Goal: Task Accomplishment & Management: Manage account settings

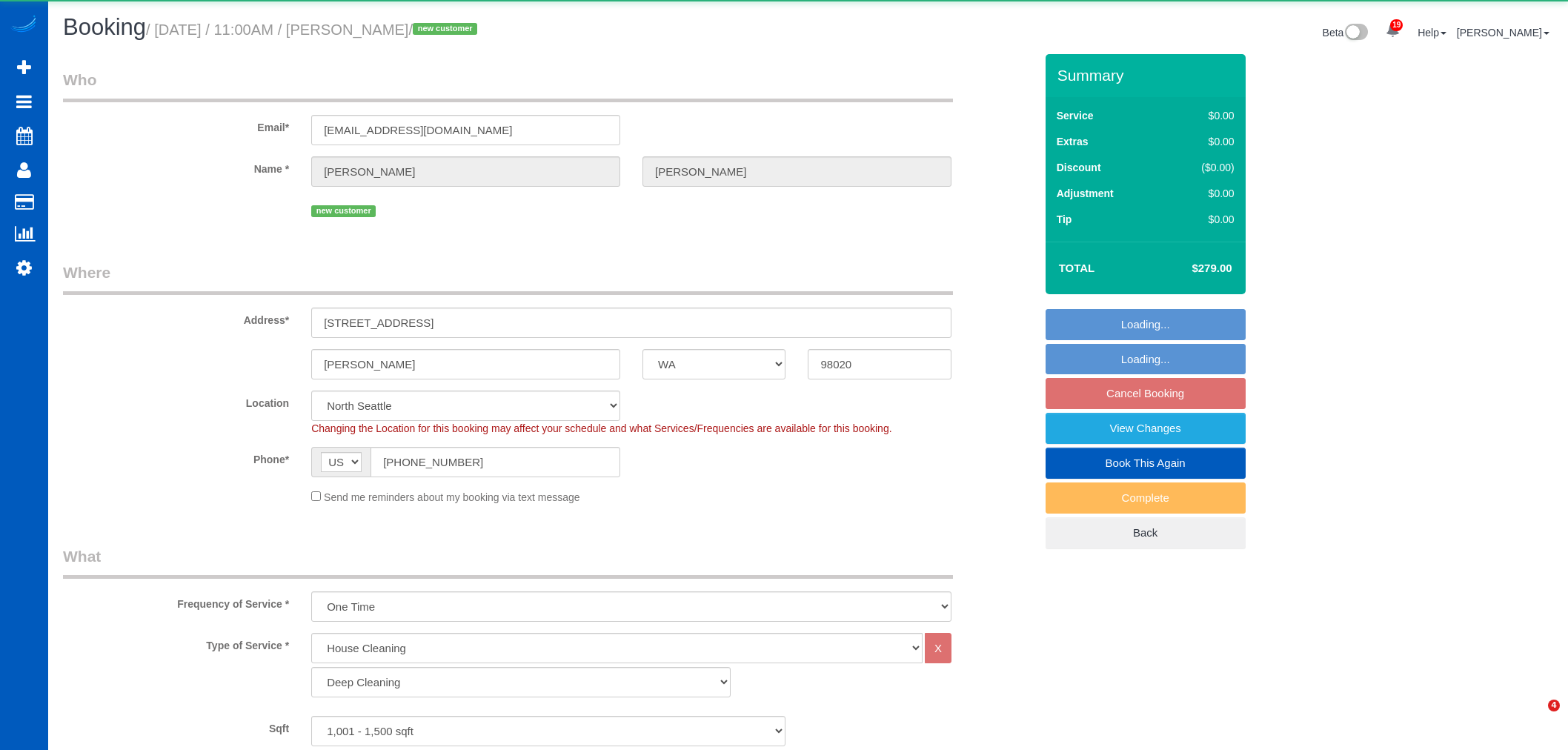
select select "WA"
select select "199"
select select "number:8"
select select "object:7566"
select select "1001"
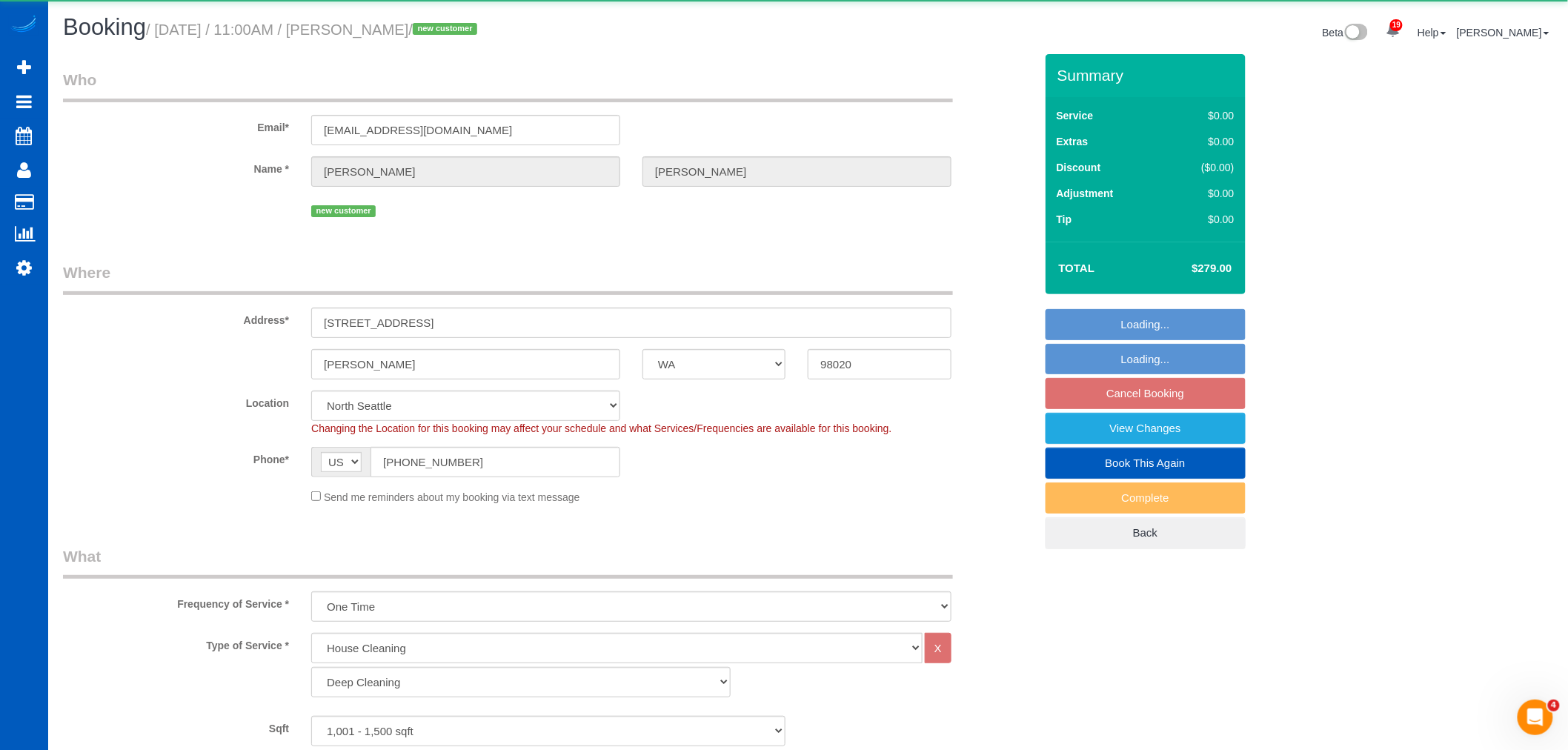
select select "spot2"
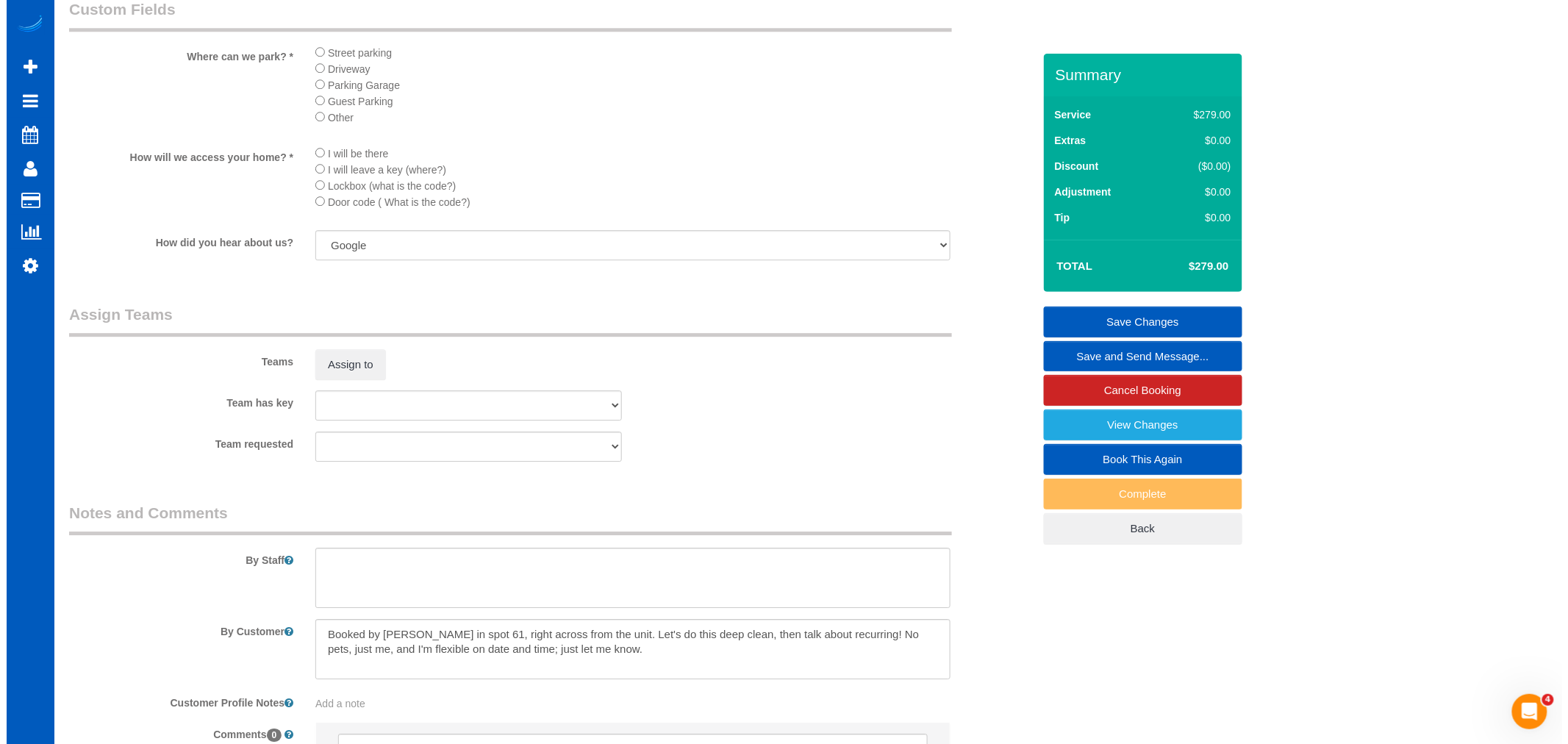
scroll to position [1825, 0]
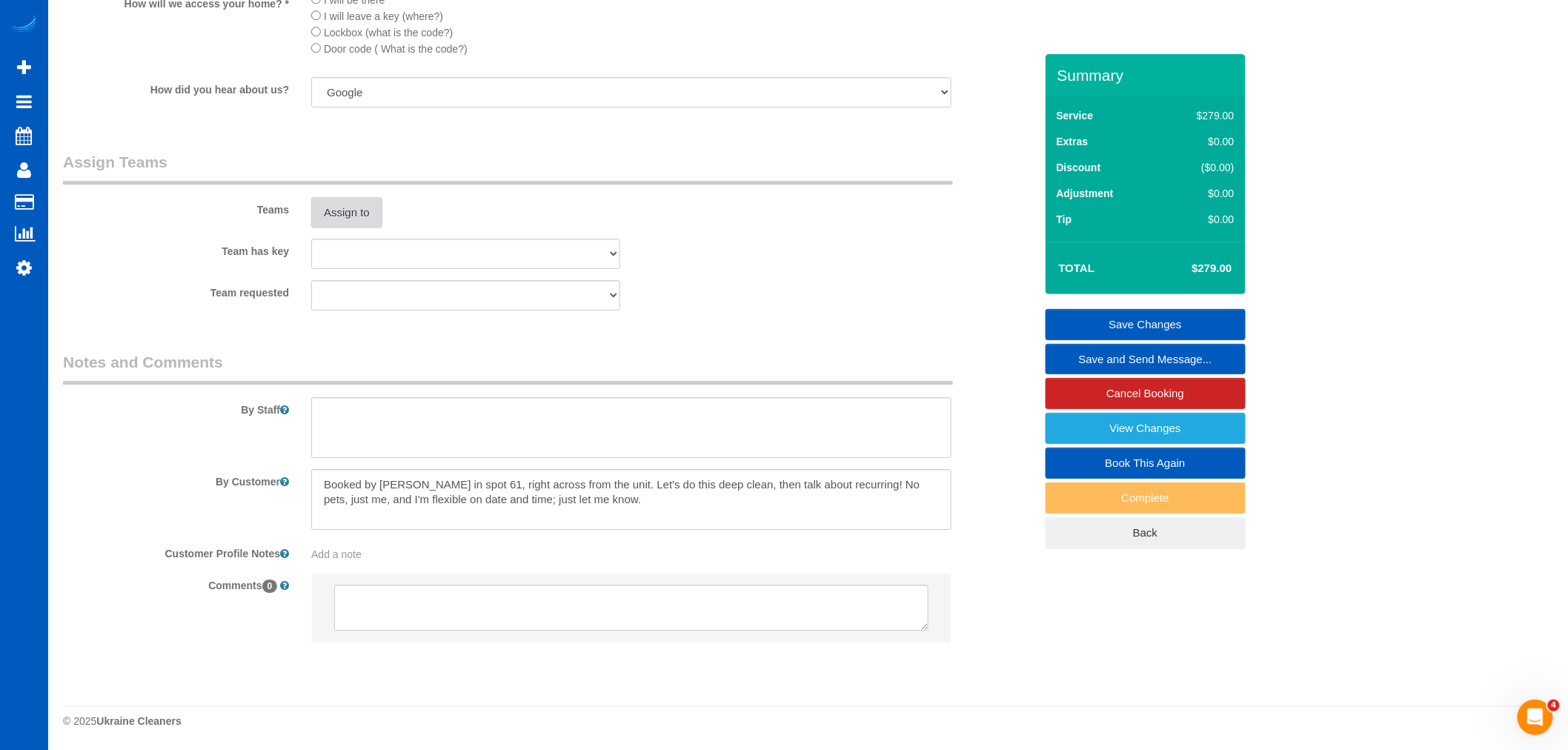
click at [320, 210] on button "Assign to" at bounding box center [347, 213] width 71 height 31
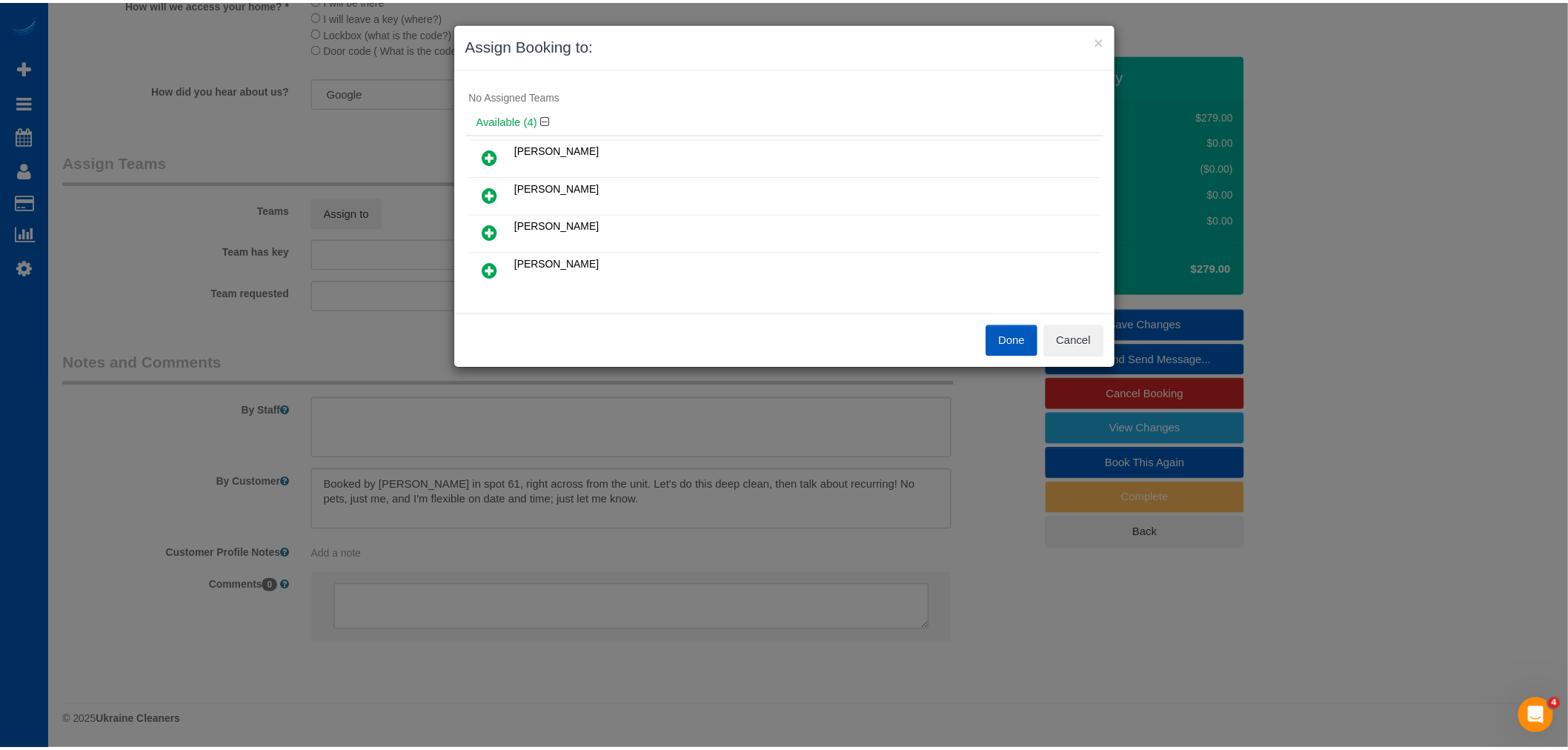
scroll to position [0, 0]
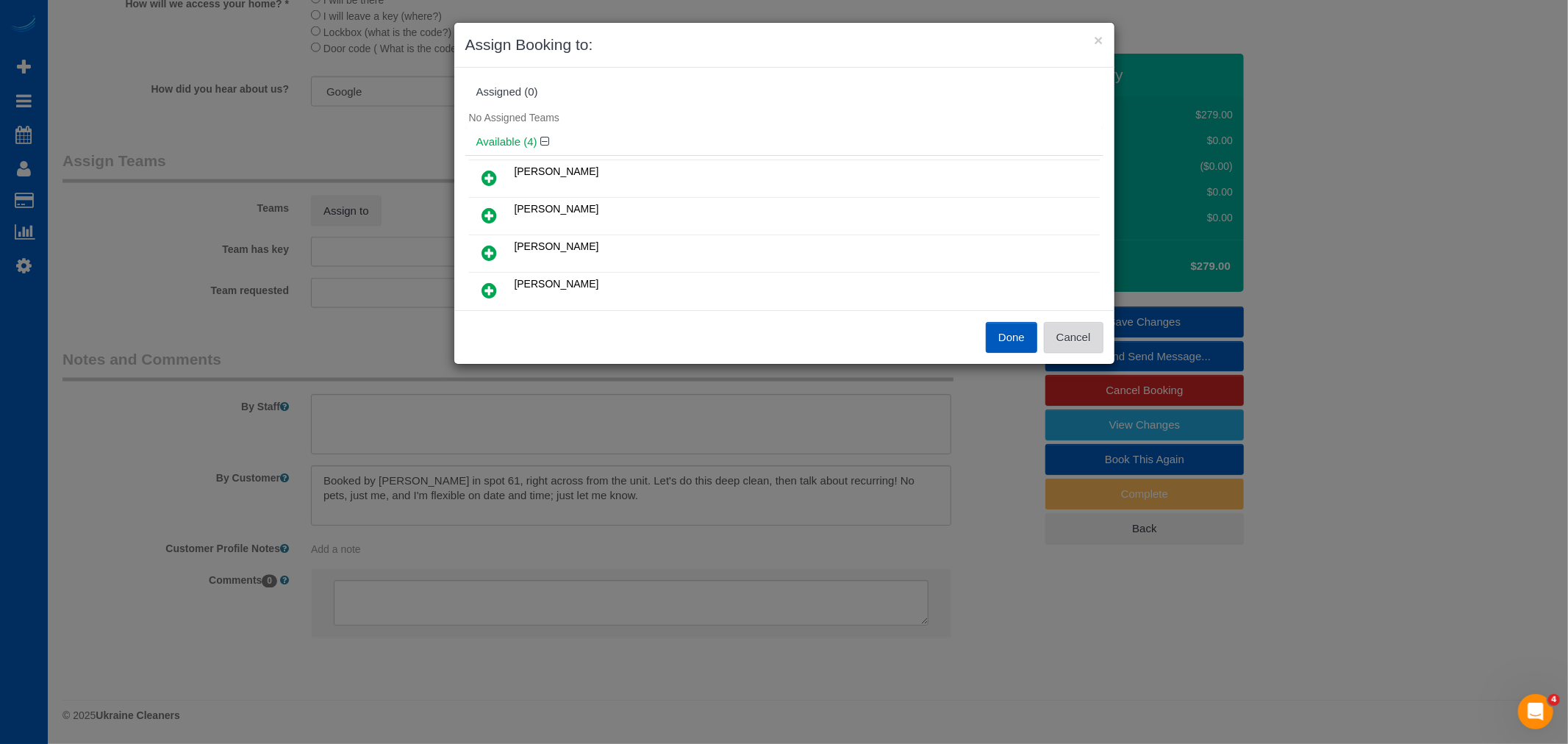
click at [1091, 331] on button "Cancel" at bounding box center [1073, 338] width 59 height 31
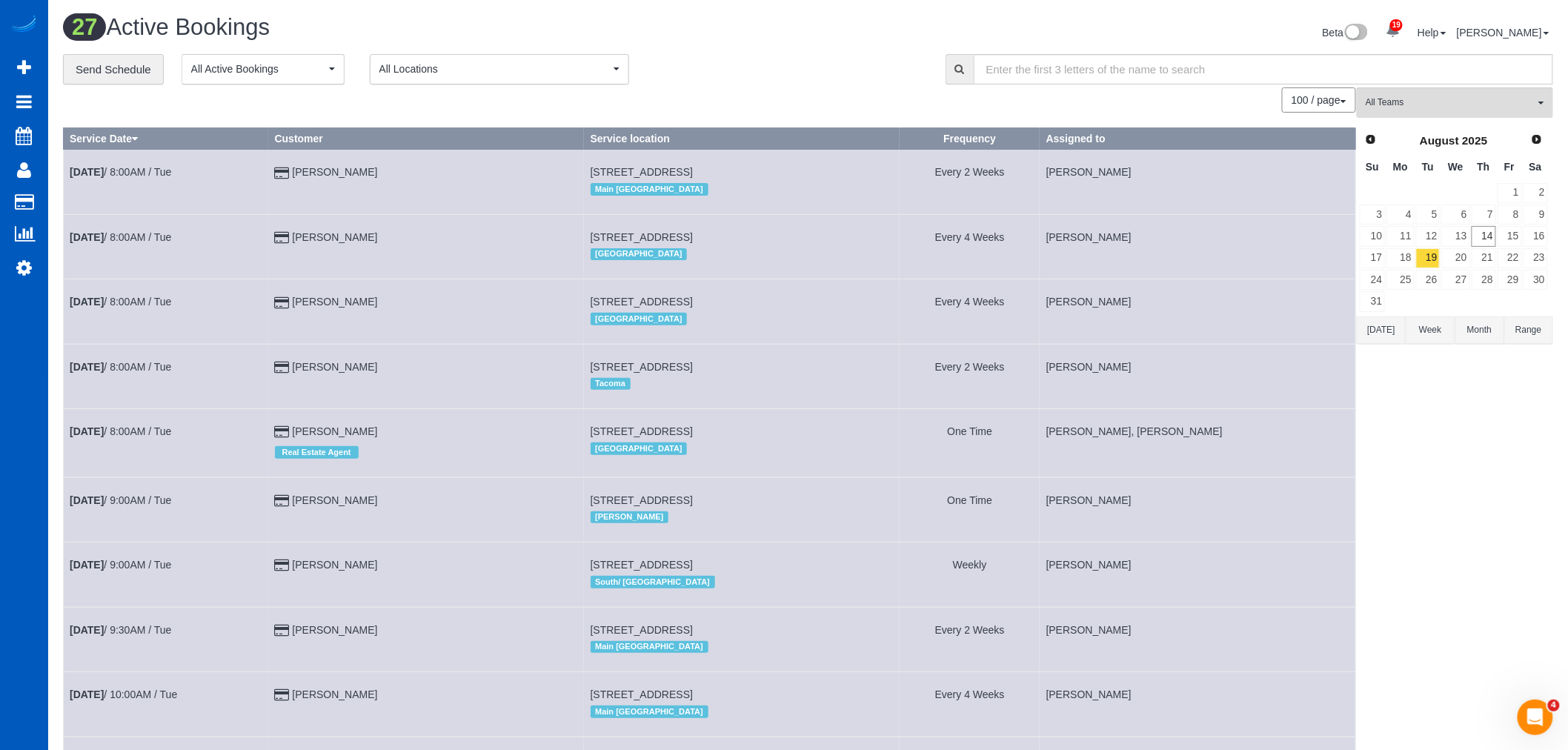
click at [1454, 114] on button "All Teams" at bounding box center [1455, 103] width 196 height 31
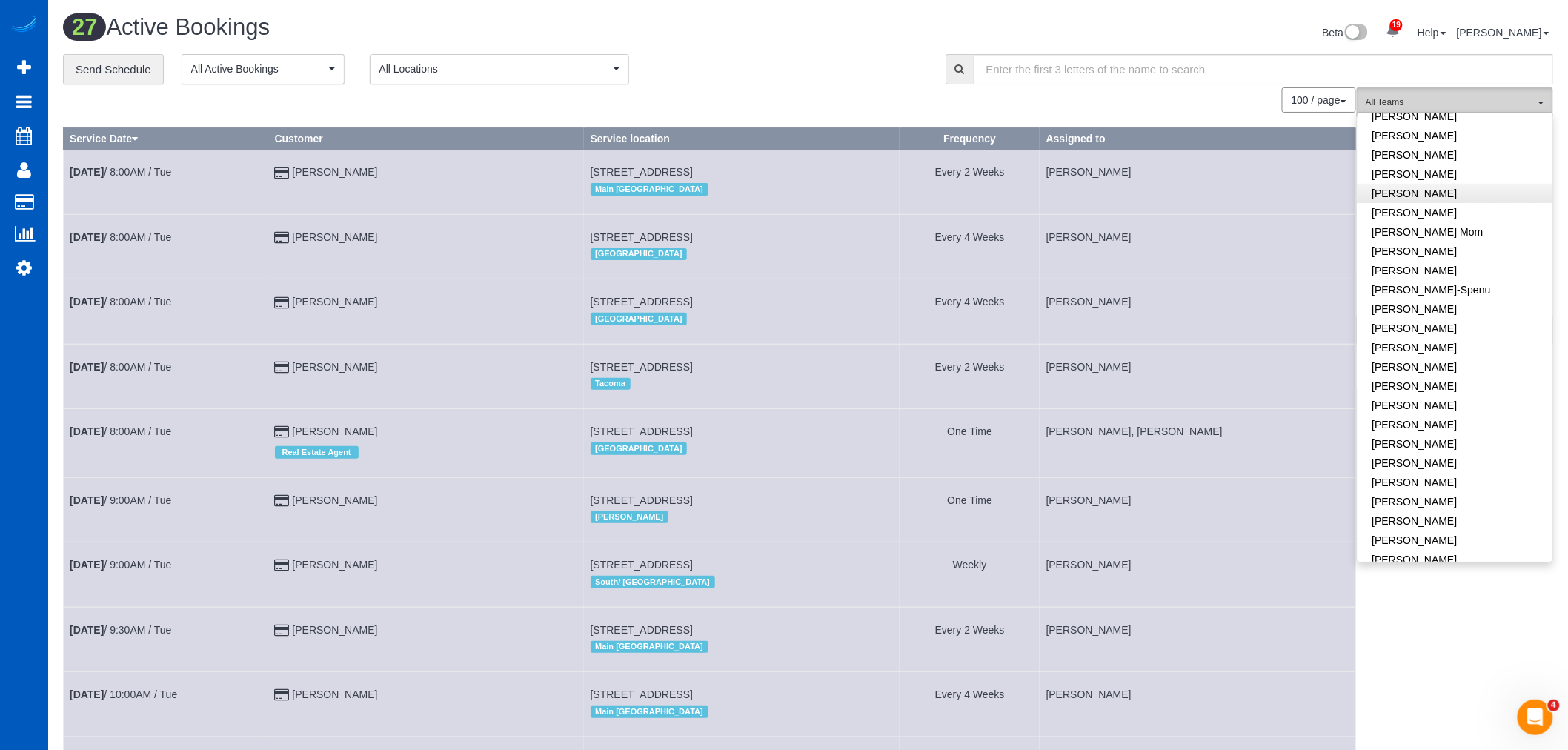
scroll to position [411, 0]
click at [1398, 501] on link "Nataliia Dobrovolska" at bounding box center [1455, 510] width 195 height 19
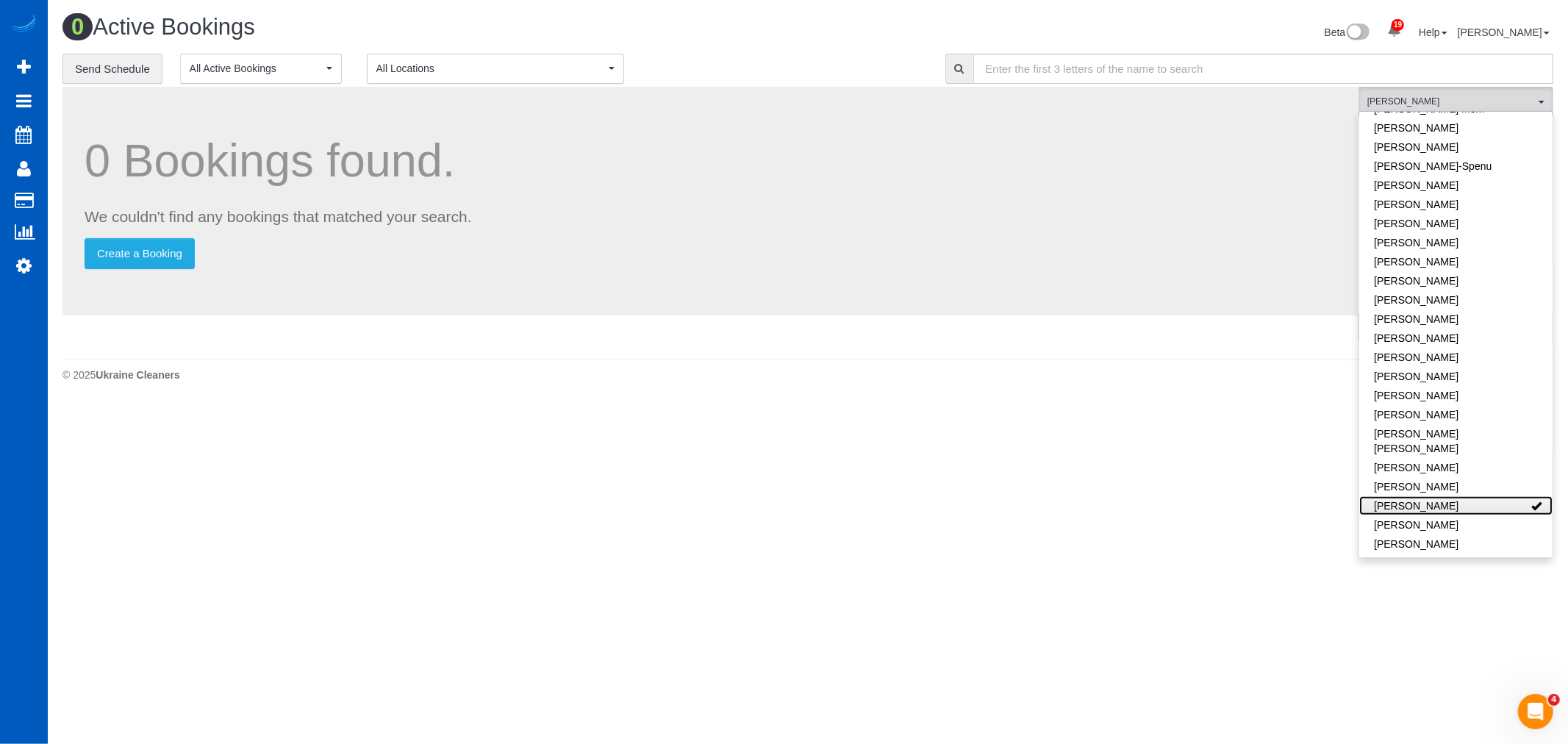
click at [1387, 497] on link "Nataliia Dobrovolska" at bounding box center [1455, 506] width 193 height 19
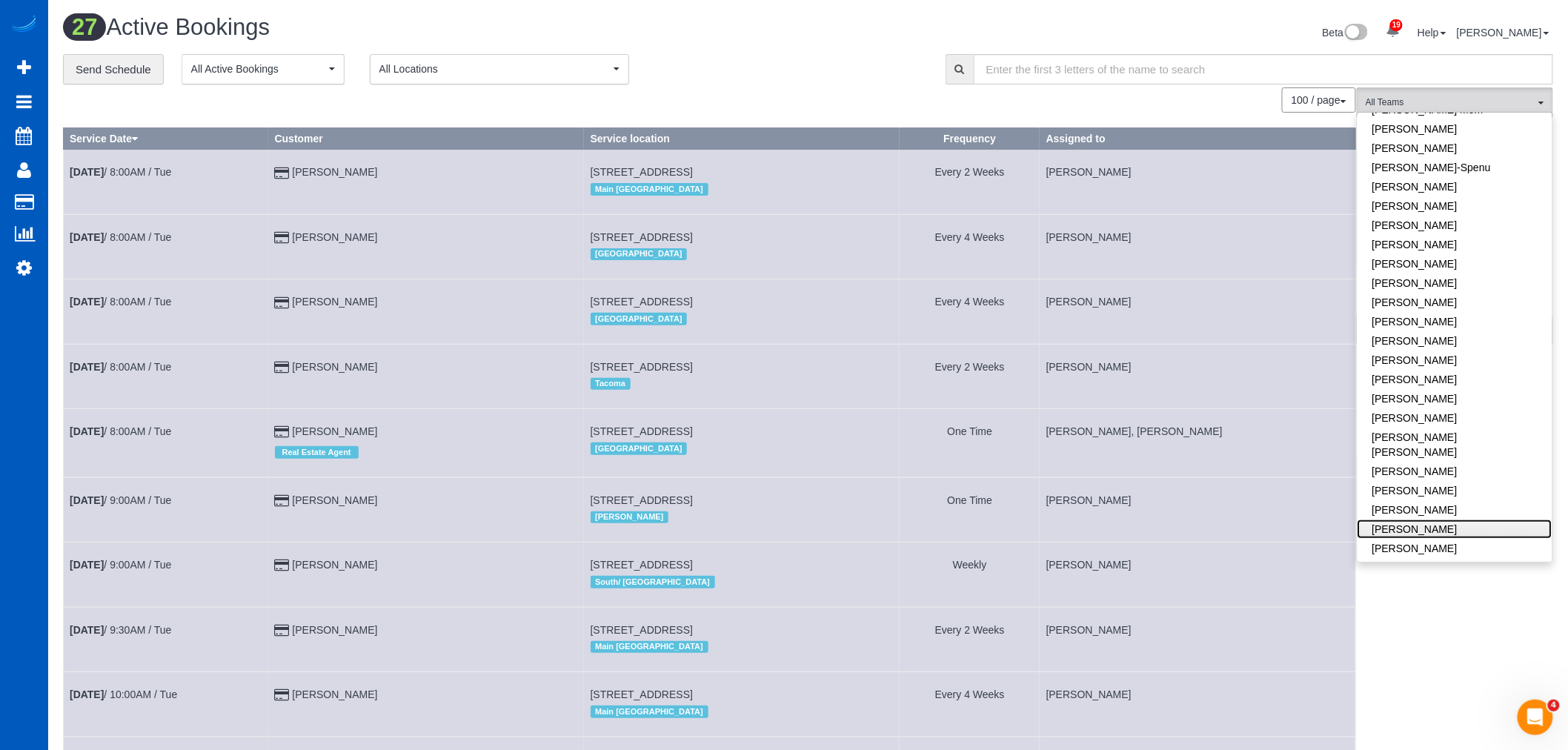
click at [1406, 520] on link "[PERSON_NAME]" at bounding box center [1455, 529] width 195 height 19
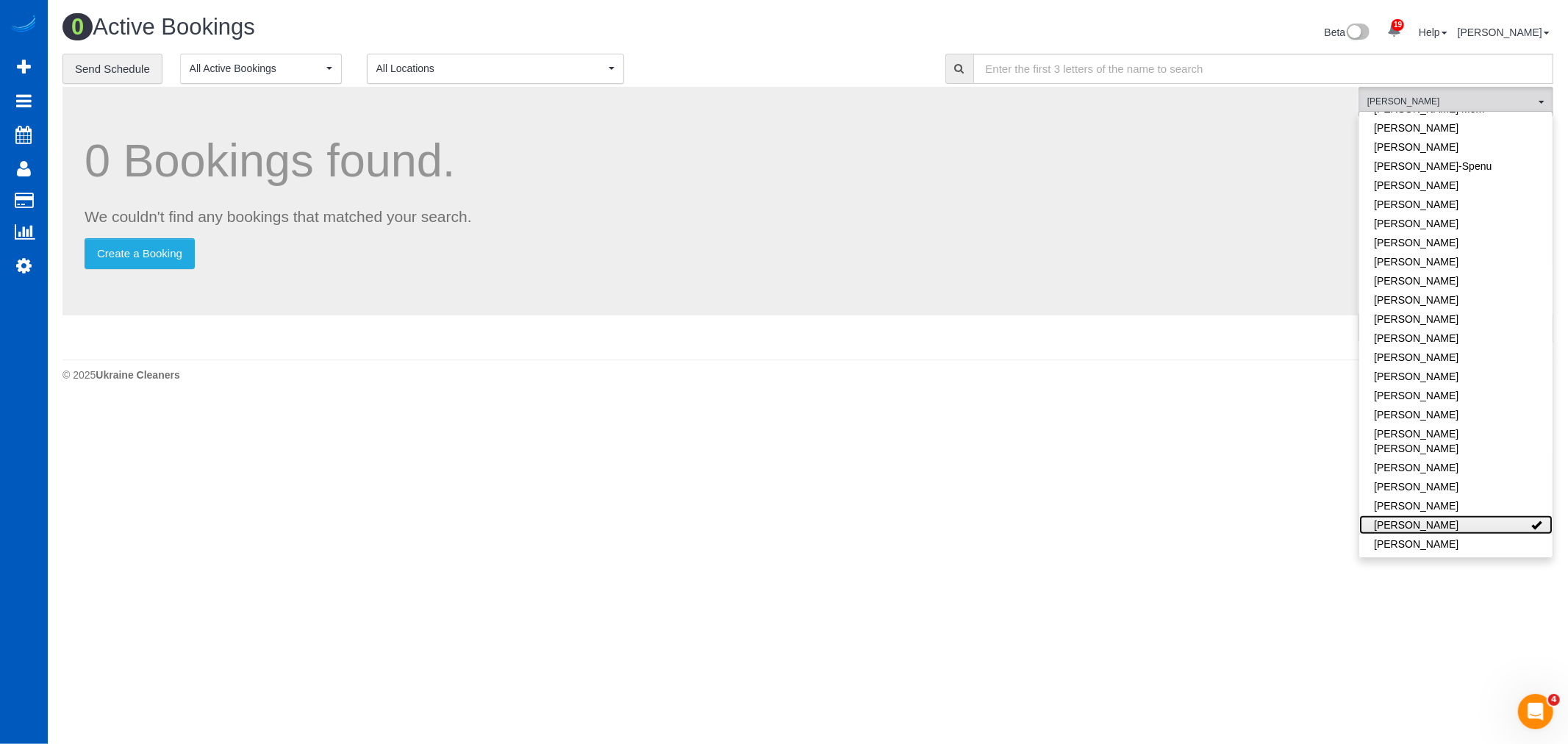
click at [1395, 515] on link "[PERSON_NAME]" at bounding box center [1455, 524] width 193 height 19
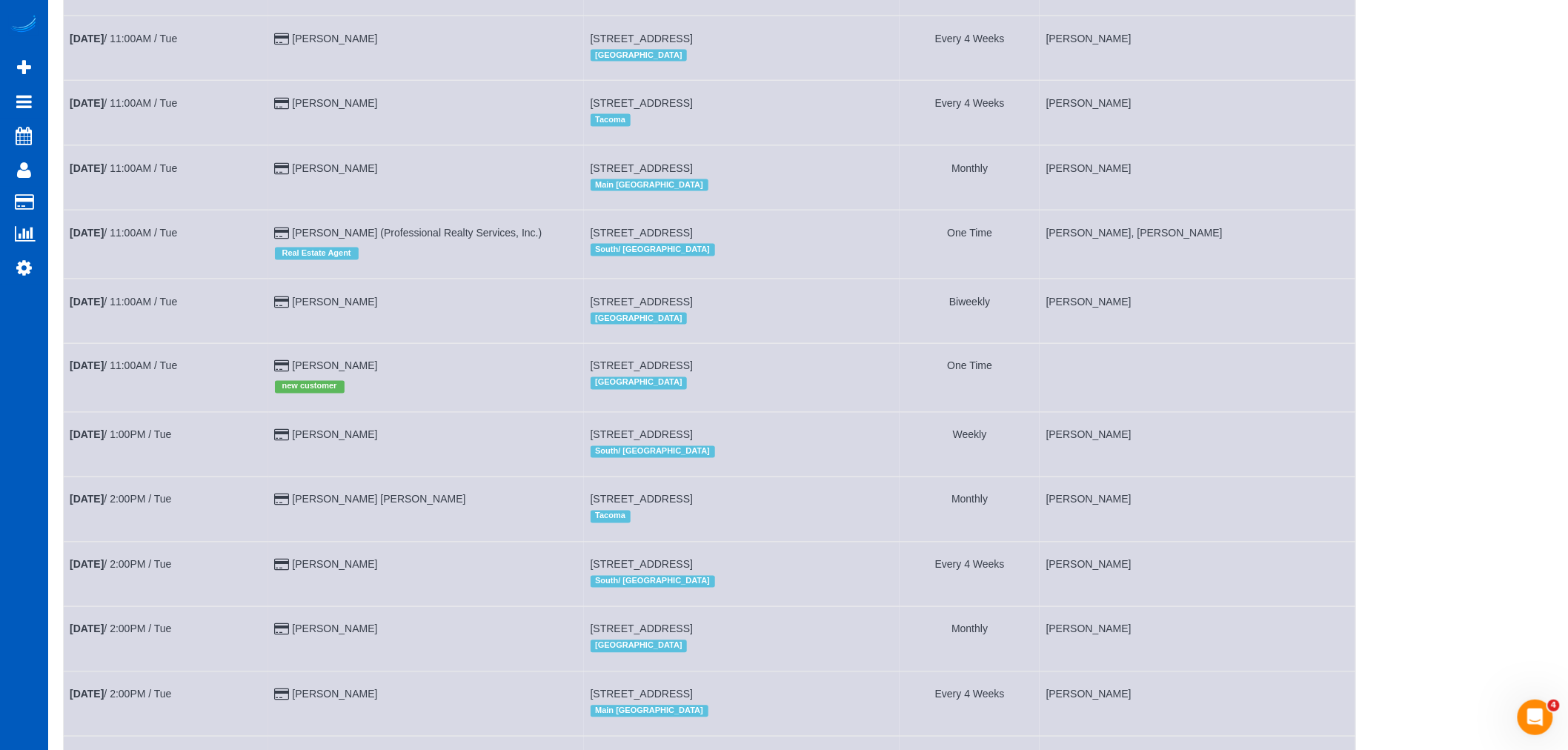
scroll to position [906, 0]
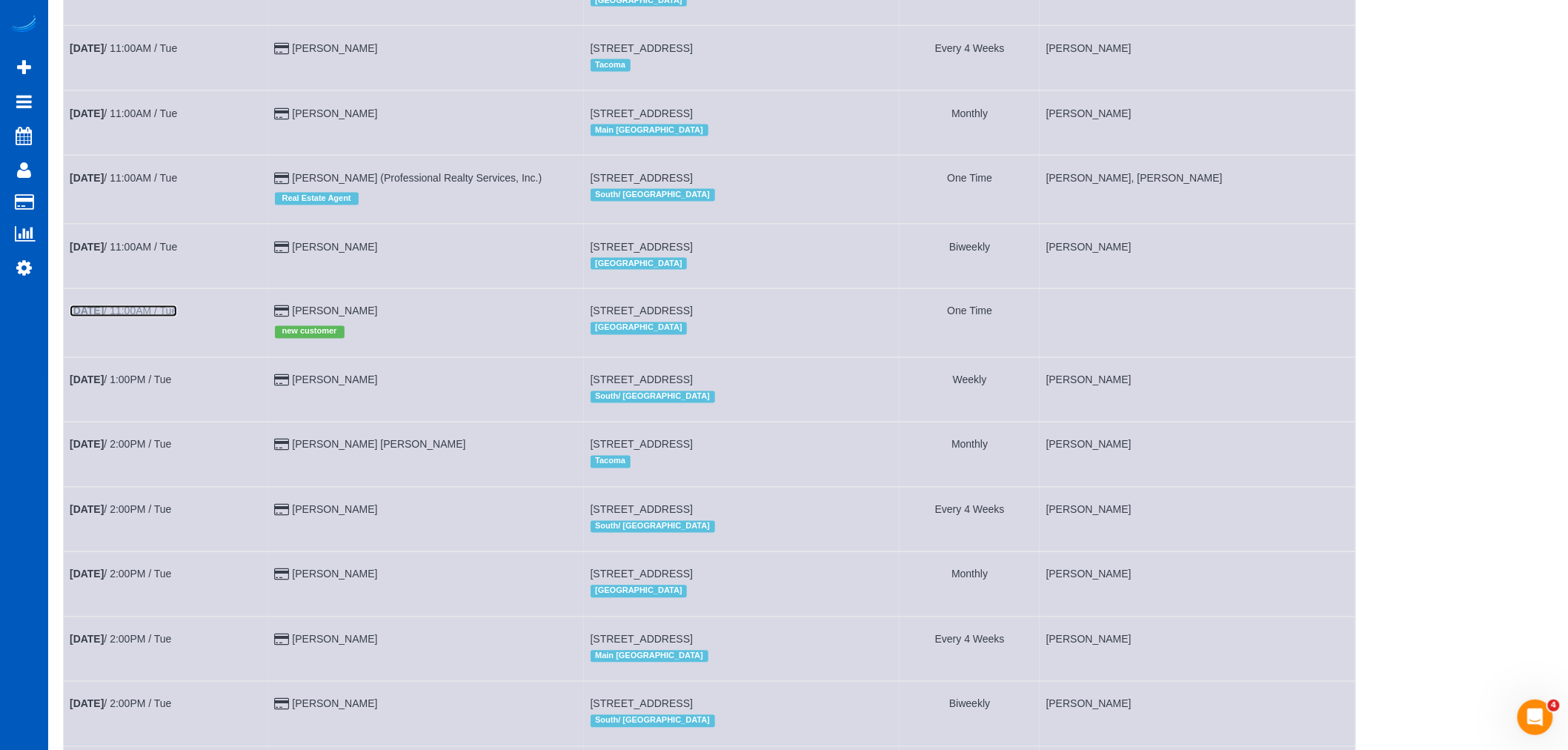
click at [131, 317] on link "Aug 19th / 11:00AM / Tue" at bounding box center [123, 312] width 108 height 12
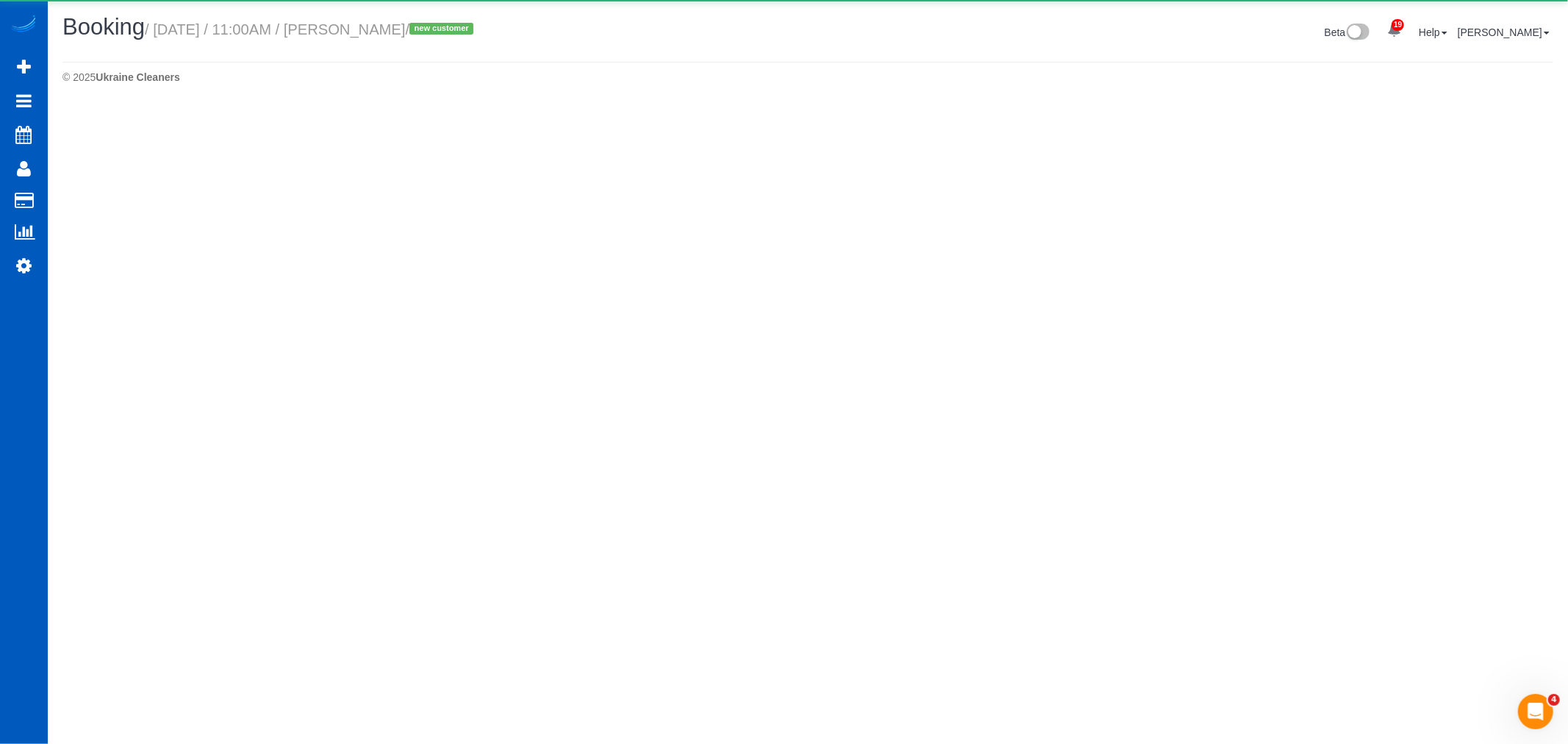
select select "WA"
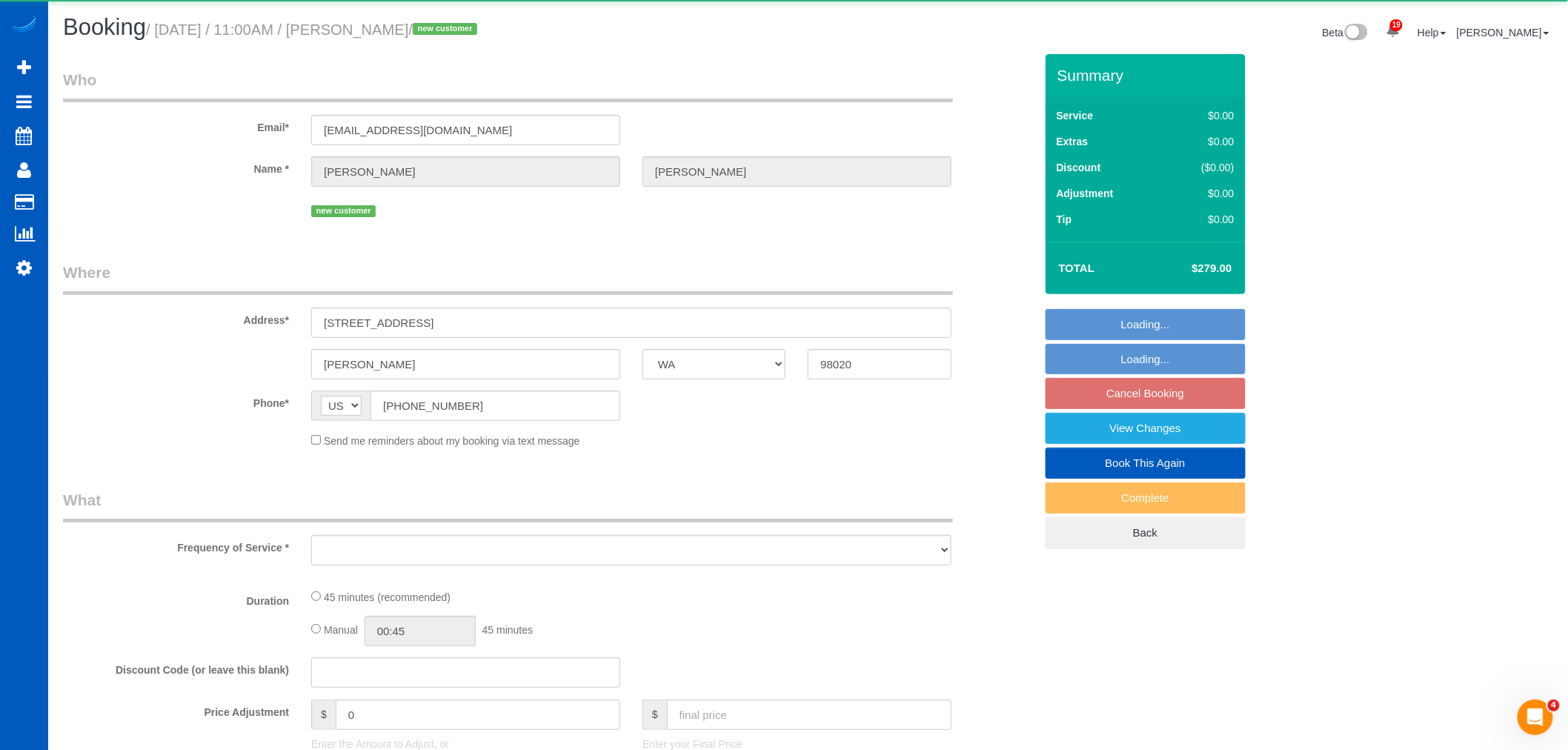
select select "string:fspay-a6eb6ce2-62ac-4bf2-8c6a-ffa201264c5f"
select select "spot19"
select select "number:8"
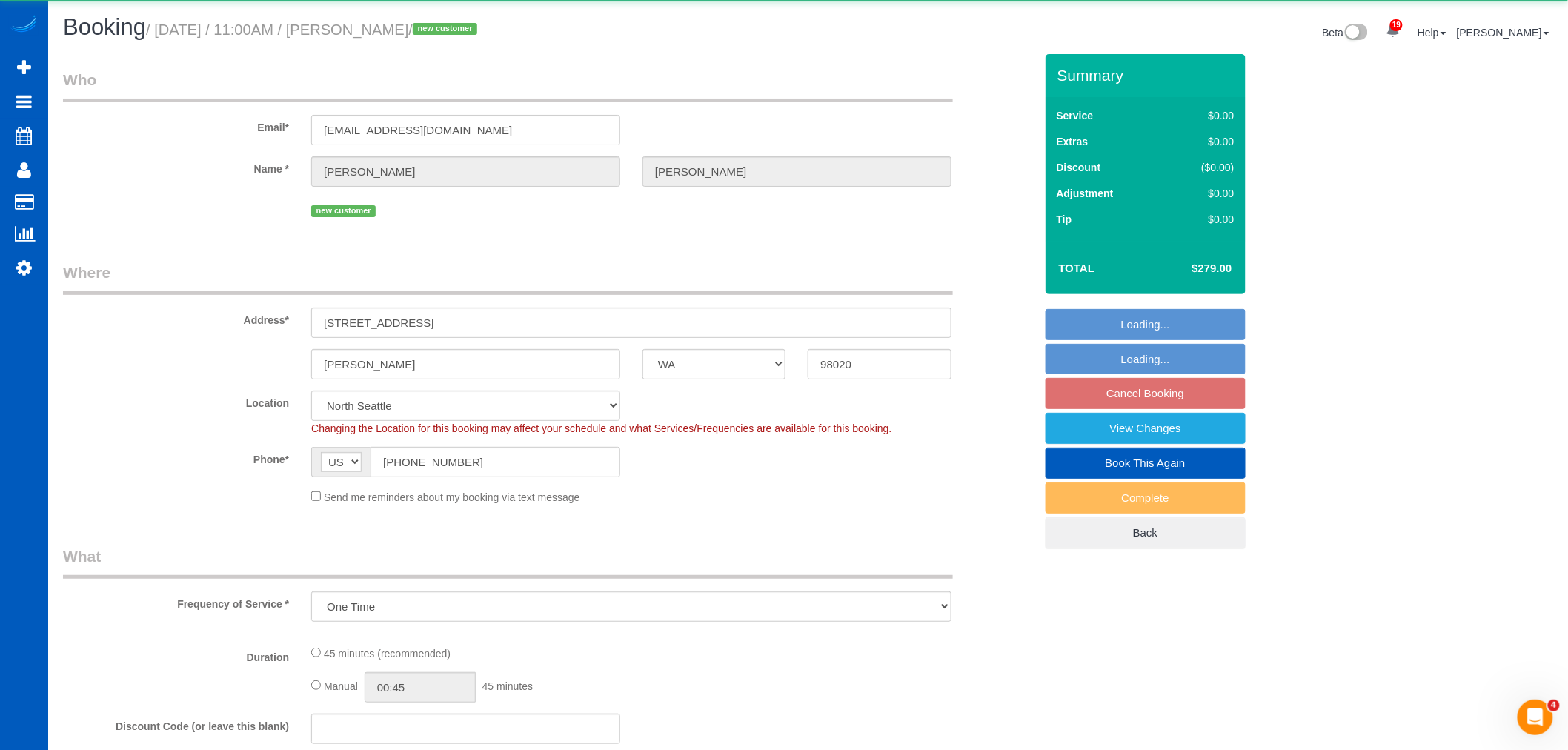
select select "object:10176"
select select "199"
select select "1001"
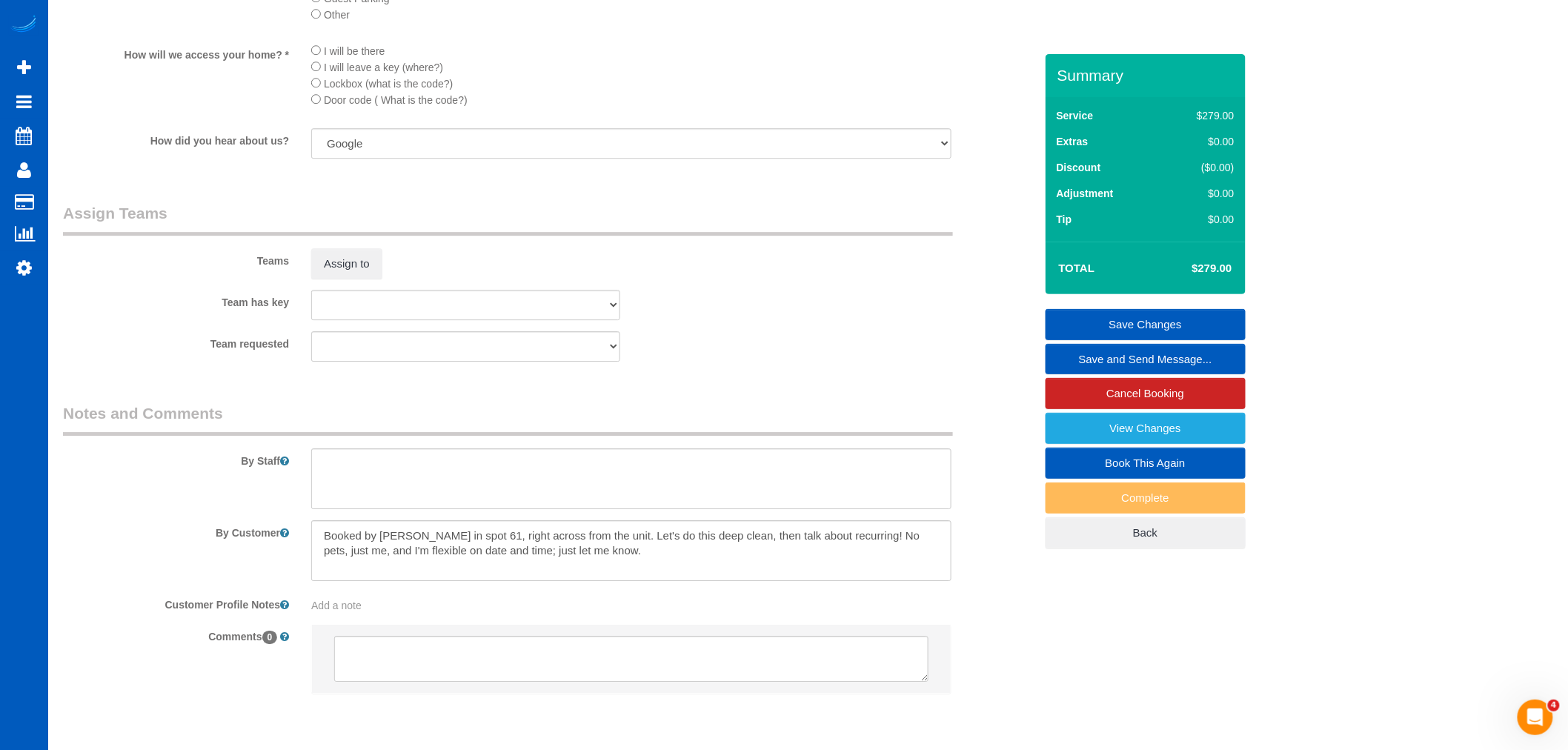
scroll to position [1812, 0]
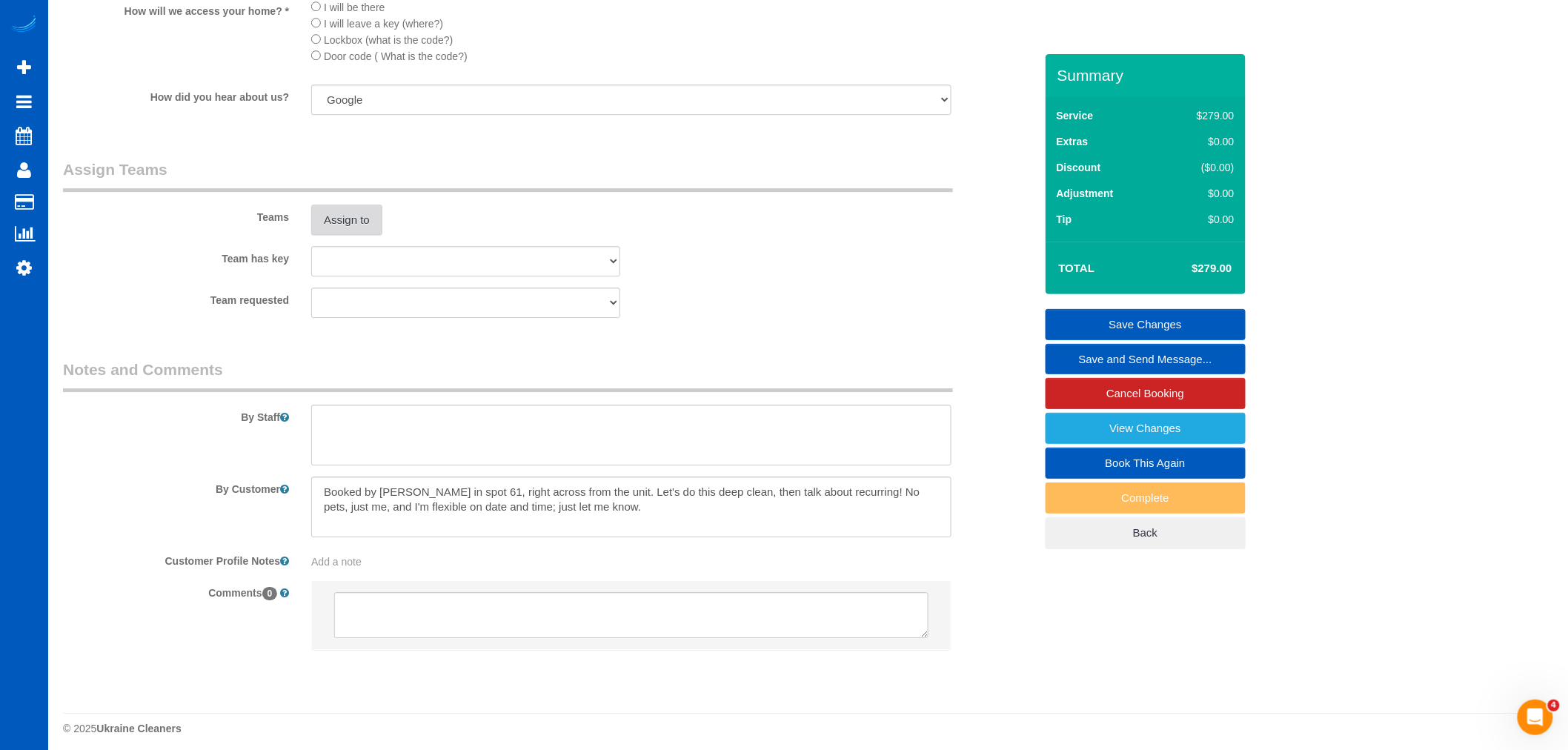
click at [340, 232] on button "Assign to" at bounding box center [347, 220] width 71 height 31
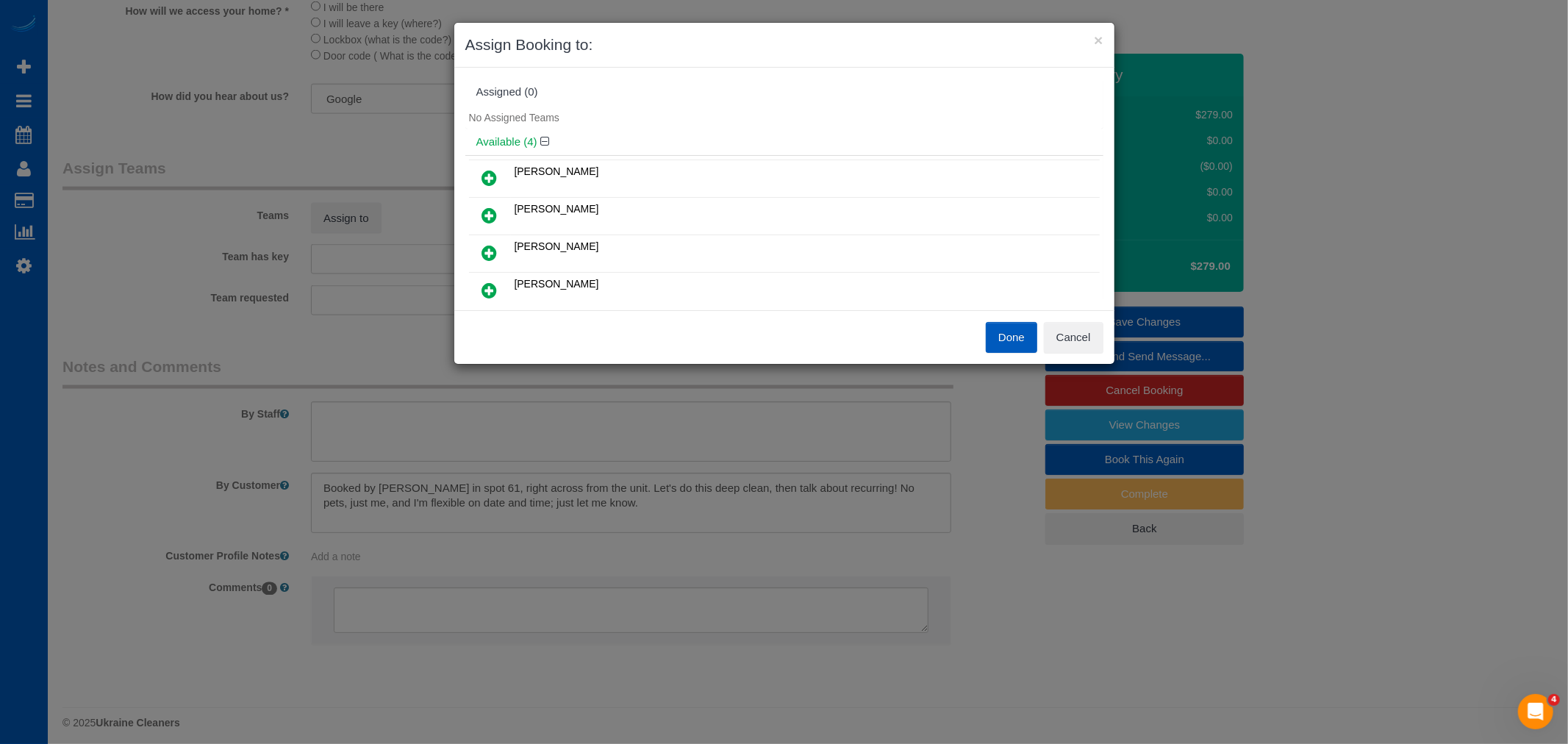
click at [488, 254] on icon at bounding box center [490, 252] width 16 height 17
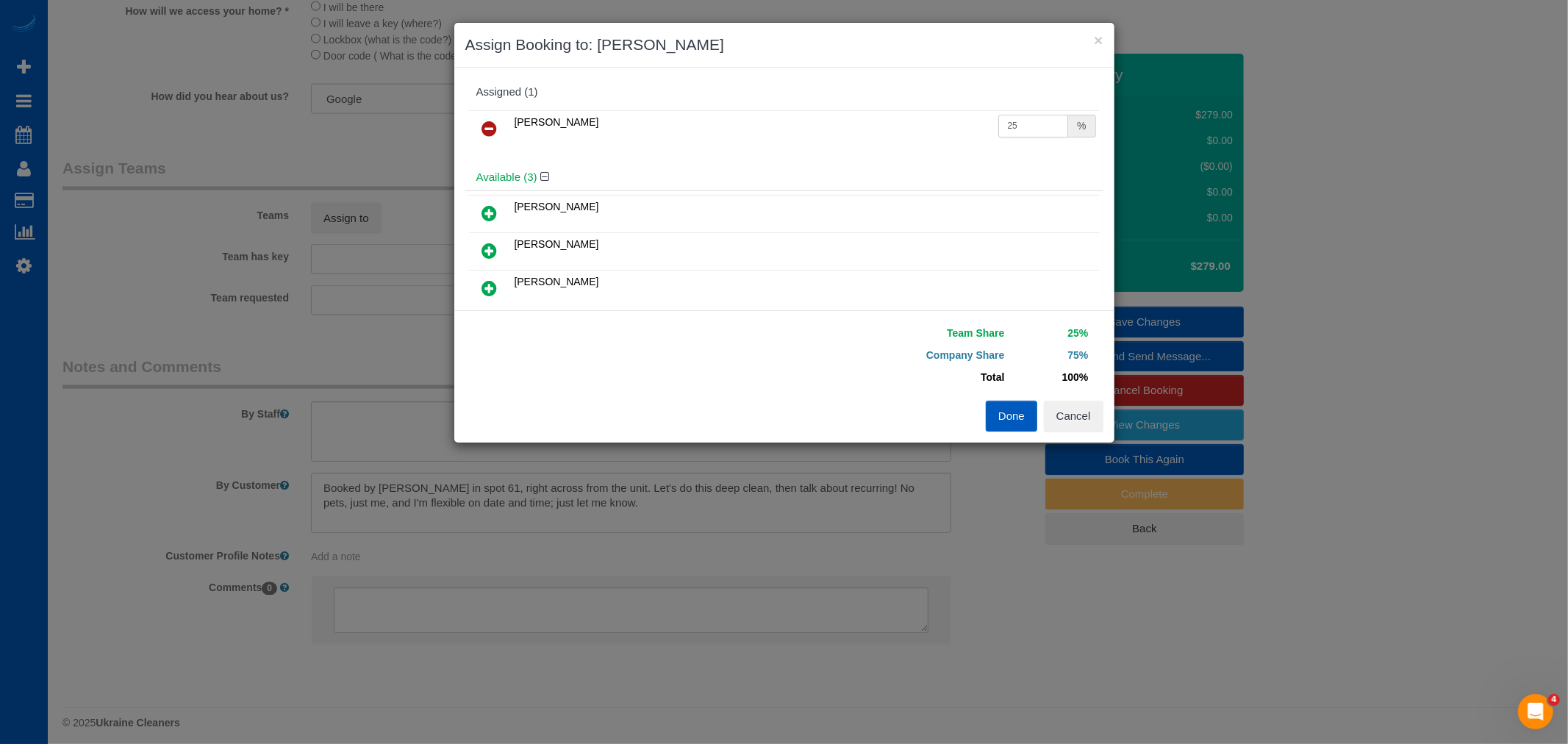
drag, startPoint x: 1015, startPoint y: 130, endPoint x: 805, endPoint y: 105, distance: 211.5
click at [805, 105] on div "Assigned (1) Nataliia Moskalenko 25 %" at bounding box center [784, 122] width 638 height 85
type input "50"
click at [1002, 417] on button "Done" at bounding box center [1011, 416] width 52 height 31
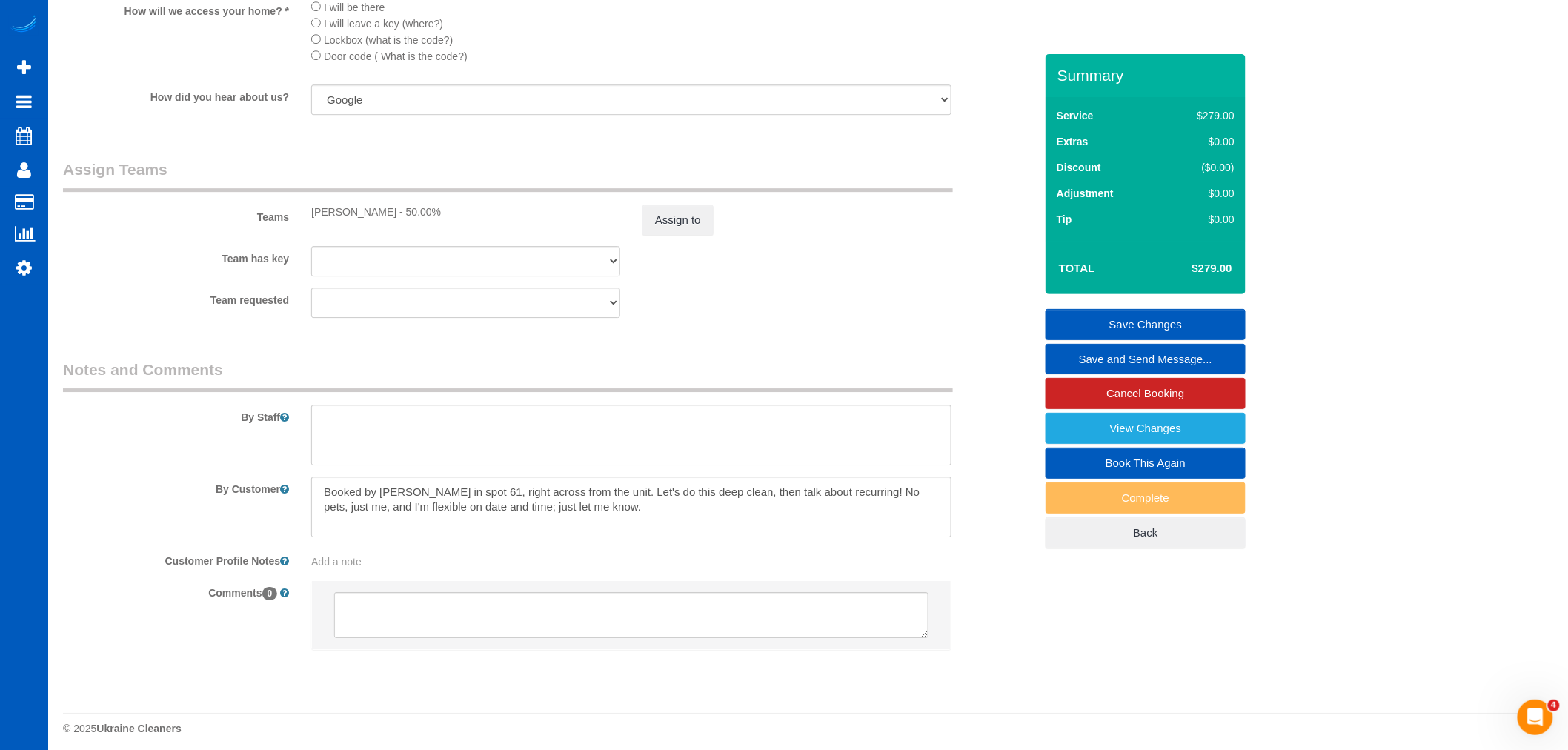
click at [1088, 315] on link "Save Changes" at bounding box center [1146, 325] width 200 height 31
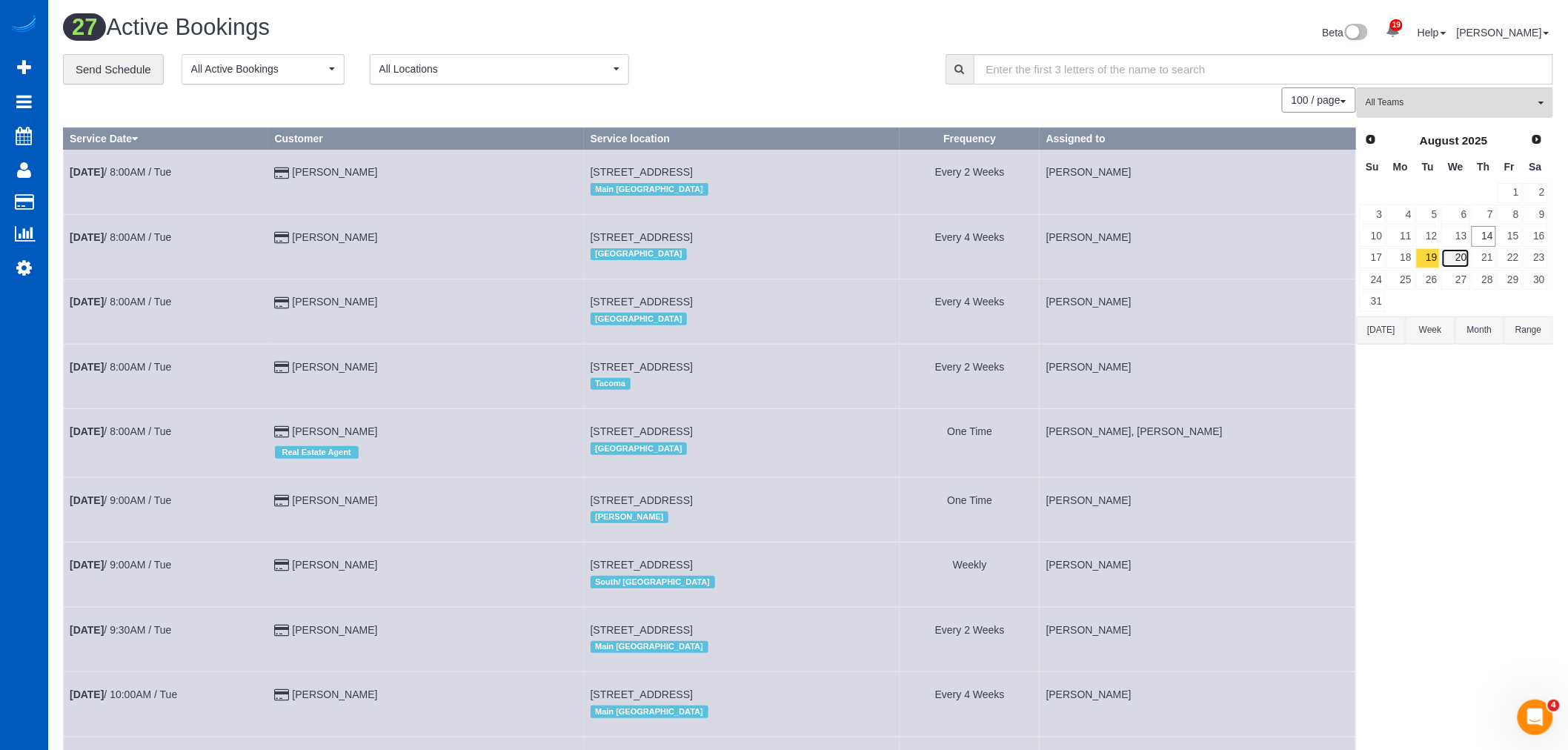
click at [1456, 264] on link "20" at bounding box center [1455, 259] width 28 height 20
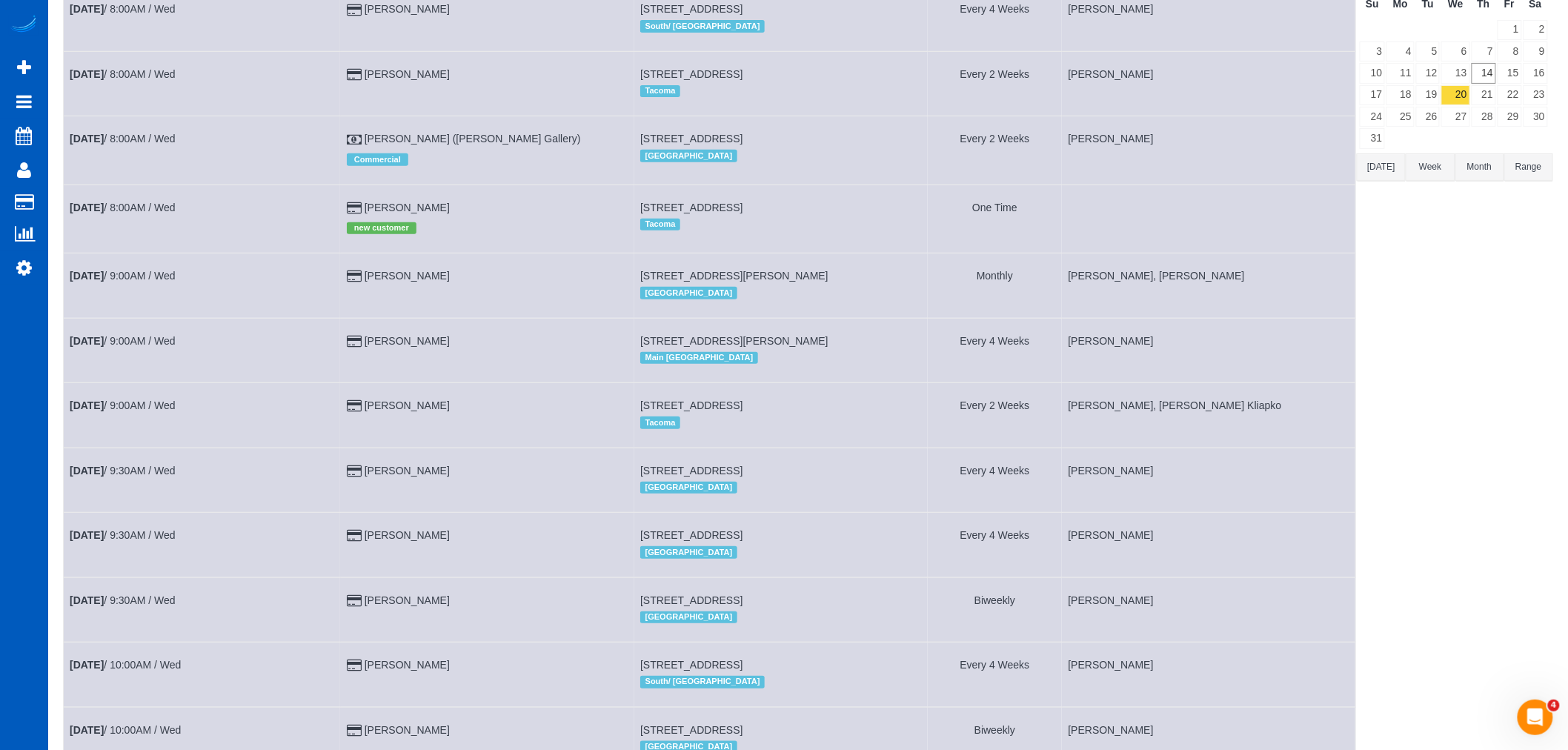
scroll to position [82, 0]
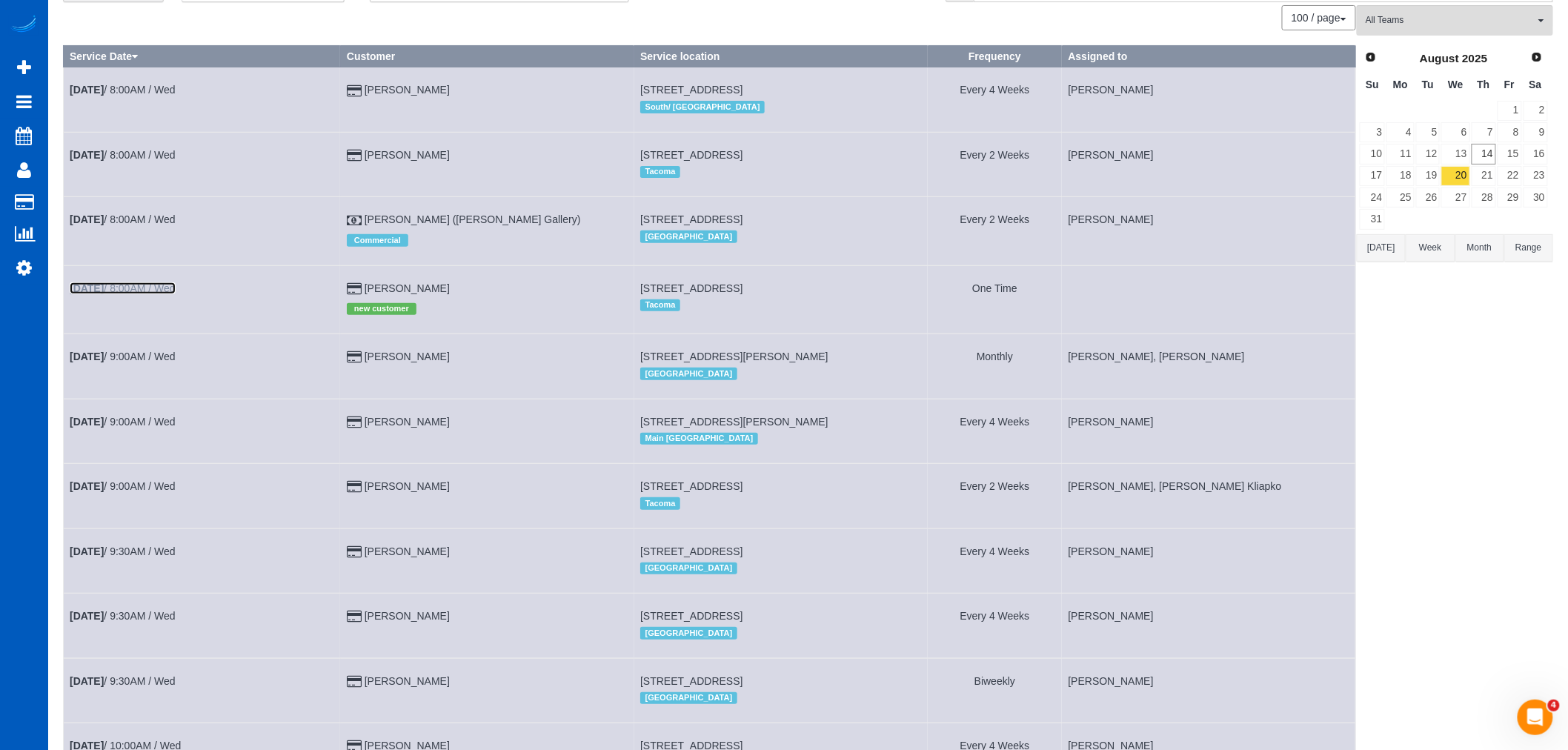
click at [166, 292] on link "Aug 20th / 8:00AM / Wed" at bounding box center [123, 288] width 106 height 12
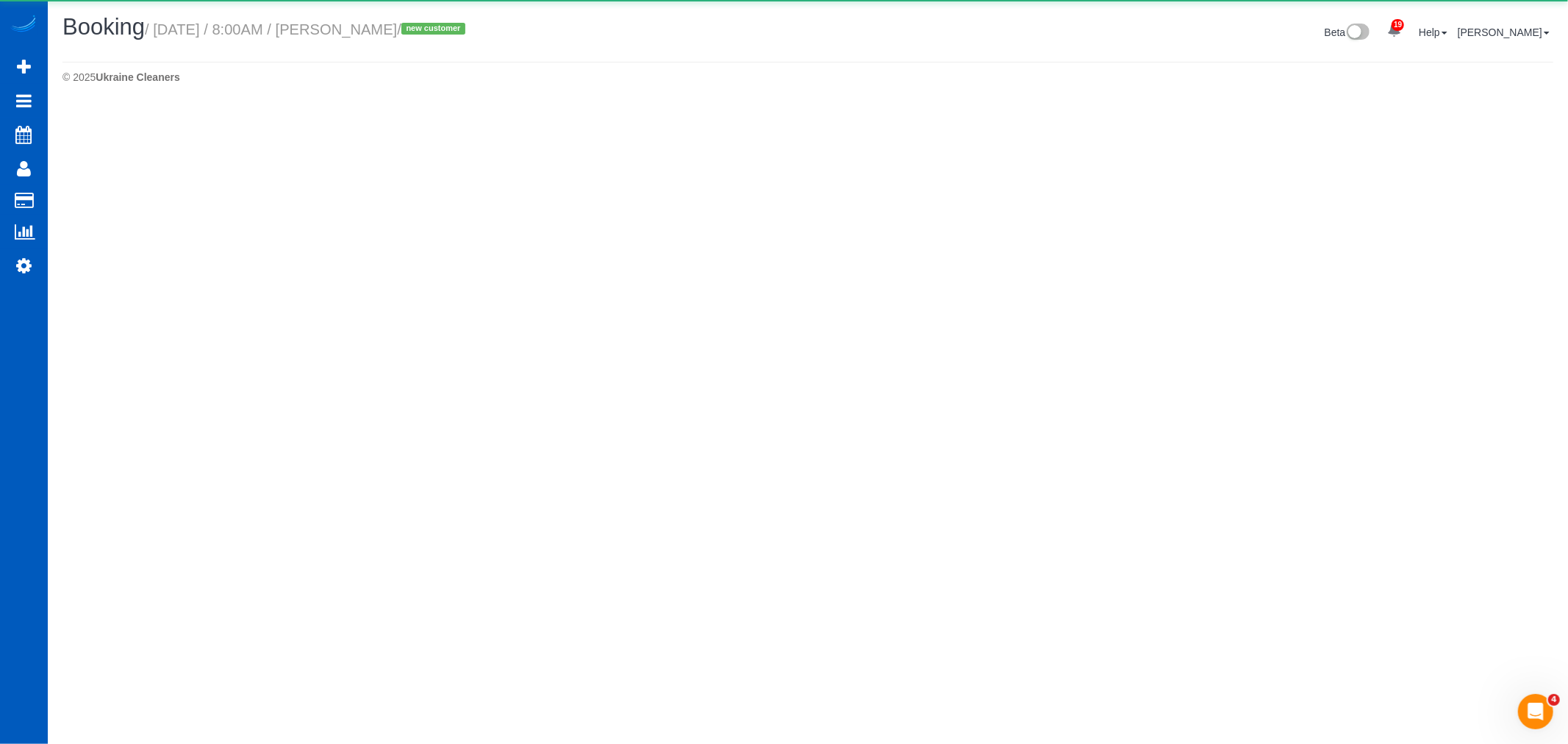
select select "WA"
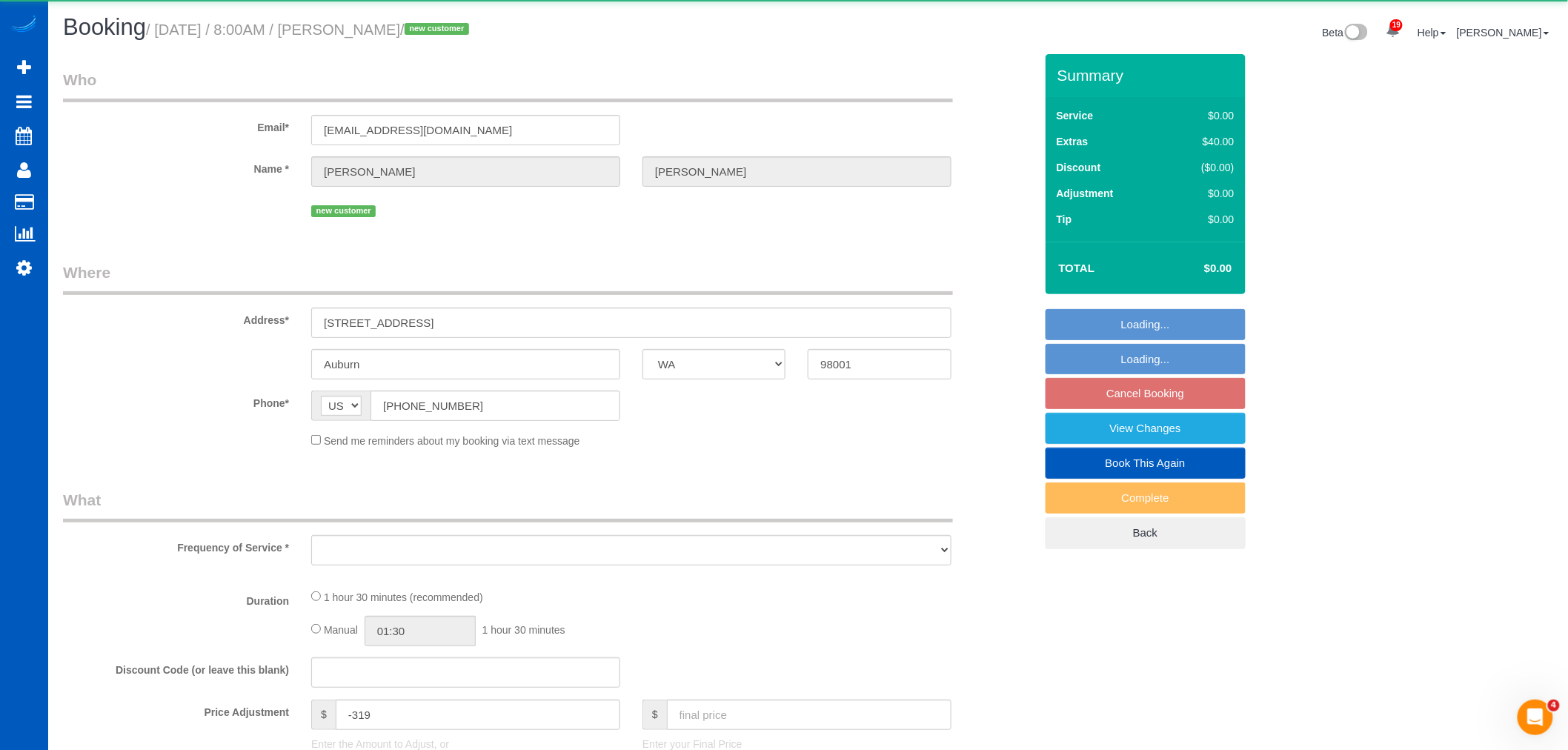
select select "object:12425"
select select "199"
select select "1001"
select select "2"
select select "spot35"
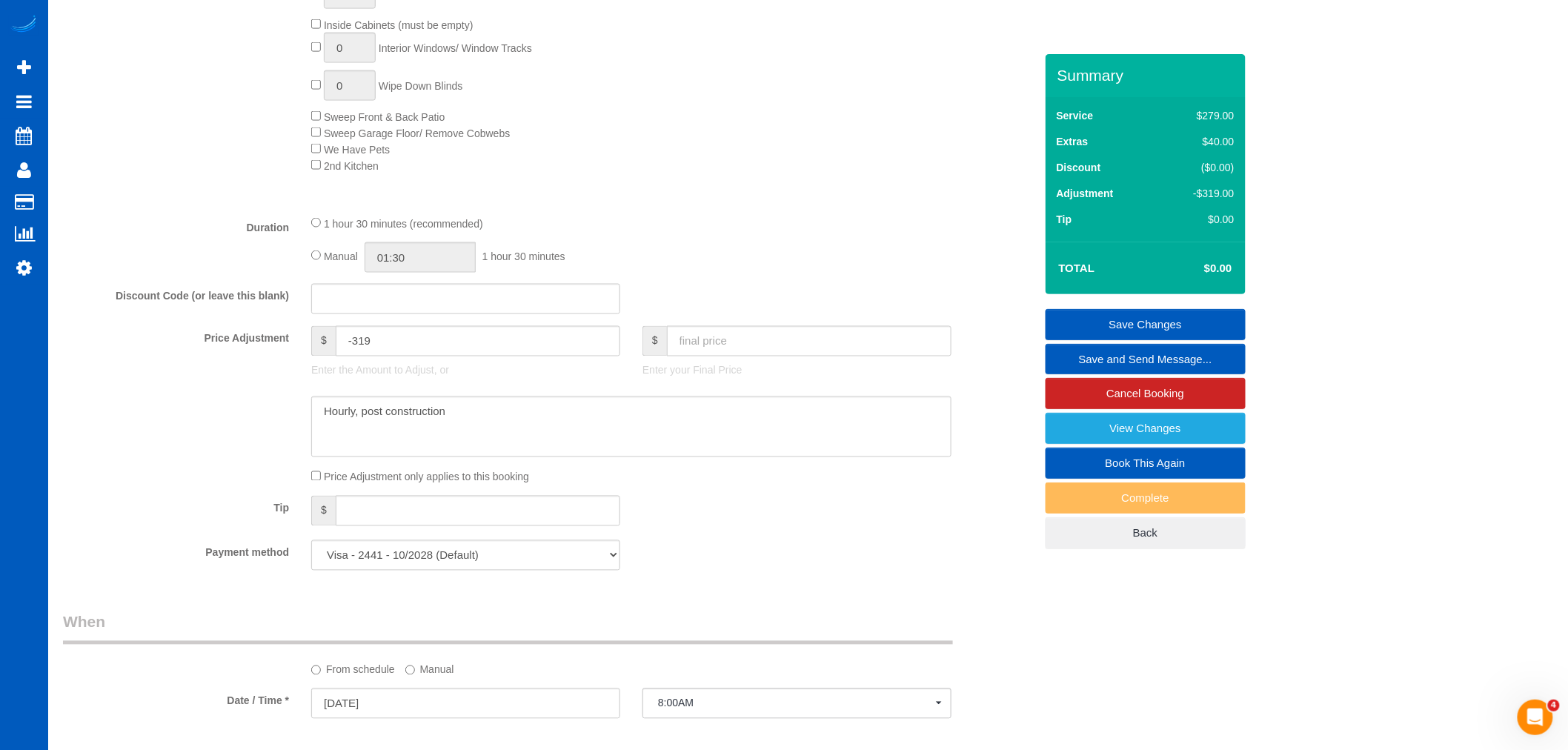
scroll to position [906, 0]
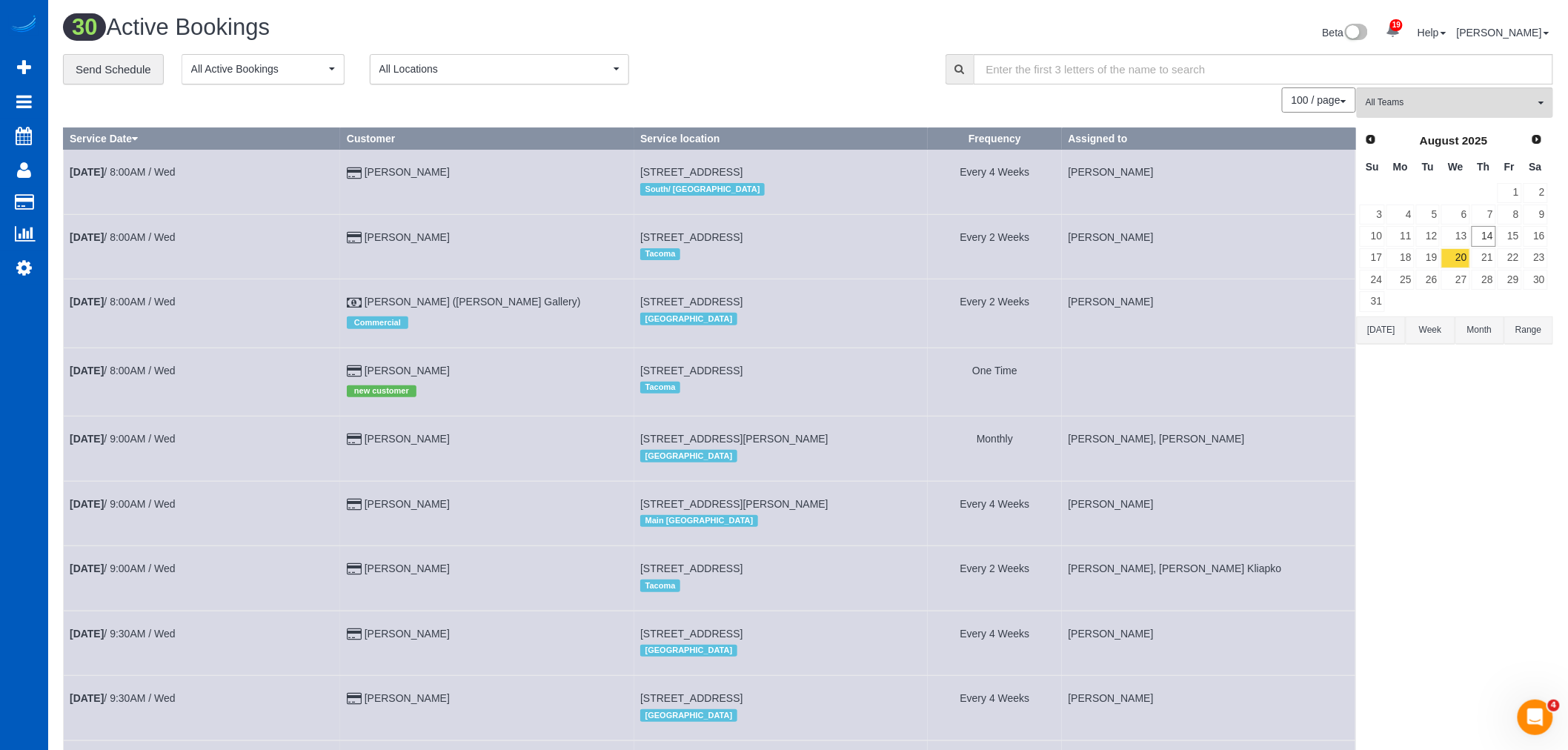
click at [480, 73] on span "All Locations" at bounding box center [495, 69] width 230 height 15
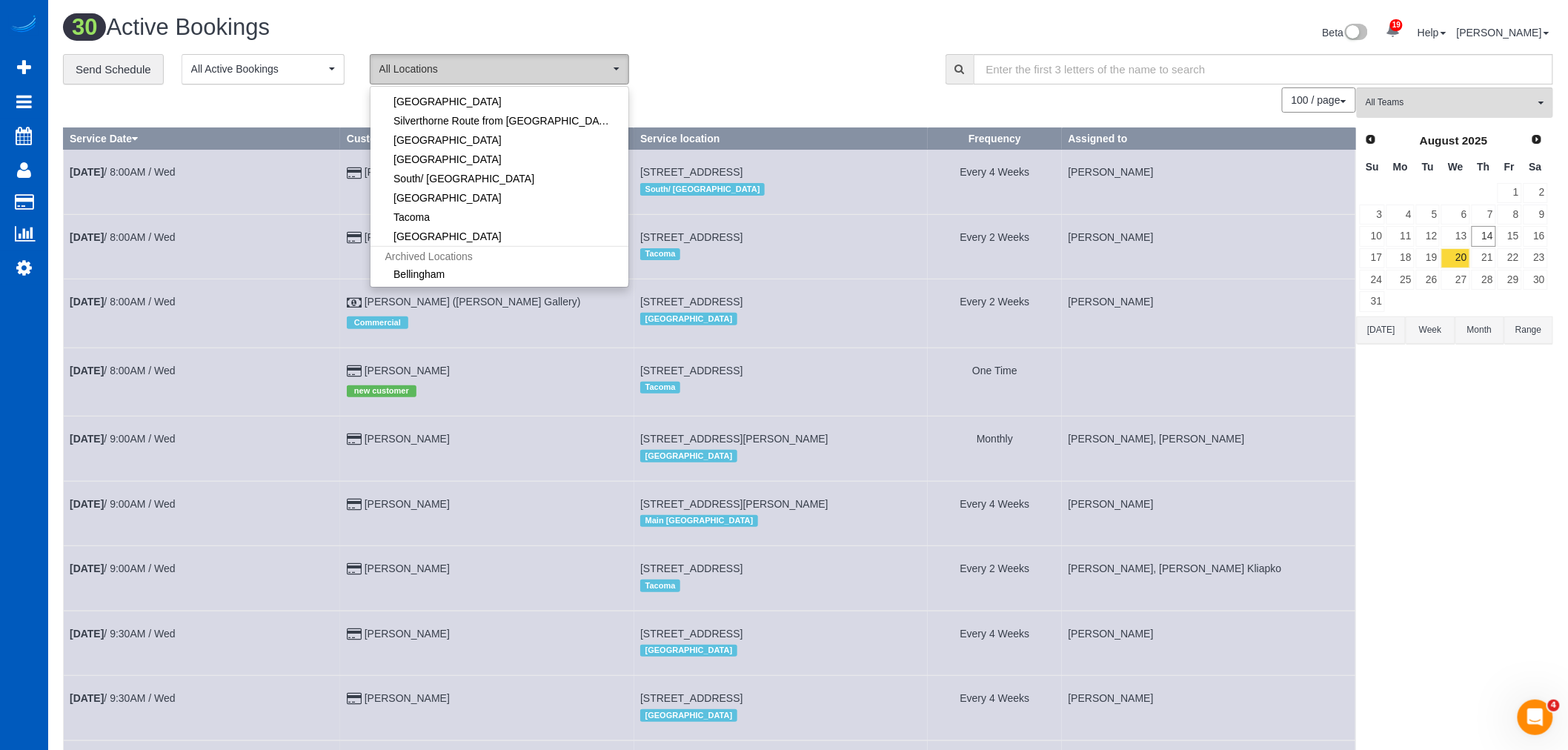
scroll to position [329, 0]
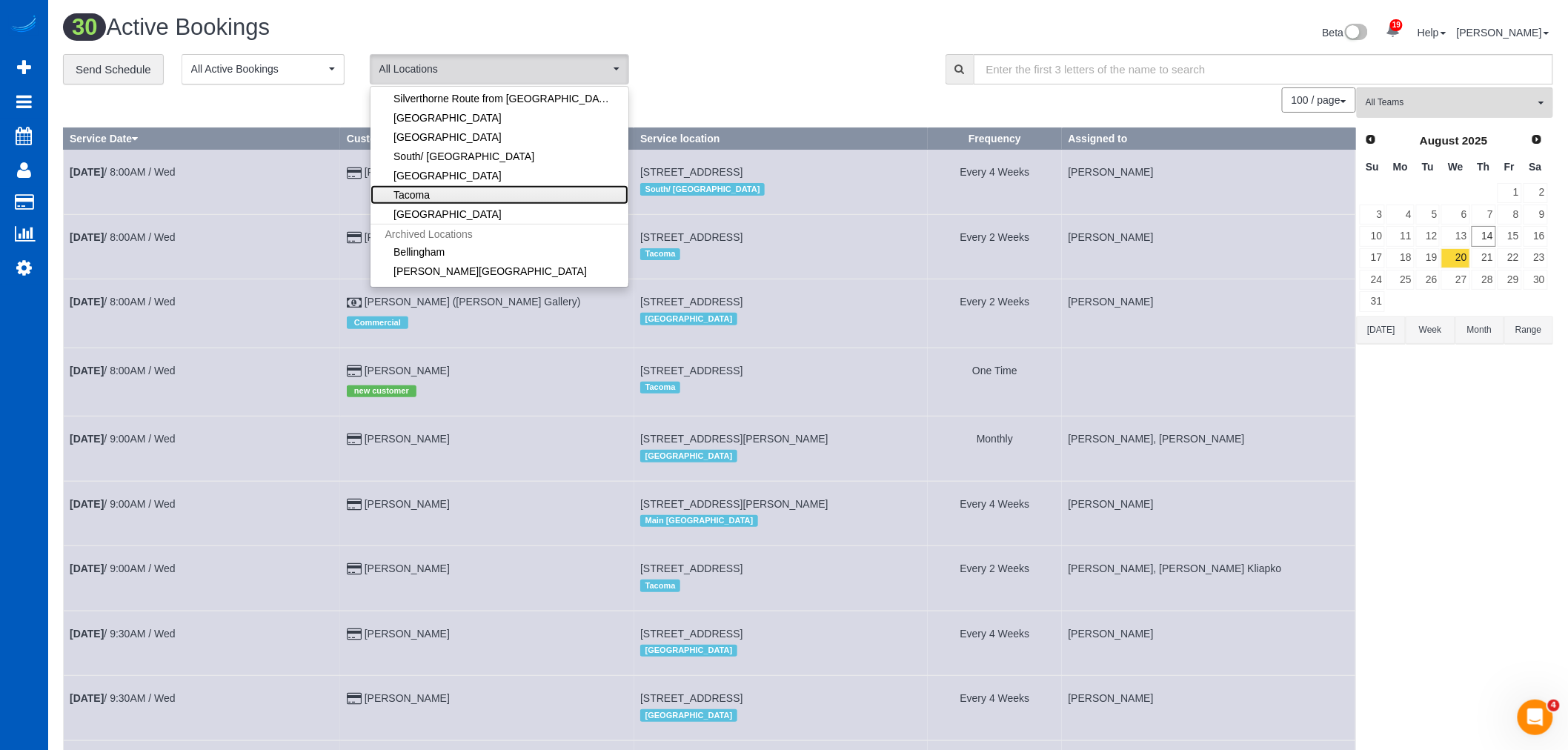
click at [477, 198] on link "Tacoma" at bounding box center [499, 195] width 258 height 19
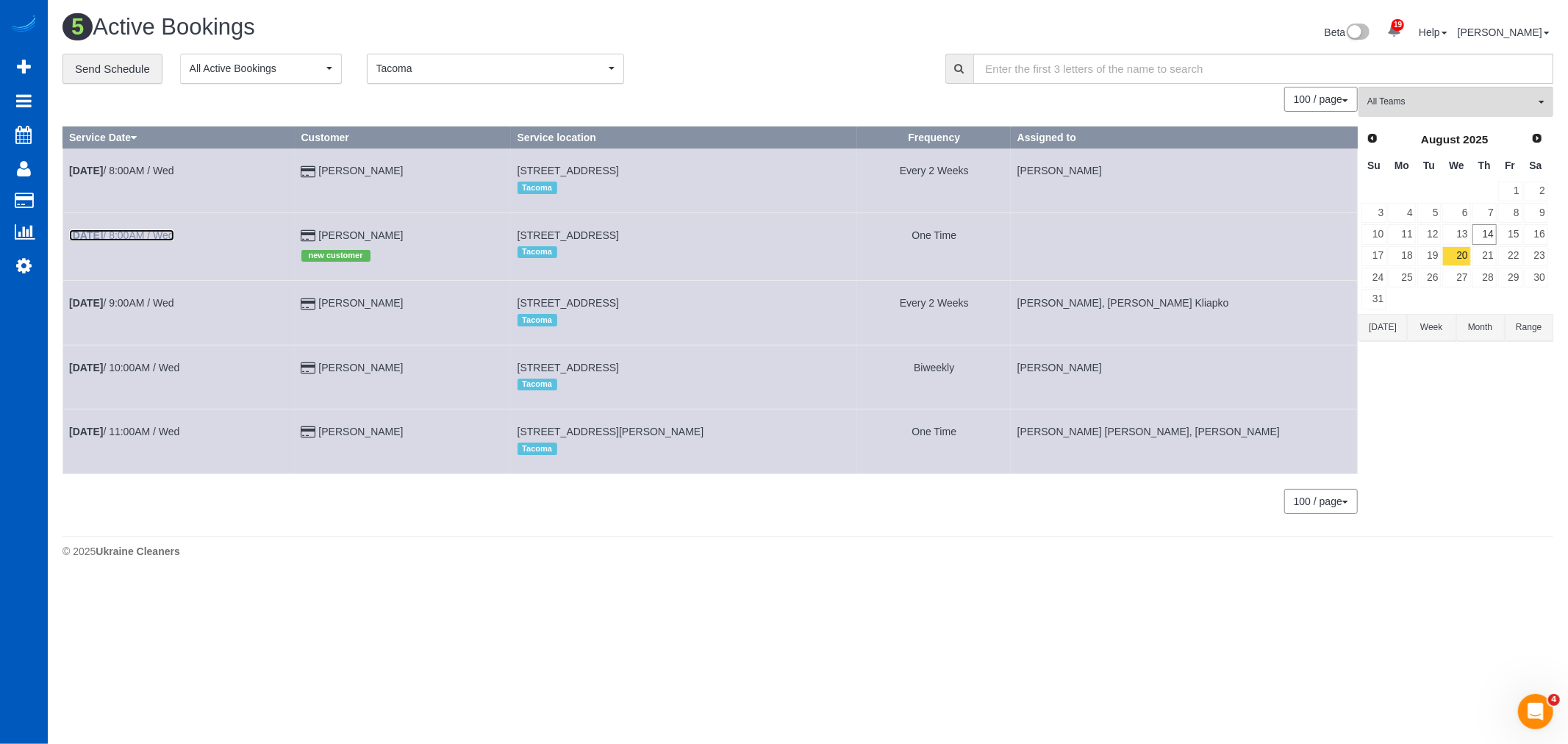
click at [167, 237] on link "Aug 20th / 8:00AM / Wed" at bounding box center [122, 235] width 105 height 12
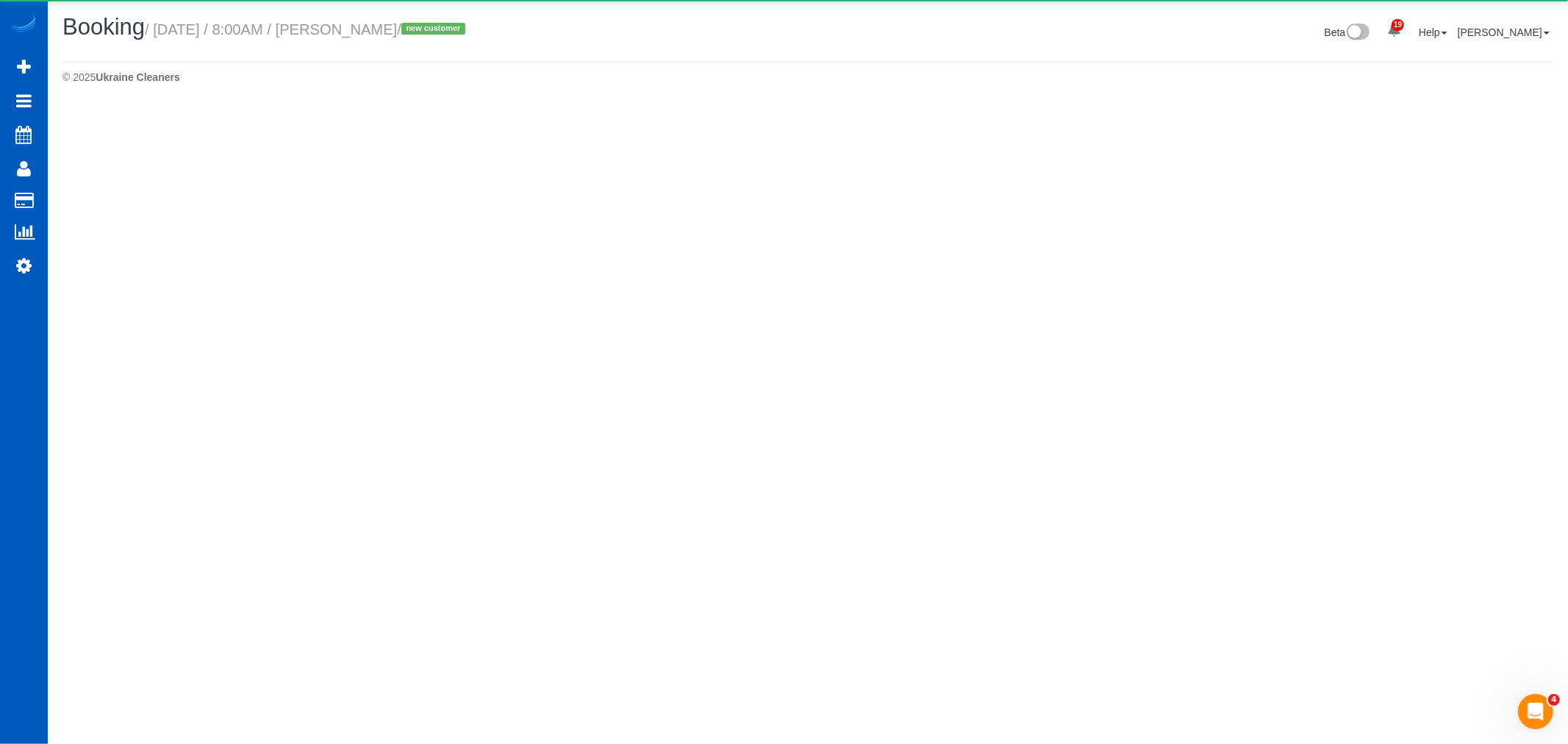
select select "WA"
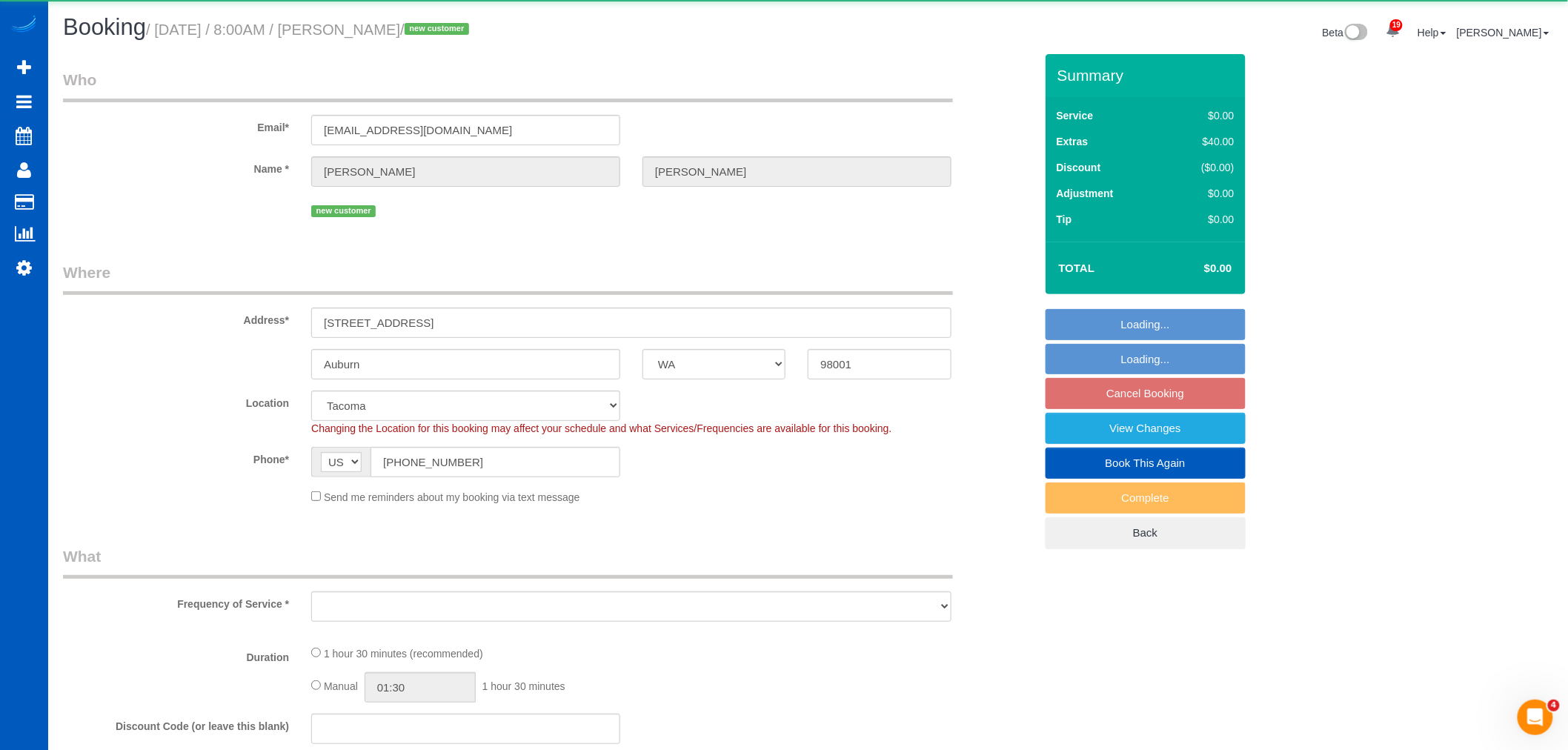
select select "object:13864"
select select "199"
select select "1001"
select select "2"
select select "spot45"
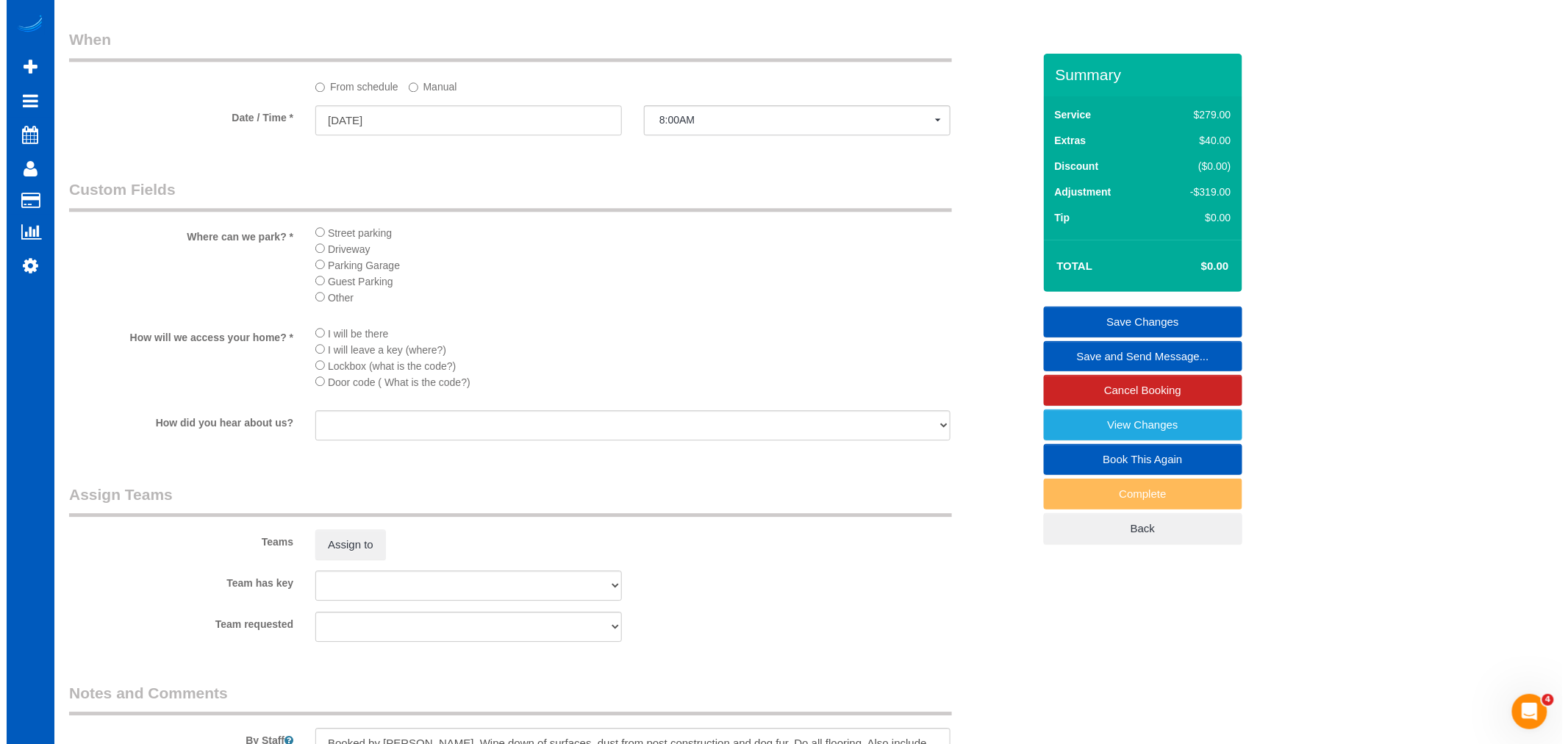
scroll to position [1825, 0]
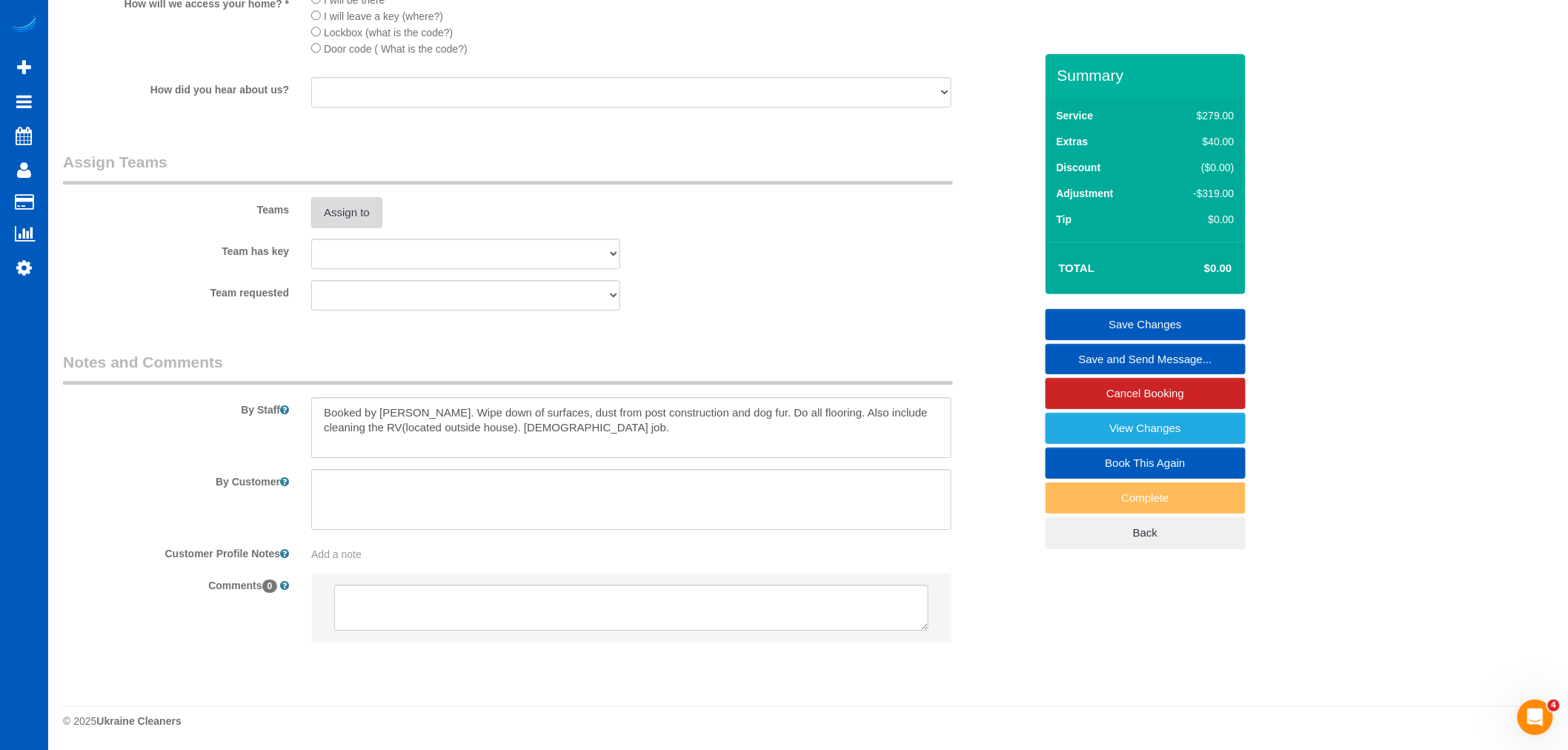
click at [338, 220] on button "Assign to" at bounding box center [347, 213] width 71 height 31
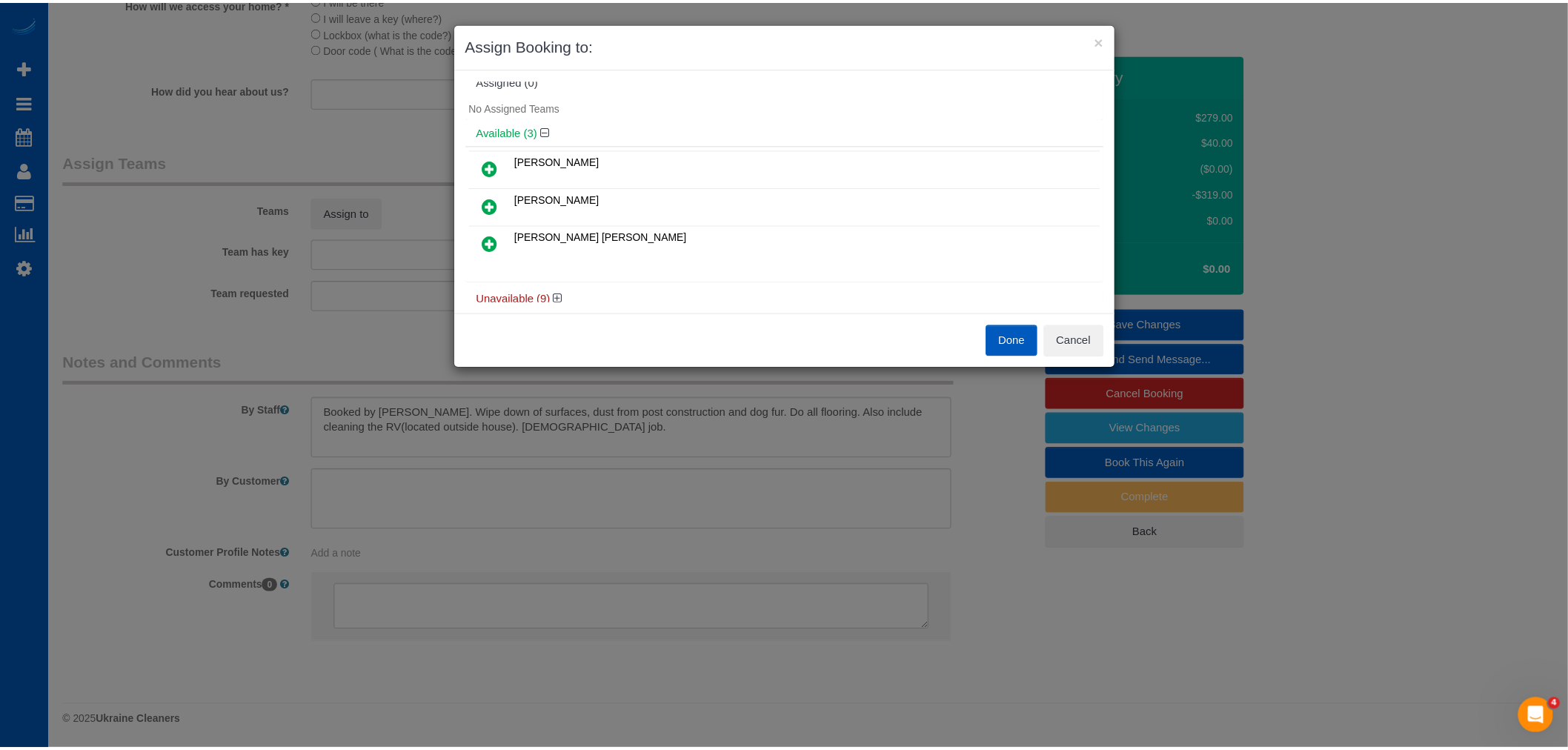
scroll to position [0, 0]
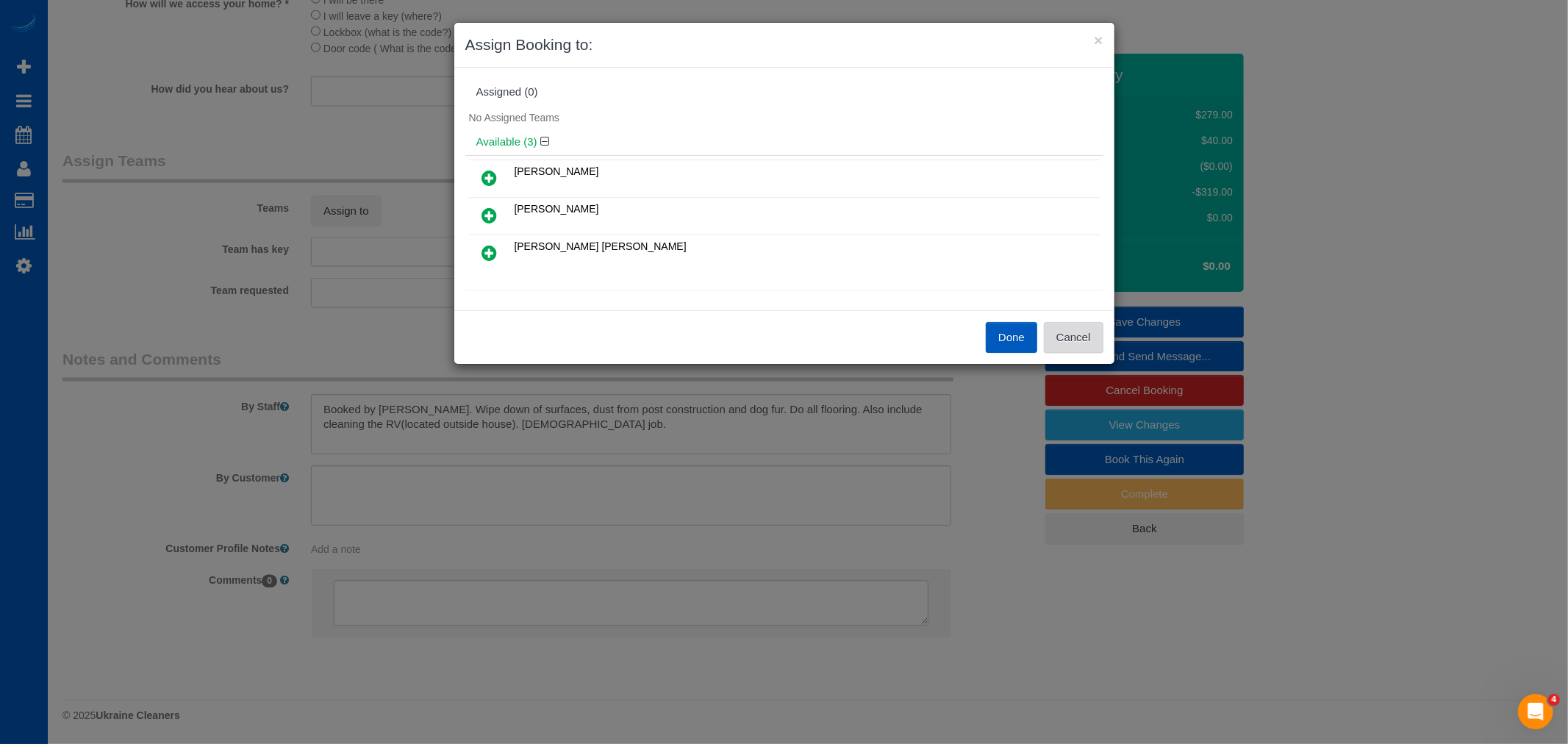
click at [1090, 353] on button "Cancel" at bounding box center [1073, 338] width 59 height 31
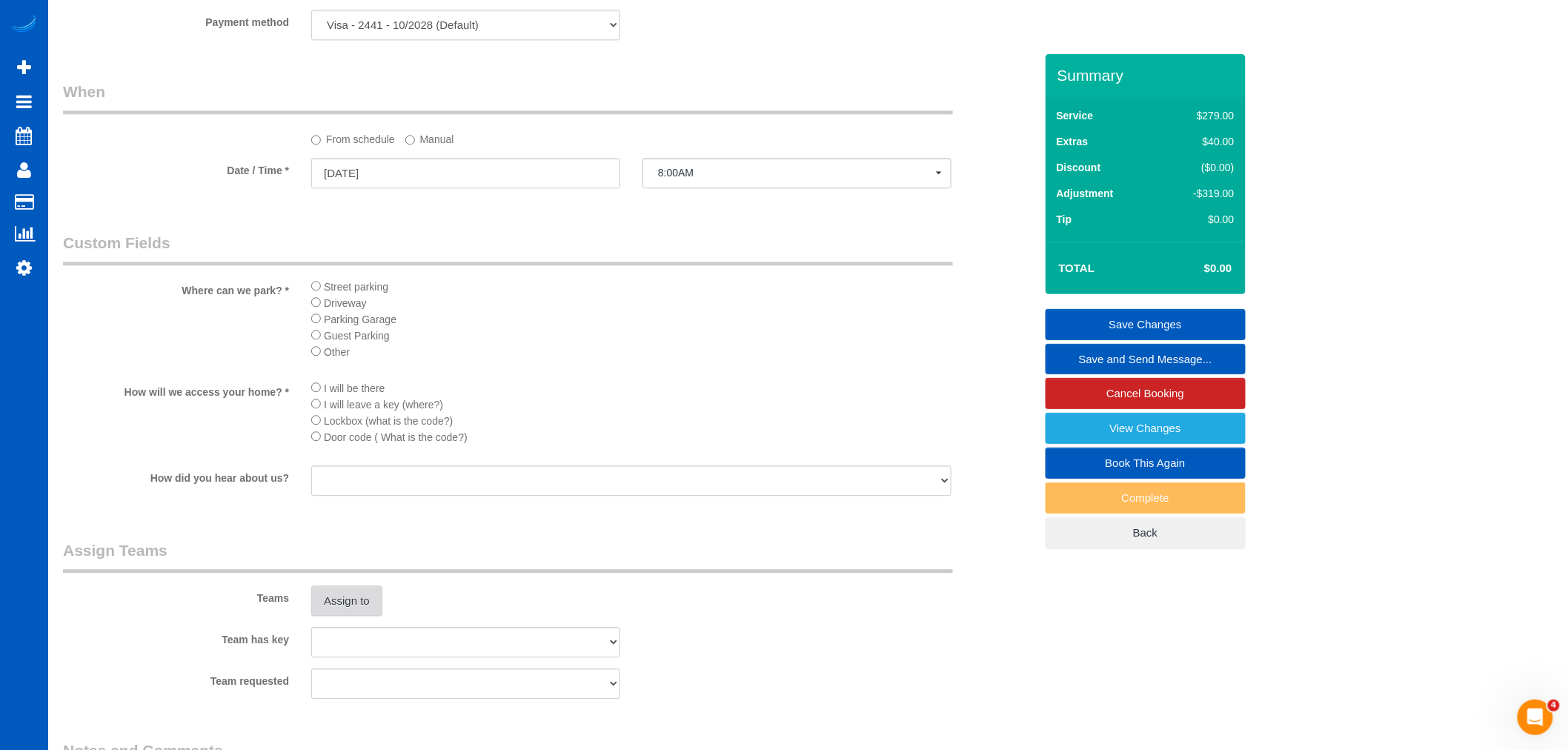
scroll to position [1263, 0]
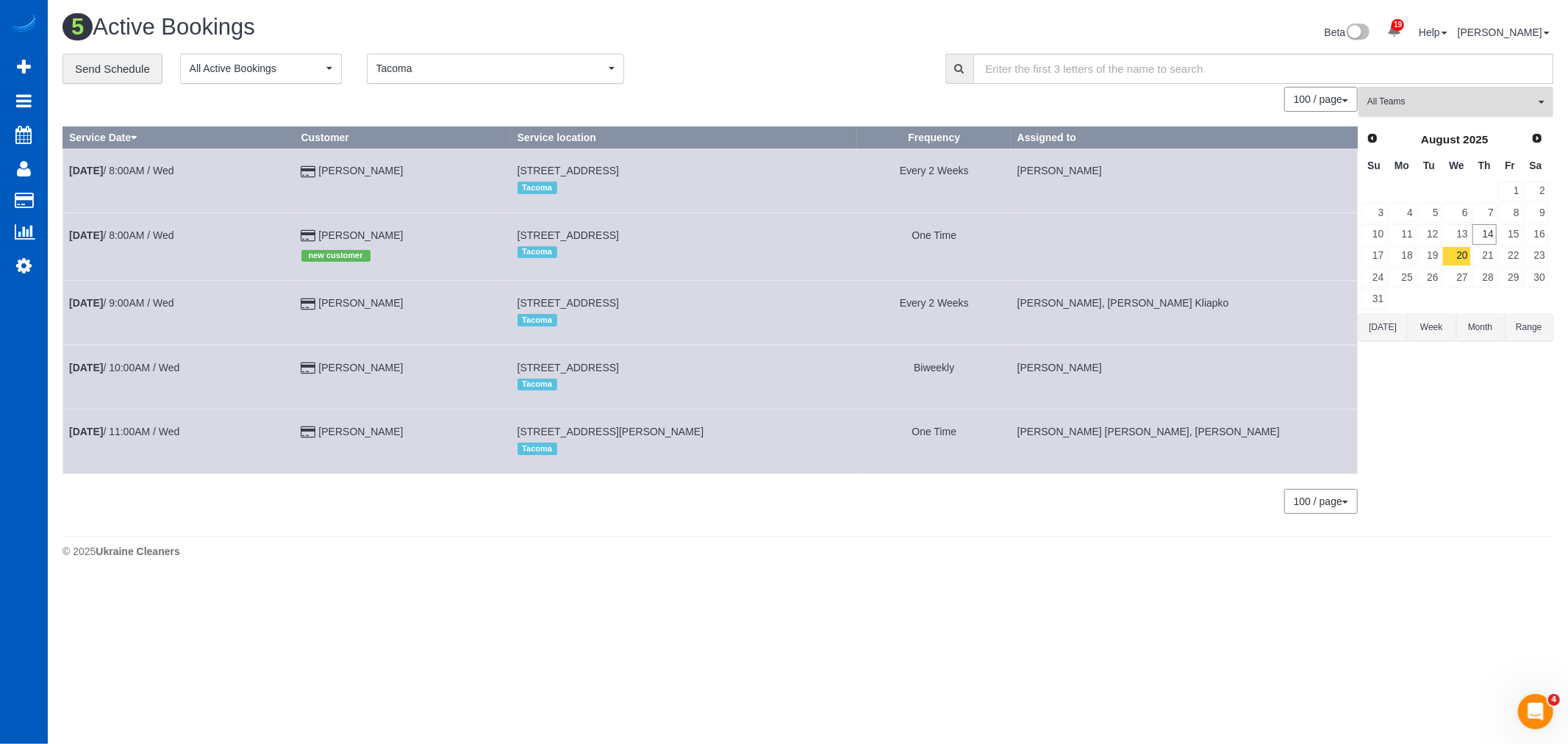
click at [1431, 115] on button "All Teams" at bounding box center [1455, 102] width 195 height 30
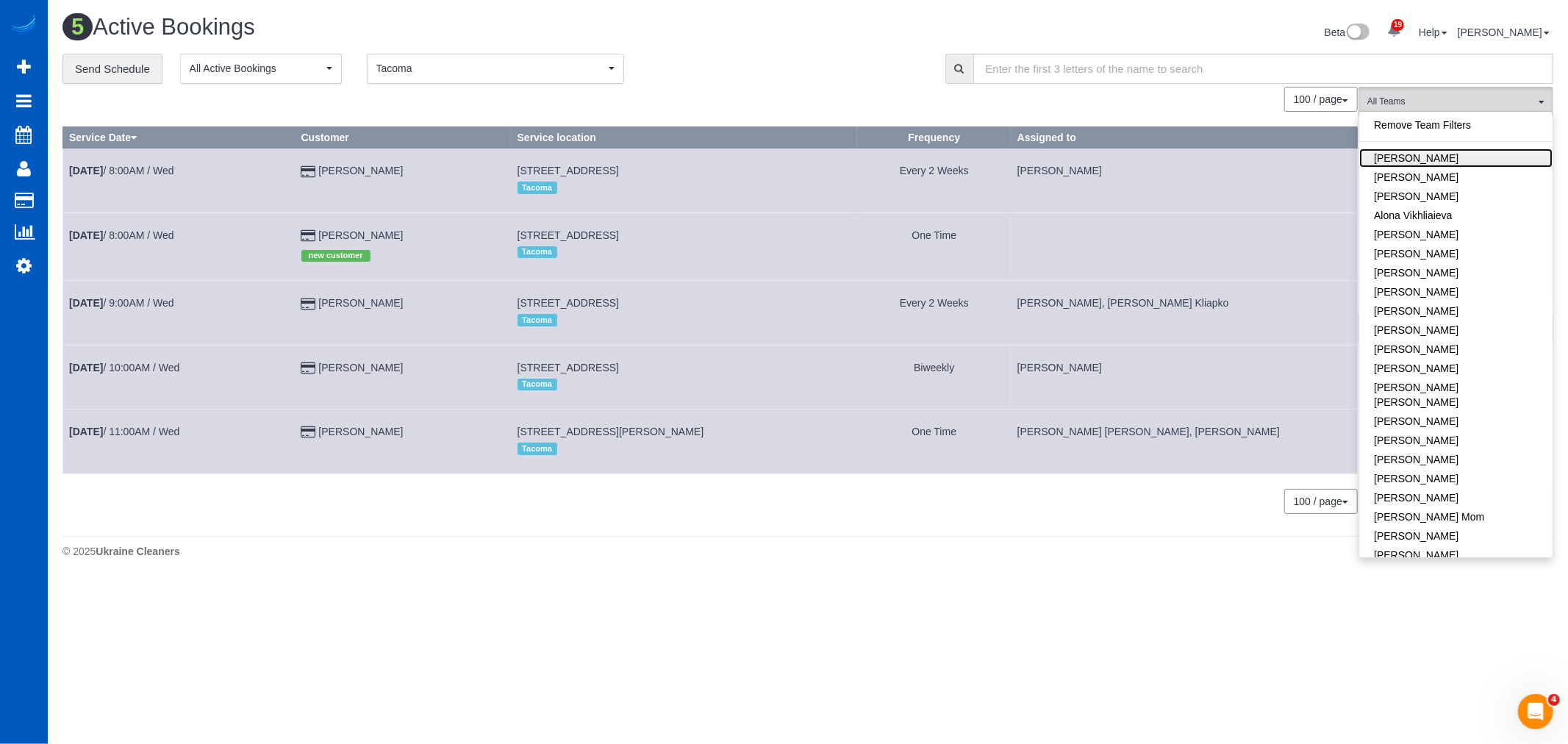
click at [1434, 156] on link "Alina Kruchok" at bounding box center [1455, 158] width 193 height 19
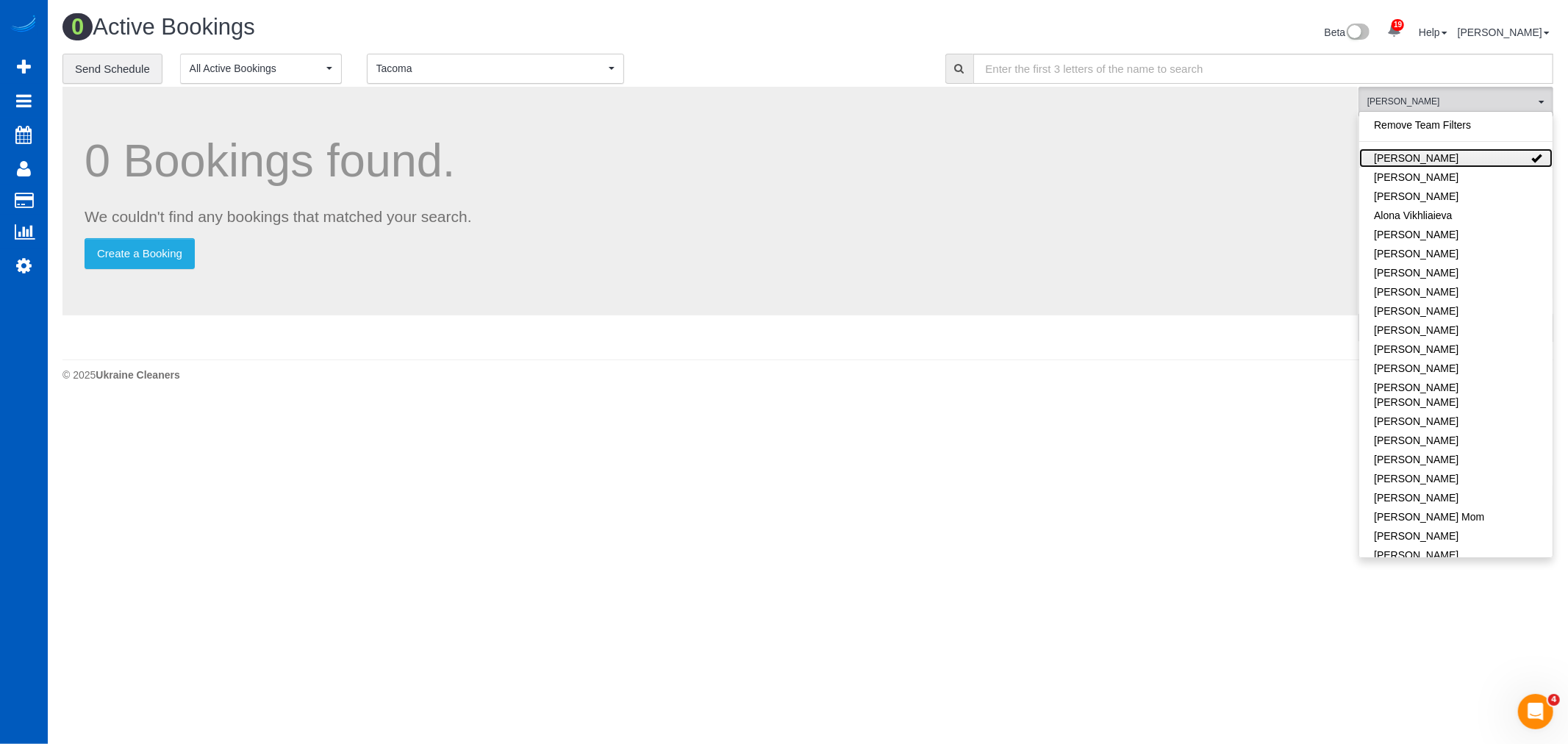
click at [1434, 156] on link "Alina Kruchok" at bounding box center [1455, 158] width 193 height 19
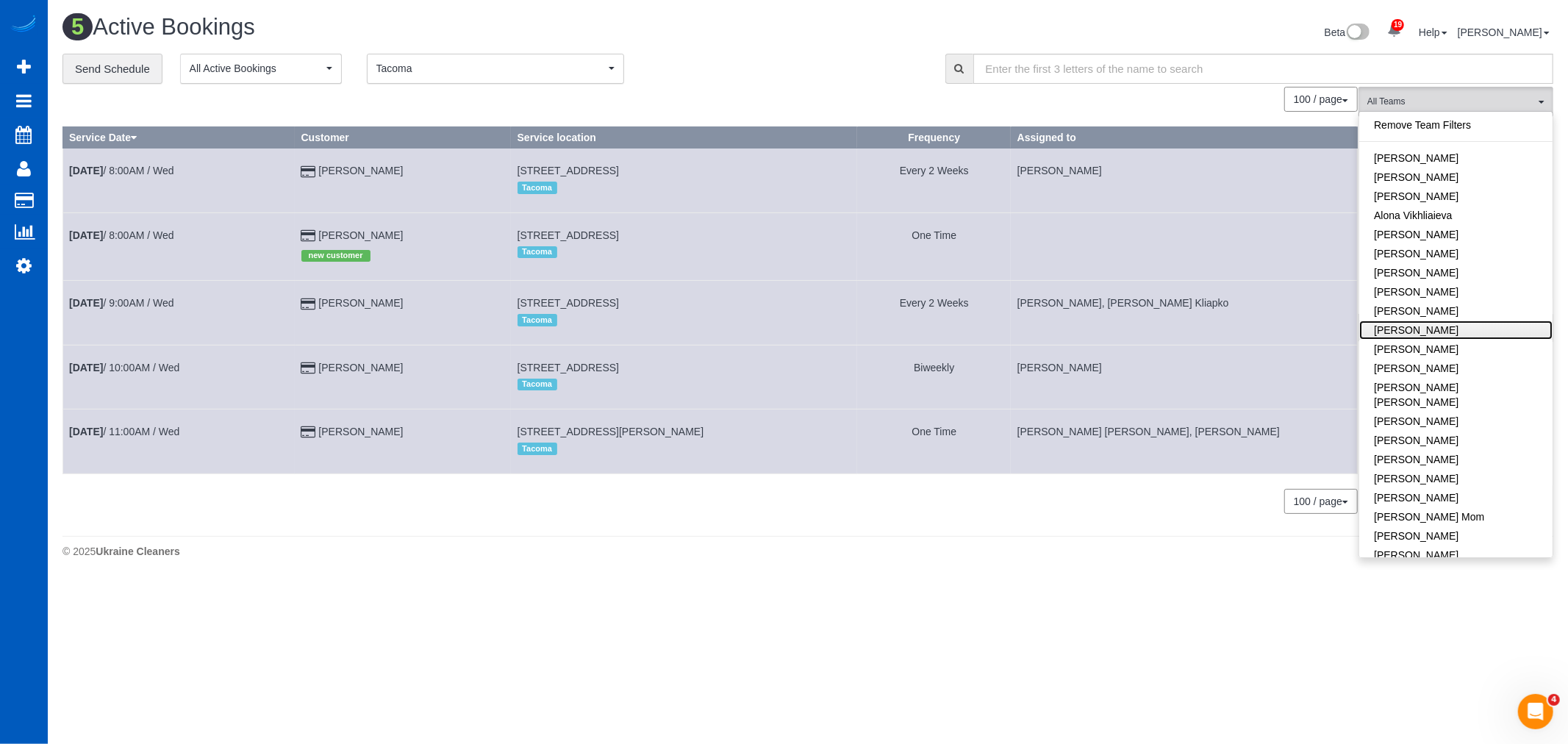
click at [1468, 327] on link "Anzhela Trokhymiuk" at bounding box center [1455, 330] width 193 height 19
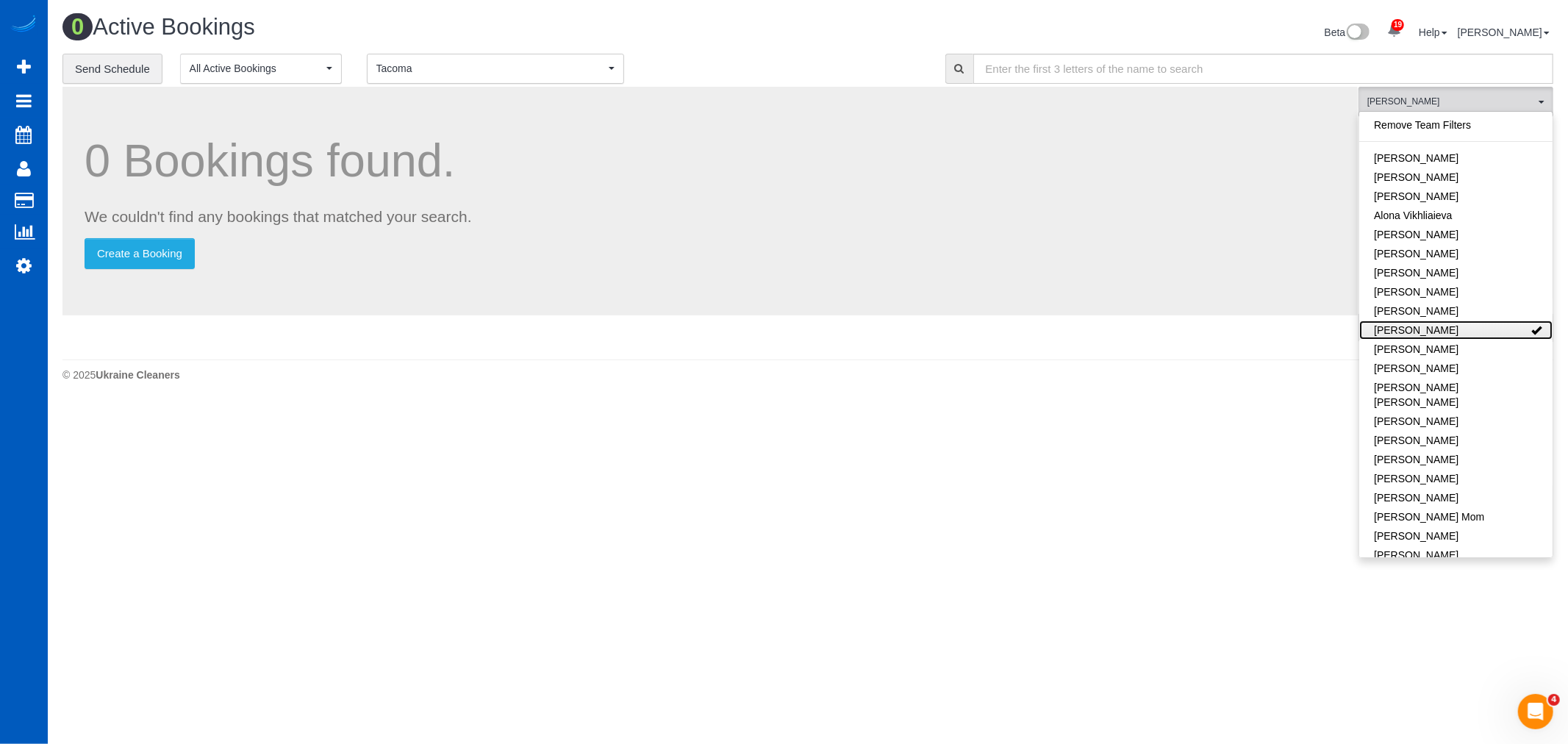
click at [1468, 327] on link "Anzhela Trokhymiuk" at bounding box center [1455, 330] width 193 height 19
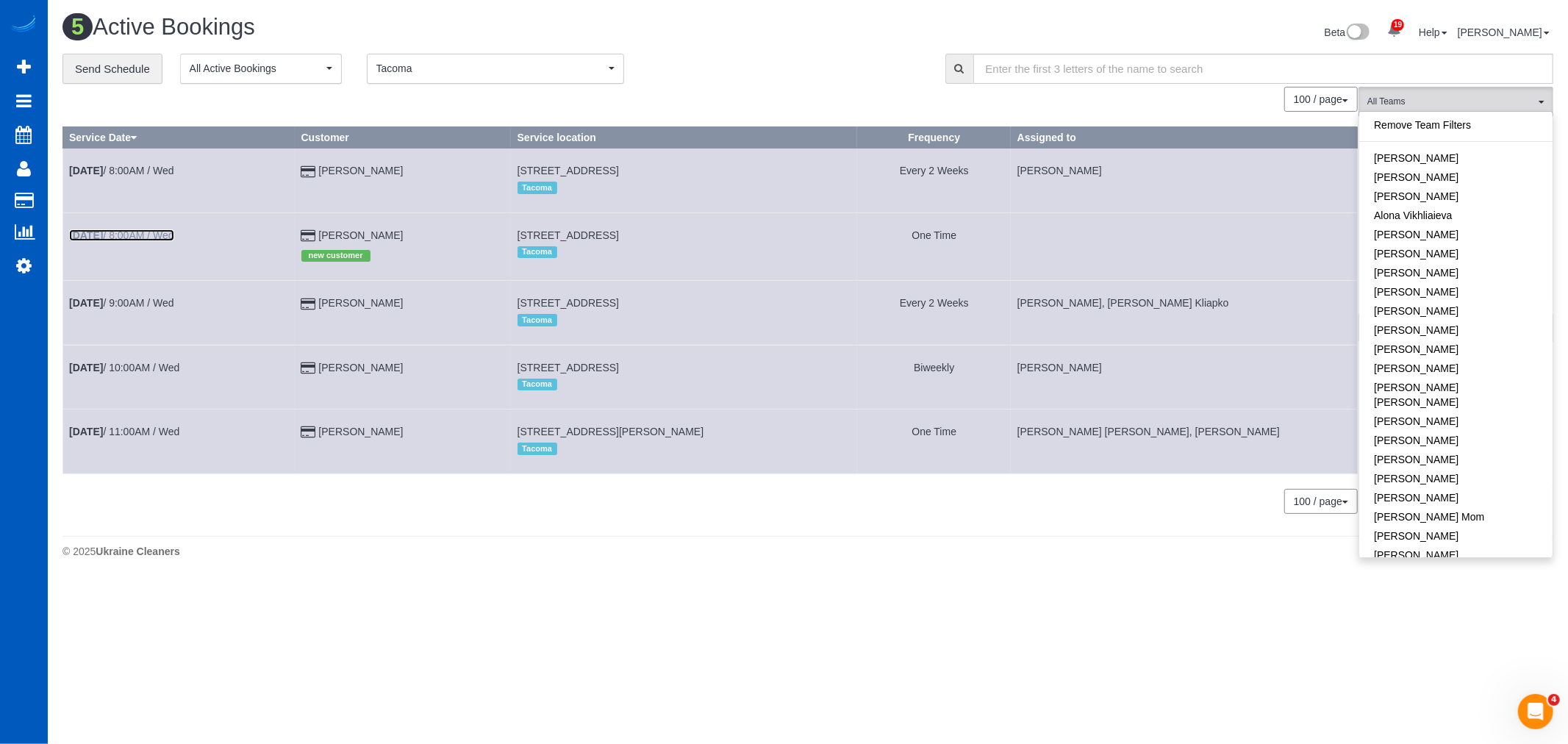
click at [118, 239] on link "Aug 20th / 8:00AM / Wed" at bounding box center [122, 235] width 105 height 12
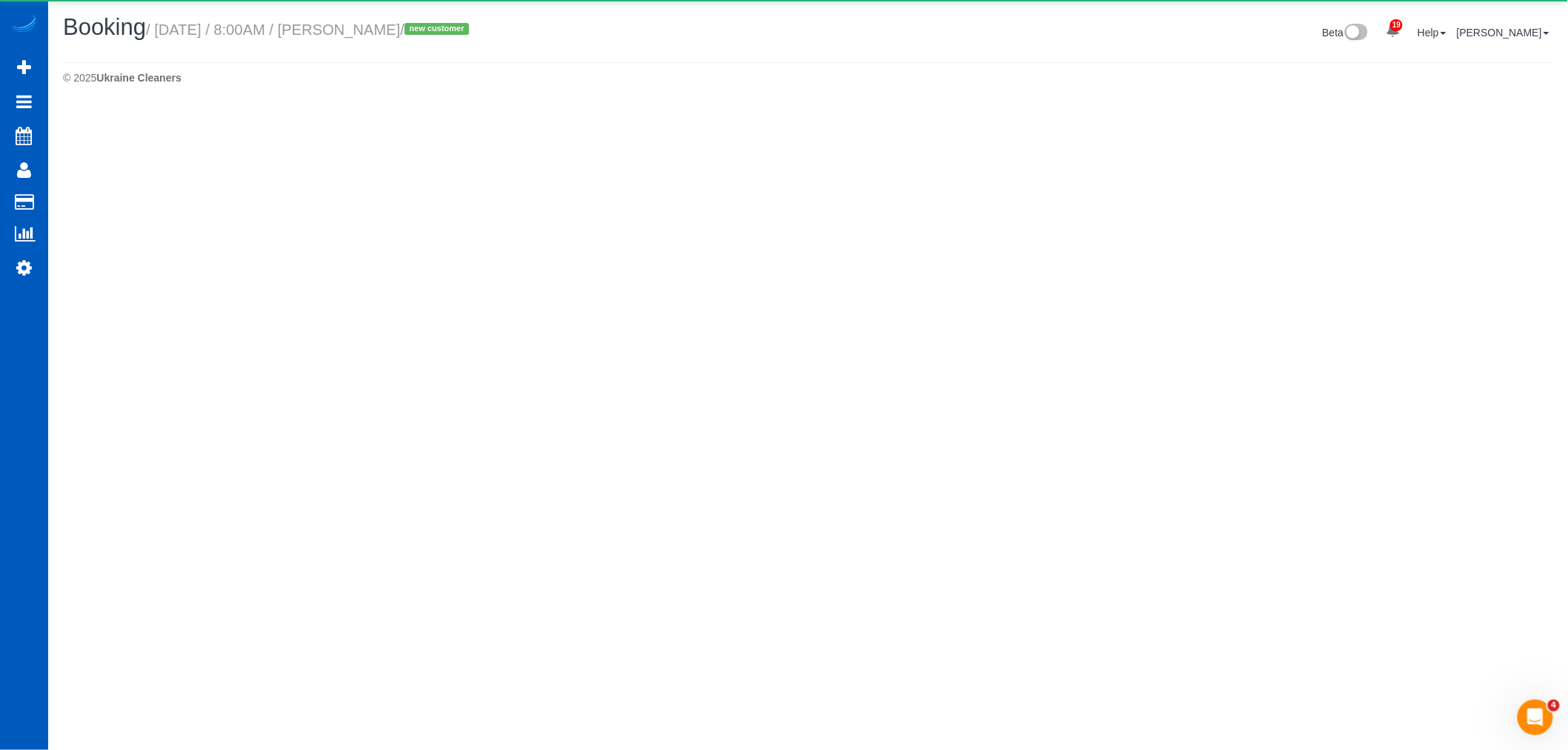
select select "WA"
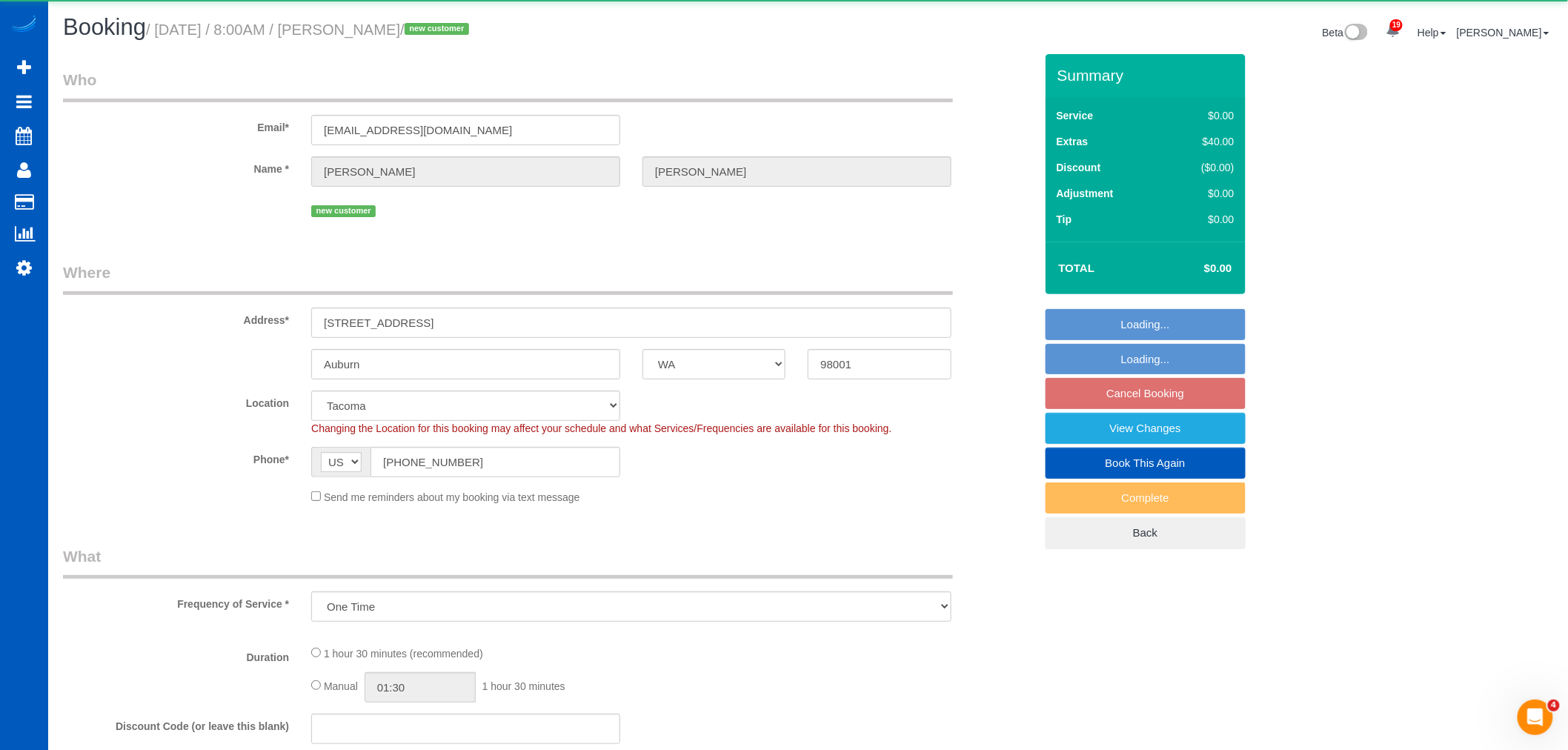
select select "object:15329"
select select "199"
select select "1001"
select select "2"
select select "spot55"
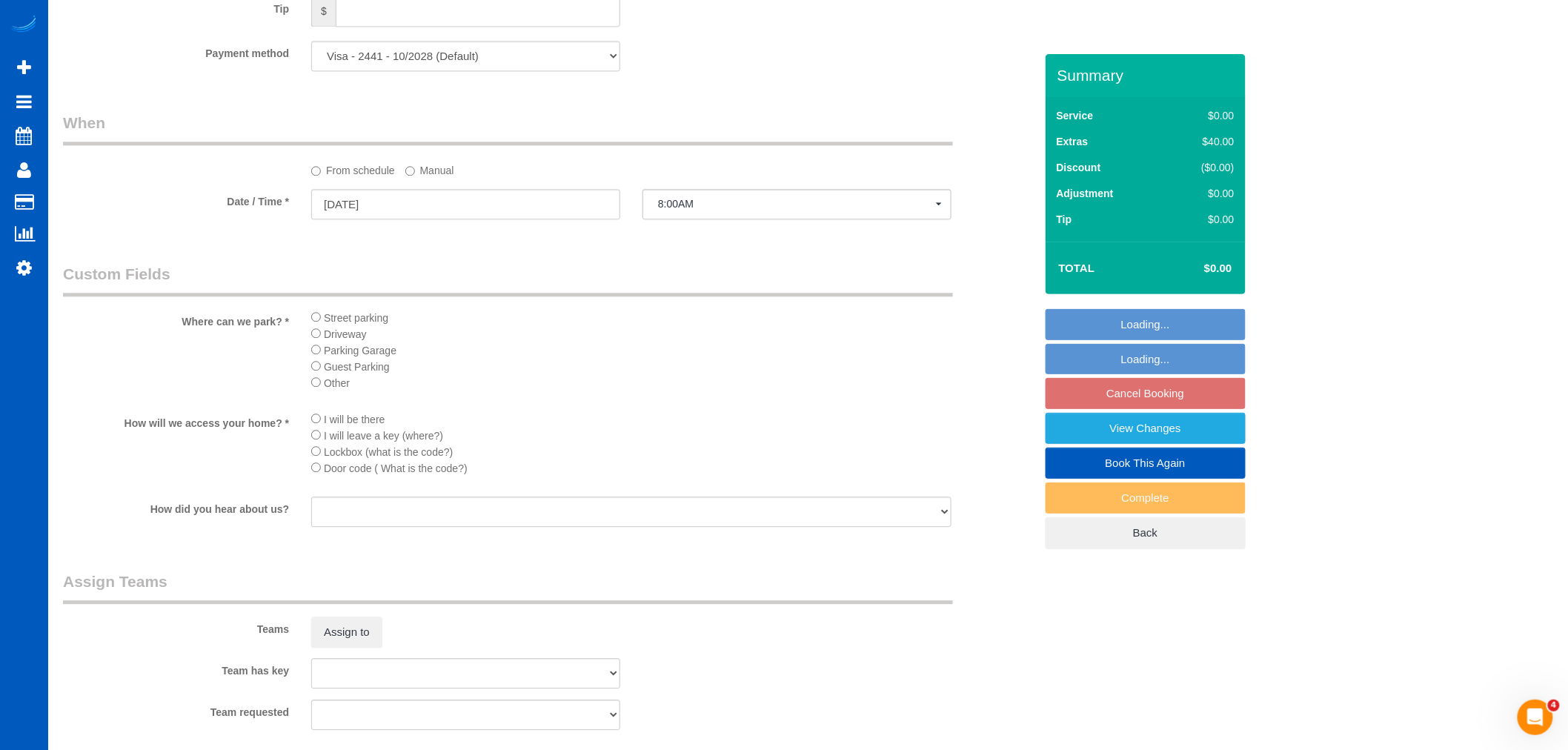
scroll to position [1840, 0]
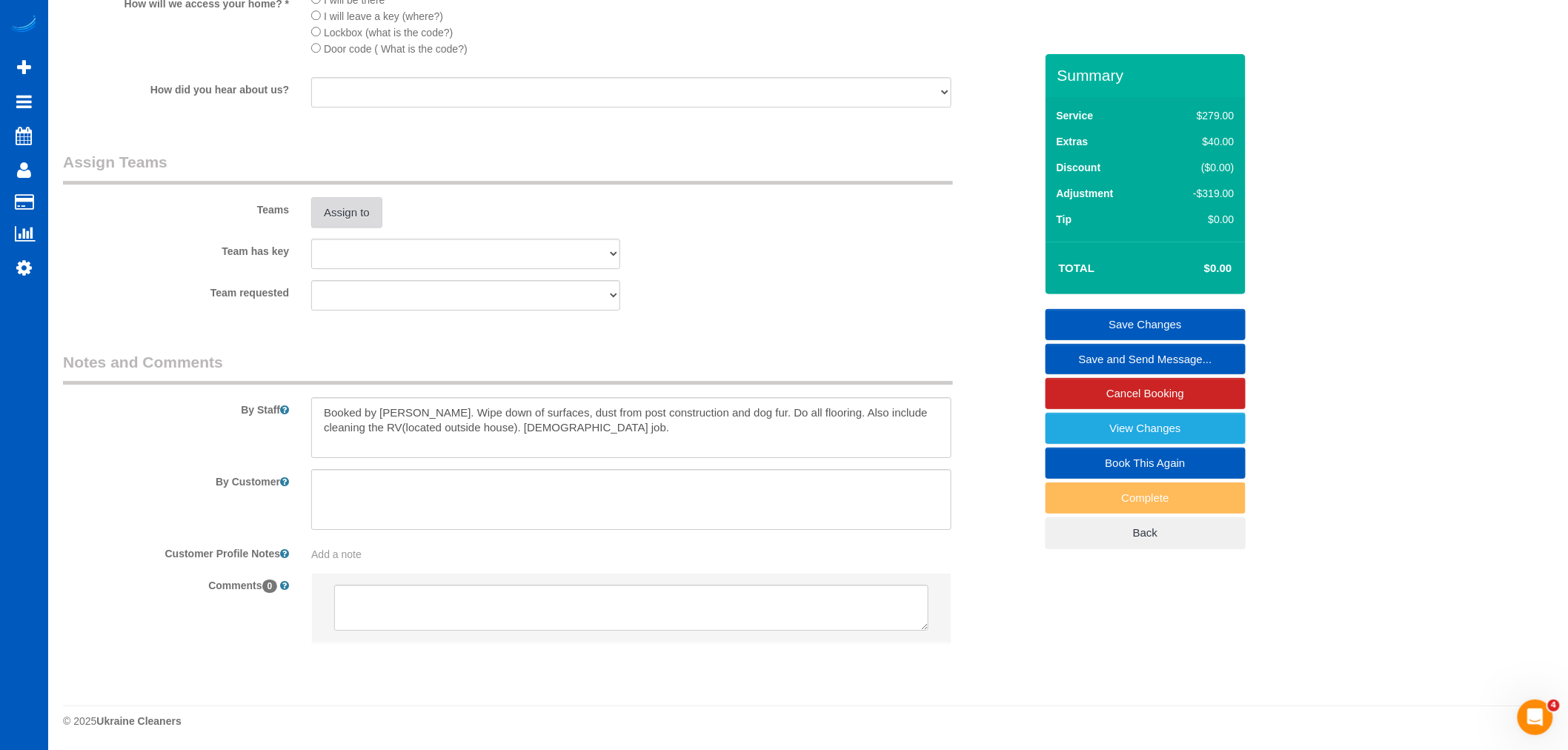
click at [353, 214] on button "Assign to" at bounding box center [347, 213] width 71 height 31
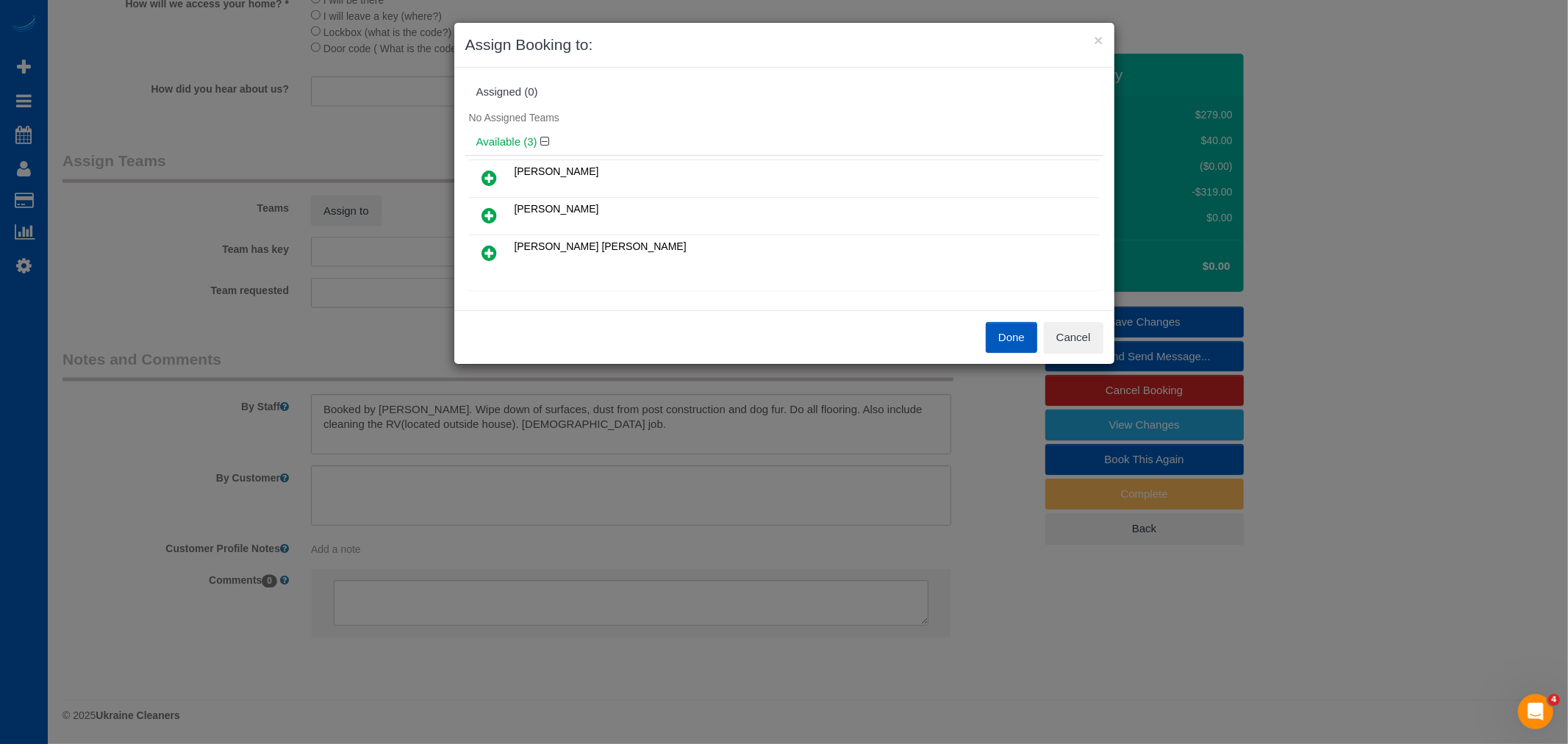
click at [481, 177] on link at bounding box center [490, 178] width 35 height 30
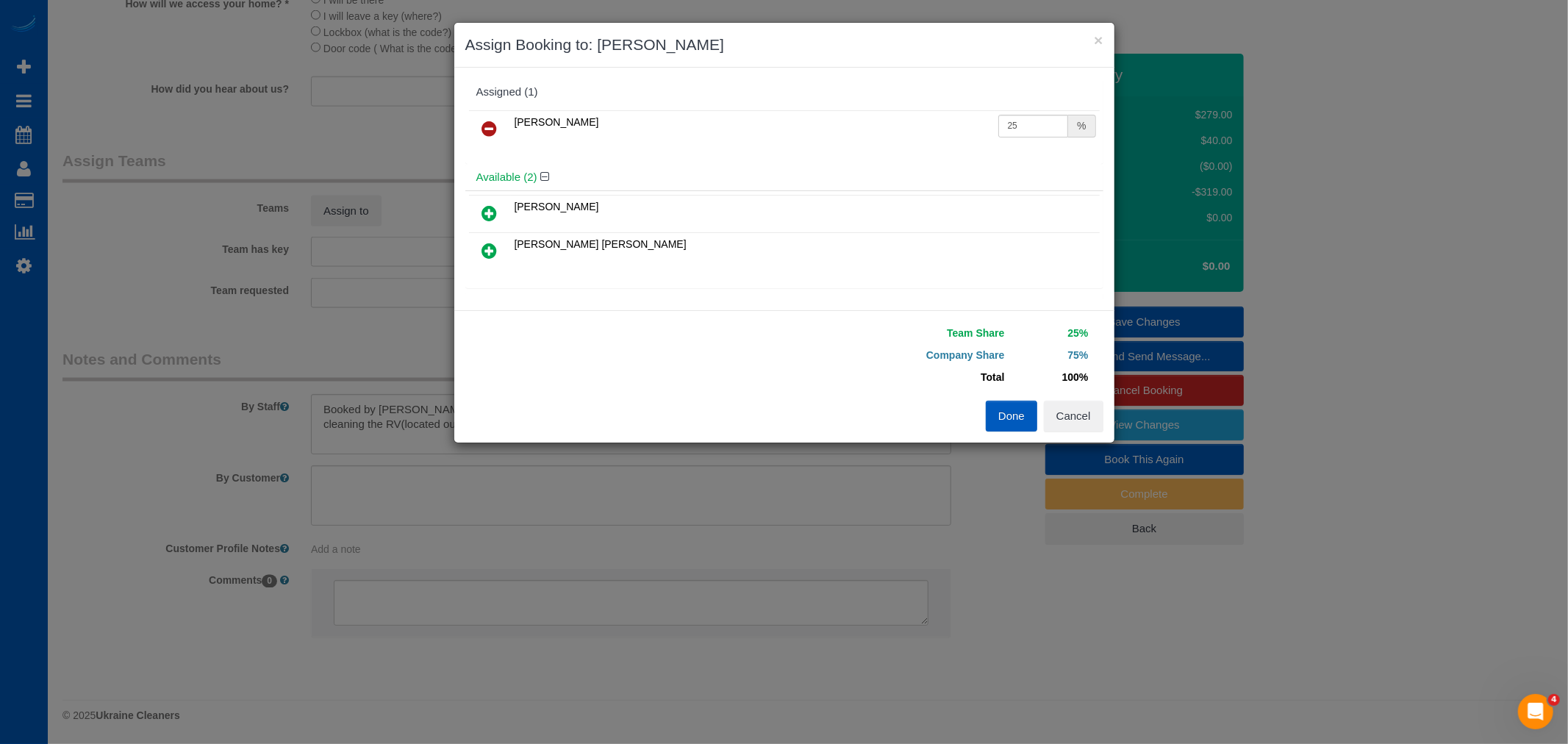
click at [484, 206] on icon at bounding box center [490, 213] width 16 height 17
drag, startPoint x: 1000, startPoint y: 121, endPoint x: 1022, endPoint y: 128, distance: 23.1
click at [1022, 128] on input "25" at bounding box center [1034, 127] width 71 height 23
type input "27"
drag, startPoint x: 999, startPoint y: 162, endPoint x: 1040, endPoint y: 162, distance: 41.0
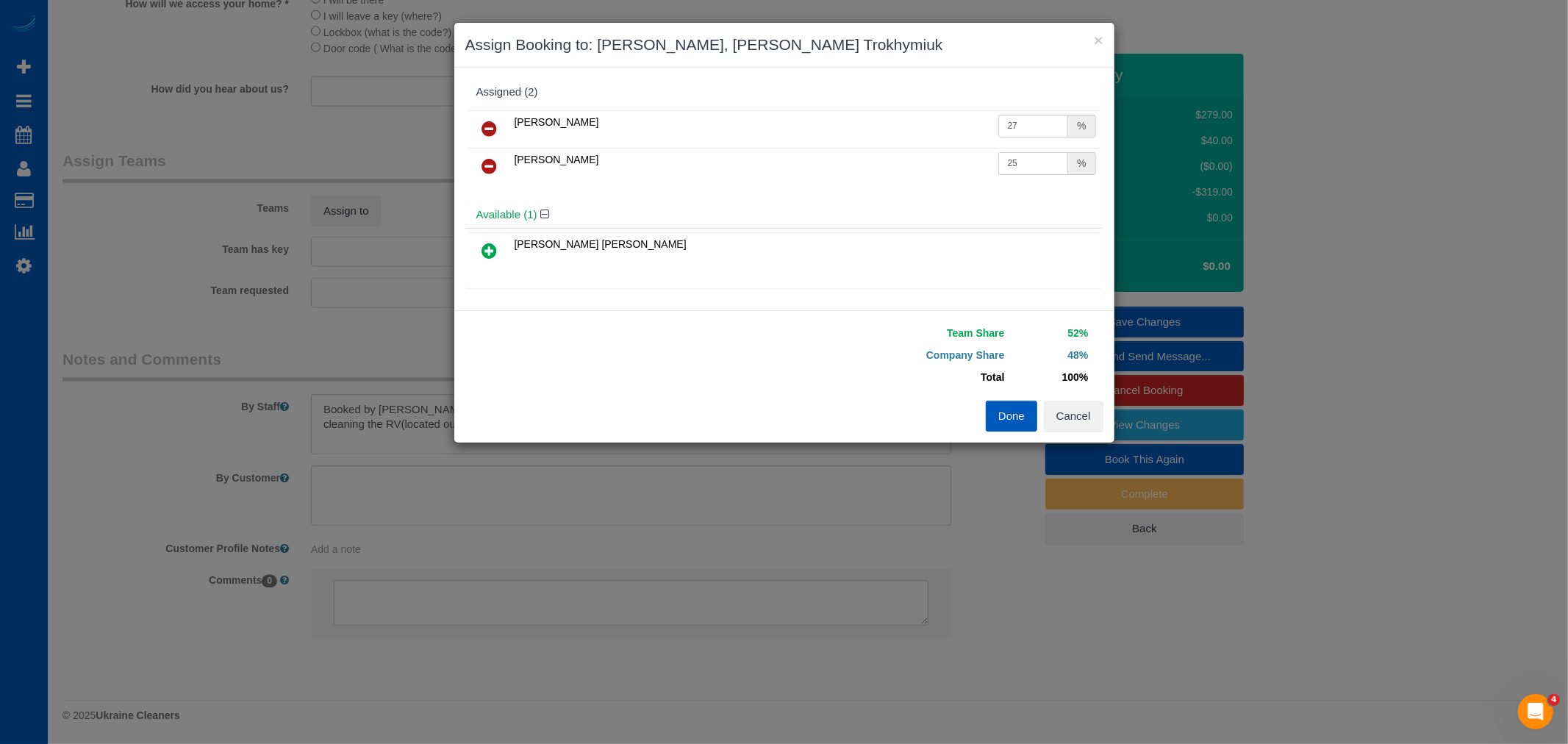
click at [1040, 162] on input "25" at bounding box center [1034, 164] width 71 height 23
type input "27"
click at [1005, 187] on div "Alina Kruchok 27 % Anzhela Trokhymiuk 27 %" at bounding box center [784, 154] width 638 height 95
click at [1002, 416] on button "Done" at bounding box center [1011, 416] width 52 height 31
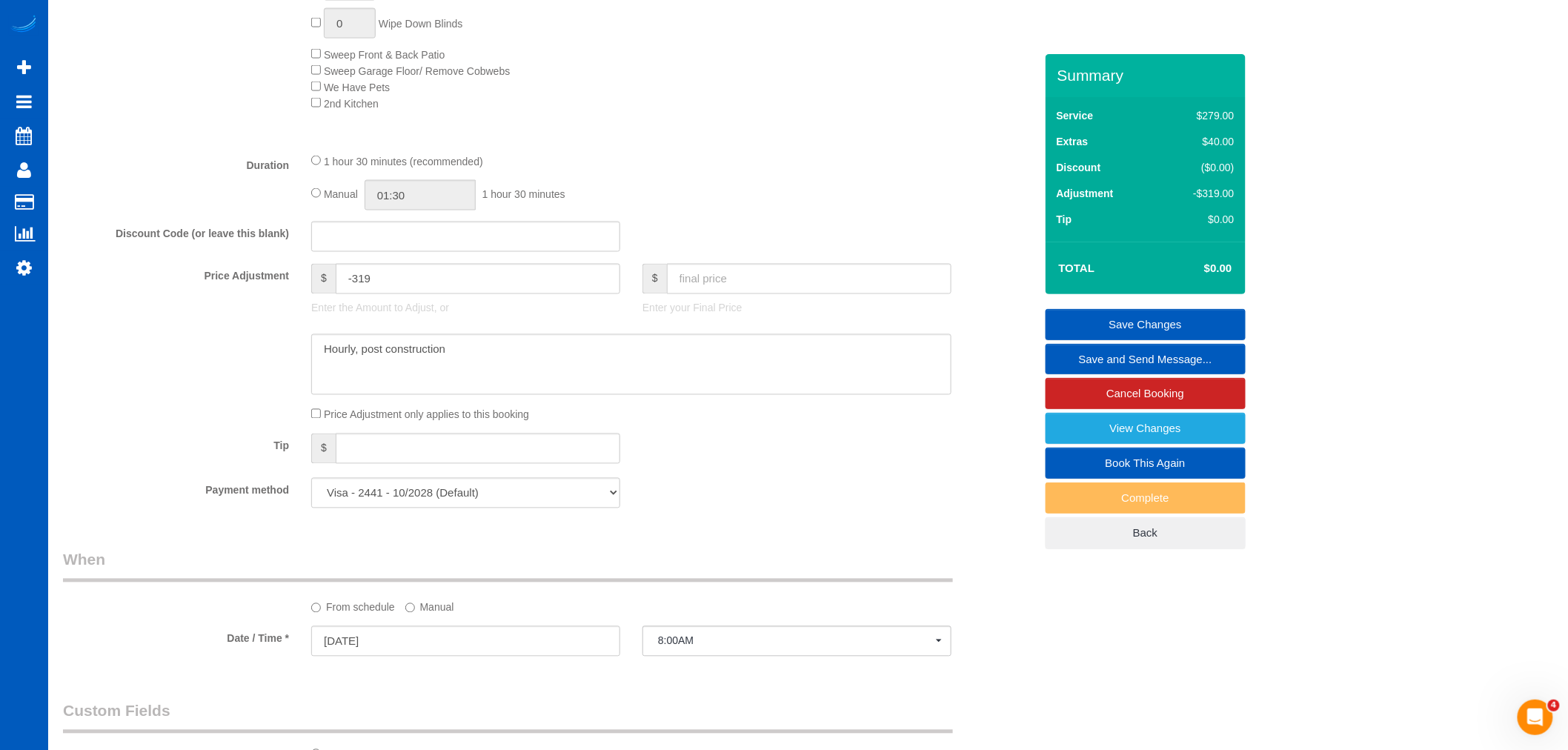
scroll to position [934, 0]
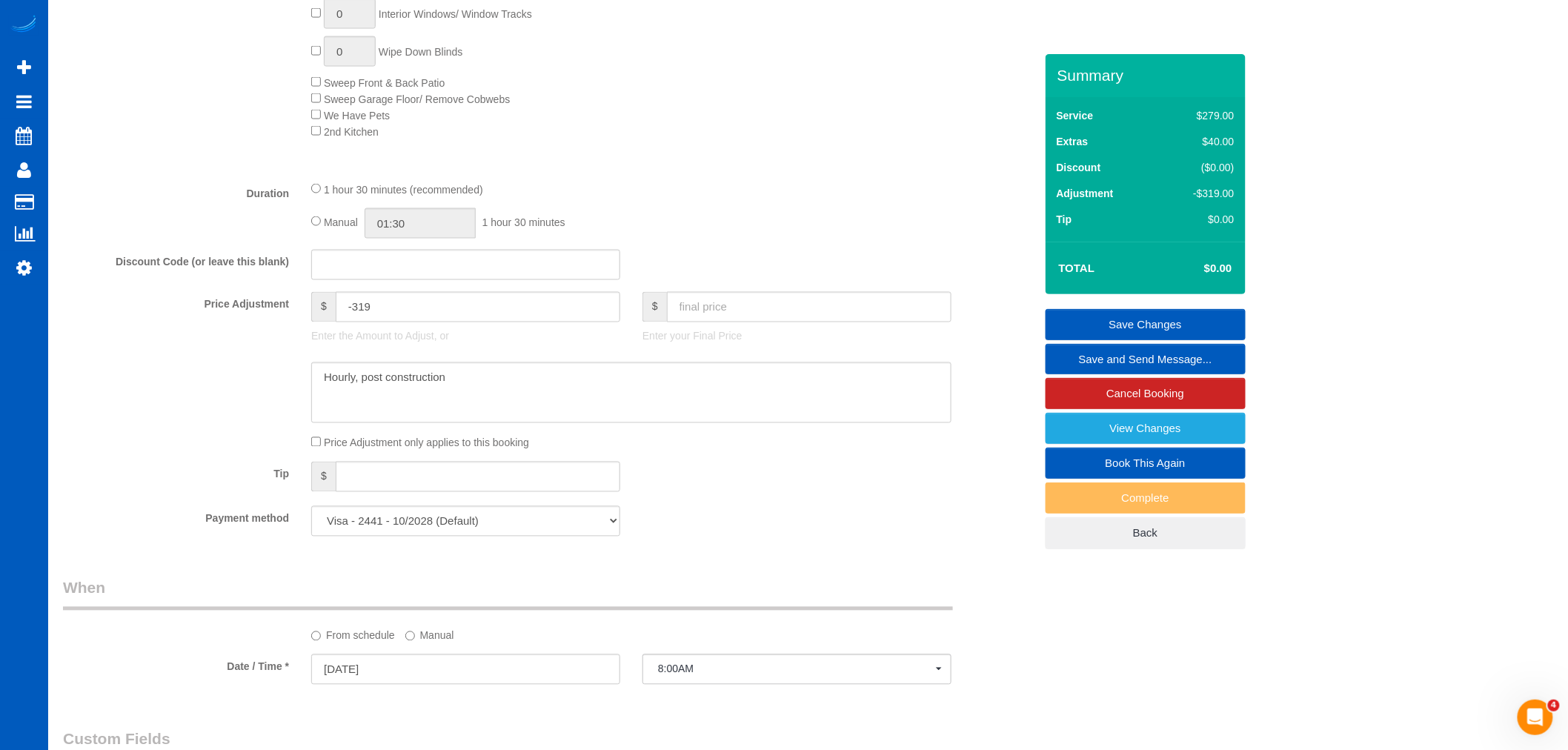
click at [310, 239] on div "1 hour 30 minutes (recommended) Manual 01:30 1 hour 30 minutes" at bounding box center [631, 210] width 663 height 58
click at [314, 238] on div "Manual 01:30 1 hour 30 minutes" at bounding box center [631, 223] width 640 height 31
click at [306, 221] on div "1 hour 30 minutes (recommended) Manual 01:30 1 hour 30 minutes" at bounding box center [631, 210] width 663 height 58
click at [446, 232] on input "01:30" at bounding box center [420, 223] width 111 height 31
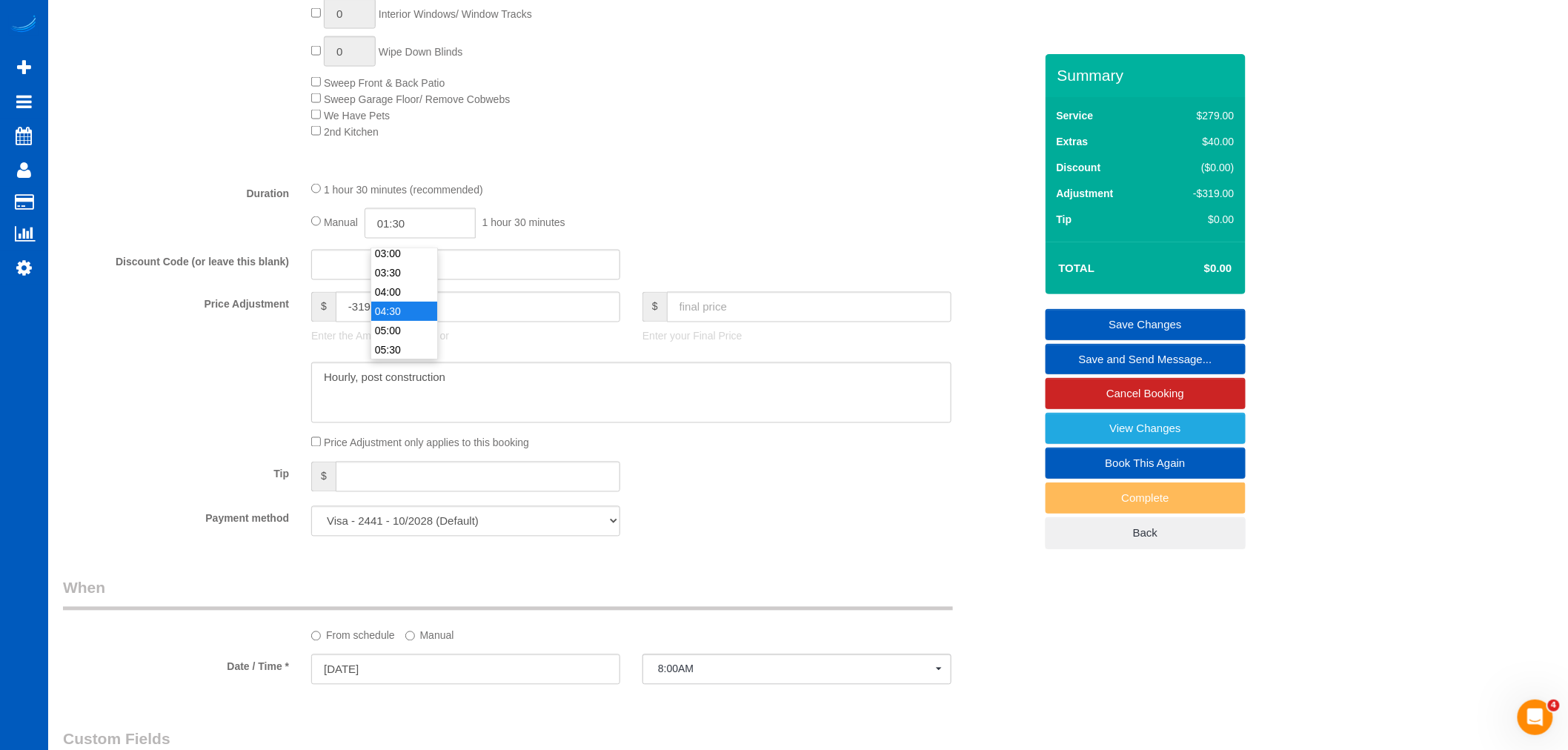
type input "04:30"
click at [398, 320] on li "04:30" at bounding box center [404, 311] width 66 height 19
select select "spot65"
drag, startPoint x: 404, startPoint y: 252, endPoint x: 417, endPoint y: 242, distance: 16.4
click at [410, 250] on fieldset "What Frequency of Service * One Time Weekly - 15.00% Every 2 Weeks - 10.00% Eve…" at bounding box center [548, 80] width 972 height 936
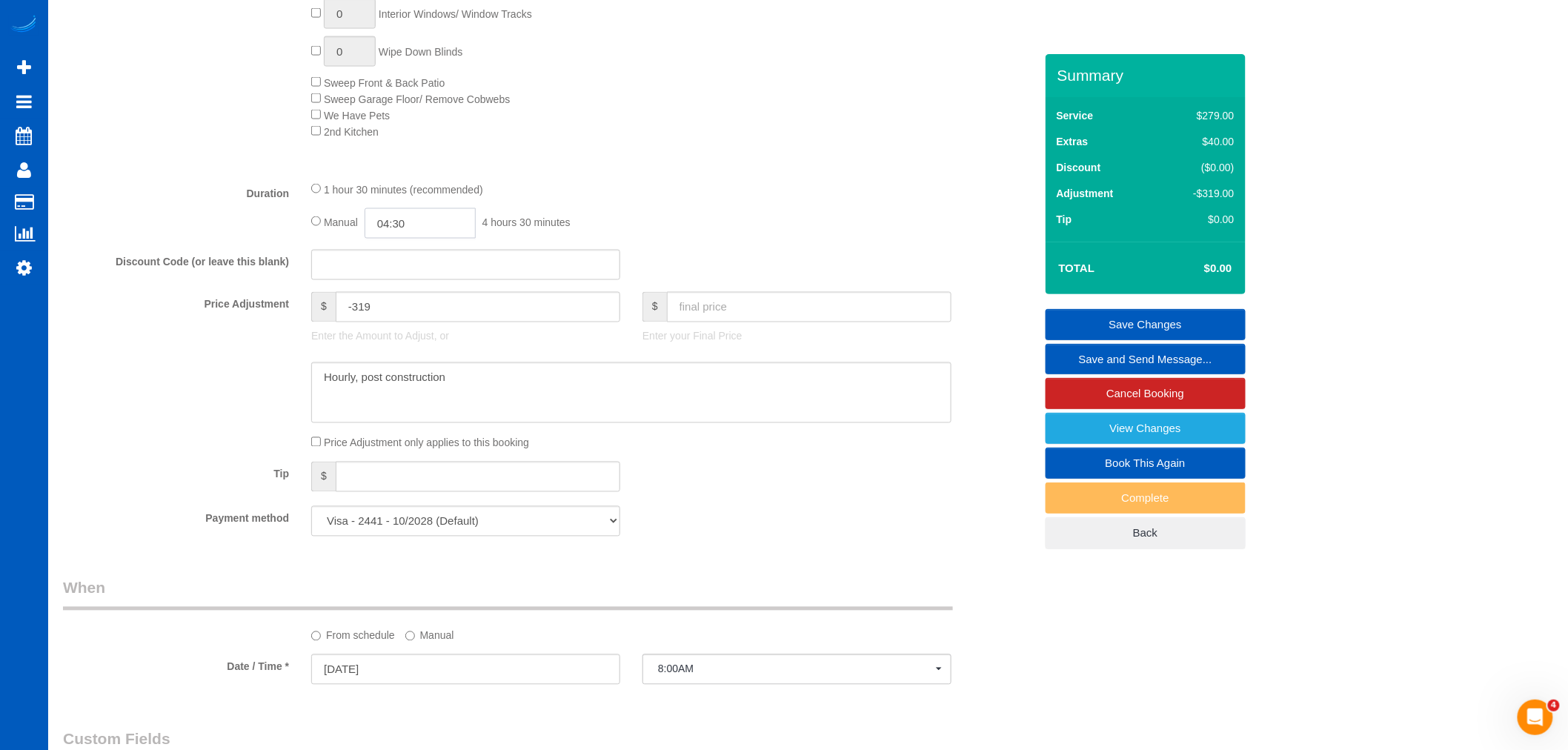
click at [417, 239] on input "04:30" at bounding box center [420, 223] width 111 height 31
type input "05:00"
click at [398, 302] on li "05:00" at bounding box center [404, 298] width 66 height 19
select select "spot75"
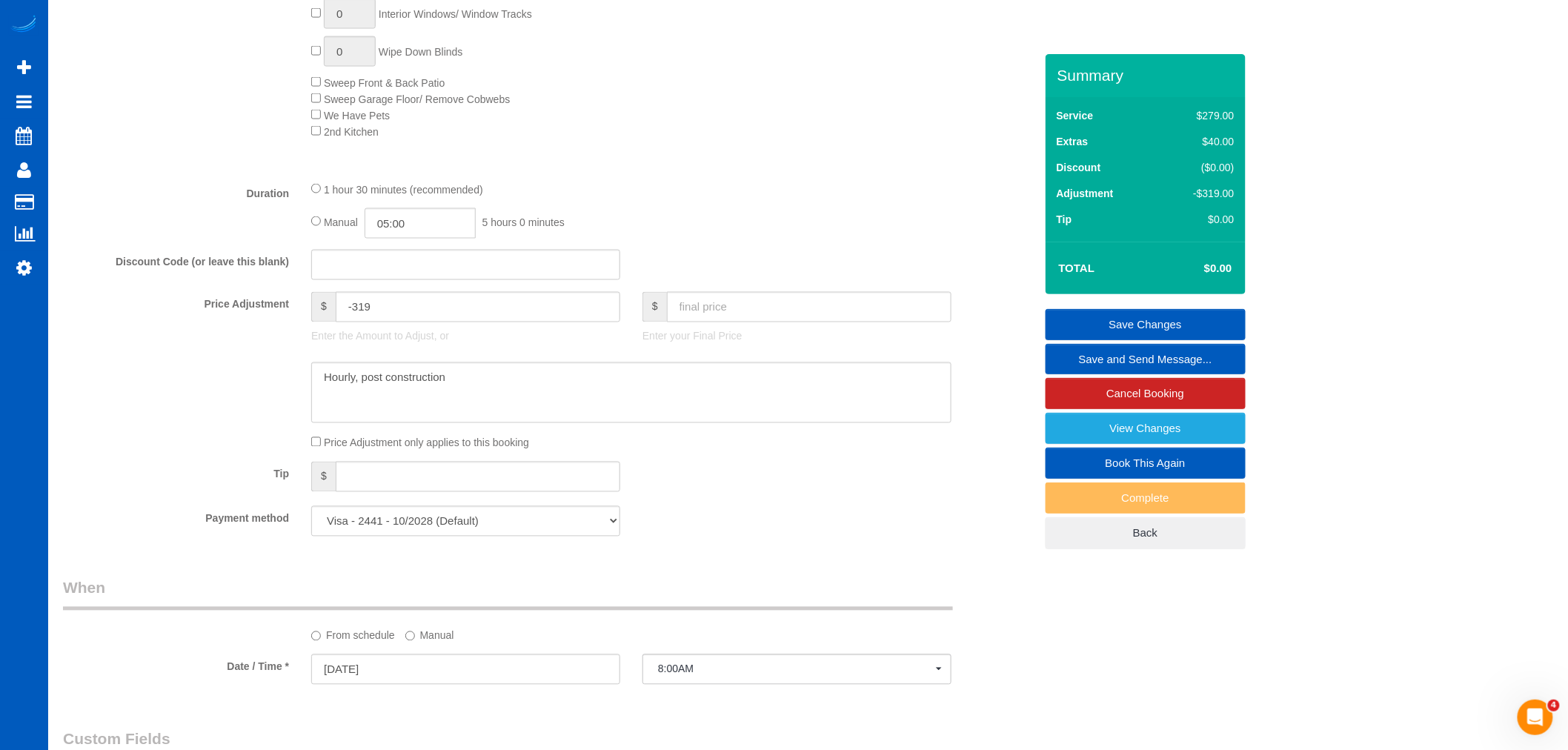
click at [1098, 327] on link "Save Changes" at bounding box center [1146, 325] width 200 height 31
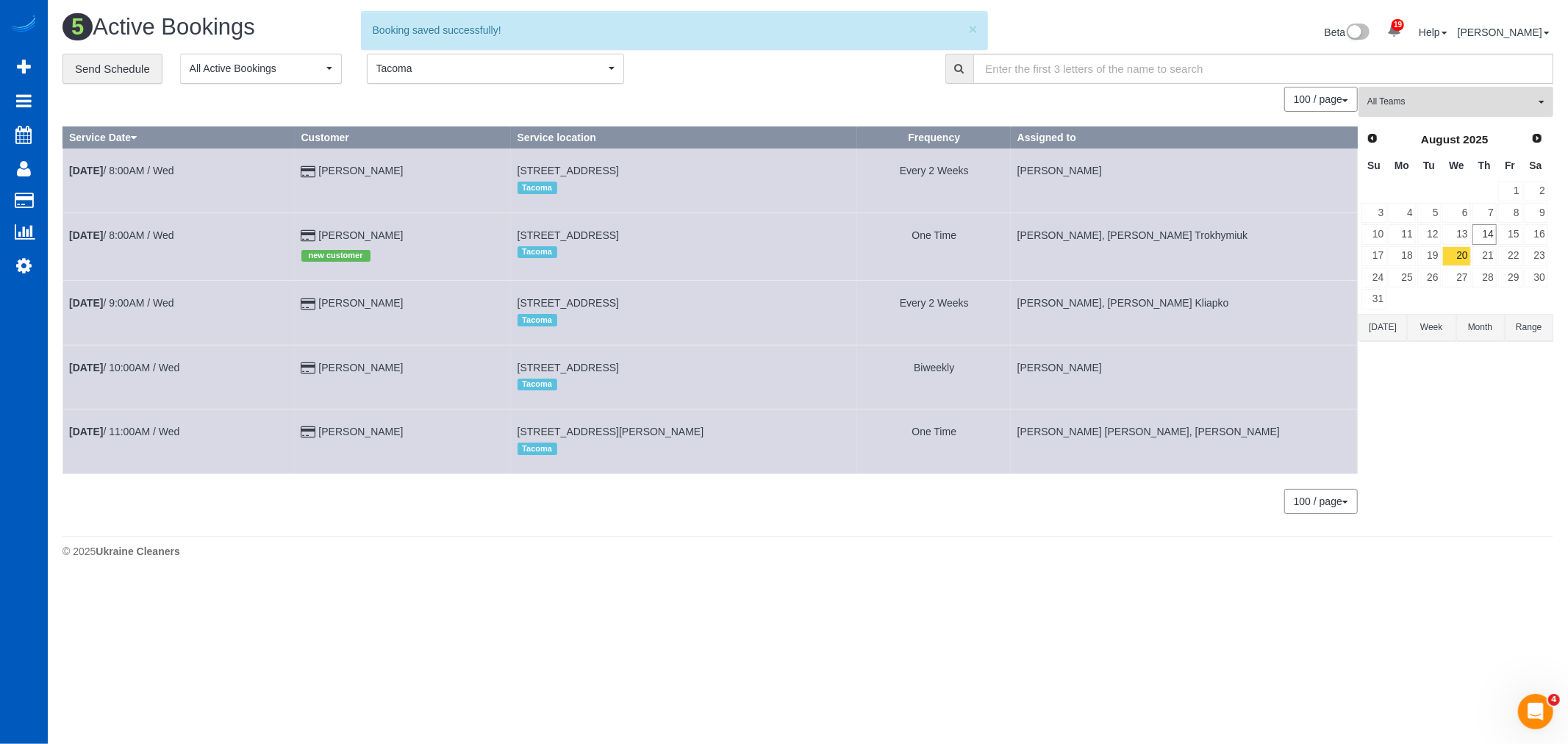
click at [1414, 103] on span "All Teams" at bounding box center [1451, 101] width 168 height 12
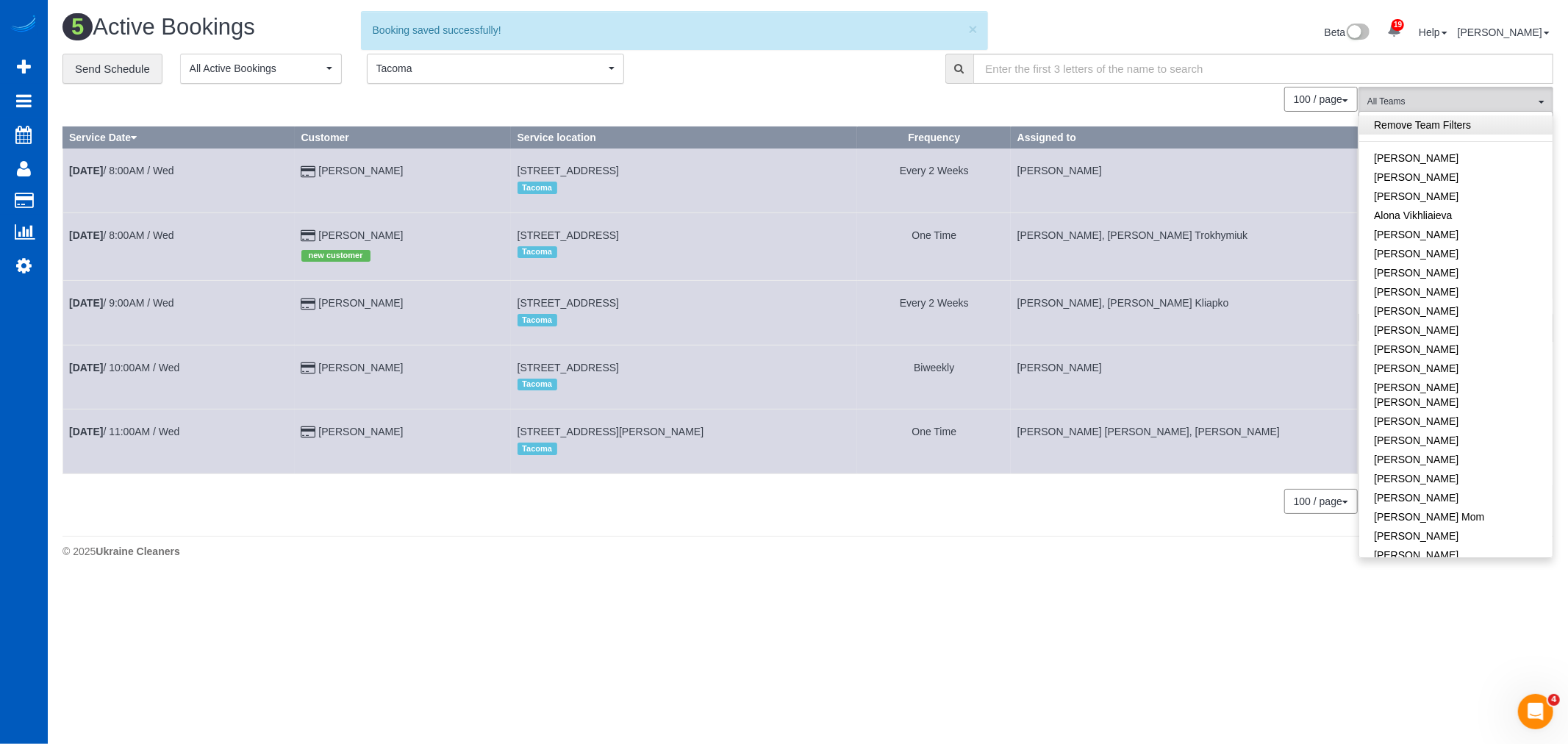
click at [1419, 125] on link "Remove Team Filters" at bounding box center [1455, 124] width 193 height 19
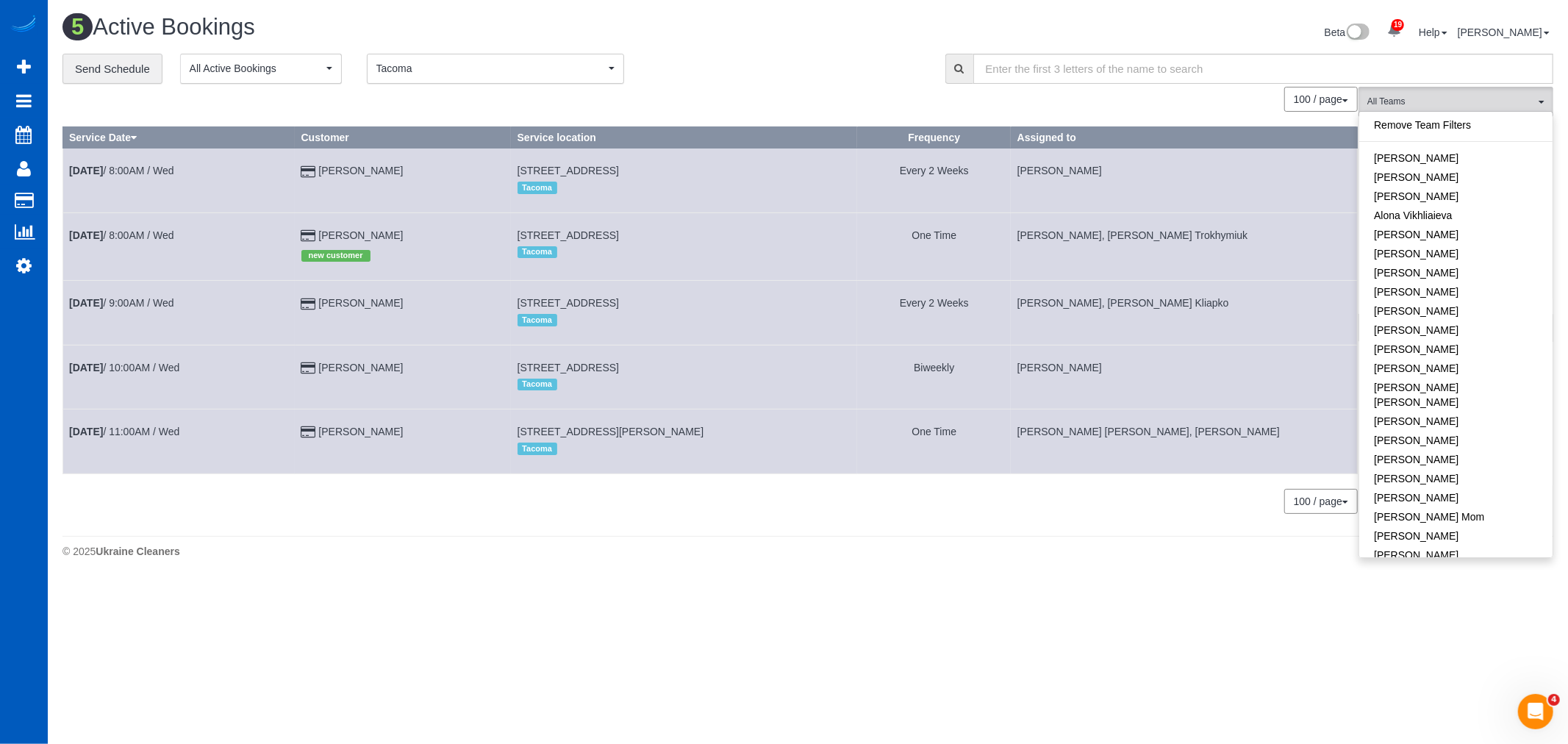
drag, startPoint x: 1213, startPoint y: 592, endPoint x: 1215, endPoint y: 576, distance: 16.1
click at [1213, 589] on body "19 Beta Your Notifications You have 0 alerts × You have 4 to charge for 08/12/2…" at bounding box center [784, 372] width 1568 height 744
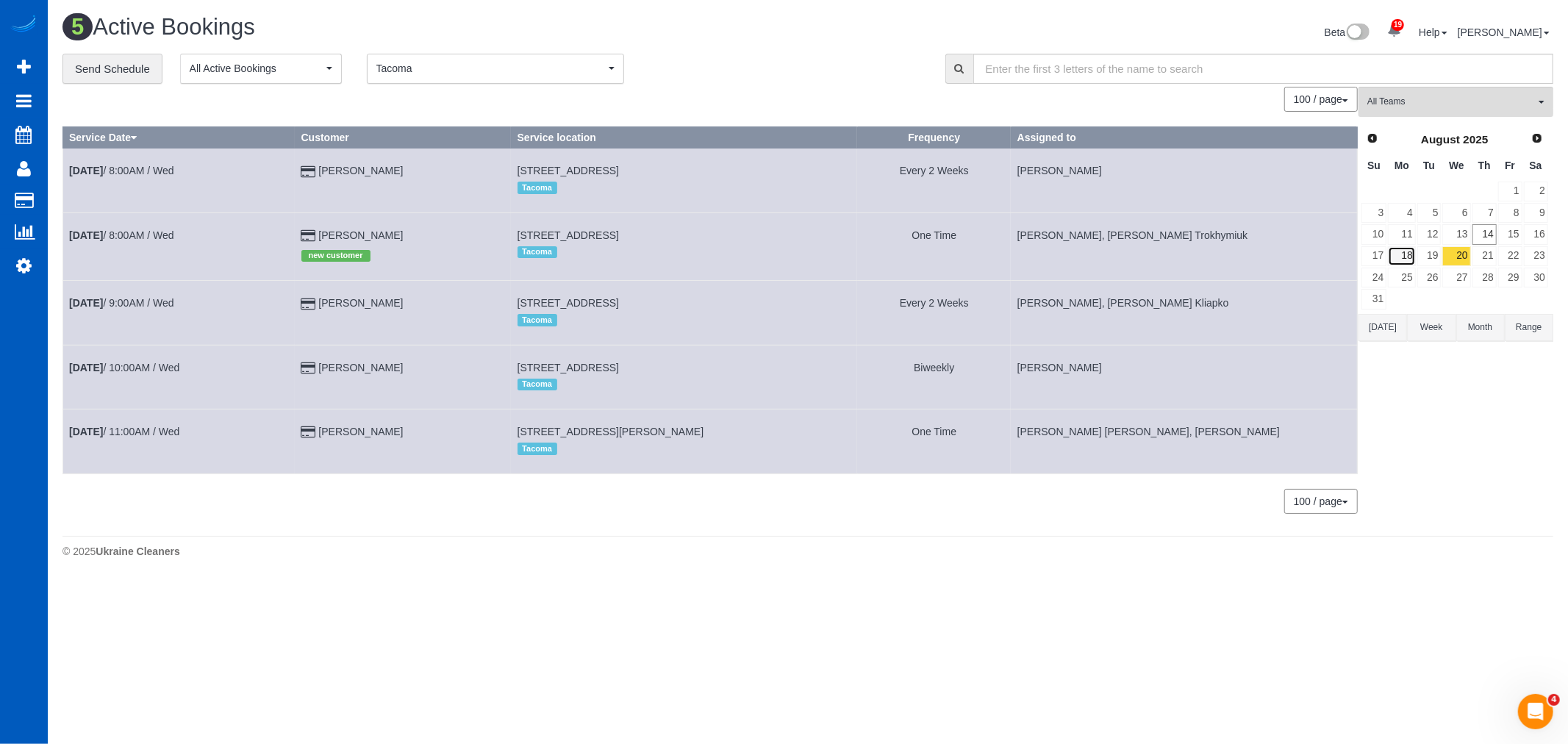
click at [1392, 262] on link "18" at bounding box center [1401, 256] width 27 height 20
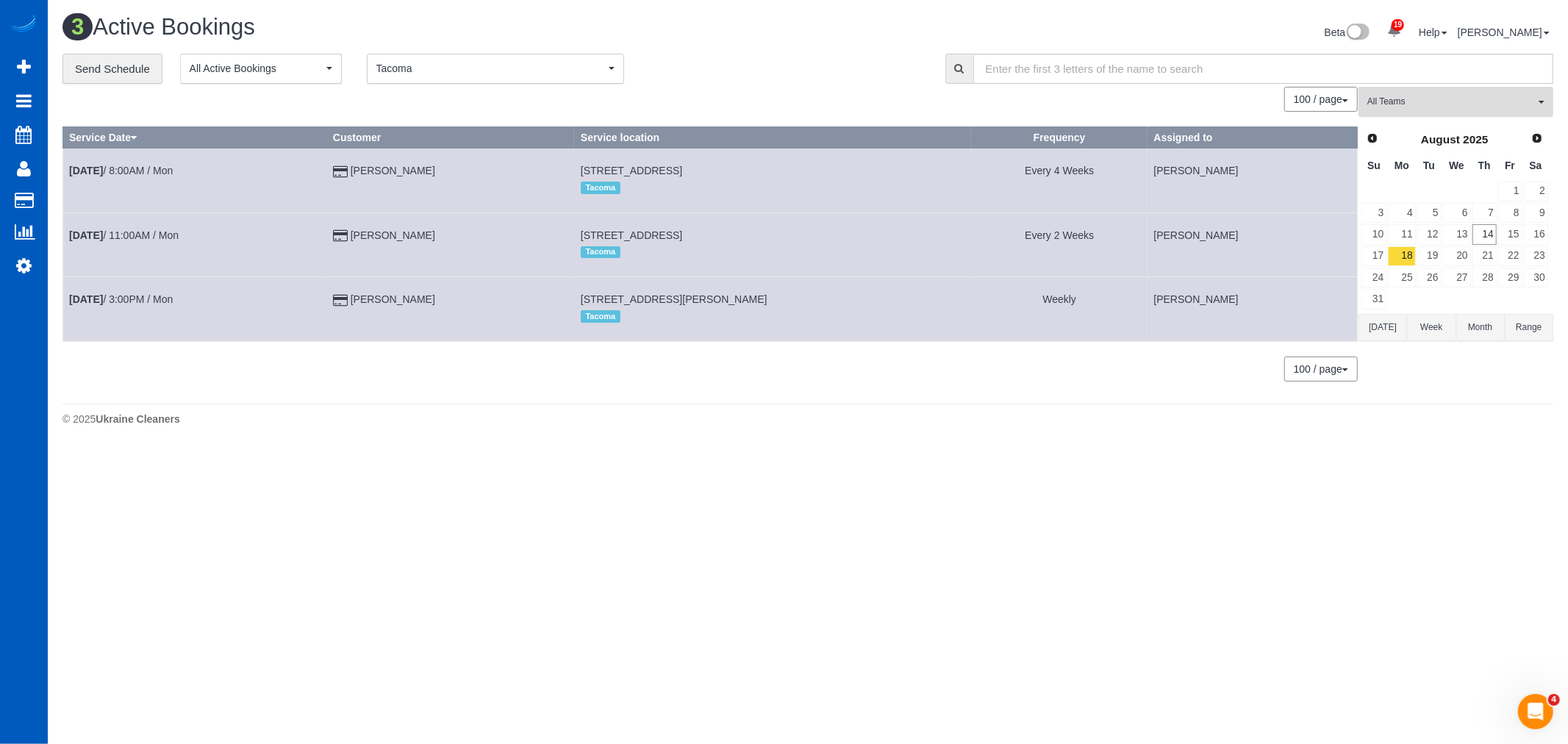
click at [1409, 108] on span "All Teams" at bounding box center [1451, 101] width 168 height 12
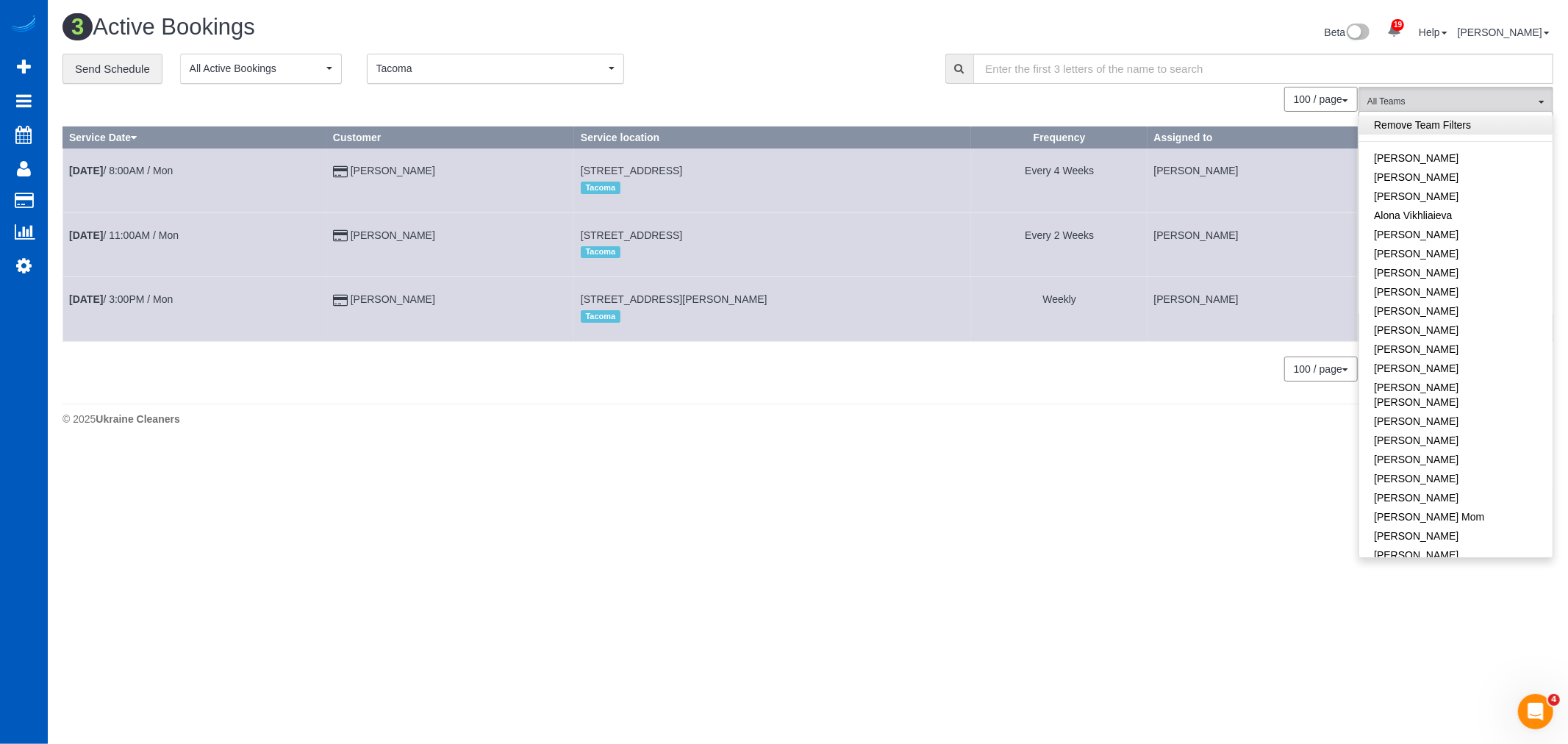
click at [1419, 134] on link "Remove Team Filters" at bounding box center [1455, 124] width 193 height 19
click at [414, 62] on span "Tacoma" at bounding box center [491, 68] width 228 height 15
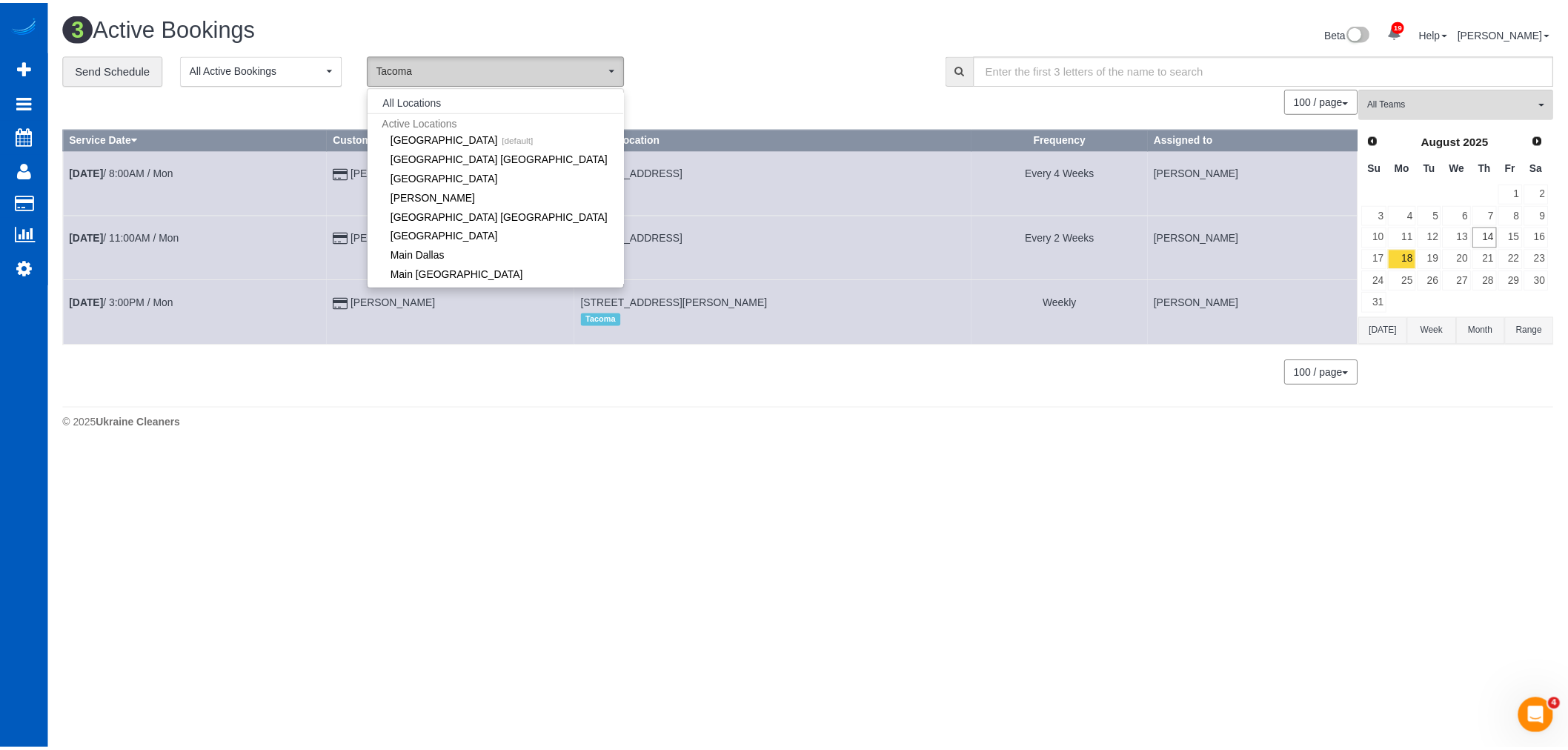
scroll to position [336, 0]
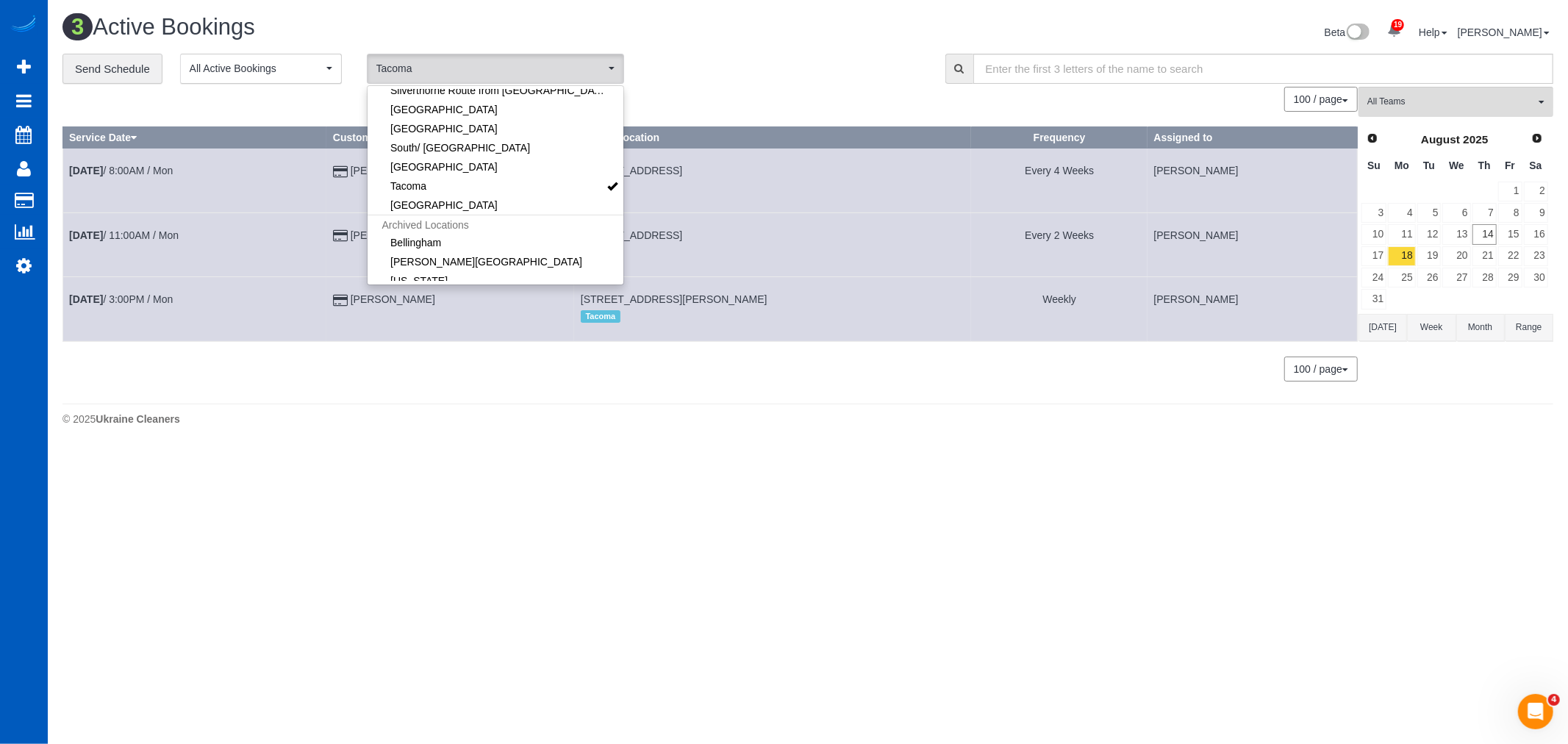
click at [711, 50] on div "3 Active Bookings Beta 19 Your Notifications You have 0 alerts × You have 4 to …" at bounding box center [808, 34] width 1513 height 39
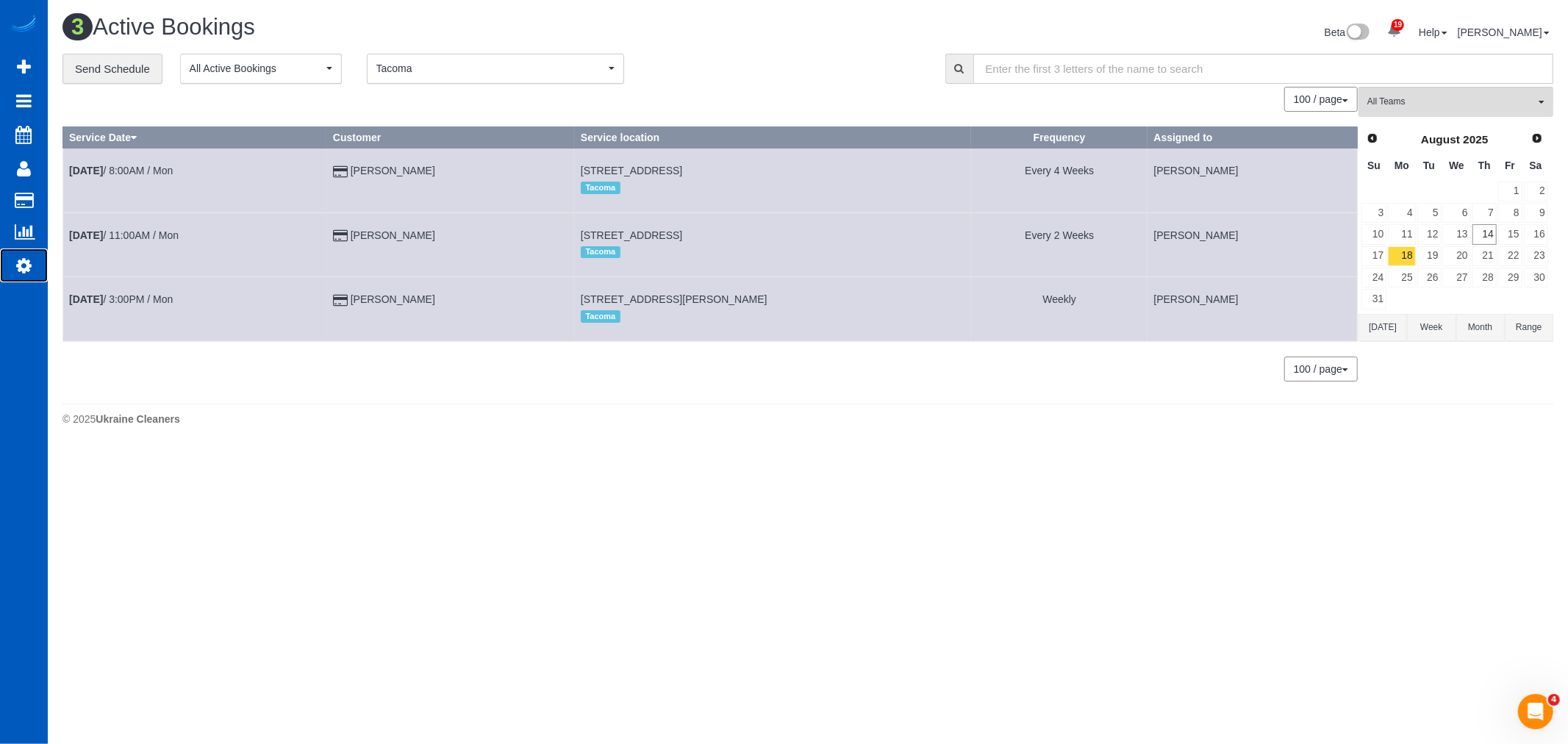
click at [17, 265] on icon at bounding box center [24, 265] width 16 height 17
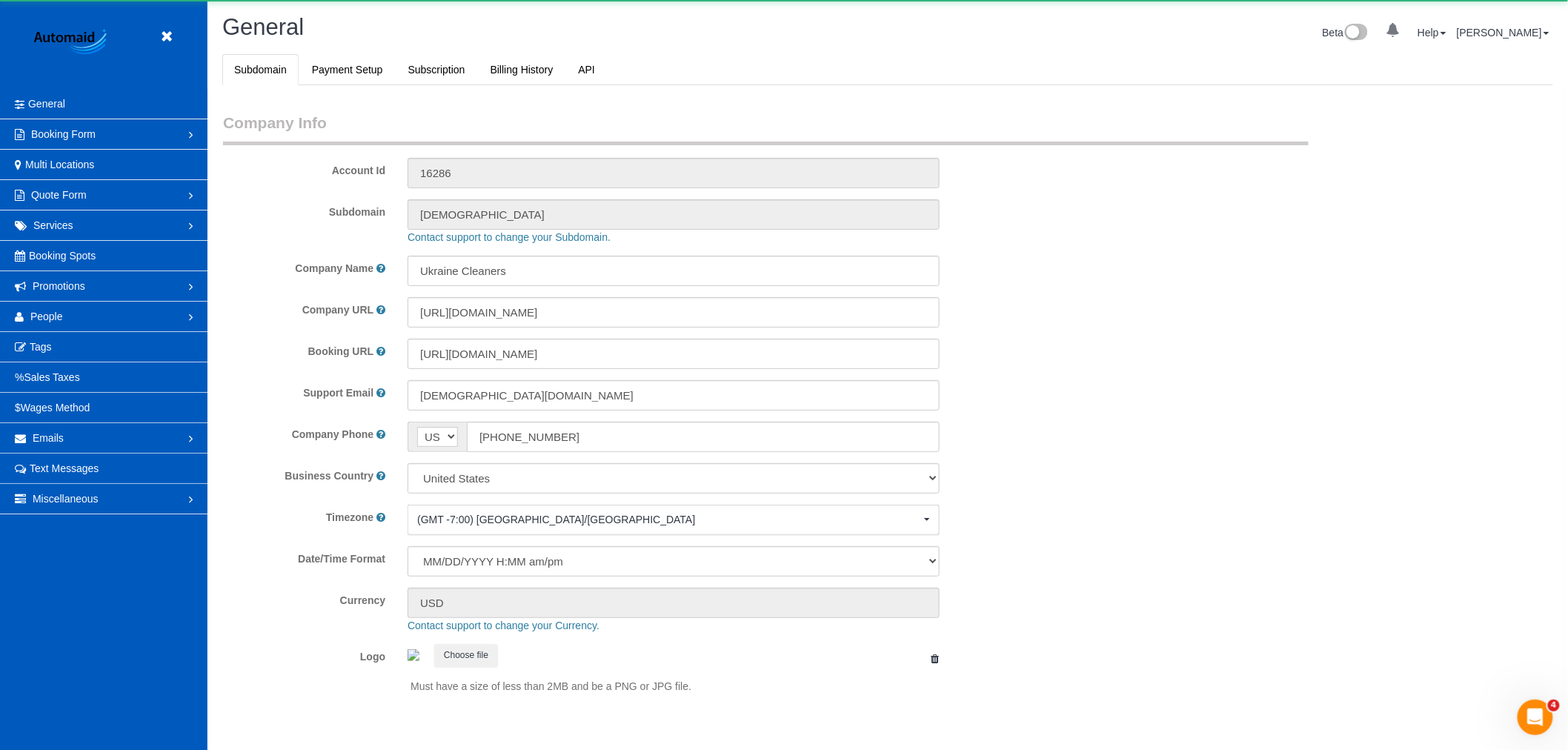
select select "1"
click at [52, 307] on link "People" at bounding box center [104, 317] width 207 height 30
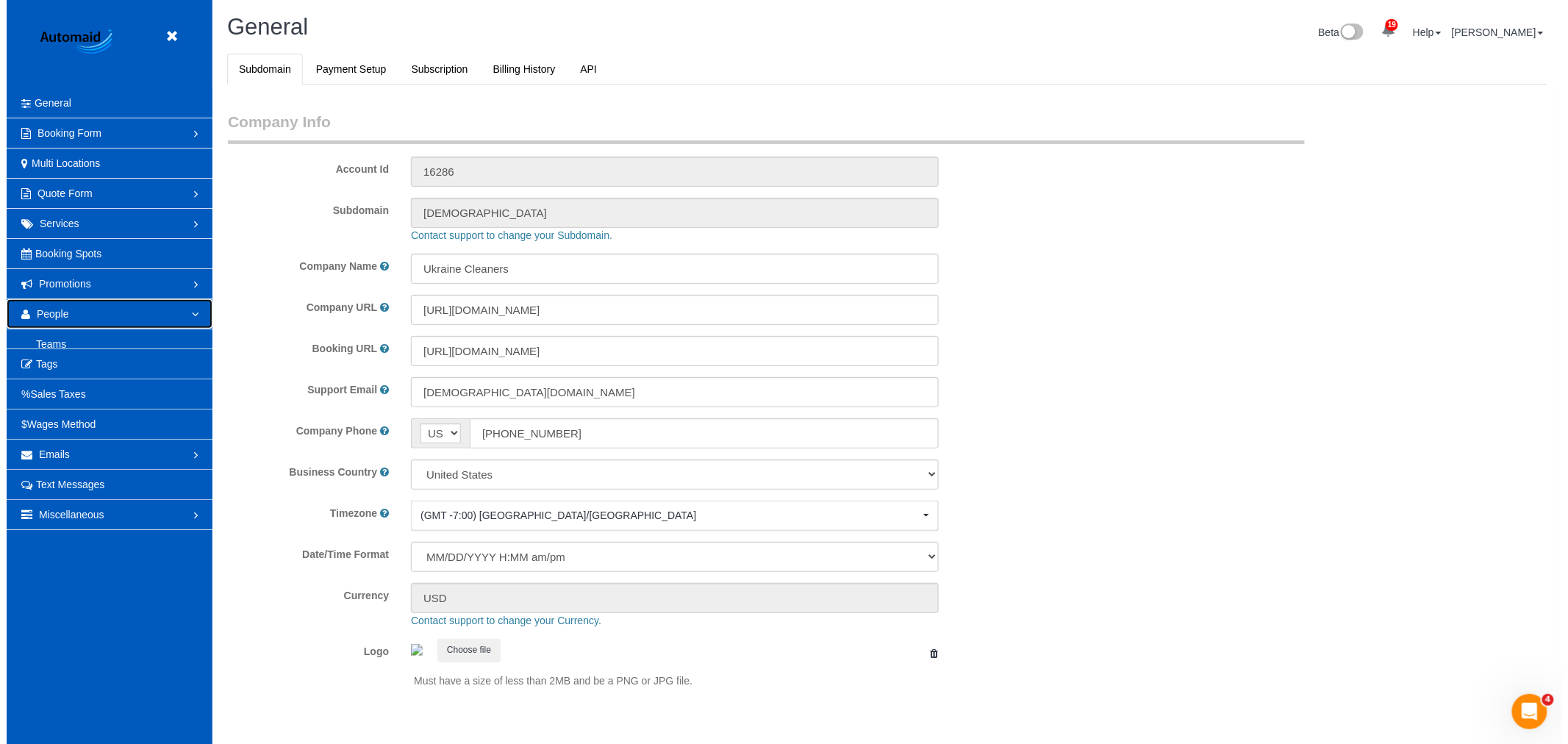
scroll to position [0, 0]
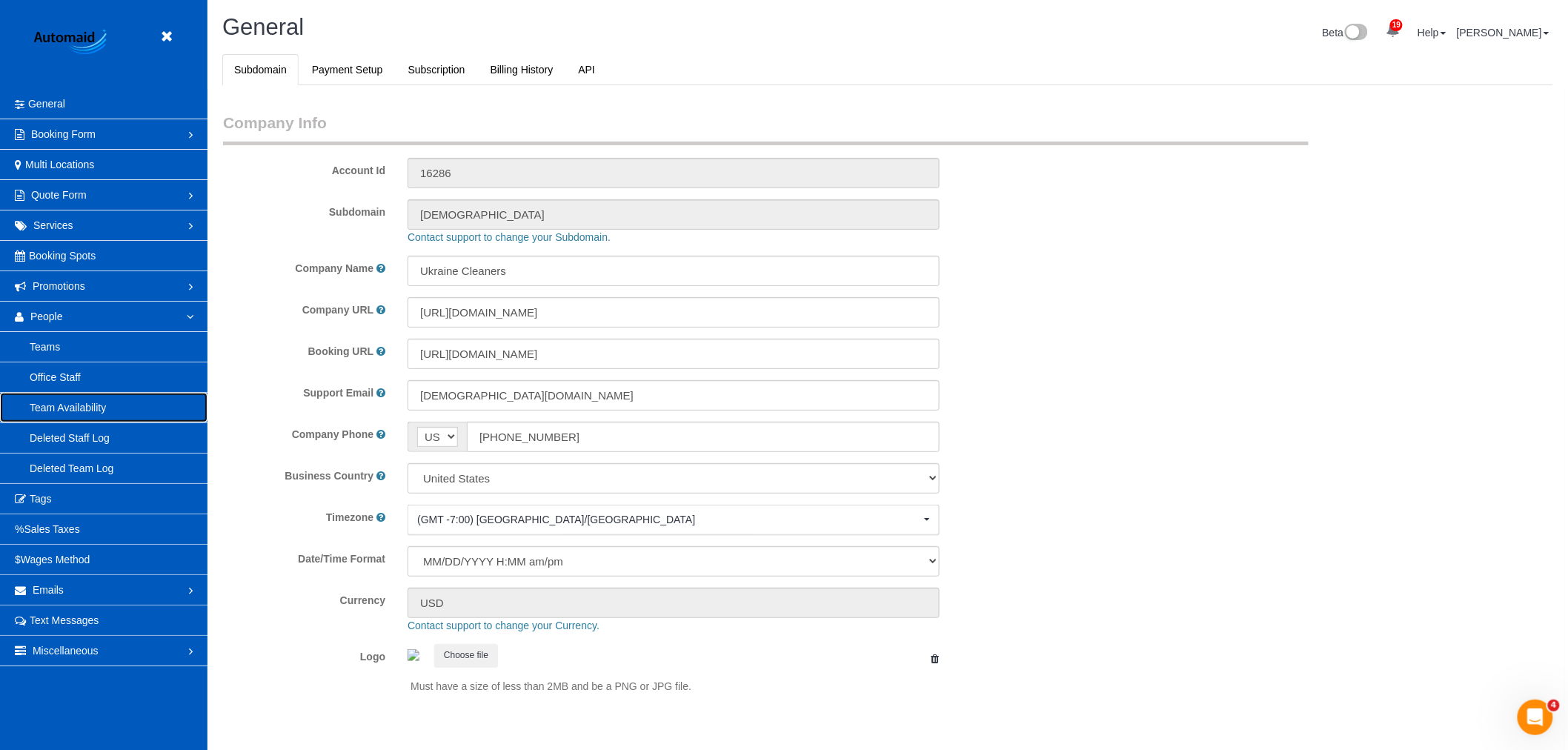
click at [107, 418] on link "Team Availability" at bounding box center [104, 408] width 207 height 30
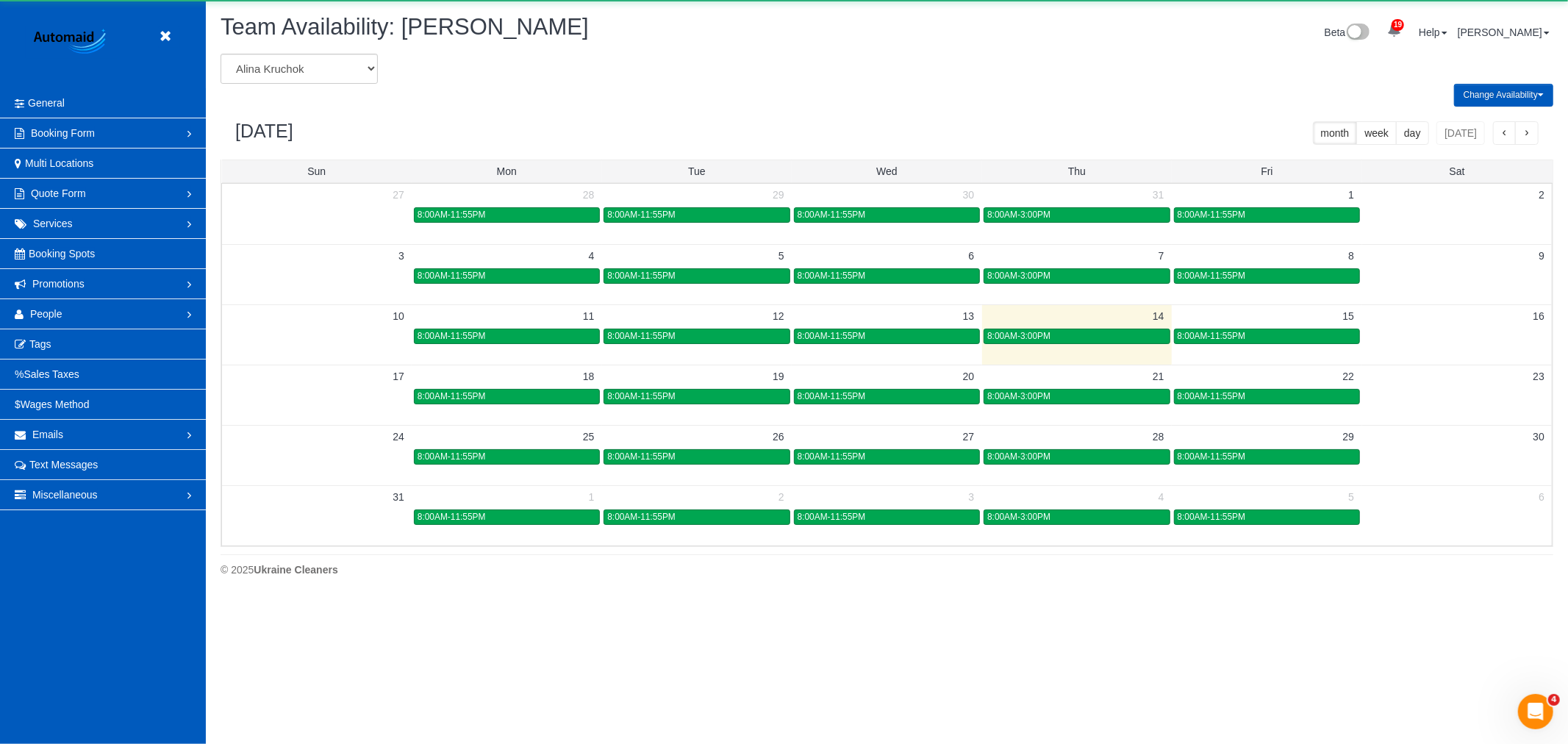
scroll to position [600, 1568]
click at [313, 72] on select "Alina Kruchok Alona Kulish Alona Tarasiuk Alona Vikhliaieva Anastasiia Demchenk…" at bounding box center [298, 68] width 157 height 30
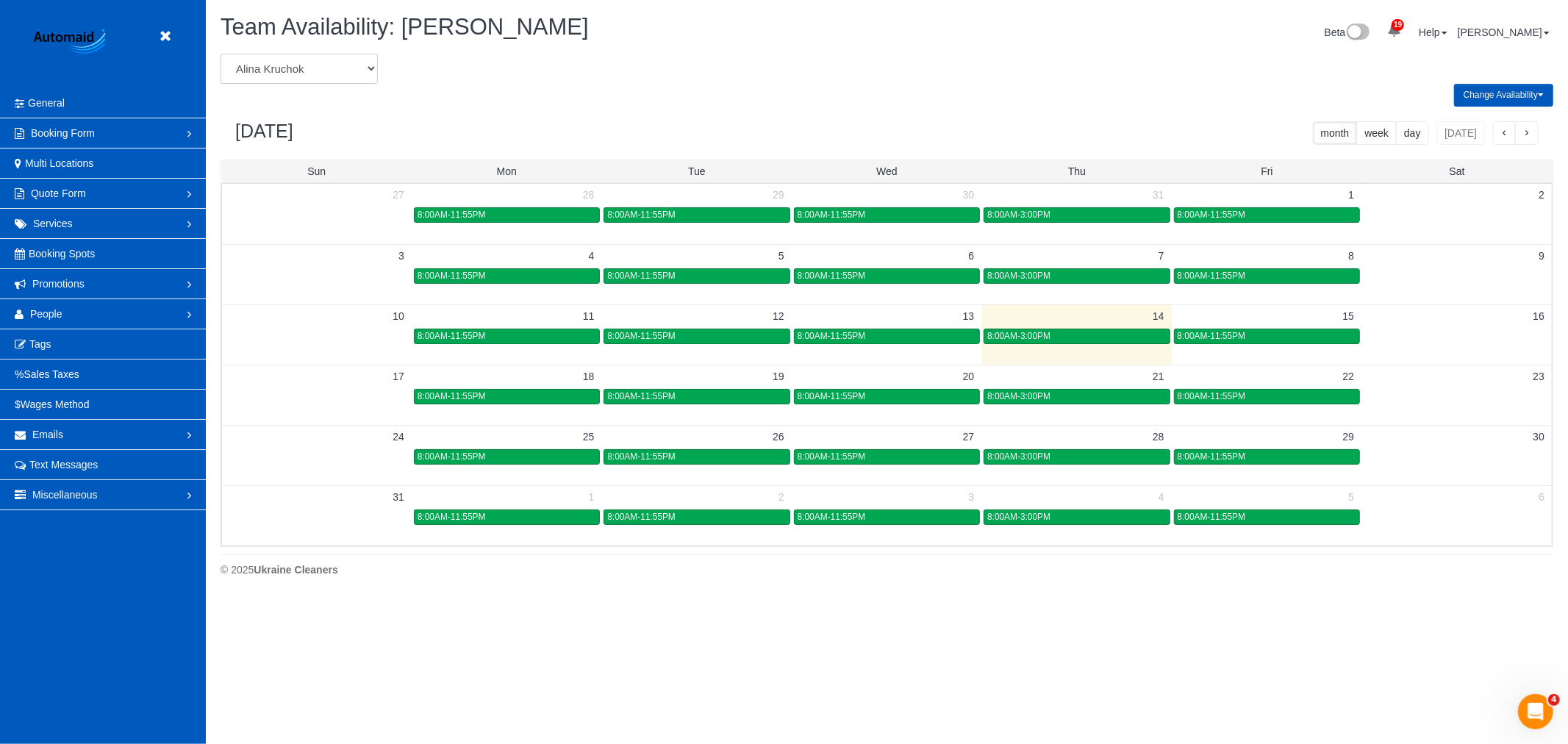
select select "number:1076"
click at [220, 54] on select "Alina Kruchok Alona Kulish Alona Tarasiuk Alona Vikhliaieva Anastasiia Demchenk…" at bounding box center [298, 68] width 157 height 30
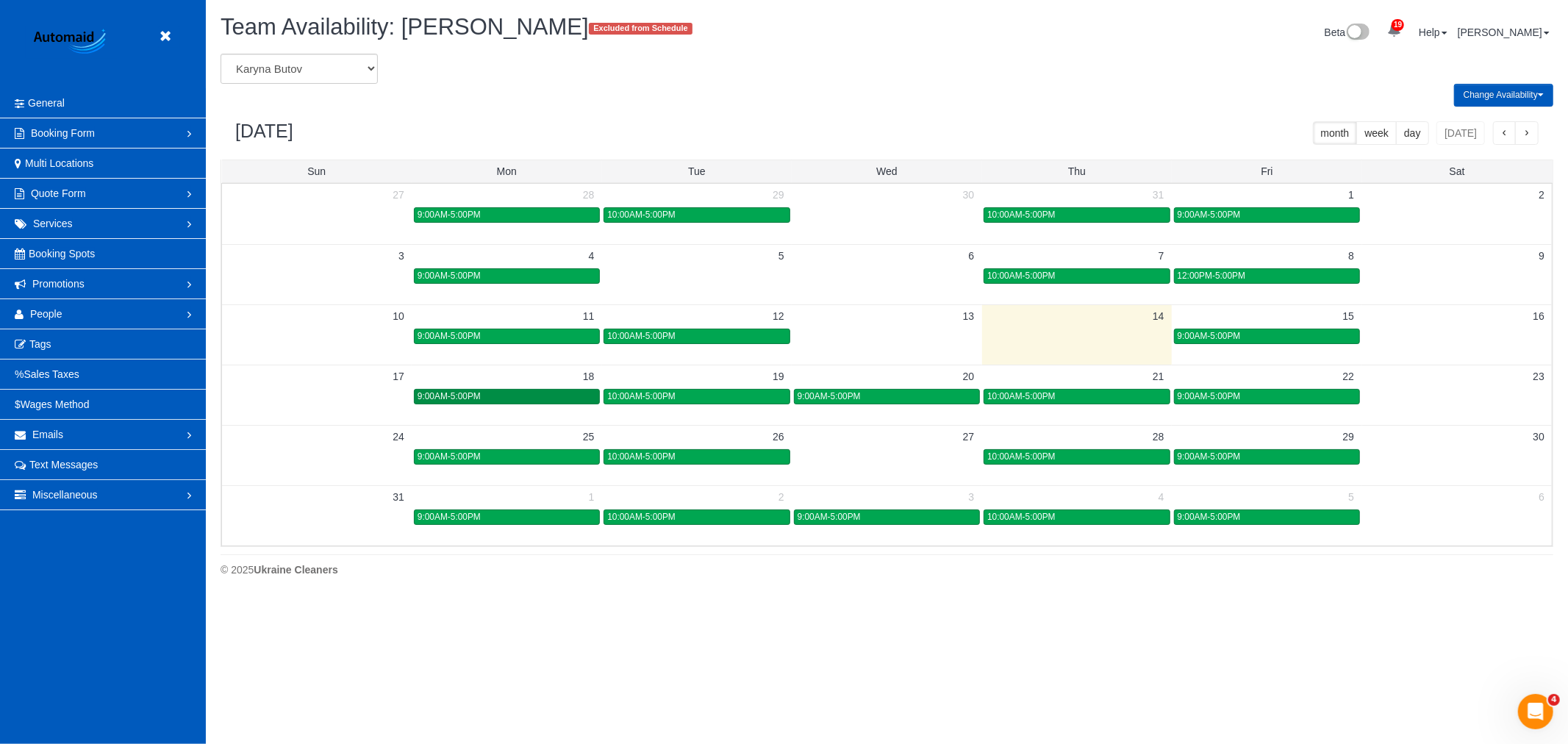
click at [537, 400] on div "9:00AM-5:00PM" at bounding box center [506, 396] width 178 height 11
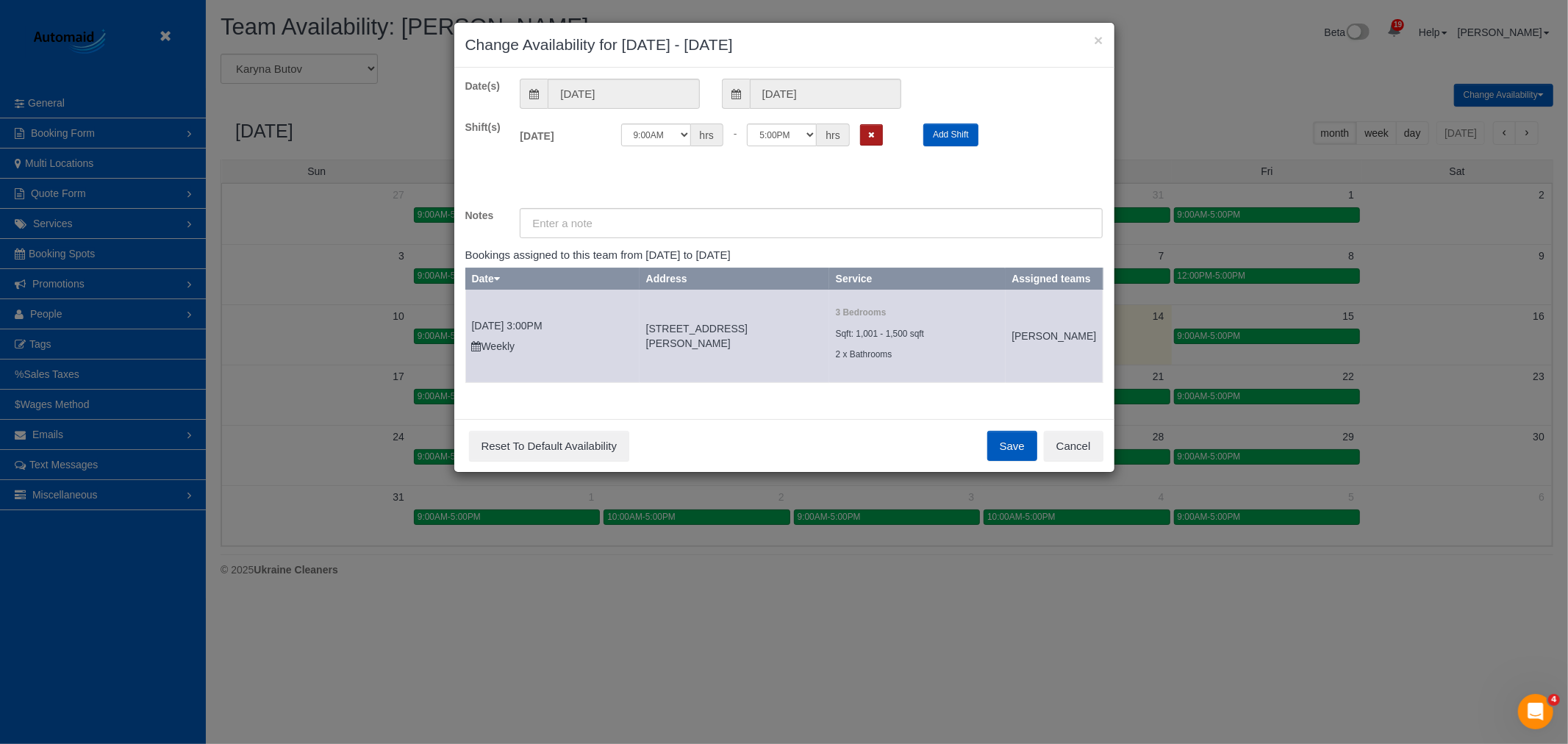
click at [869, 135] on icon "Remove Shift" at bounding box center [871, 135] width 7 height 8
drag, startPoint x: 1042, startPoint y: 485, endPoint x: 1024, endPoint y: 472, distance: 22.2
click at [1041, 473] on div "Save Reset To Default Availability Cancel" at bounding box center [784, 446] width 660 height 53
click at [1024, 462] on button "Save" at bounding box center [1012, 446] width 50 height 31
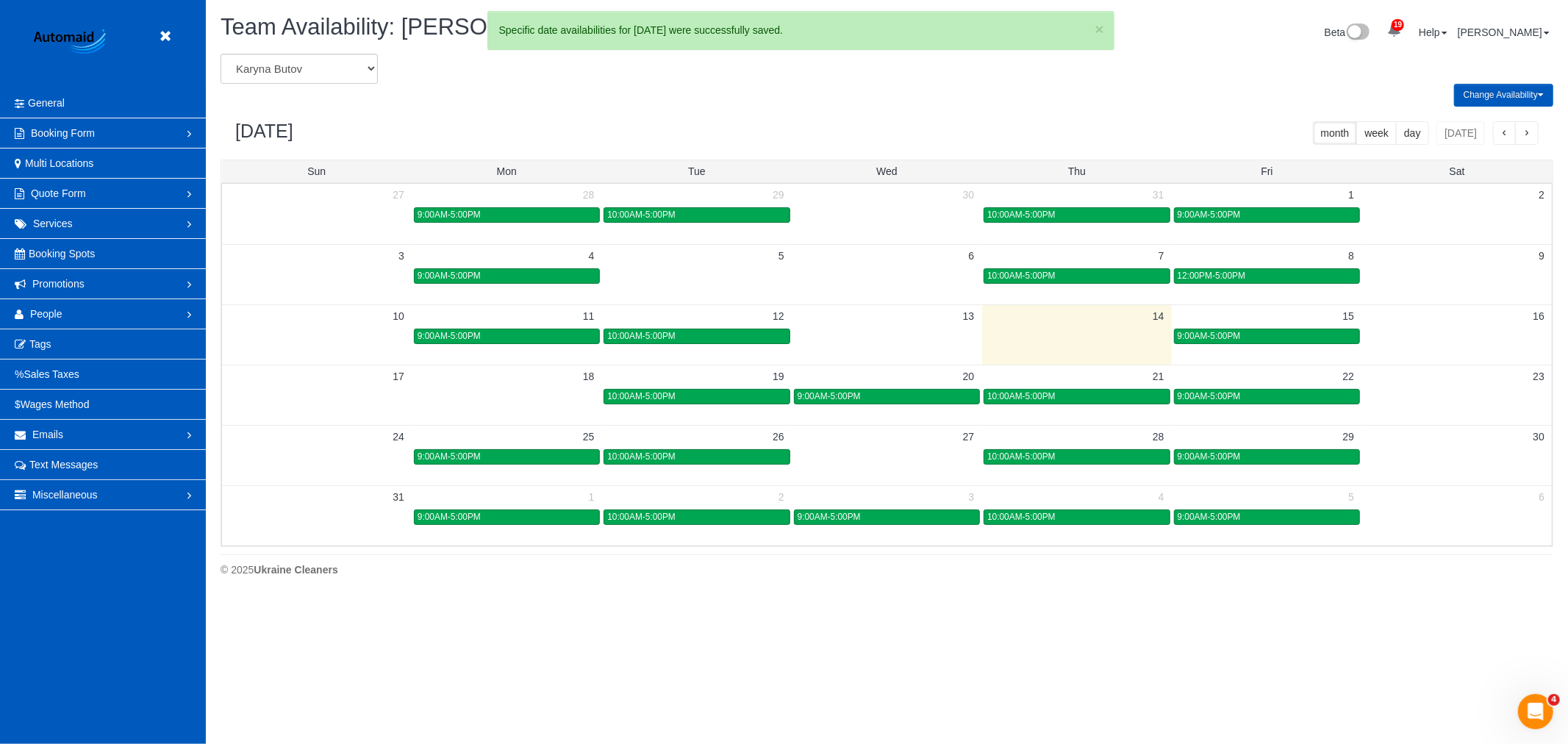
drag, startPoint x: 184, startPoint y: 30, endPoint x: 164, endPoint y: 30, distance: 20.0
click at [179, 30] on header "Beta" at bounding box center [103, 44] width 205 height 88
click at [164, 30] on icon at bounding box center [165, 36] width 18 height 18
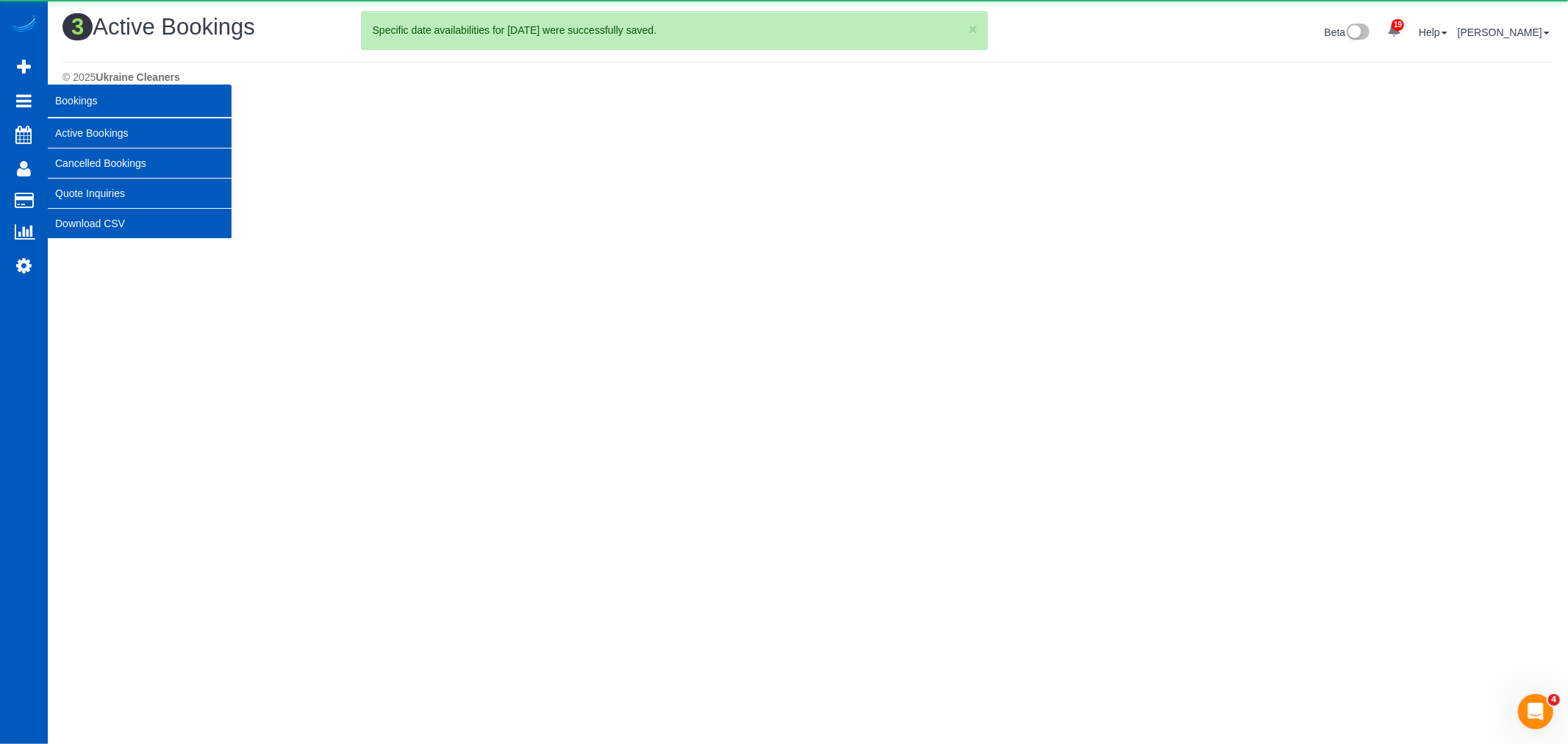
scroll to position [453, 1568]
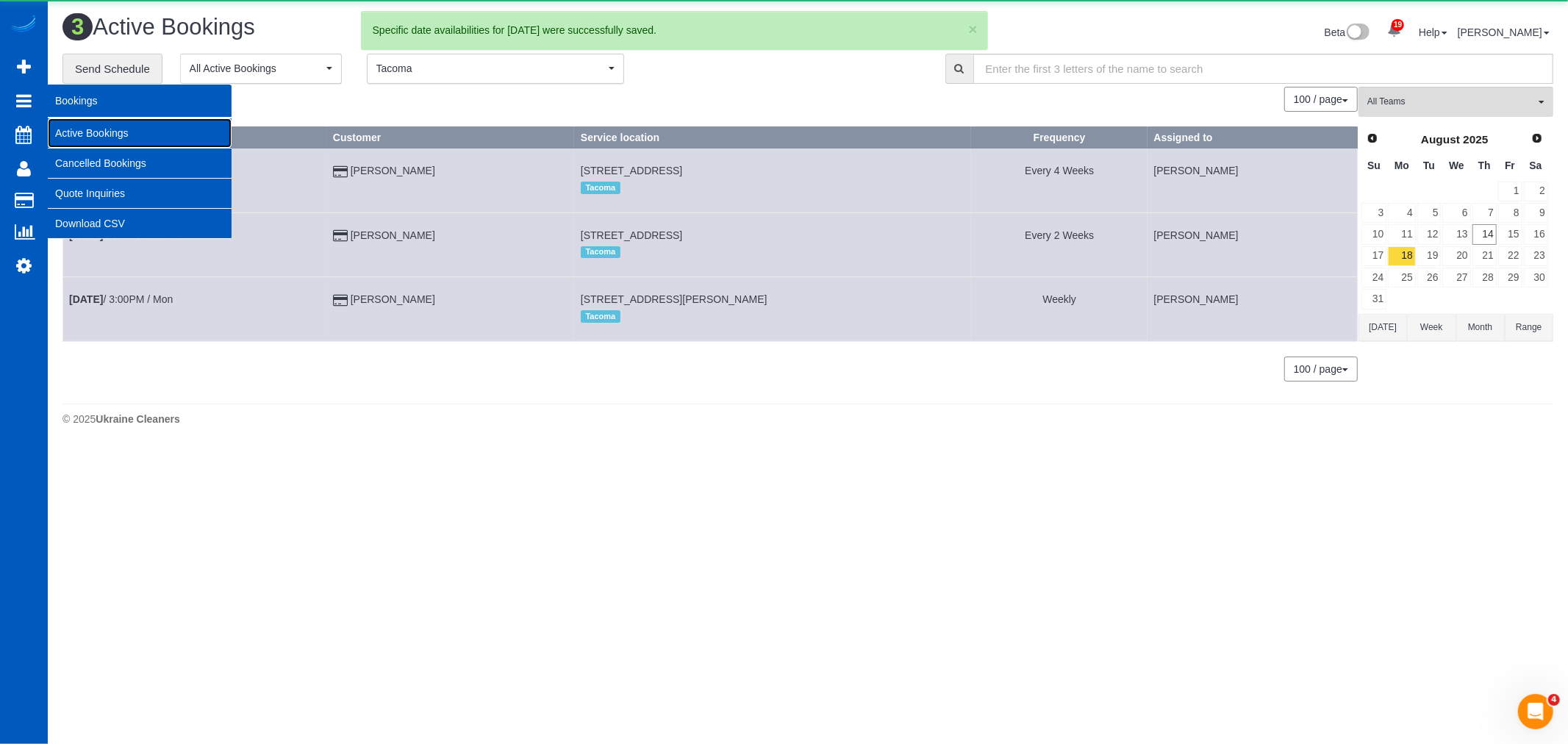
click at [104, 136] on link "Active Bookings" at bounding box center [140, 133] width 184 height 30
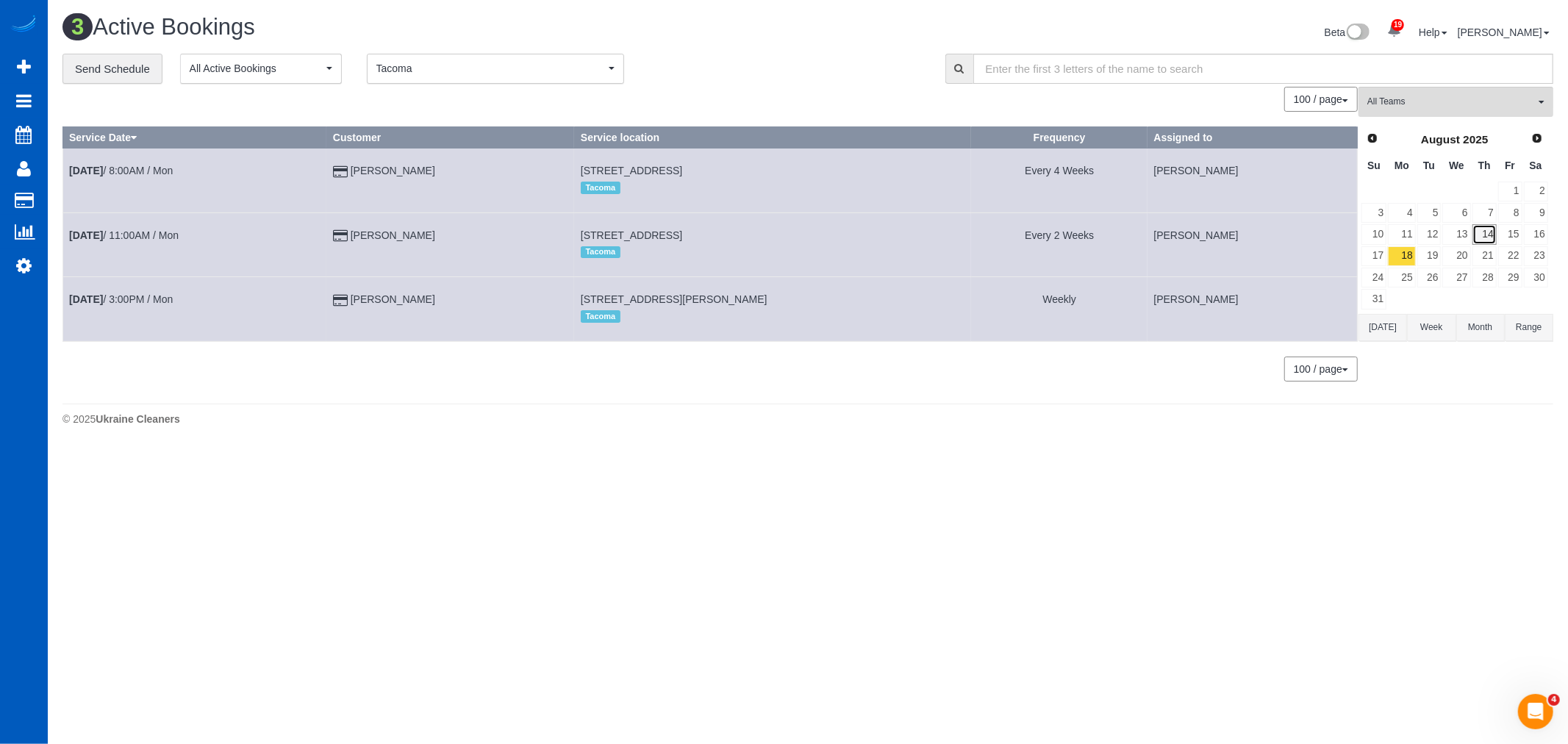
click at [1486, 233] on link "14" at bounding box center [1485, 234] width 25 height 20
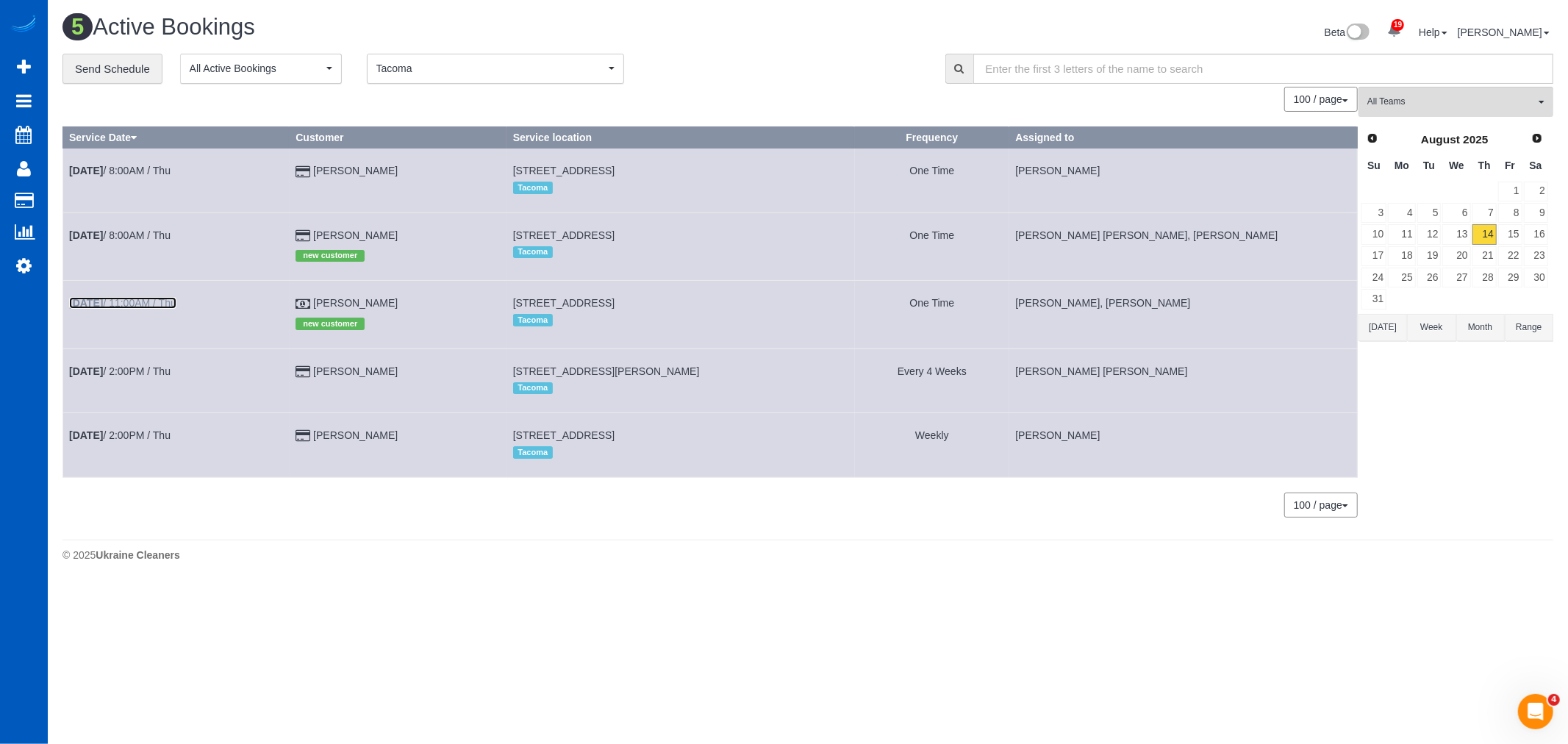
click at [120, 303] on link "Aug 14th / 11:00AM / Thu" at bounding box center [122, 303] width 108 height 12
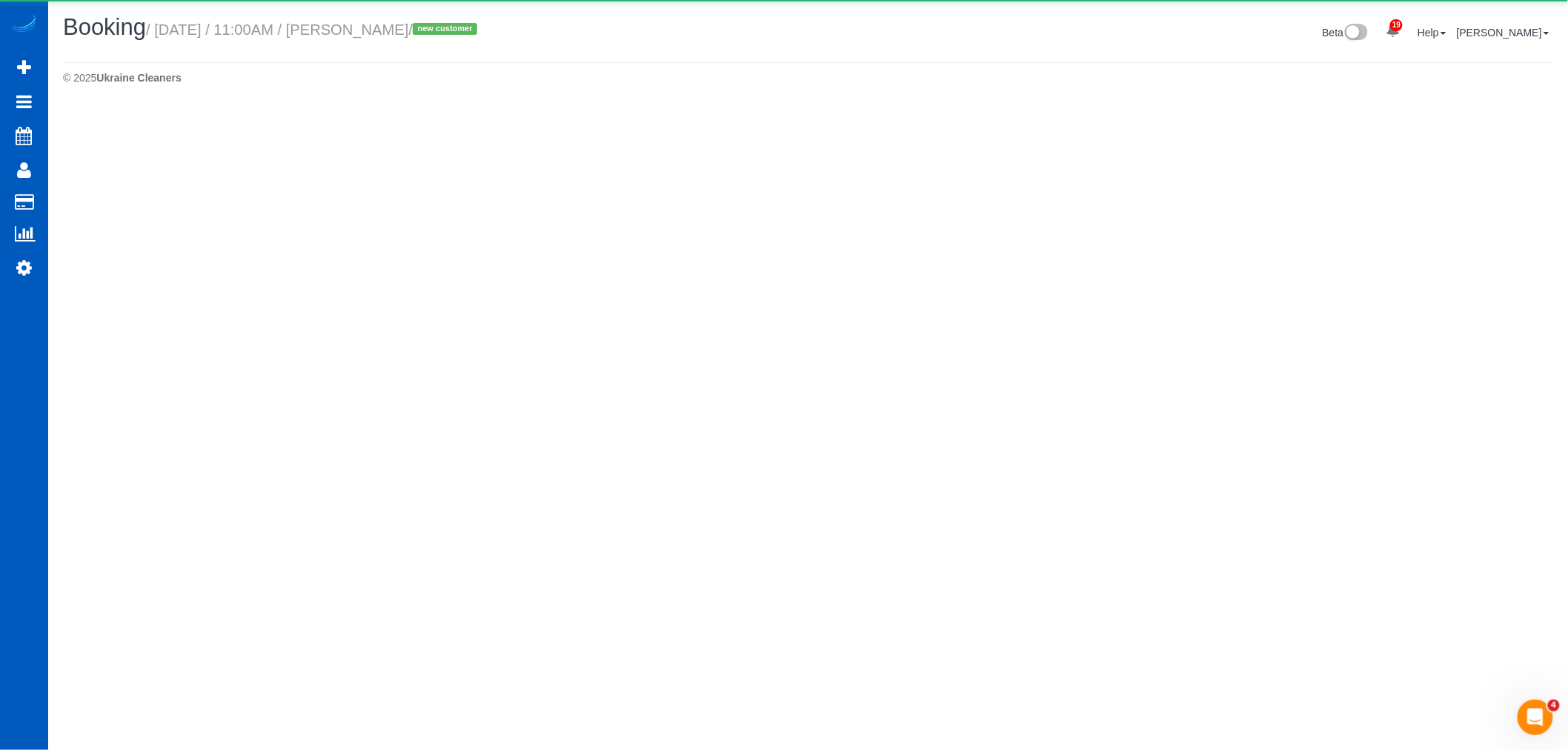
select select "WA"
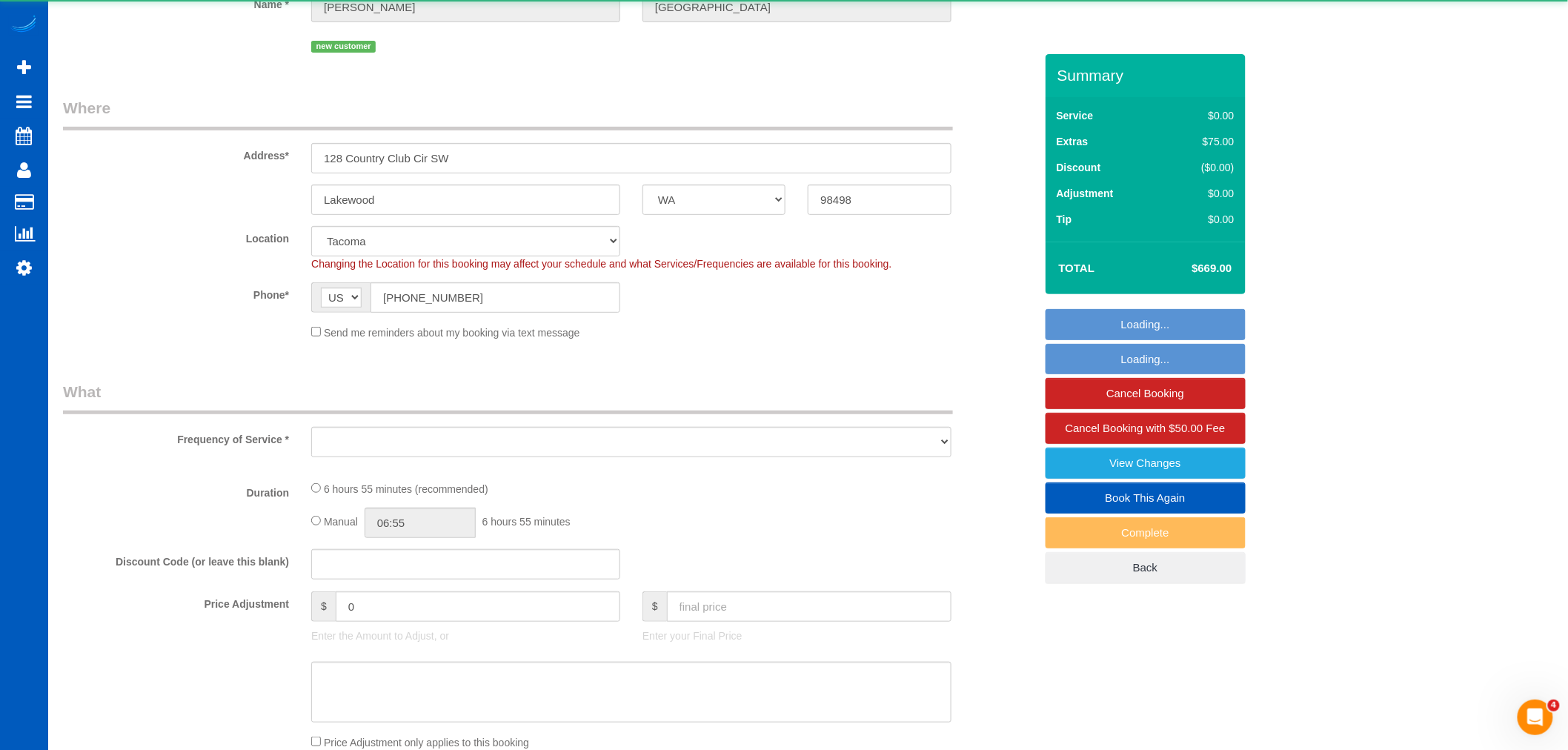
select select "object:19335"
select select "199"
select select "3001"
select select "3"
select select "4"
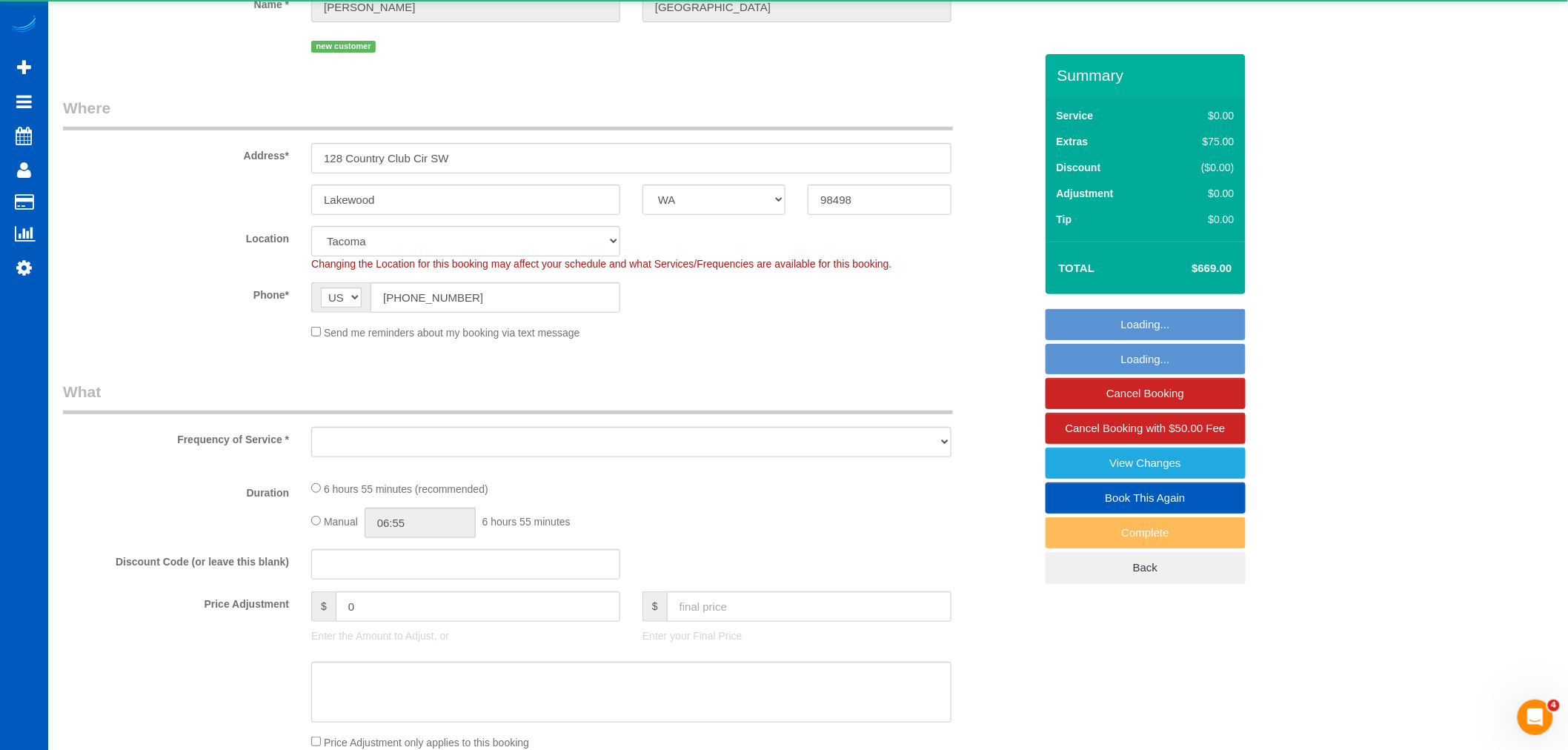
select select "spot85"
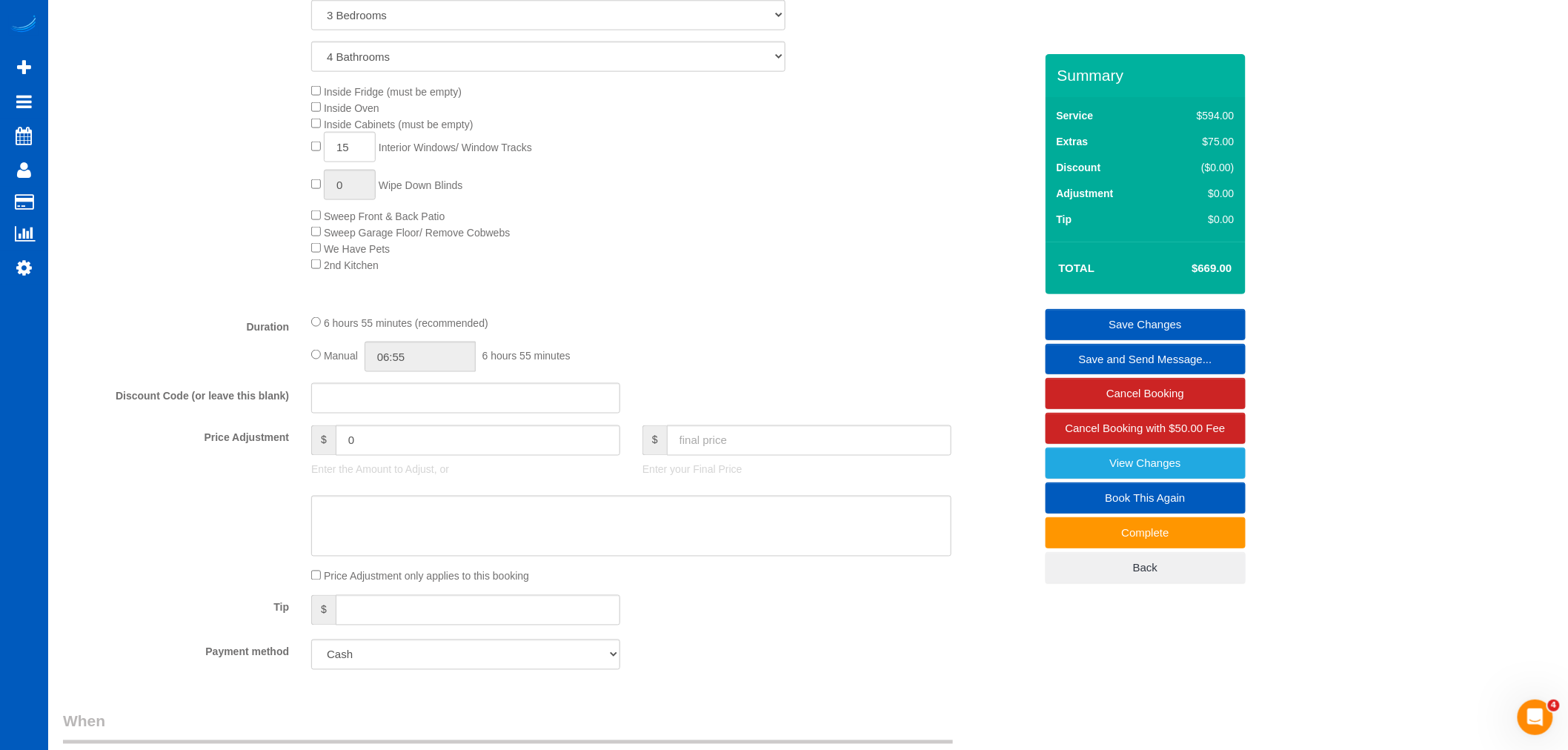
scroll to position [741, 0]
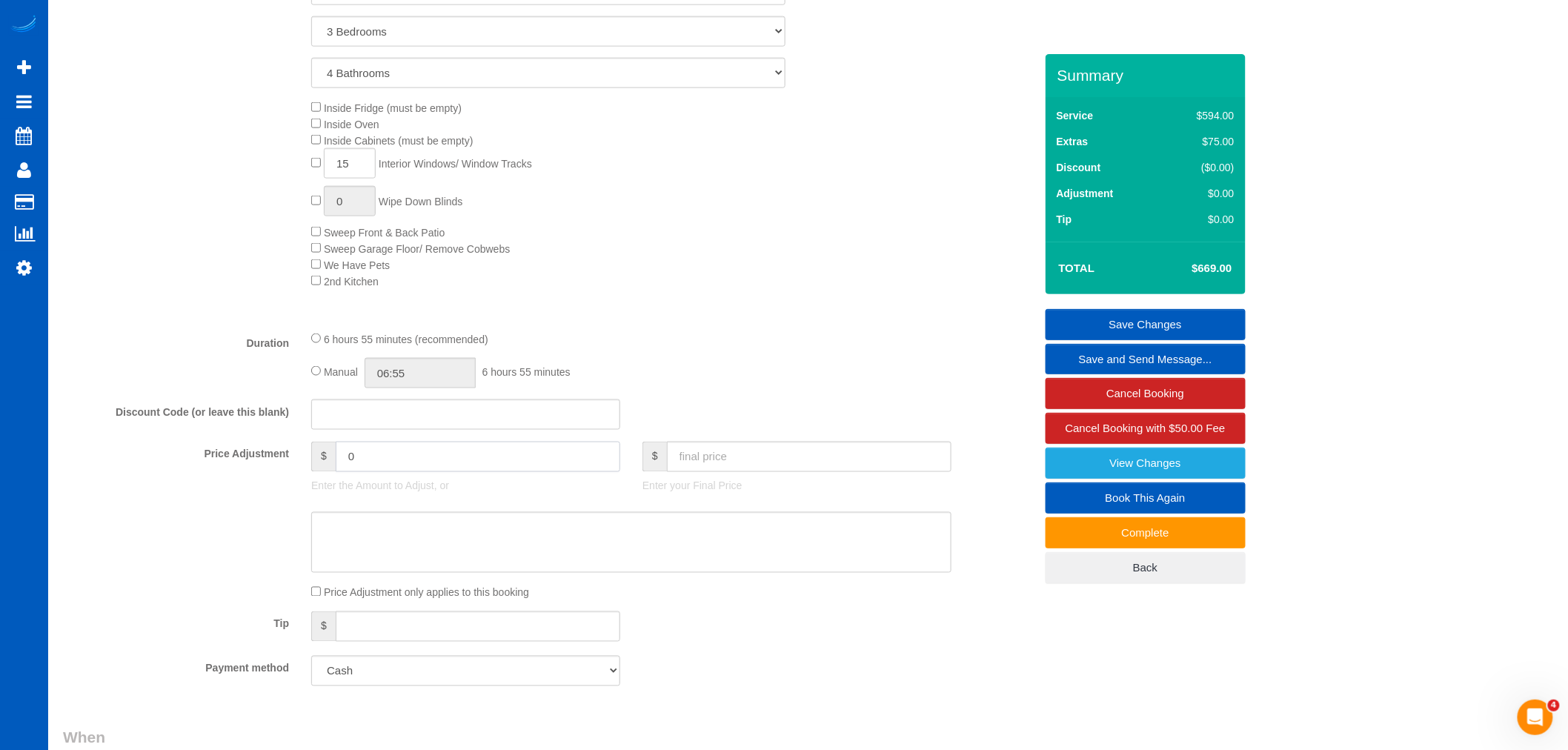
drag, startPoint x: 379, startPoint y: 474, endPoint x: 229, endPoint y: 463, distance: 150.4
click at [229, 463] on div "Price Adjustment $ 0 Enter the Amount to Adjust, or $ Enter your Final Price" at bounding box center [548, 472] width 993 height 60
drag, startPoint x: 361, startPoint y: 470, endPoint x: 408, endPoint y: 471, distance: 47.0
click at [408, 471] on input "509" at bounding box center [477, 457] width 284 height 31
type input "50"
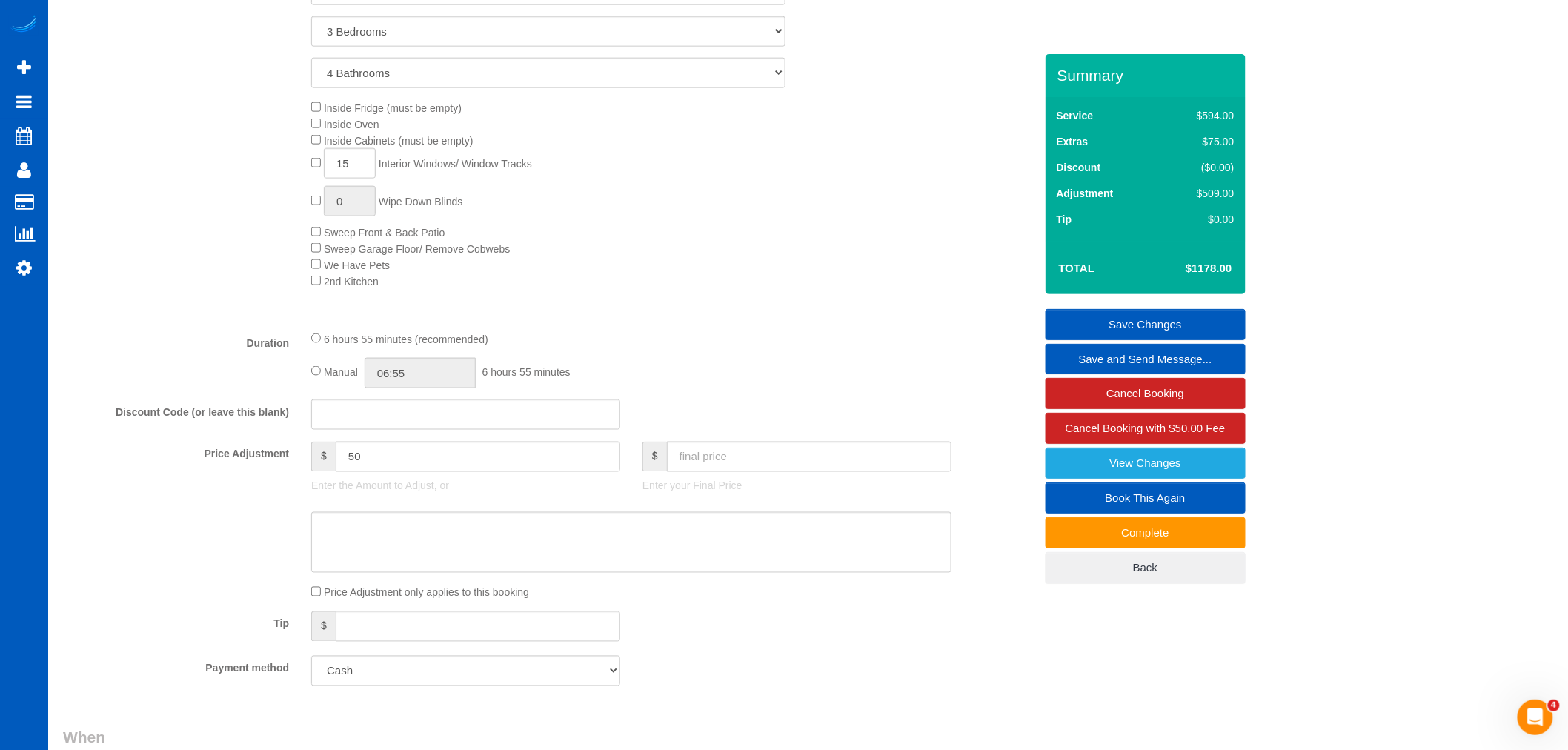
click at [398, 516] on sui-booking-price-adjustment "Price Adjustment $ 50 Enter the Amount to Adjust, or $ Enter your Final Price P…" at bounding box center [548, 520] width 972 height 158
click at [358, 564] on textarea at bounding box center [631, 542] width 640 height 60
type textarea "basement"
click at [908, 630] on div "Tip $" at bounding box center [548, 628] width 993 height 33
click at [1174, 317] on link "Save Changes" at bounding box center [1146, 325] width 200 height 31
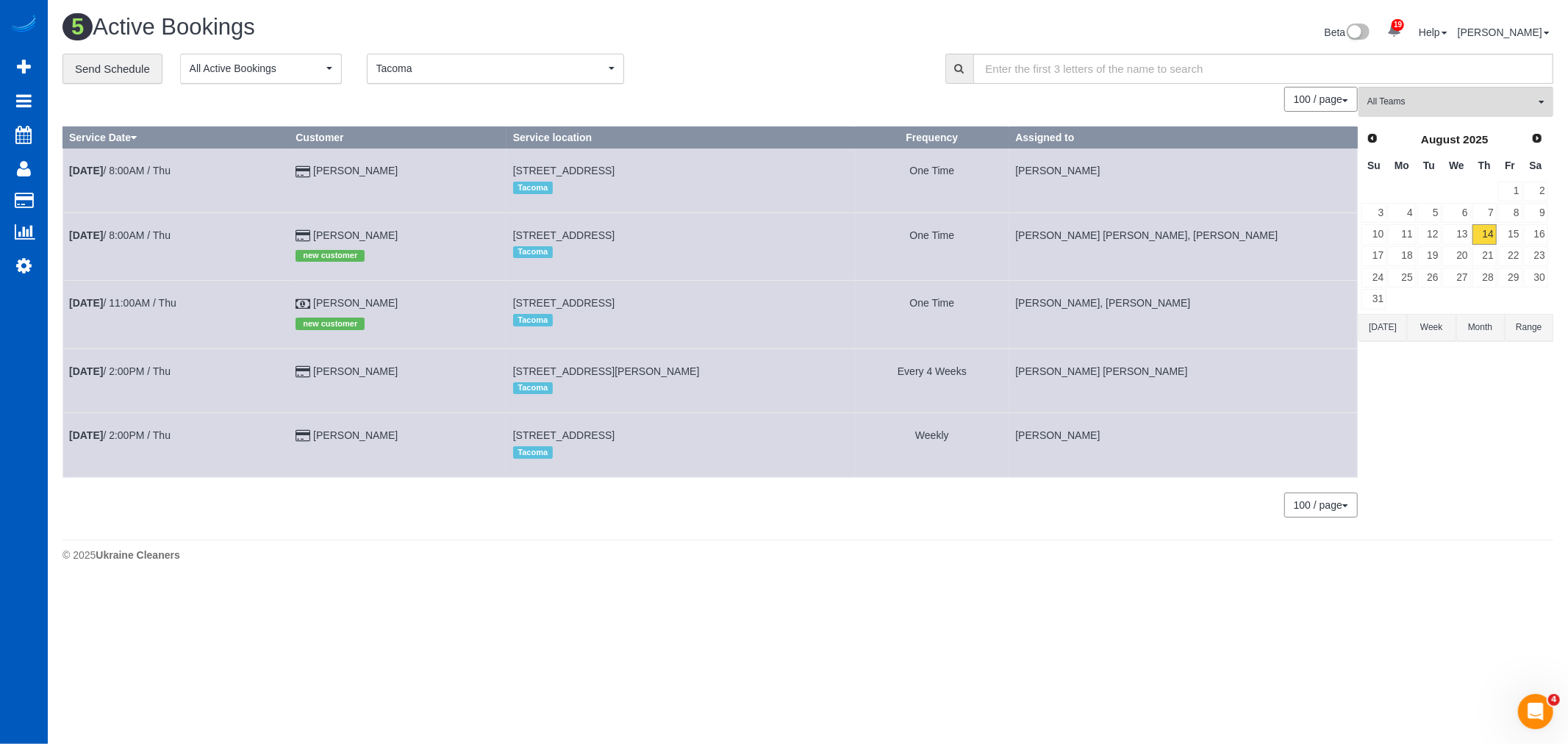
click at [445, 85] on div "**********" at bounding box center [808, 293] width 1491 height 478
click at [446, 73] on span "Tacoma" at bounding box center [491, 68] width 228 height 15
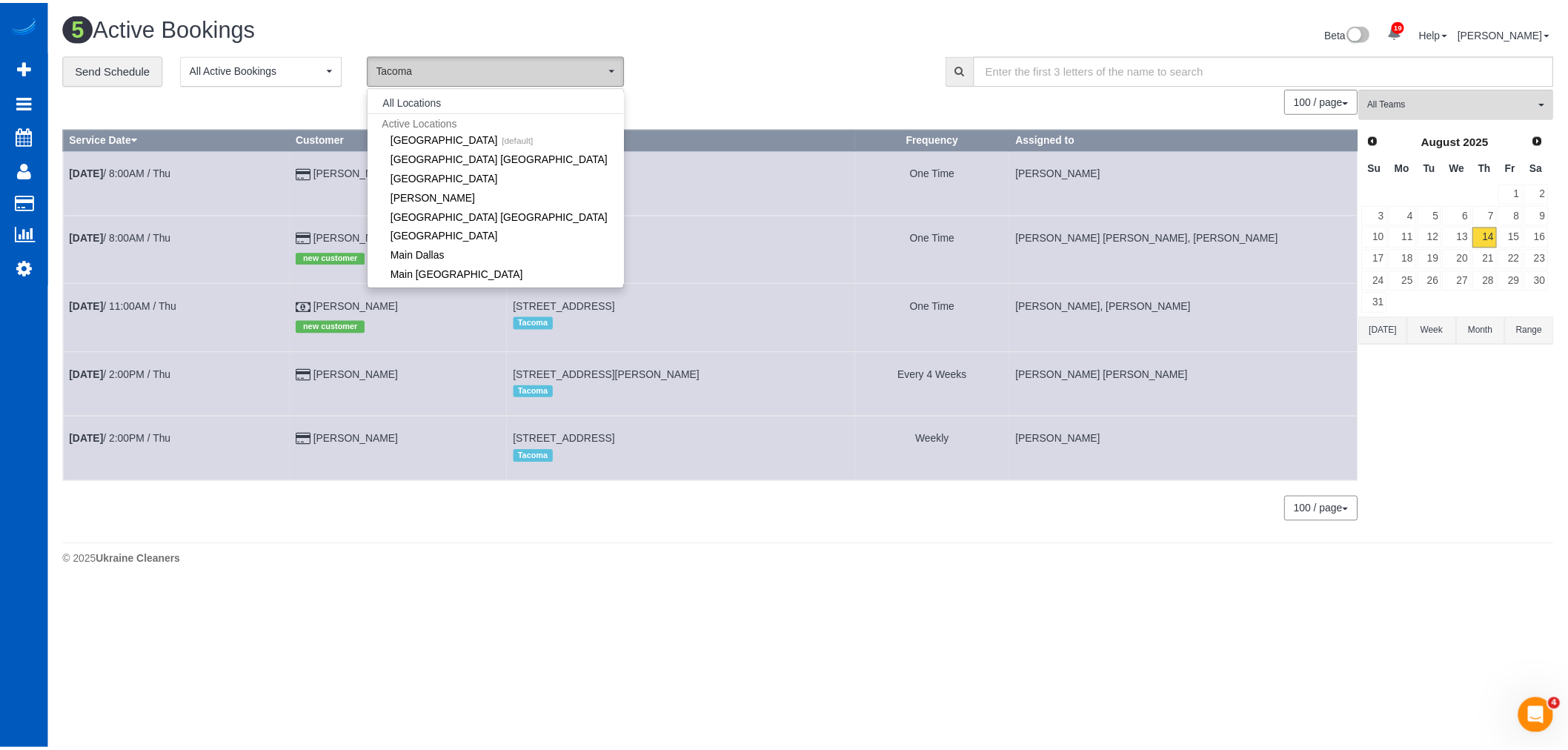
scroll to position [336, 0]
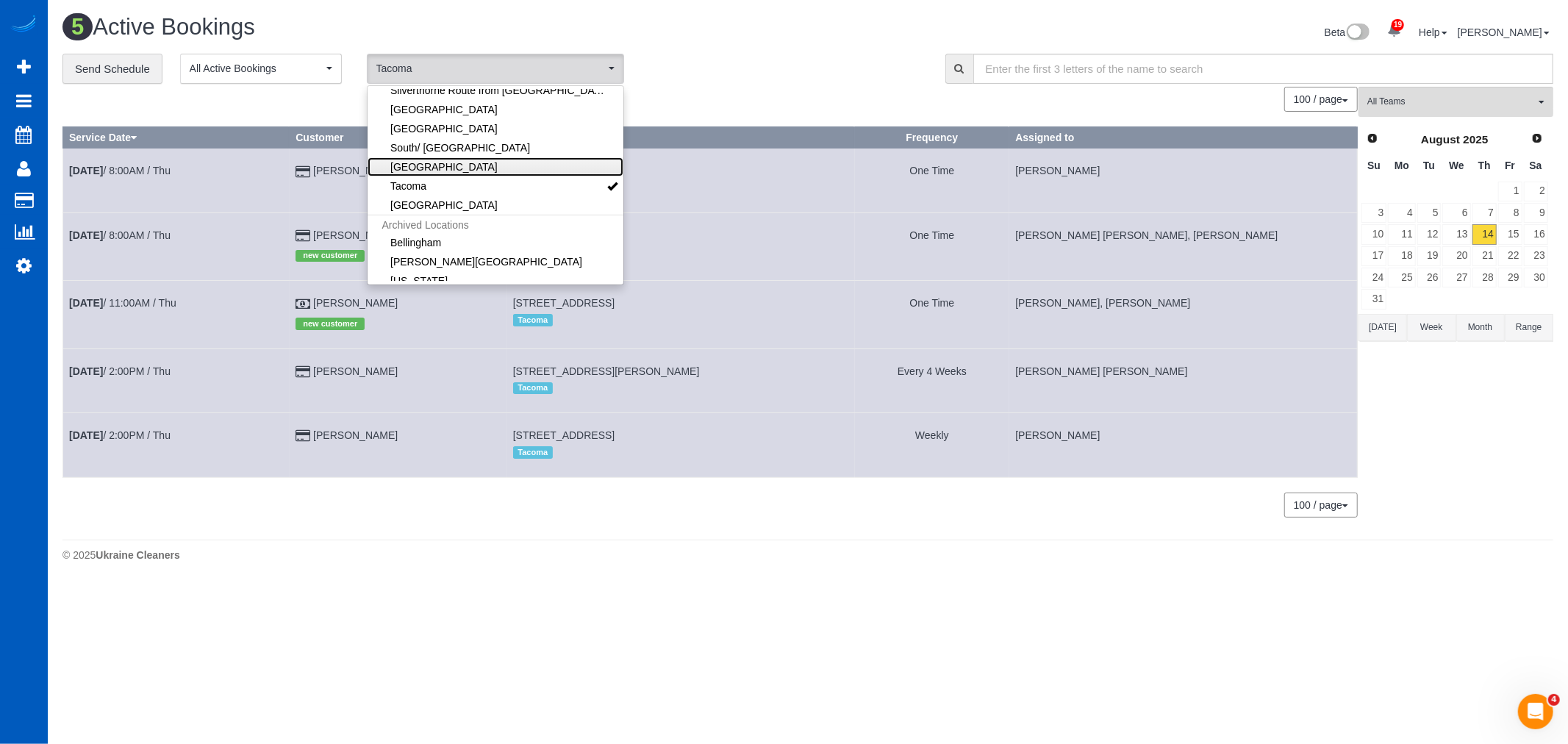
click at [462, 173] on link "[GEOGRAPHIC_DATA]" at bounding box center [495, 166] width 256 height 19
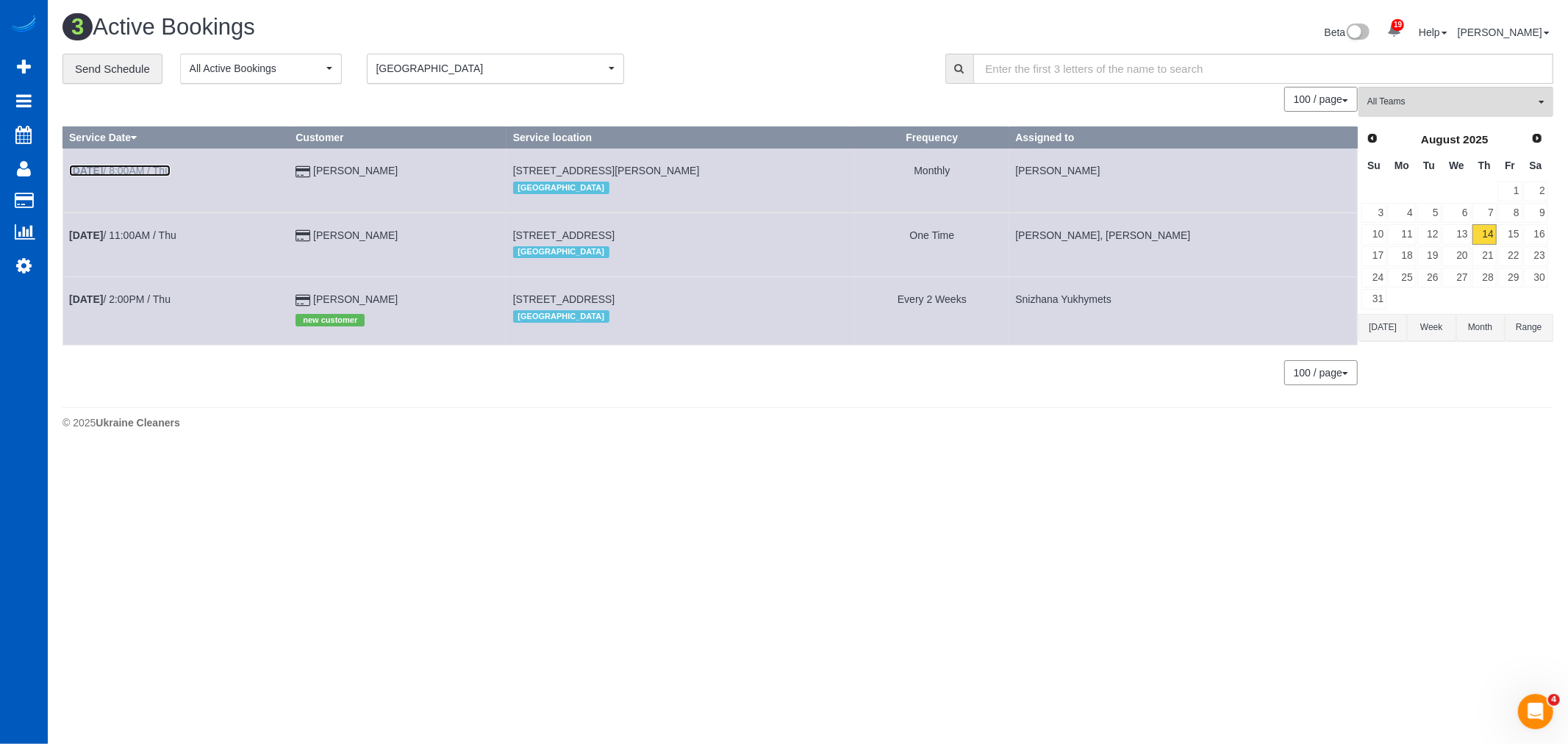
click at [101, 165] on b "[DATE]" at bounding box center [85, 170] width 34 height 12
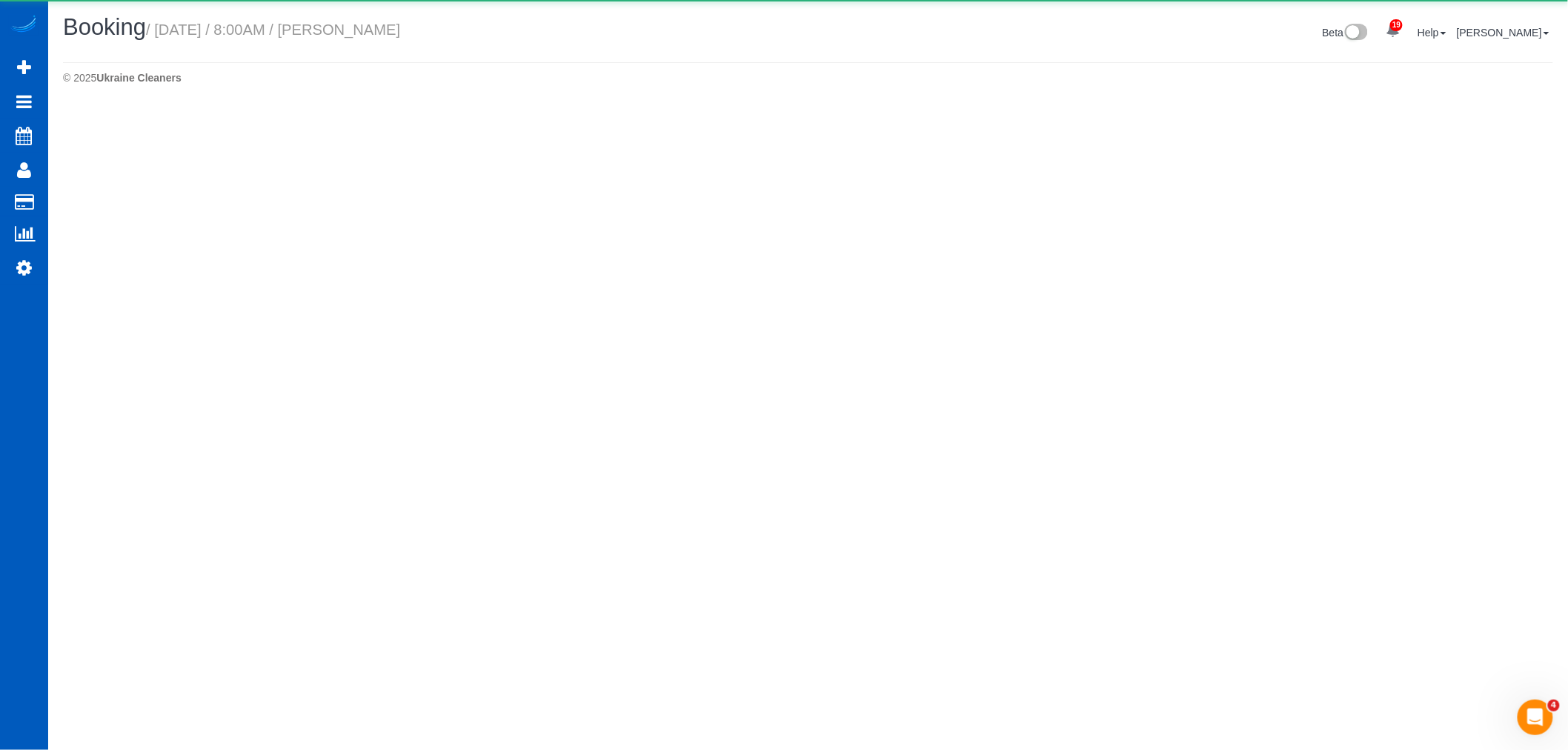
select select "WA"
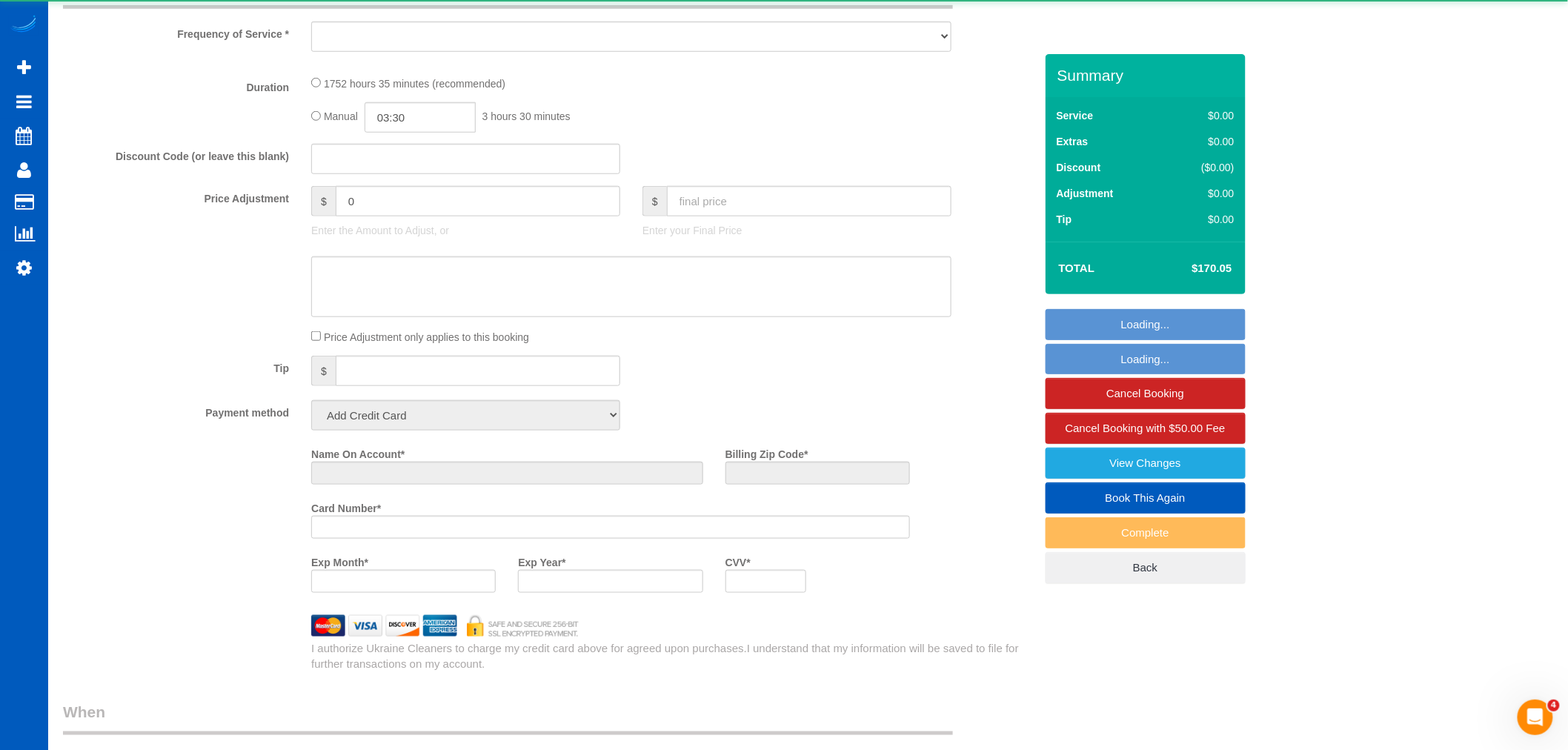
select select "object:20086"
select select "string:fspay-044744c9-991b-44f0-8d55-b251ca266401"
select select "1001"
select select "2"
select select "spot93"
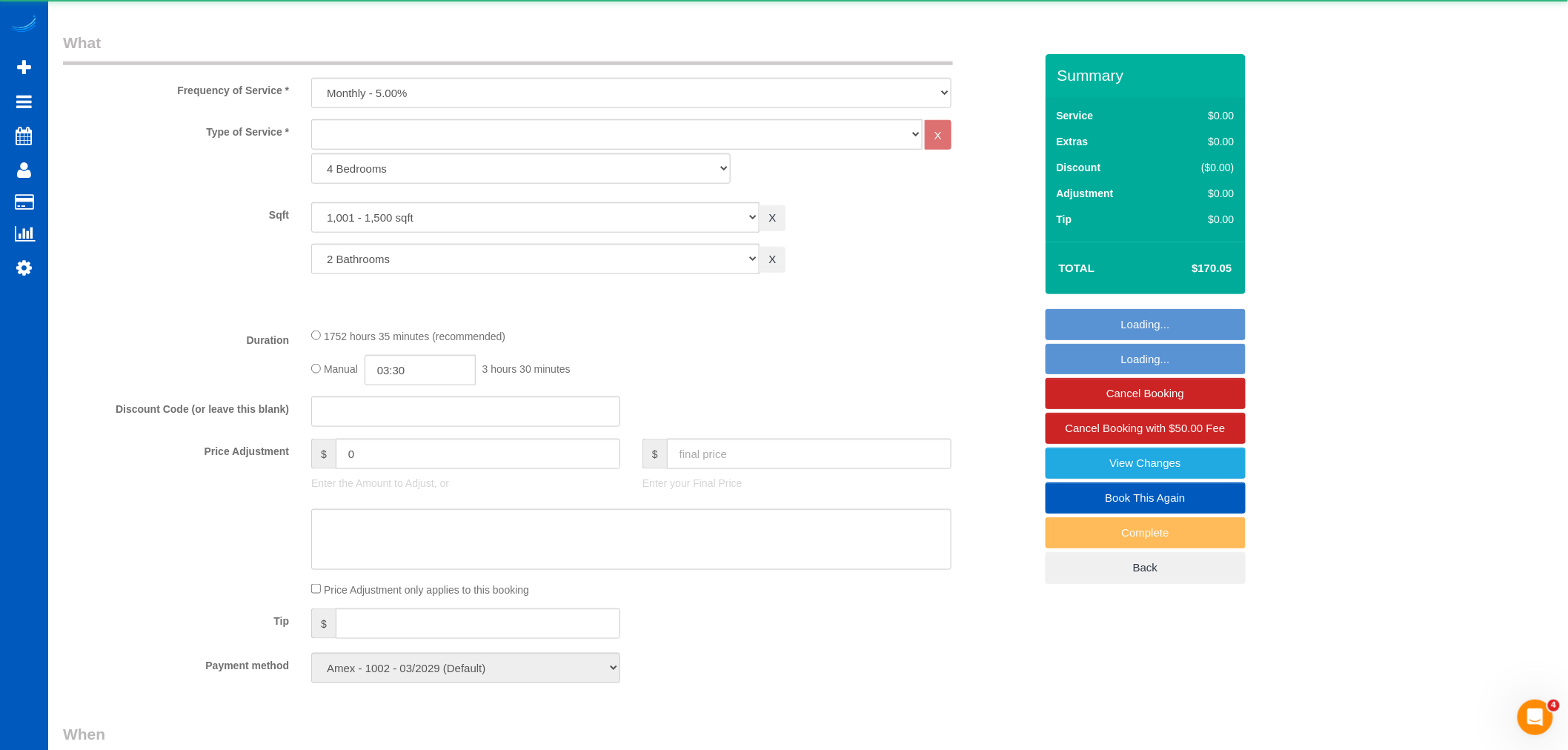
select select "object:20312"
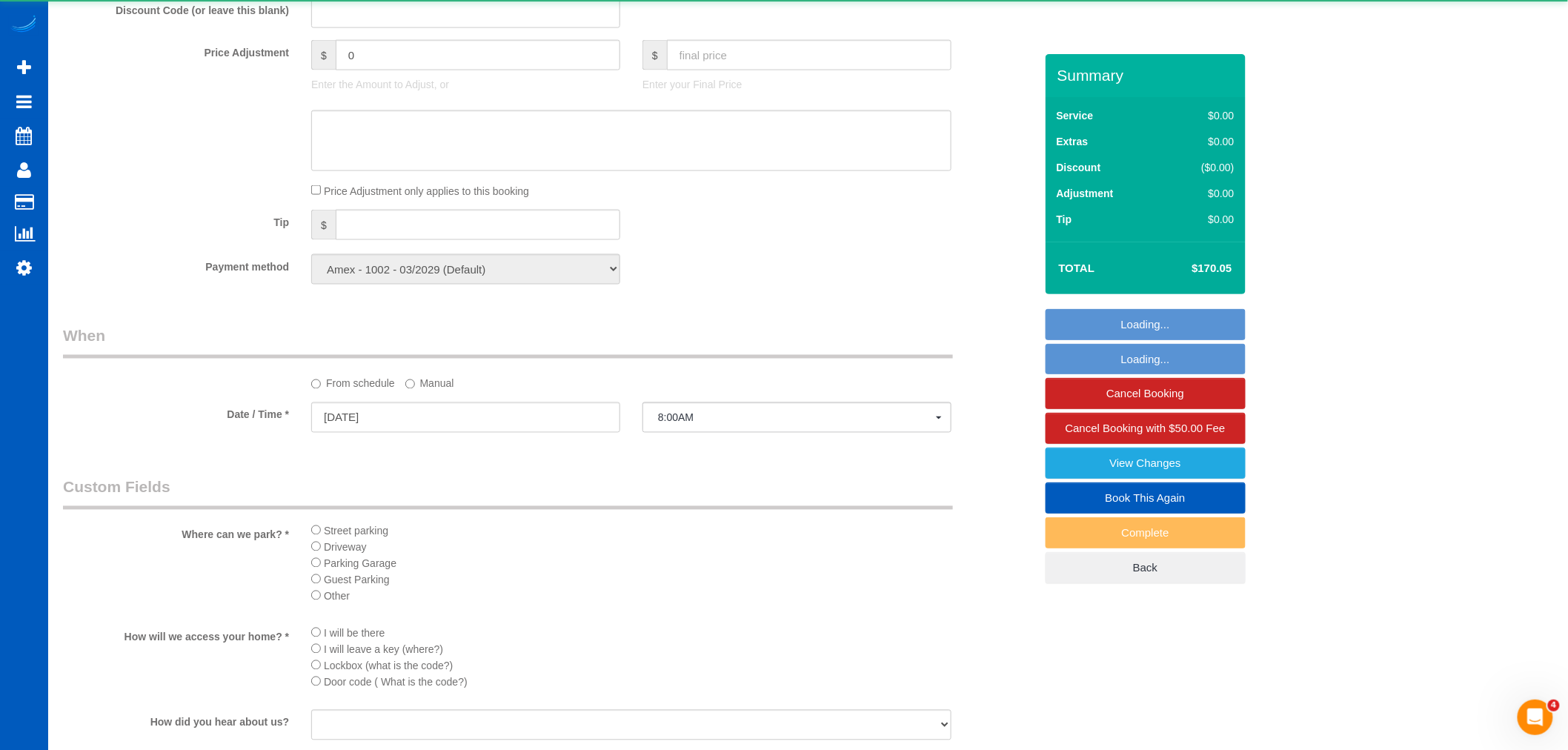
select select "1001"
select select "2"
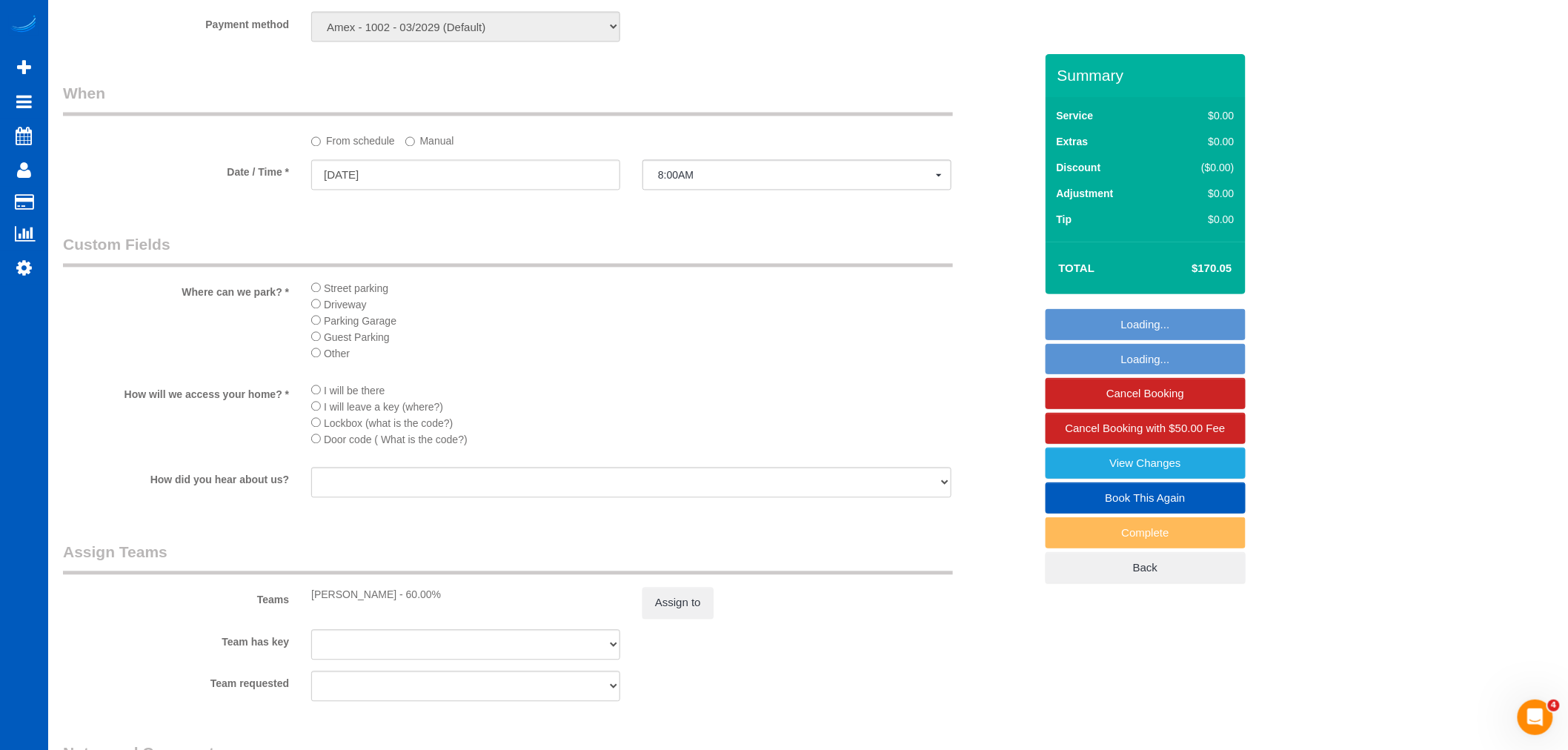
scroll to position [1483, 0]
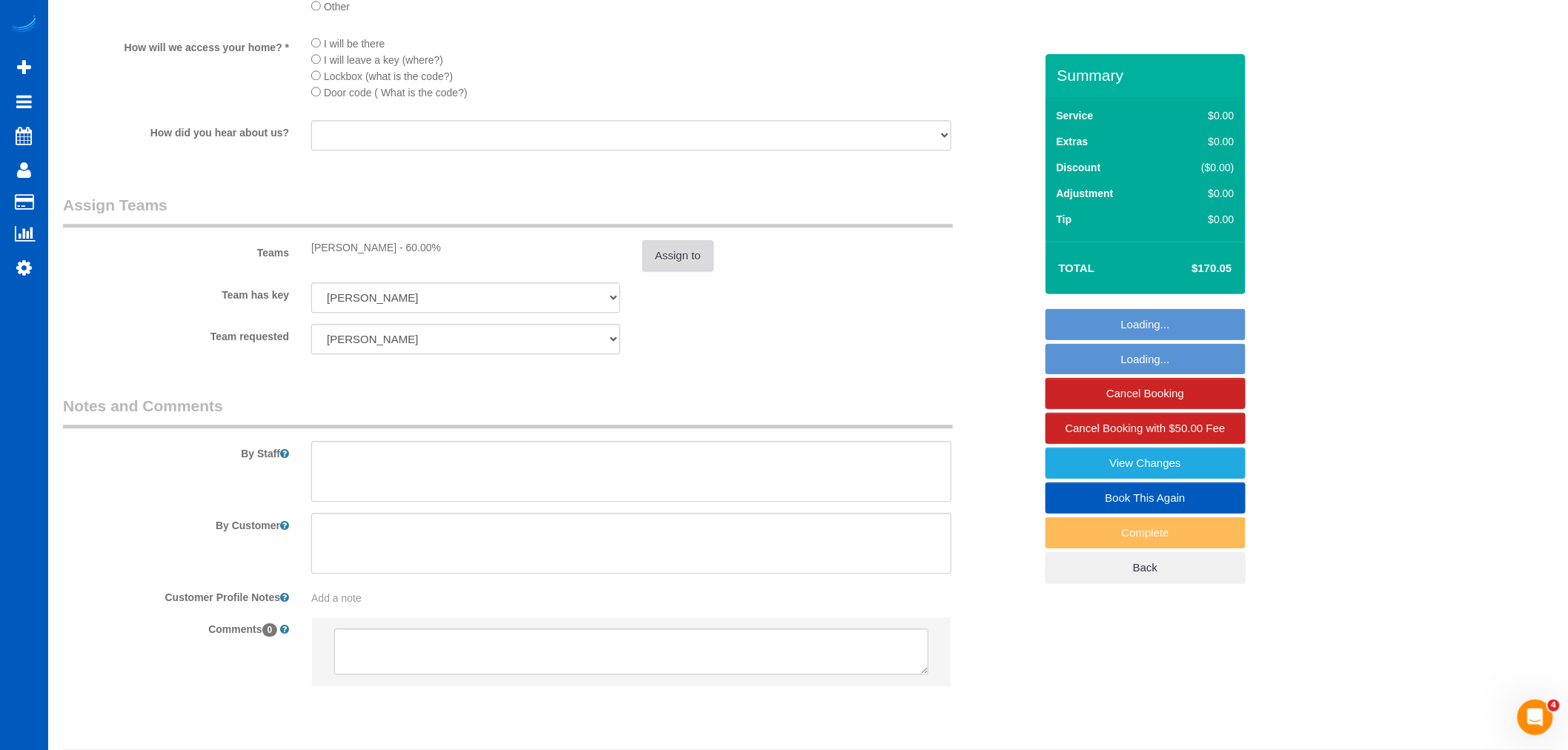
click at [689, 271] on button "Assign to" at bounding box center [678, 256] width 71 height 31
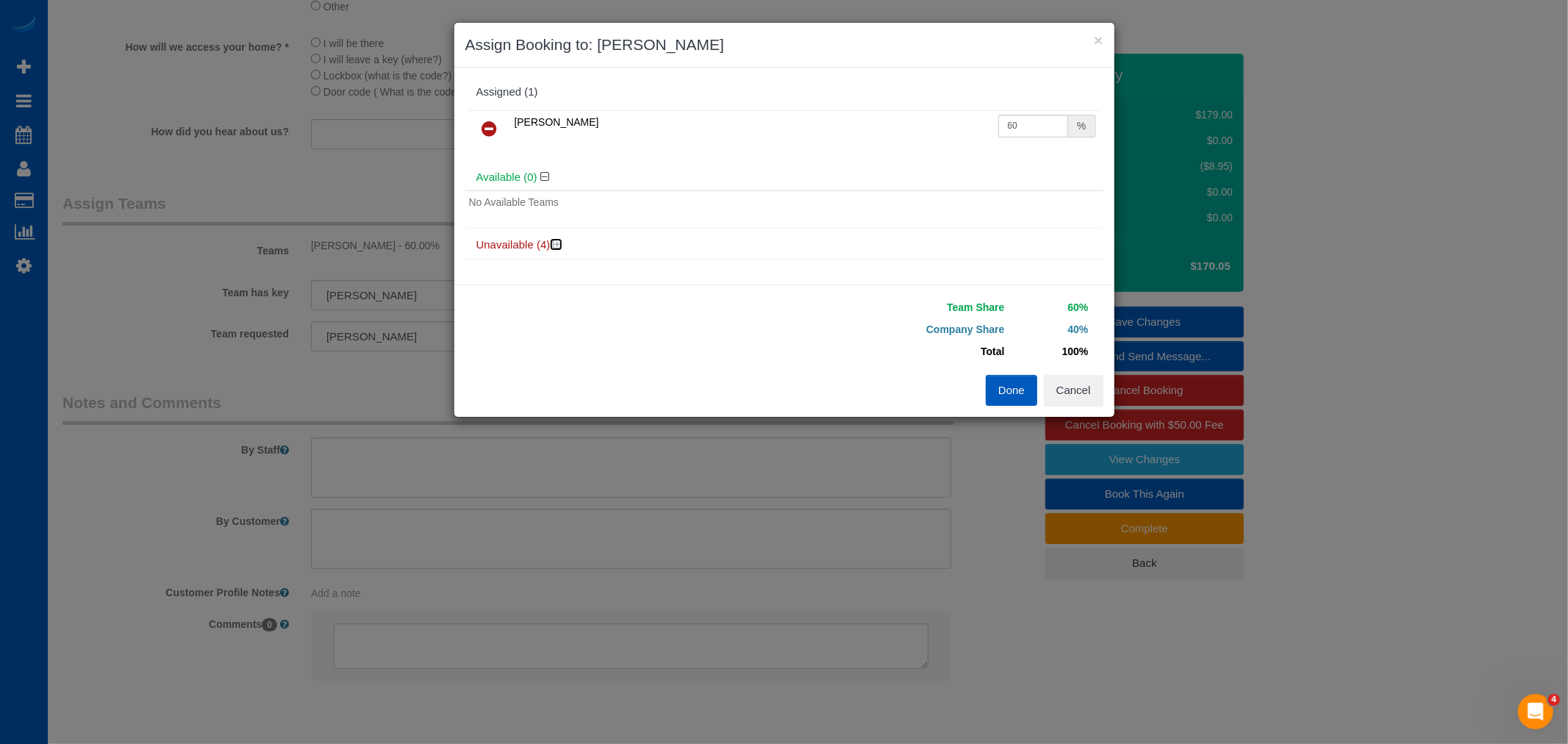
click at [555, 243] on icon at bounding box center [558, 244] width 9 height 11
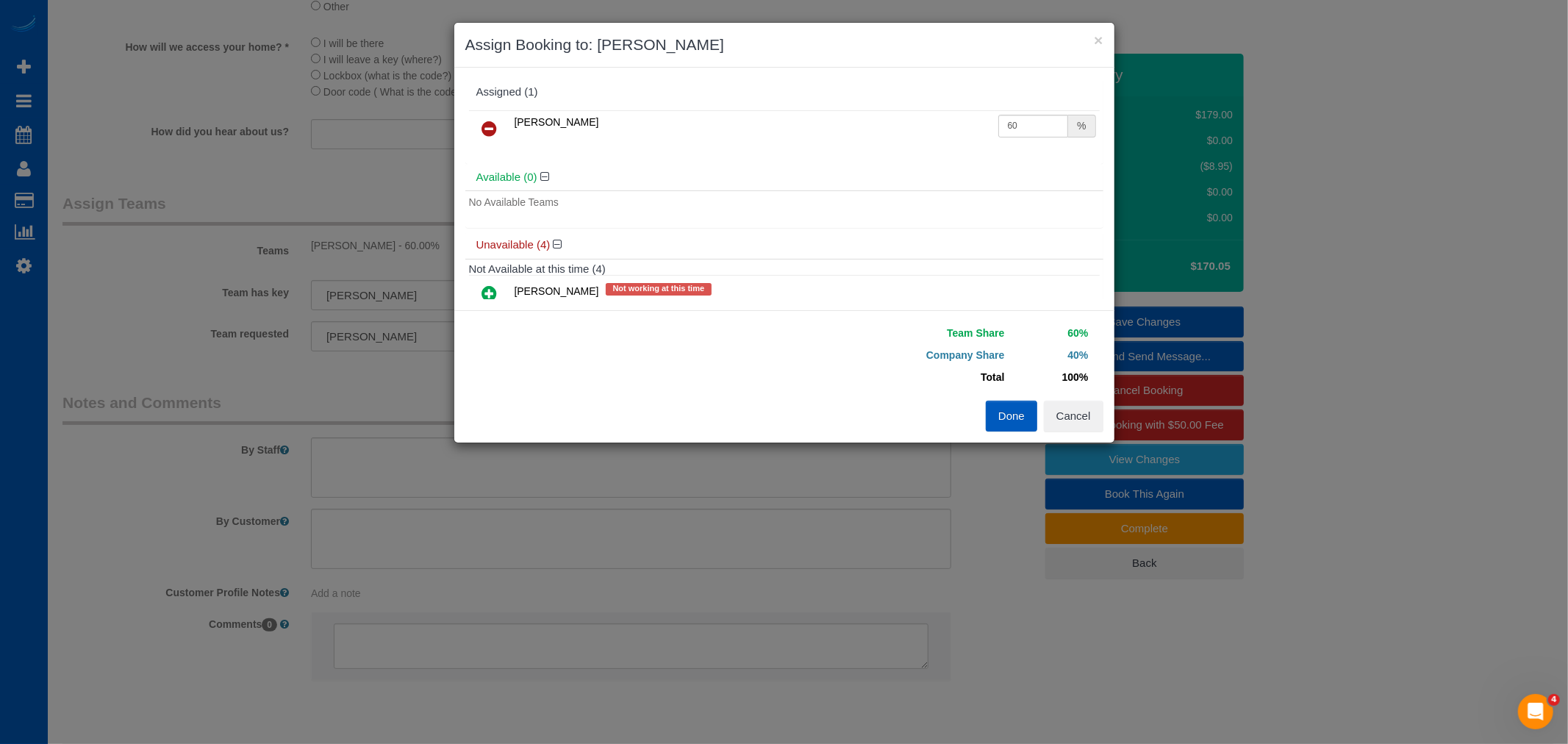
click at [494, 292] on icon at bounding box center [490, 293] width 16 height 17
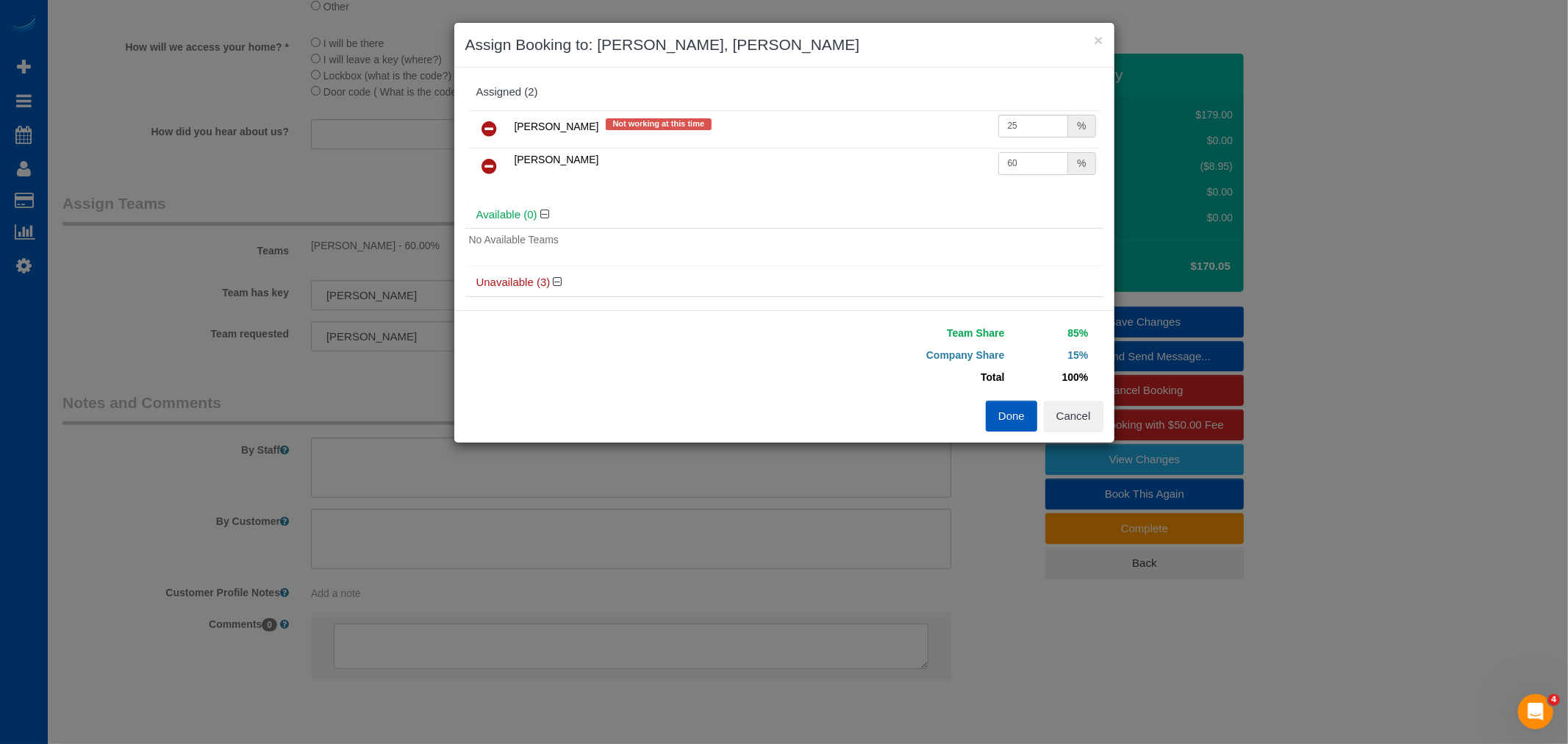
drag, startPoint x: 1000, startPoint y: 168, endPoint x: 915, endPoint y: 168, distance: 85.0
click at [915, 168] on tr "Evelina Manuilo 60 %" at bounding box center [784, 167] width 630 height 38
type input "30"
drag, startPoint x: 1022, startPoint y: 127, endPoint x: 865, endPoint y: 100, distance: 159.3
click at [865, 100] on div "Assigned (2) Anna Manuilo Not working at this time 25 % Evelina Manuilo 30 %" at bounding box center [784, 140] width 638 height 122
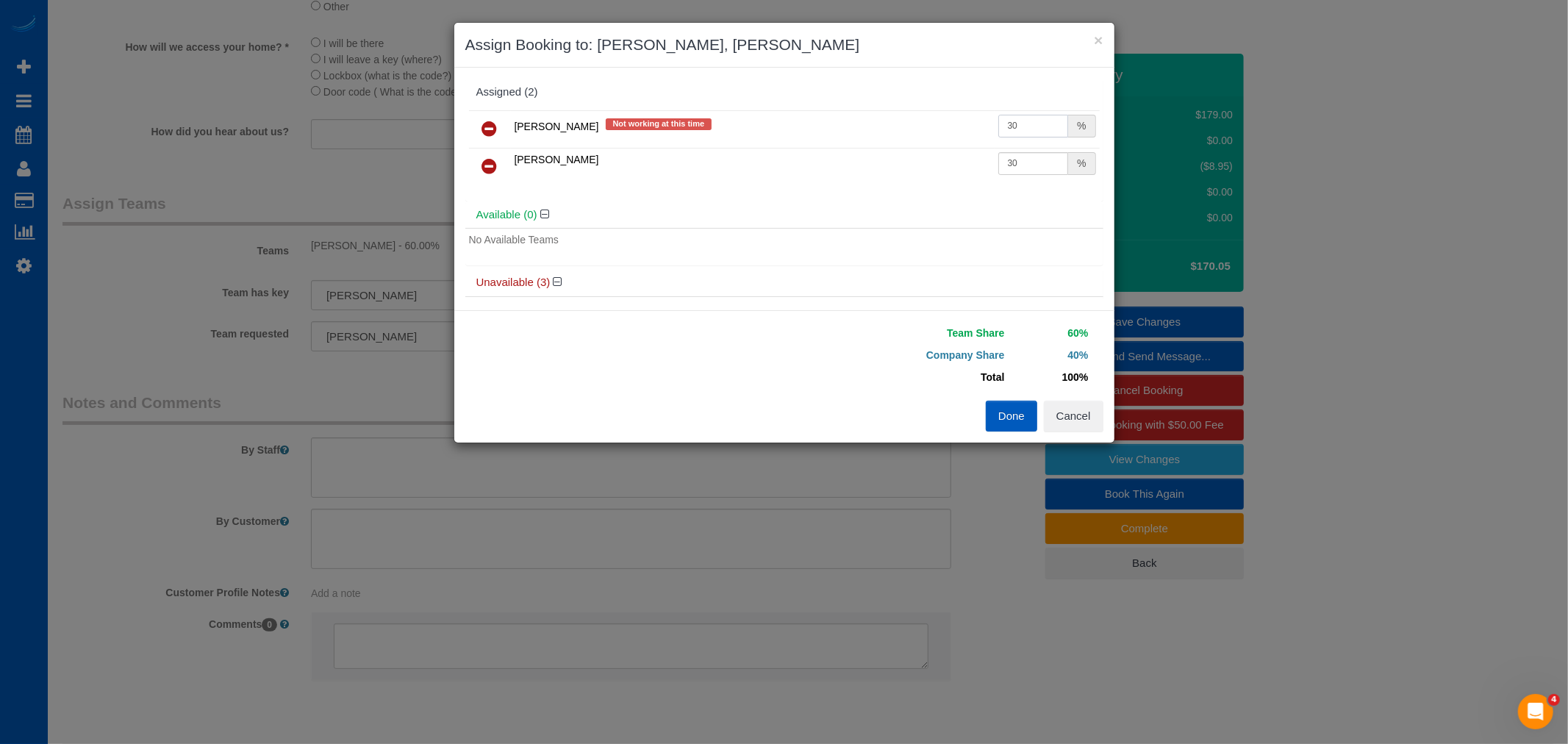
type input "30"
click at [1003, 422] on button "Done" at bounding box center [1011, 416] width 52 height 31
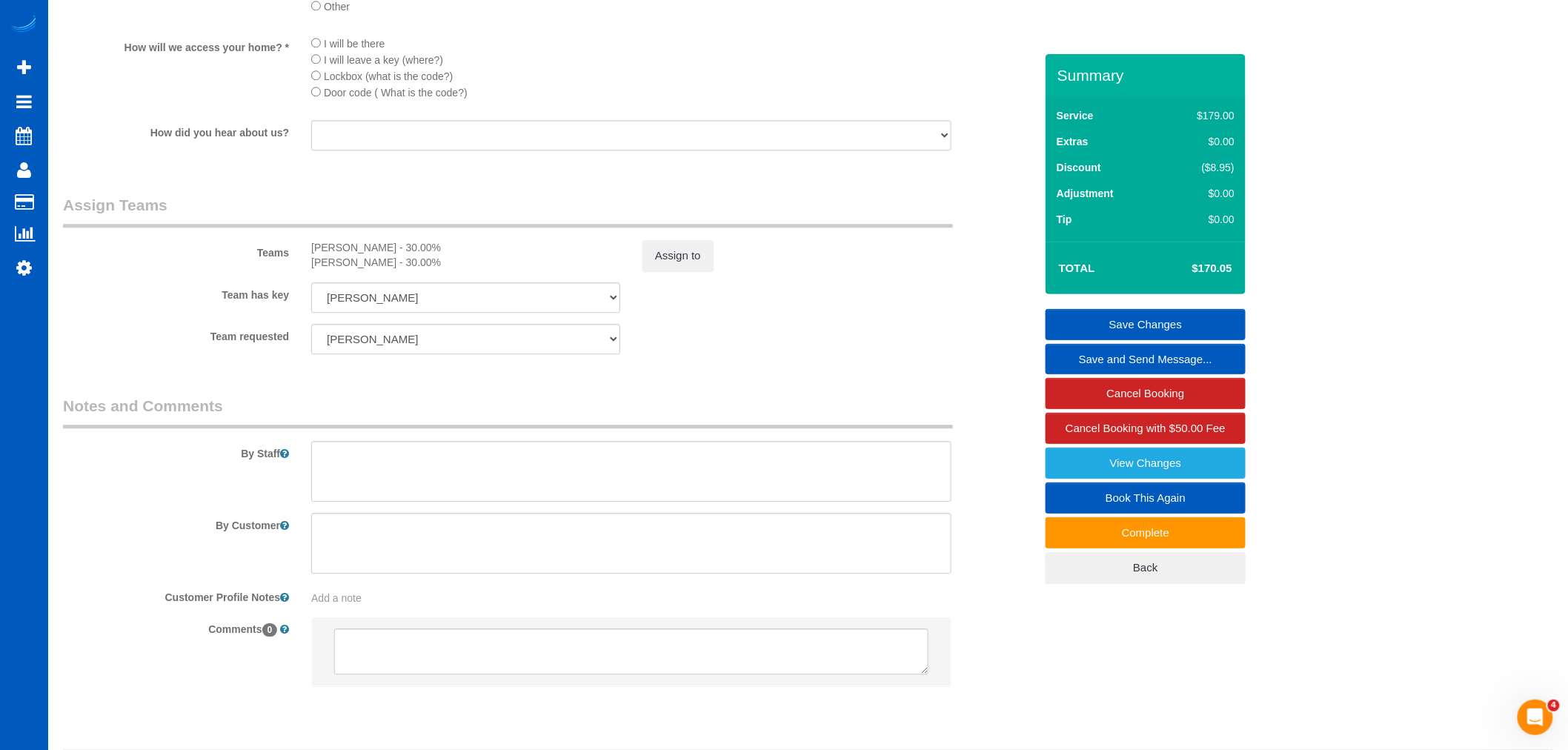
click at [1161, 325] on link "Save Changes" at bounding box center [1146, 325] width 200 height 31
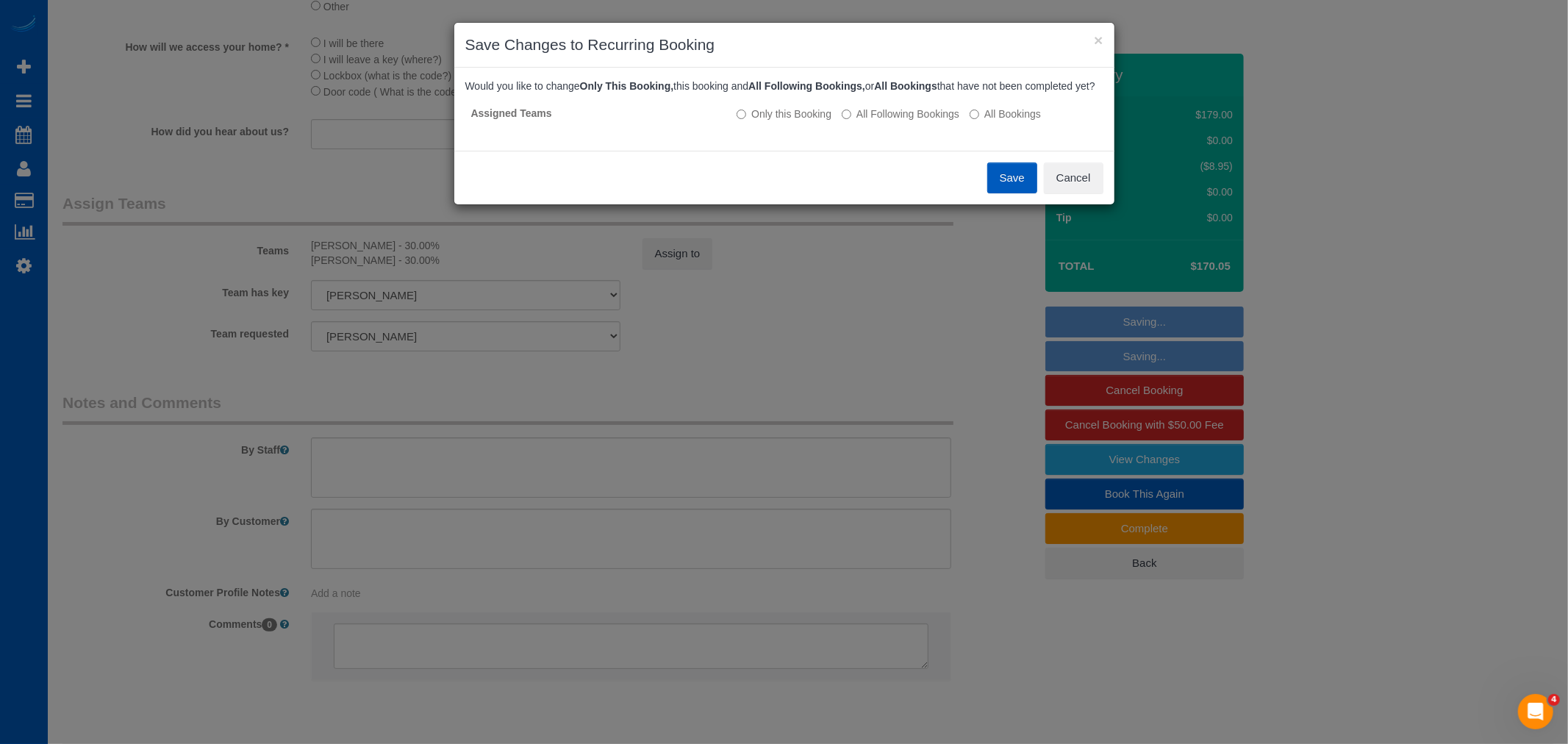
click at [984, 183] on div "Save Cancel" at bounding box center [784, 177] width 660 height 53
click at [994, 185] on button "Save" at bounding box center [1012, 178] width 50 height 31
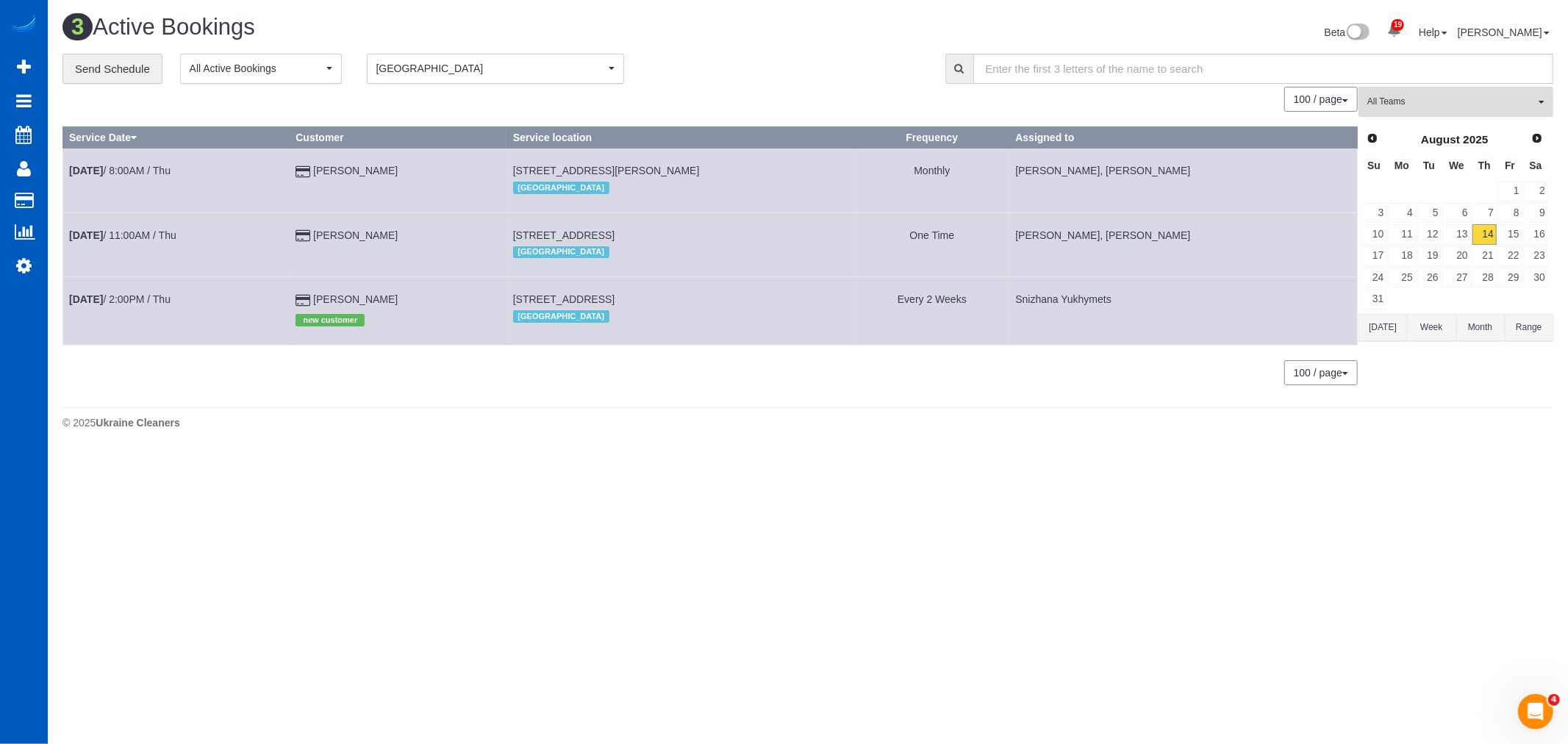
click at [1437, 115] on button "All Teams" at bounding box center [1455, 102] width 195 height 30
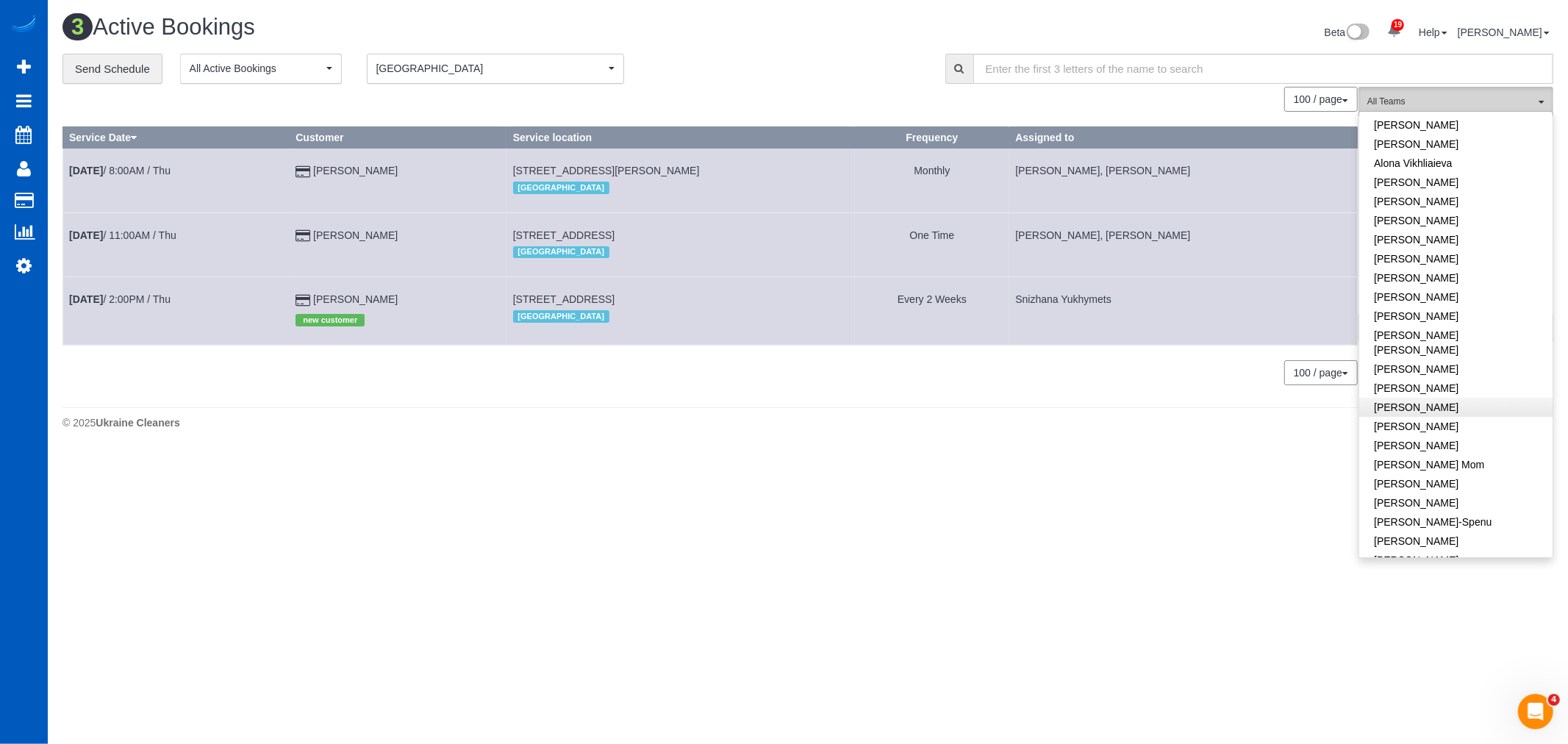
scroll to position [81, 0]
click at [1469, 408] on link "[PERSON_NAME]" at bounding box center [1455, 416] width 193 height 19
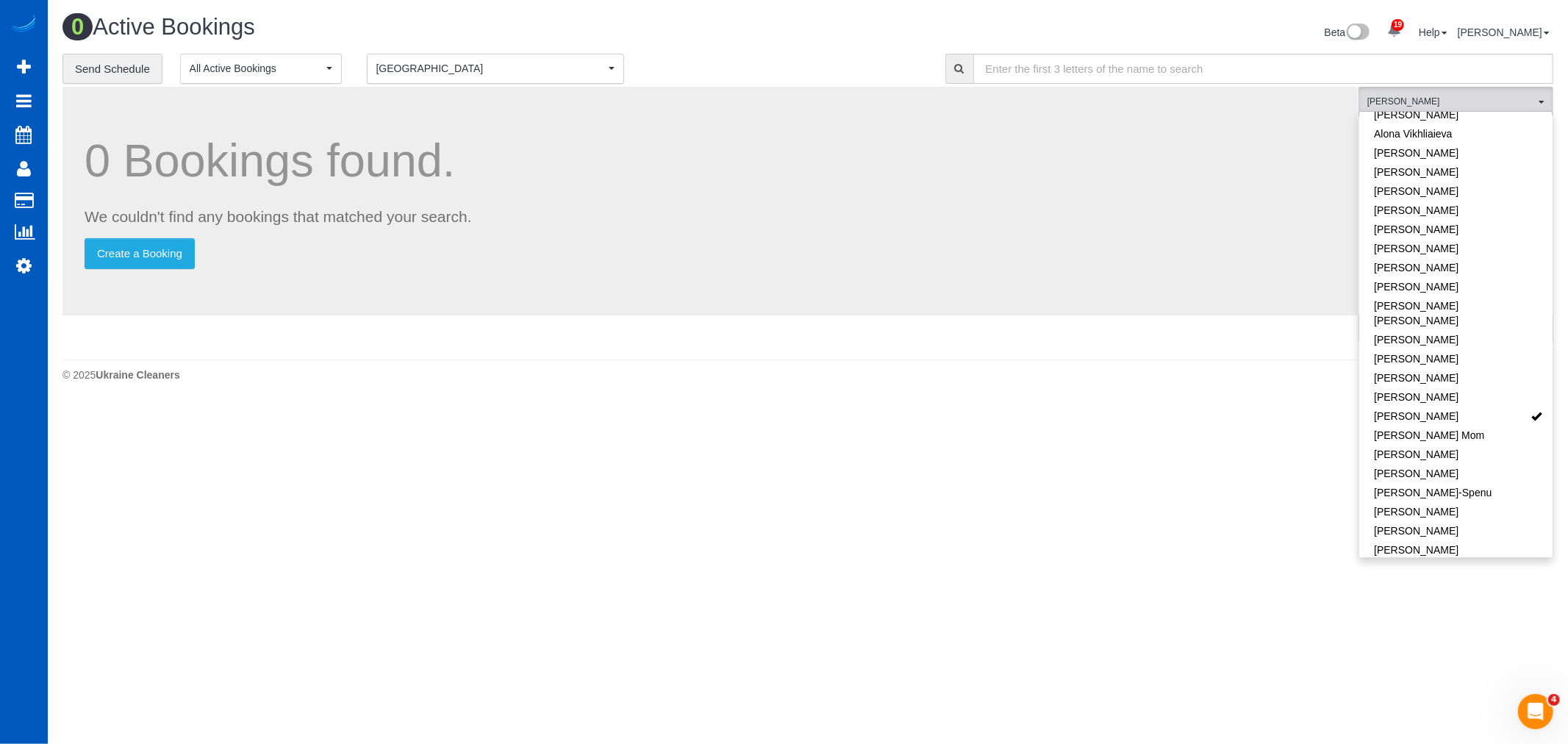
drag, startPoint x: 508, startPoint y: 99, endPoint x: 501, endPoint y: 74, distance: 26.0
click at [507, 96] on div "0 Bookings found. We couldn't find any bookings that matched your search. Creat…" at bounding box center [710, 201] width 1295 height 229
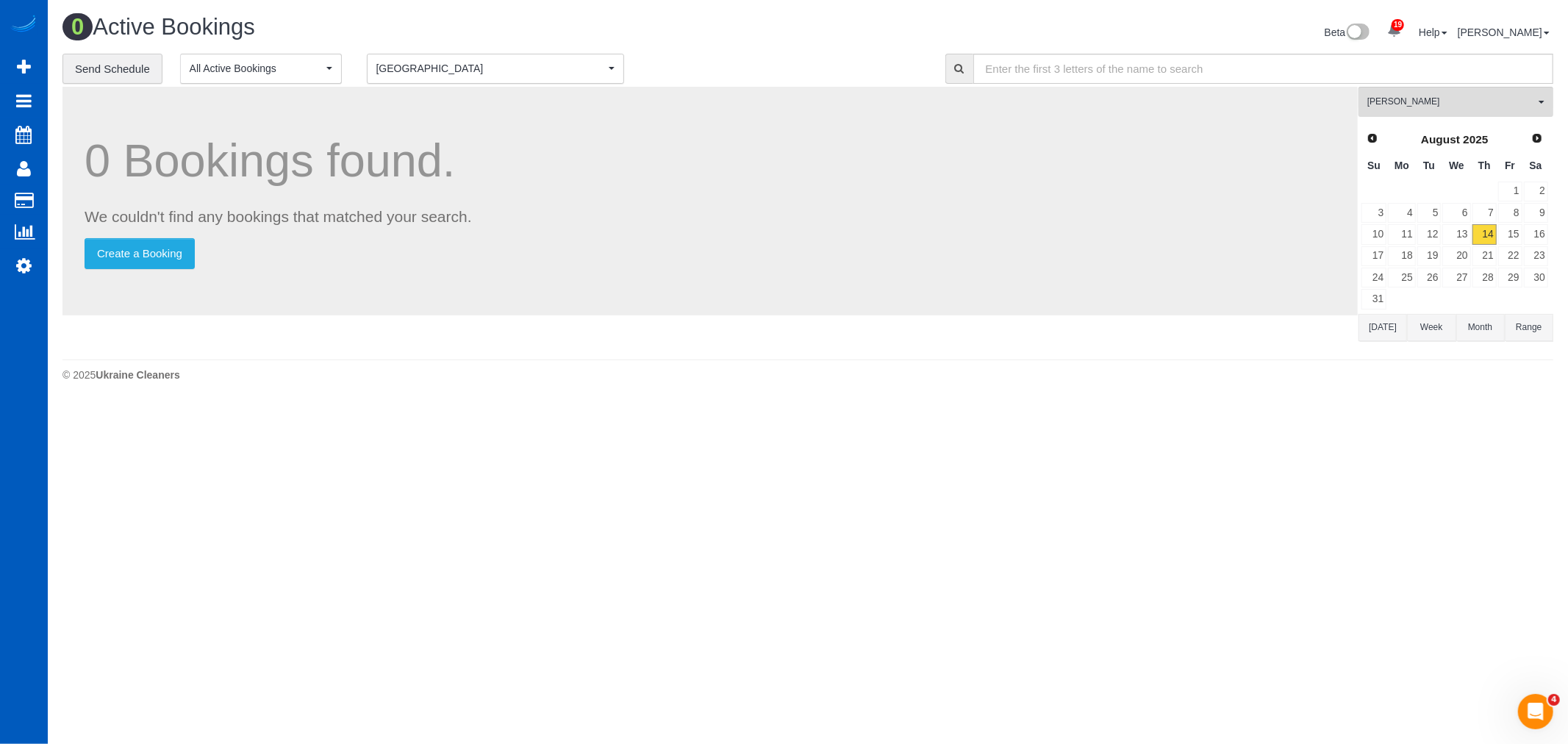
click at [501, 74] on span "[GEOGRAPHIC_DATA]" at bounding box center [491, 68] width 228 height 15
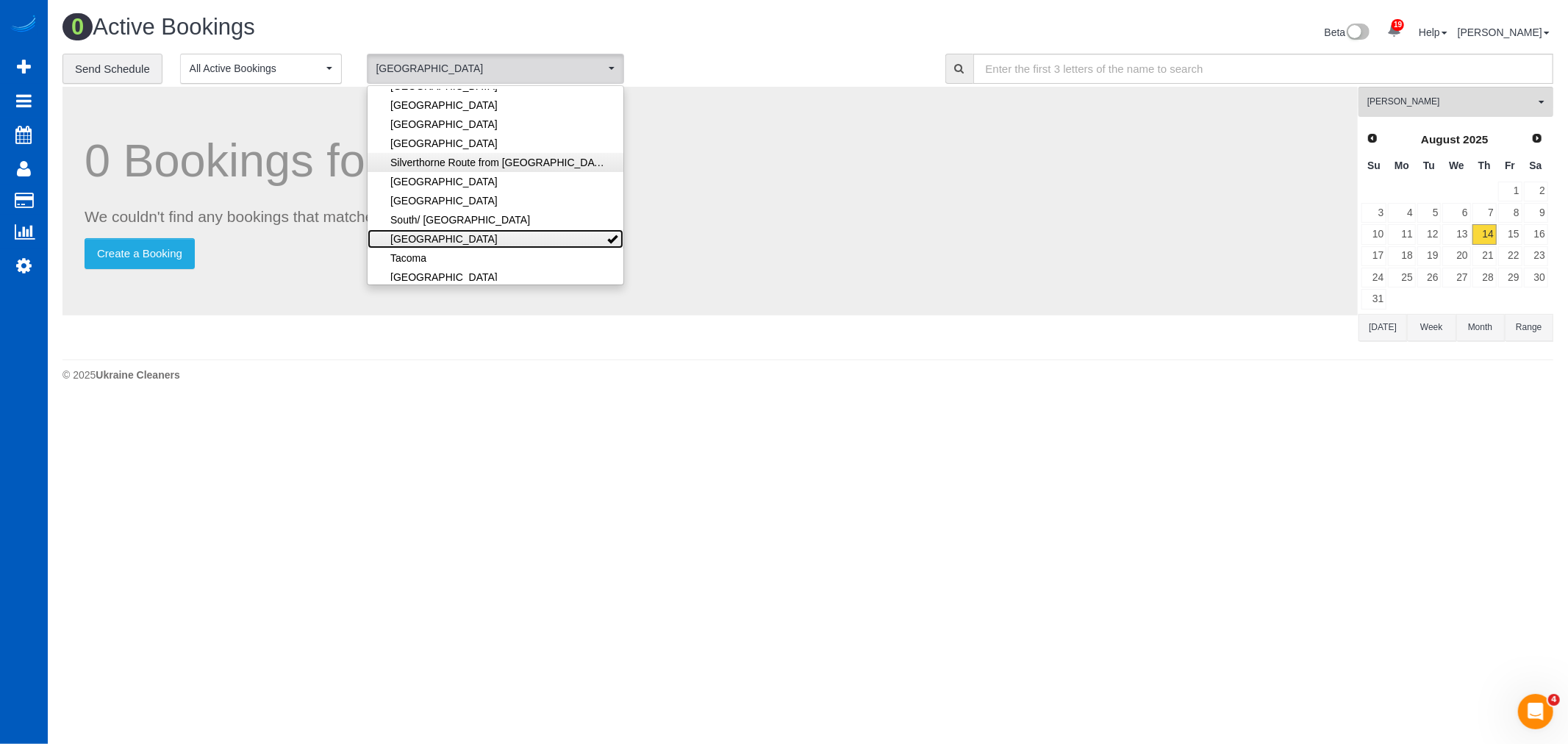
scroll to position [0, 0]
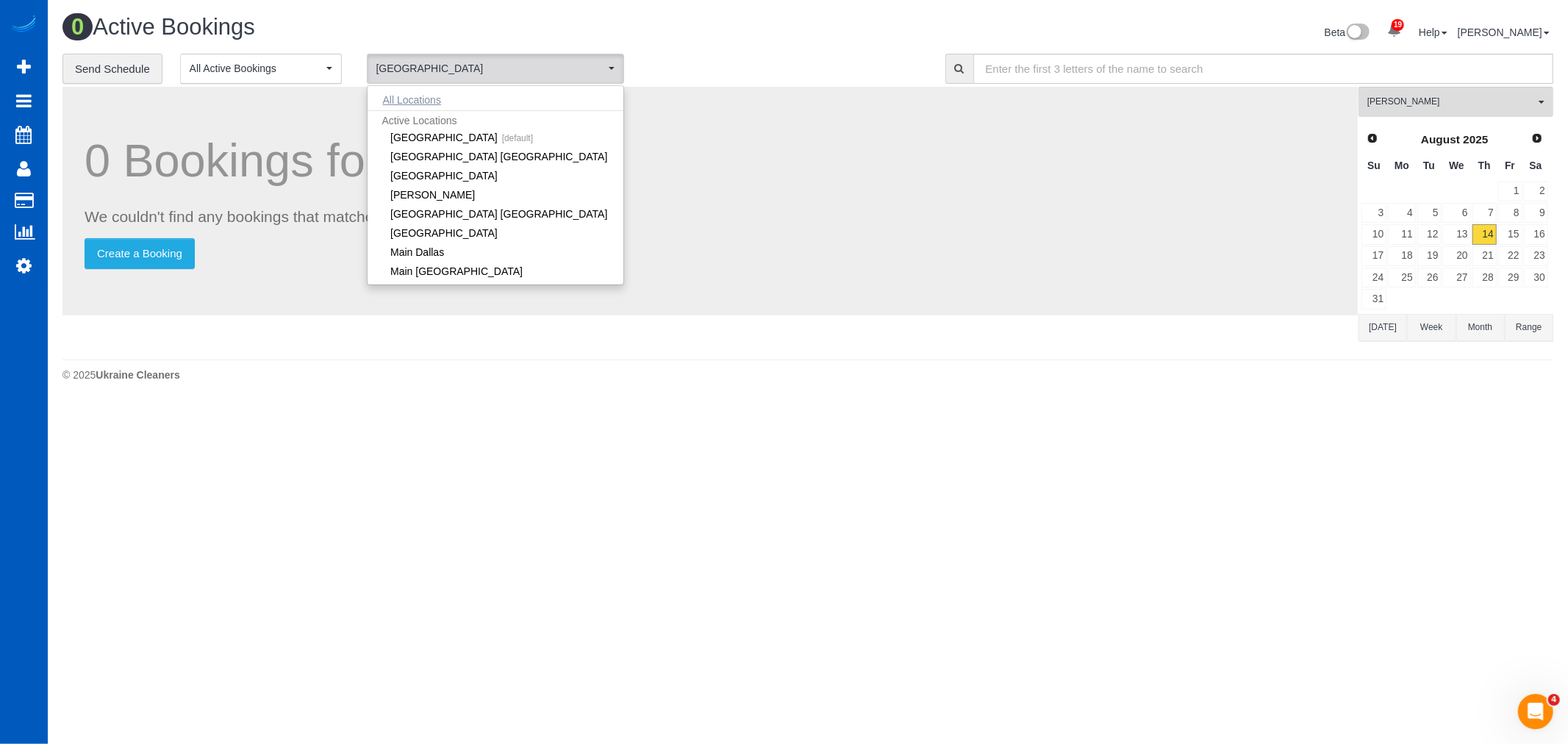
click at [424, 104] on button "All Locations" at bounding box center [412, 99] width 89 height 21
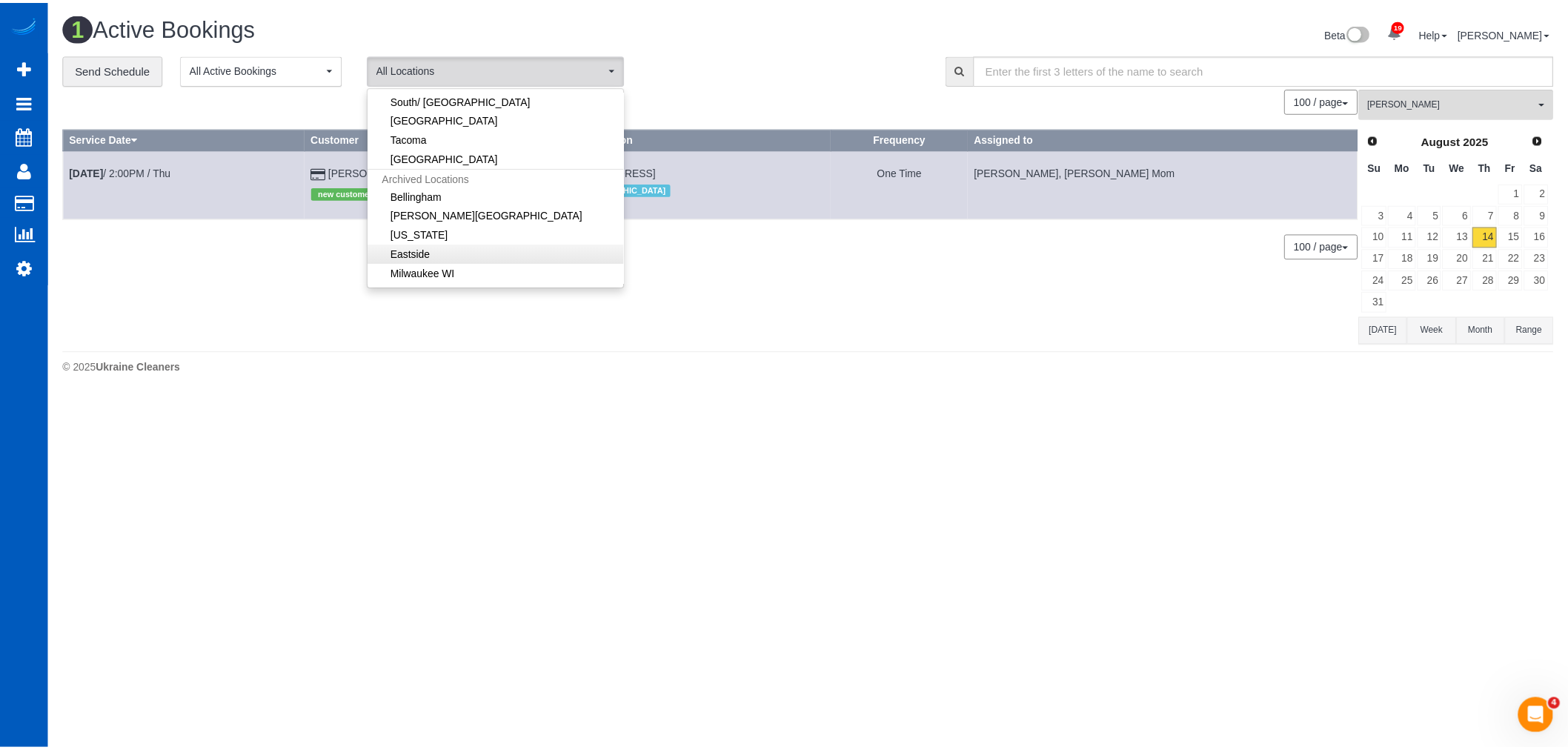
scroll to position [441, 0]
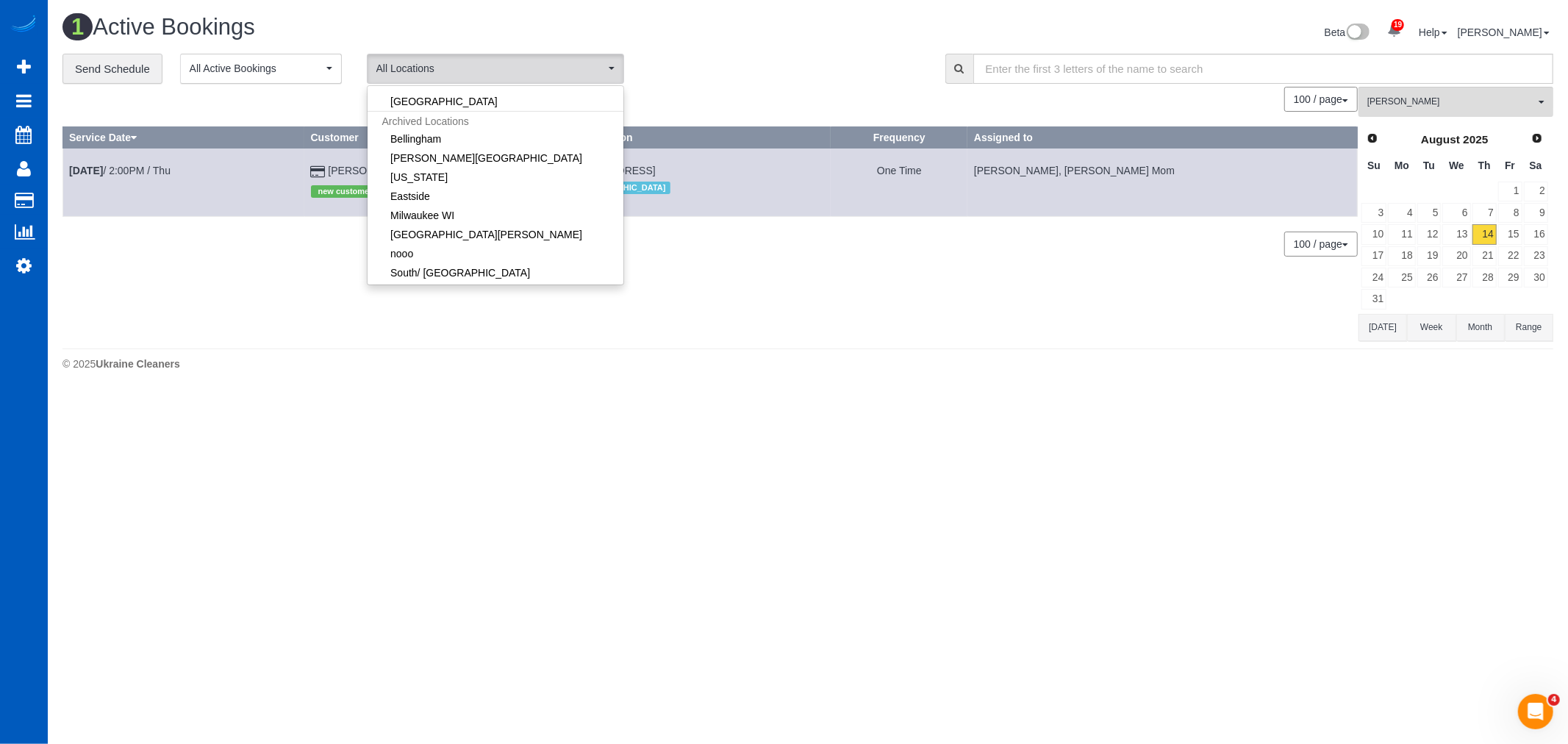
click at [803, 465] on body "19 Beta Your Notifications You have 0 alerts × You have 4 to charge for 08/12/2…" at bounding box center [784, 372] width 1568 height 744
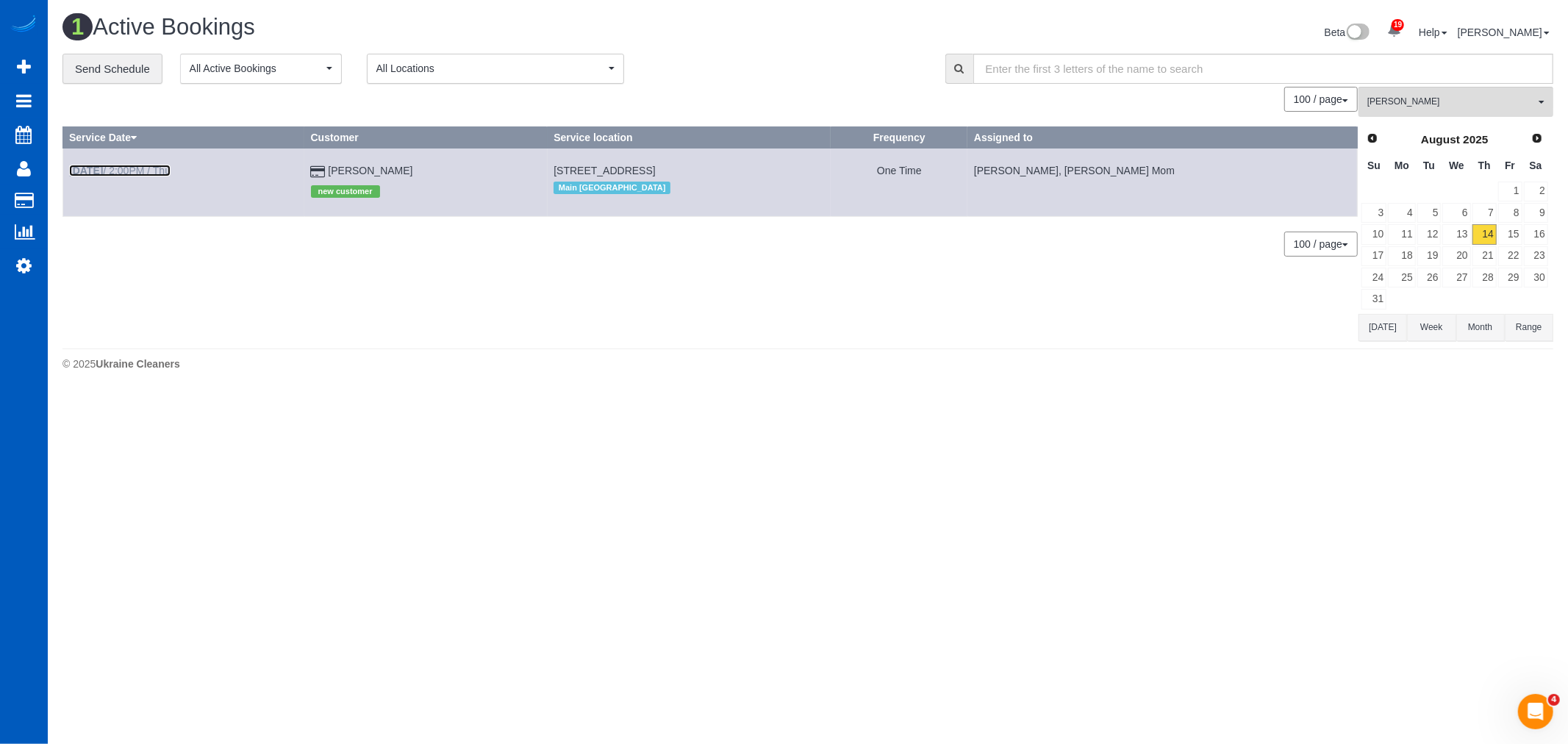
click at [127, 171] on link "Aug 14th / 2:00PM / Thu" at bounding box center [119, 170] width 101 height 12
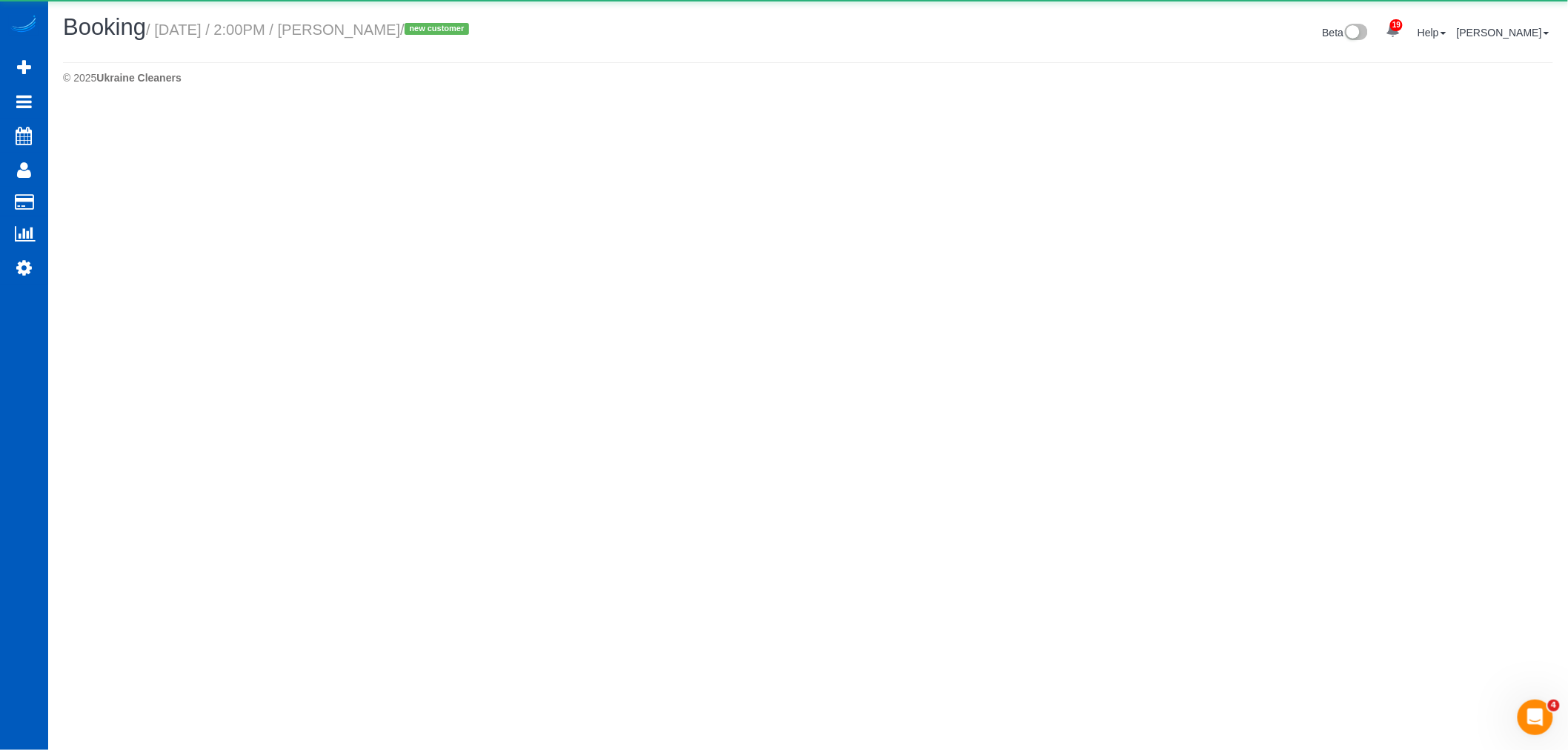
select select "CA"
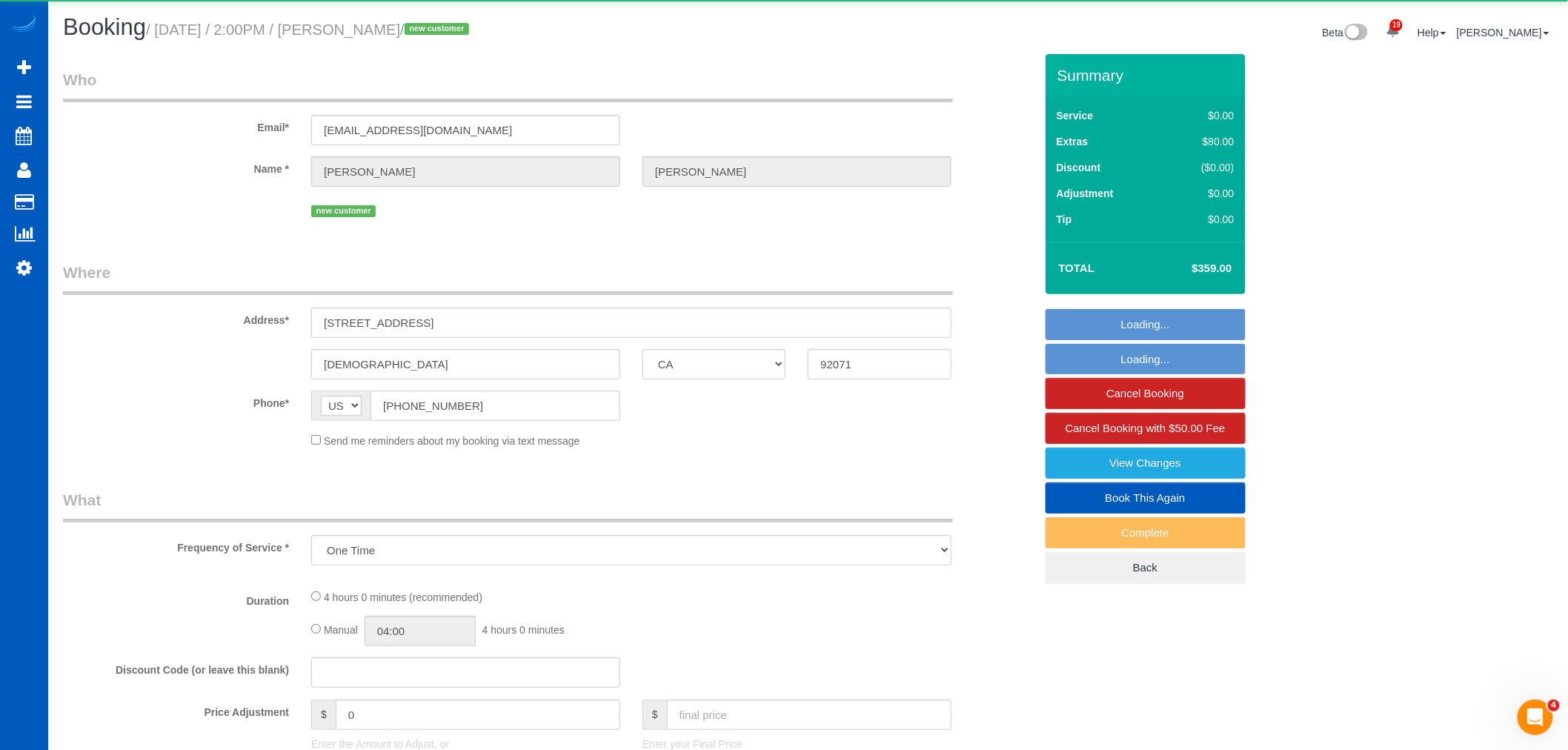
select select "object:21303"
select select "199"
select select "spot103"
select select "number:10"
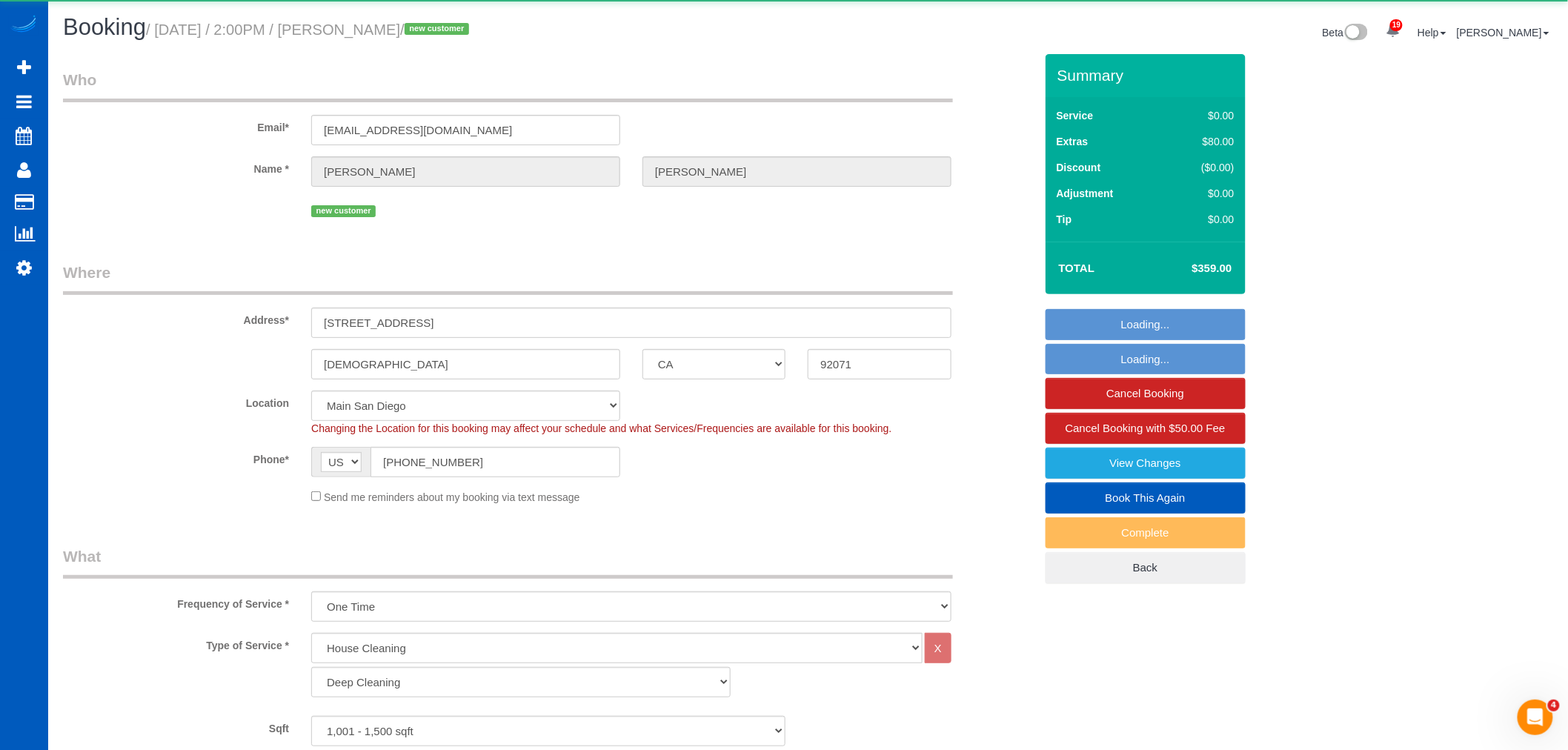
select select "1001"
select select "3"
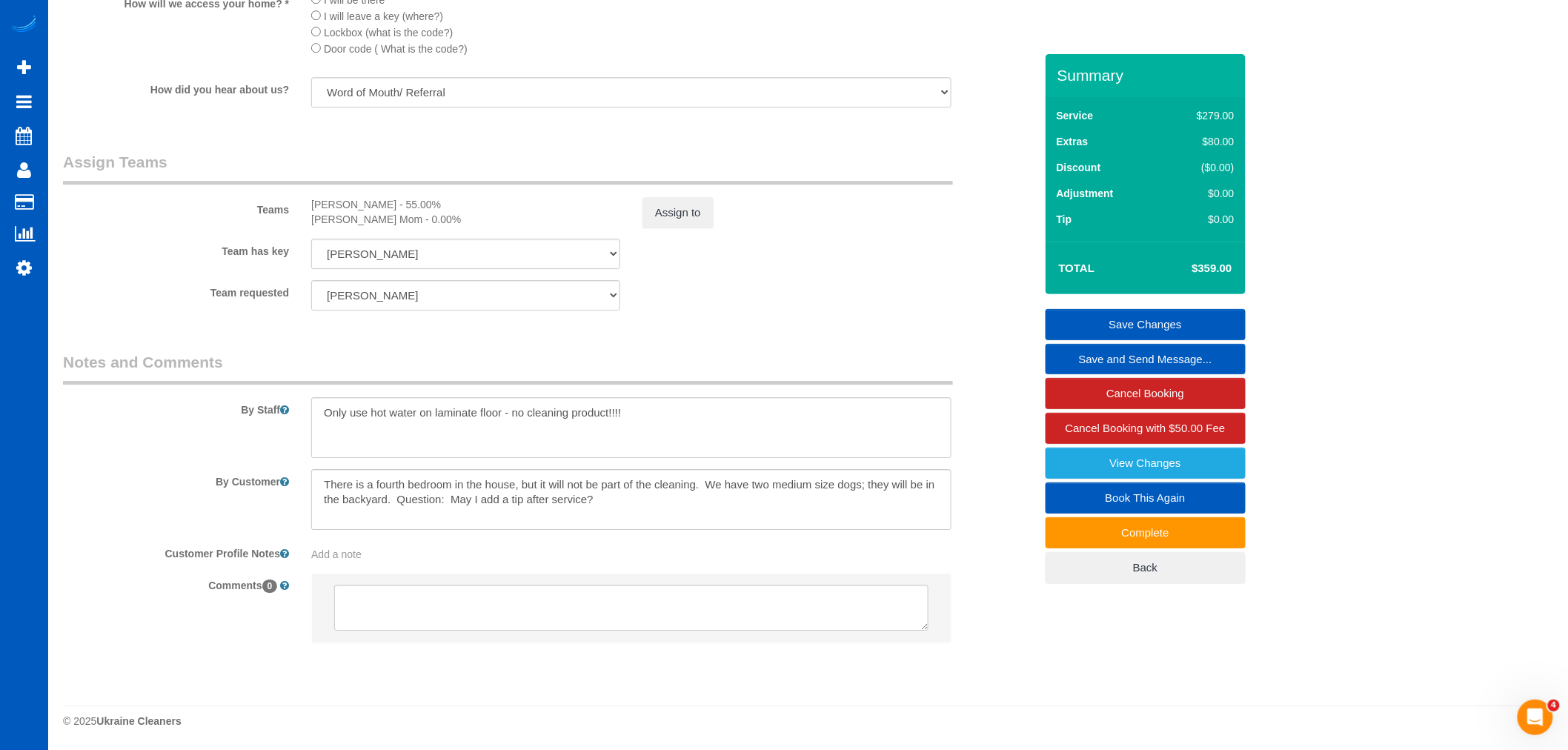
scroll to position [1840, 0]
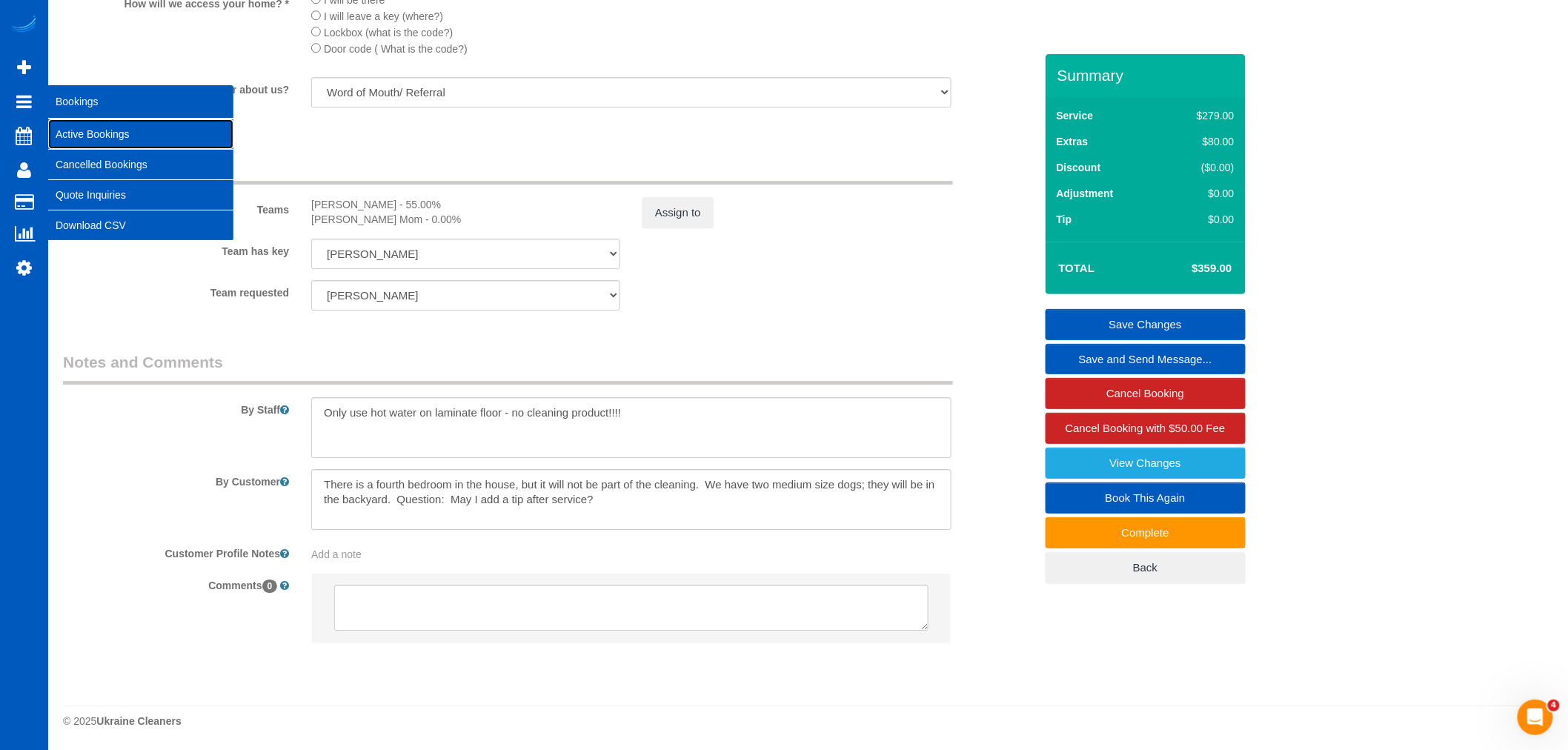
click at [81, 126] on link "Active Bookings" at bounding box center [141, 134] width 186 height 30
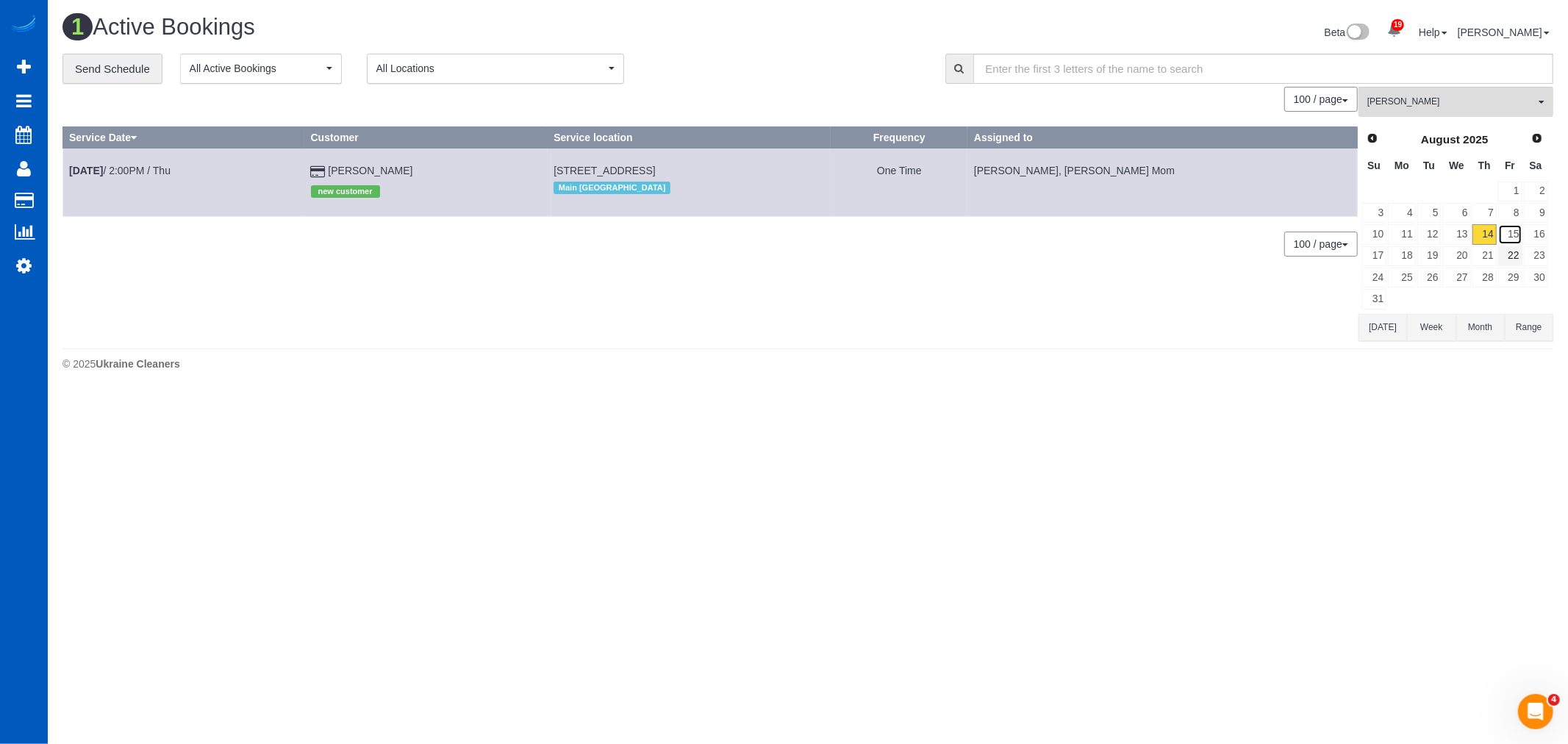
click at [1510, 236] on link "15" at bounding box center [1510, 234] width 25 height 20
click at [1432, 106] on span "Inna Novytska" at bounding box center [1451, 101] width 168 height 12
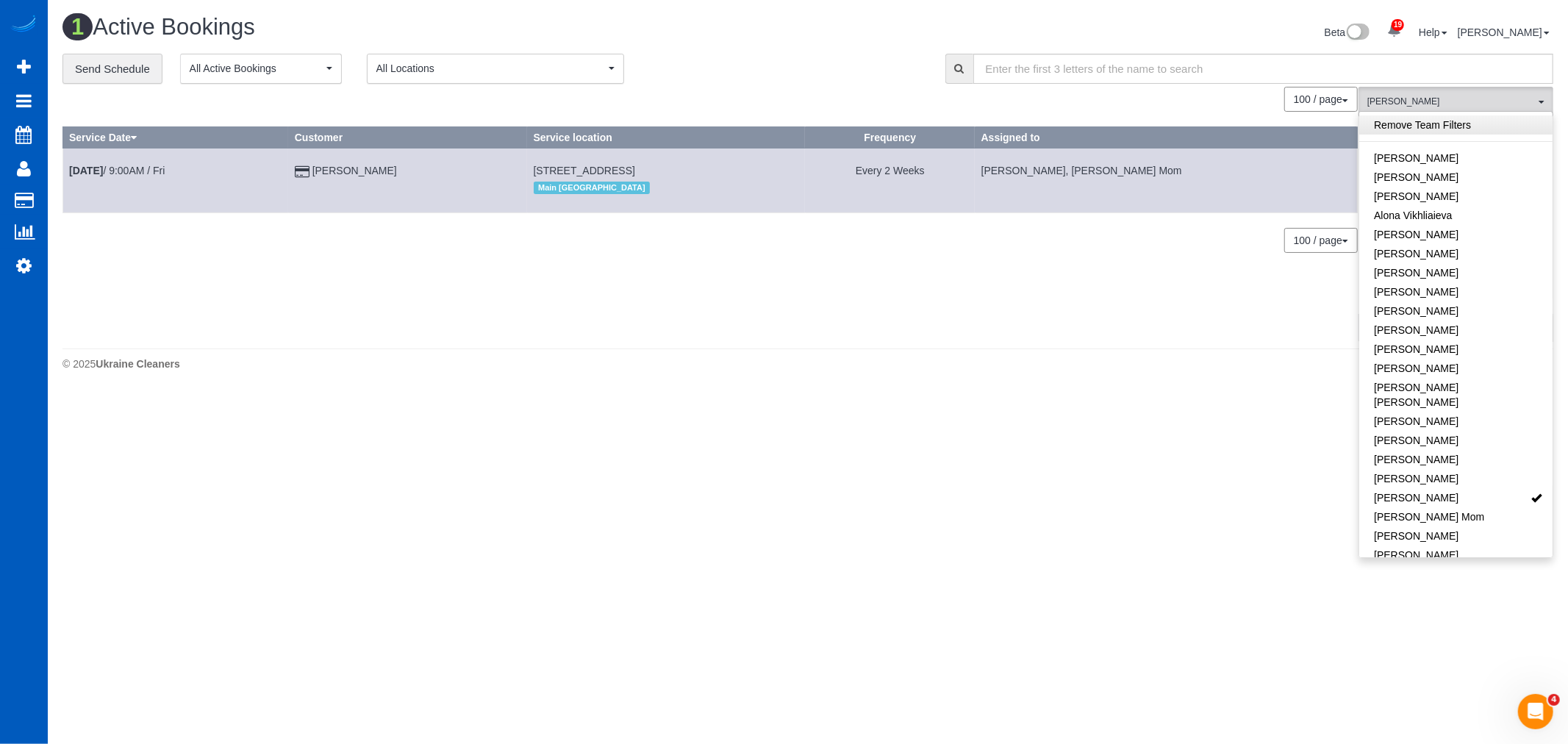
click at [1432, 123] on link "Remove Team Filters" at bounding box center [1455, 124] width 193 height 19
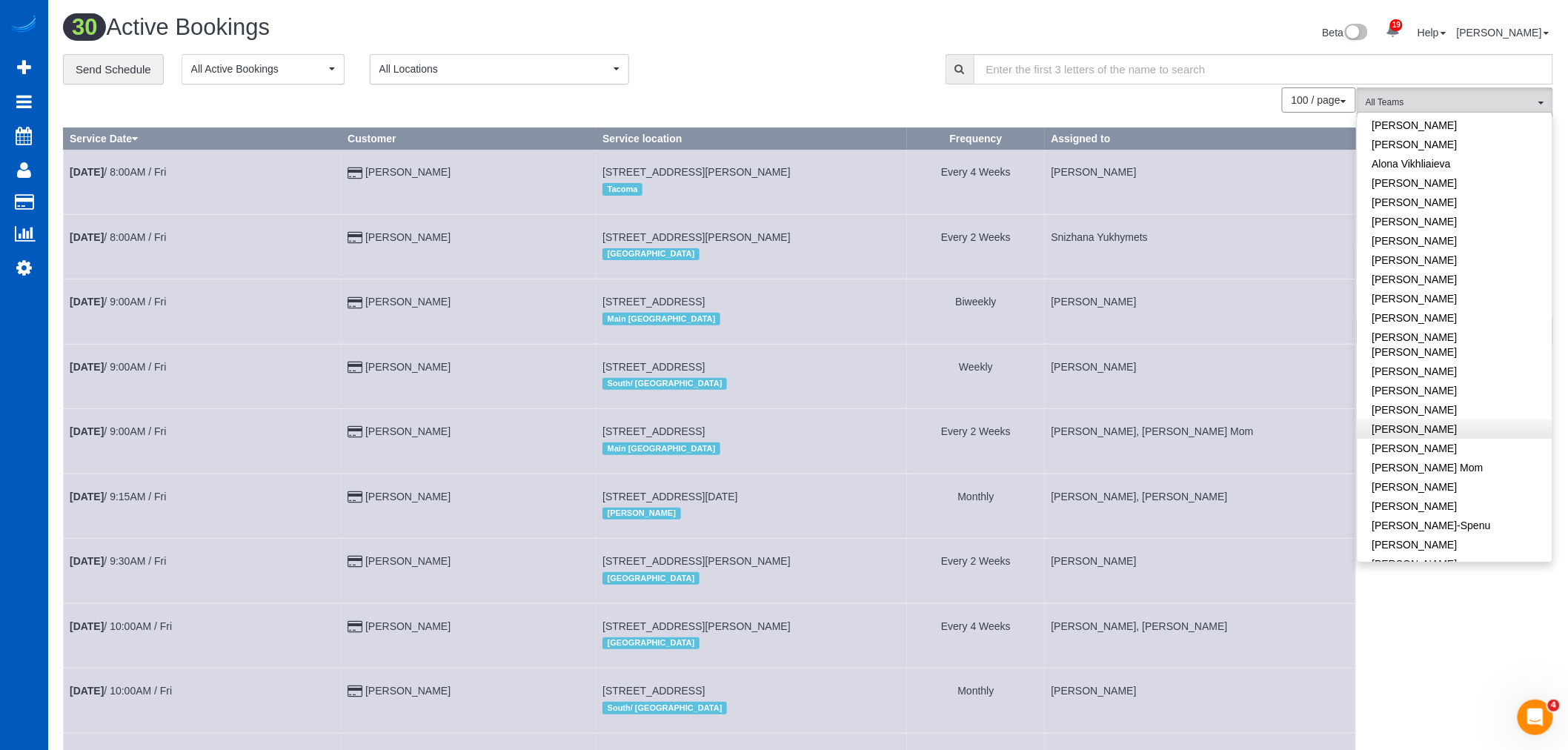
scroll to position [165, 0]
click at [1422, 443] on link "Ivanna Markintovych" at bounding box center [1455, 452] width 195 height 19
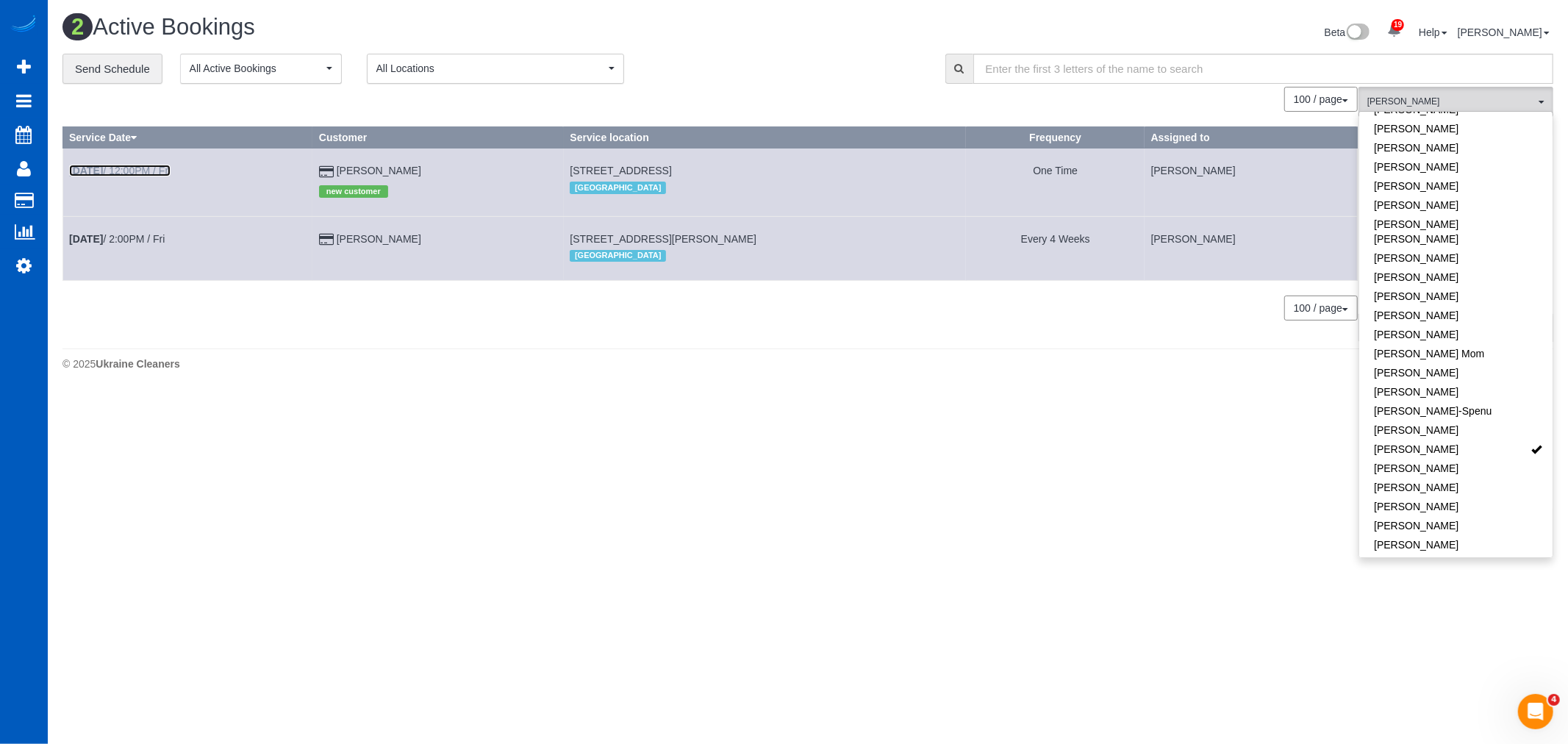
click at [136, 171] on link "Aug 15th / 12:00PM / Fri" at bounding box center [119, 170] width 101 height 12
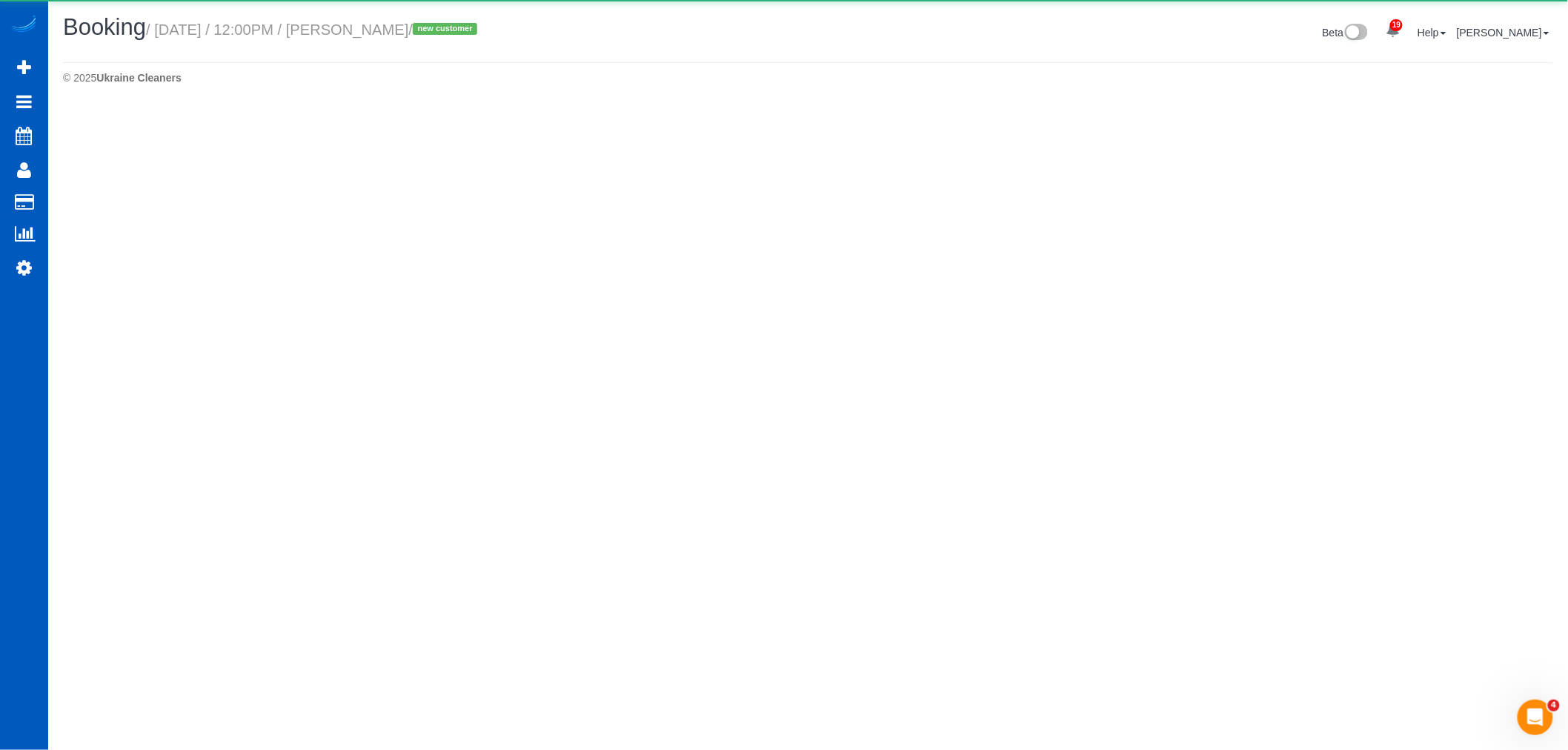
select select "CO"
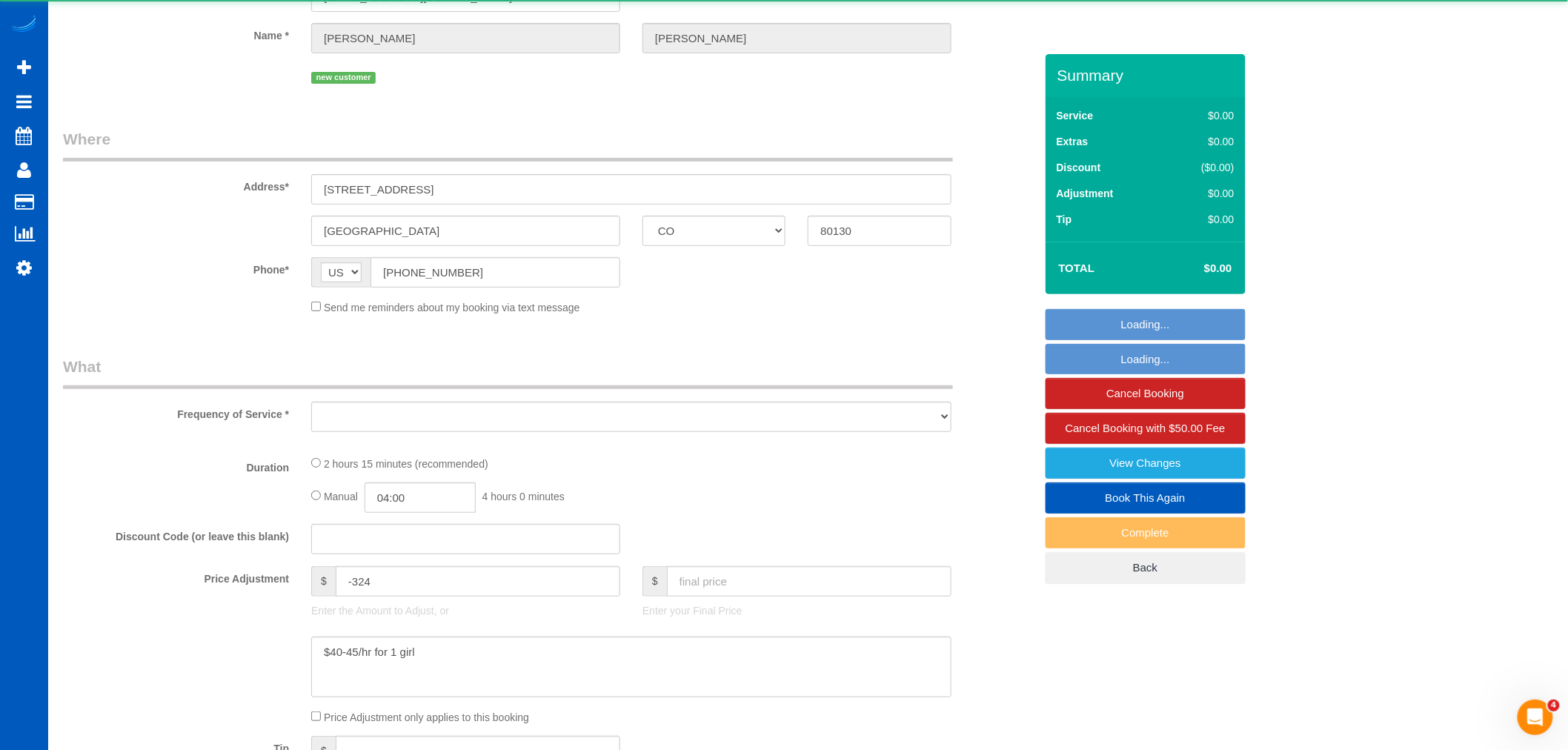
select select "object:23051"
select select "string:fspay-dd346907-030c-4f5c-9de1-28653bd051dd"
select select "199"
select select "1501"
select select "3"
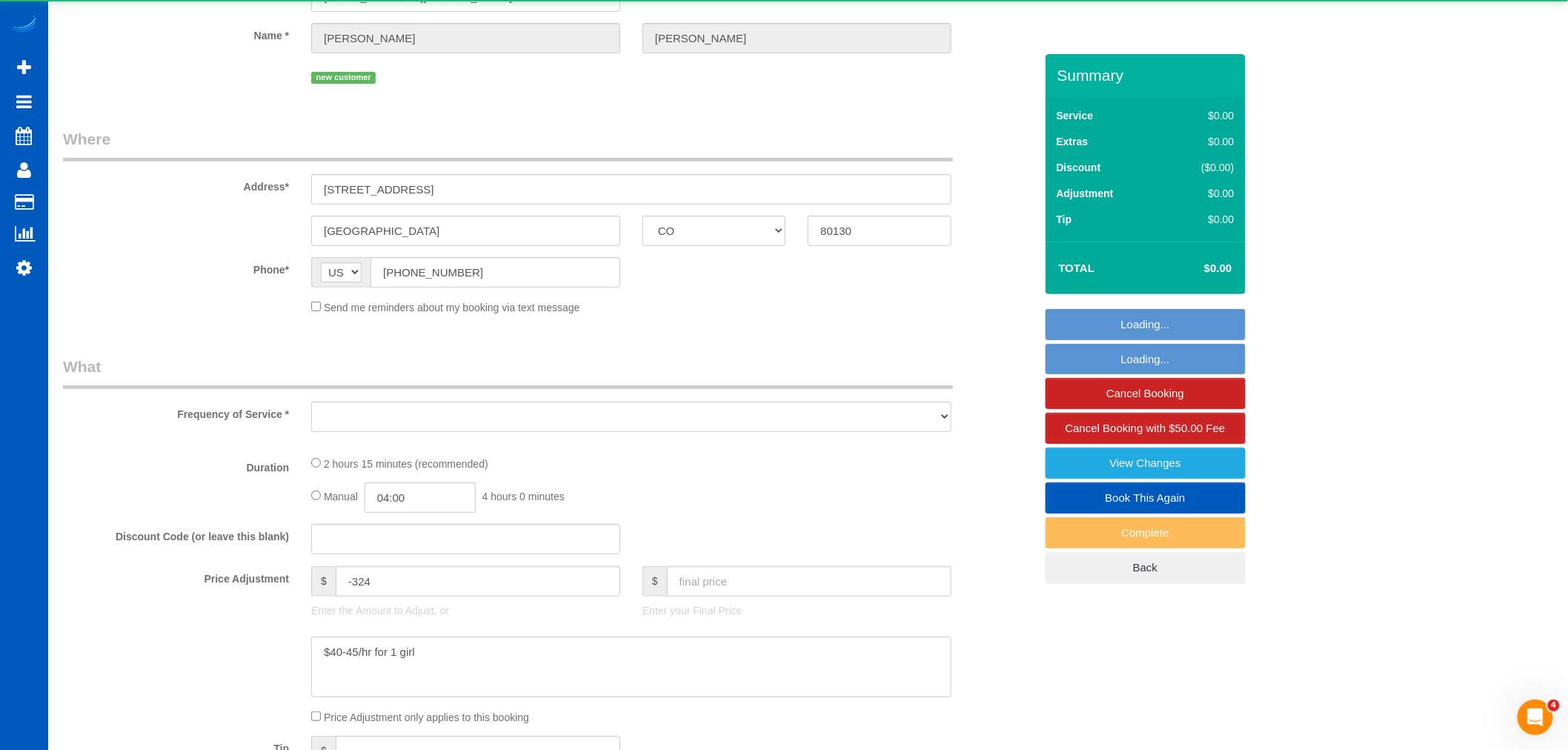
select select "3"
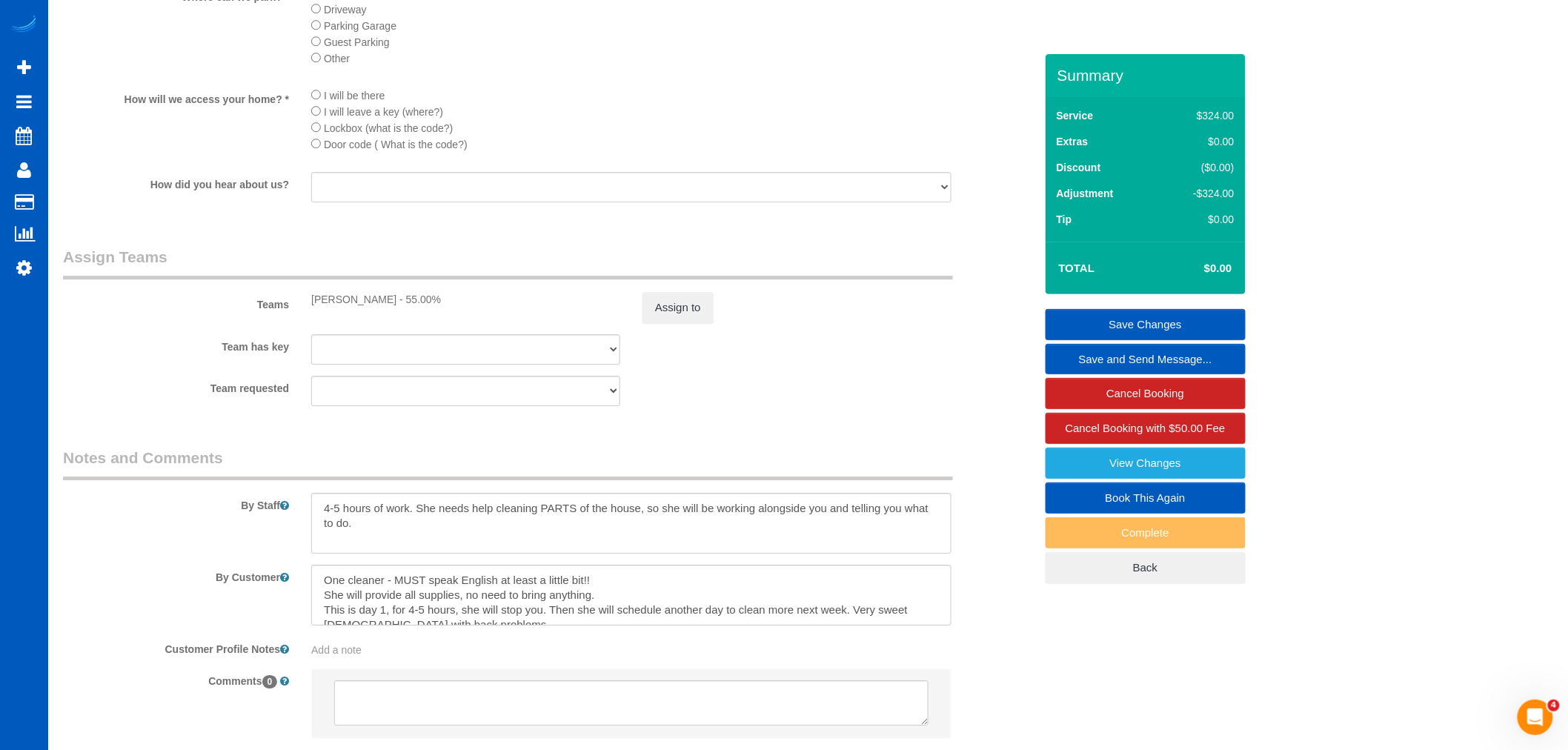
scroll to position [1757, 0]
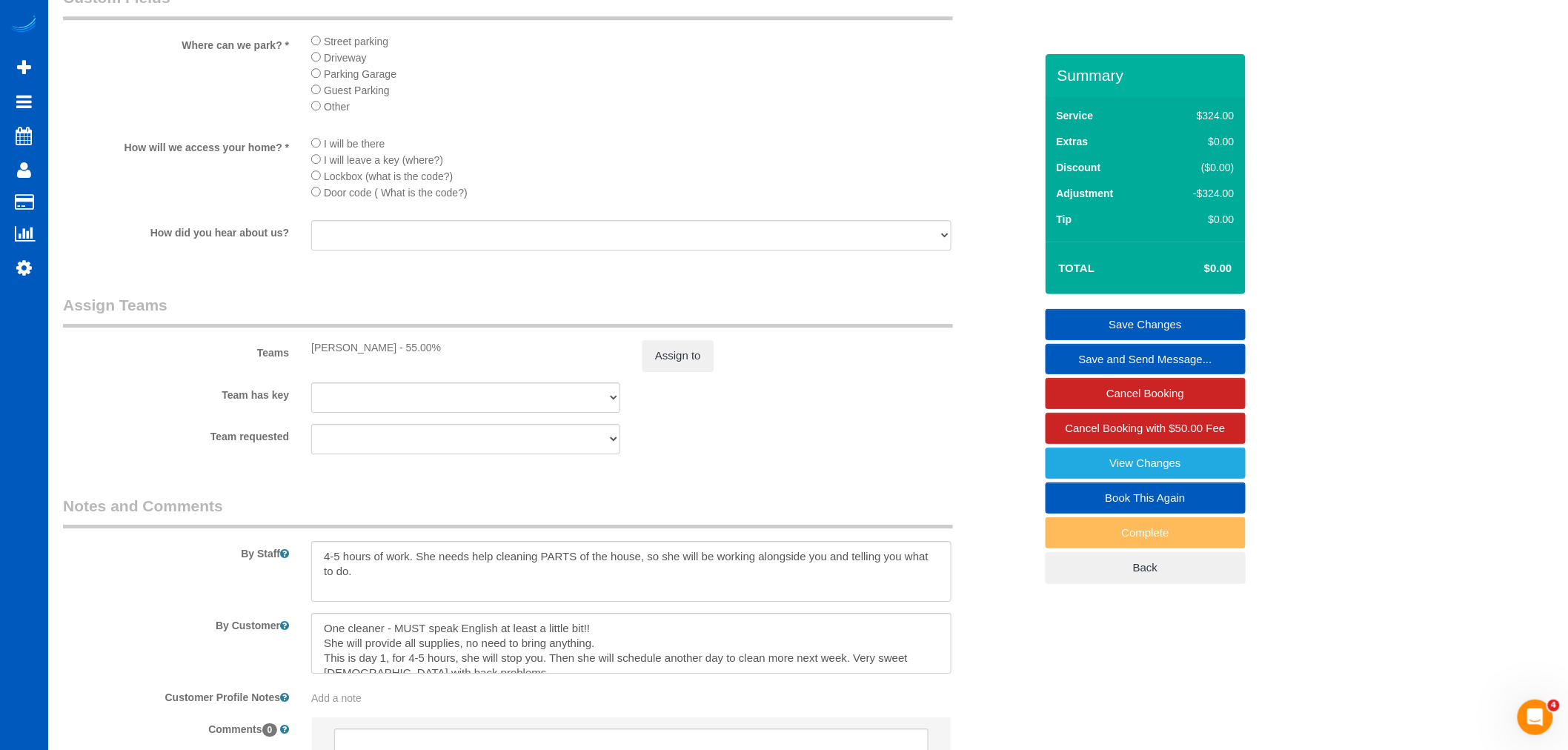
drag, startPoint x: 311, startPoint y: 366, endPoint x: 408, endPoint y: 373, distance: 97.3
click at [408, 355] on div "Ivanna Markintovych - 55.00%" at bounding box center [466, 348] width 309 height 15
click at [492, 371] on div "Teams Ivanna Markintovych - 55.00% Assign to" at bounding box center [548, 332] width 993 height 77
drag, startPoint x: 460, startPoint y: 370, endPoint x: 302, endPoint y: 375, distance: 158.1
click at [302, 355] on div "Ivanna Markintovych - 55.00%" at bounding box center [466, 348] width 331 height 15
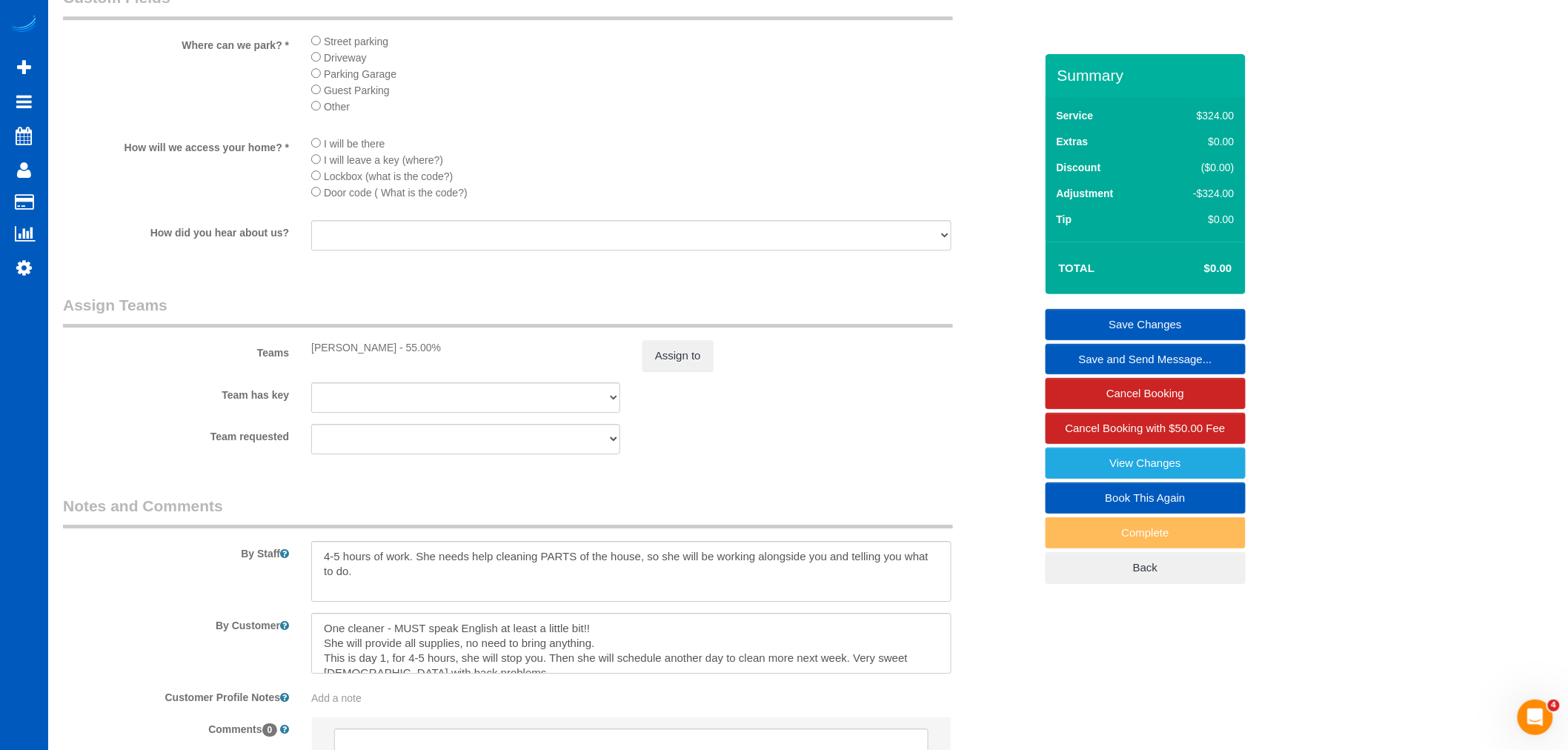
click at [526, 371] on div "Teams Ivanna Markintovych - 55.00% Assign to" at bounding box center [548, 332] width 993 height 77
drag, startPoint x: 490, startPoint y: 366, endPoint x: 273, endPoint y: 379, distance: 217.4
click at [273, 371] on div "Teams Ivanna Markintovych - 55.00% Assign to" at bounding box center [548, 332] width 993 height 77
click at [549, 355] on div "Ivanna Markintovych - 55.00%" at bounding box center [466, 348] width 309 height 15
drag, startPoint x: 496, startPoint y: 366, endPoint x: 301, endPoint y: 375, distance: 195.2
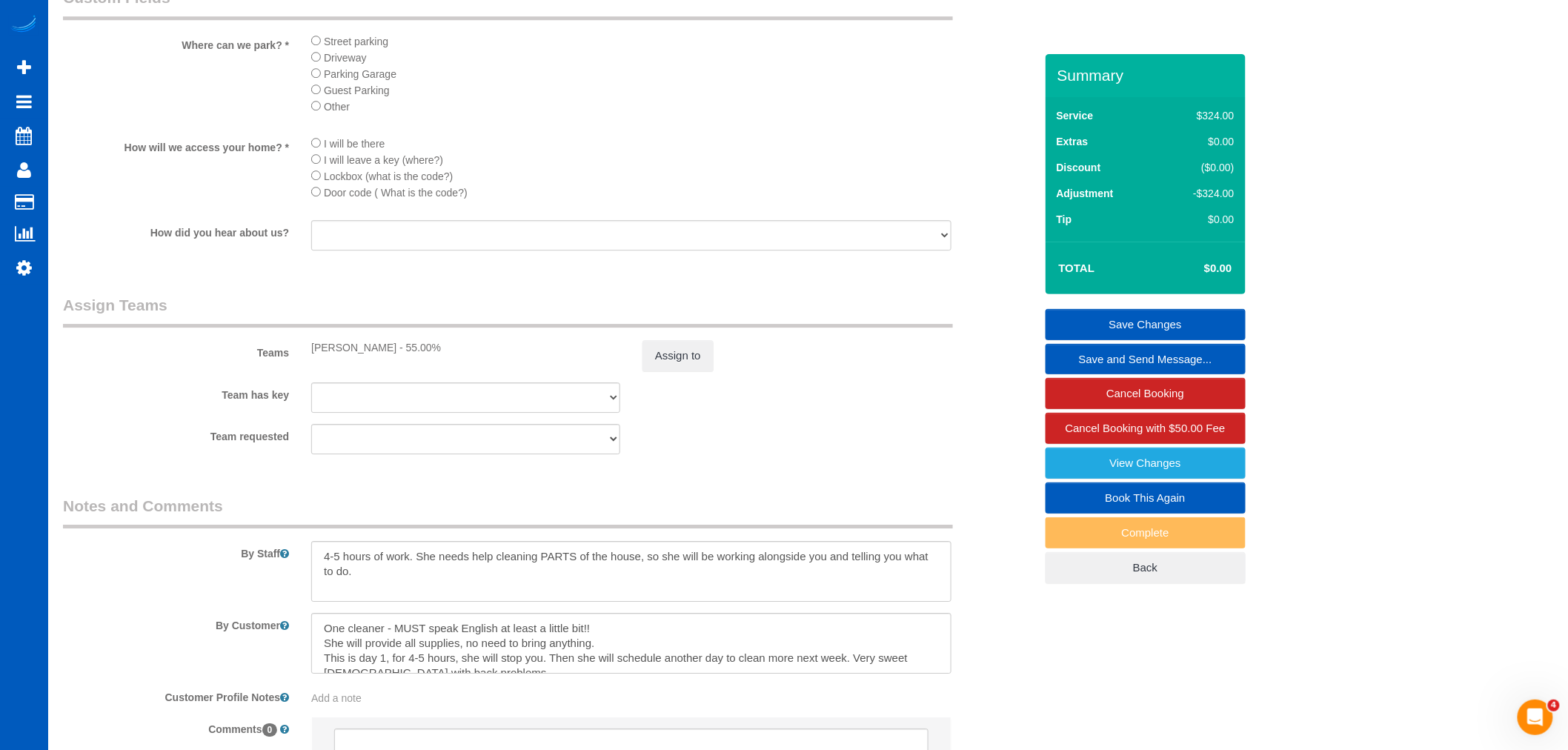
click at [301, 355] on div "Ivanna Markintovych - 55.00%" at bounding box center [466, 348] width 331 height 15
click at [485, 355] on div "Ivanna Markintovych - 55.00%" at bounding box center [466, 348] width 309 height 15
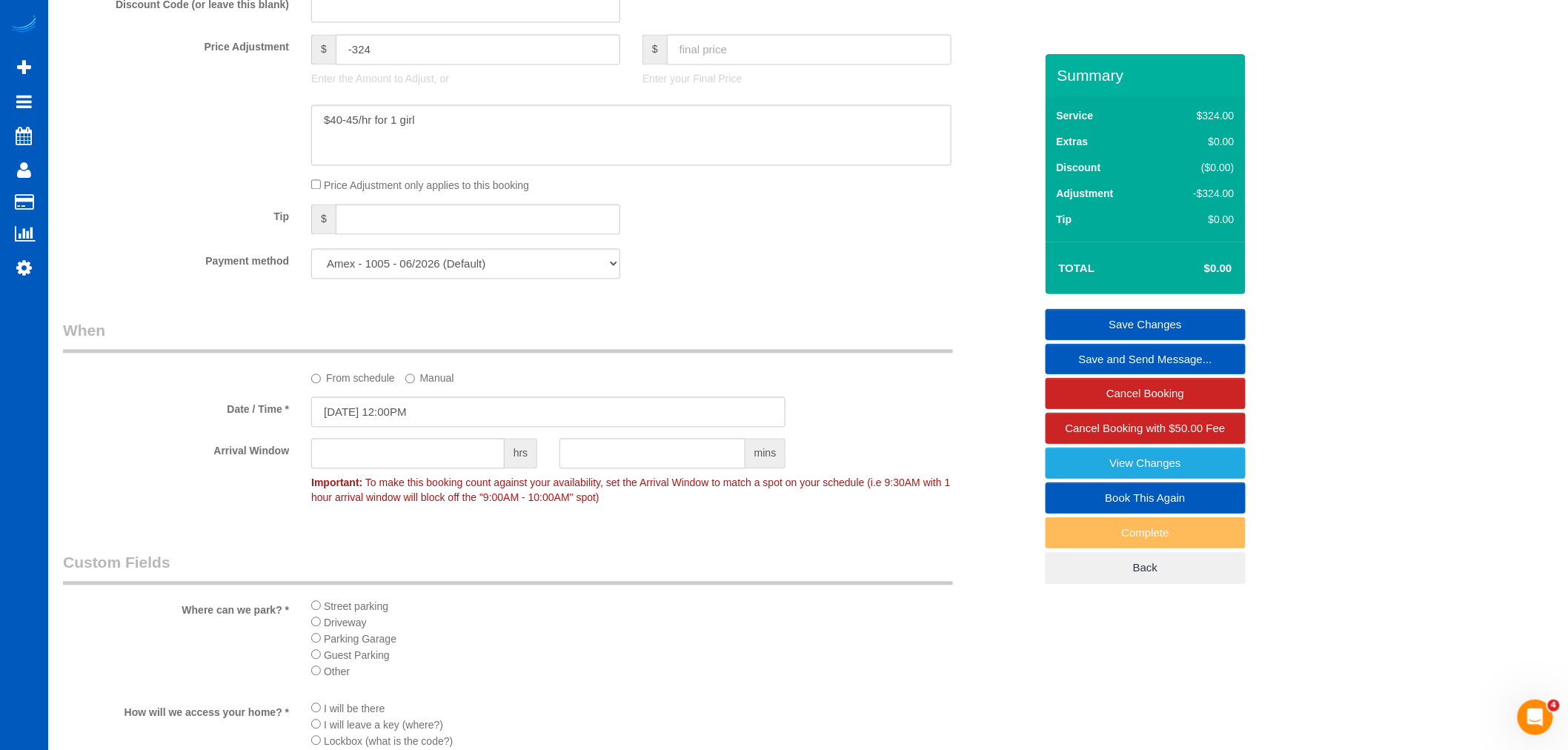
scroll to position [1180, 0]
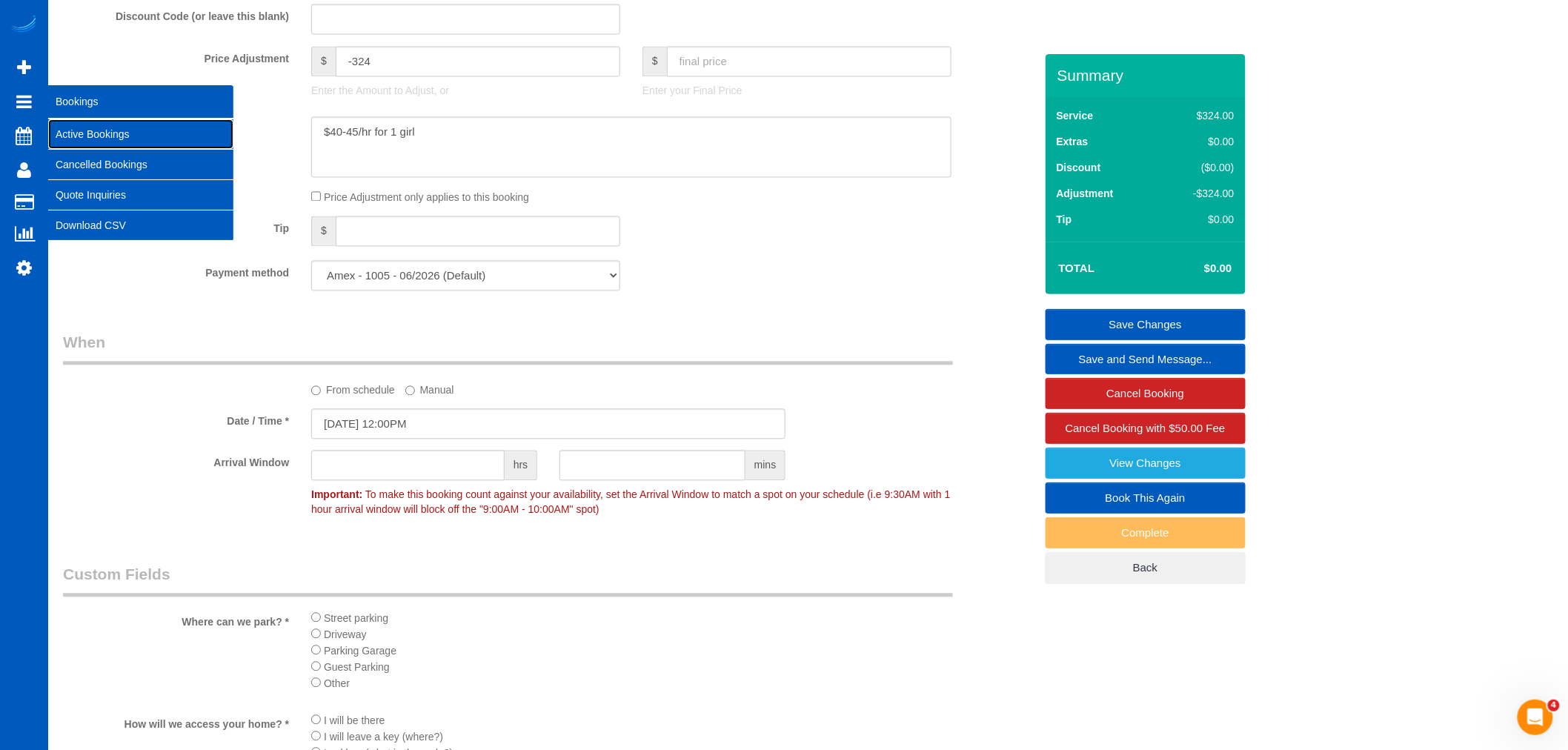
click at [80, 132] on link "Active Bookings" at bounding box center [141, 134] width 186 height 30
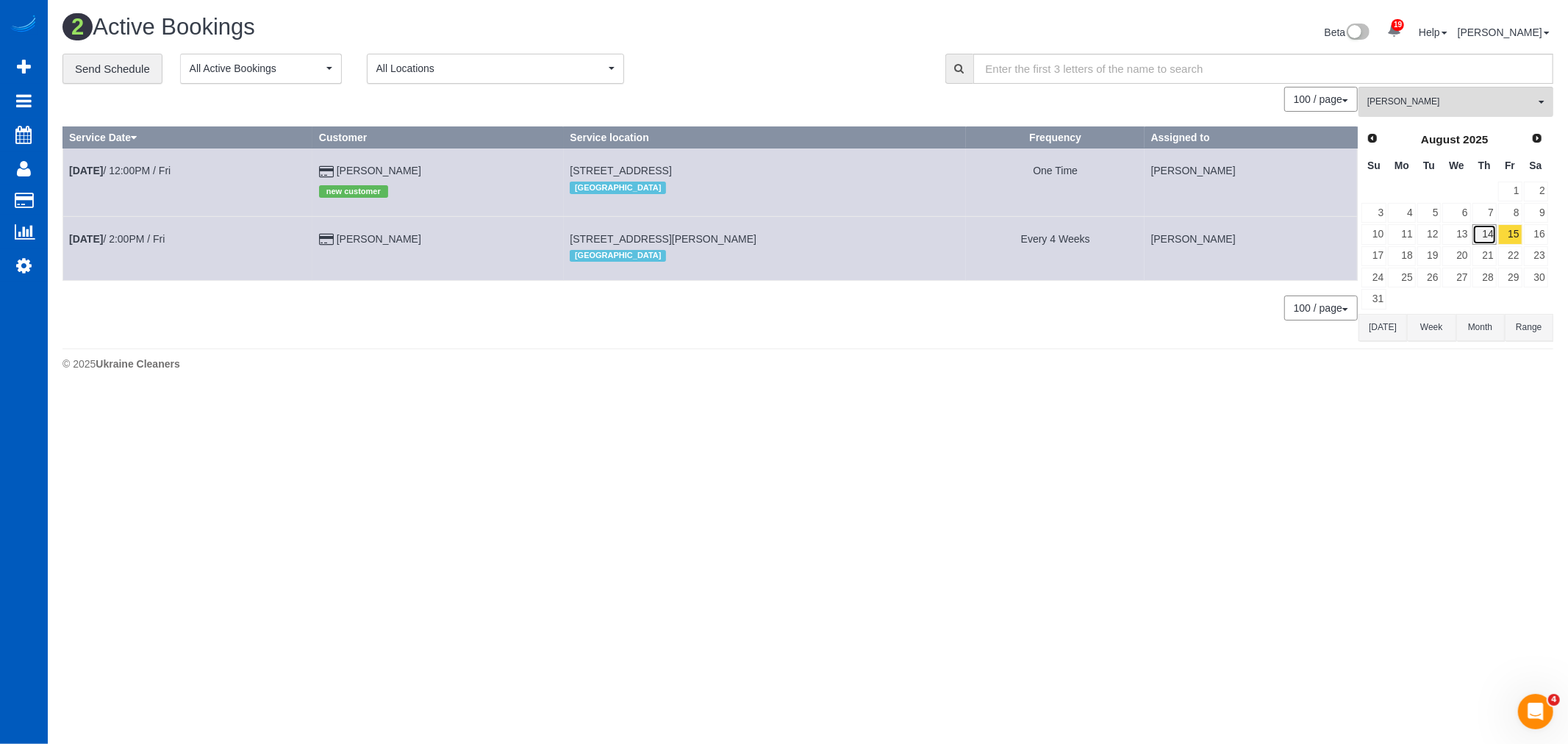
click at [1473, 228] on link "14" at bounding box center [1485, 234] width 25 height 20
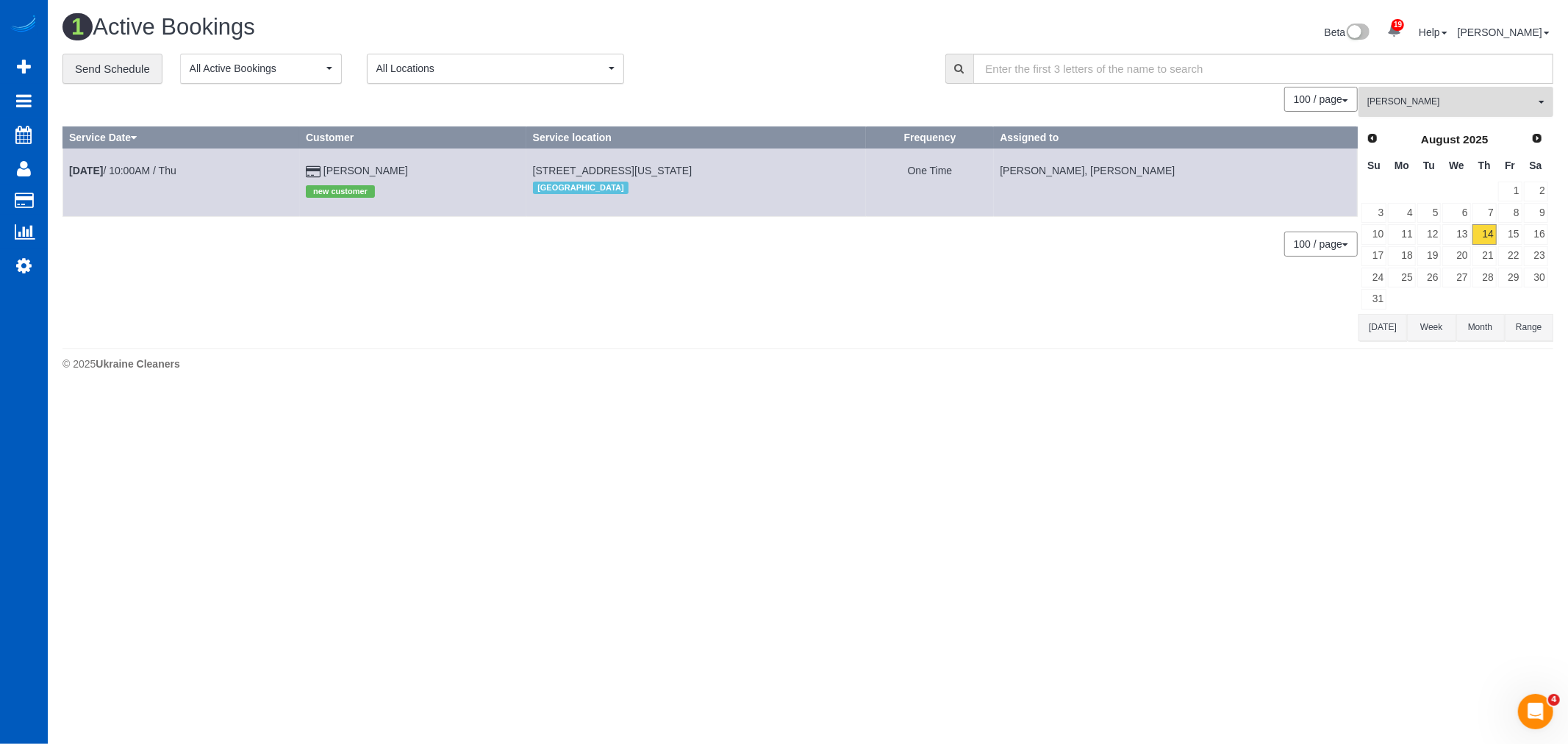
click at [1424, 115] on button "Ivanna Markintovych All Teams" at bounding box center [1455, 102] width 195 height 30
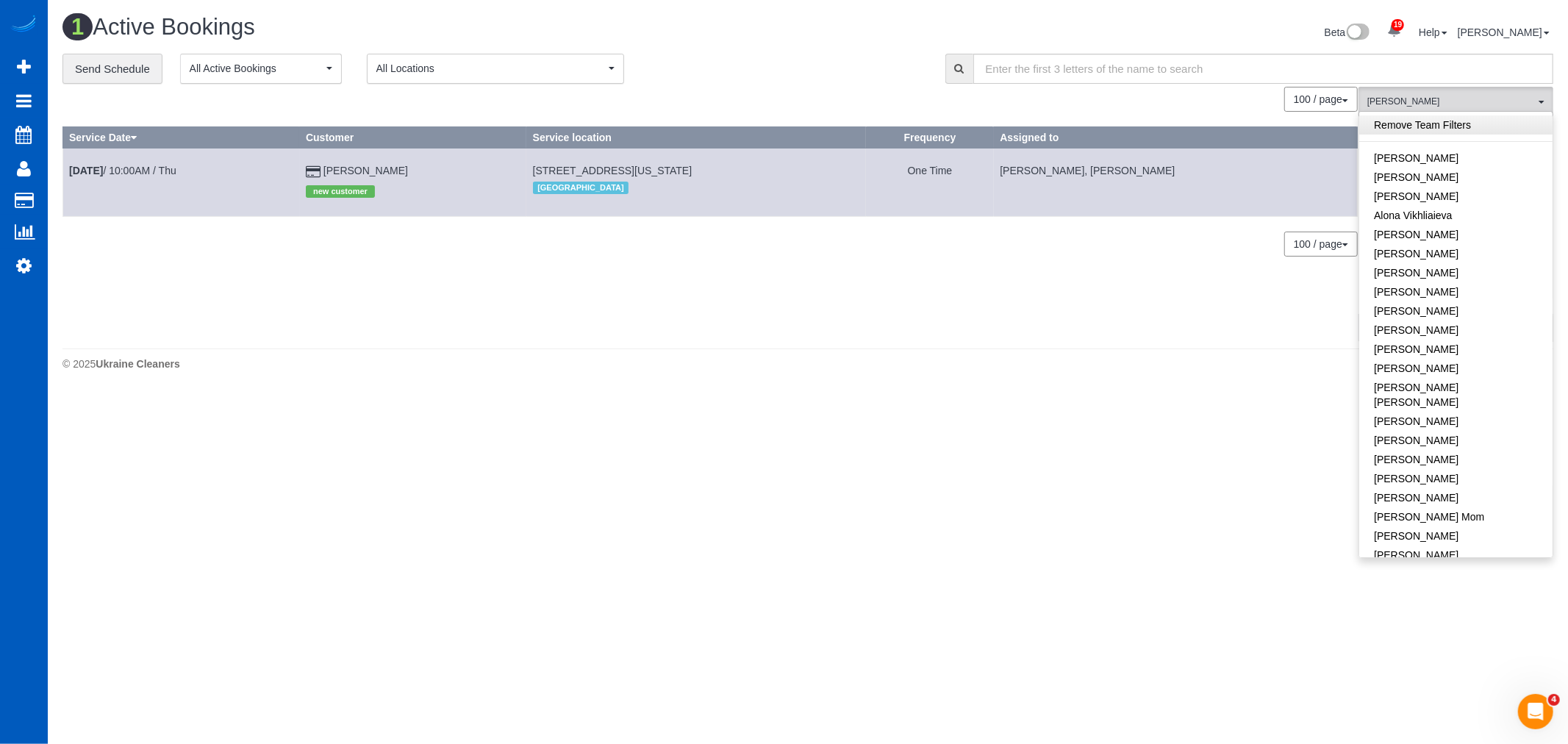
click at [1444, 134] on link "Remove Team Filters" at bounding box center [1455, 124] width 193 height 19
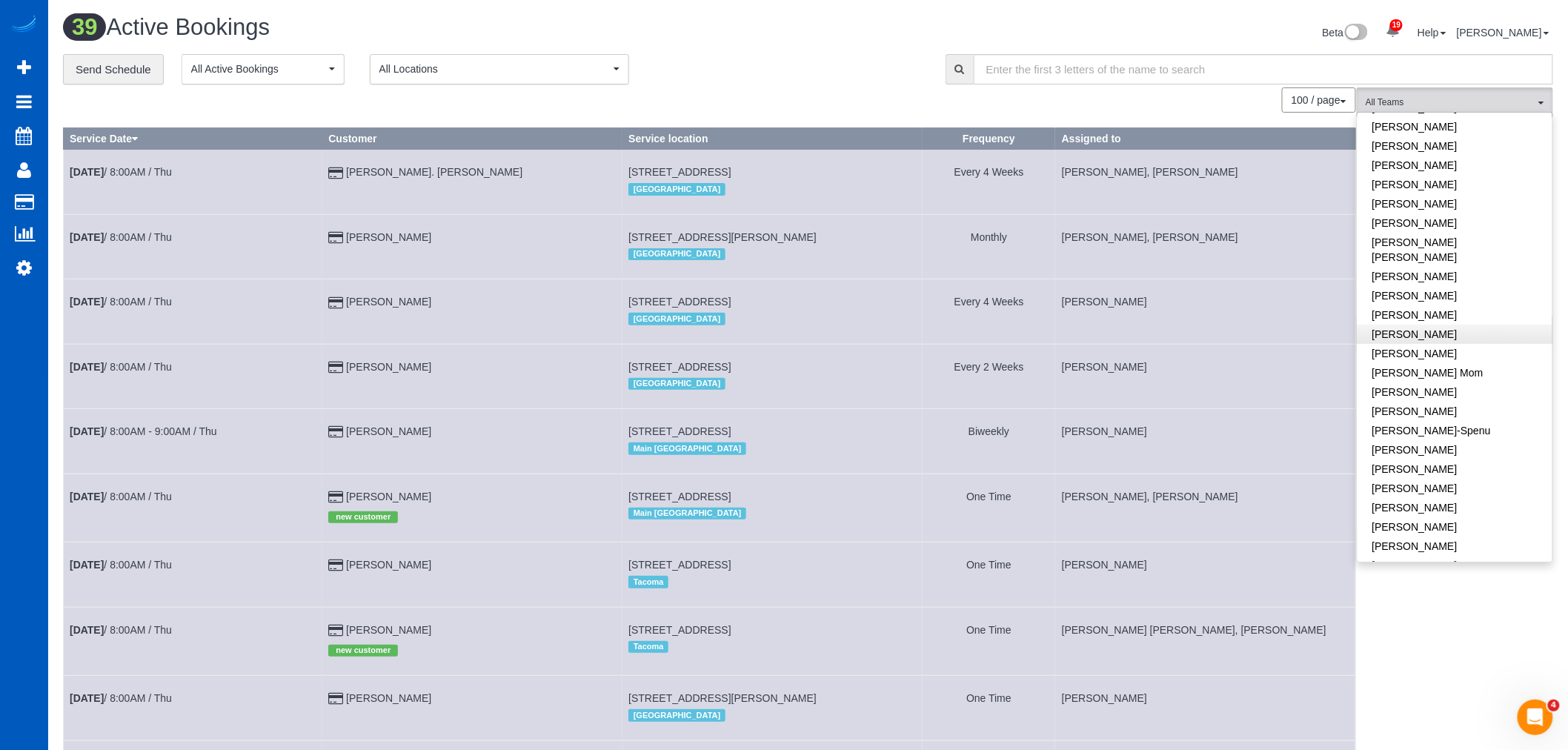
scroll to position [165, 0]
drag, startPoint x: 901, startPoint y: 87, endPoint x: 958, endPoint y: 132, distance: 72.6
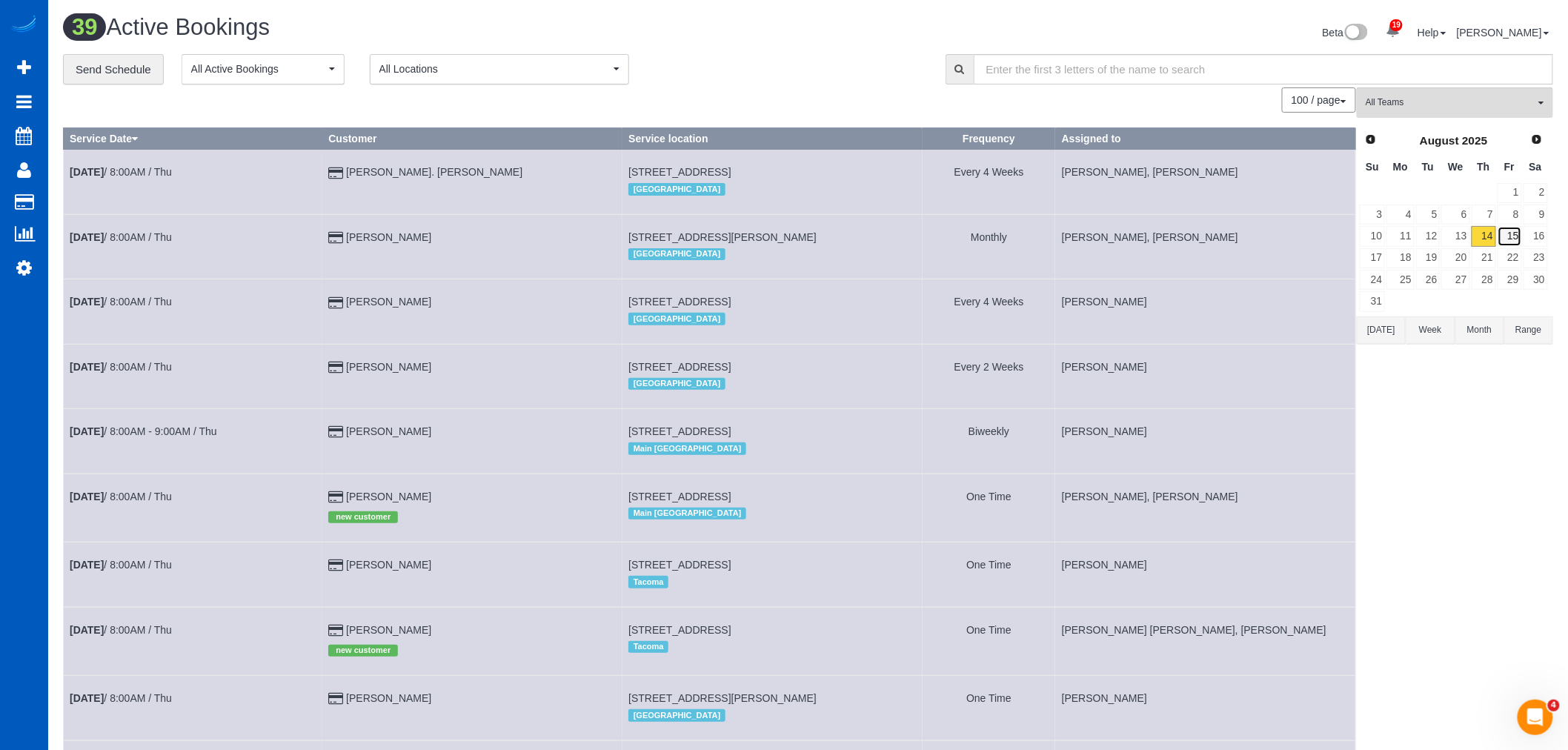
click at [1513, 232] on link "15" at bounding box center [1510, 236] width 25 height 20
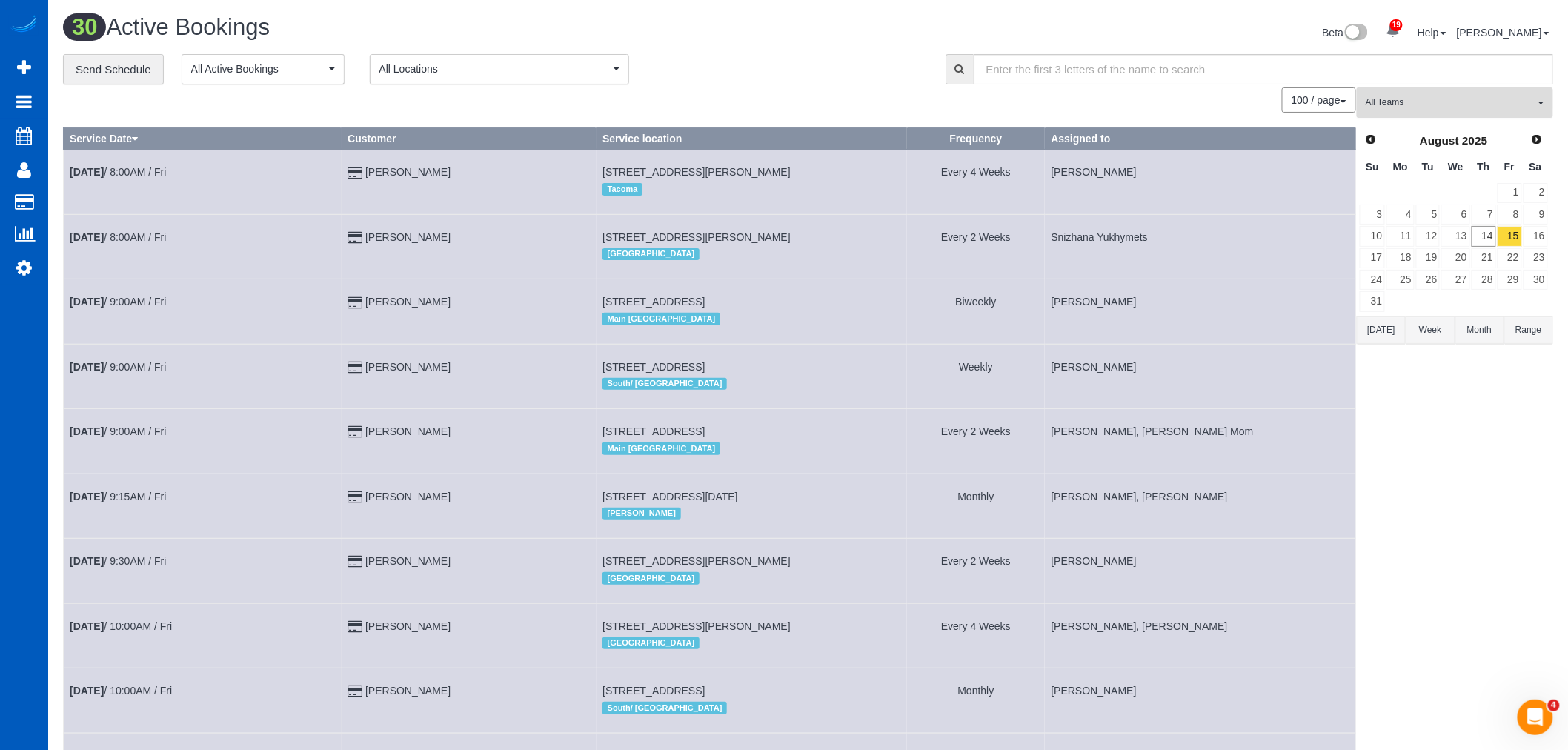
click at [1450, 106] on span "All Teams" at bounding box center [1450, 102] width 169 height 12
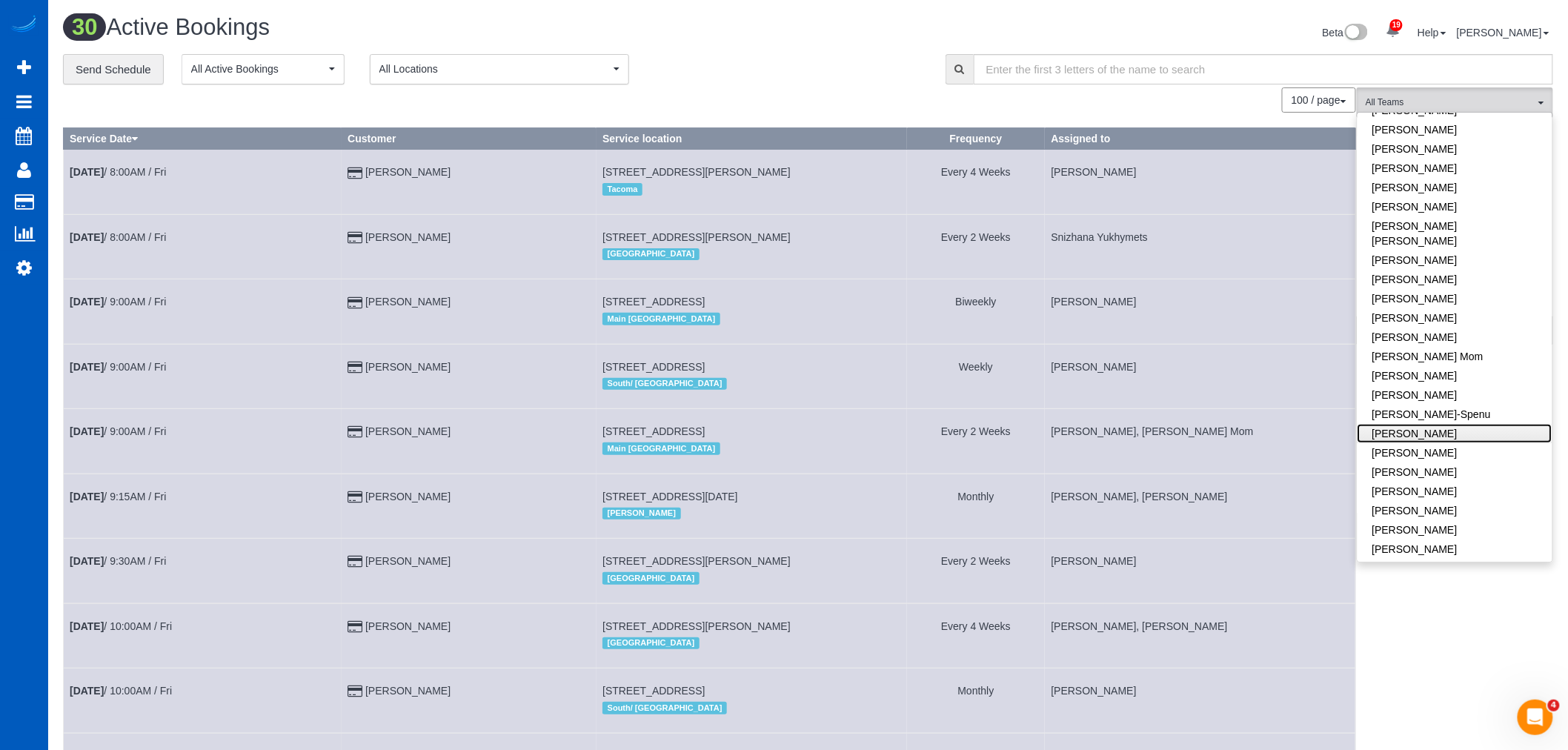
click at [1416, 424] on link "Ivanna Atamaniuk" at bounding box center [1455, 433] width 195 height 19
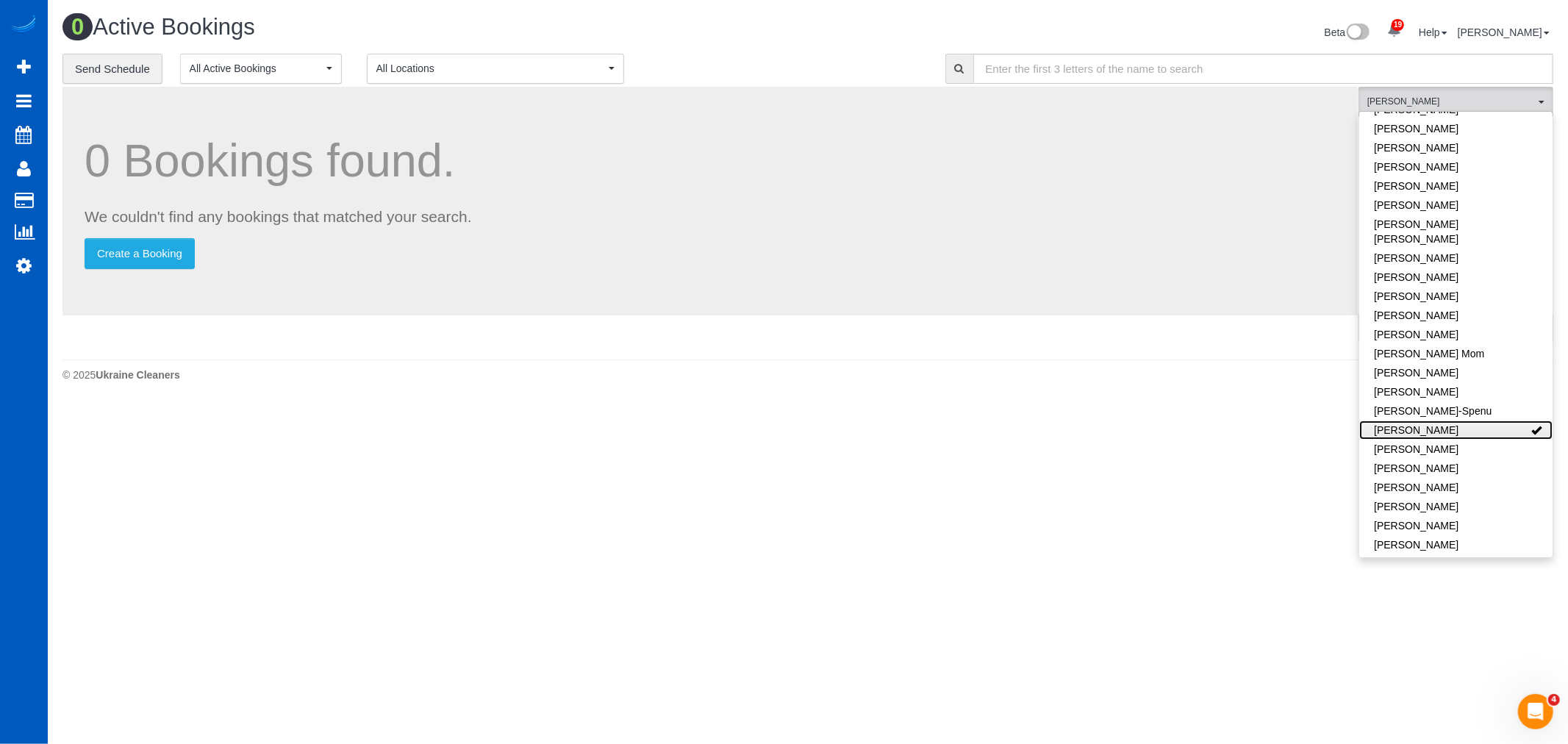
click at [1398, 421] on link "Ivanna Atamaniuk" at bounding box center [1455, 430] width 193 height 19
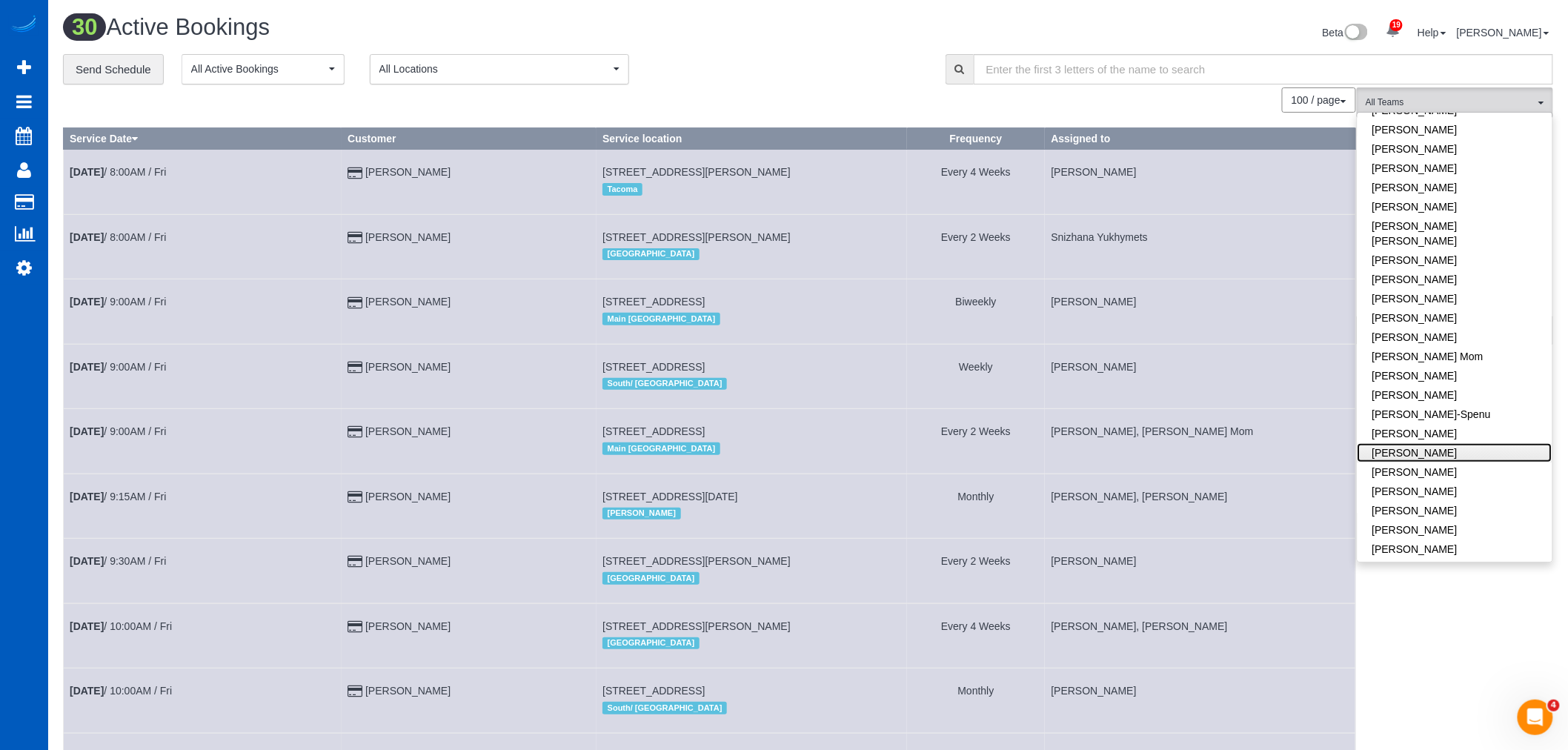
click at [1412, 443] on link "Ivanna Markintovych" at bounding box center [1455, 452] width 195 height 19
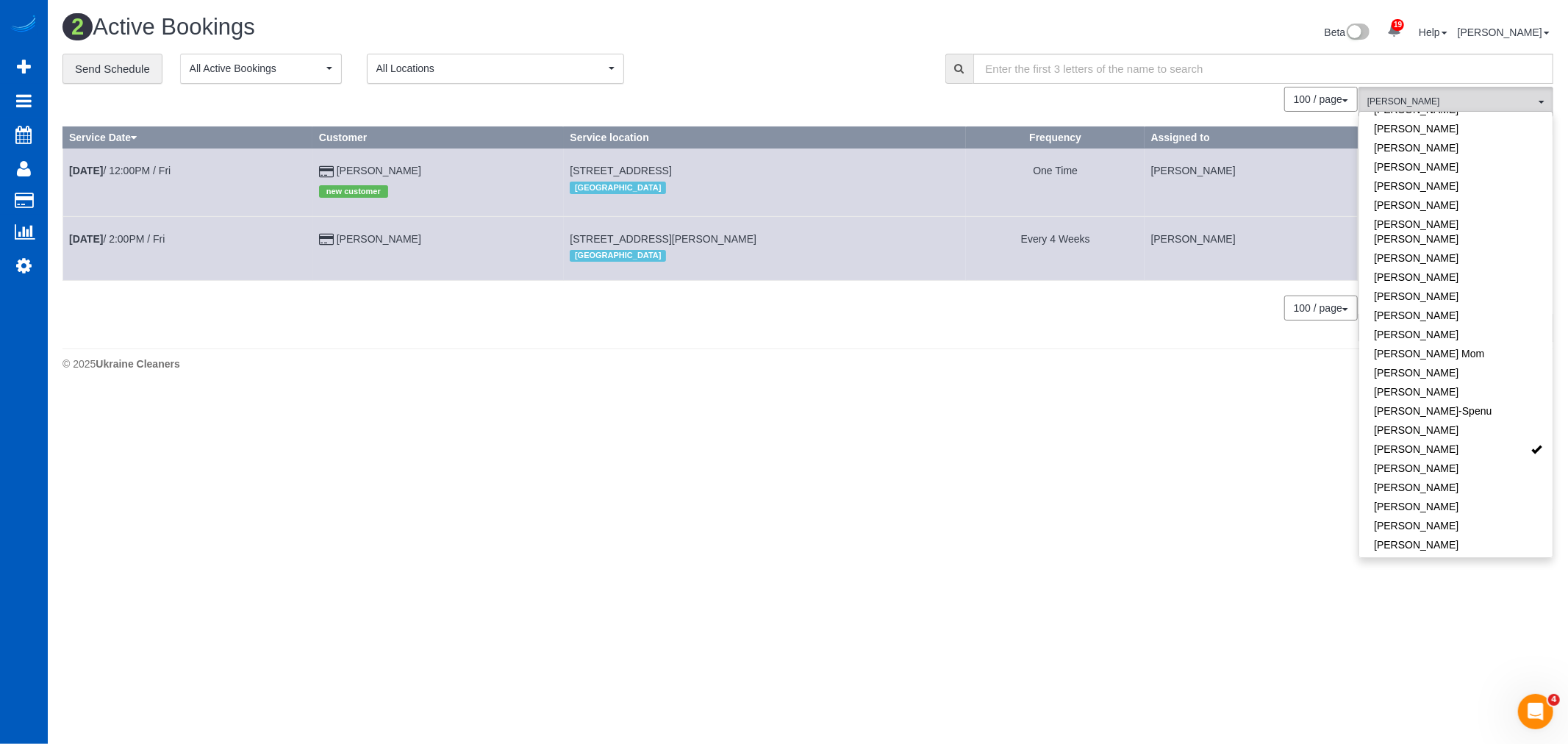
click at [1170, 488] on body "19 Beta Your Notifications You have 0 alerts × You have 4 to charge for 08/12/2…" at bounding box center [784, 372] width 1568 height 744
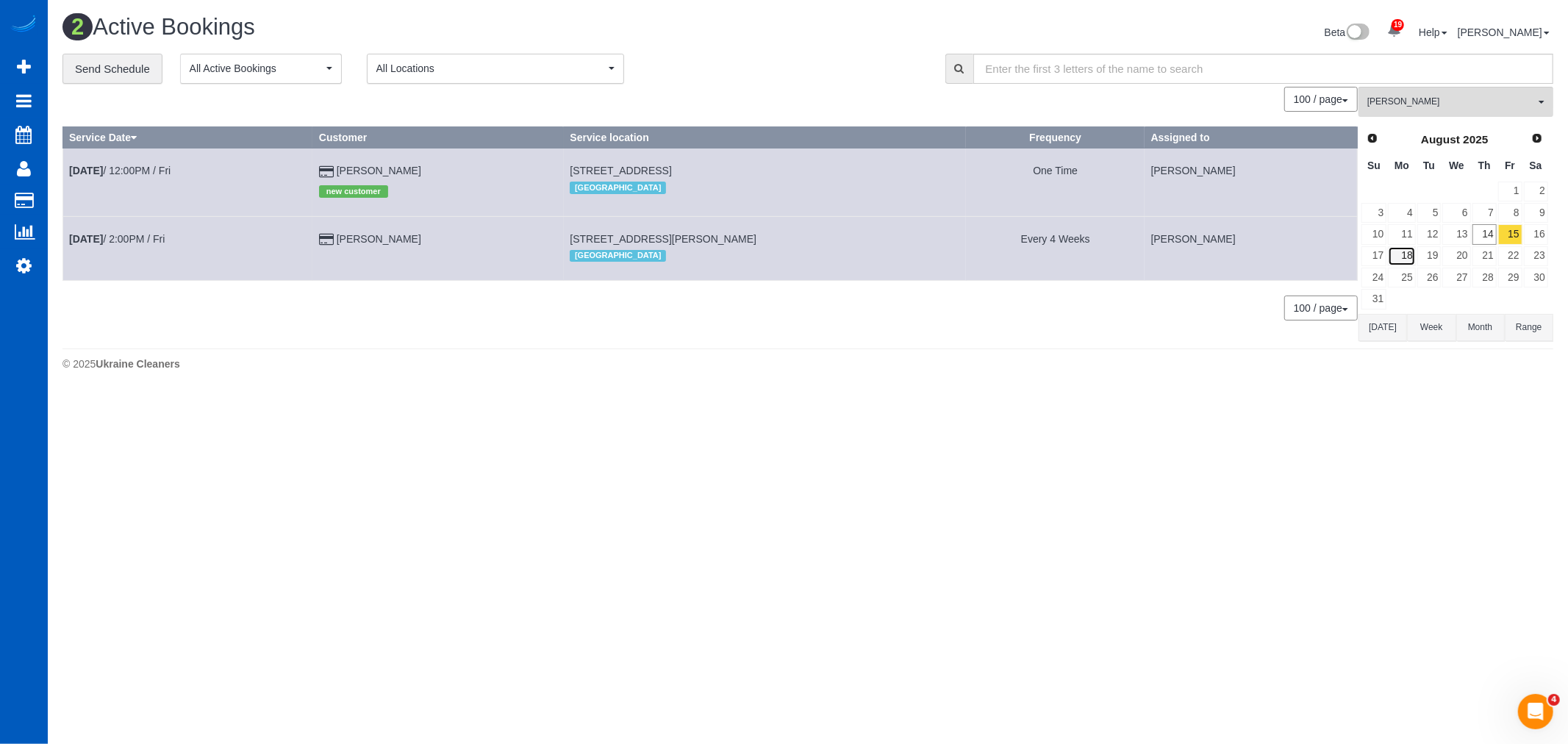
click at [1404, 254] on link "18" at bounding box center [1401, 256] width 27 height 20
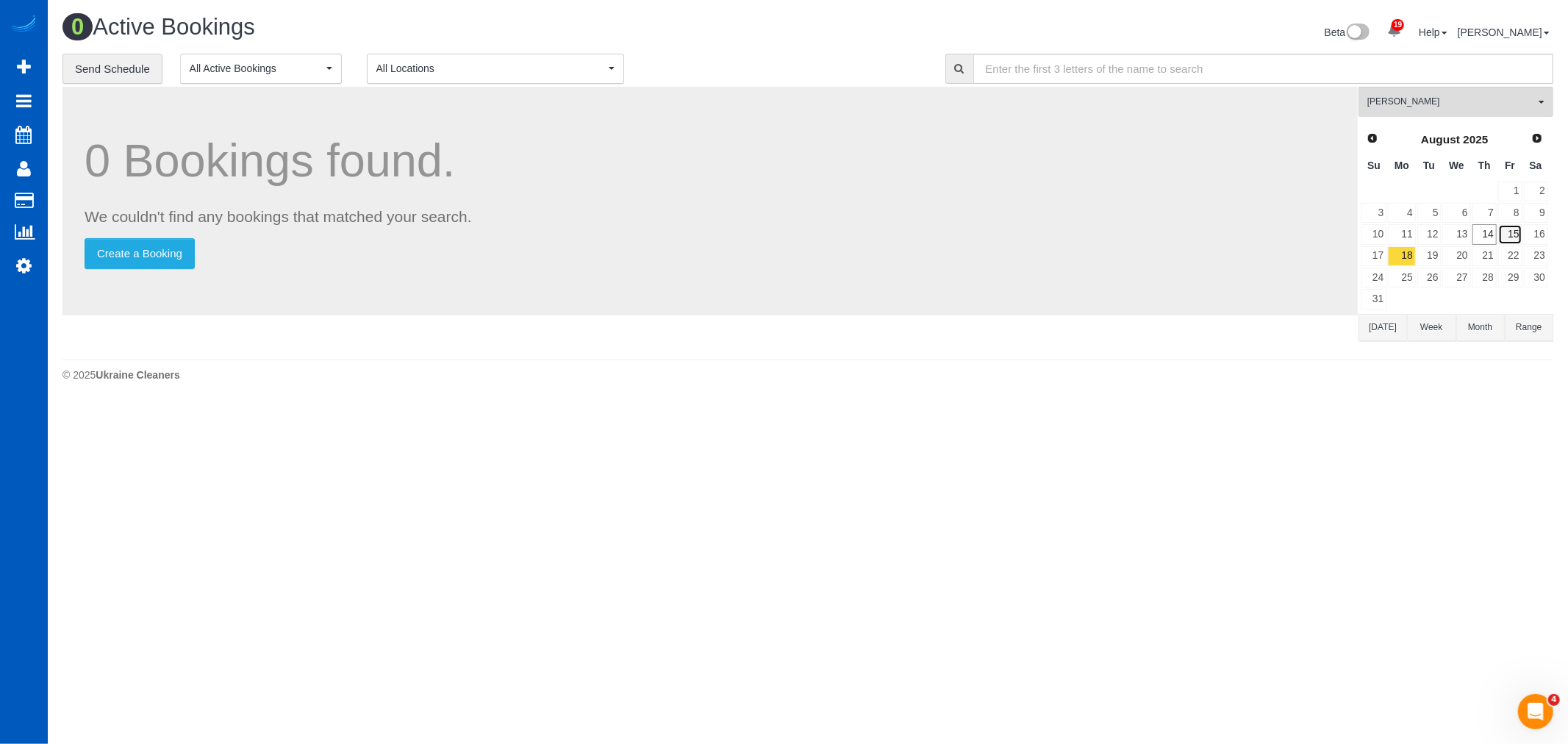
click at [1512, 233] on link "15" at bounding box center [1510, 234] width 25 height 20
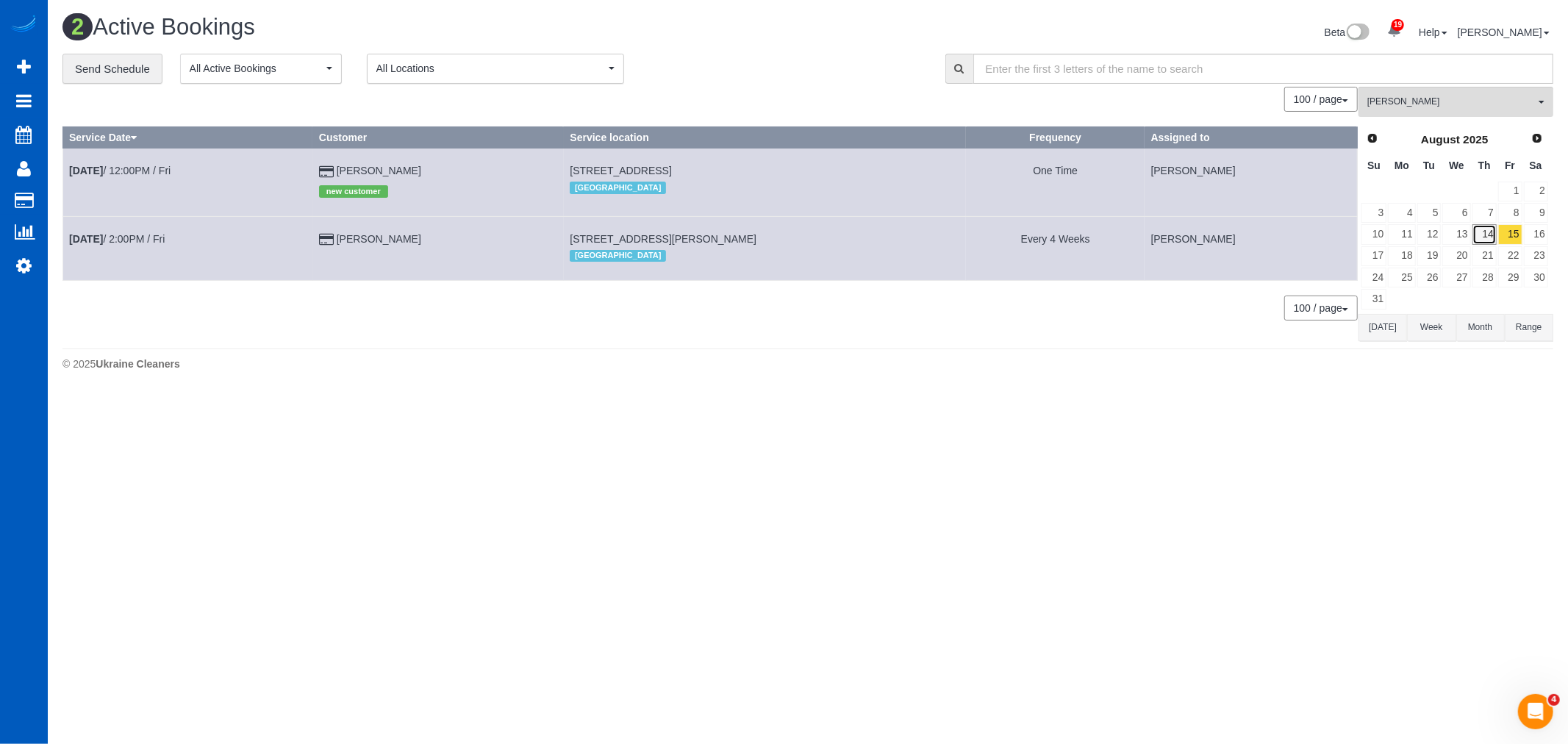
click at [1490, 233] on link "14" at bounding box center [1485, 234] width 25 height 20
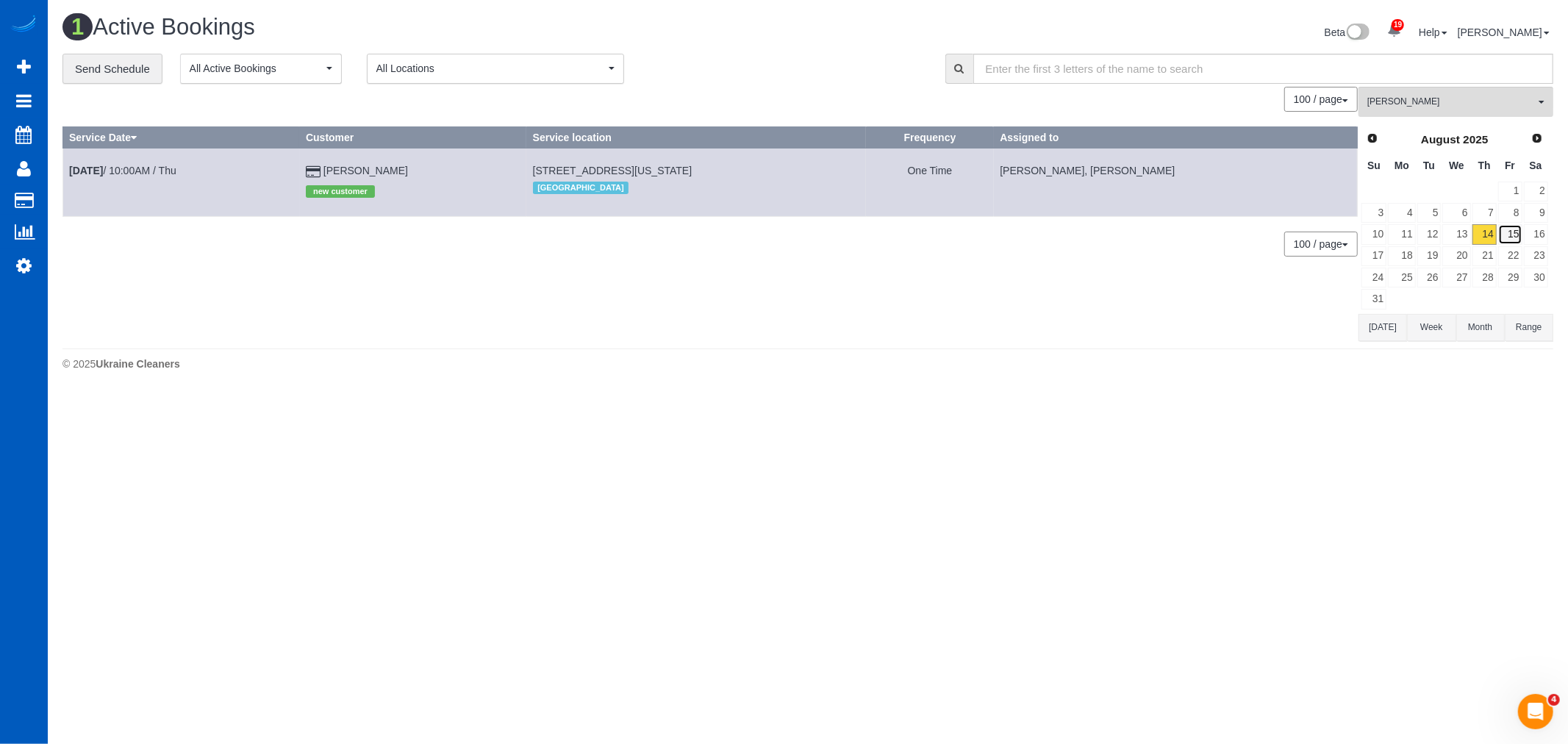
click at [1511, 232] on link "15" at bounding box center [1510, 234] width 25 height 20
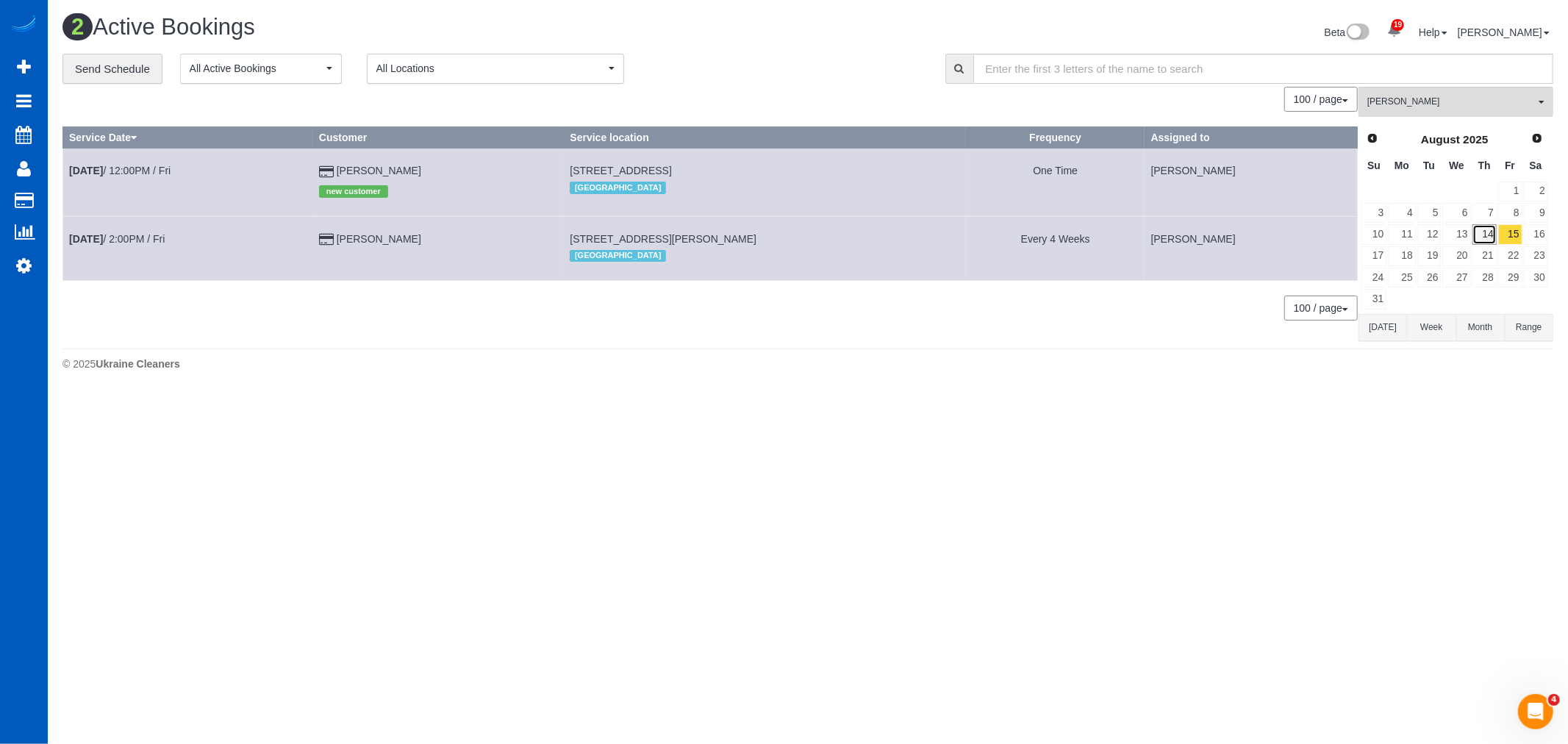
click at [1492, 233] on link "14" at bounding box center [1485, 234] width 25 height 20
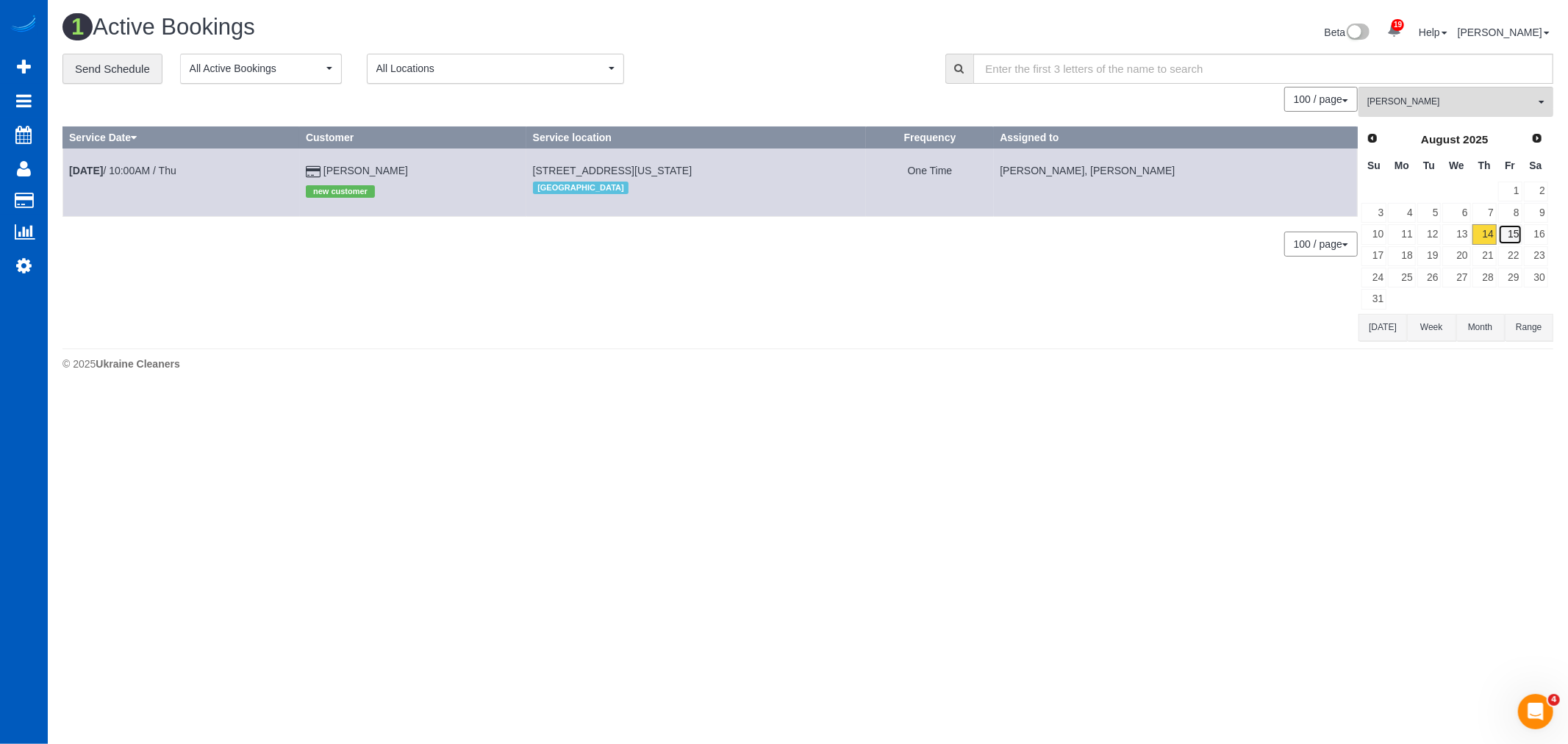
click at [1508, 236] on link "15" at bounding box center [1510, 234] width 25 height 20
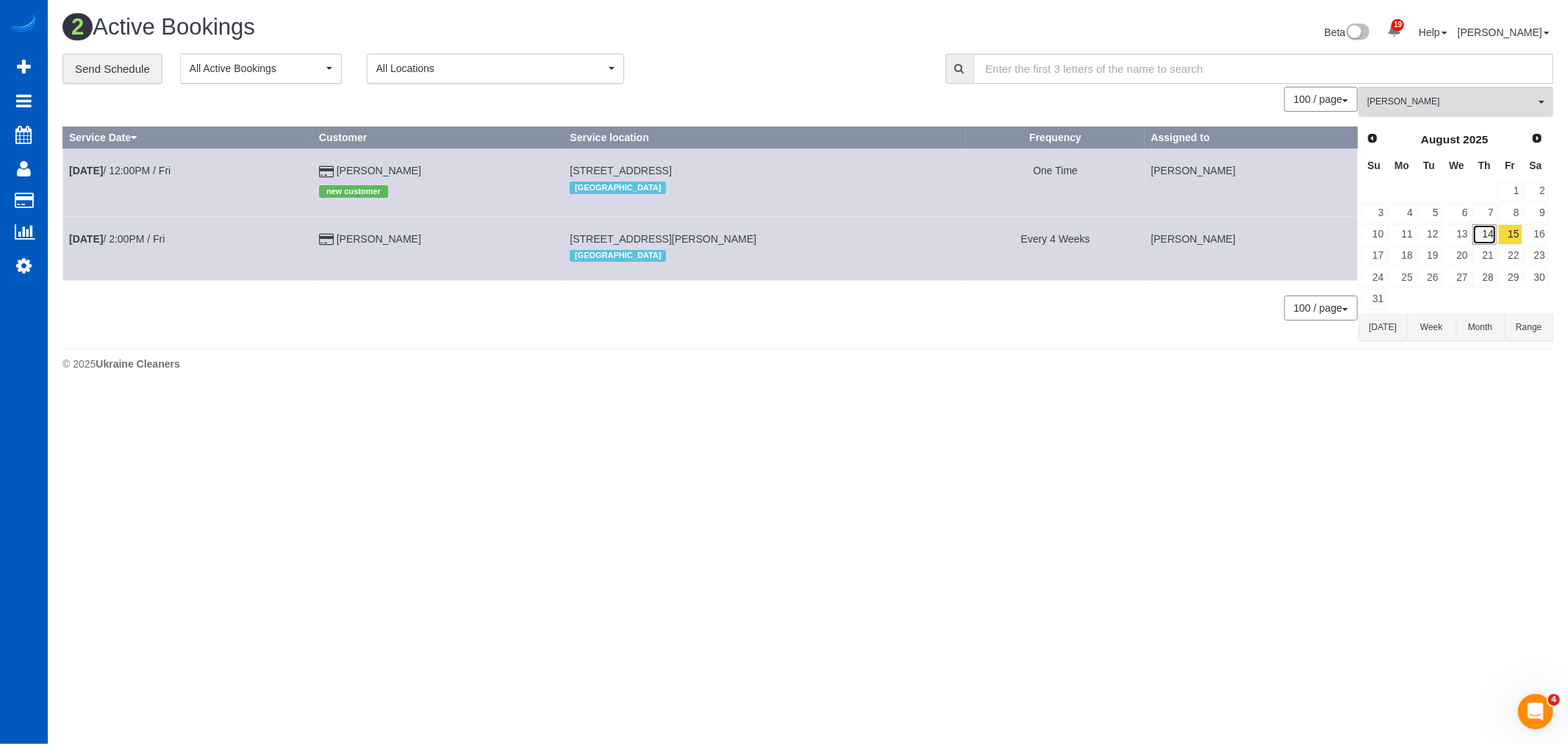
click at [1485, 238] on link "14" at bounding box center [1485, 234] width 25 height 20
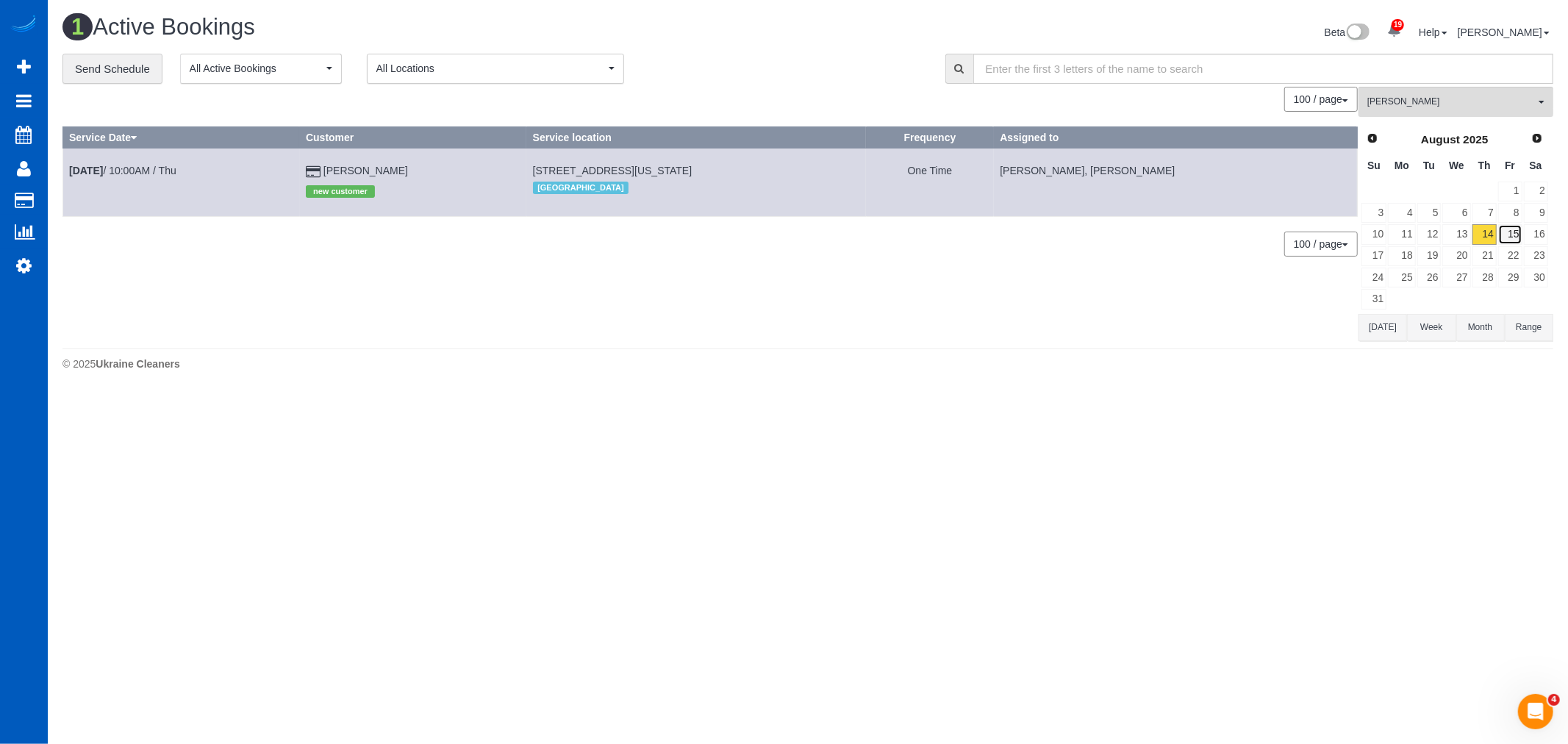
click at [1510, 235] on link "15" at bounding box center [1510, 234] width 25 height 20
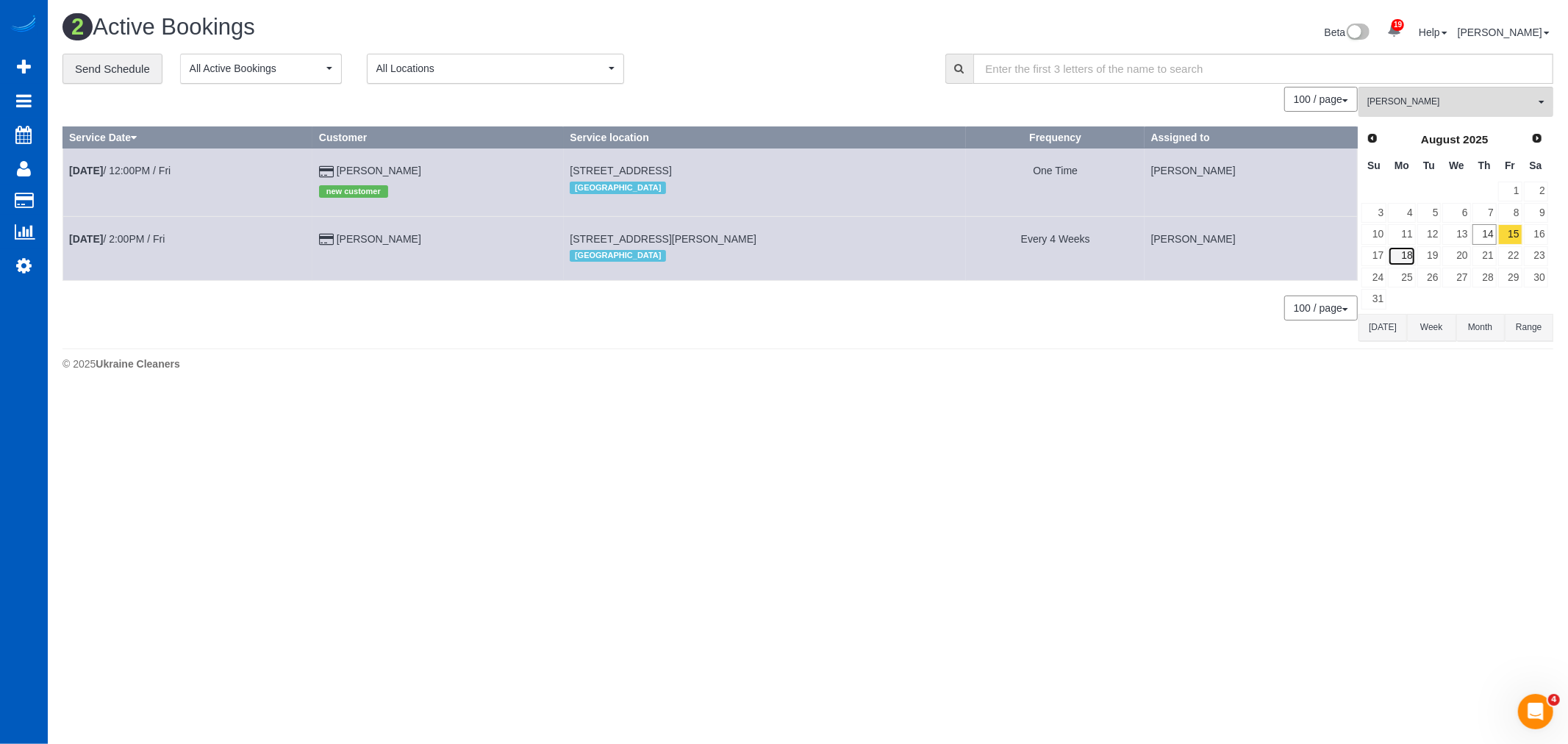
click at [1405, 261] on link "18" at bounding box center [1401, 256] width 27 height 20
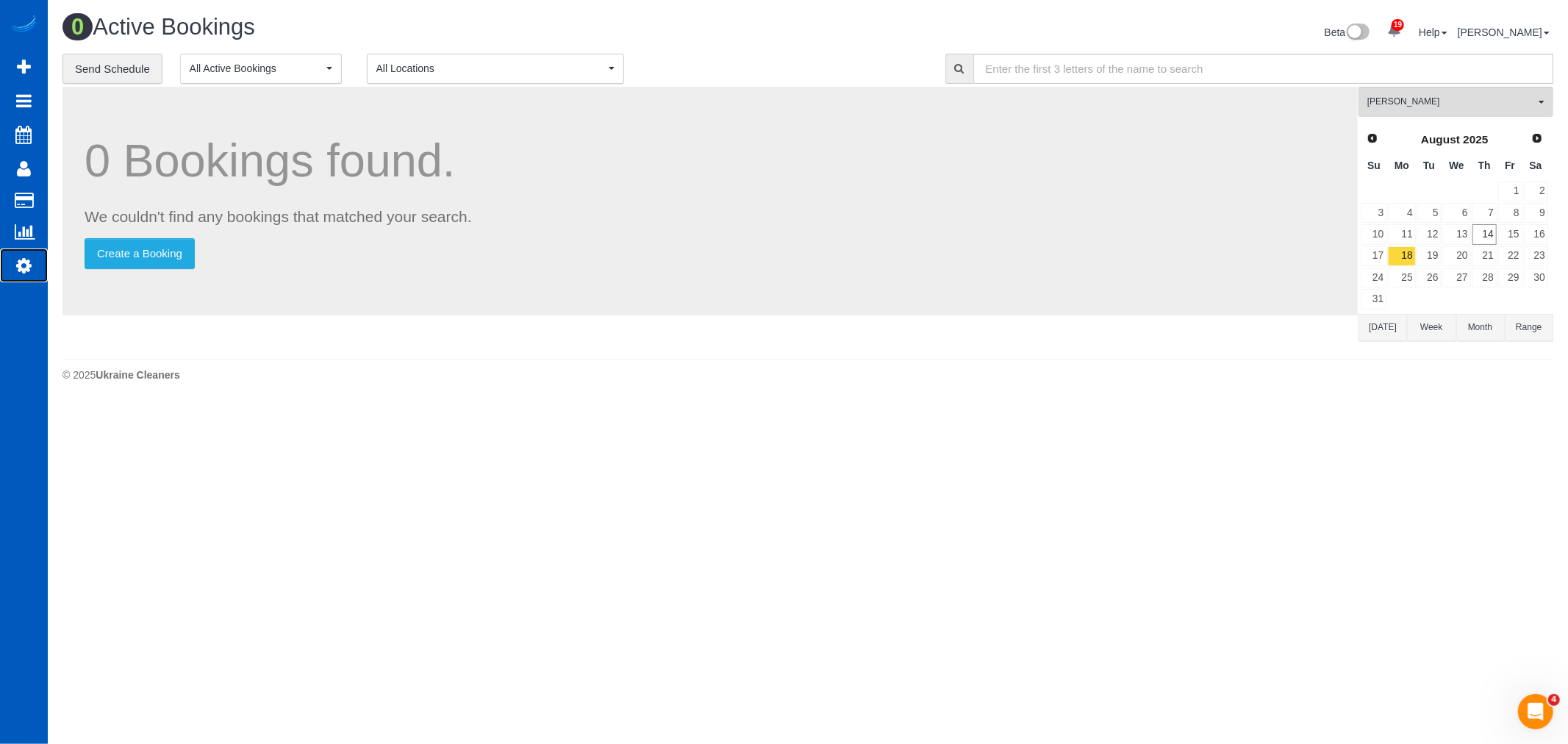
click at [30, 263] on icon at bounding box center [24, 265] width 16 height 17
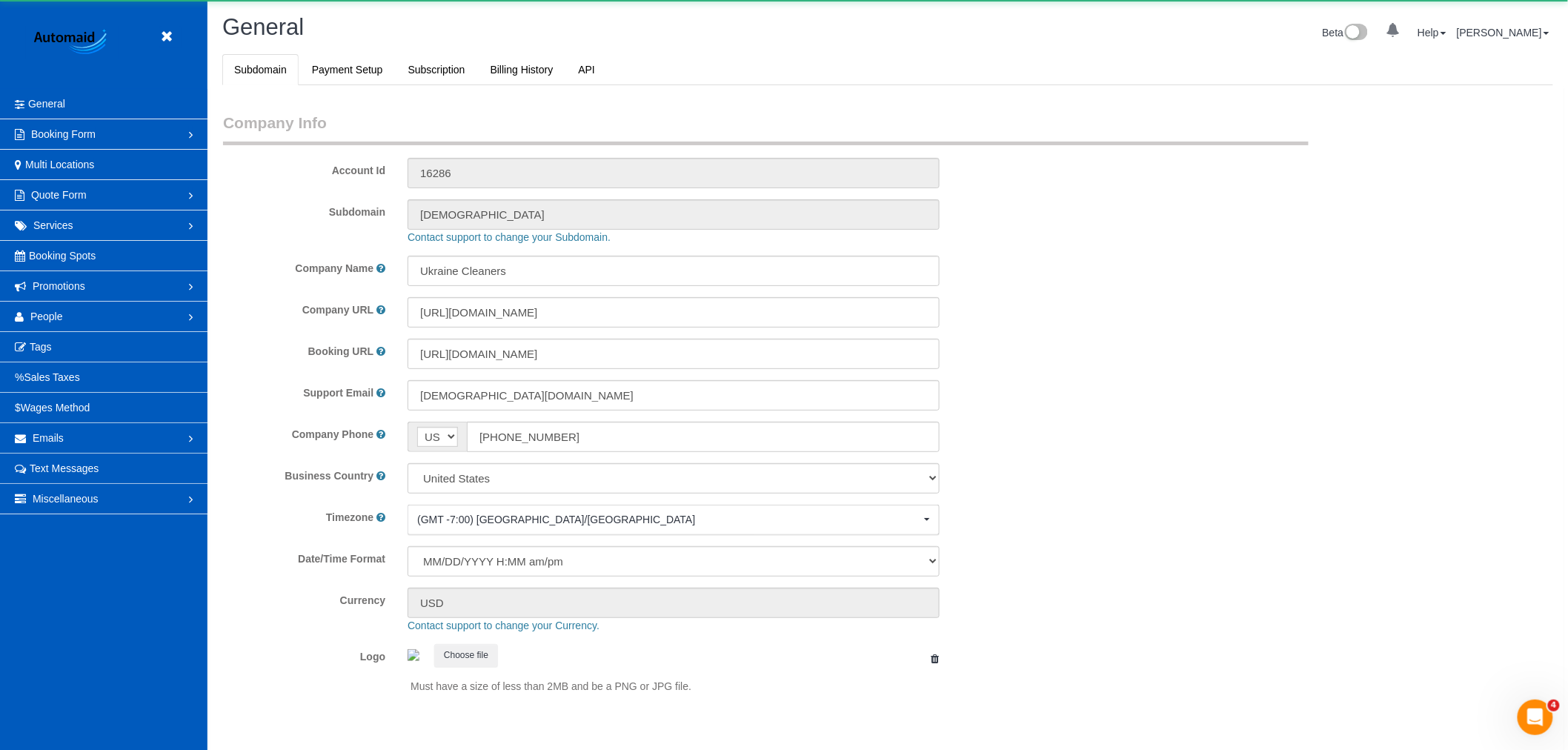
scroll to position [3241, 1568]
select select "1"
click at [70, 312] on link "People" at bounding box center [104, 317] width 207 height 30
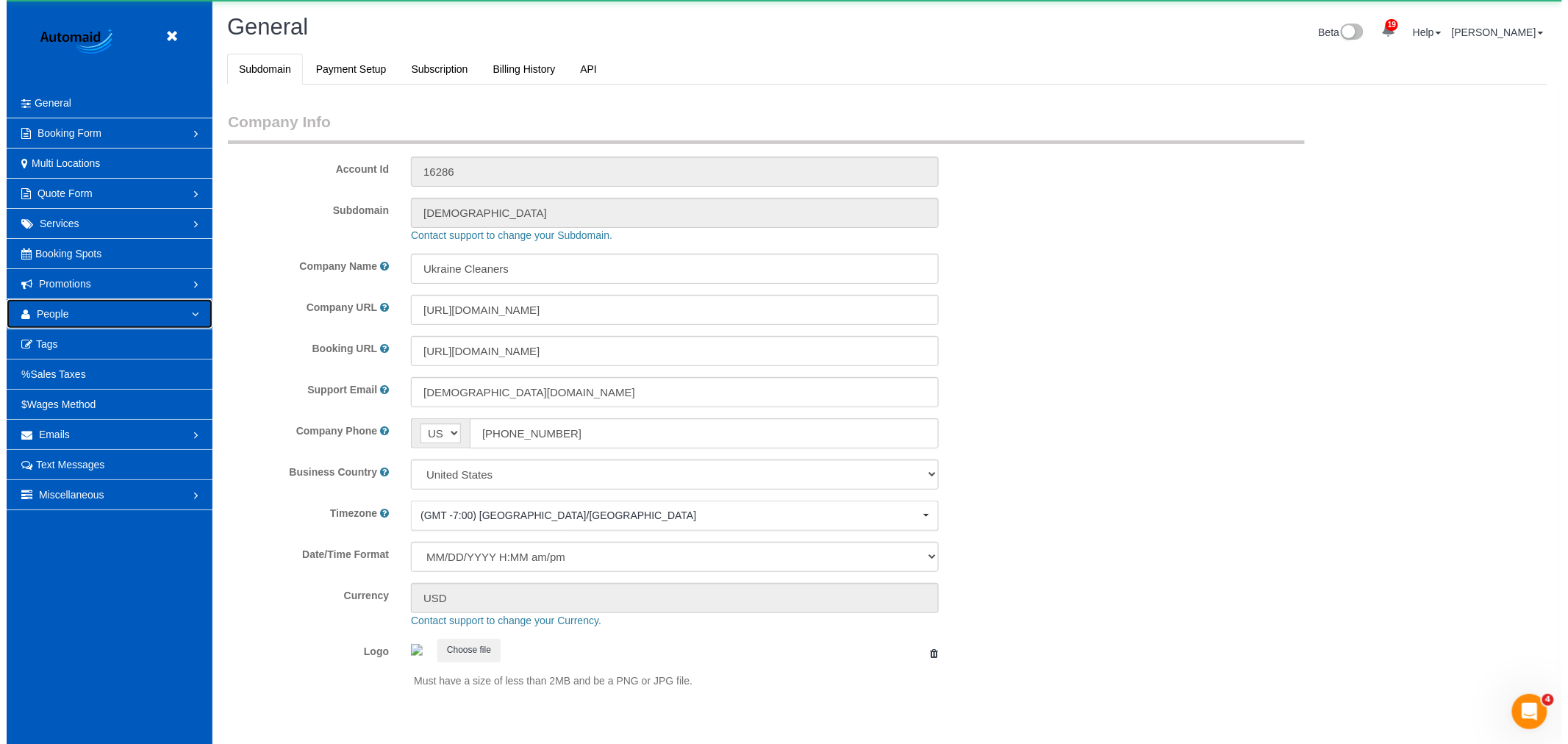
scroll to position [0, 0]
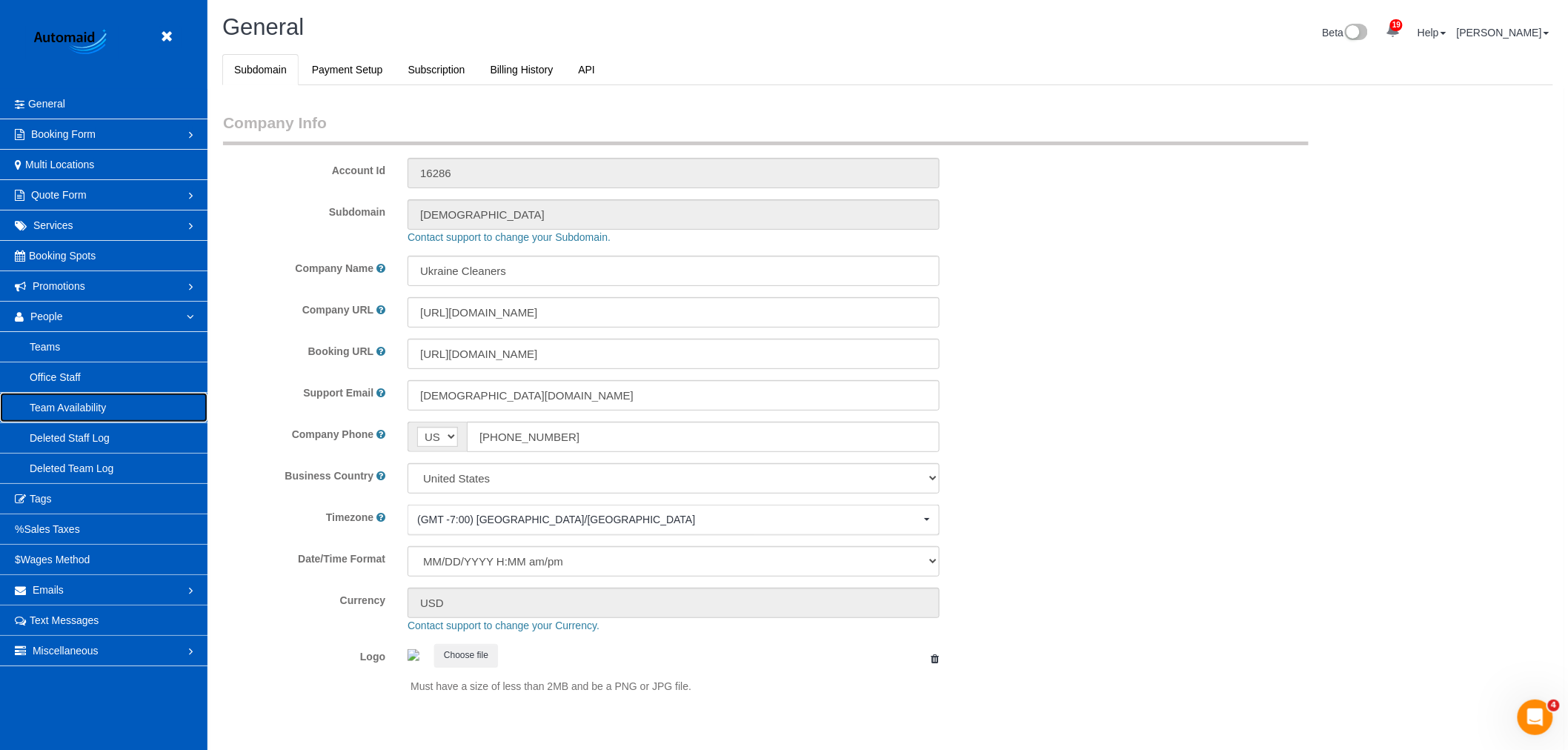
click at [68, 406] on link "Team Availability" at bounding box center [104, 408] width 207 height 30
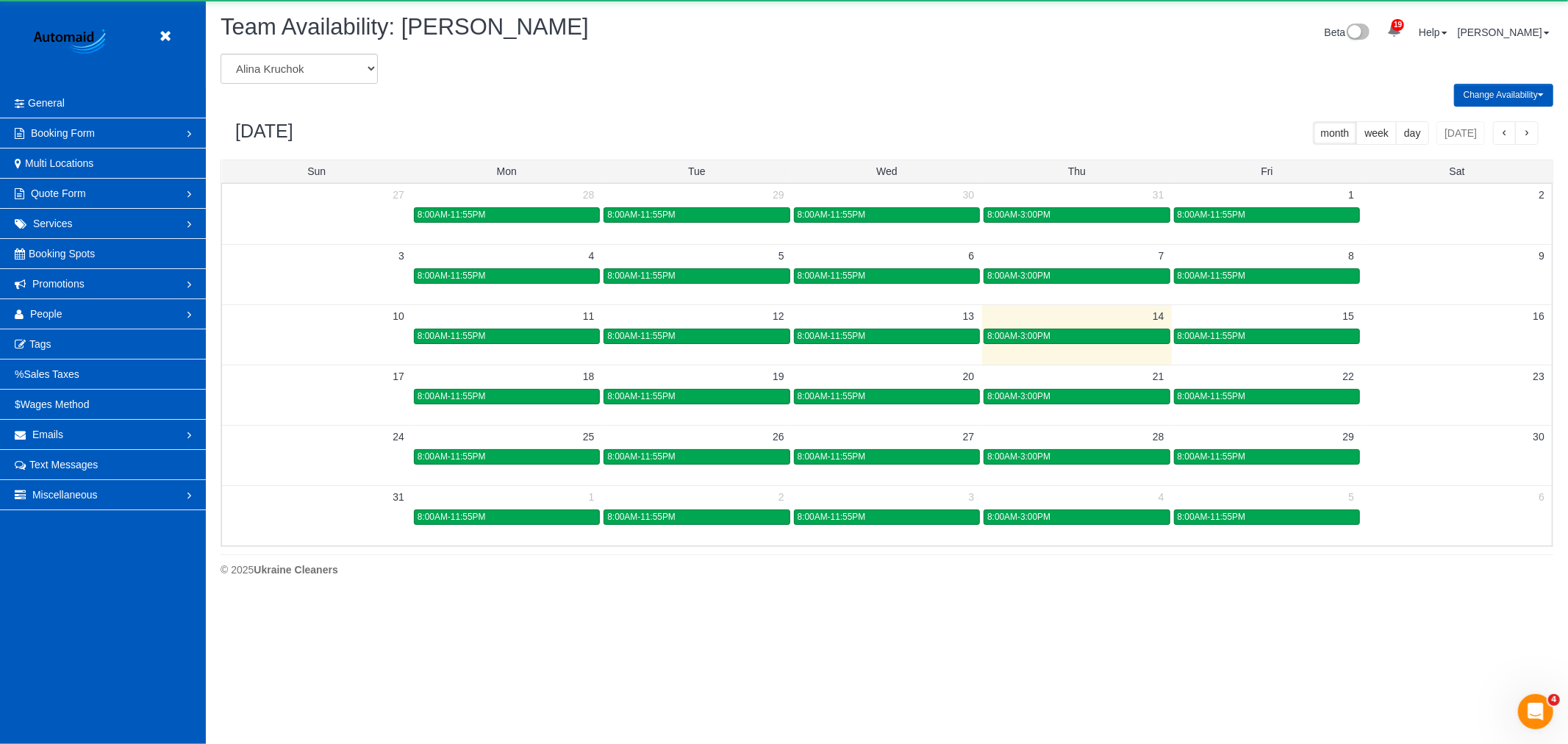
scroll to position [600, 1568]
click at [311, 67] on select "Alina Kruchok Alona Kulish Alona Tarasiuk Alona Vikhliaieva Anastasiia Demchenk…" at bounding box center [298, 68] width 157 height 30
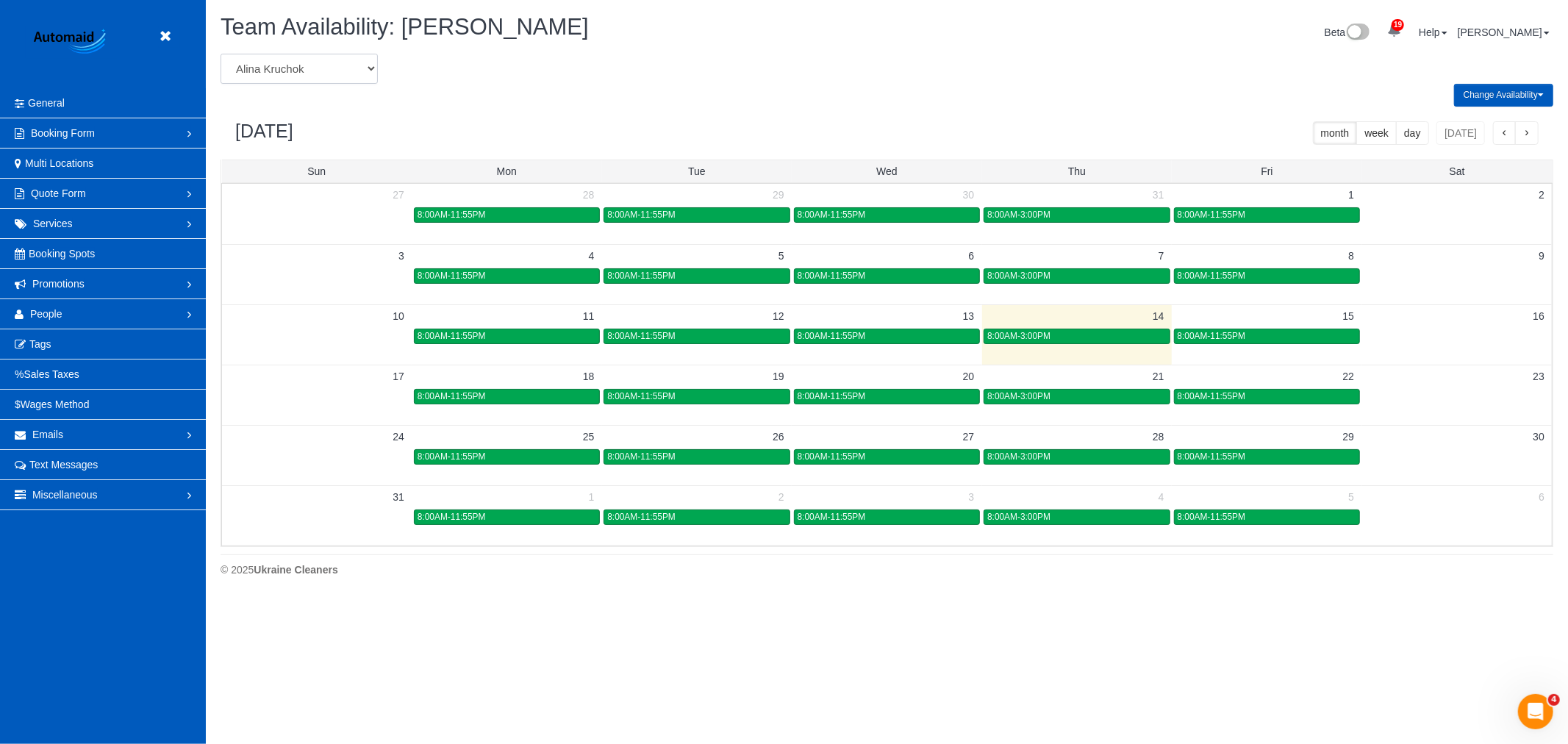
select select "number:20197"
click at [220, 54] on select "Alina Kruchok Alona Kulish Alona Tarasiuk Alona Vikhliaieva Anastasiia Demchenk…" at bounding box center [298, 68] width 157 height 30
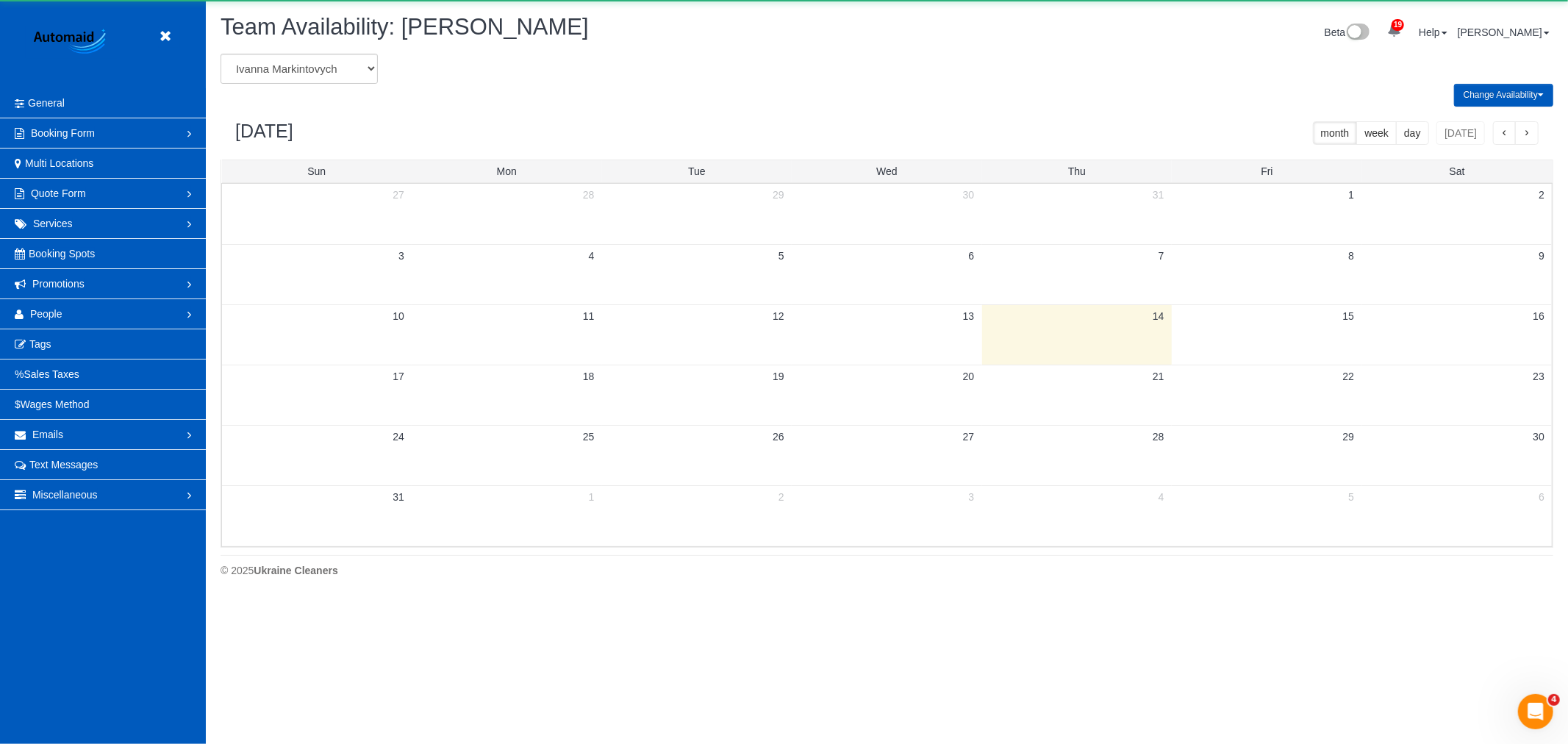
scroll to position [72933, 71937]
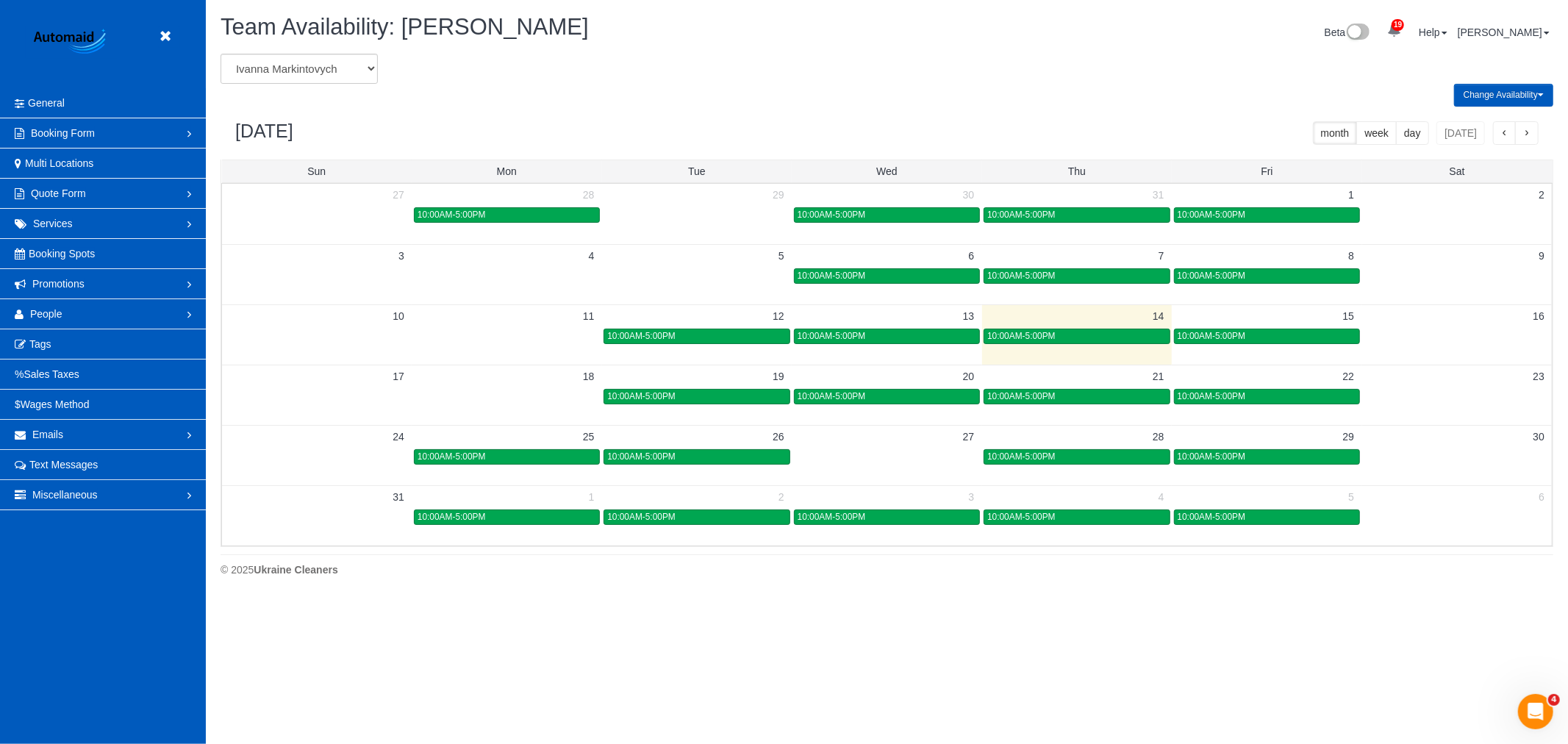
click at [476, 395] on td at bounding box center [506, 395] width 190 height 17
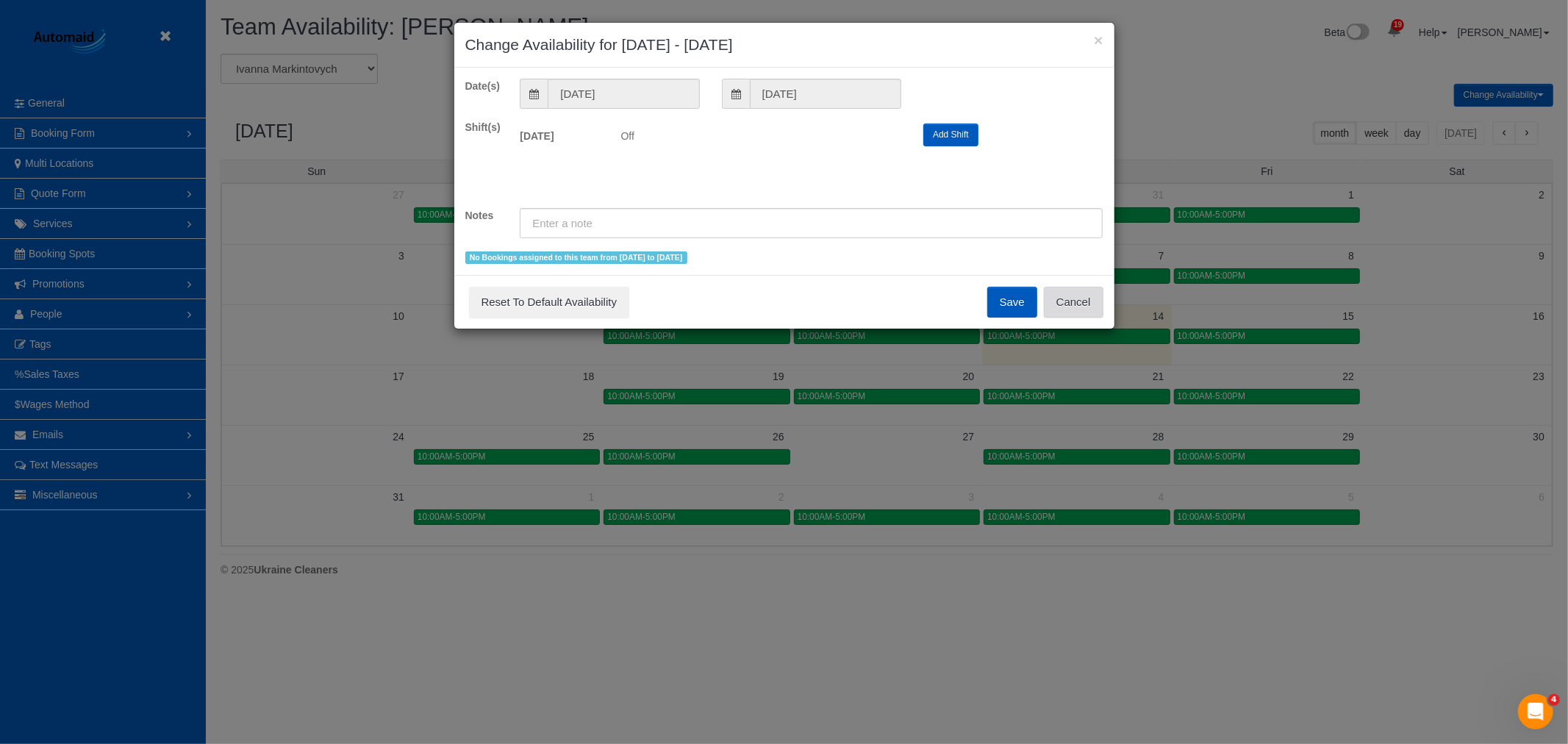
click at [1064, 296] on button "Cancel" at bounding box center [1073, 303] width 59 height 31
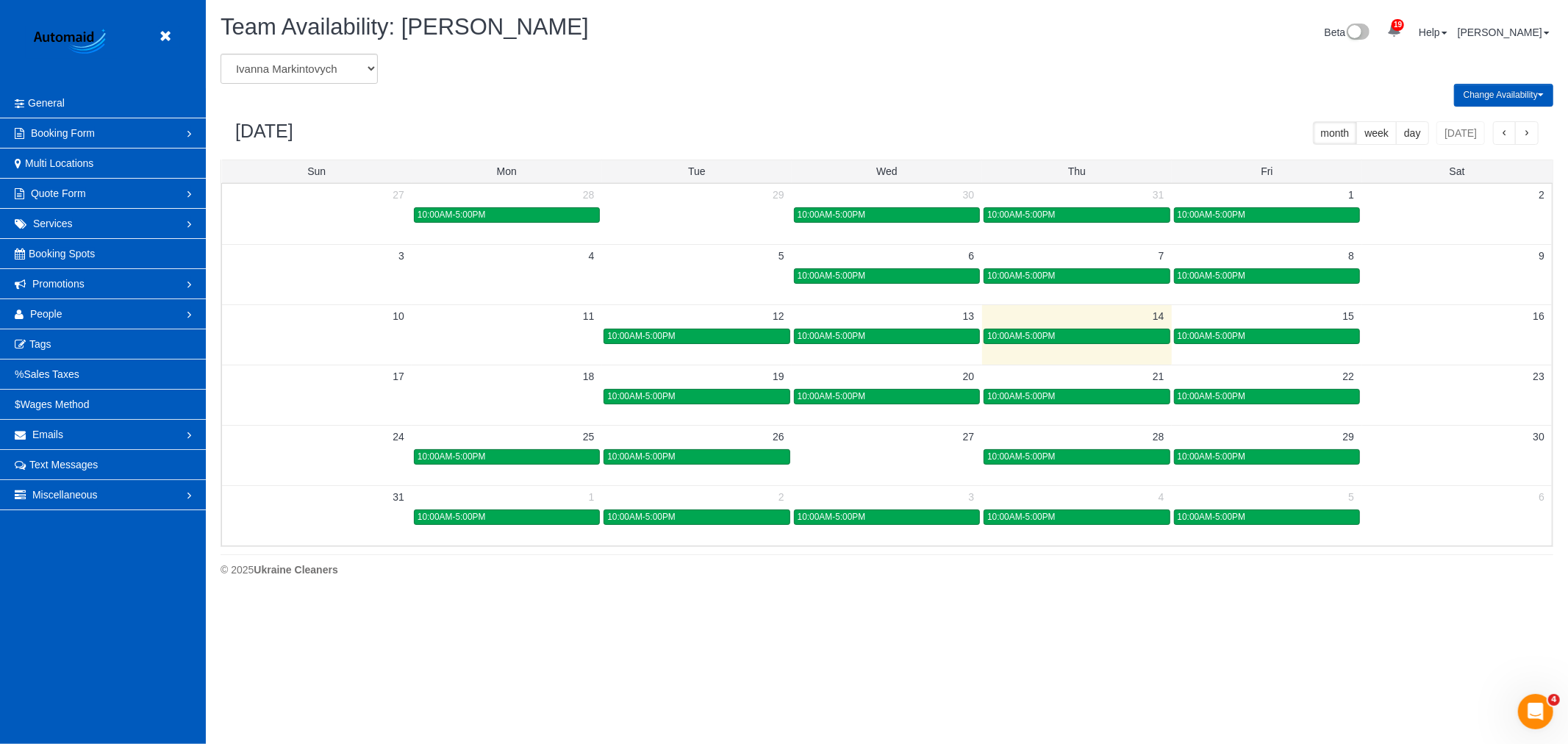
click at [1441, 339] on td at bounding box center [1456, 335] width 190 height 17
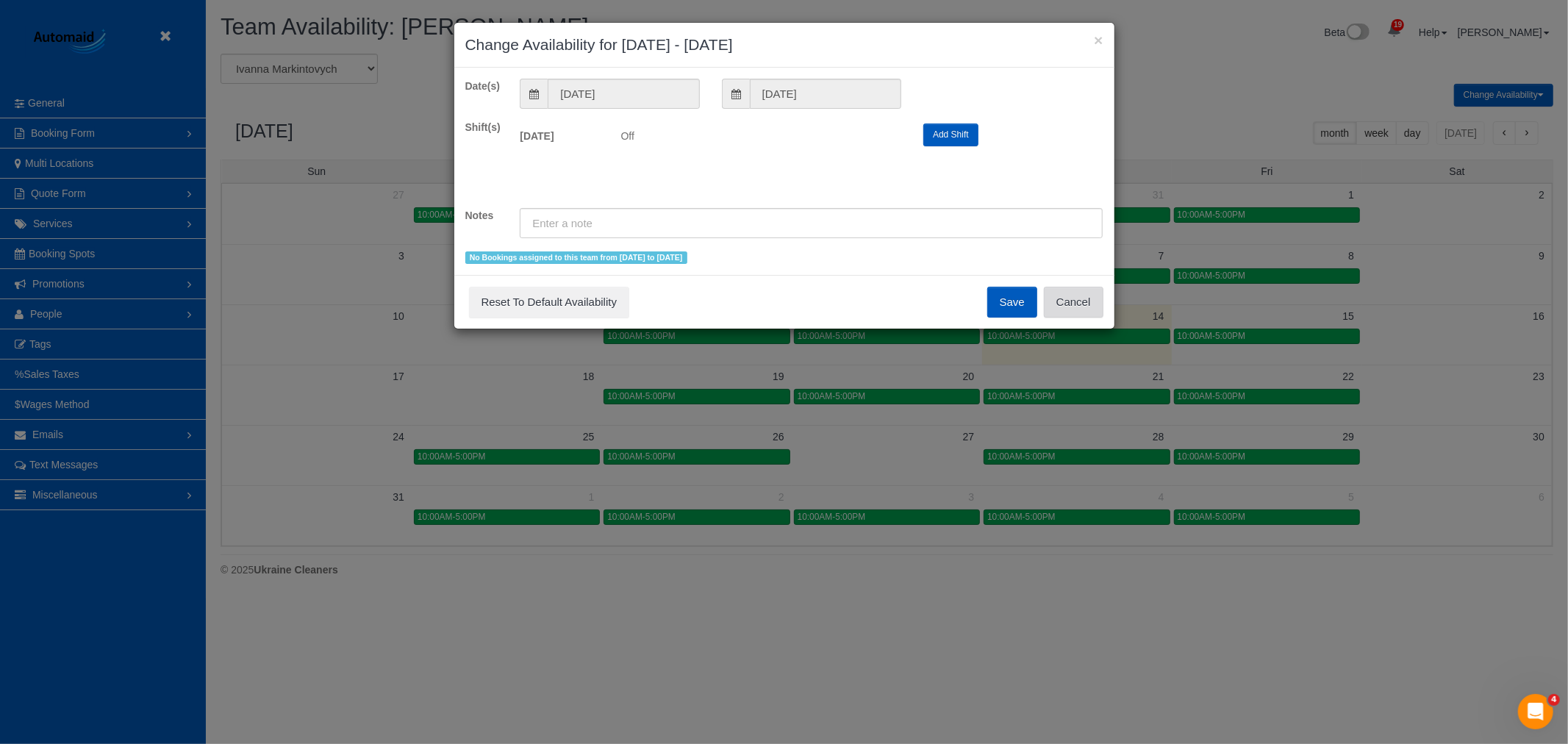
click at [1103, 303] on button "Cancel" at bounding box center [1073, 303] width 59 height 31
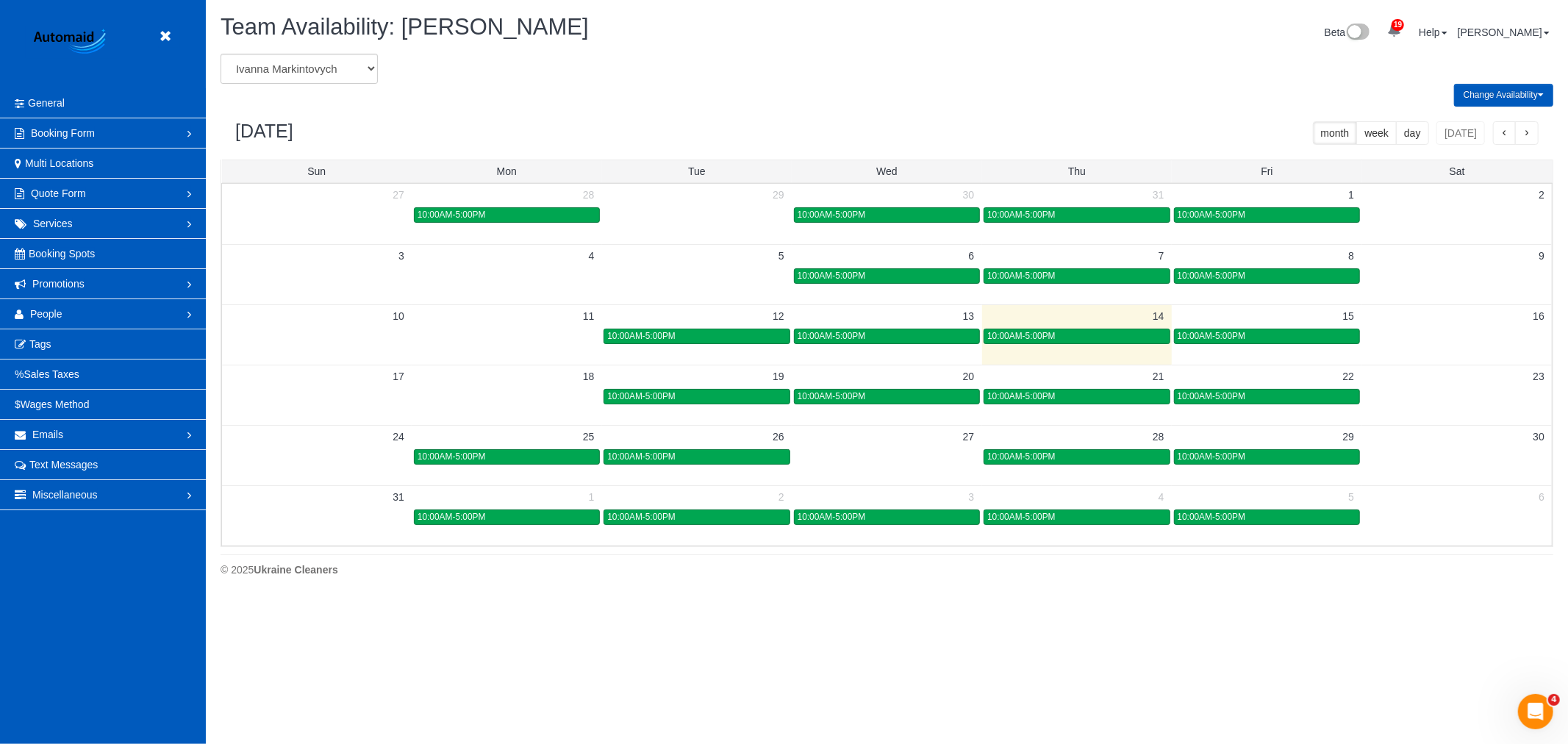
click at [495, 391] on td at bounding box center [506, 395] width 190 height 17
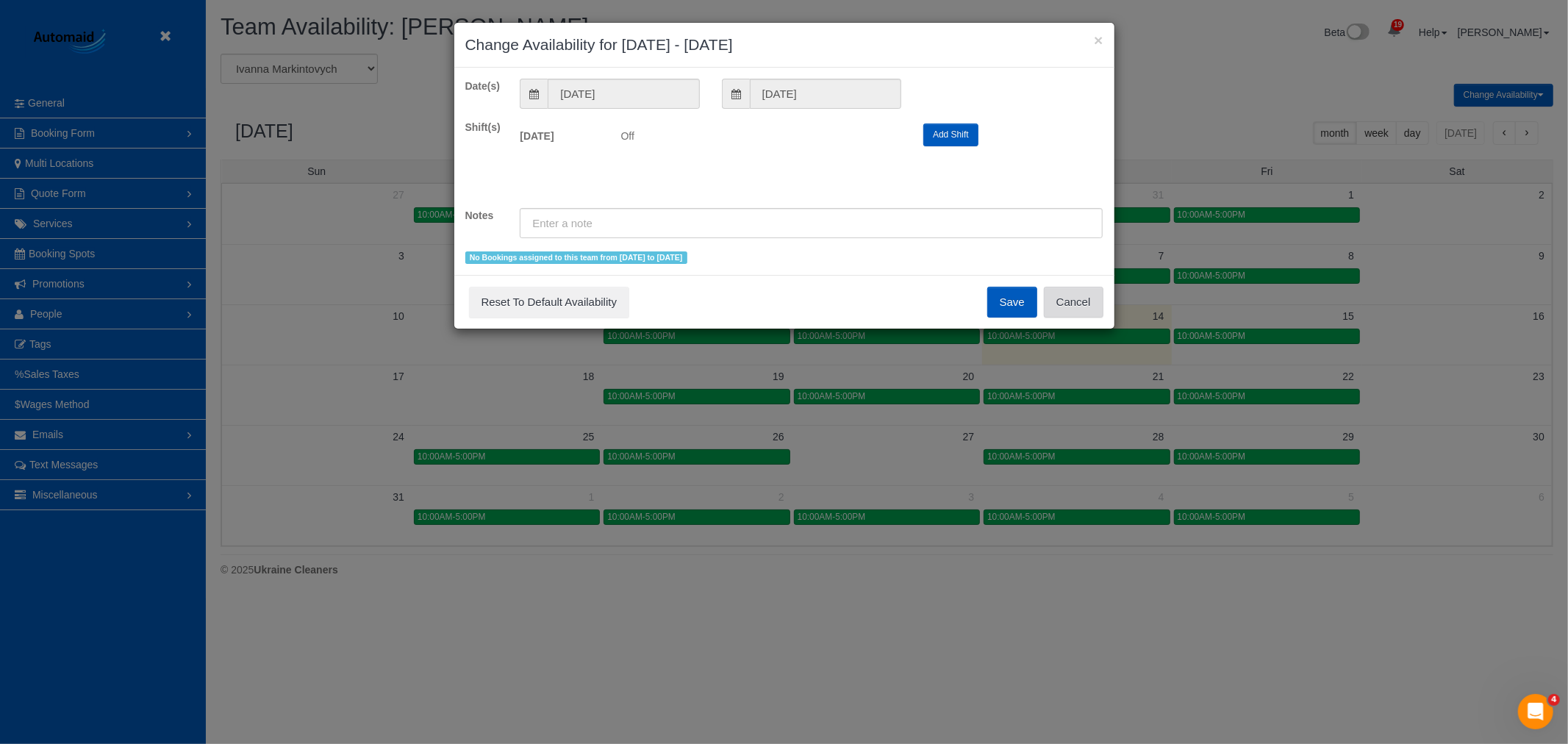
click at [1071, 312] on button "Cancel" at bounding box center [1073, 303] width 59 height 31
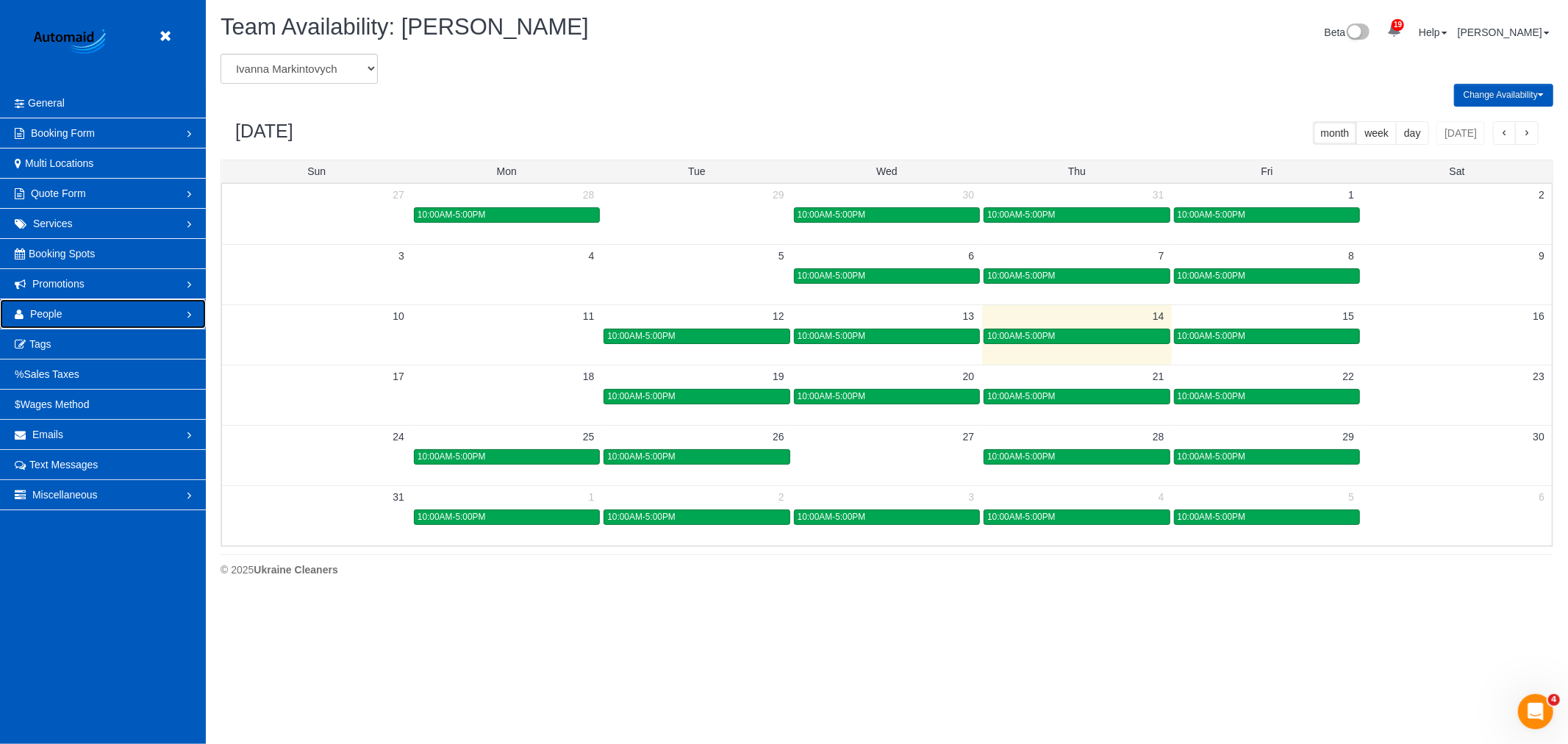
click at [108, 310] on link "People" at bounding box center [103, 314] width 205 height 30
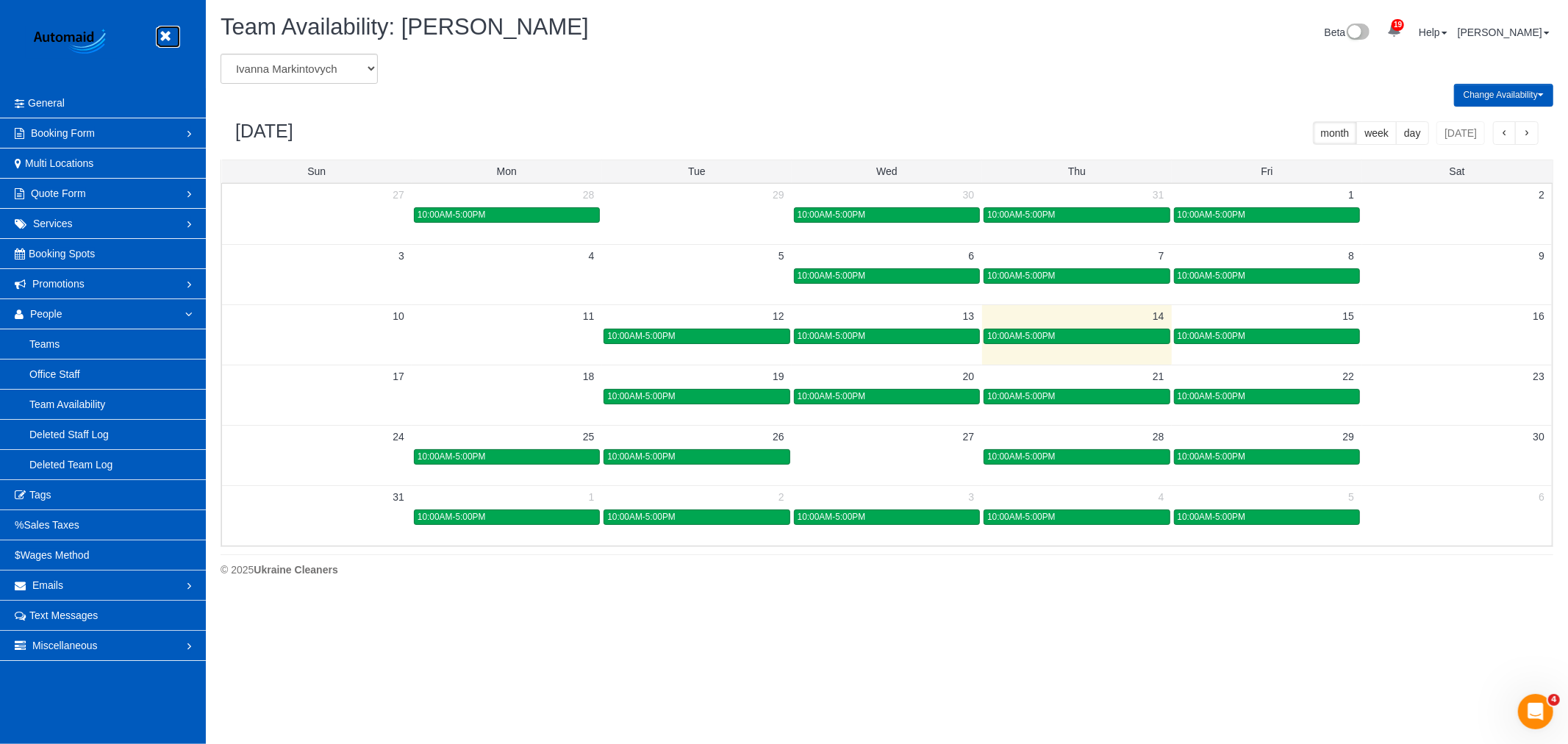
click at [173, 42] on link at bounding box center [168, 36] width 22 height 22
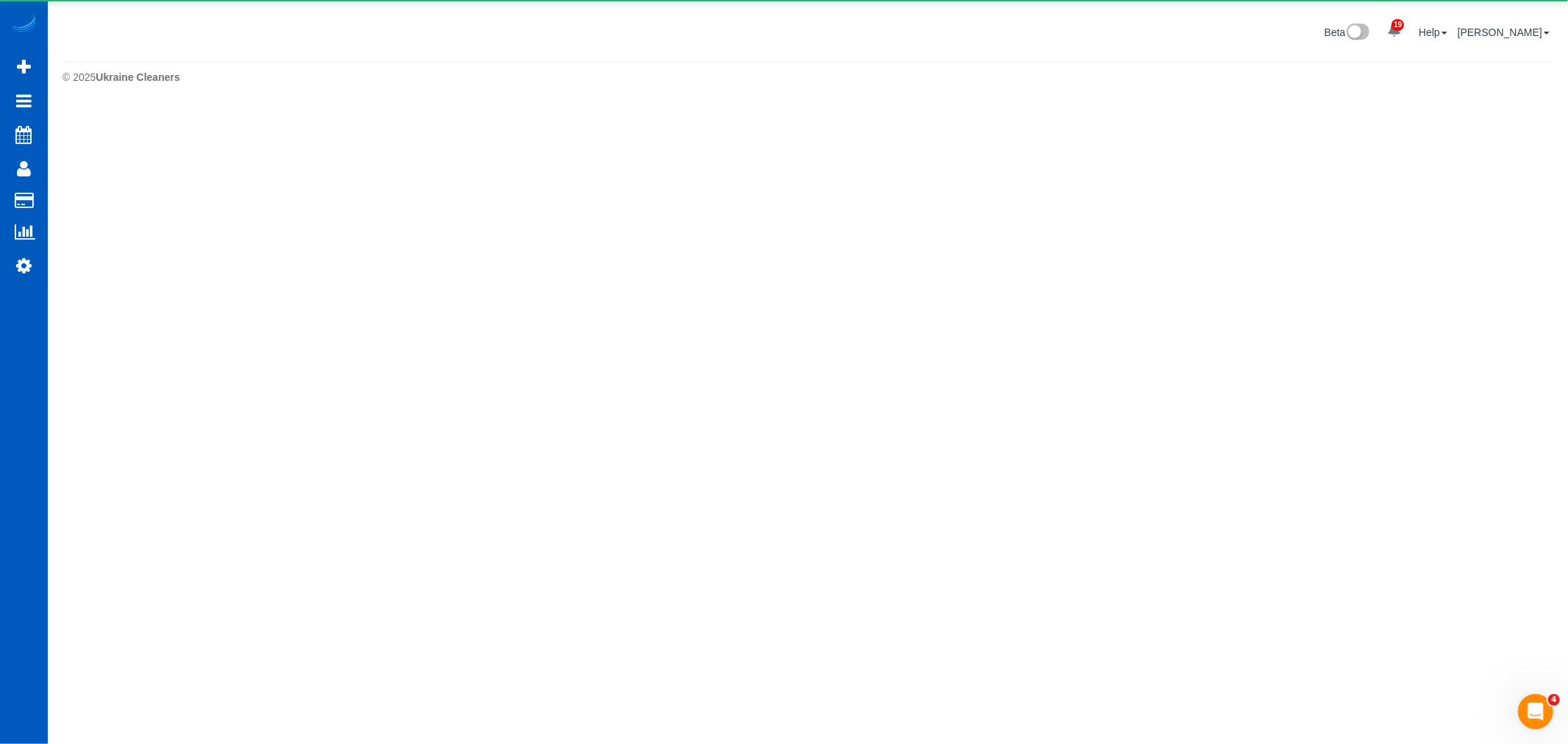
scroll to position [405, 1568]
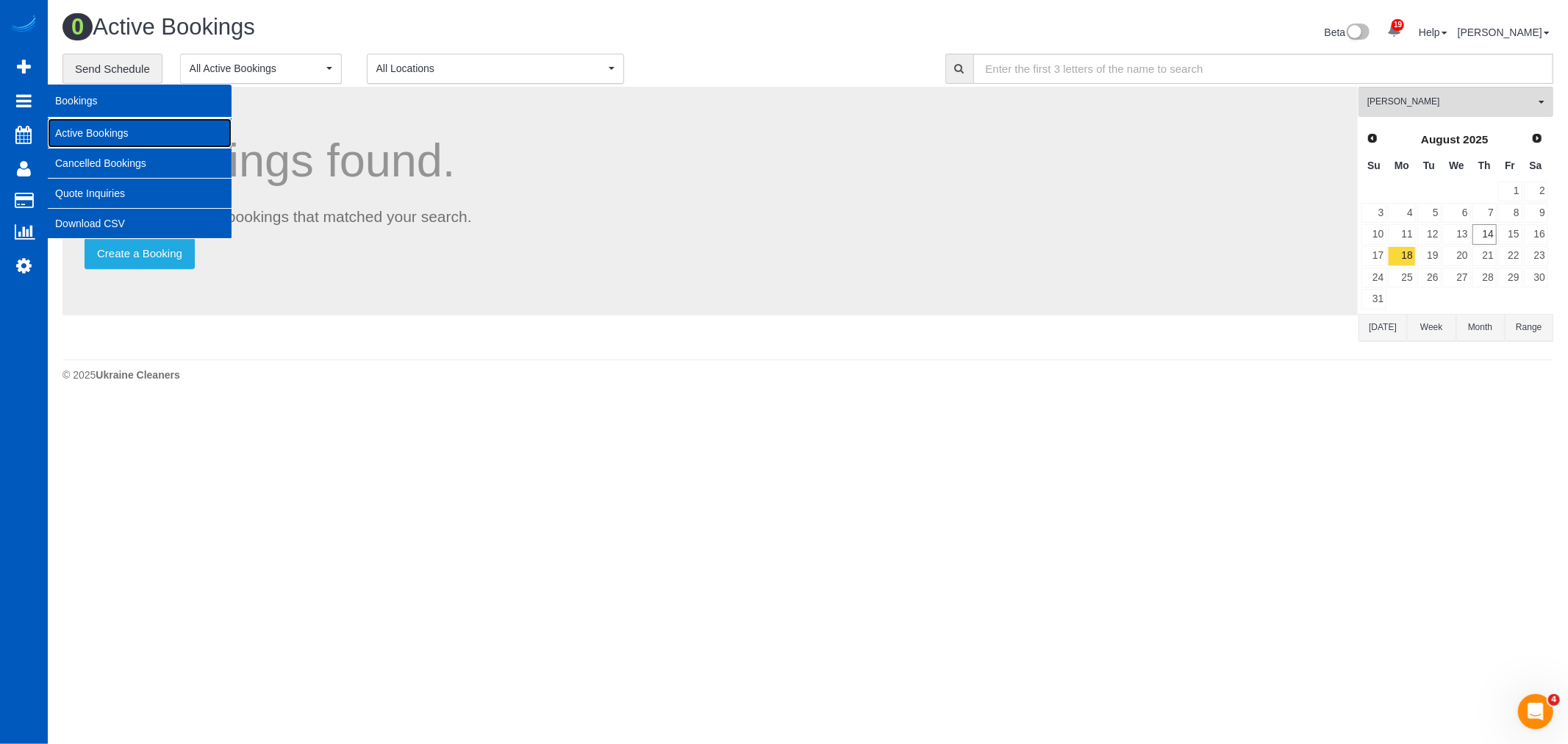
click at [114, 132] on link "Active Bookings" at bounding box center [140, 133] width 184 height 30
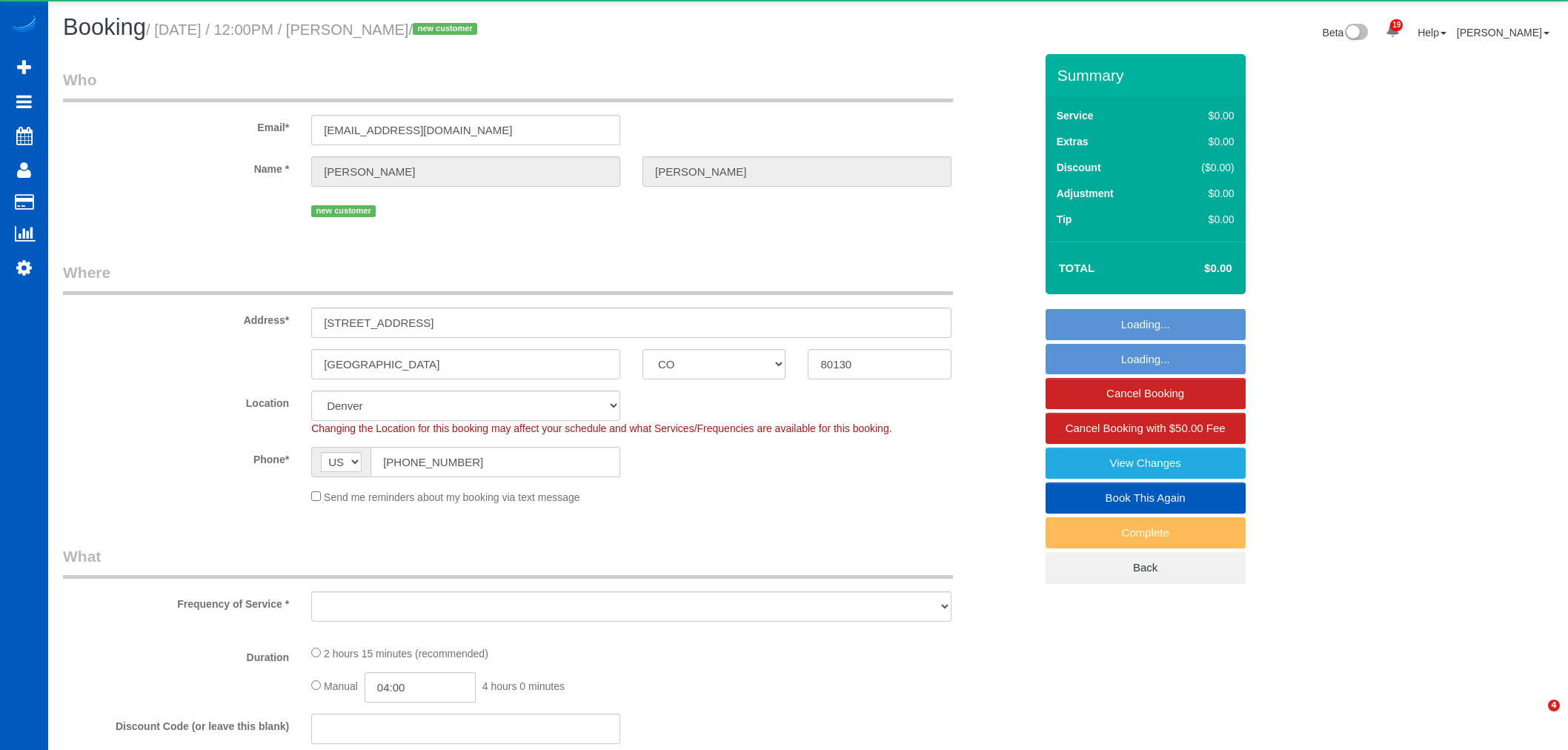
select select "CO"
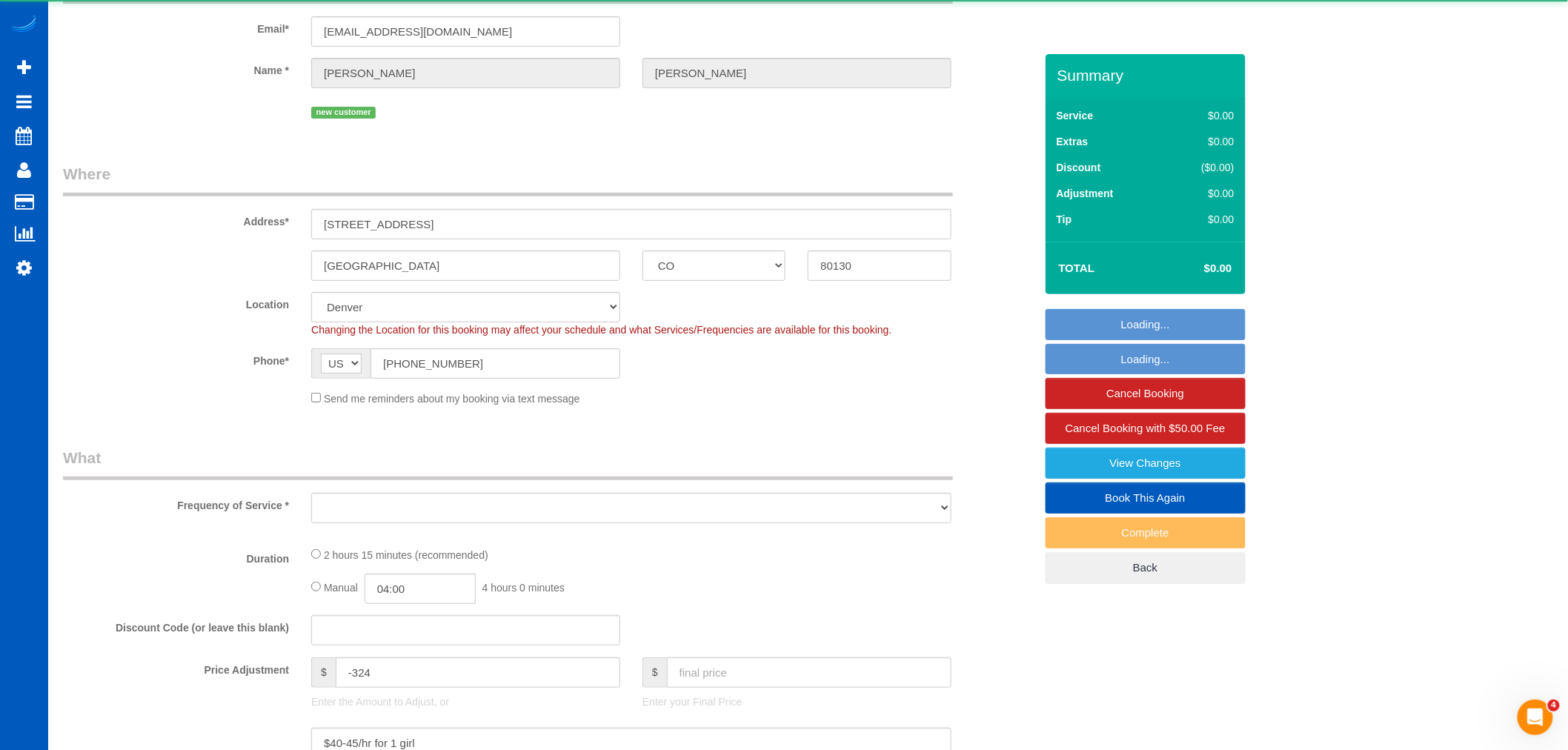
select select "object:11545"
select select "string:fspay-dd346907-030c-4f5c-9de1-28653bd051dd"
select select "199"
select select "1501"
select select "3"
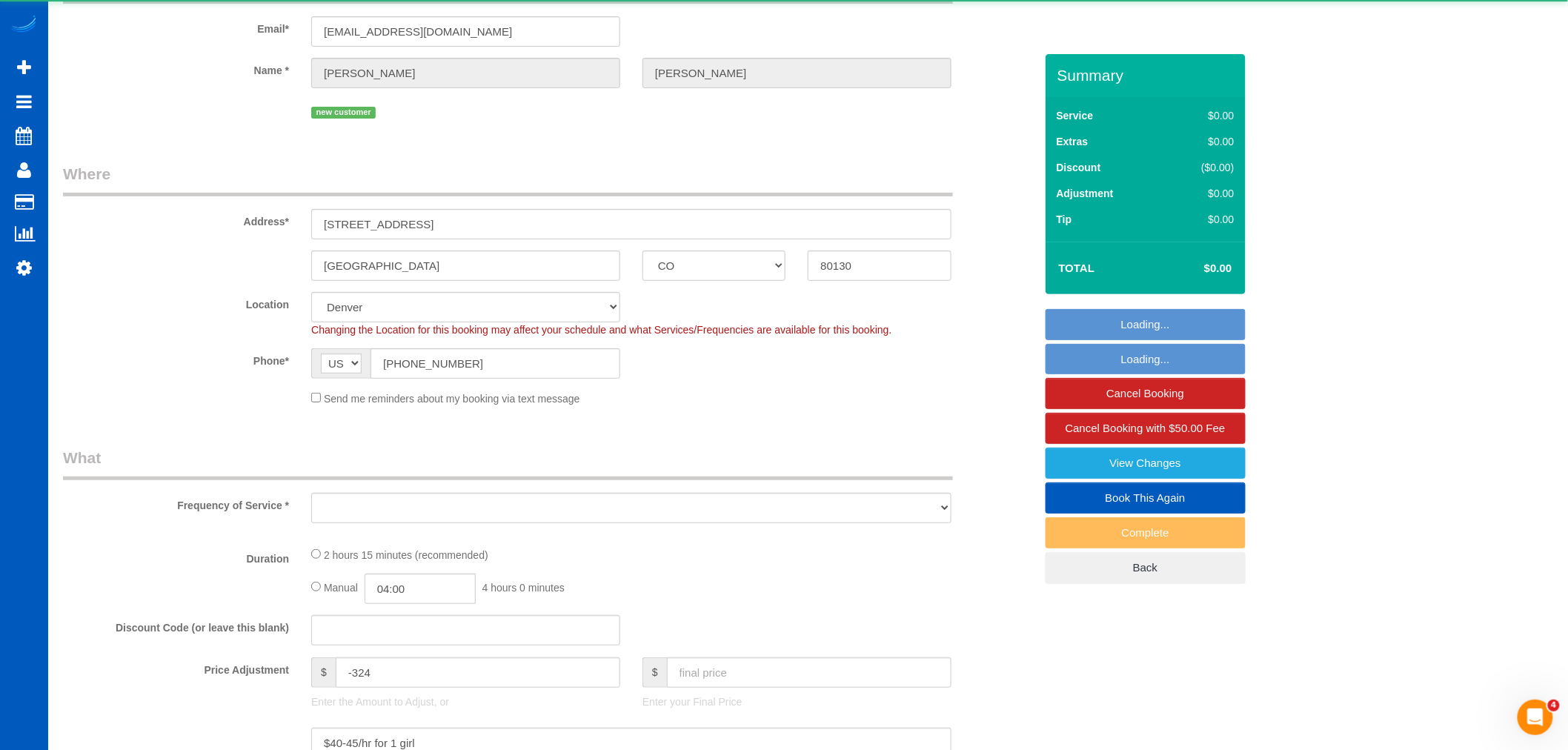
select select "3"
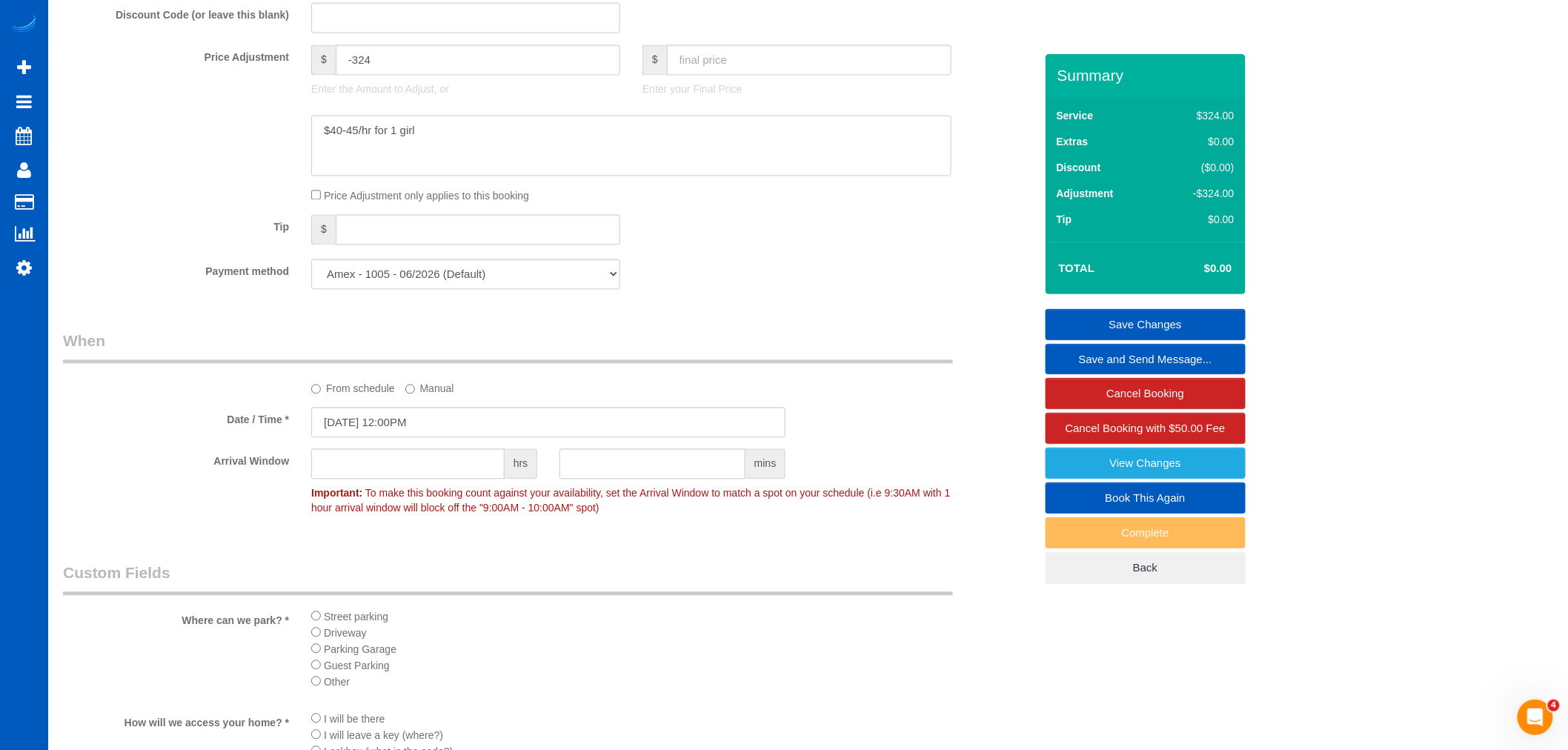
scroll to position [1235, 0]
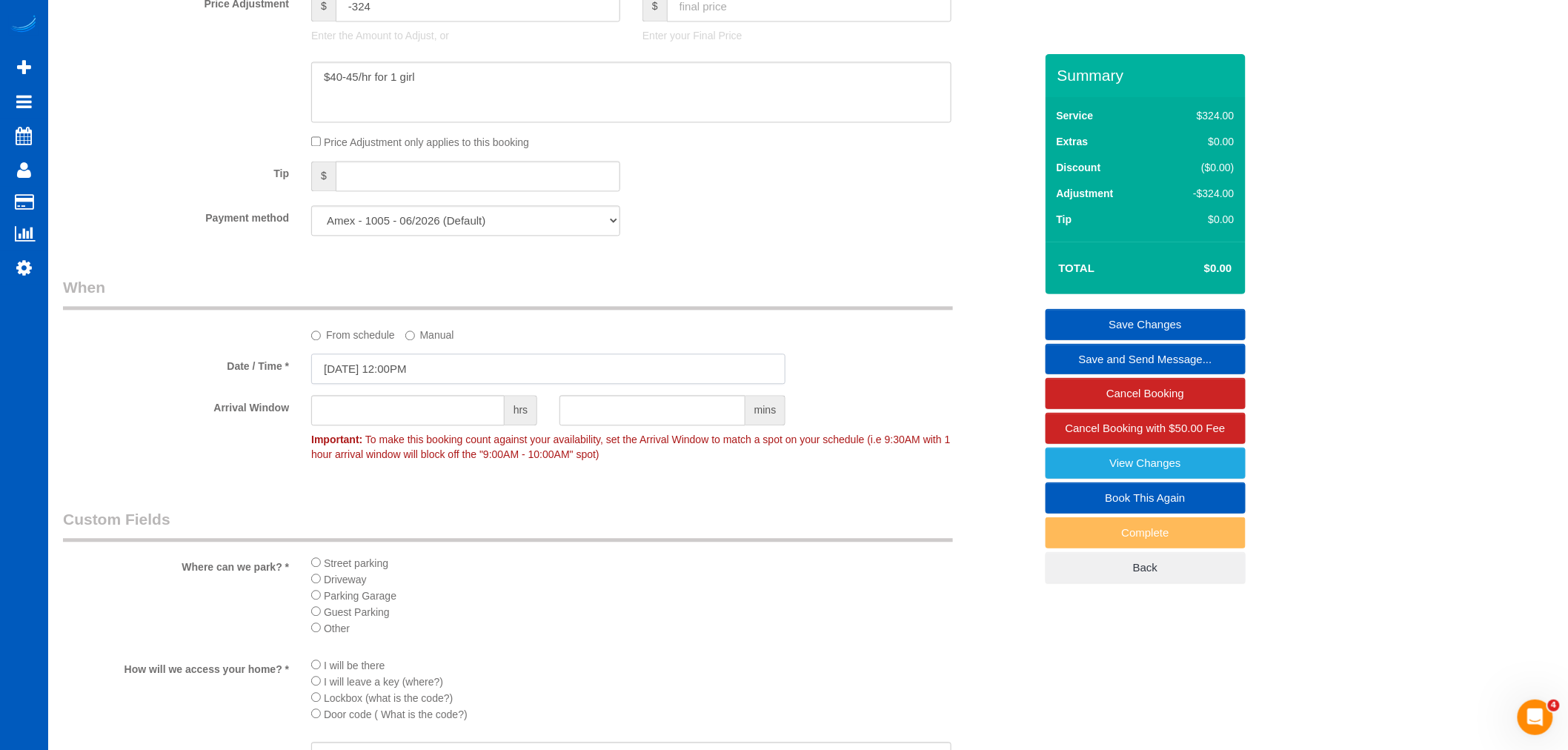
click at [353, 374] on input "08/15/2025 12:00PM" at bounding box center [548, 369] width 474 height 31
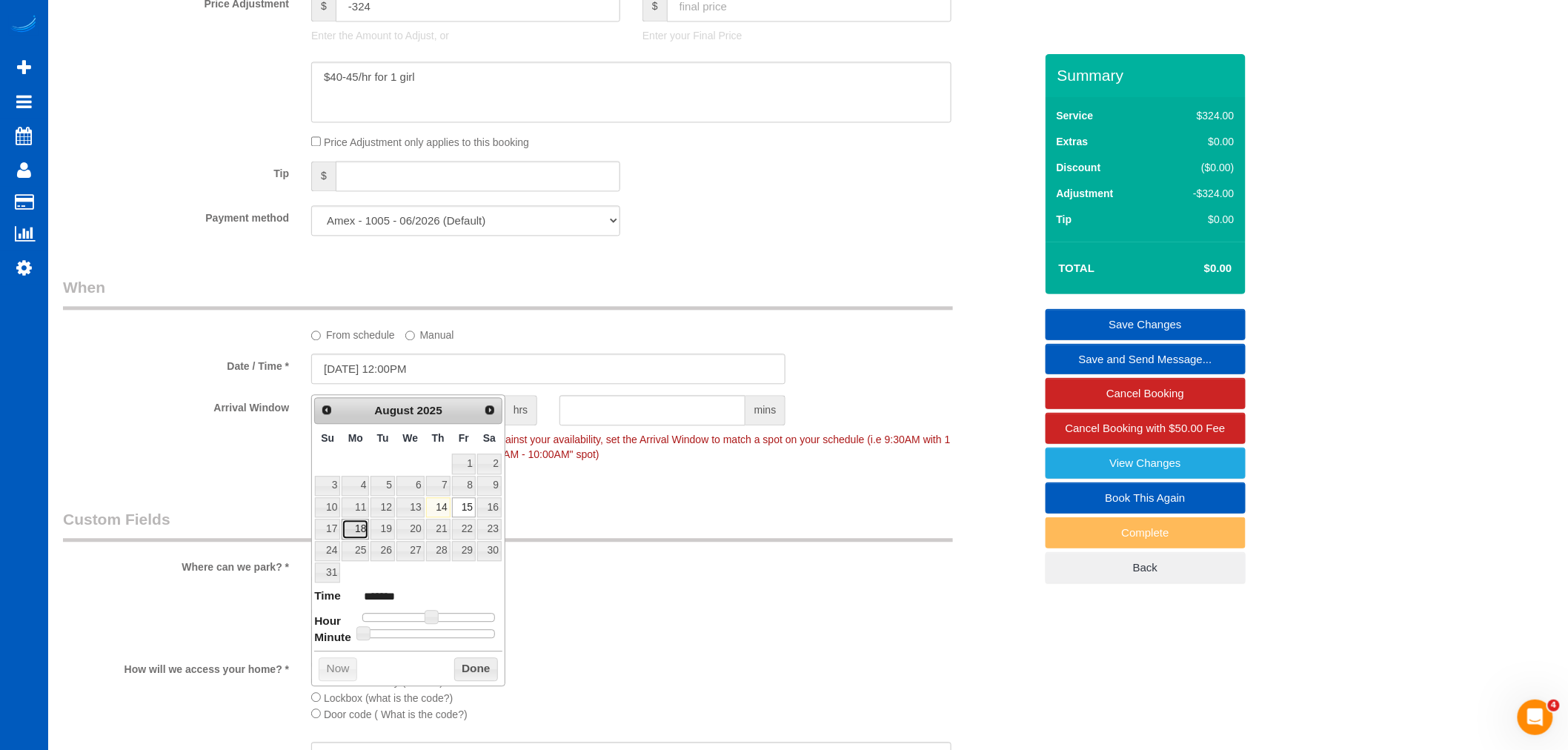
click at [352, 530] on link "18" at bounding box center [355, 529] width 27 height 20
type input "08/18/2025 11:00AM"
type input "*******"
type input "08/18/2025 10:00AM"
type input "*******"
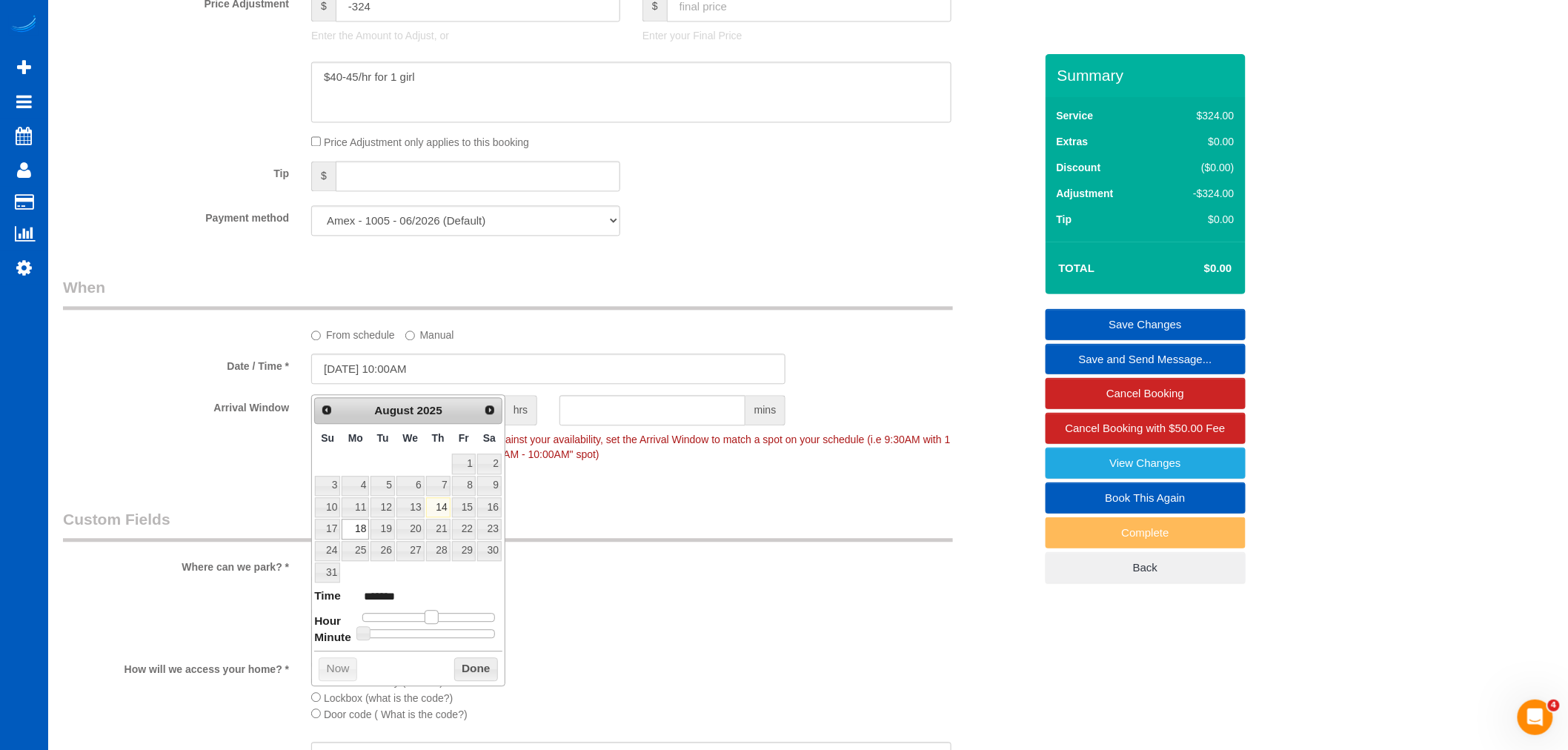
type input "08/18/2025 9:00AM"
type input "******"
type input "08/18/2025 8:00AM"
type input "******"
type input "08/18/2025 9:00AM"
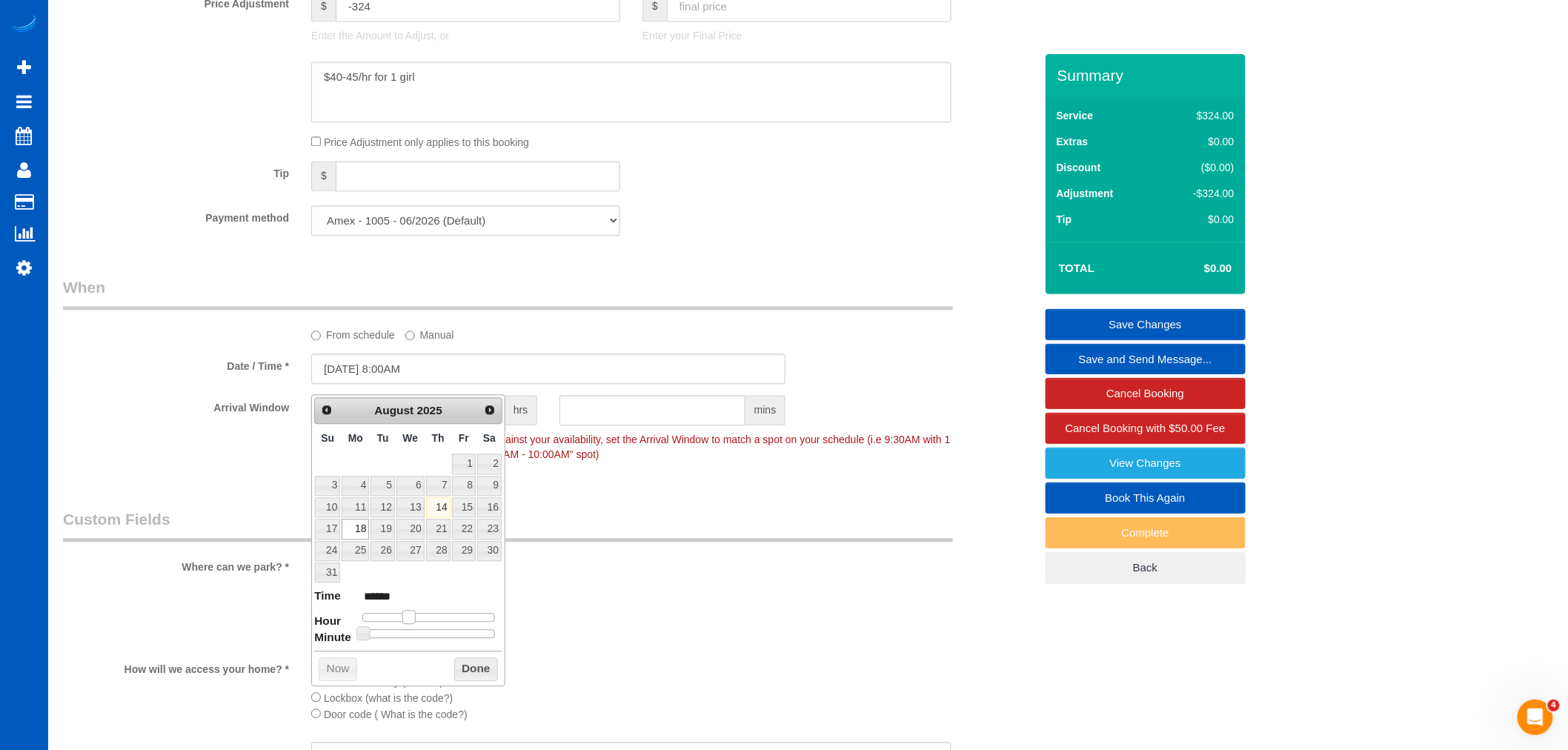
type input "******"
type input "08/18/2025 10:00AM"
type input "*******"
drag, startPoint x: 432, startPoint y: 617, endPoint x: 420, endPoint y: 621, distance: 12.6
click at [420, 621] on span at bounding box center [420, 617] width 13 height 13
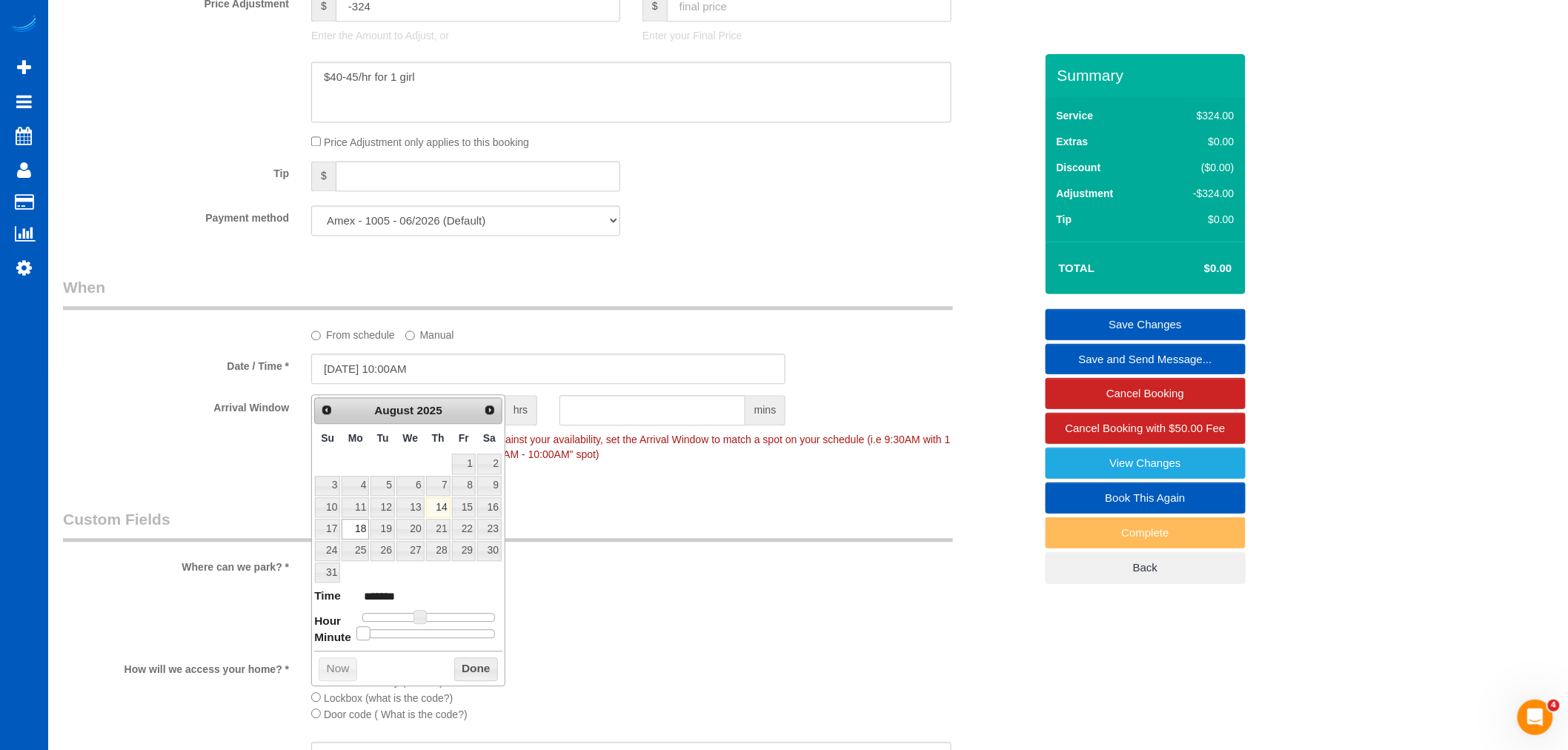
type input "08/18/2025 10:05AM"
type input "*******"
type input "08/18/2025 10:10AM"
type input "*******"
type input "08/18/2025 10:15AM"
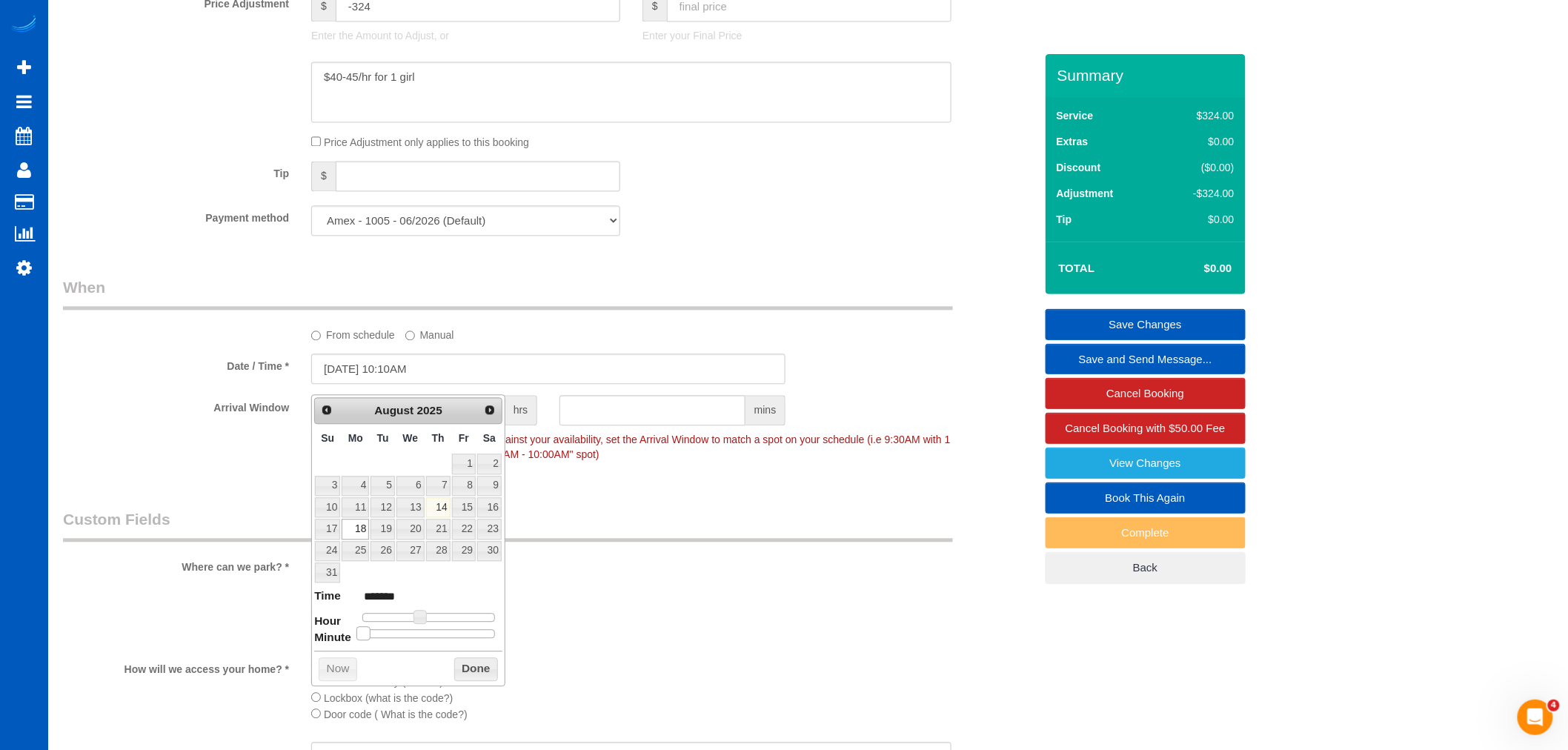
type input "*******"
type input "08/18/2025 10:20AM"
type input "*******"
type input "08/18/2025 10:25AM"
type input "*******"
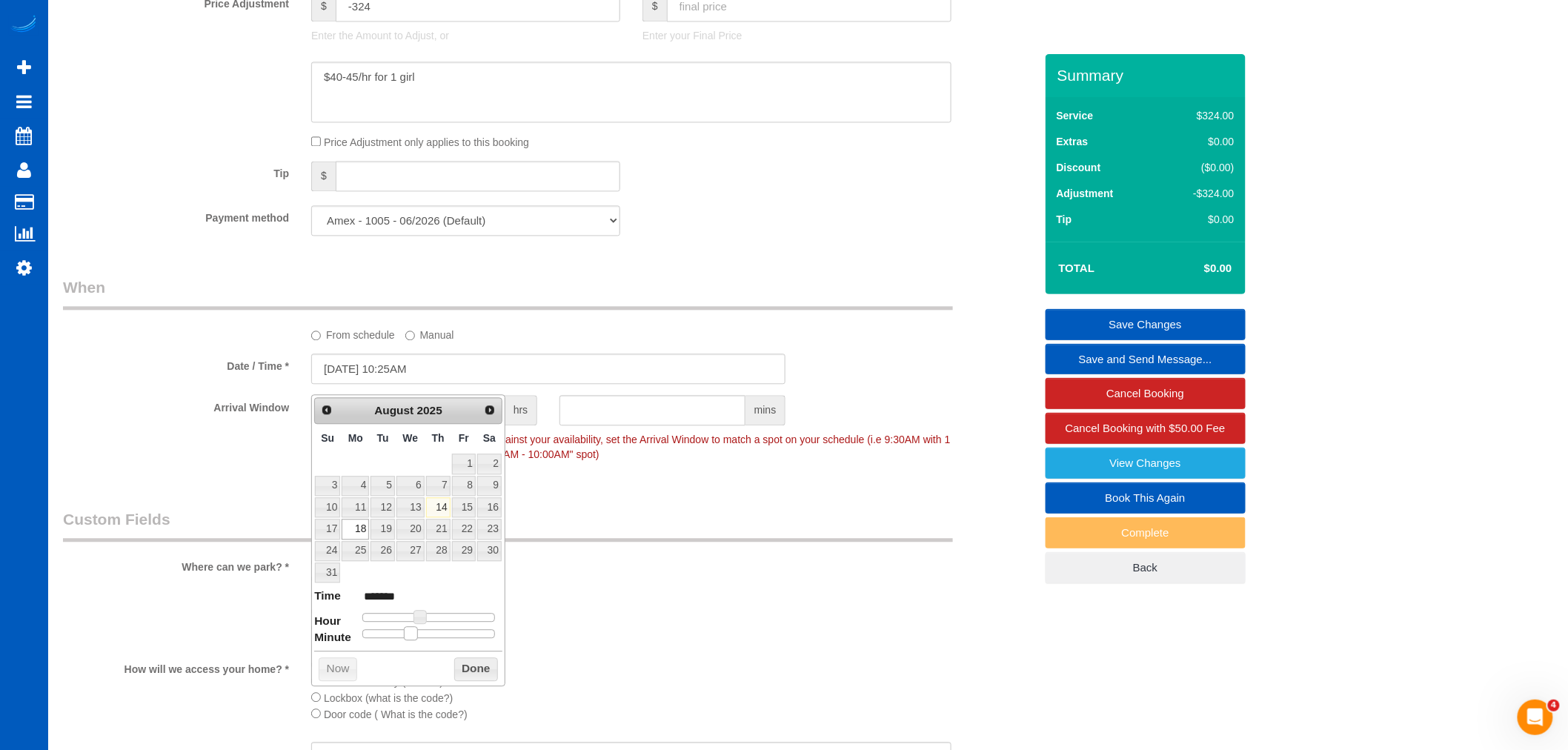
type input "08/18/2025 10:30AM"
type input "*******"
drag, startPoint x: 363, startPoint y: 636, endPoint x: 437, endPoint y: 636, distance: 74.0
click at [437, 636] on span at bounding box center [434, 633] width 13 height 13
click at [471, 668] on button "Done" at bounding box center [475, 669] width 44 height 24
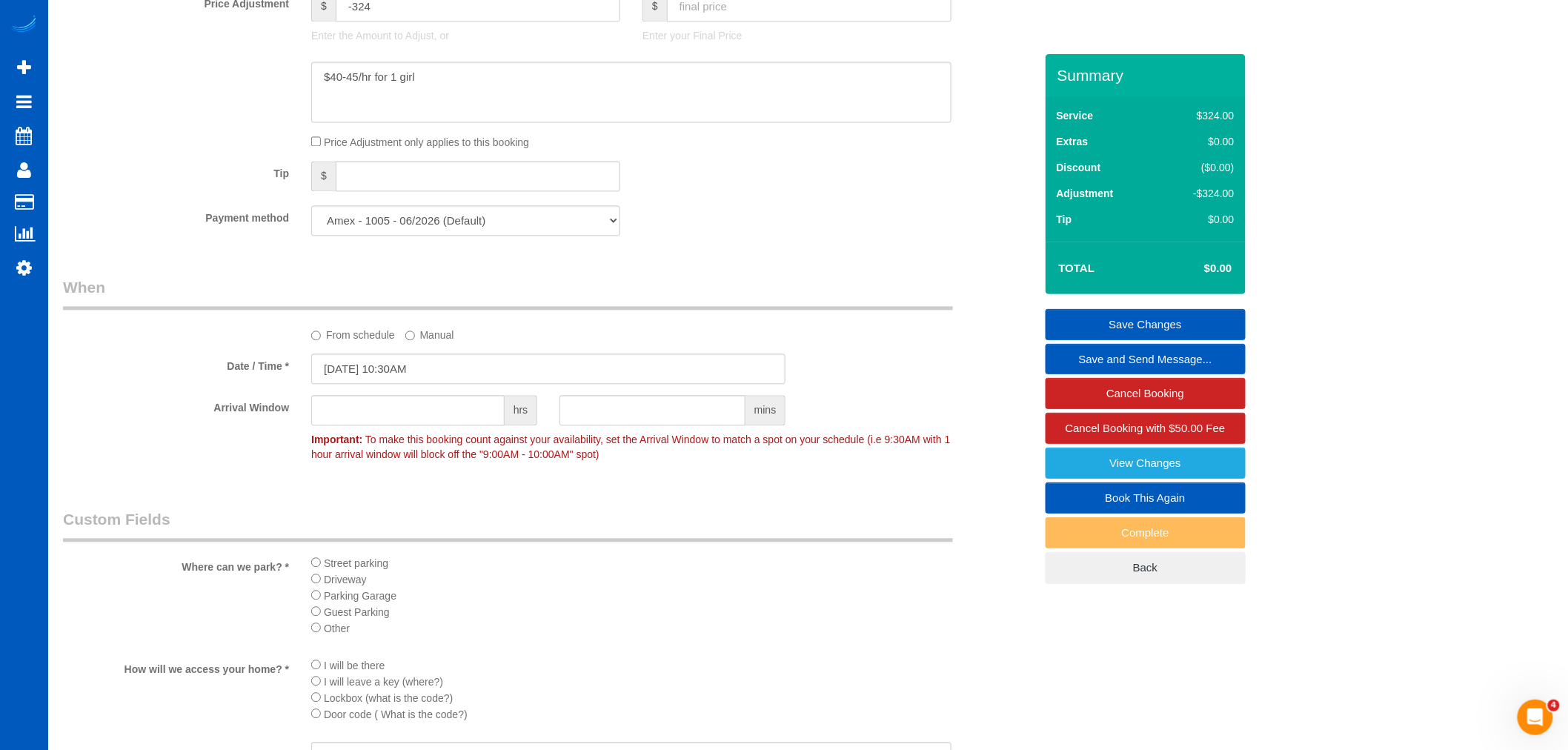
click at [535, 556] on div "Where can we park? * Street parking Driveway Parking Garage Guest Parking Other" at bounding box center [548, 577] width 993 height 137
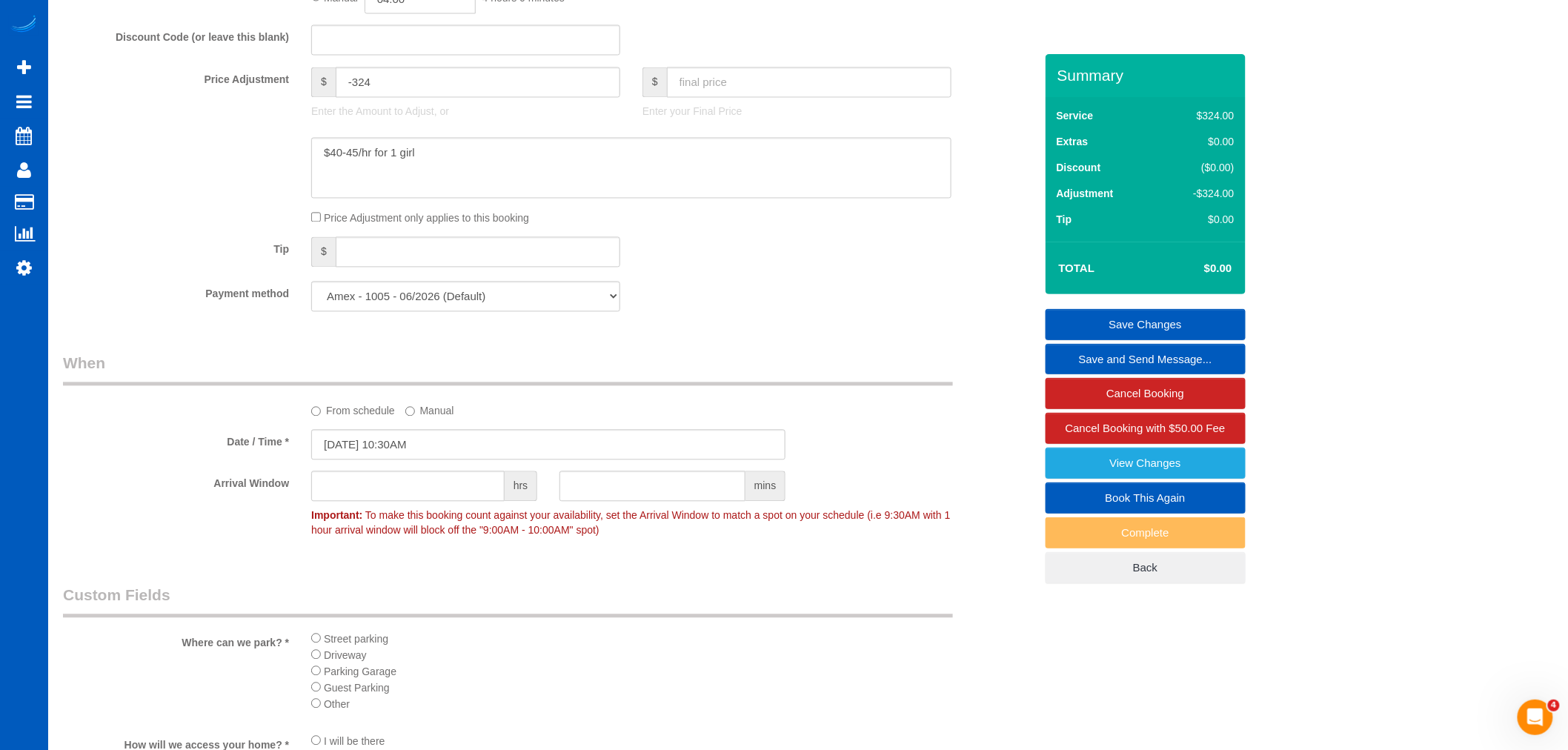
scroll to position [988, 0]
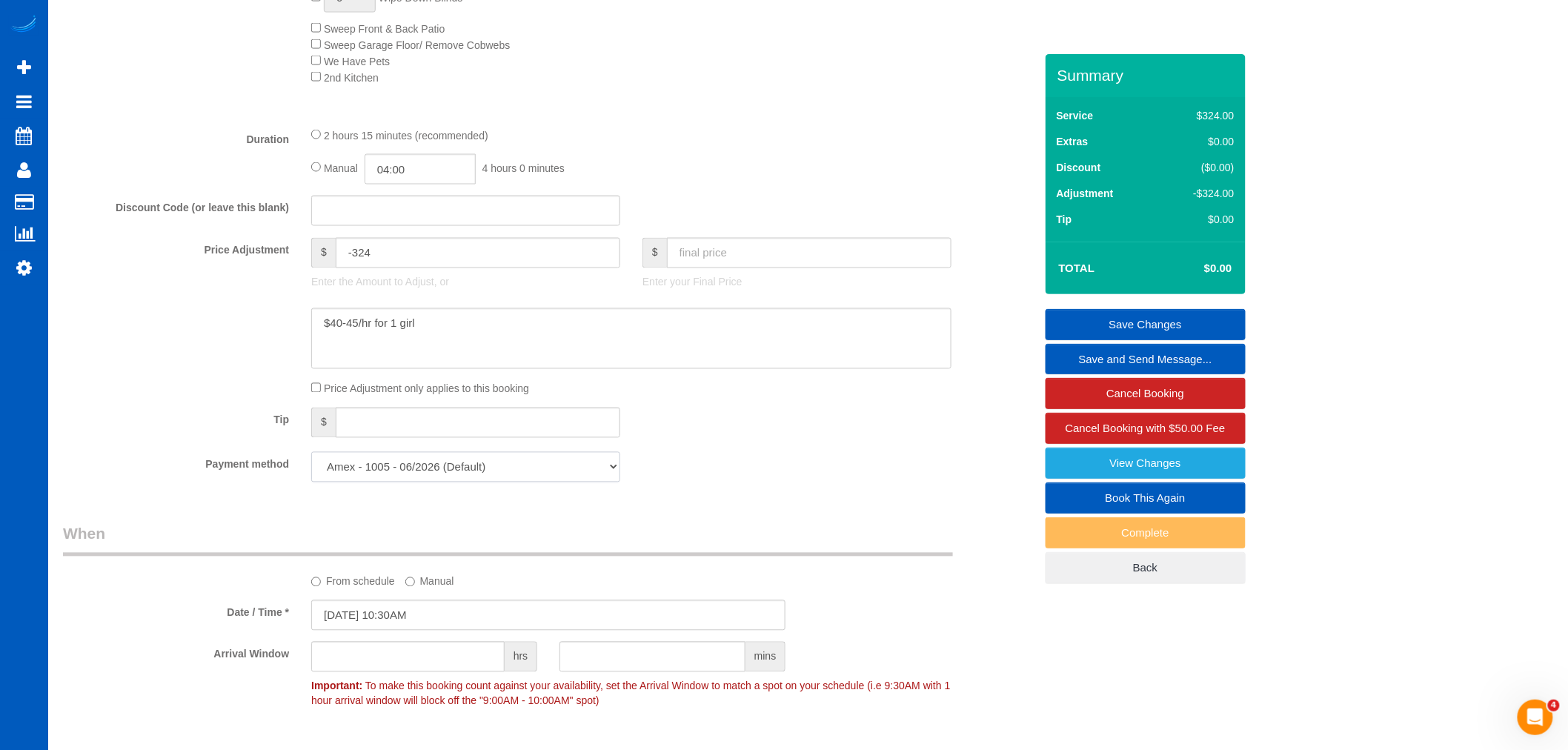
click at [454, 482] on select "Amex - 1005 - 06/2026 (Default) Add Credit Card ─────────────── Cash Check Payp…" at bounding box center [466, 467] width 309 height 31
click at [460, 480] on select "Amex - 1005 - 06/2026 (Default) Add Credit Card ─────────────── Cash Check Payp…" at bounding box center [466, 467] width 309 height 31
click at [442, 481] on select "Amex - 1005 - 06/2026 (Default) Add Credit Card ─────────────── Cash Check Payp…" at bounding box center [466, 467] width 309 height 31
click at [655, 532] on div "Who Email* tbgardner1@aol.com Name * Terri Gardner new customer Where Address* …" at bounding box center [548, 338] width 993 height 2545
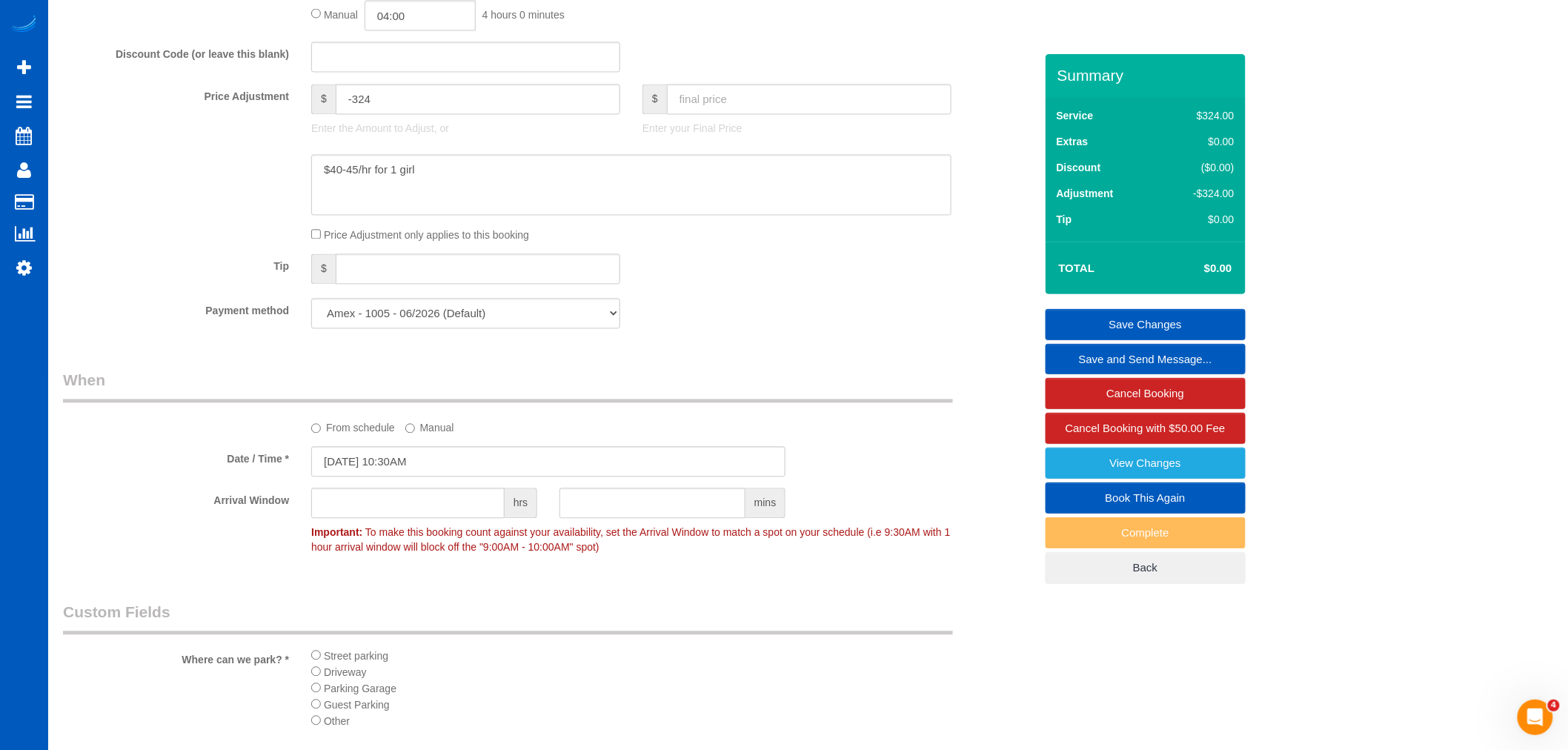
scroll to position [1153, 0]
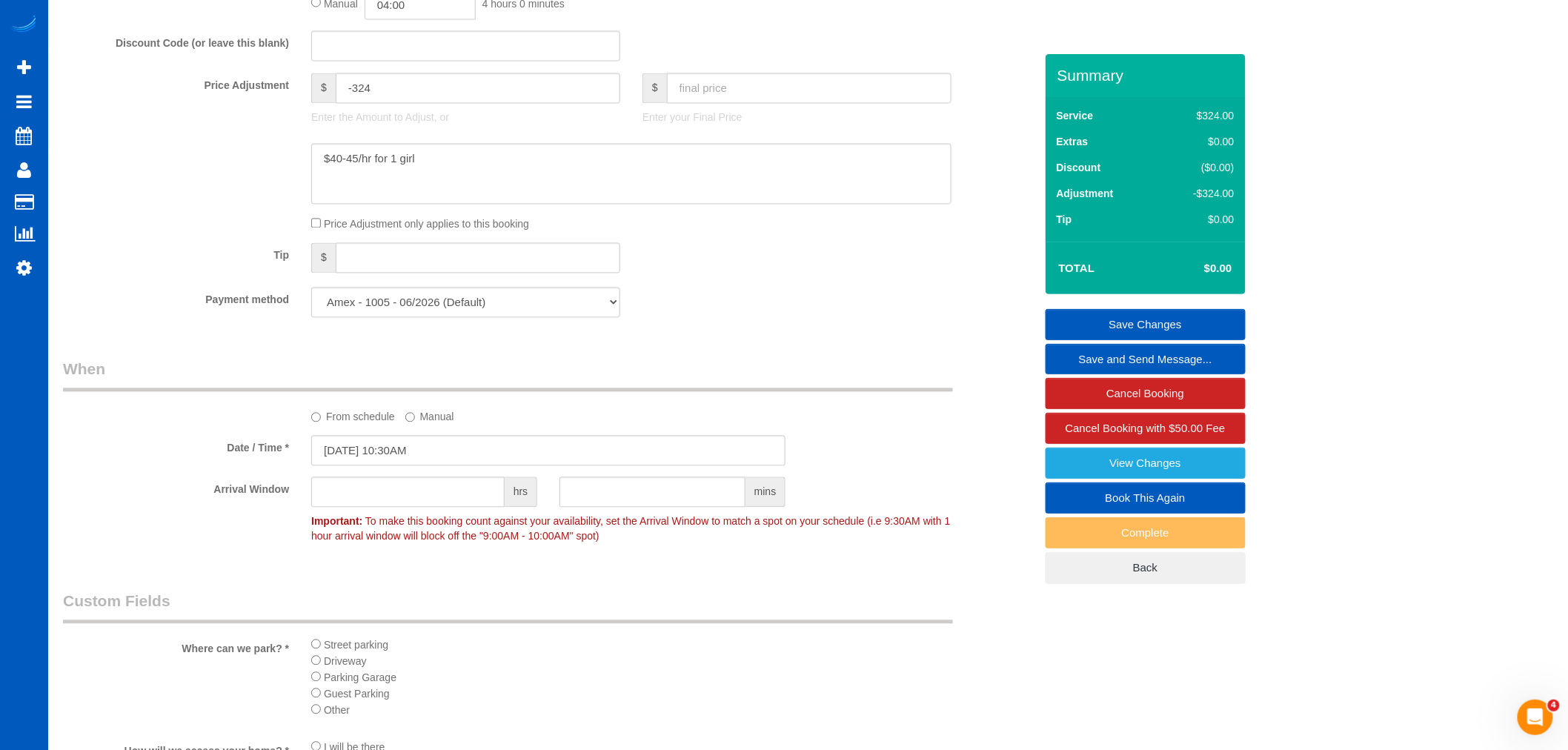
click at [1115, 329] on link "Save Changes" at bounding box center [1146, 325] width 200 height 31
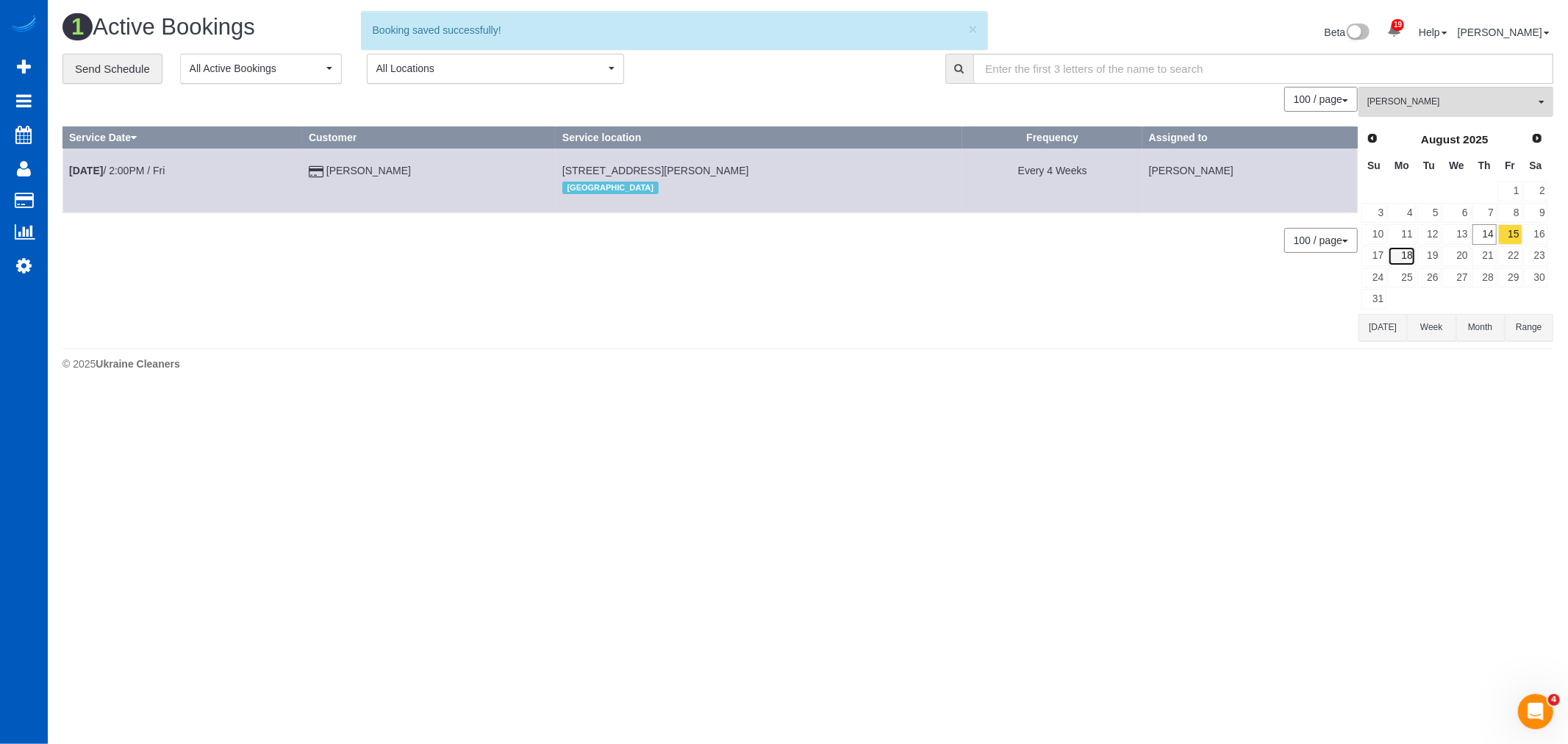
click at [1409, 254] on link "18" at bounding box center [1401, 256] width 27 height 20
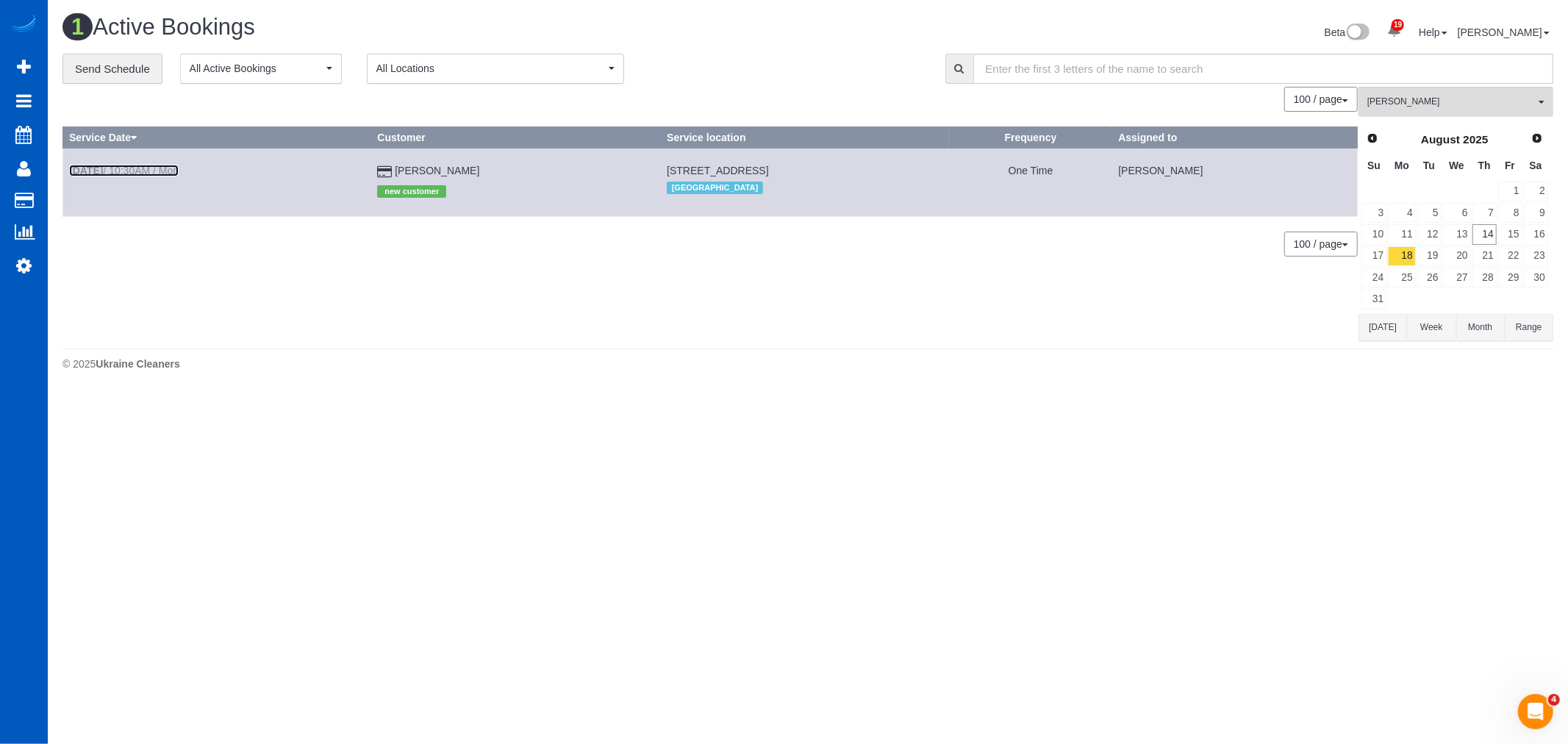
click at [162, 166] on link "Aug 18th / 10:30AM / Mon" at bounding box center [123, 170] width 109 height 12
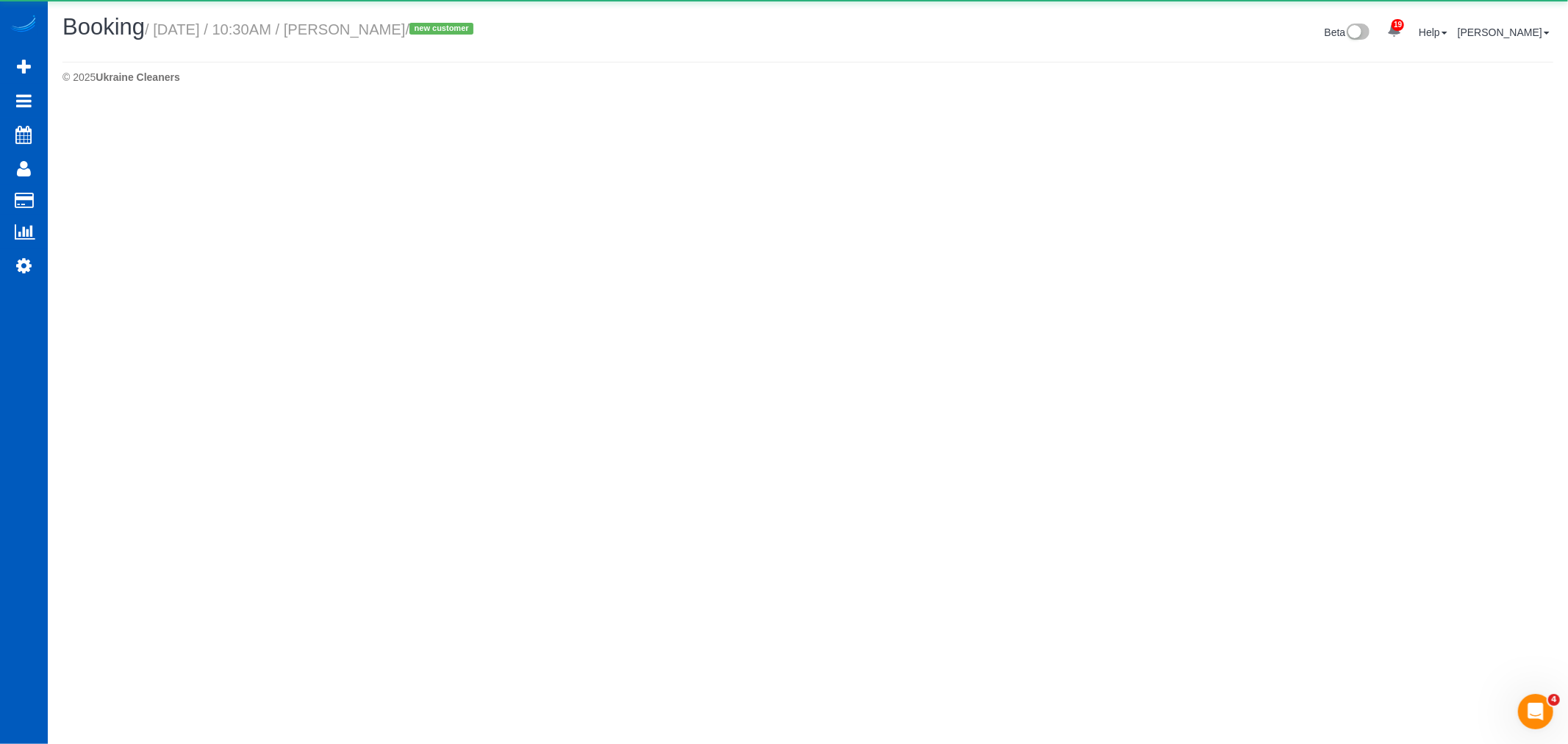
select select "CO"
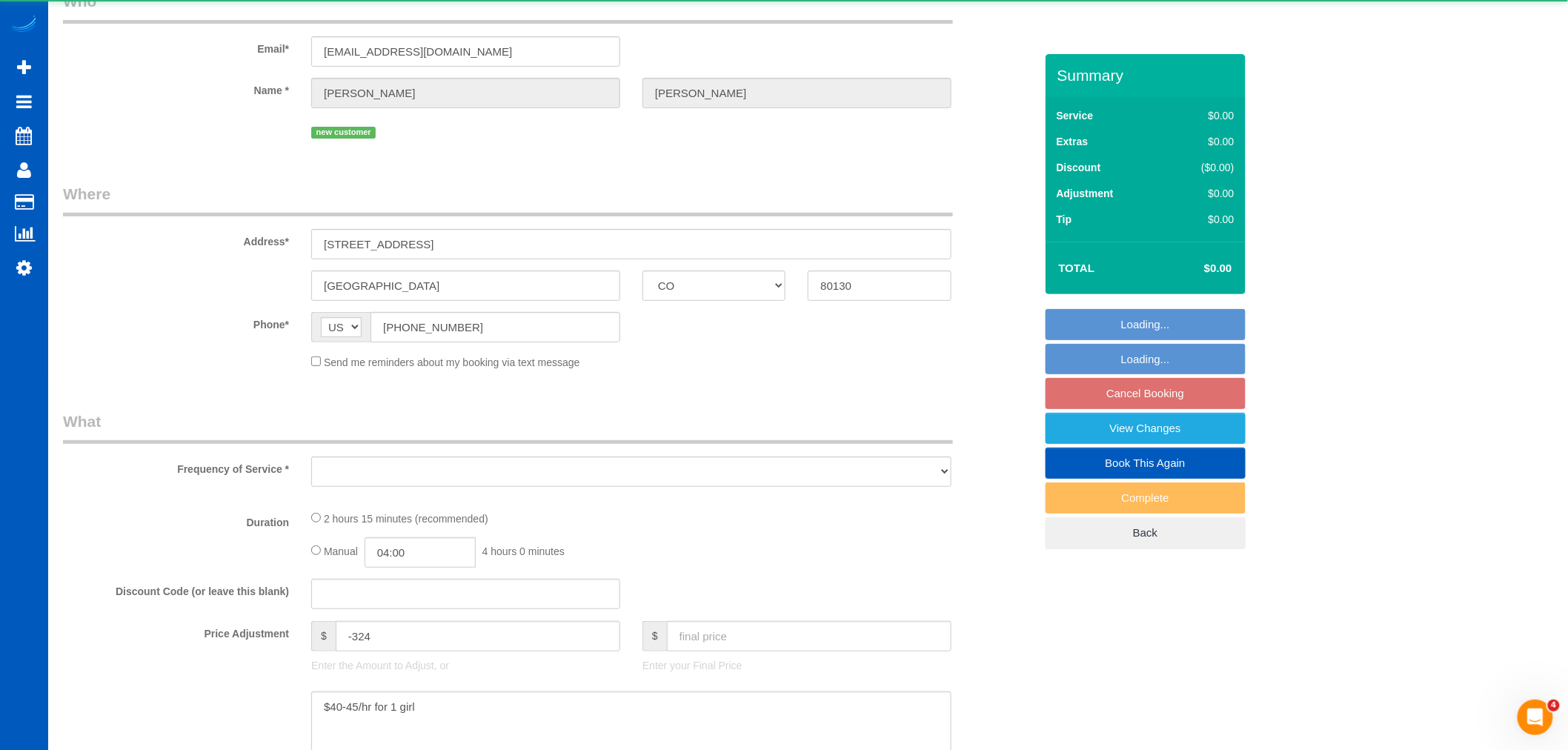
select select "object:12373"
select select "string:fspay-dd346907-030c-4f5c-9de1-28653bd051dd"
select select "199"
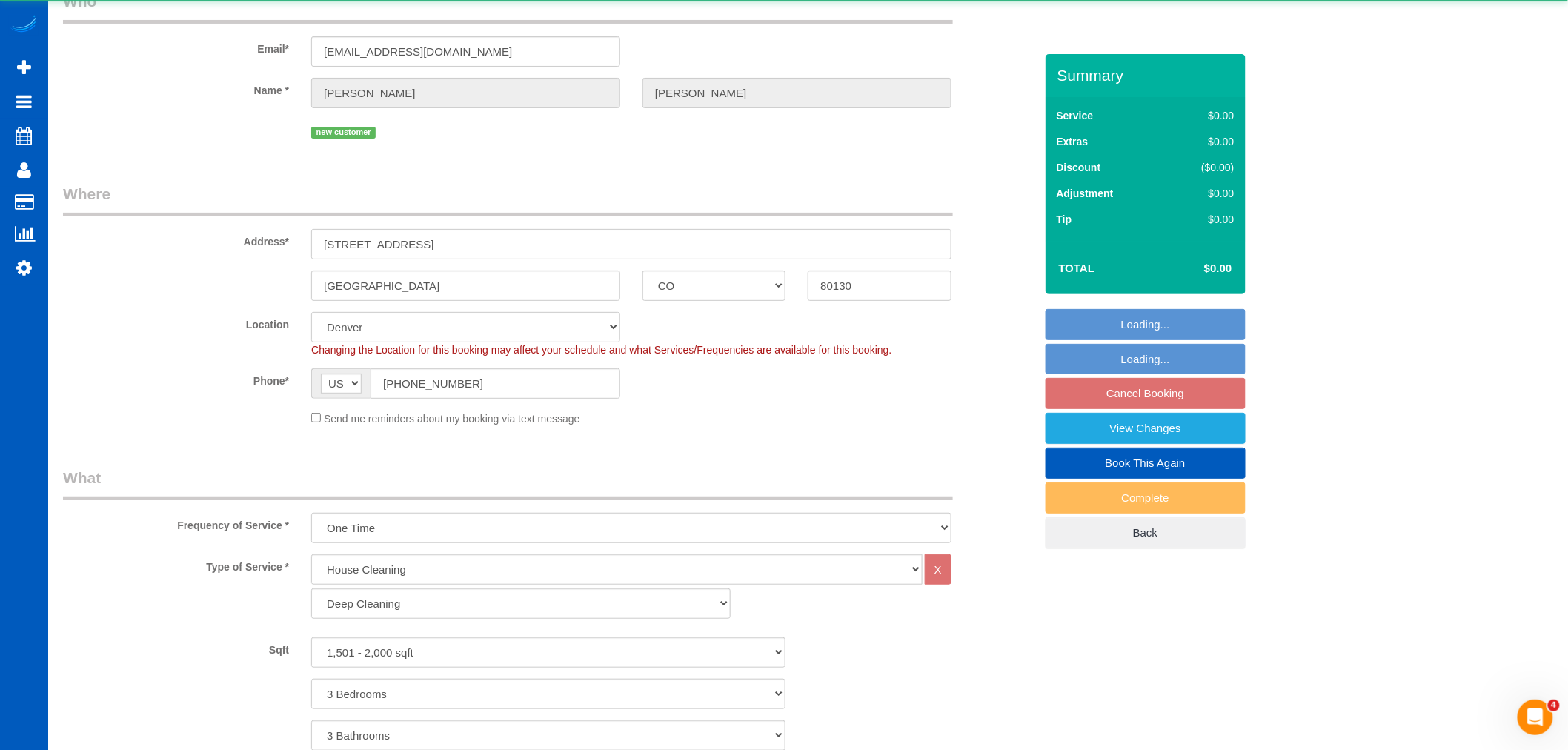
scroll to position [491, 0]
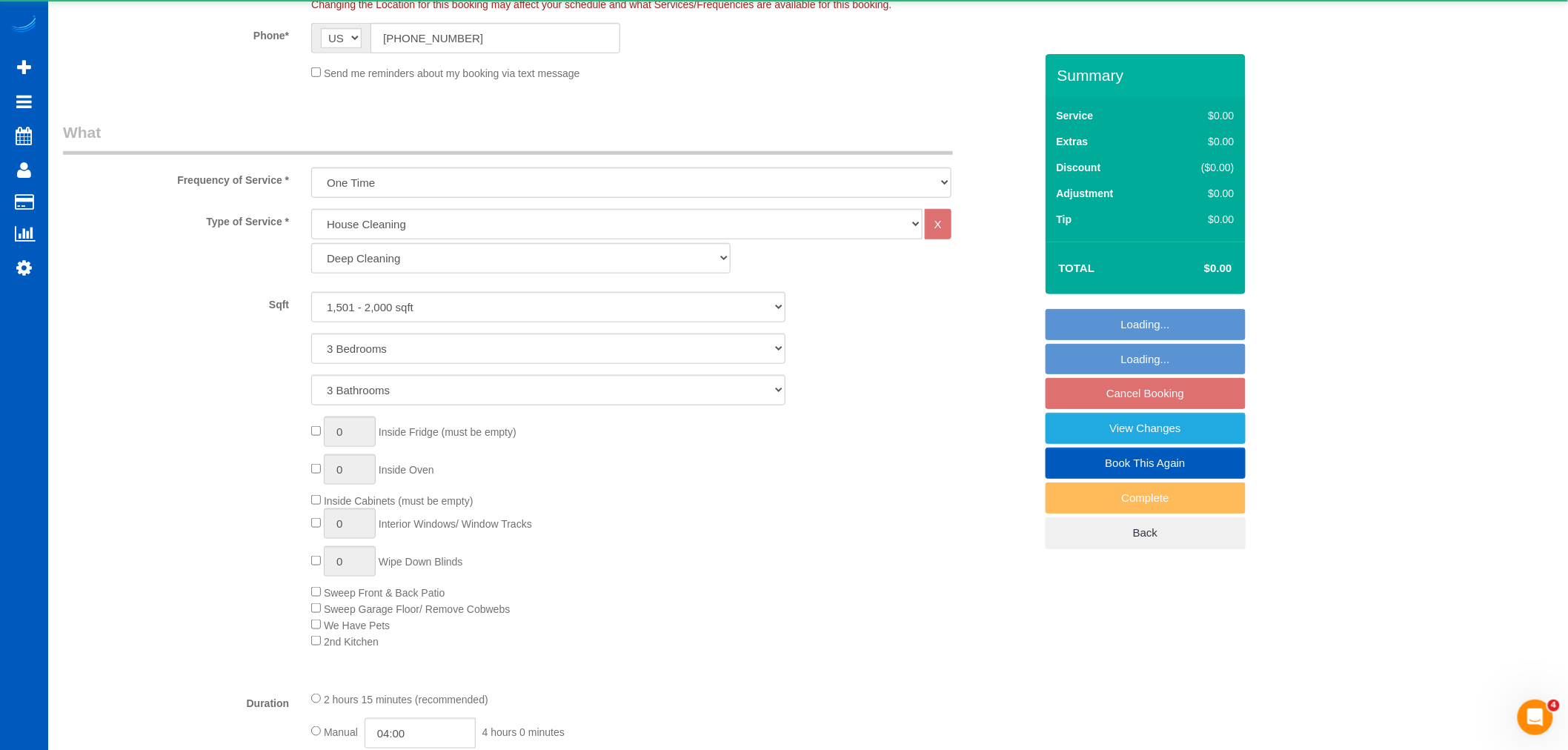
select select "object:12651"
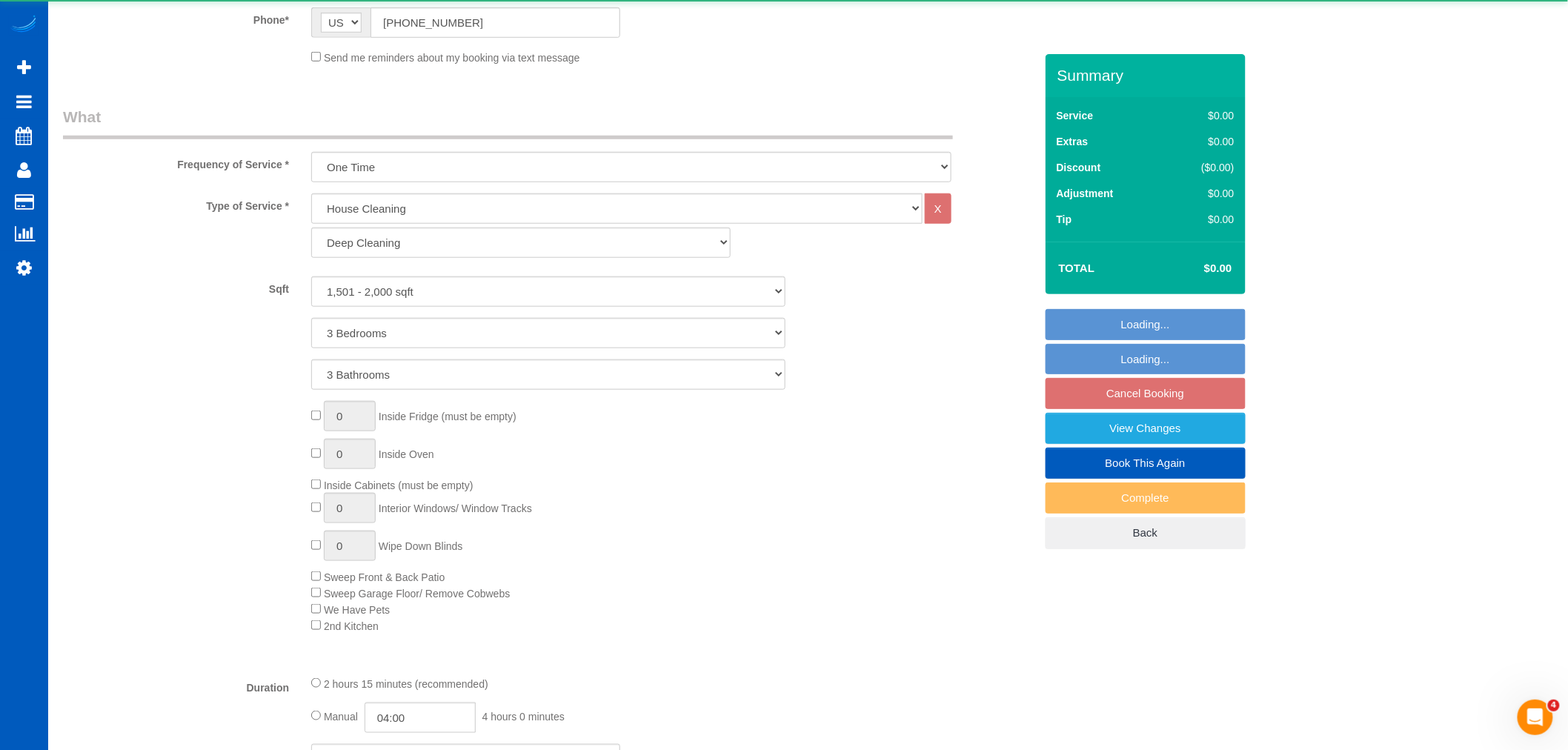
scroll to position [0, 0]
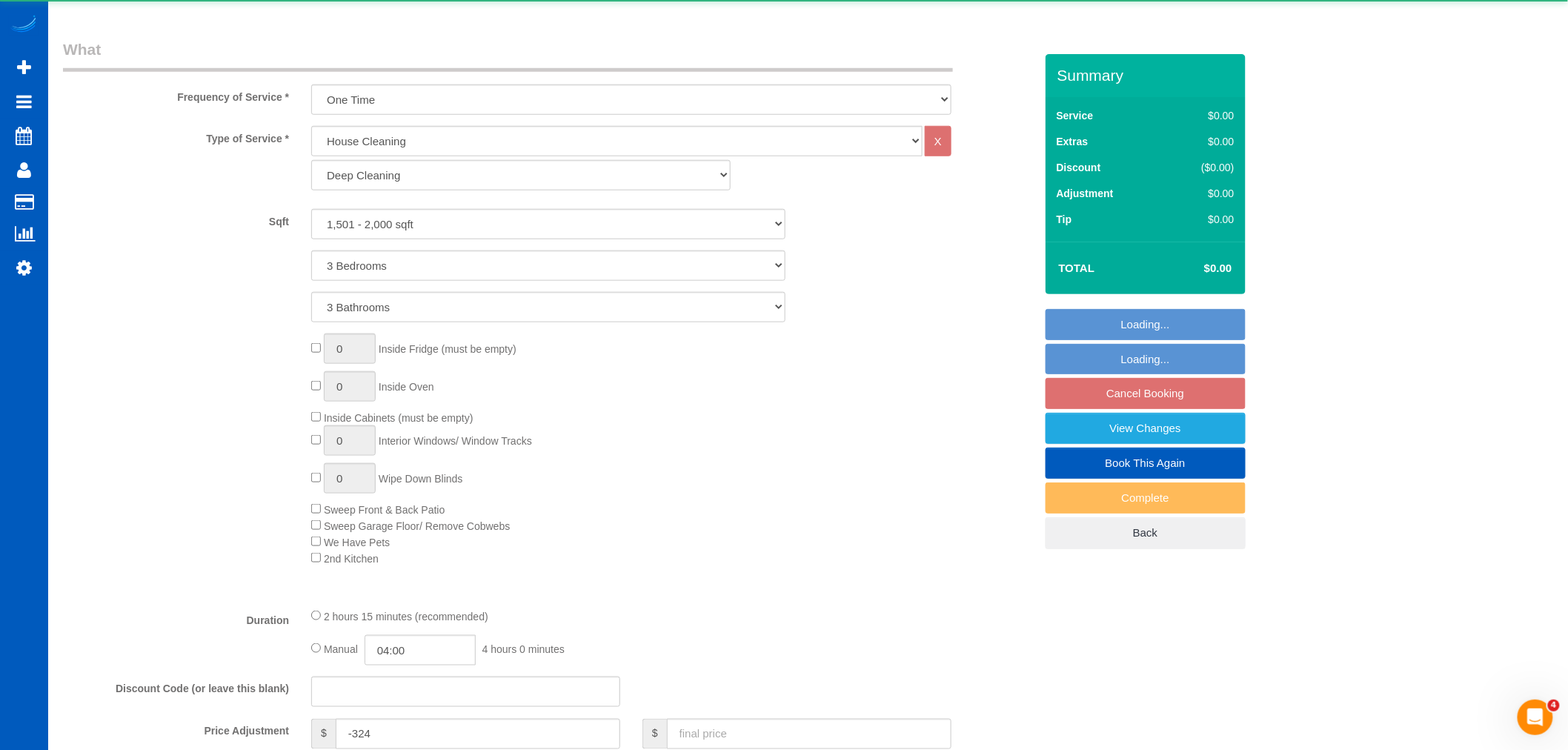
select select "1501"
select select "3"
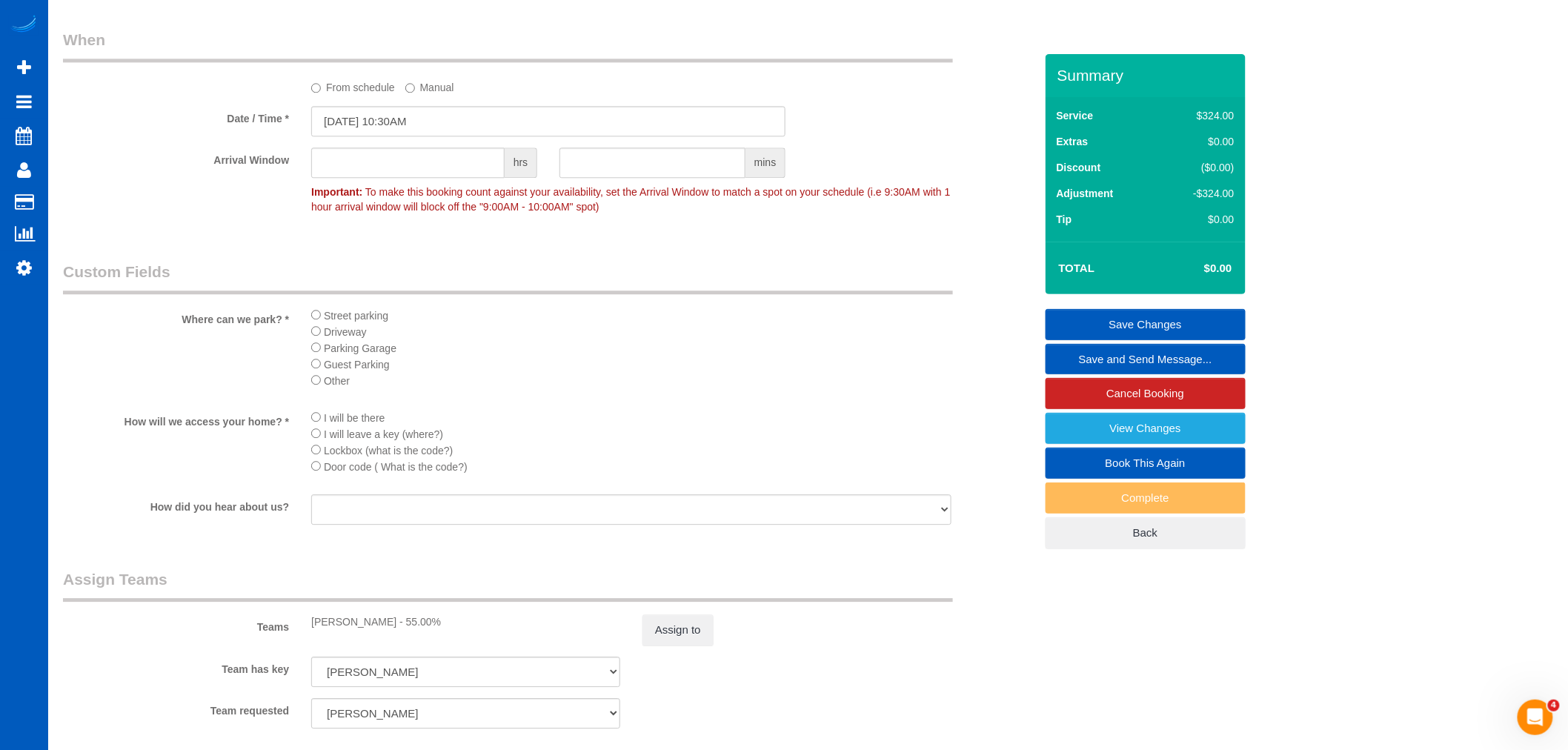
scroll to position [1565, 0]
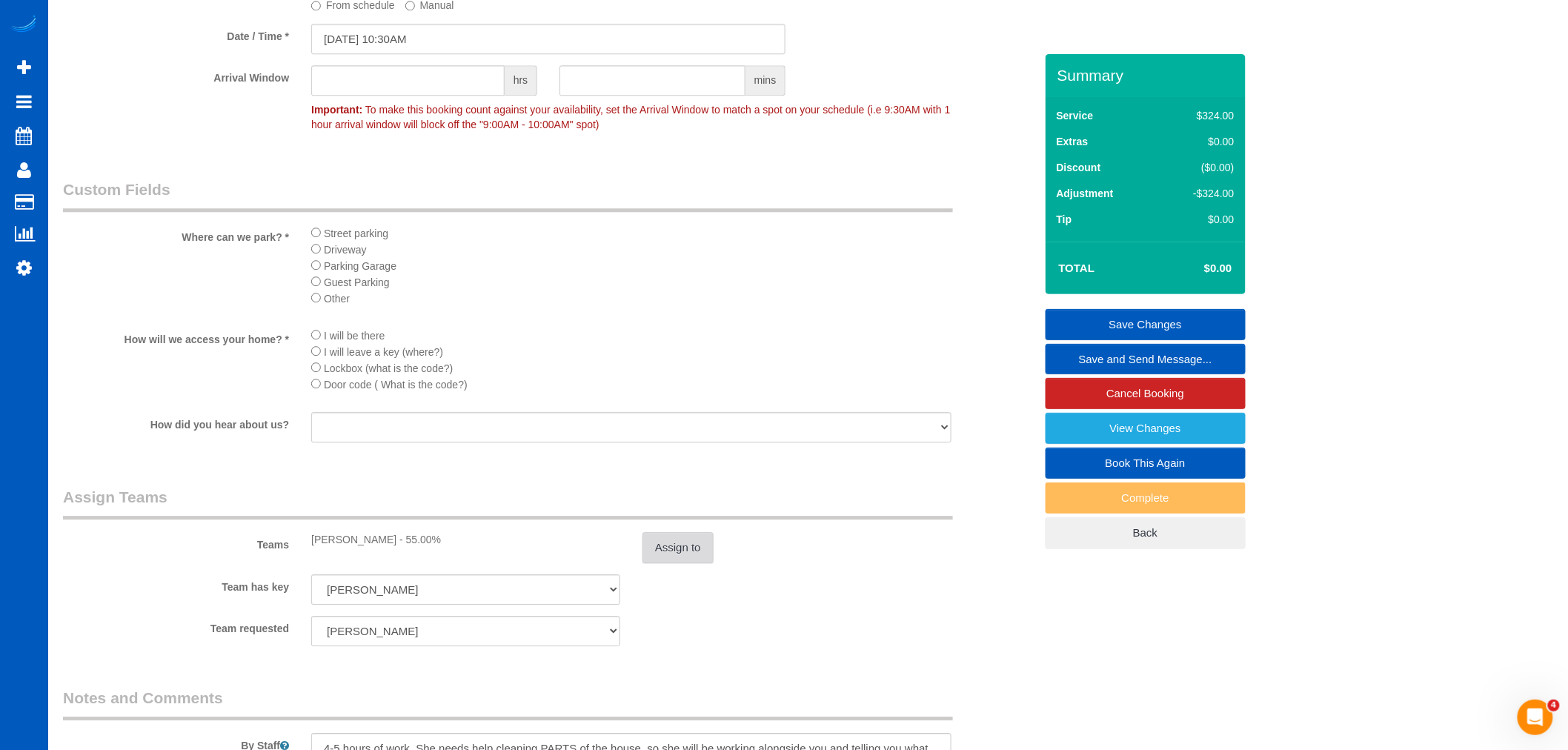
click at [658, 564] on button "Assign to" at bounding box center [678, 548] width 71 height 31
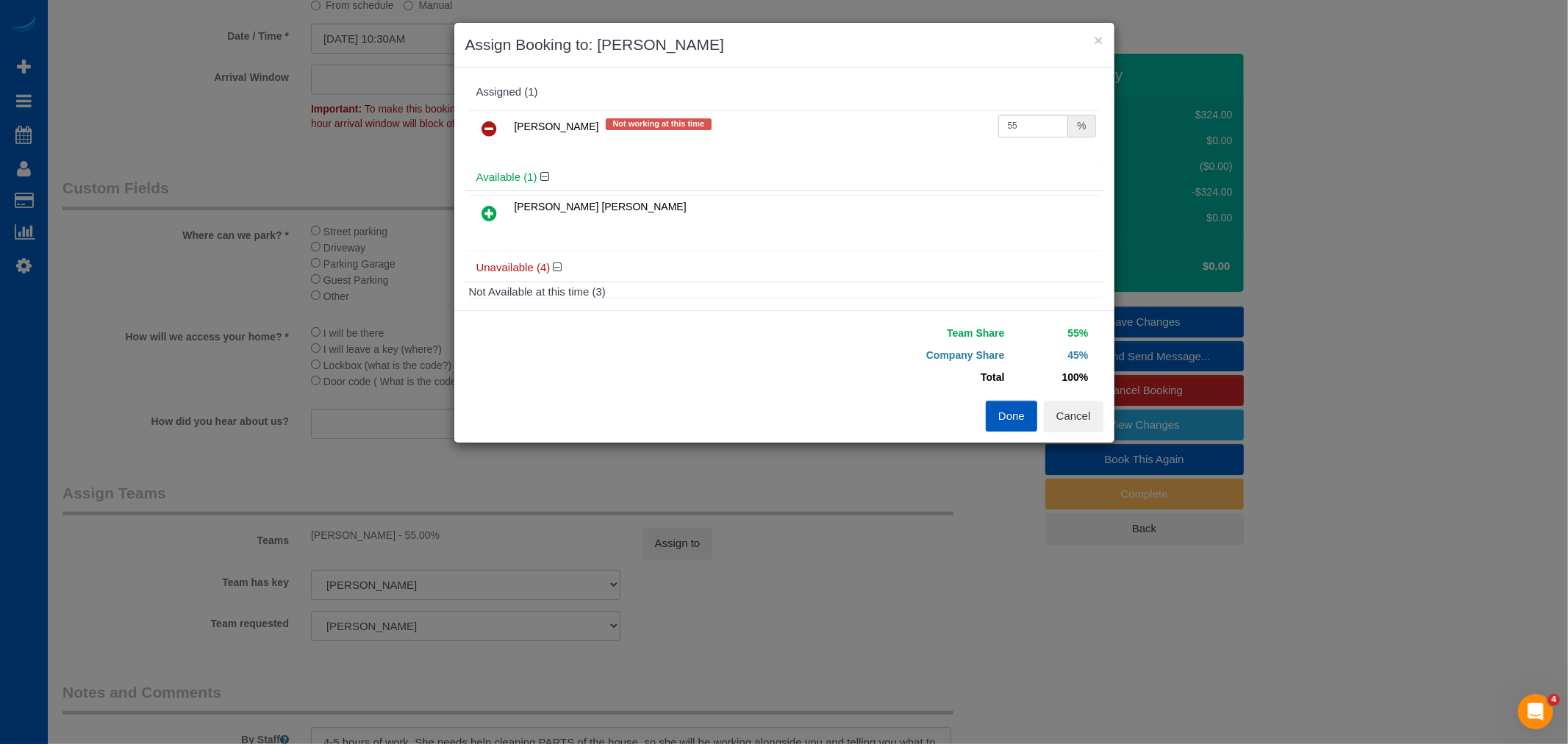
click at [487, 122] on icon at bounding box center [490, 128] width 16 height 17
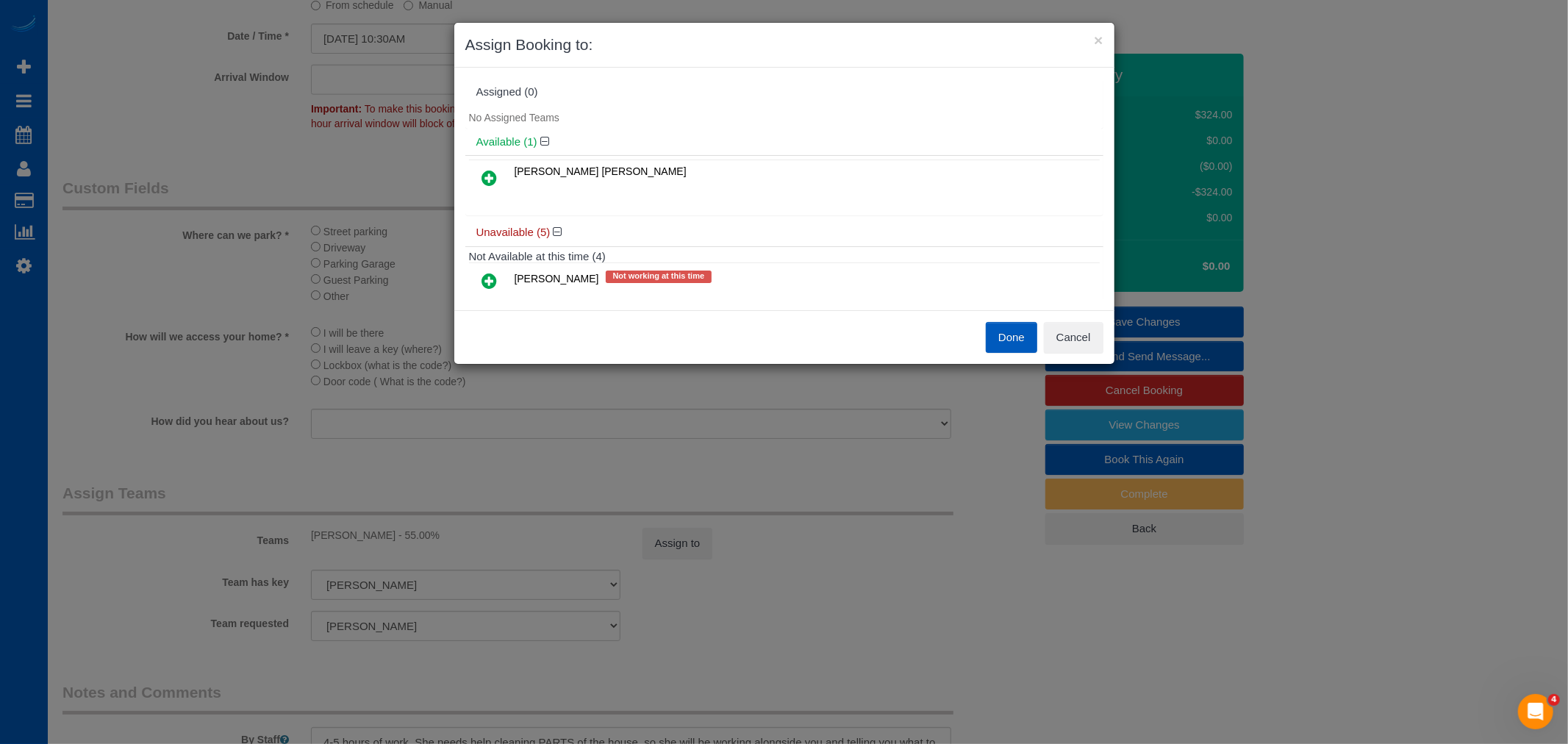
click at [489, 179] on icon at bounding box center [490, 178] width 16 height 17
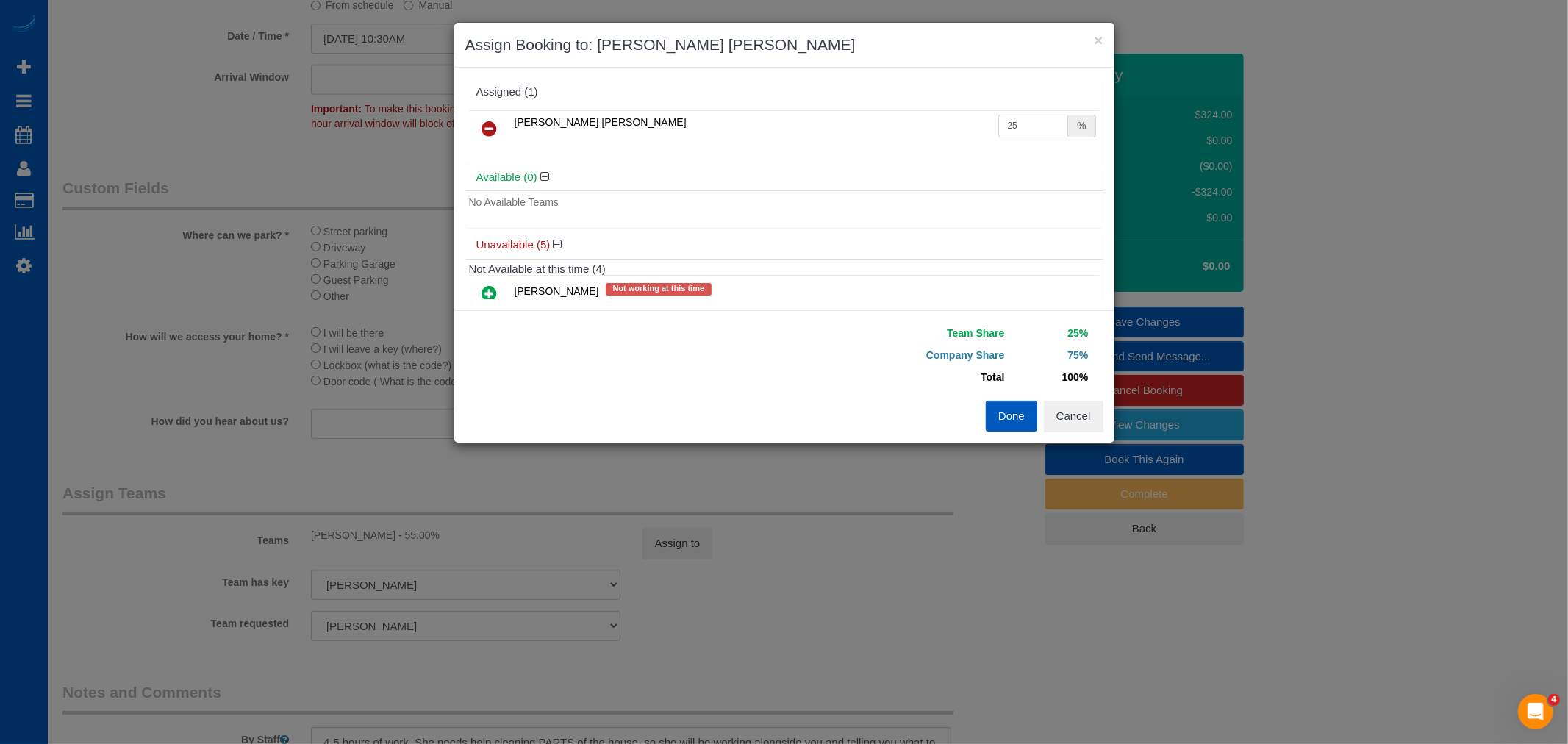
drag, startPoint x: 1029, startPoint y: 128, endPoint x: 832, endPoint y: 118, distance: 197.3
click at [832, 118] on tr "Elena Emets Henson 25 %" at bounding box center [784, 129] width 630 height 38
type input "55"
click at [1023, 425] on button "Done" at bounding box center [1011, 416] width 52 height 31
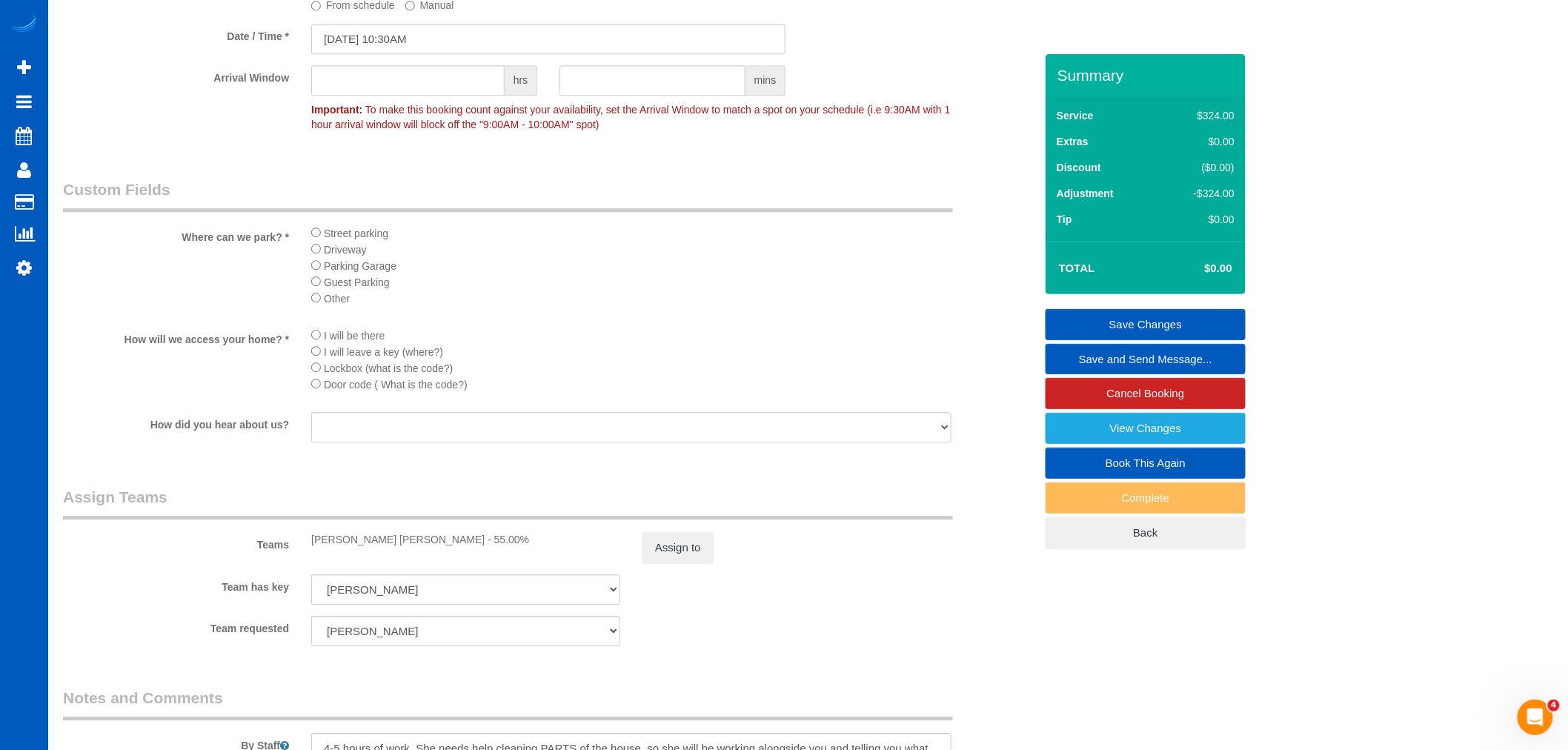
click at [1157, 323] on link "Save Changes" at bounding box center [1146, 325] width 200 height 31
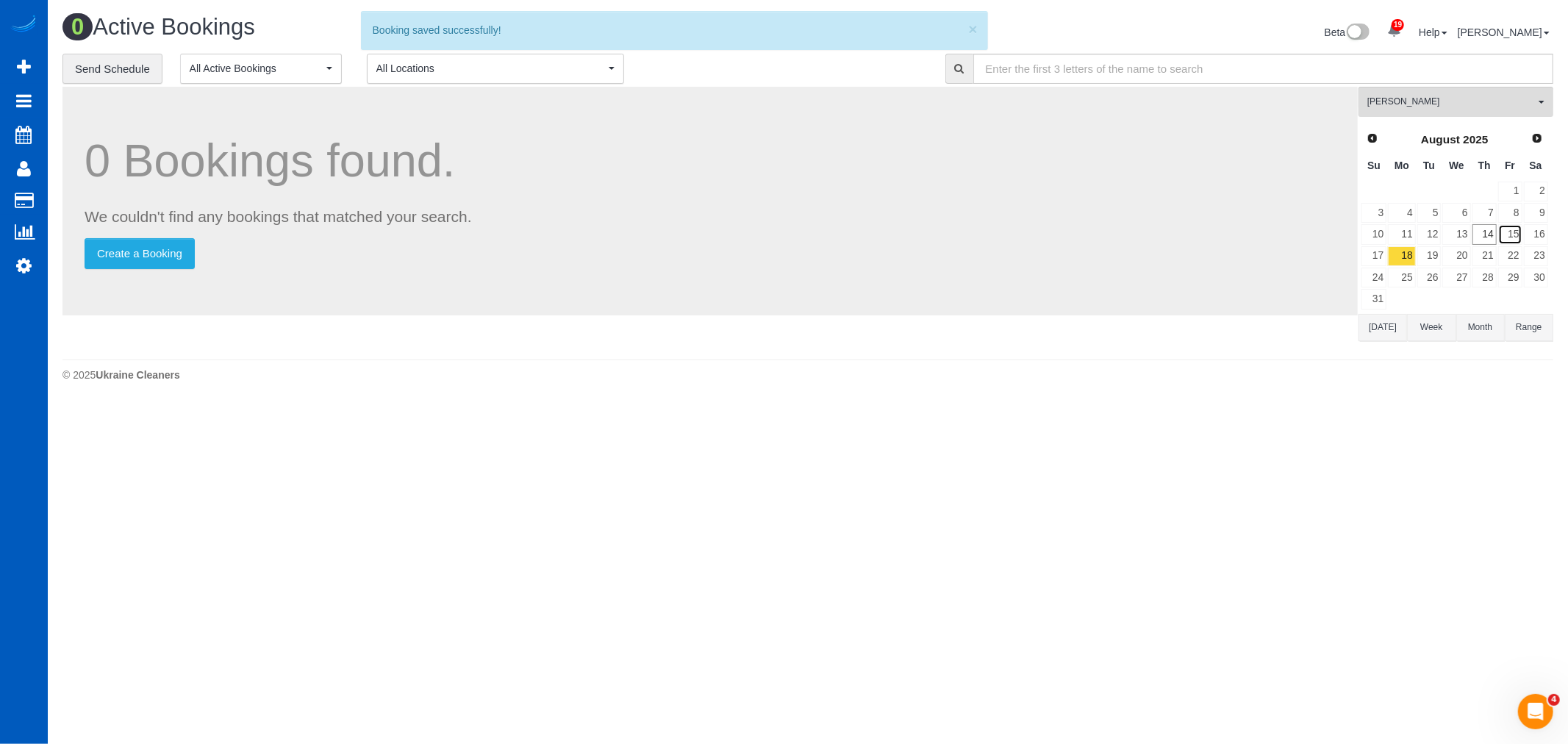
click at [1510, 224] on td "15" at bounding box center [1510, 234] width 25 height 21
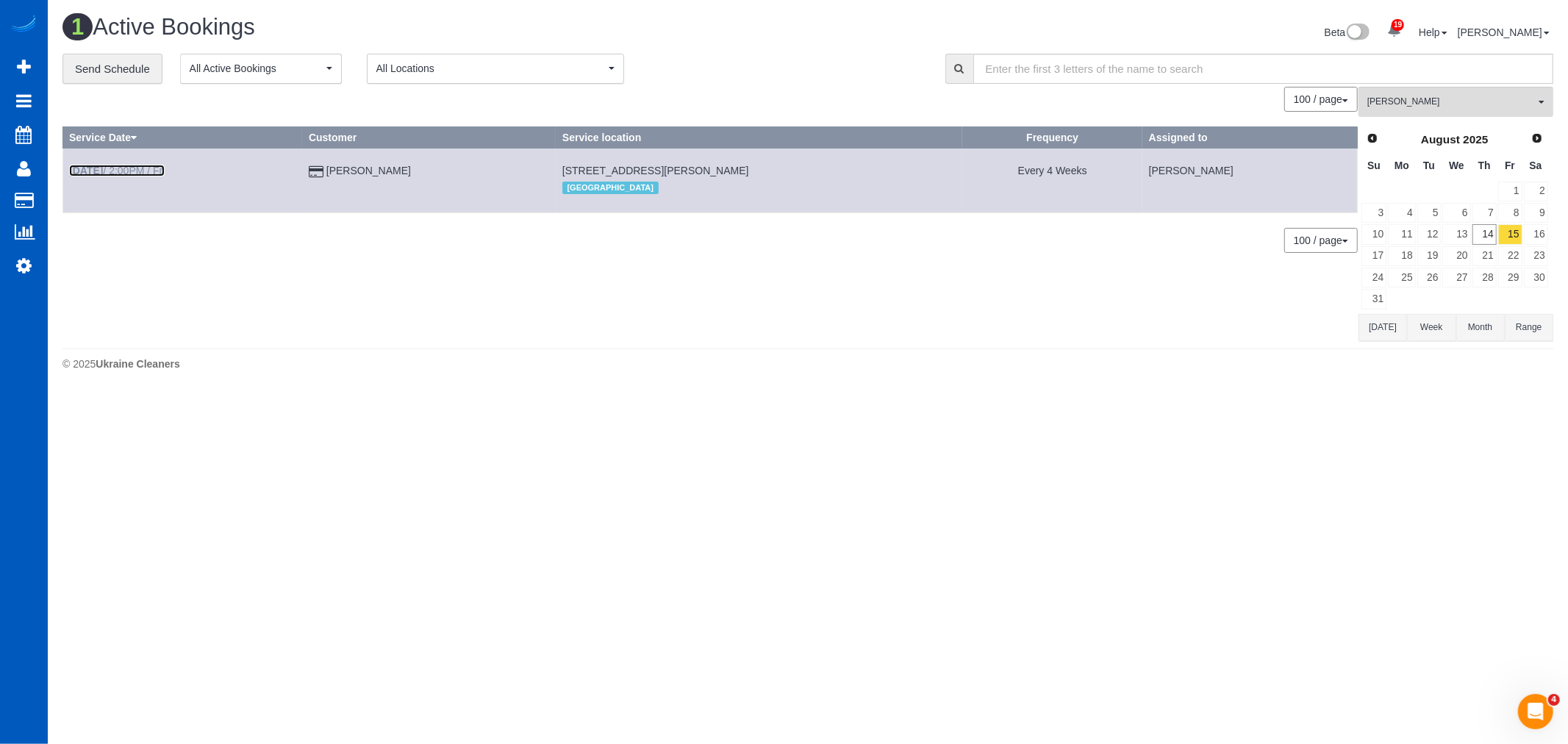
click at [127, 167] on link "Aug 15th / 2:00PM / Fri" at bounding box center [117, 170] width 95 height 12
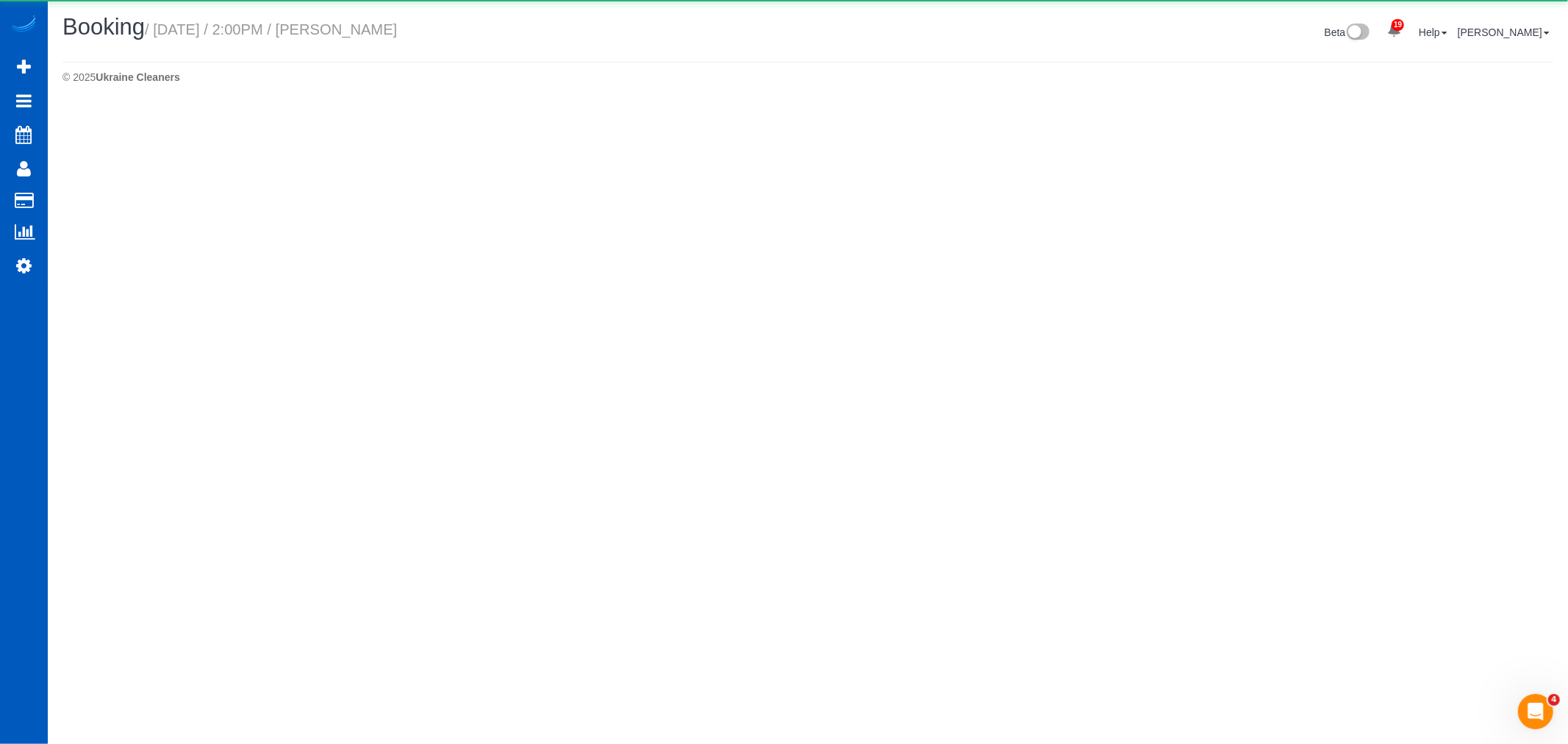
select select "CO"
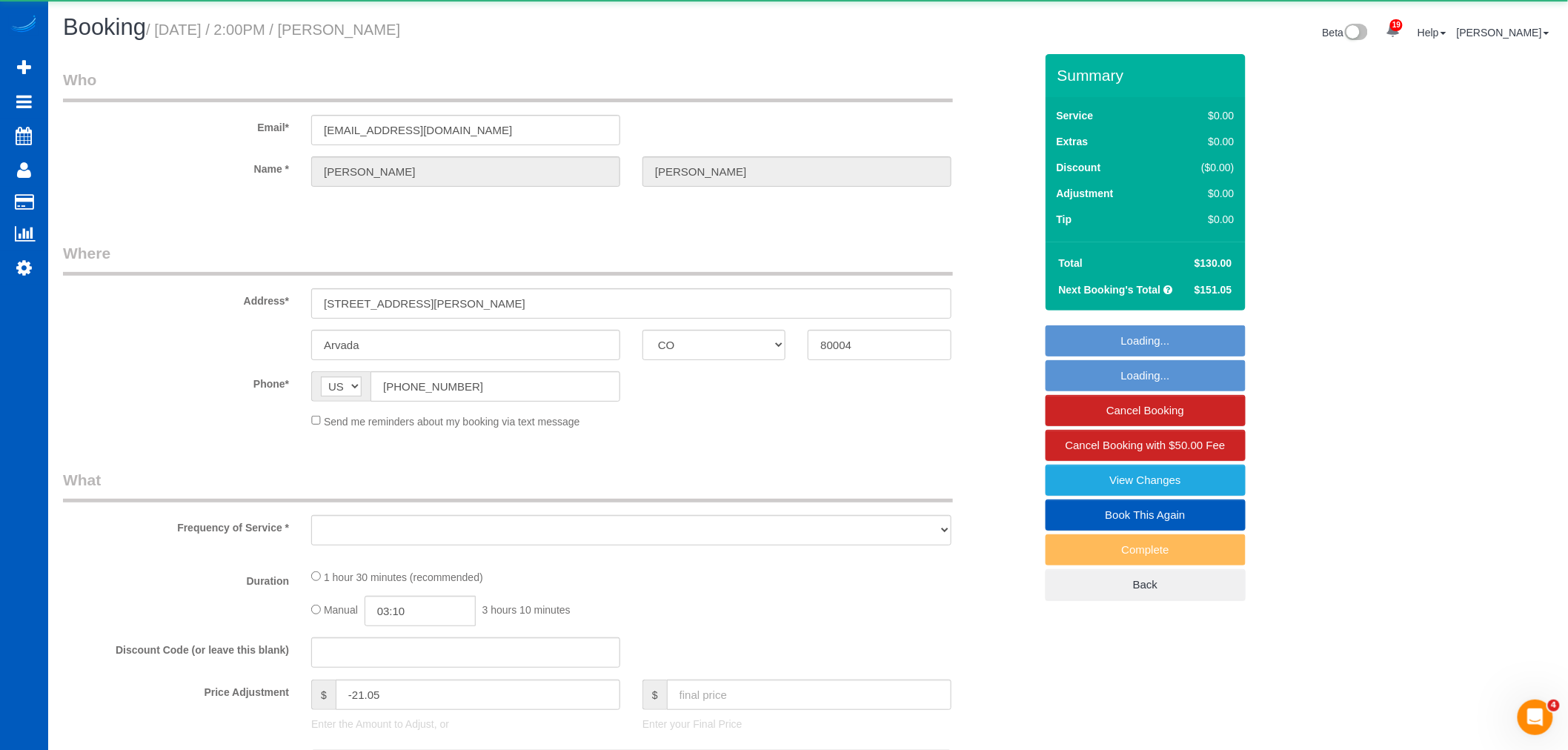
select select "object:13788"
select select "199"
select select "2"
select select "spot42"
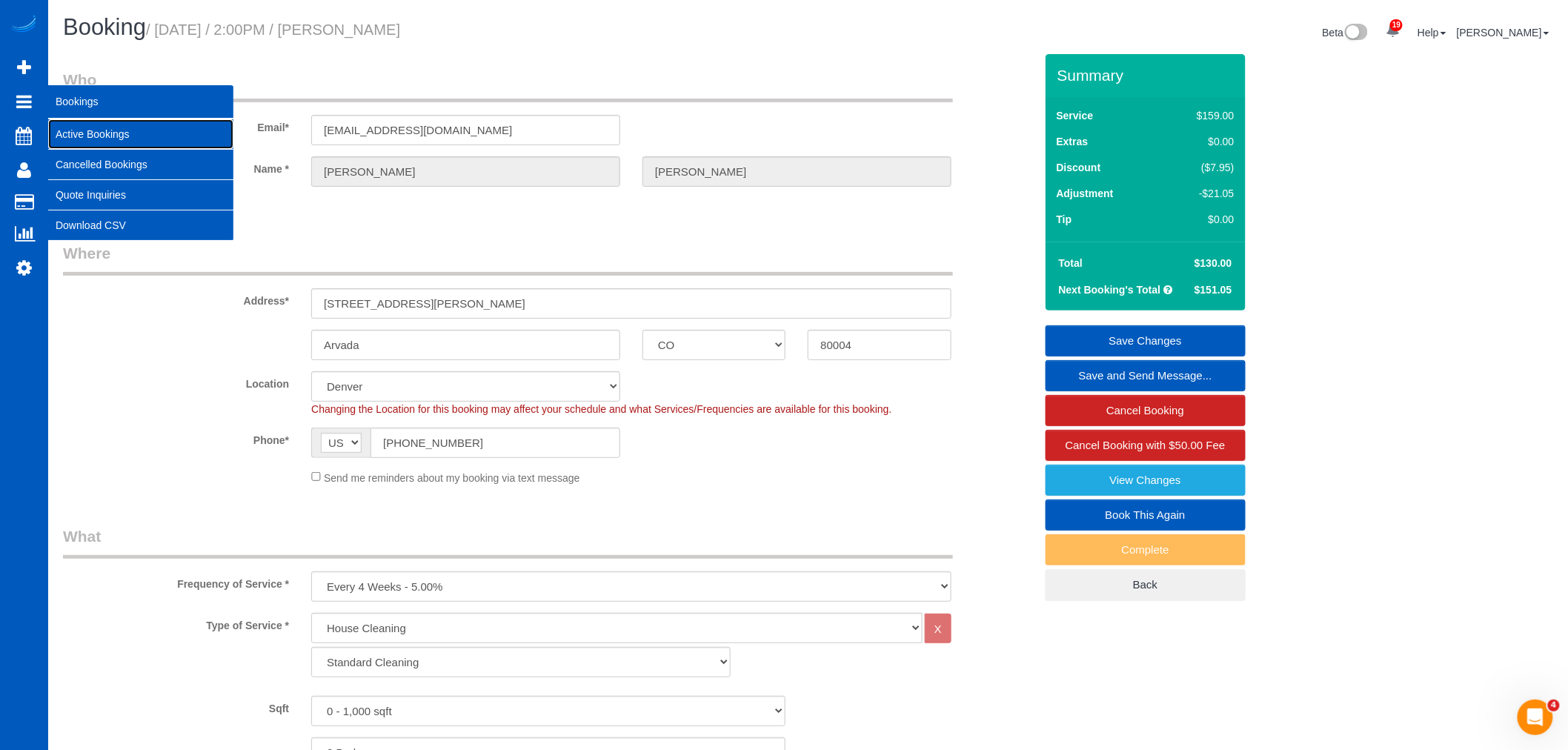
click at [84, 133] on link "Active Bookings" at bounding box center [141, 134] width 186 height 30
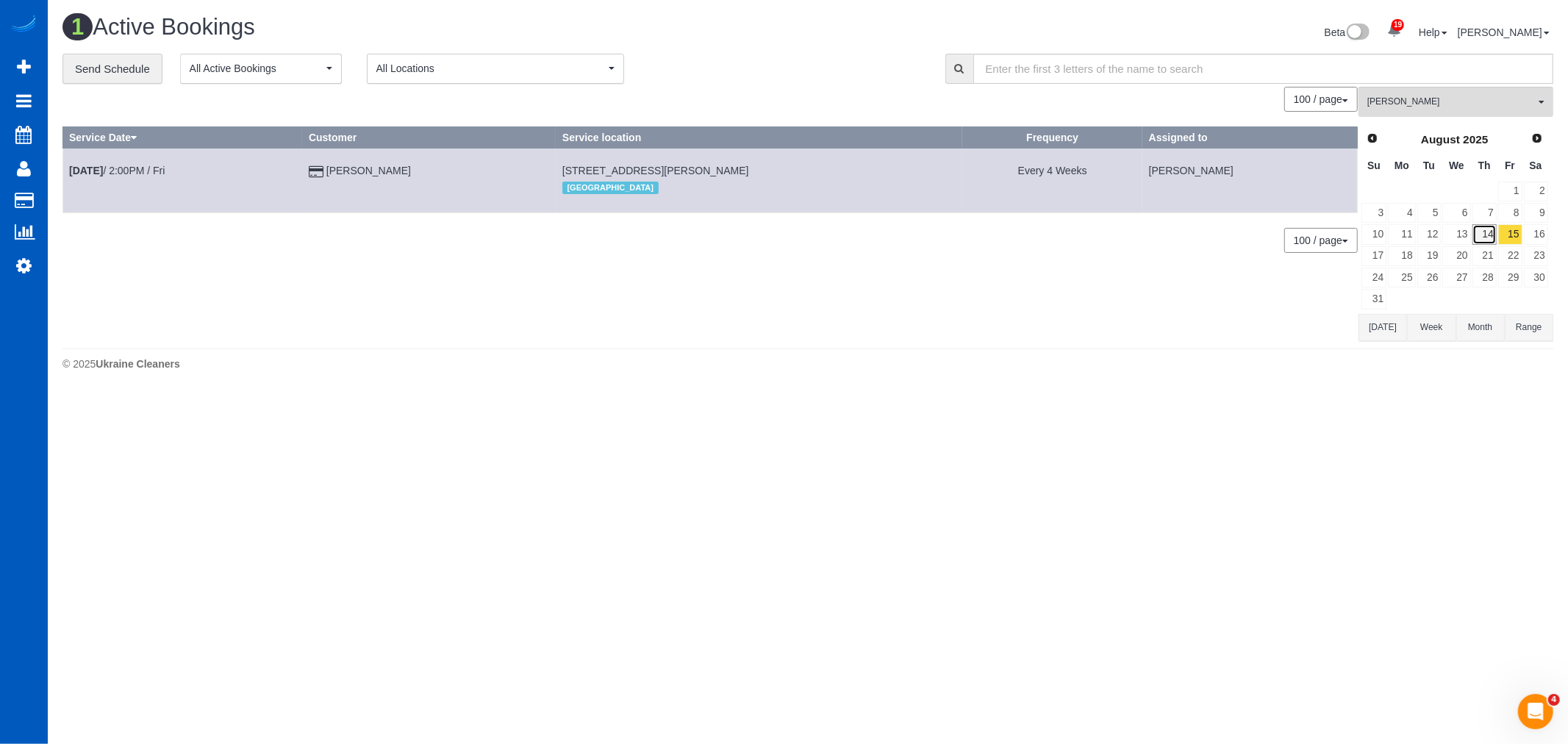
click at [1473, 240] on link "14" at bounding box center [1485, 234] width 25 height 20
click at [1428, 94] on button "Ivanna Markintovych All Teams" at bounding box center [1455, 102] width 195 height 30
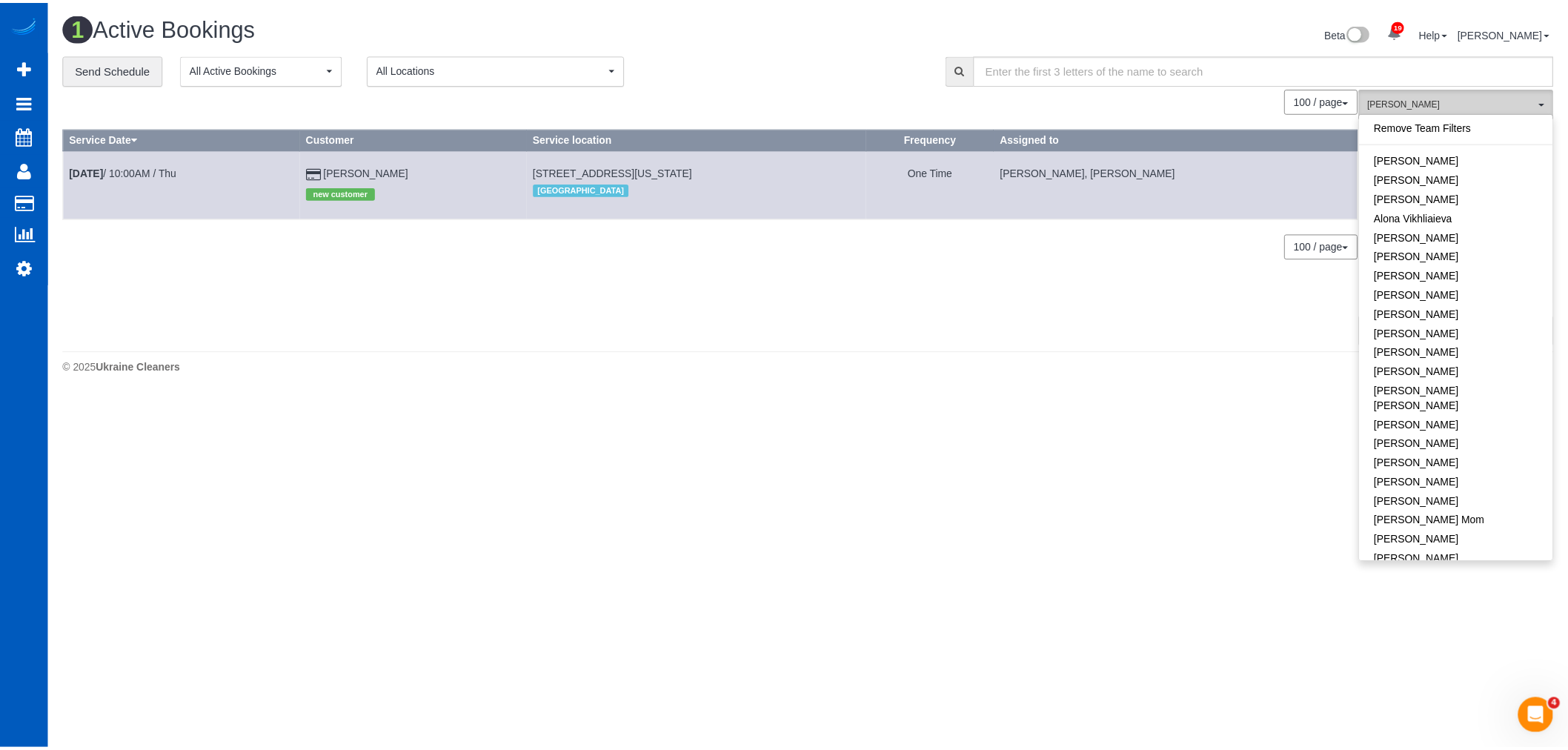
scroll to position [264, 0]
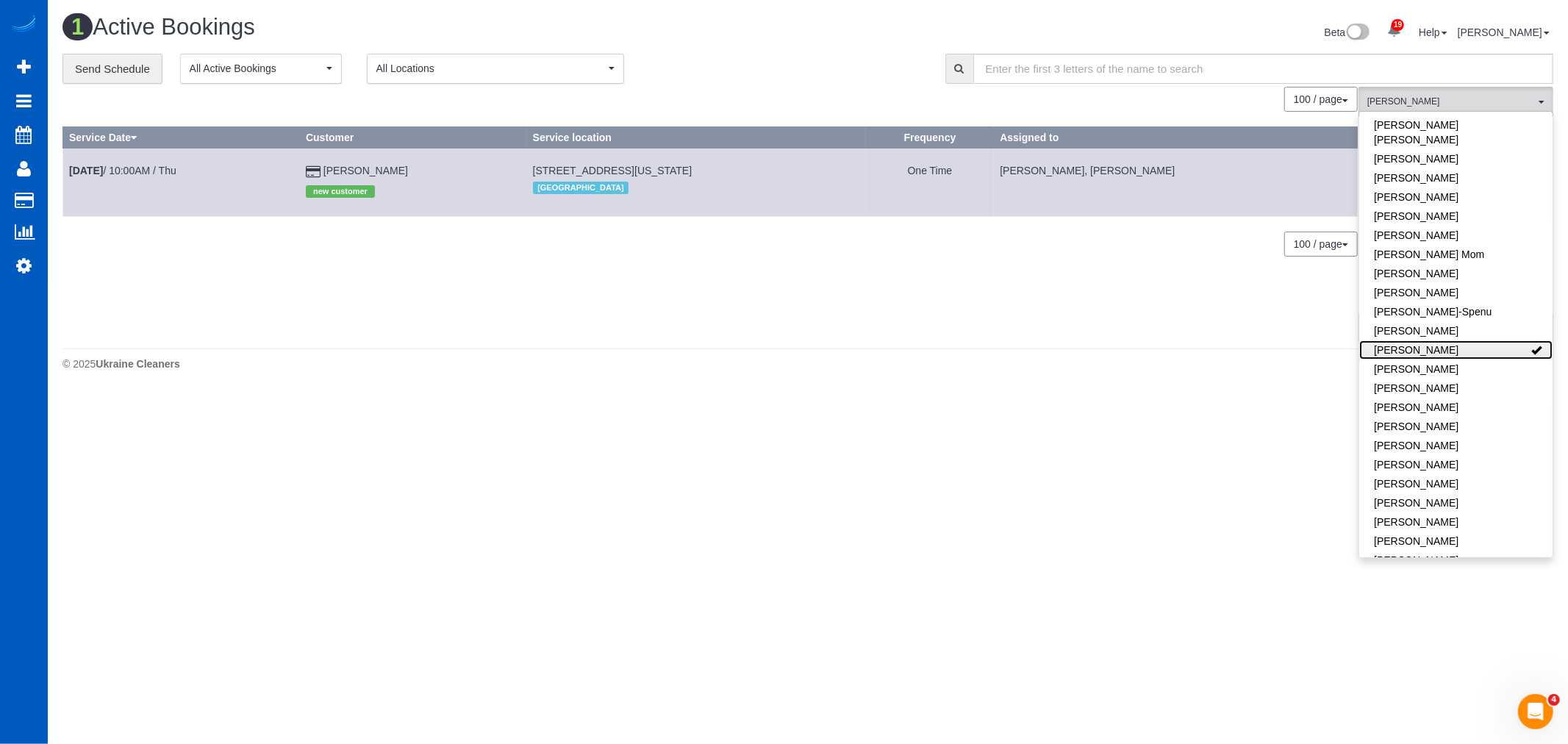
click at [1500, 340] on link "Ivanna Markintovych" at bounding box center [1455, 349] width 193 height 19
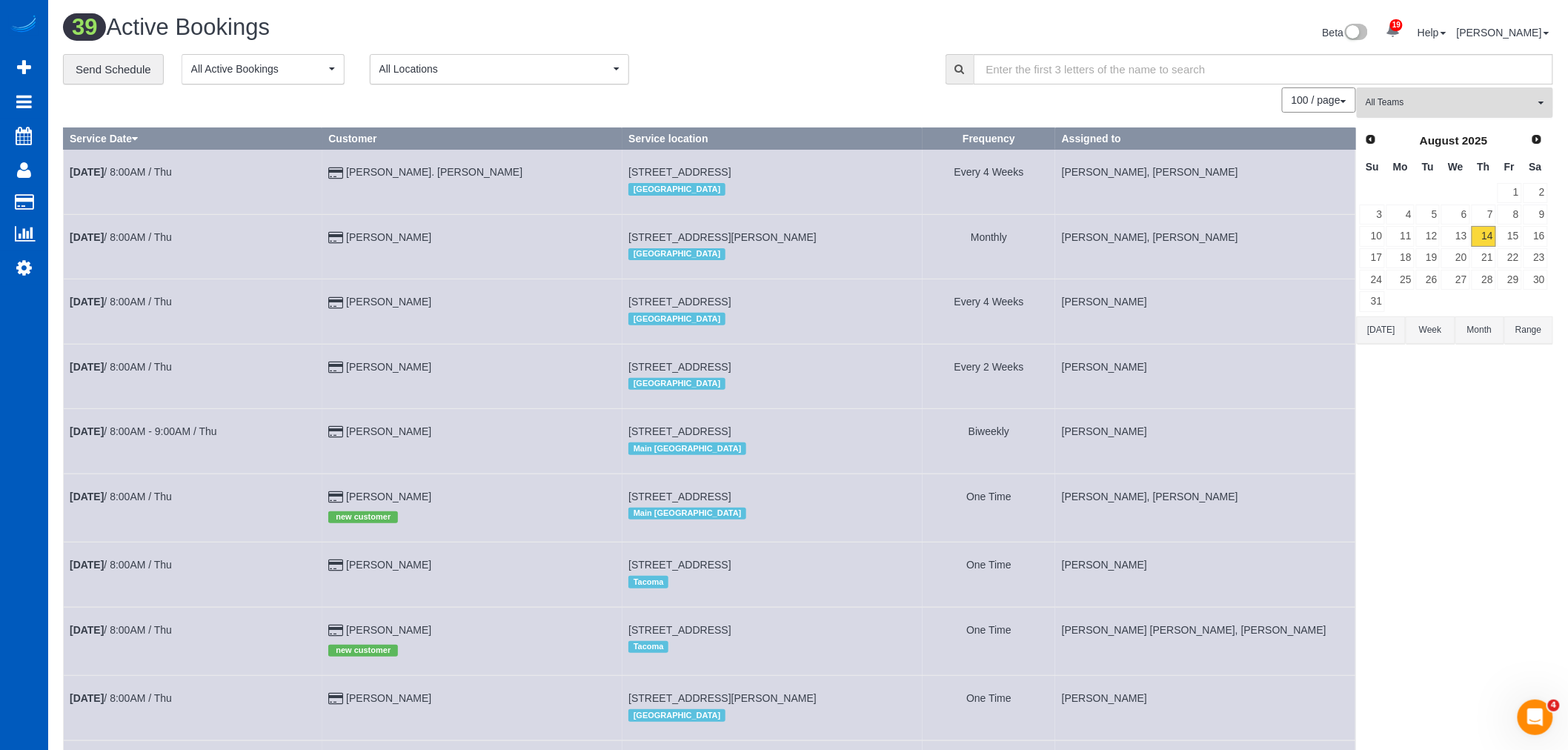
click at [1439, 97] on span "All Teams" at bounding box center [1450, 102] width 169 height 12
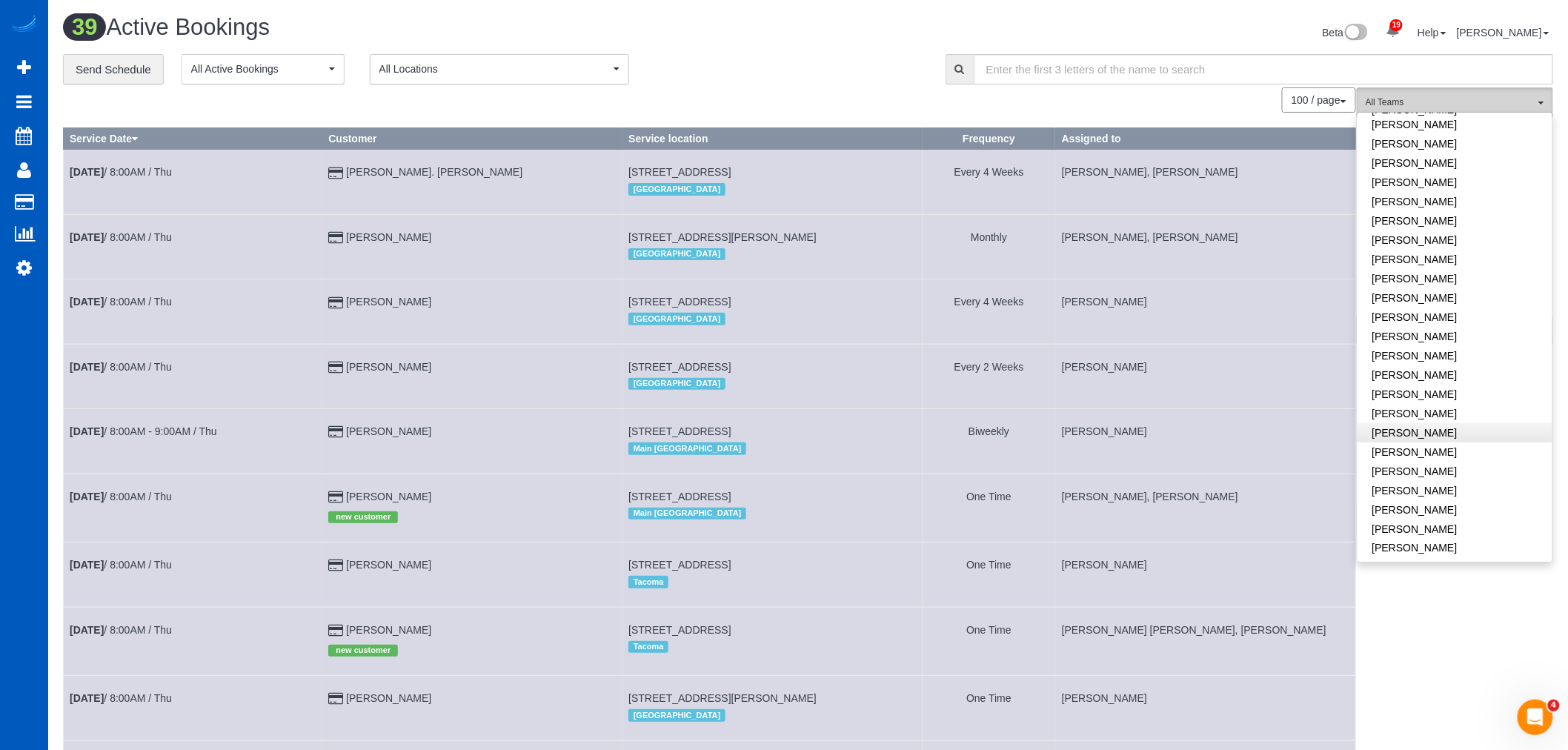
scroll to position [841, 0]
click at [1410, 475] on link "Snizhana Yukhymets" at bounding box center [1455, 484] width 195 height 19
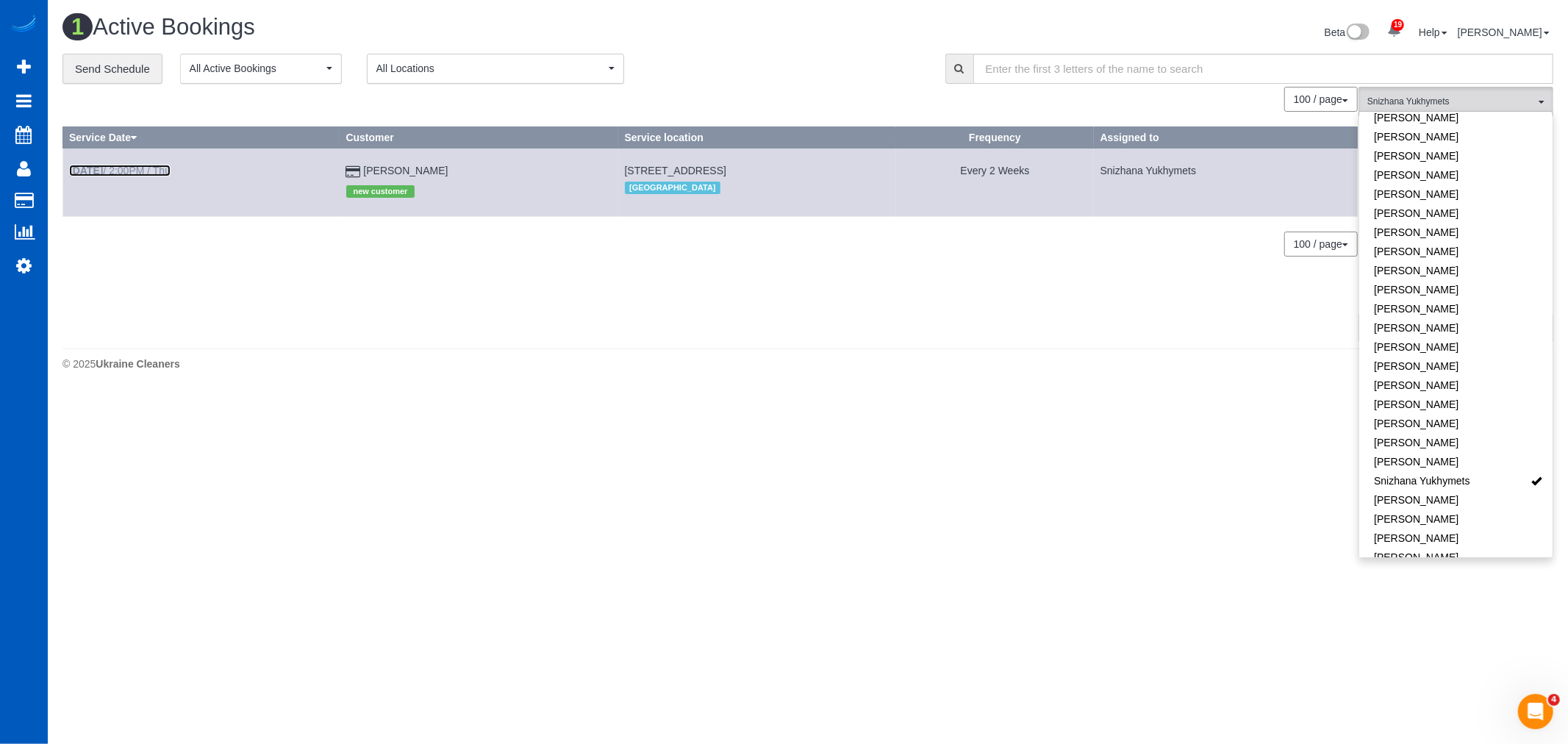
click at [153, 170] on link "Aug 14th / 2:00PM / Thu" at bounding box center [119, 170] width 101 height 12
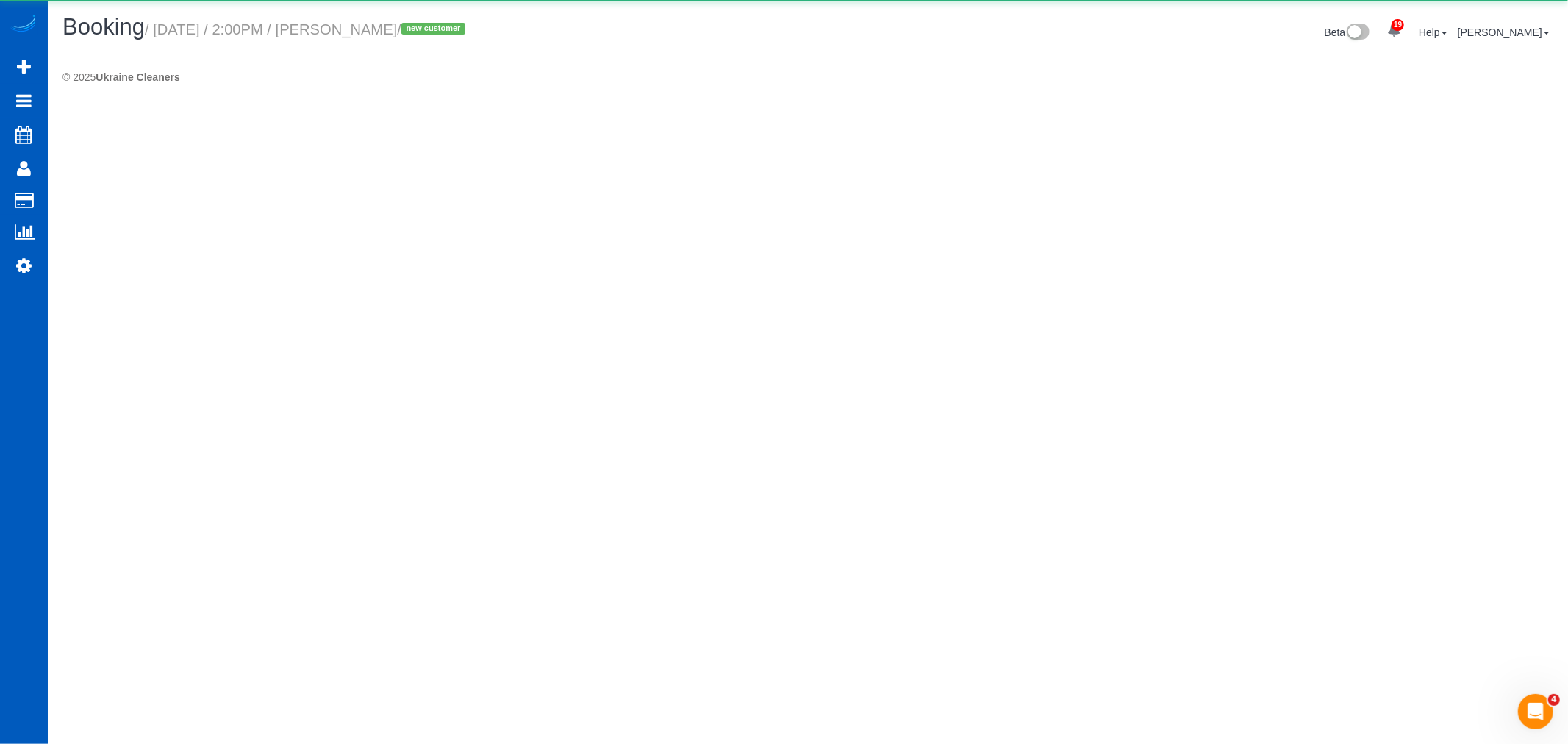
select select "WA"
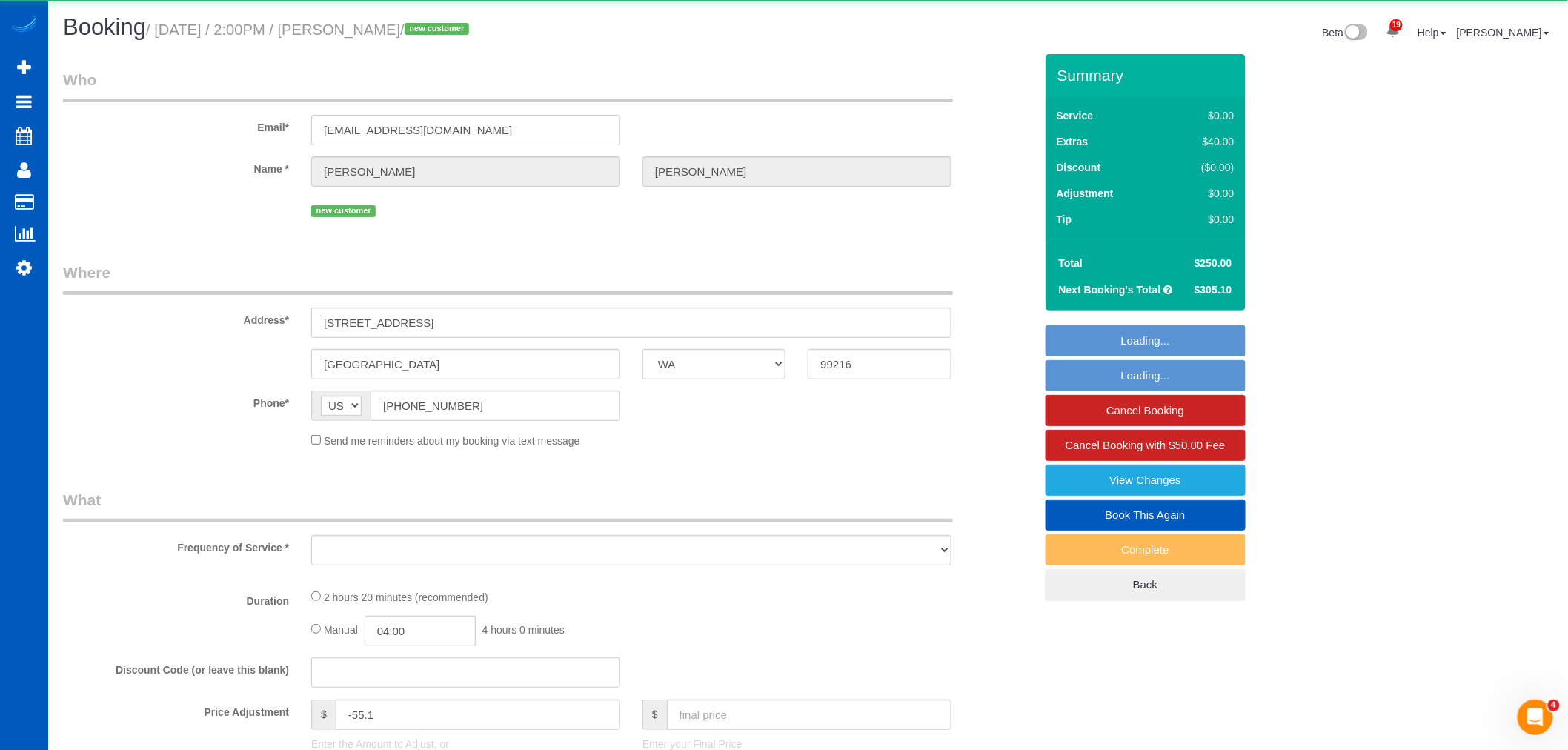
select select "object:15411"
select select "string:fspay-6182fe26-70a2-4df1-807e-809f40ec1479"
select select "199"
select select "2501"
select select "2"
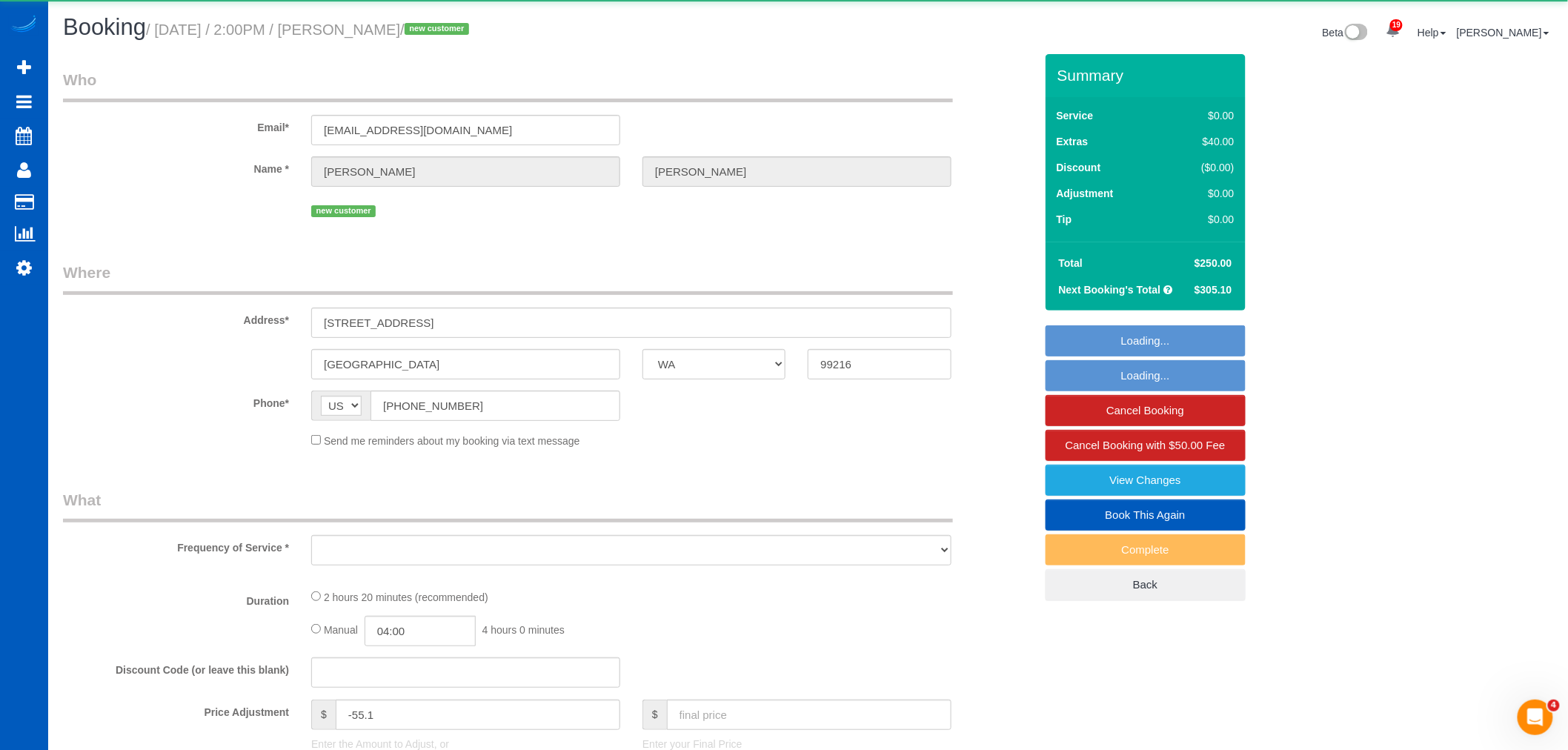
select select "3"
select select "spot49"
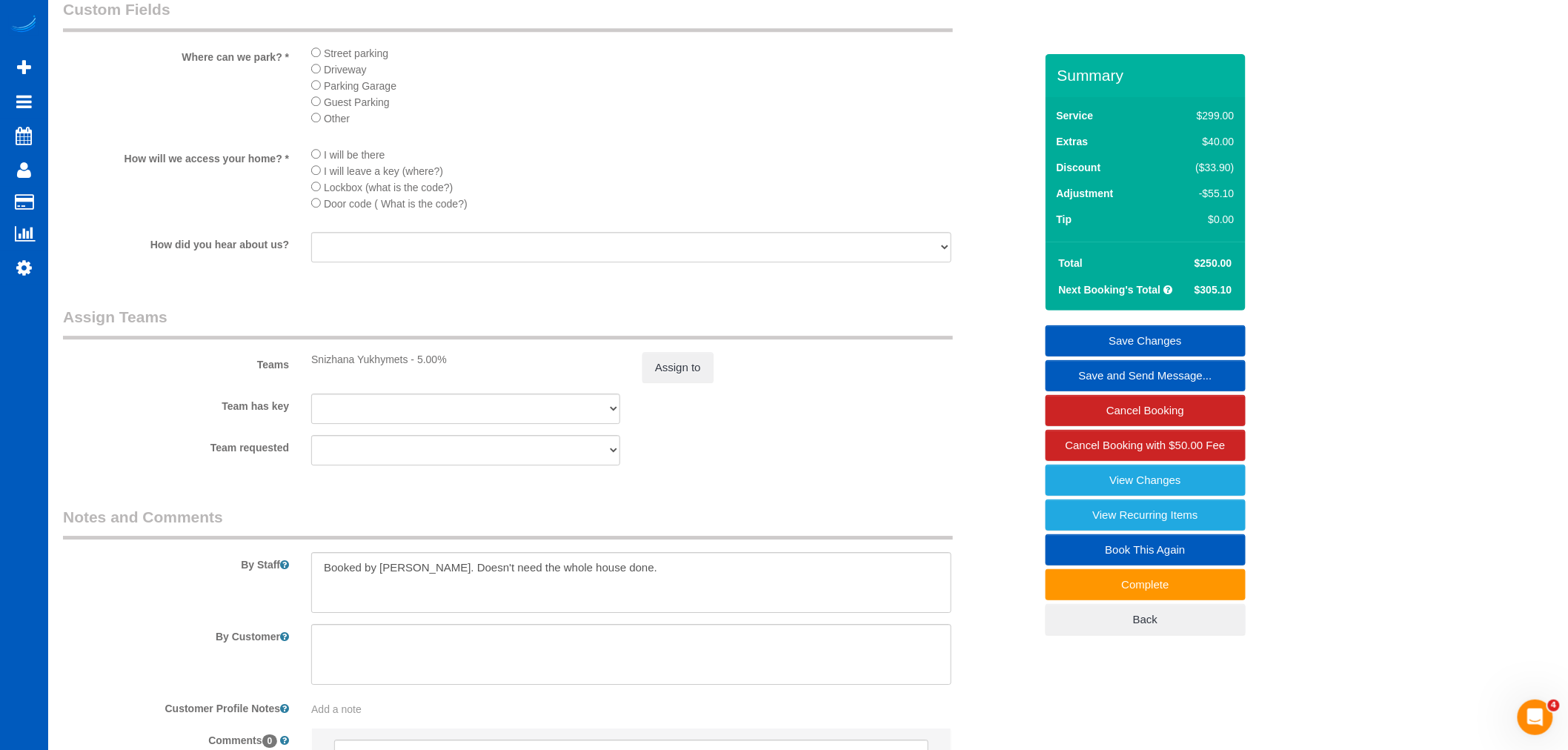
scroll to position [1730, 0]
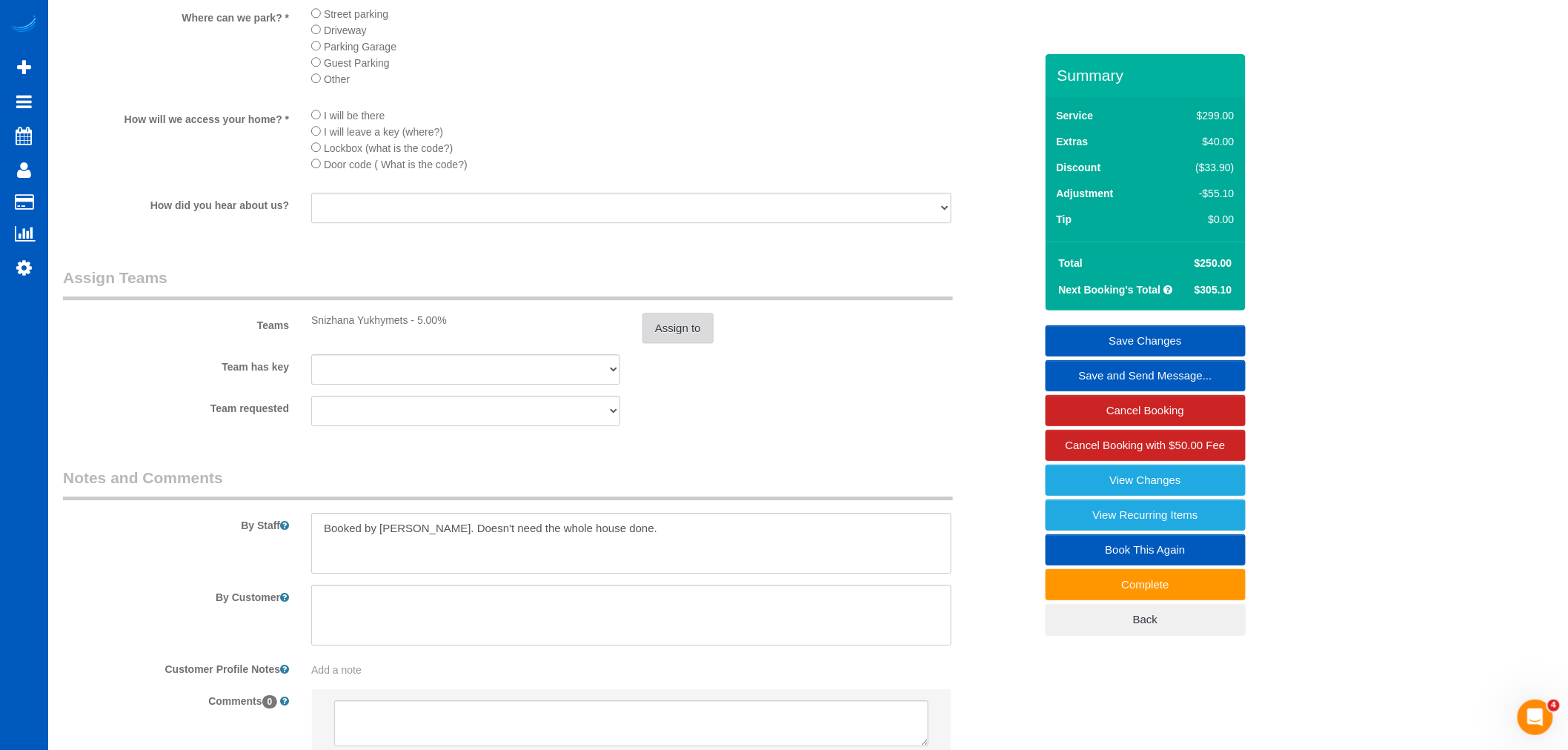
click at [674, 344] on button "Assign to" at bounding box center [678, 328] width 71 height 31
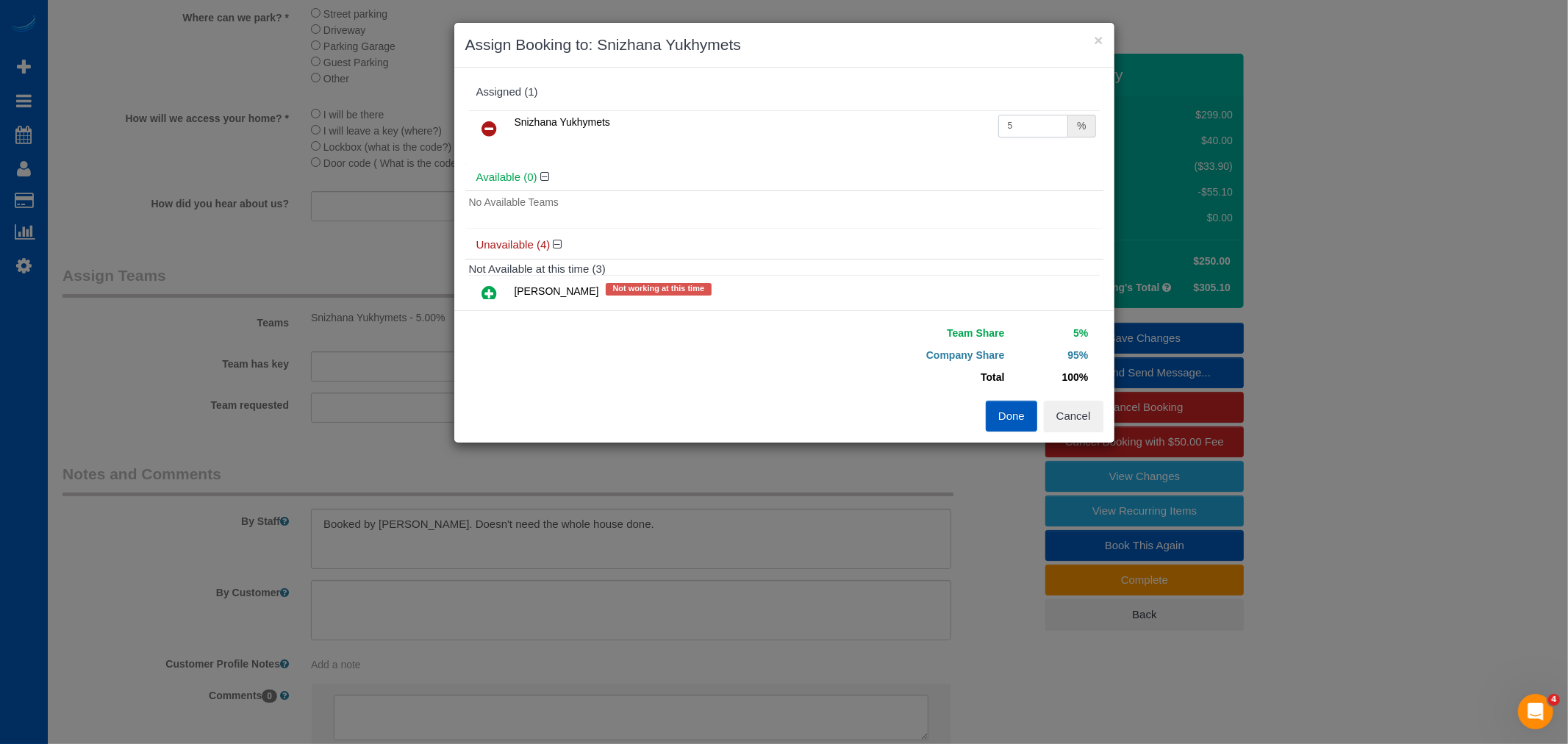
click at [1002, 135] on input "5" at bounding box center [1034, 127] width 71 height 23
type input "55"
click at [1008, 423] on button "Done" at bounding box center [1011, 416] width 52 height 31
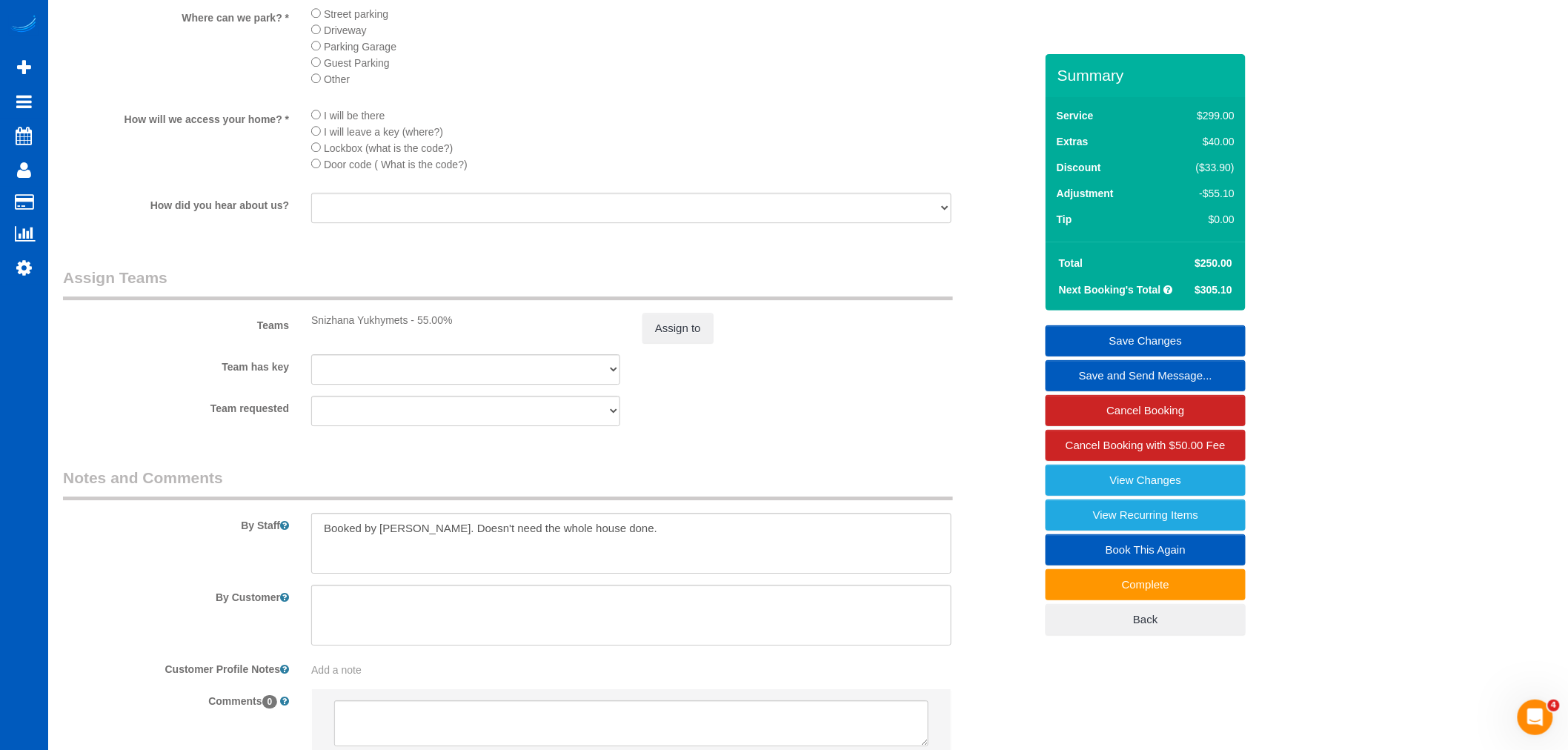
click at [1178, 331] on link "Save Changes" at bounding box center [1146, 341] width 200 height 31
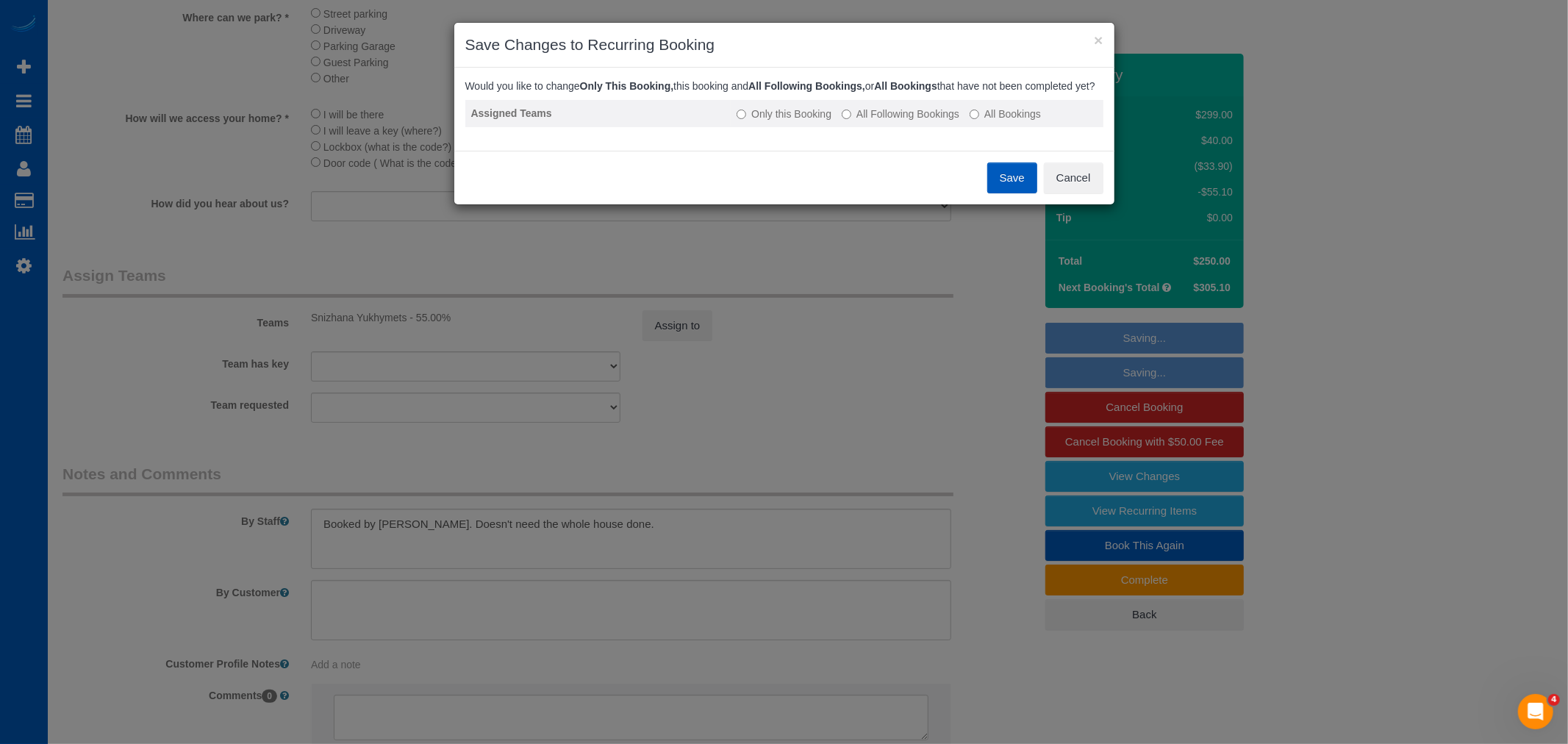
click at [888, 122] on label "All Following Bookings" at bounding box center [900, 114] width 118 height 15
click at [1006, 192] on button "Save" at bounding box center [1012, 178] width 50 height 31
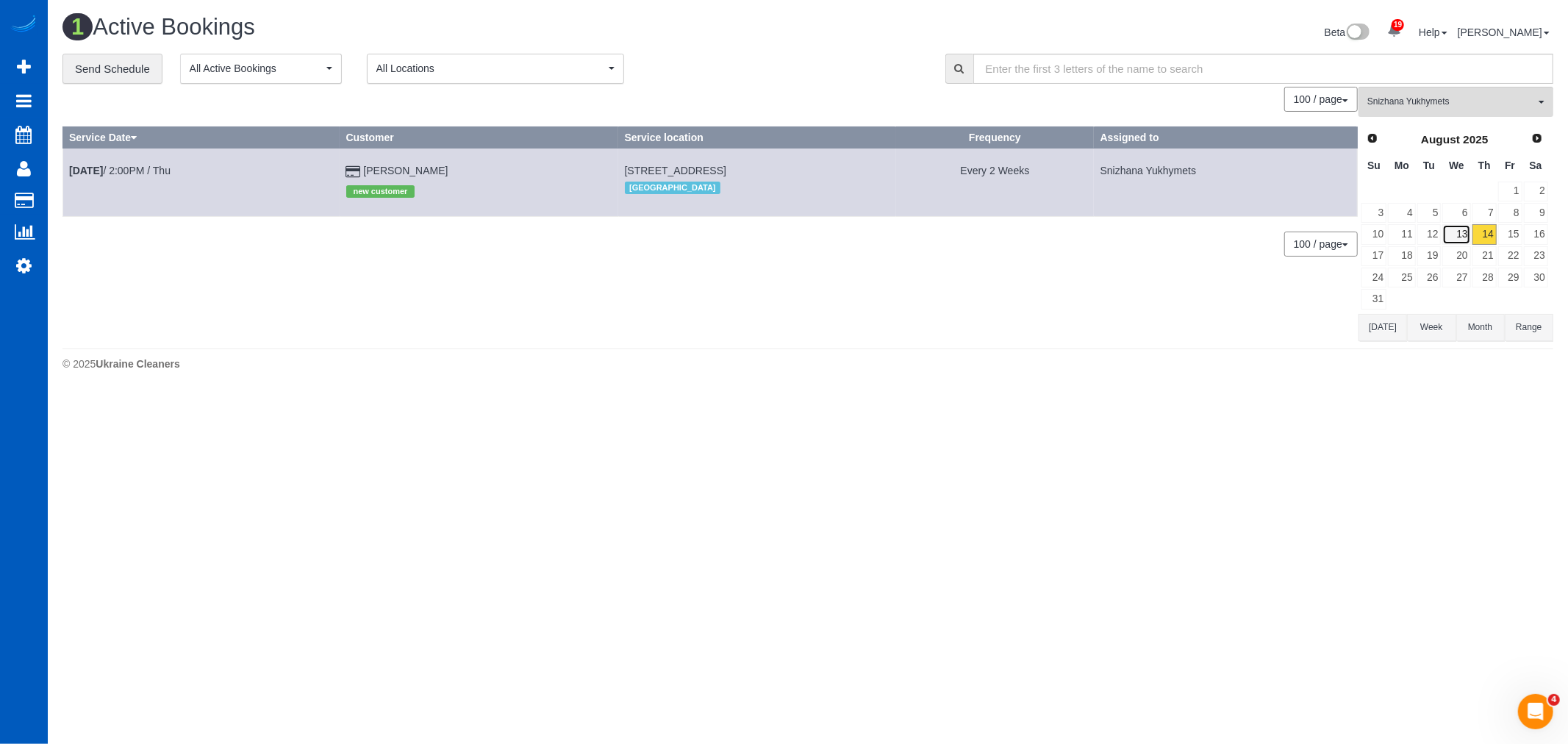
click at [1464, 240] on link "13" at bounding box center [1456, 234] width 28 height 20
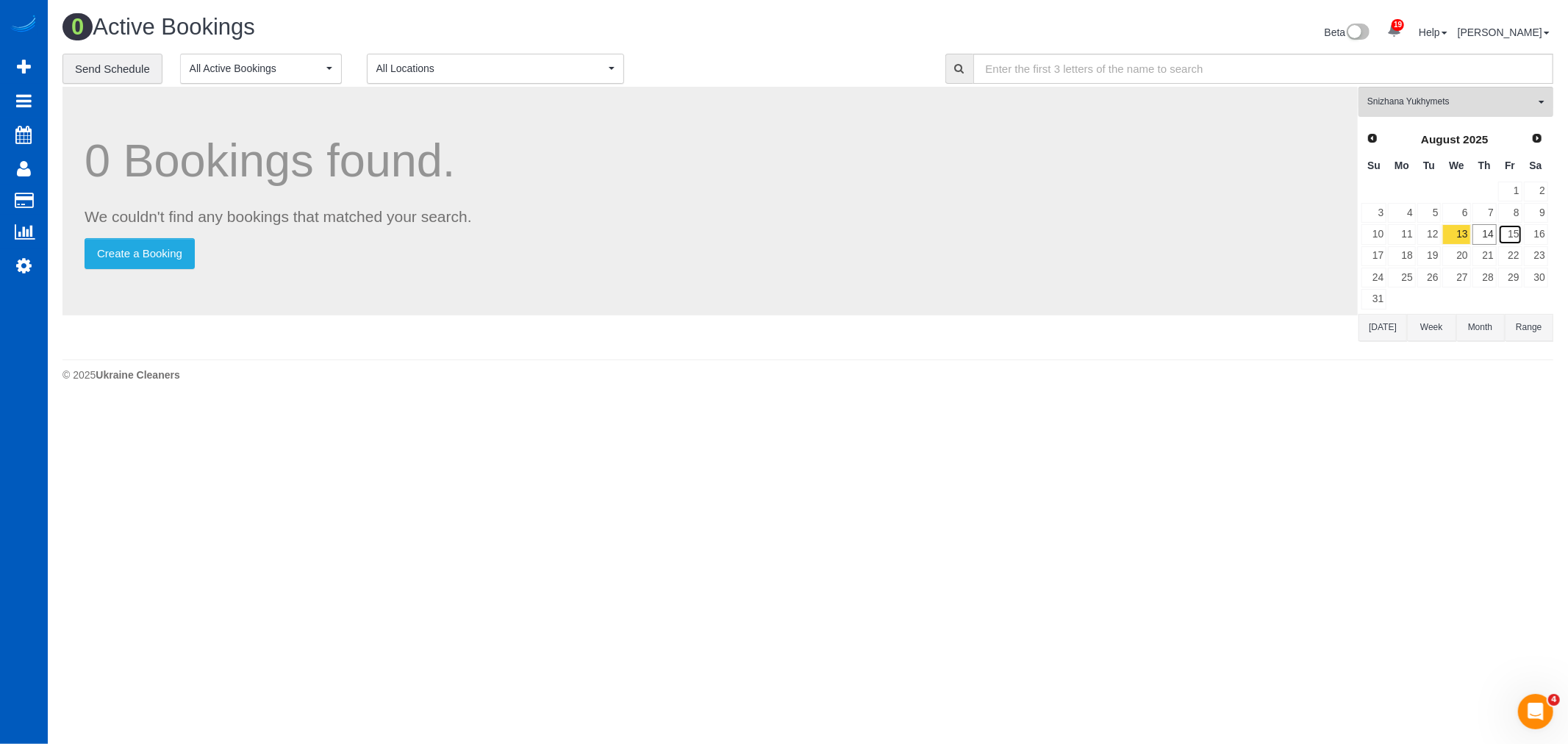
click at [1498, 239] on link "15" at bounding box center [1510, 234] width 25 height 20
click at [1490, 239] on link "14" at bounding box center [1485, 234] width 25 height 20
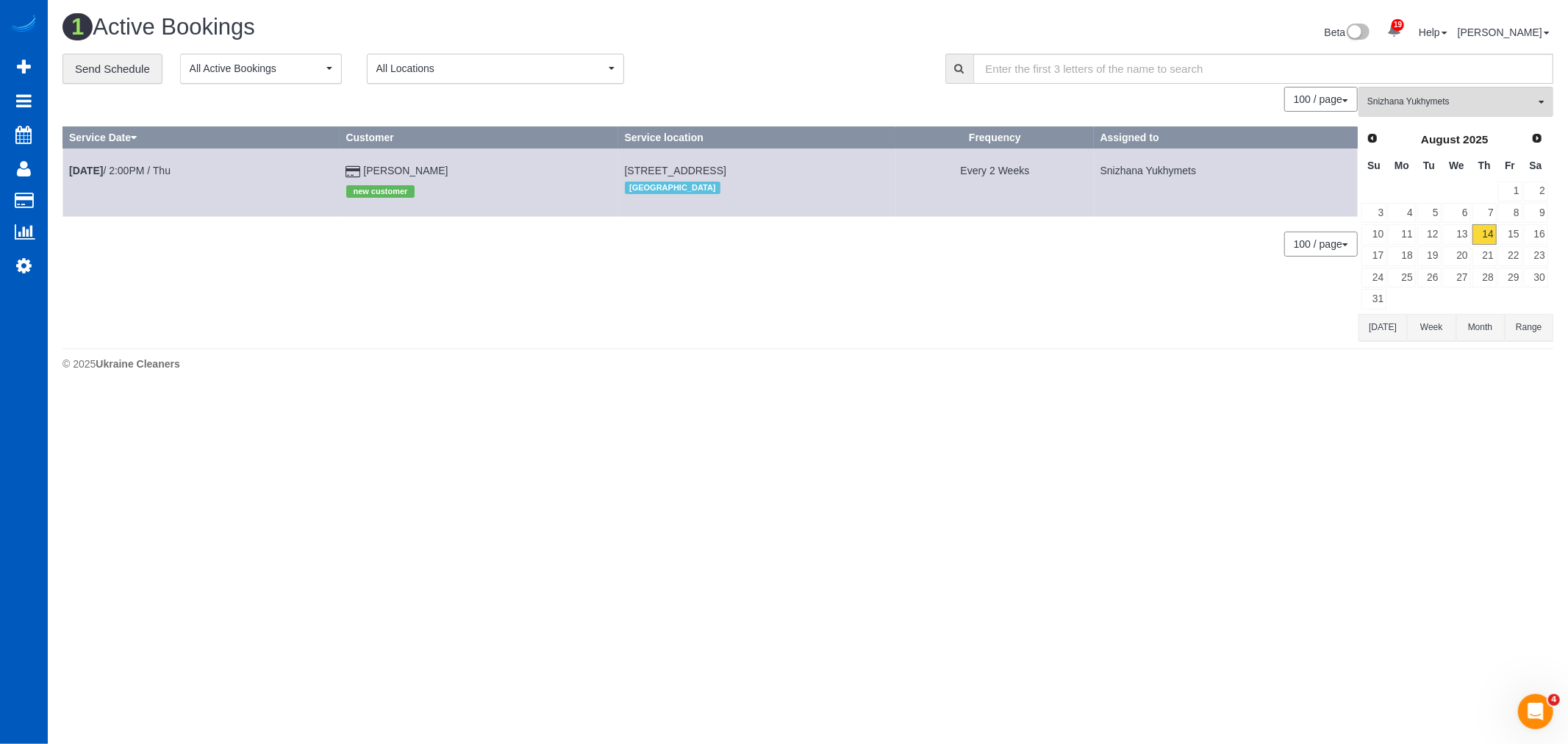
click at [1420, 86] on div "**********" at bounding box center [808, 197] width 1491 height 289
click at [1417, 108] on span "Snizhana Yukhymets" at bounding box center [1451, 101] width 168 height 12
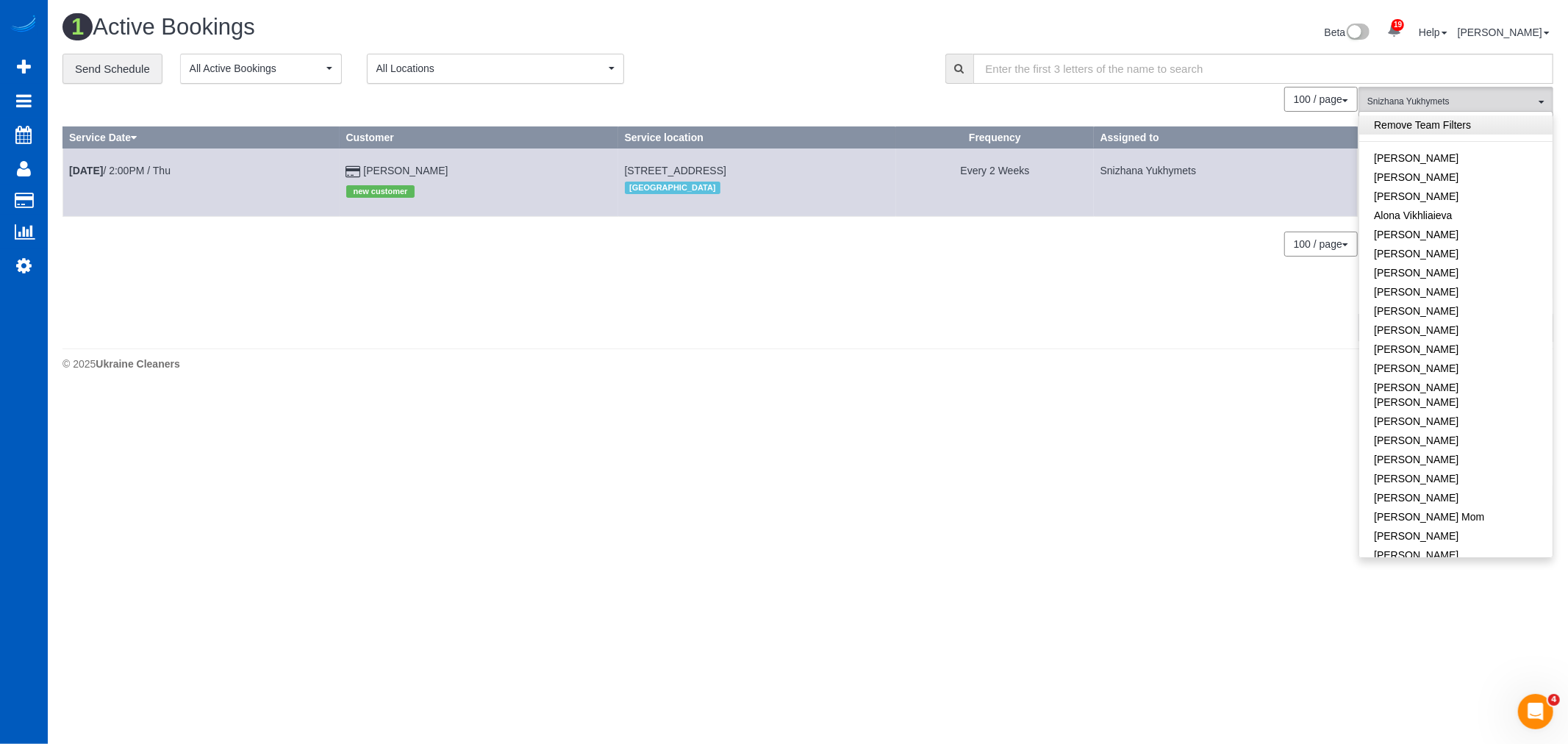
click at [1423, 129] on link "Remove Team Filters" at bounding box center [1455, 124] width 193 height 19
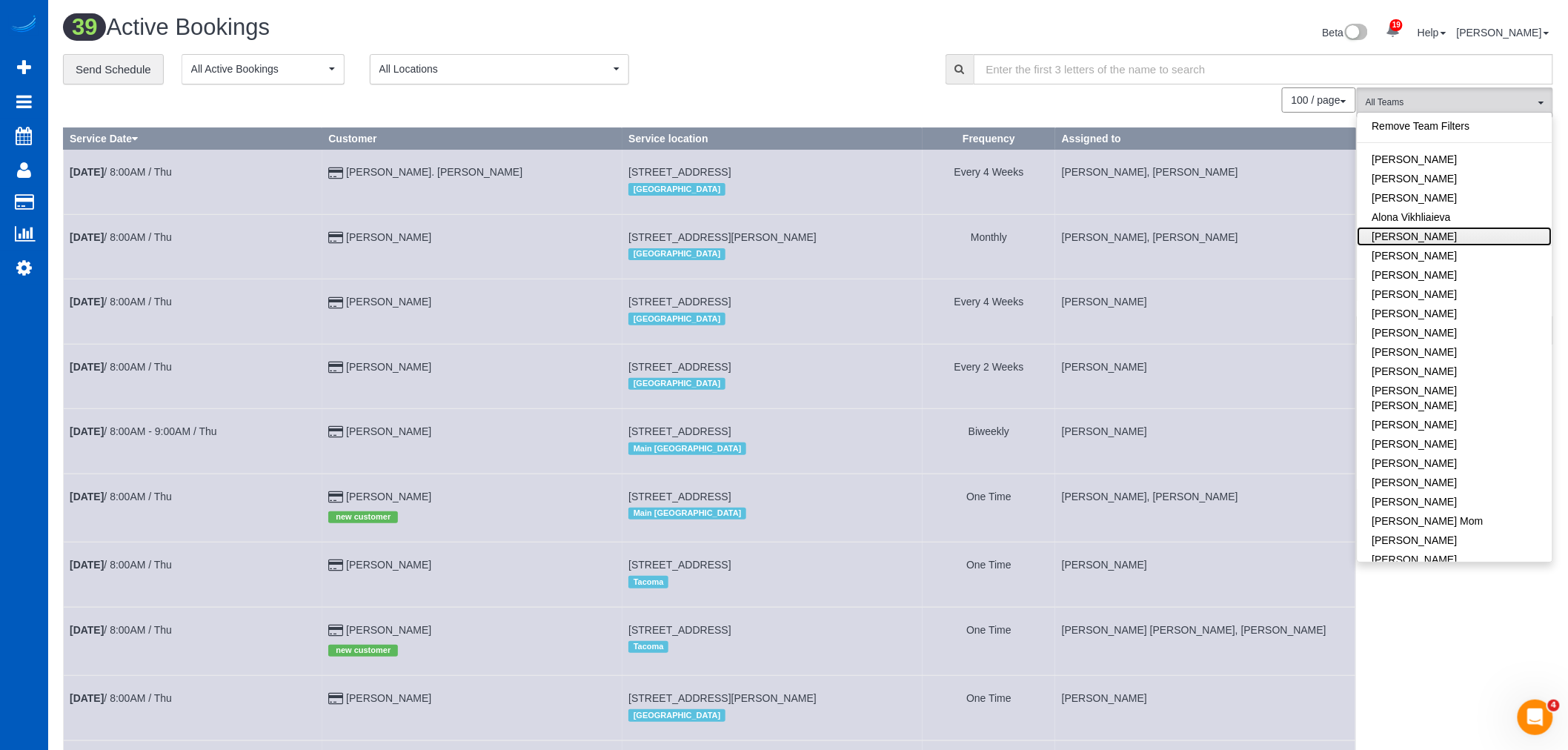
click at [1462, 230] on link "[PERSON_NAME]" at bounding box center [1455, 236] width 195 height 19
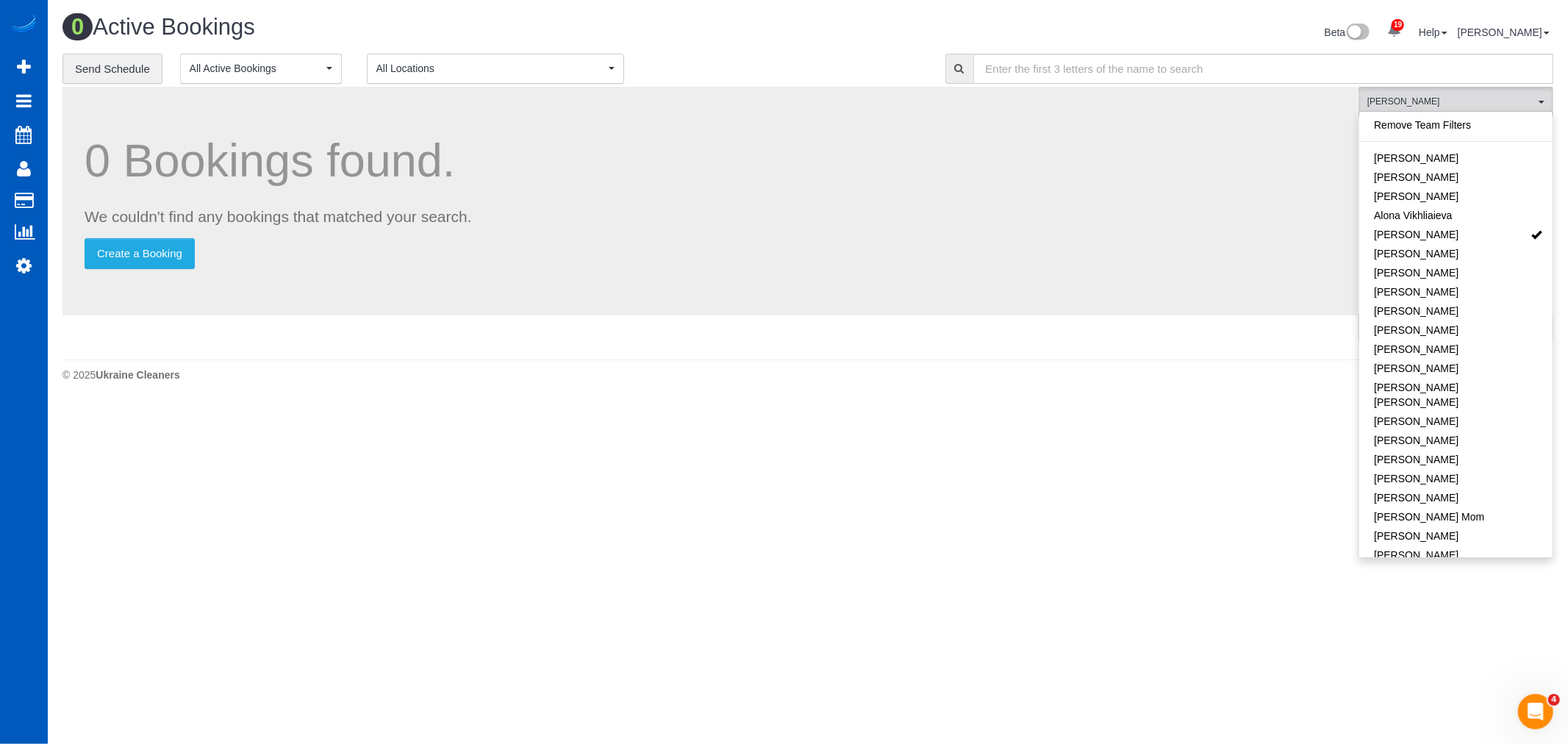
drag, startPoint x: 1077, startPoint y: 468, endPoint x: 1132, endPoint y: 424, distance: 70.4
click at [1077, 469] on body "19 Beta Your Notifications You have 0 alerts × You have 4 to charge for 08/12/2…" at bounding box center [784, 372] width 1568 height 744
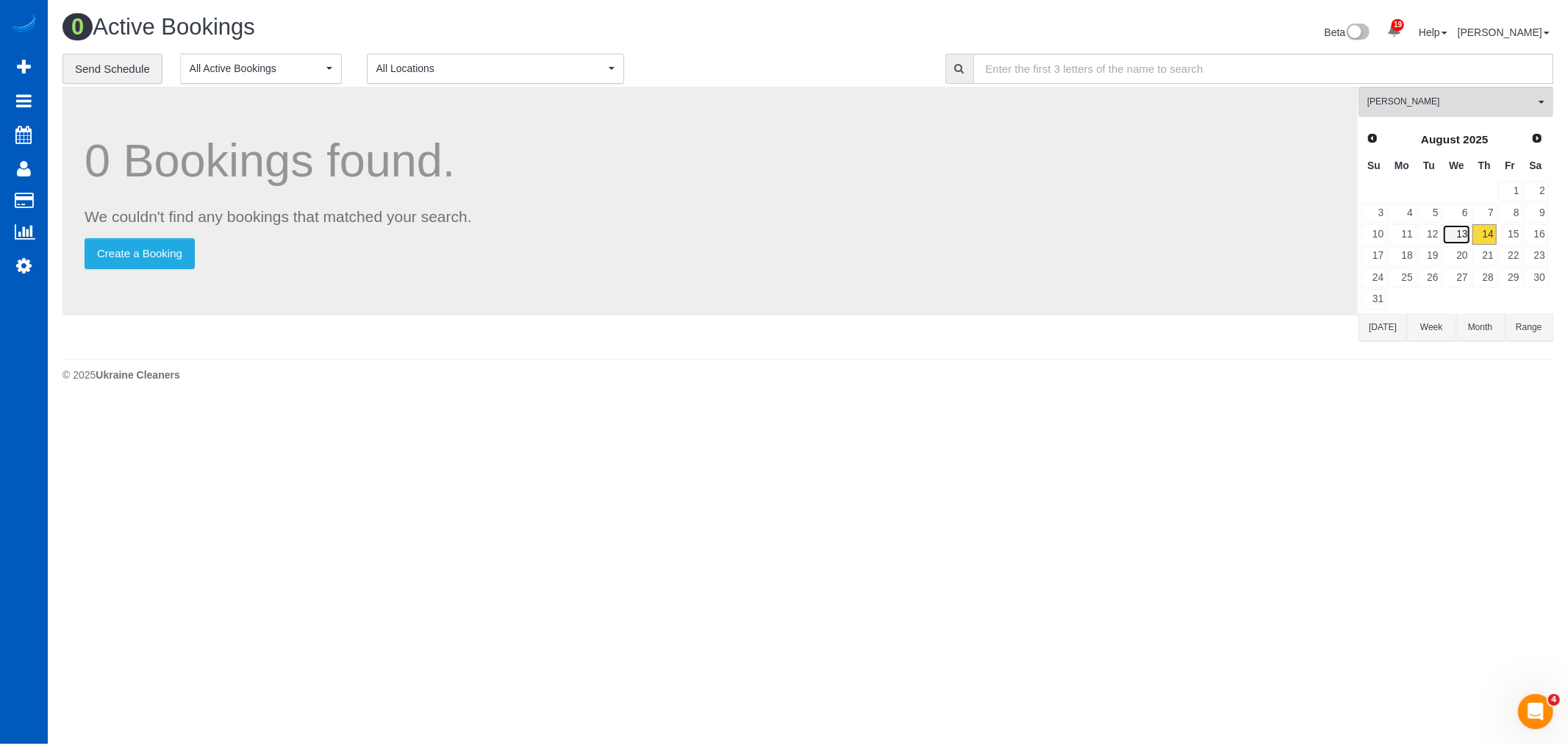
click at [1457, 233] on link "13" at bounding box center [1456, 234] width 28 height 20
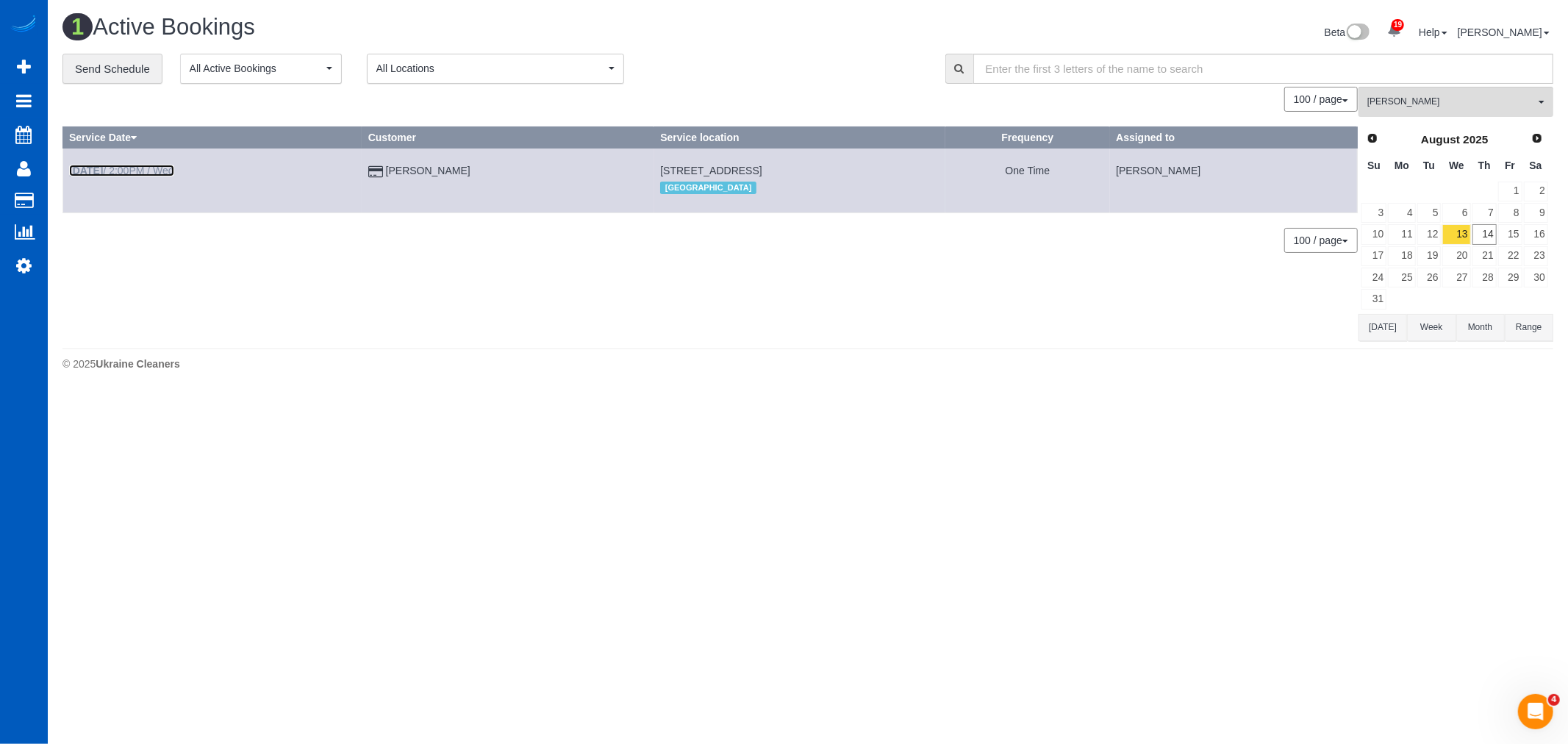
click at [122, 169] on link "Aug 13th / 2:00PM / Wed" at bounding box center [122, 170] width 105 height 12
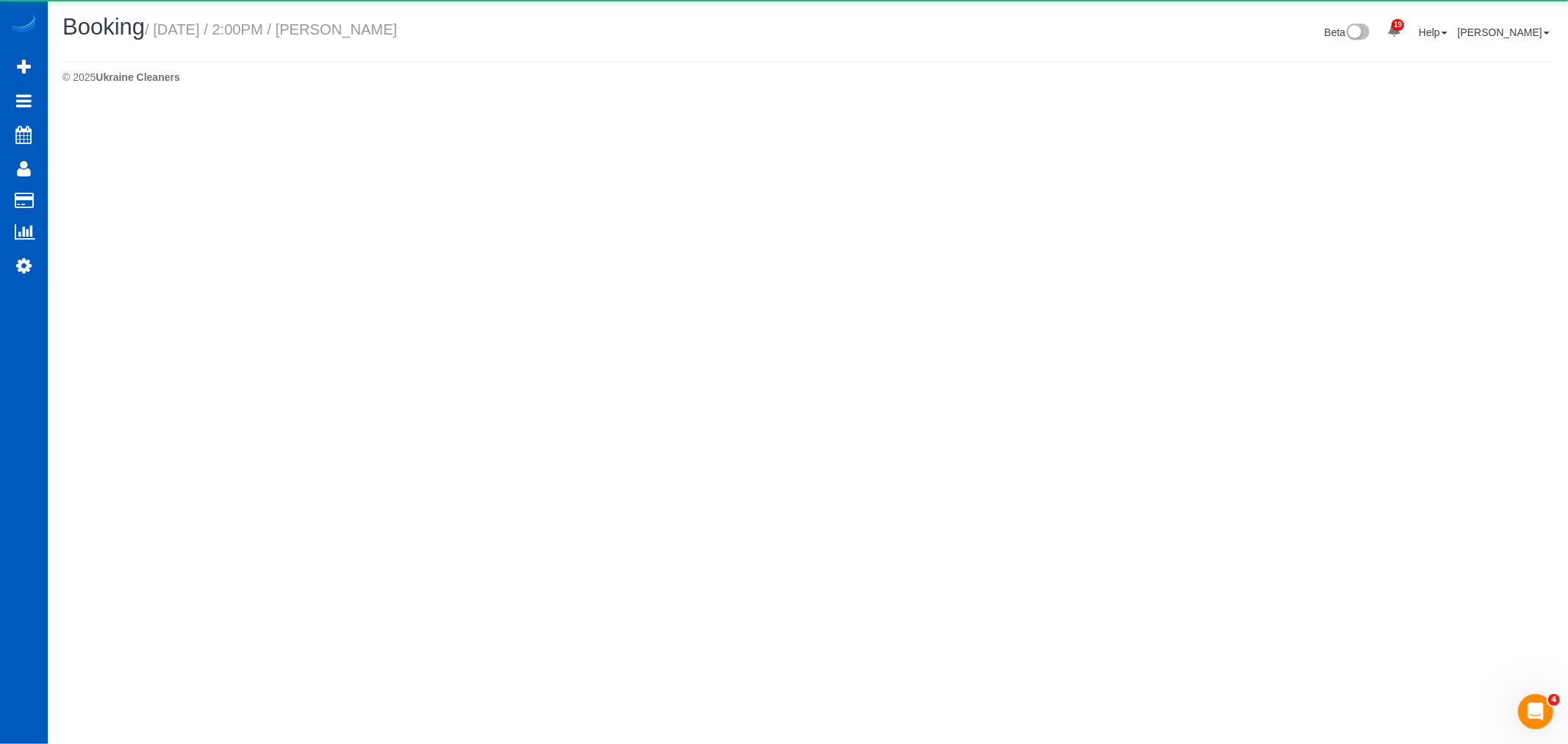
select select "WA"
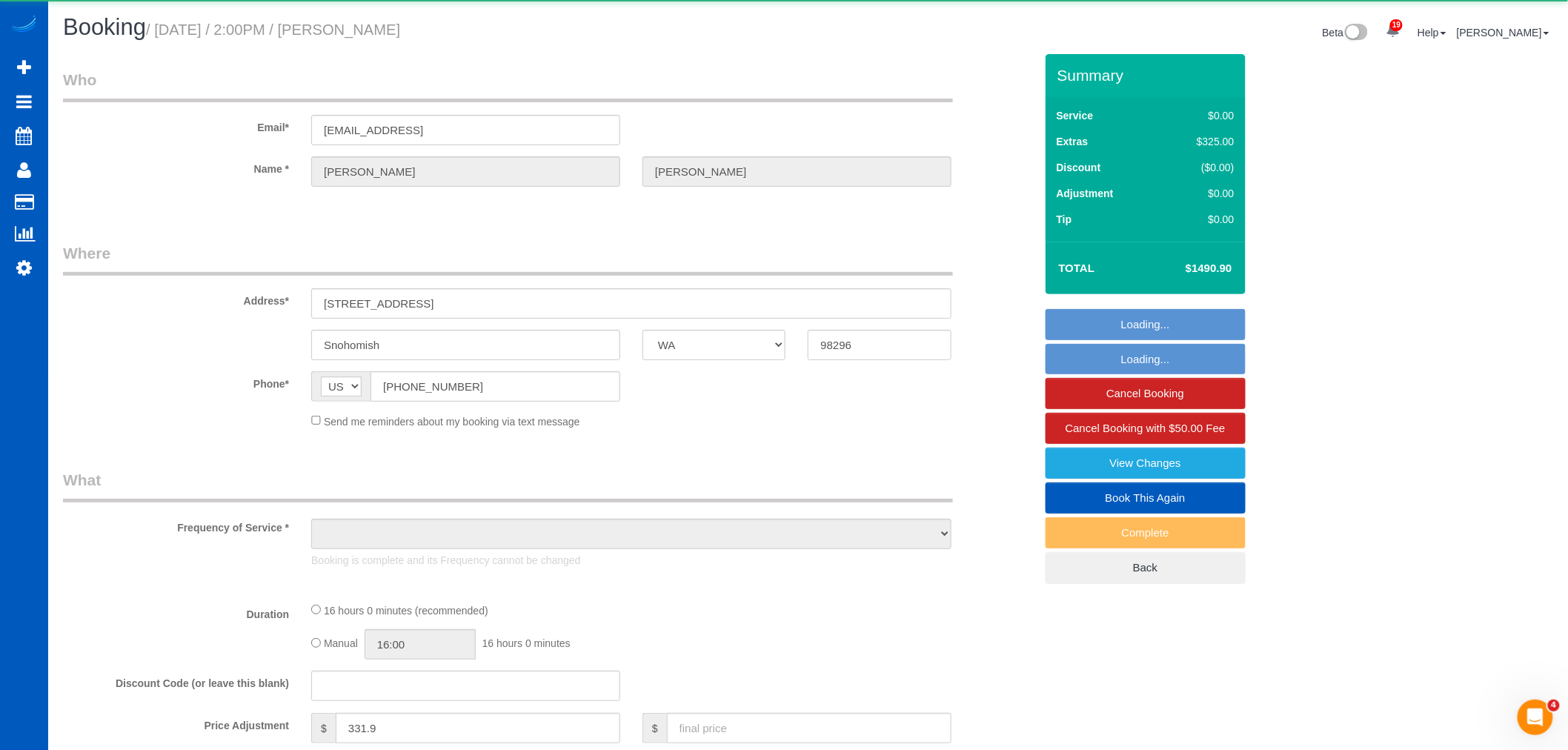
select select "object:16845"
select select "string:fspay-2e8fc606-b510-4e3c-a294-8036278919f9"
select select "199"
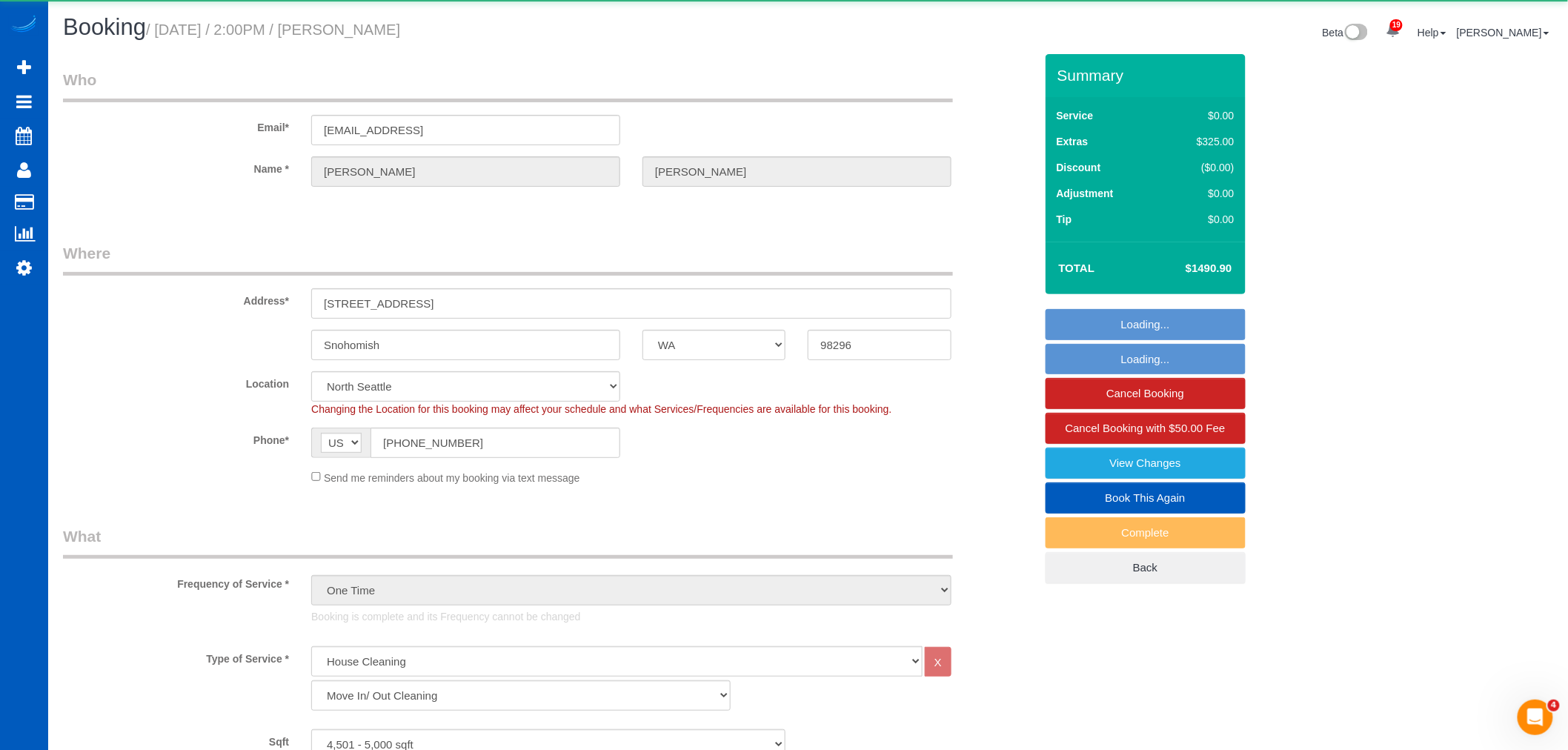
select select "object:17289"
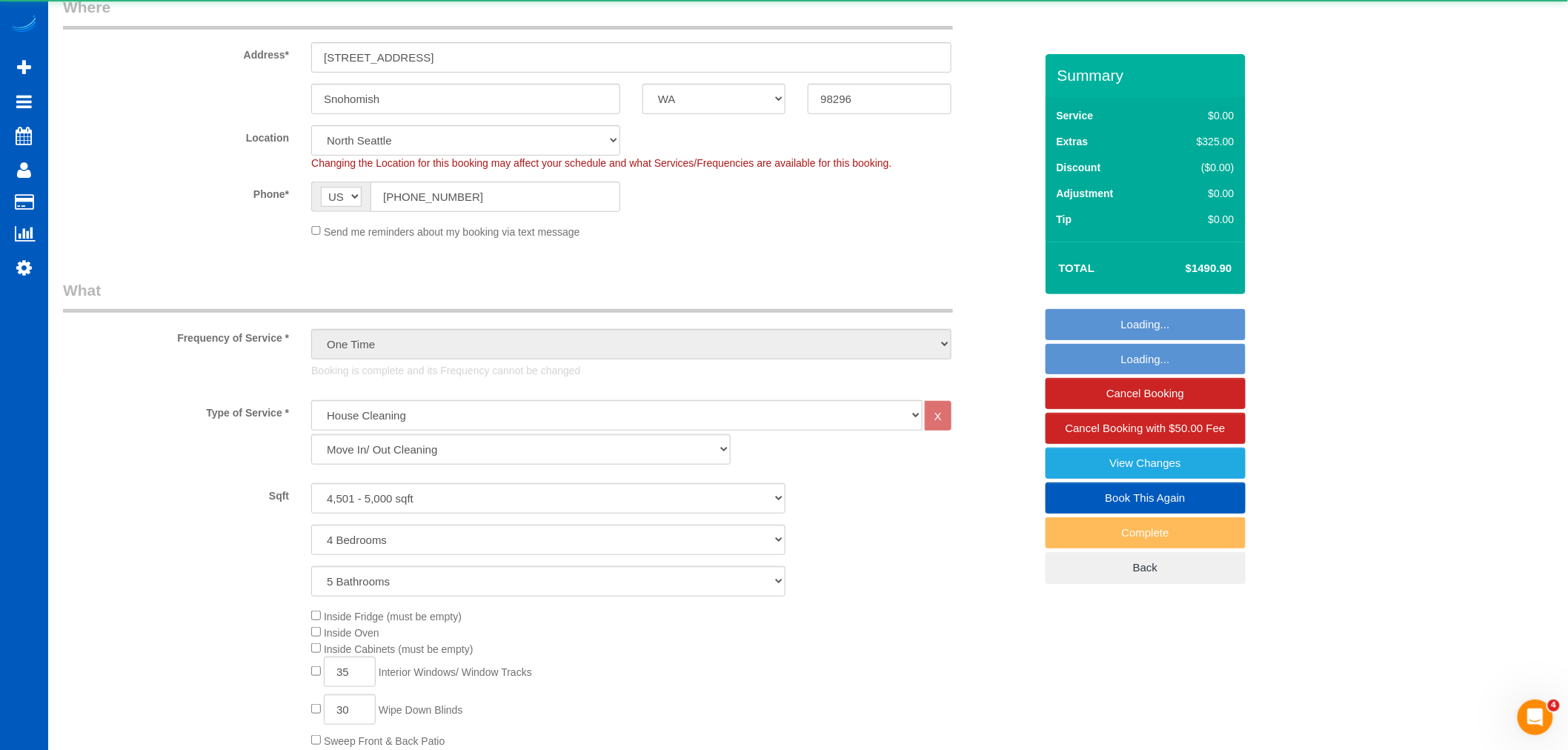
select select "spot59"
select select "4501"
select select "4"
select select "5"
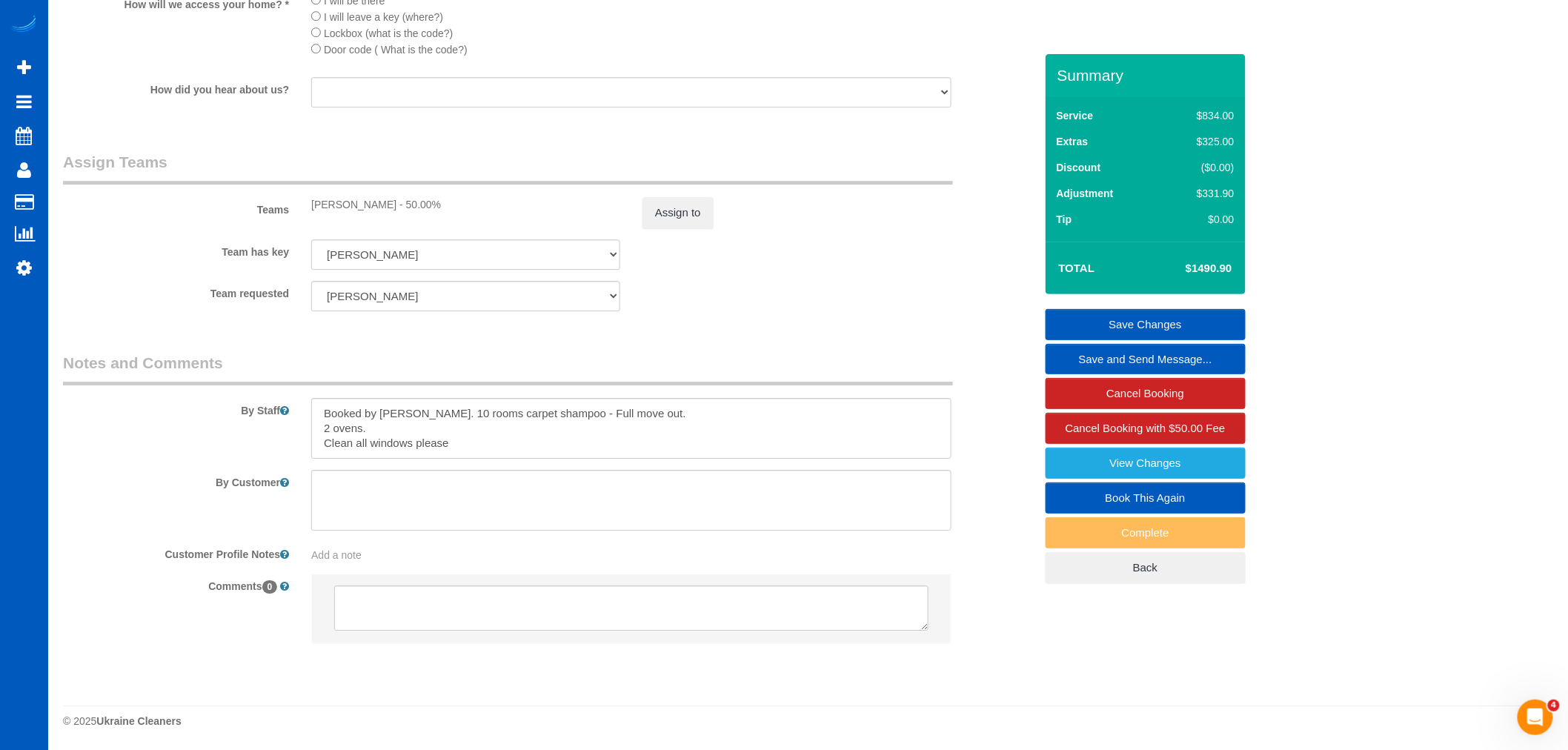
scroll to position [1576, 0]
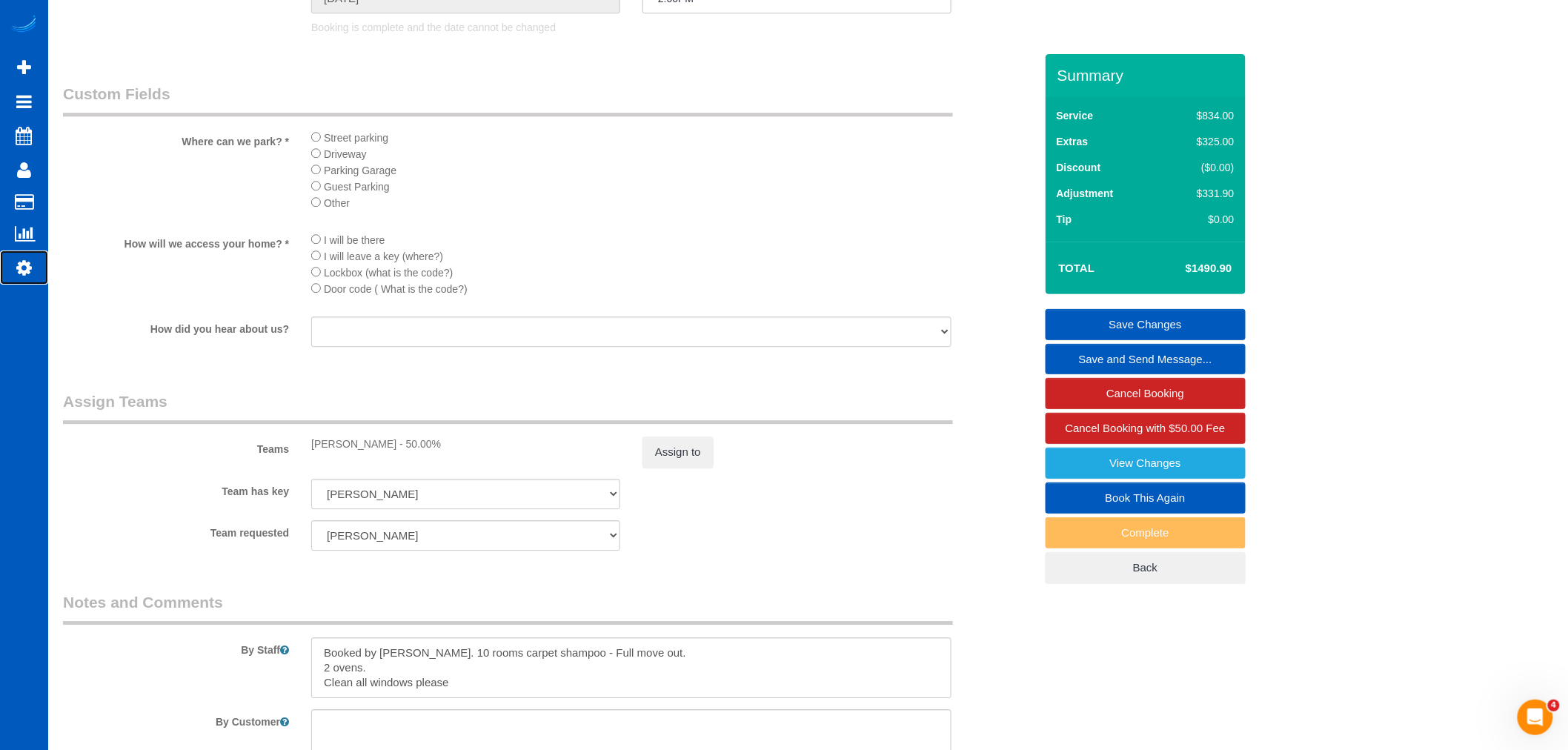
click at [33, 276] on link "Settings" at bounding box center [24, 267] width 48 height 34
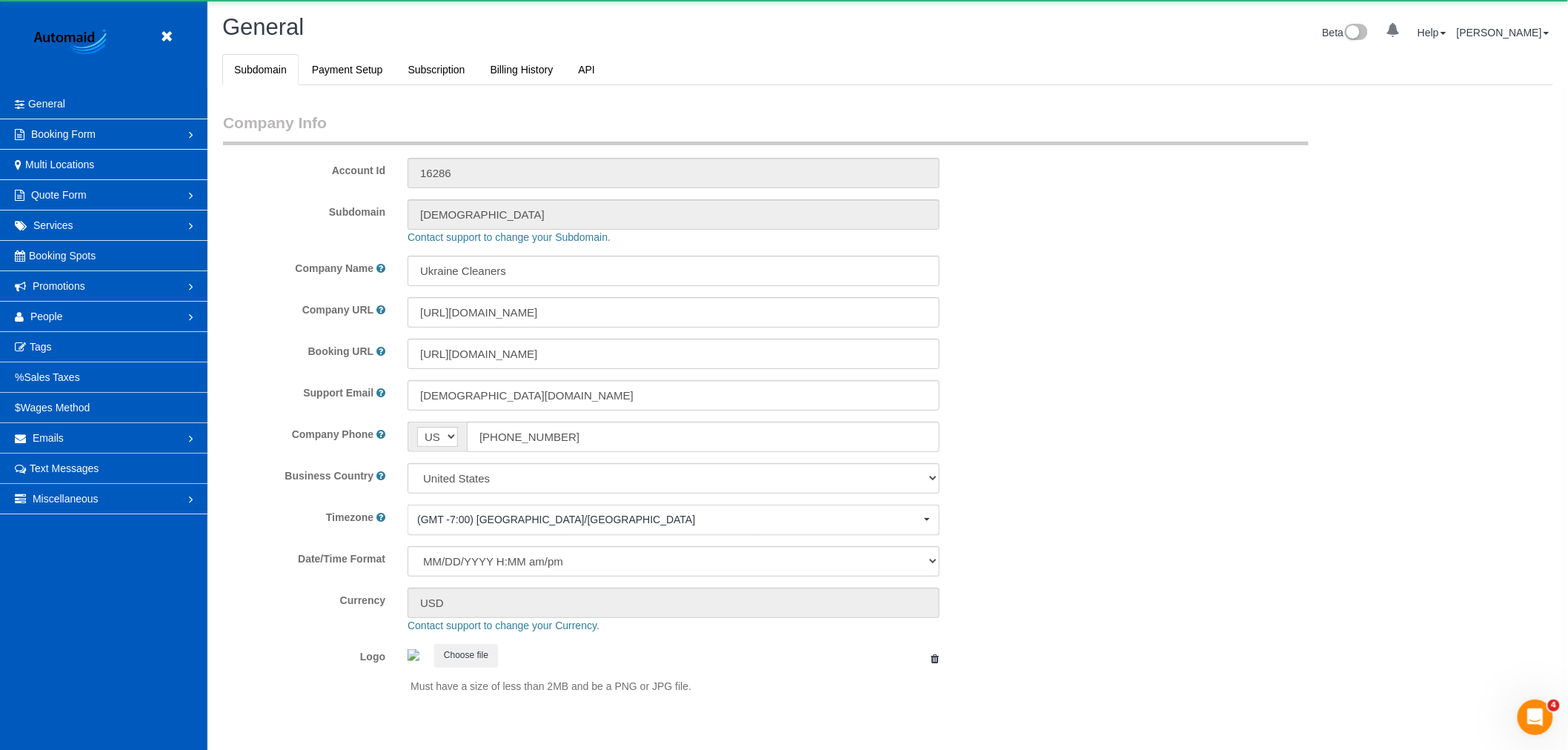
select select "1"
click at [56, 327] on link "People" at bounding box center [104, 317] width 207 height 30
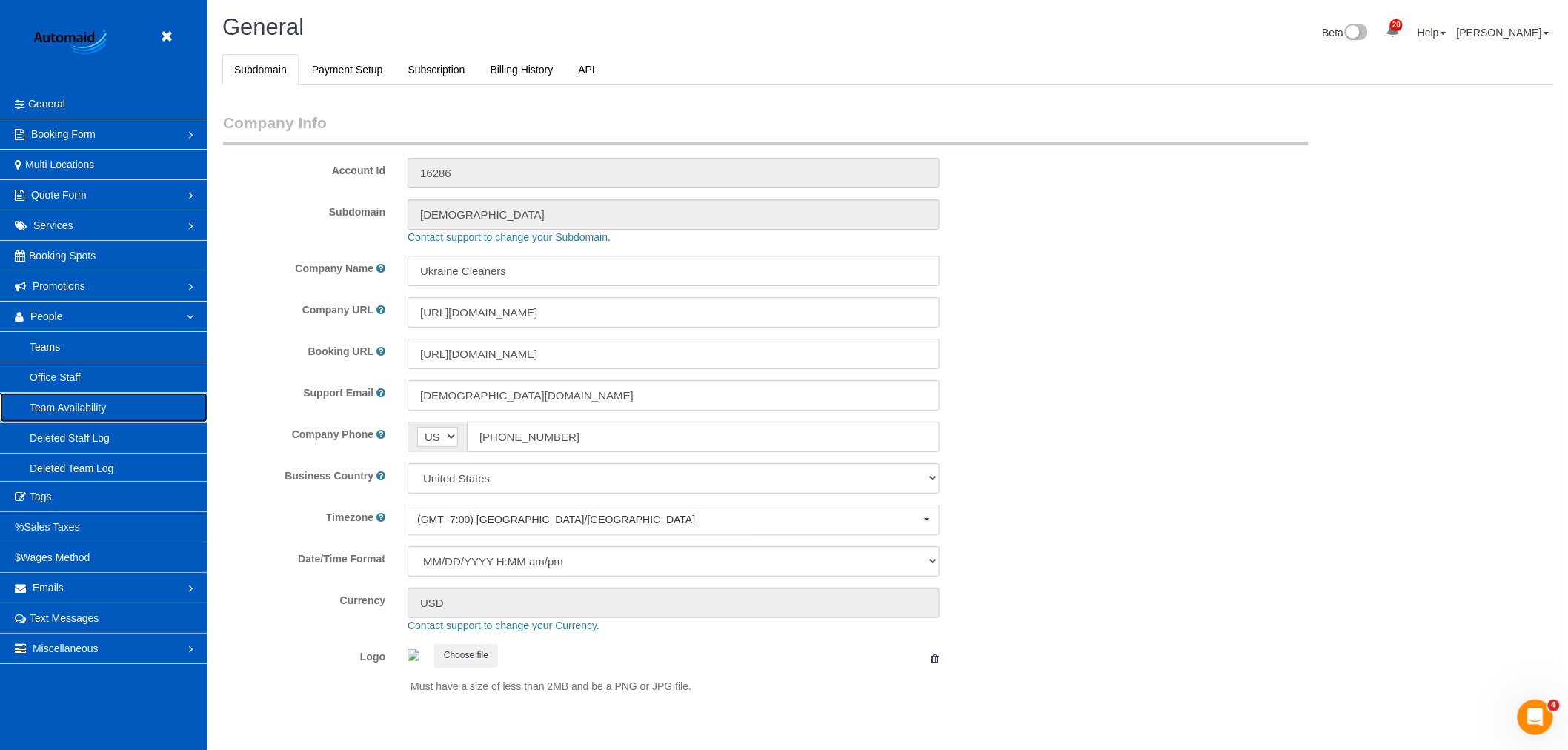
click at [87, 404] on link "Team Availability" at bounding box center [104, 408] width 207 height 30
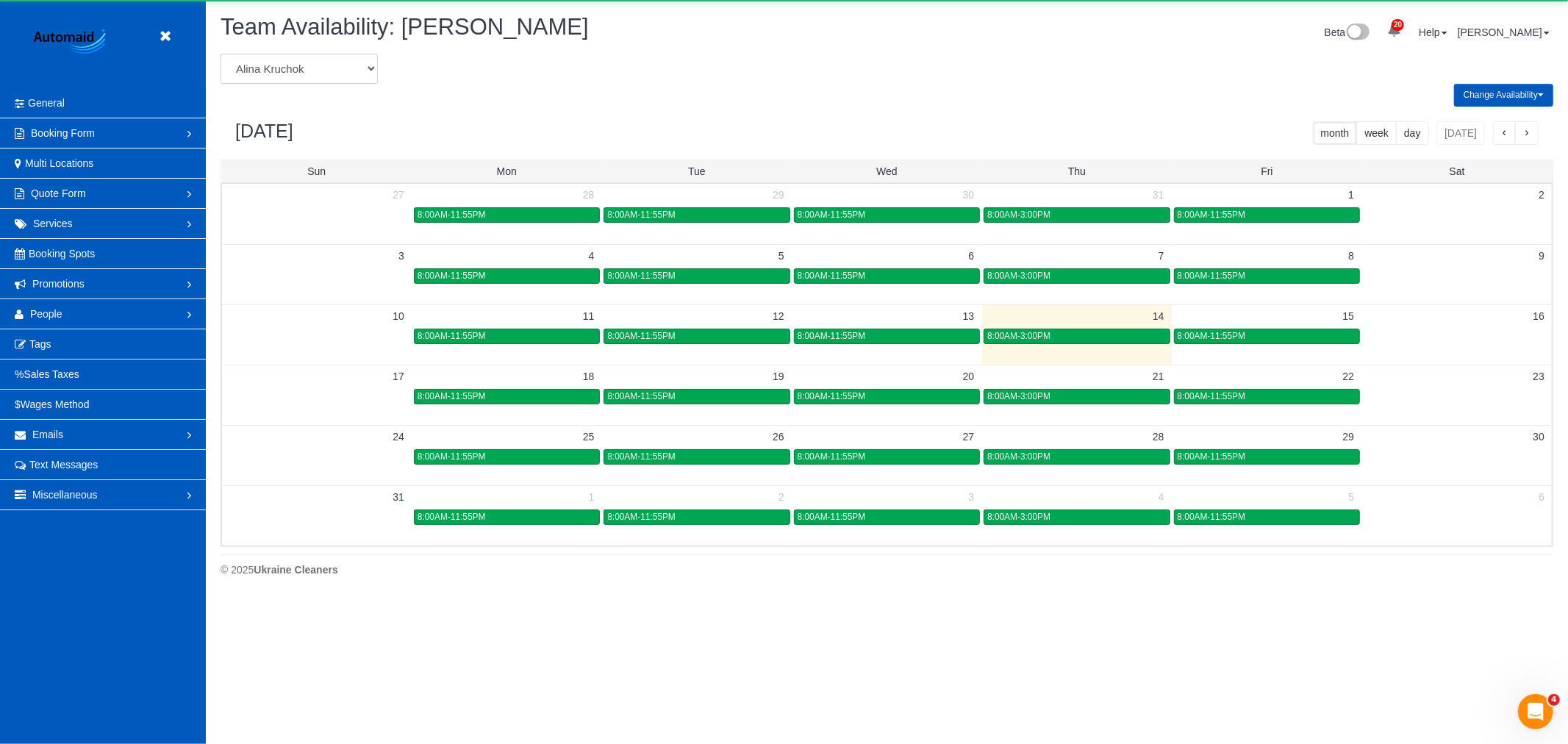
scroll to position [600, 1568]
click at [313, 77] on select "Alina Kruchok Alona Kulish Alona Tarasiuk Alona Vikhliaieva Anastasiia Demchenk…" at bounding box center [298, 68] width 157 height 30
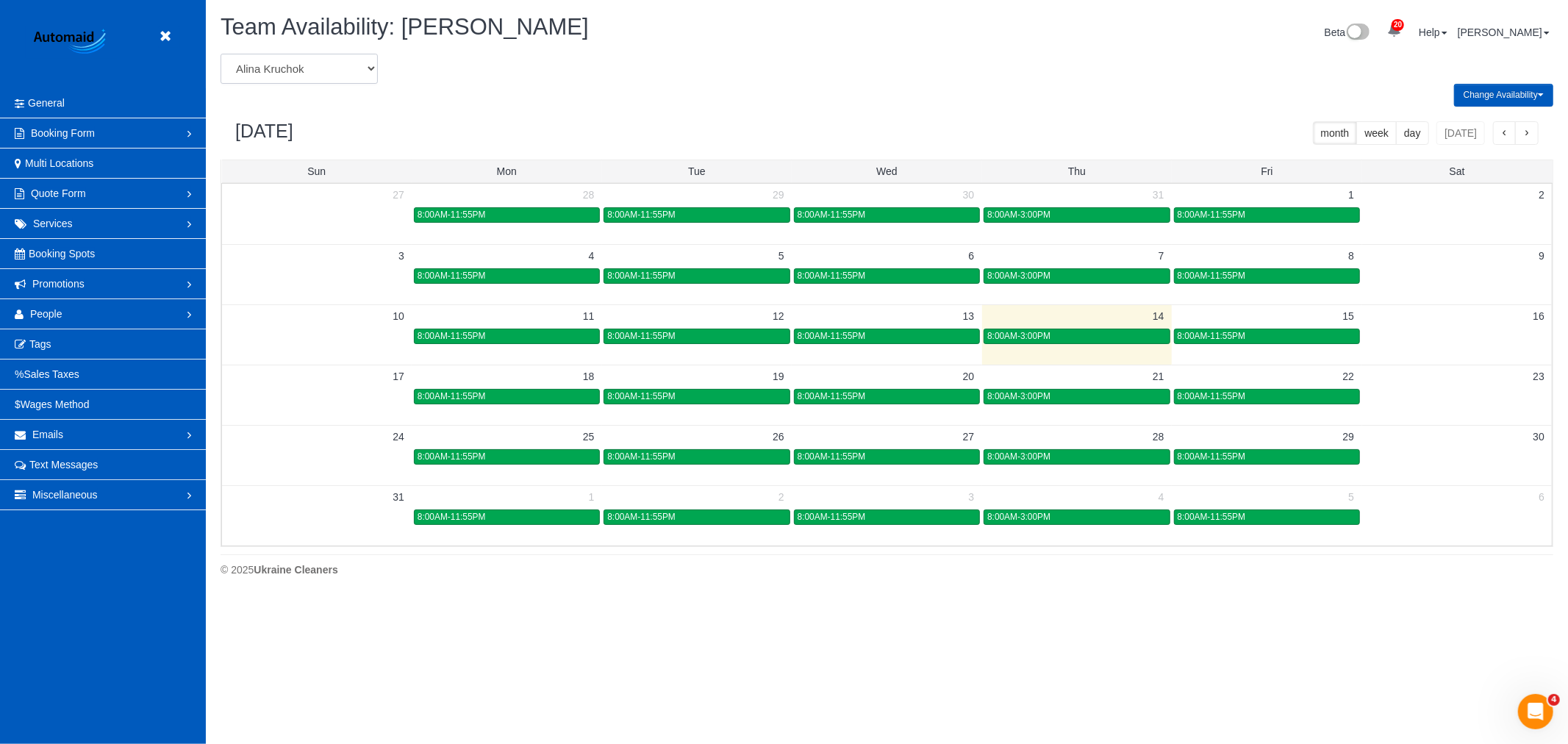
select select "number:864"
click at [220, 54] on select "Alina Kruchok Alona Kulish Alona Tarasiuk Alona Vikhliaieva Anastasiia Demchenk…" at bounding box center [298, 68] width 157 height 30
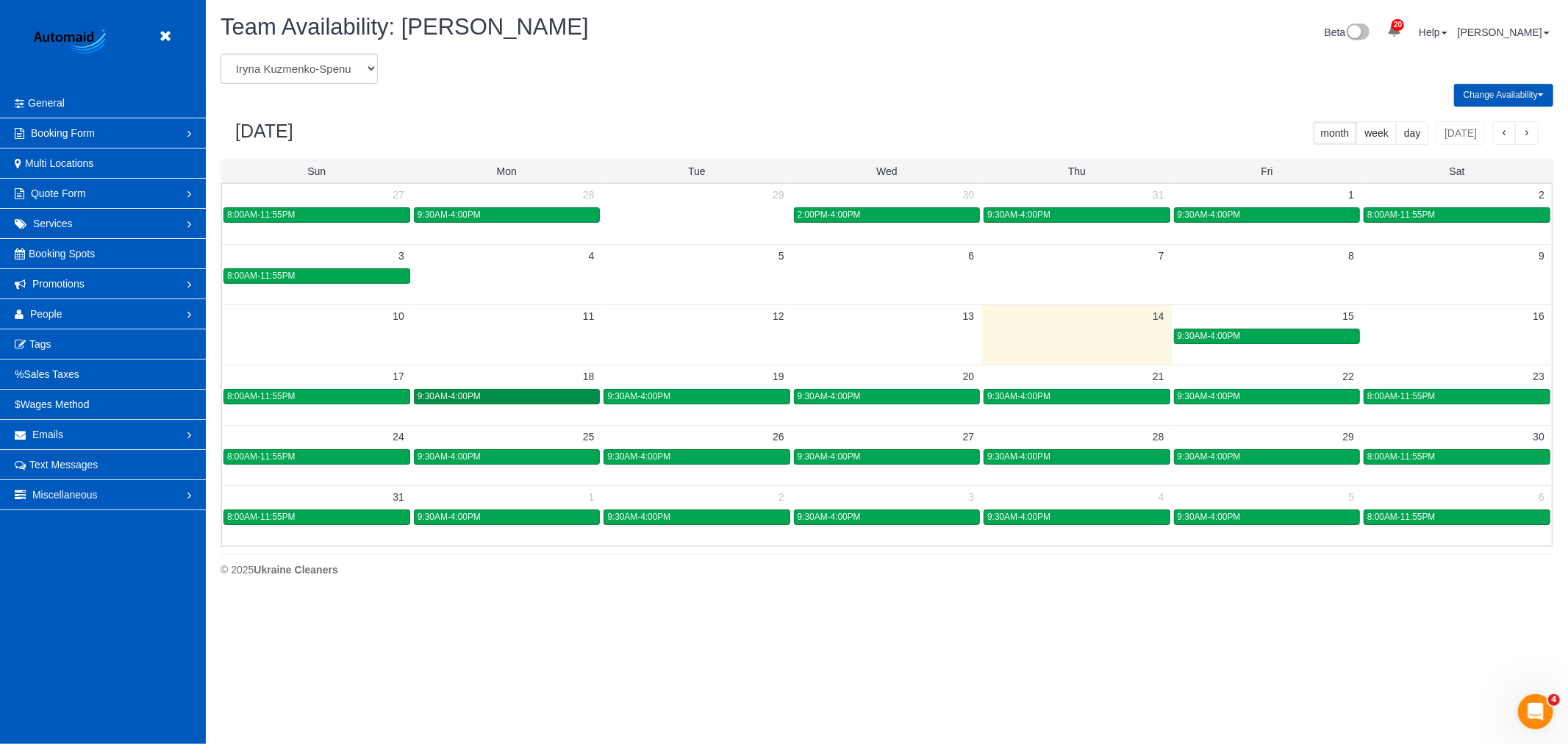
click at [492, 391] on link "9:30AM-4:00PM" at bounding box center [507, 396] width 186 height 16
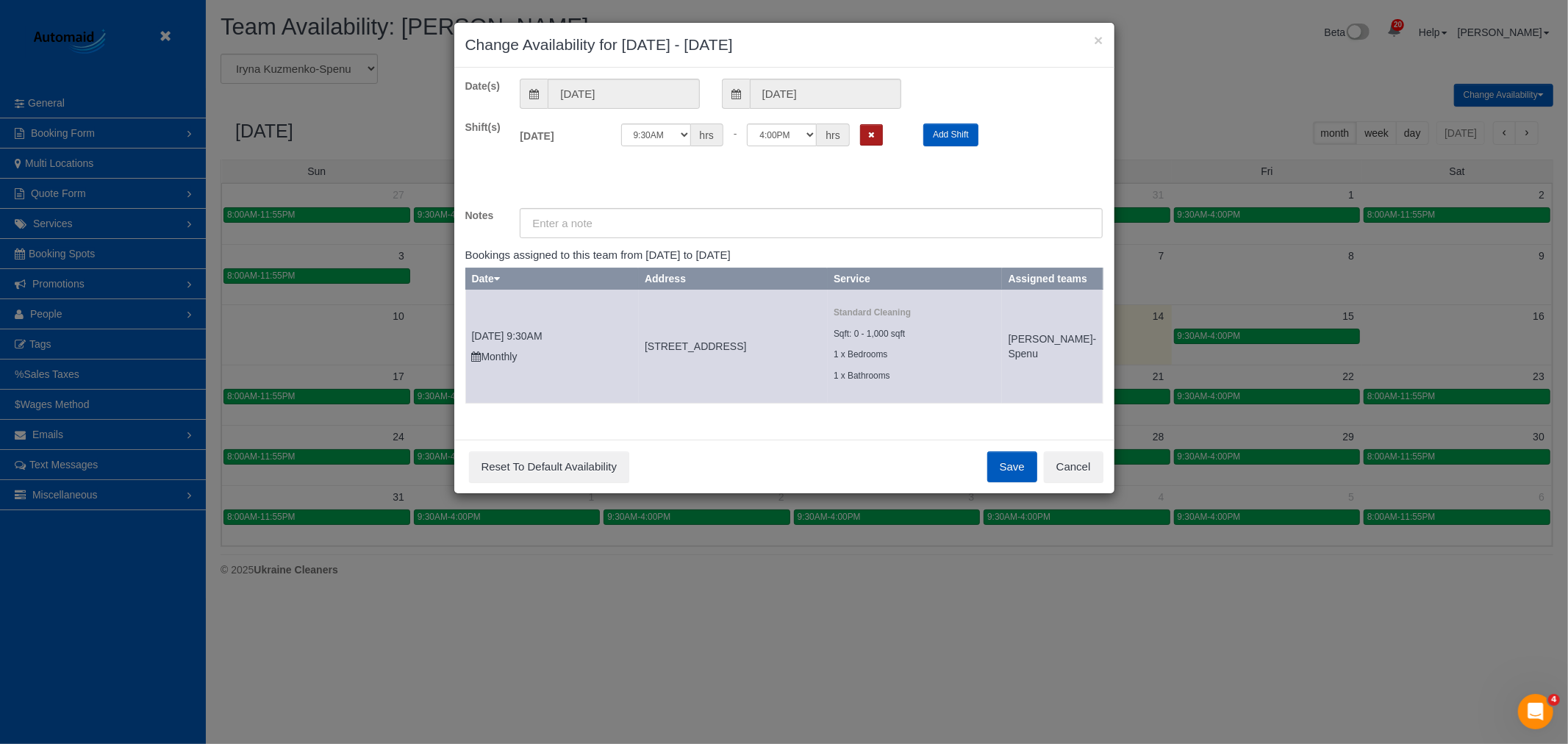
click at [871, 141] on button "Remove Shift" at bounding box center [871, 135] width 23 height 21
click at [1022, 483] on button "Save" at bounding box center [1012, 467] width 50 height 31
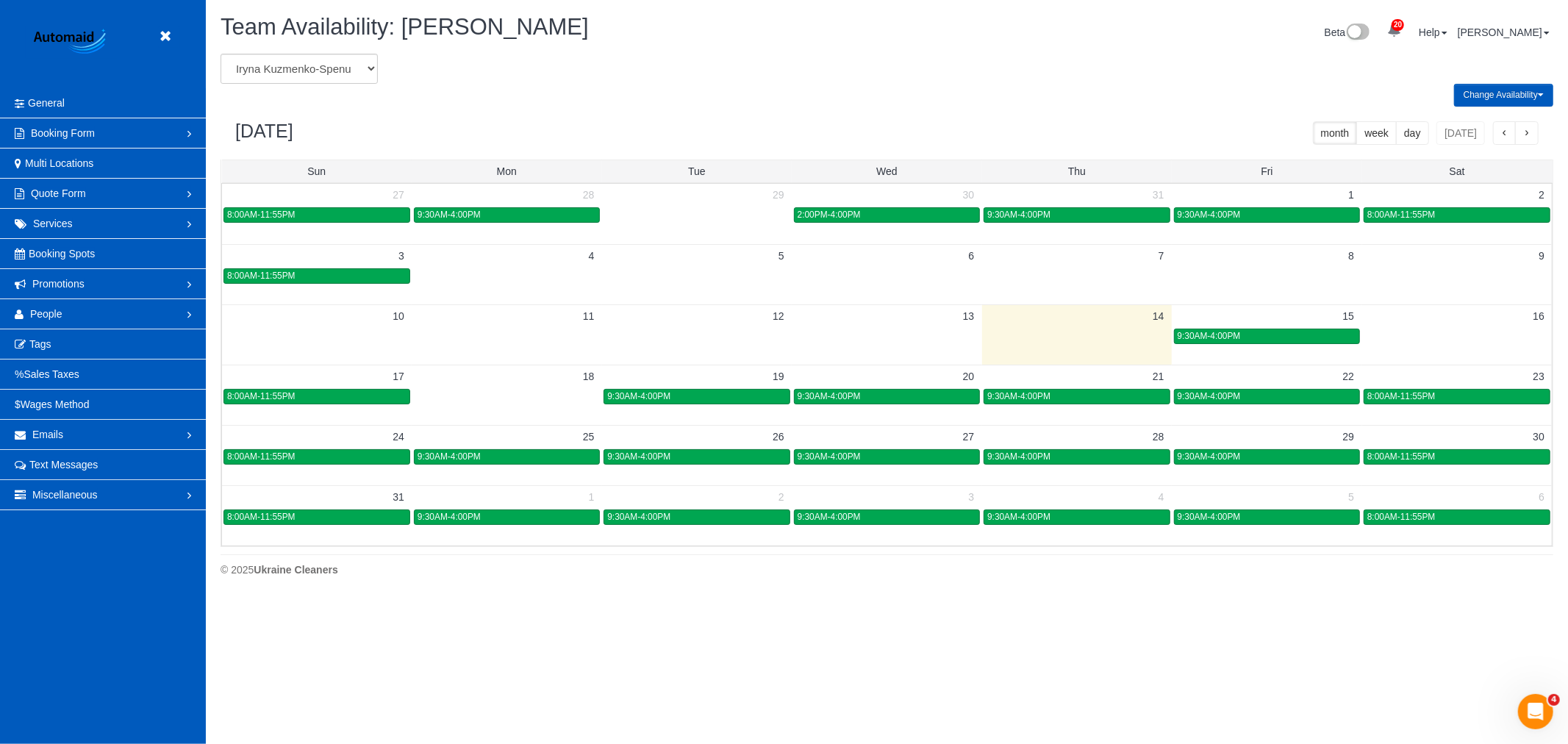
click at [168, 49] on header "Beta" at bounding box center [103, 44] width 205 height 88
click at [168, 41] on icon at bounding box center [165, 36] width 18 height 18
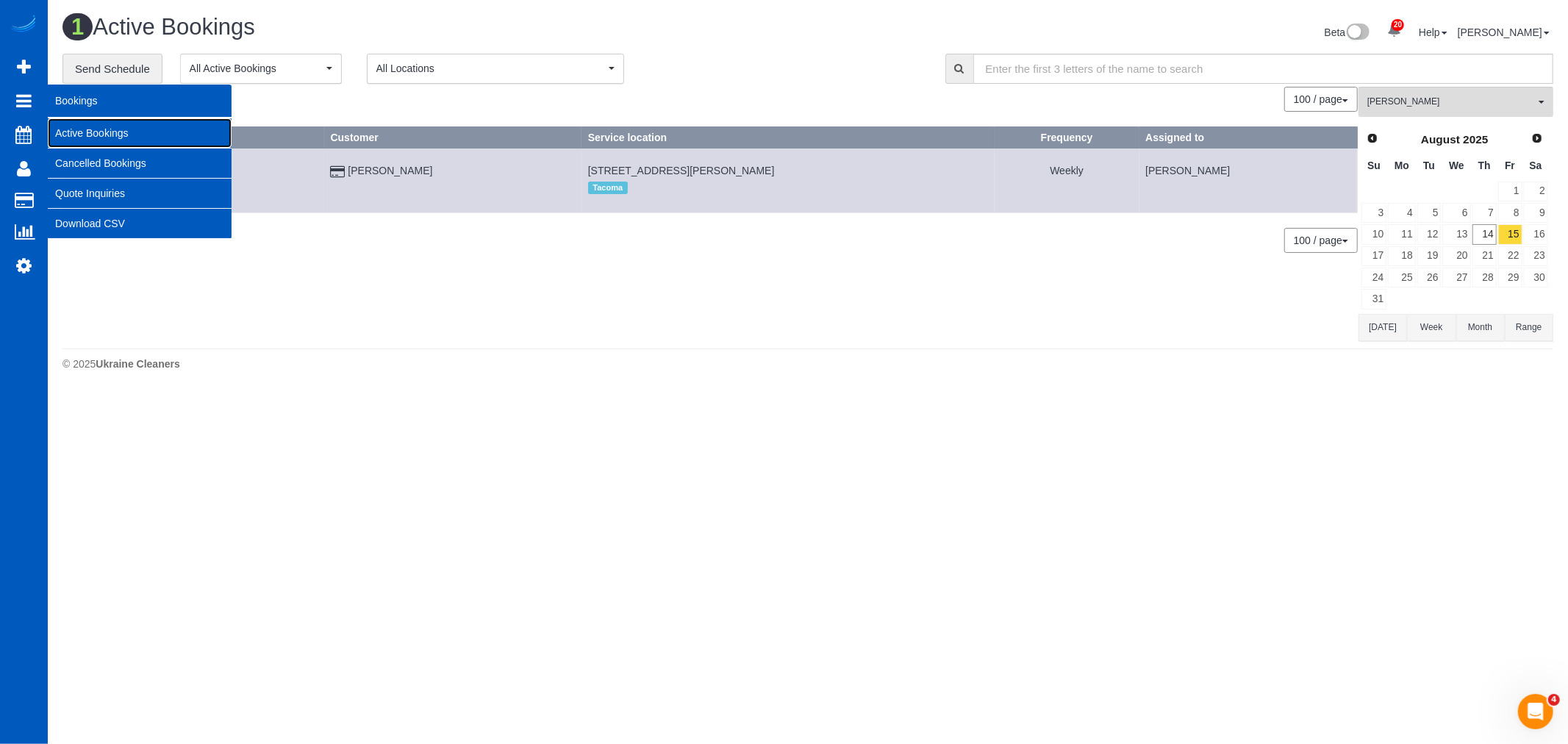
click at [113, 129] on link "Active Bookings" at bounding box center [140, 133] width 184 height 30
click at [118, 134] on link "Active Bookings" at bounding box center [140, 133] width 184 height 30
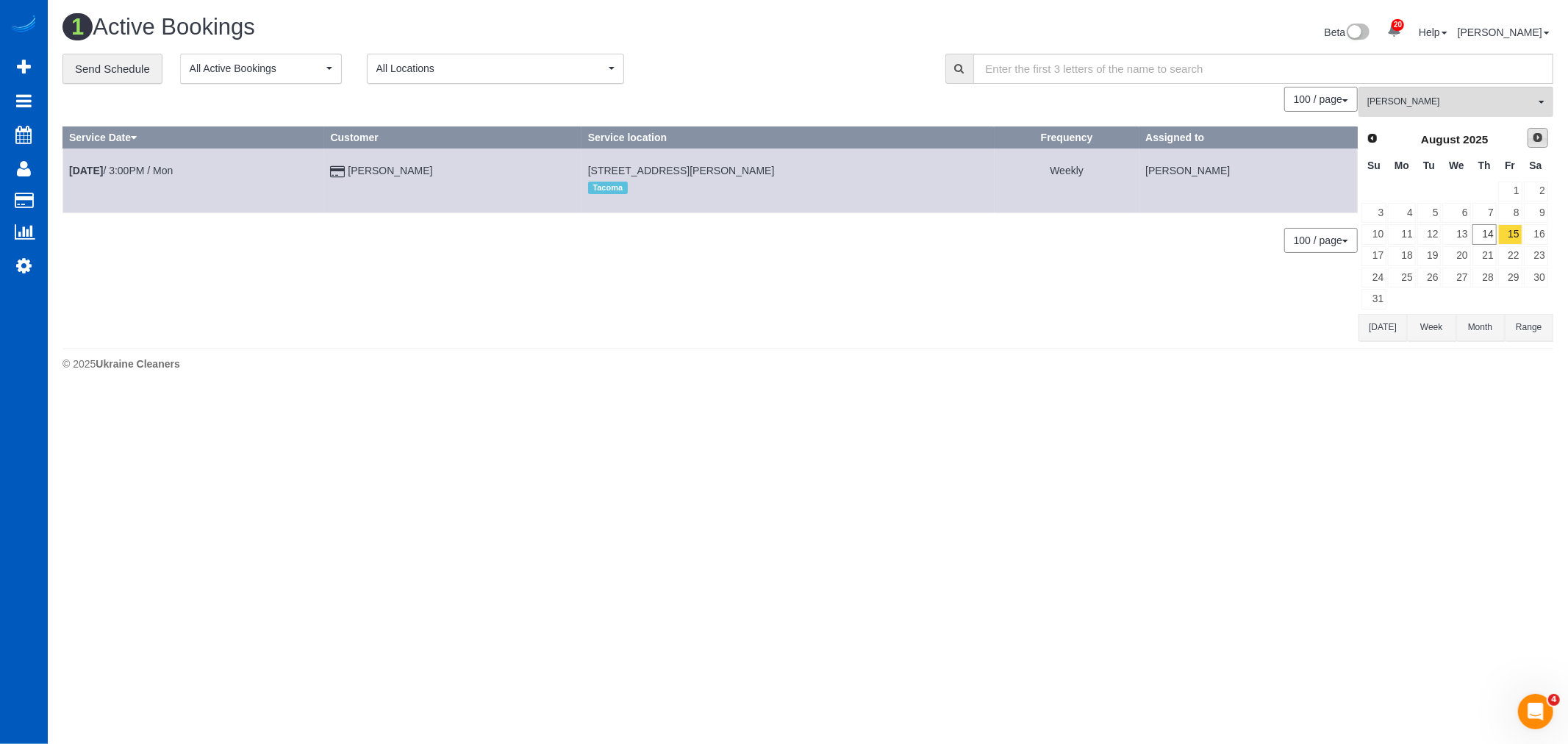
click at [1540, 141] on span "Next" at bounding box center [1538, 137] width 12 height 12
click at [1510, 211] on link "12" at bounding box center [1510, 213] width 25 height 20
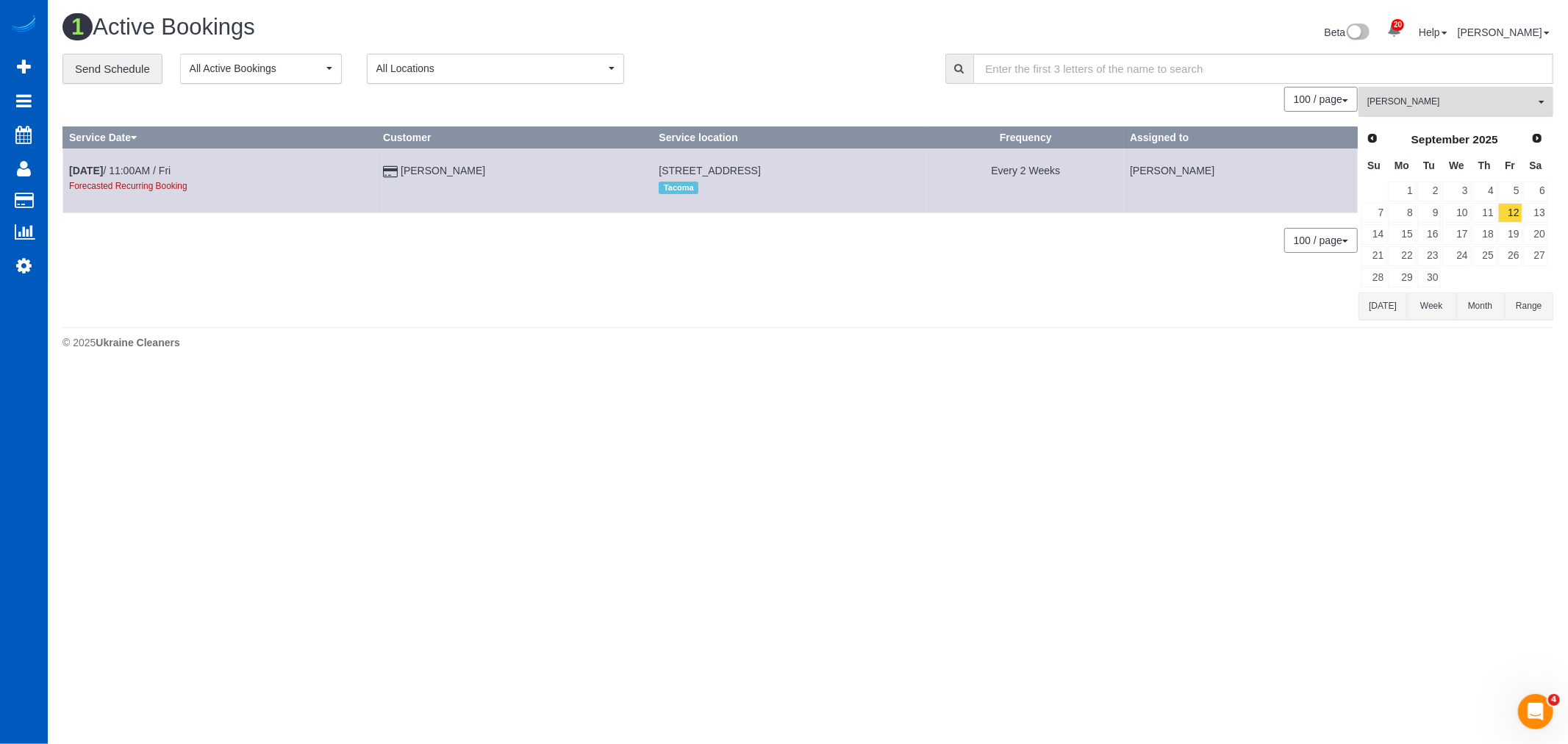
click at [1405, 115] on button "Karyna Butov All Teams" at bounding box center [1455, 102] width 195 height 30
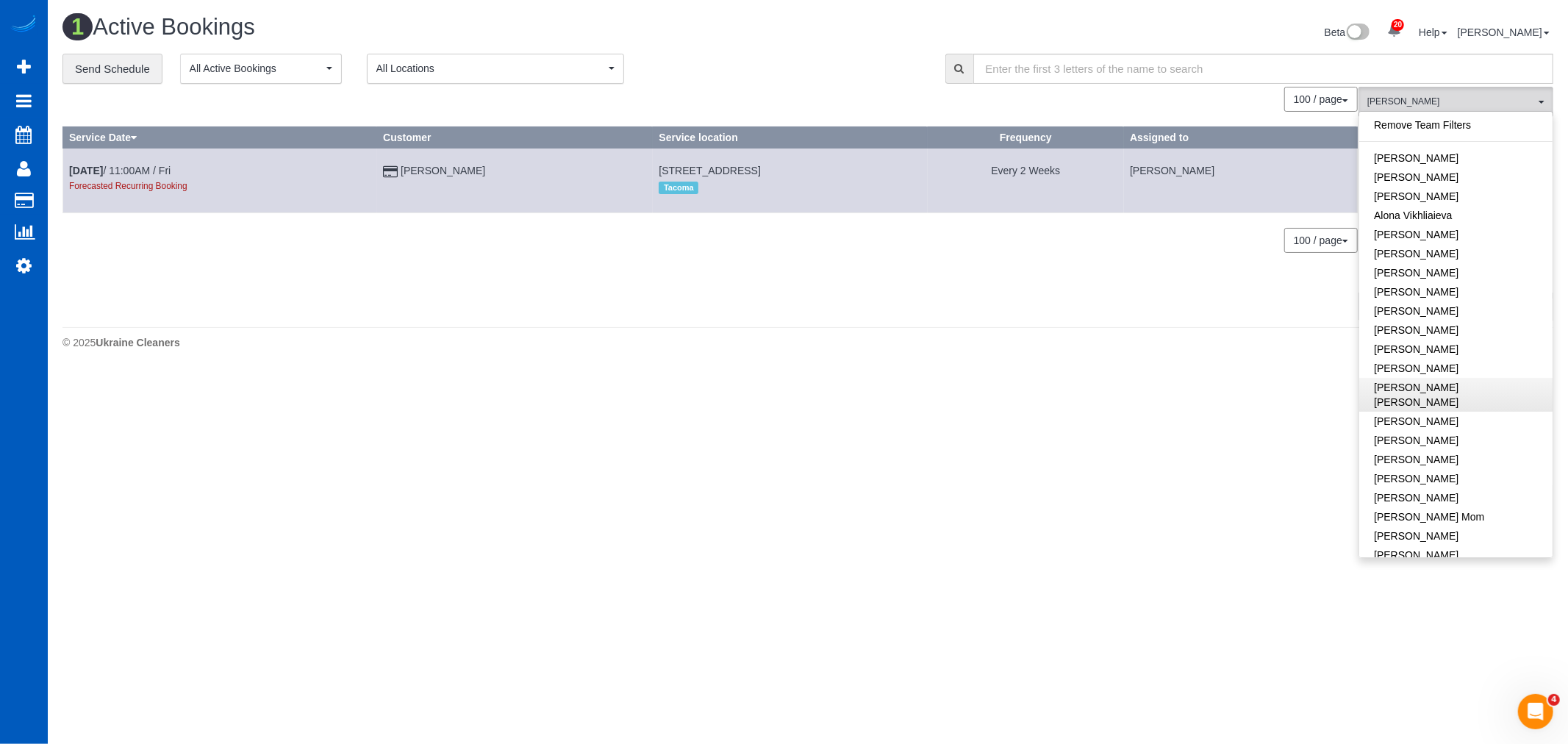
scroll to position [282, 0]
click at [1424, 130] on link "[PERSON_NAME]" at bounding box center [1455, 139] width 193 height 19
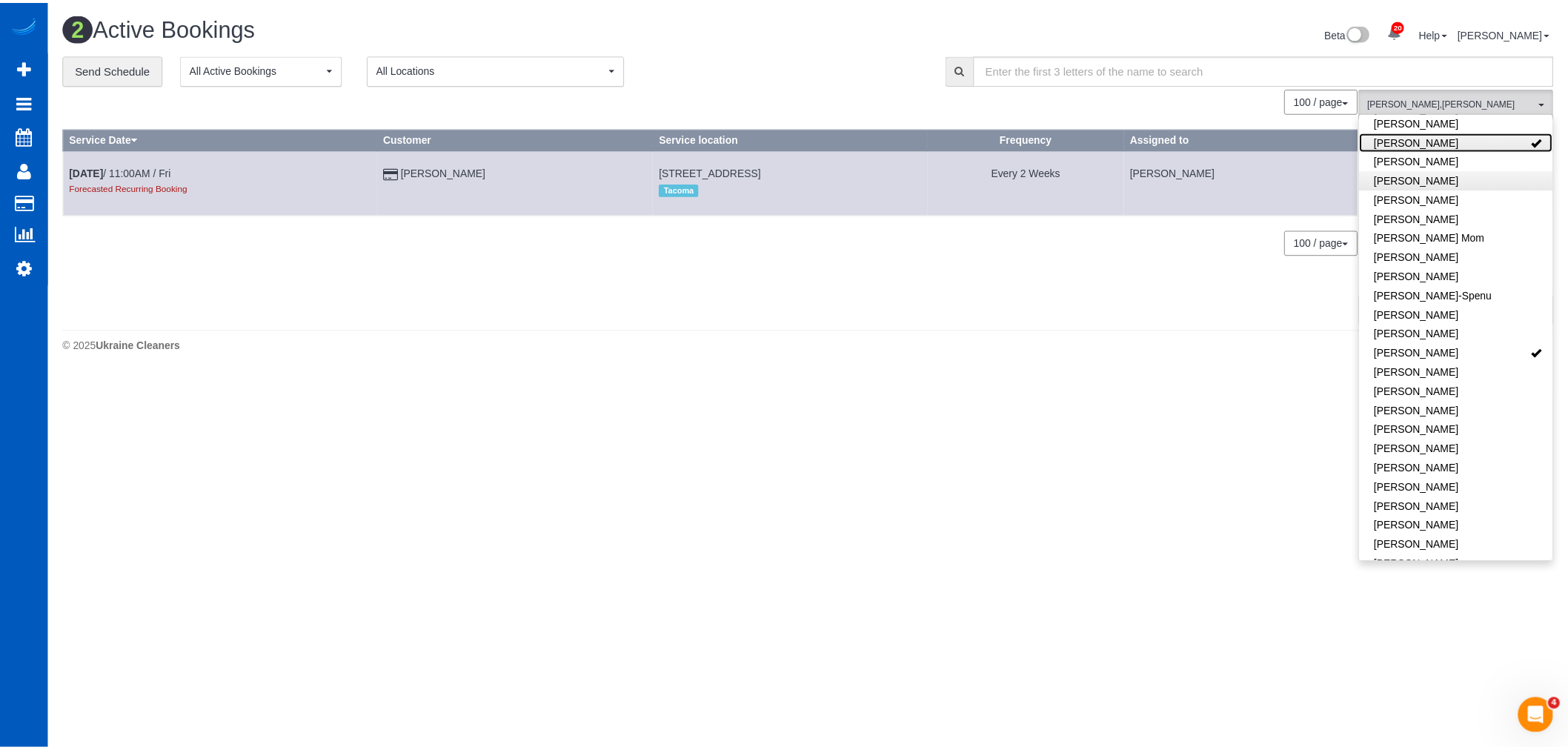
scroll to position [0, 0]
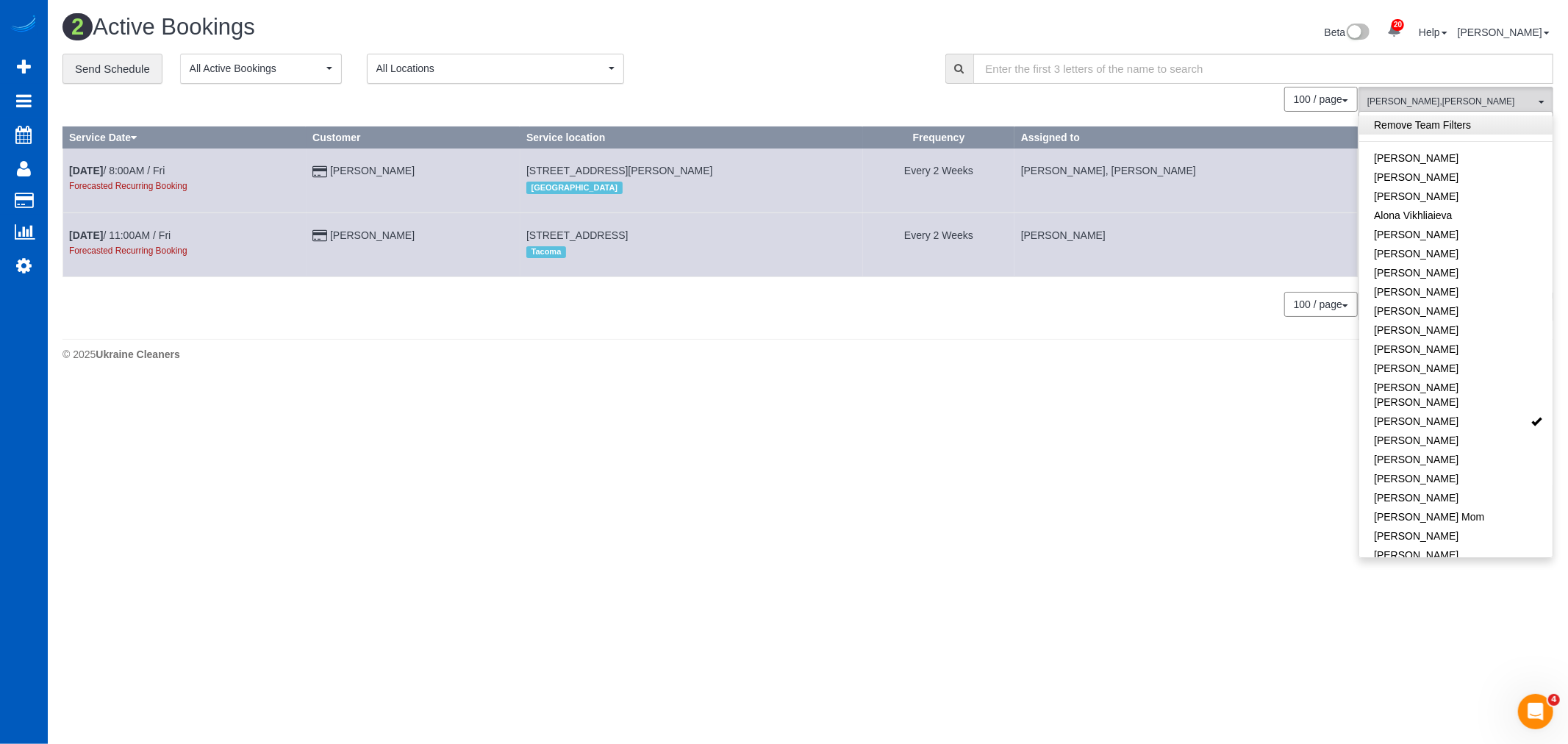
click at [1437, 120] on link "Remove Team Filters" at bounding box center [1455, 124] width 193 height 19
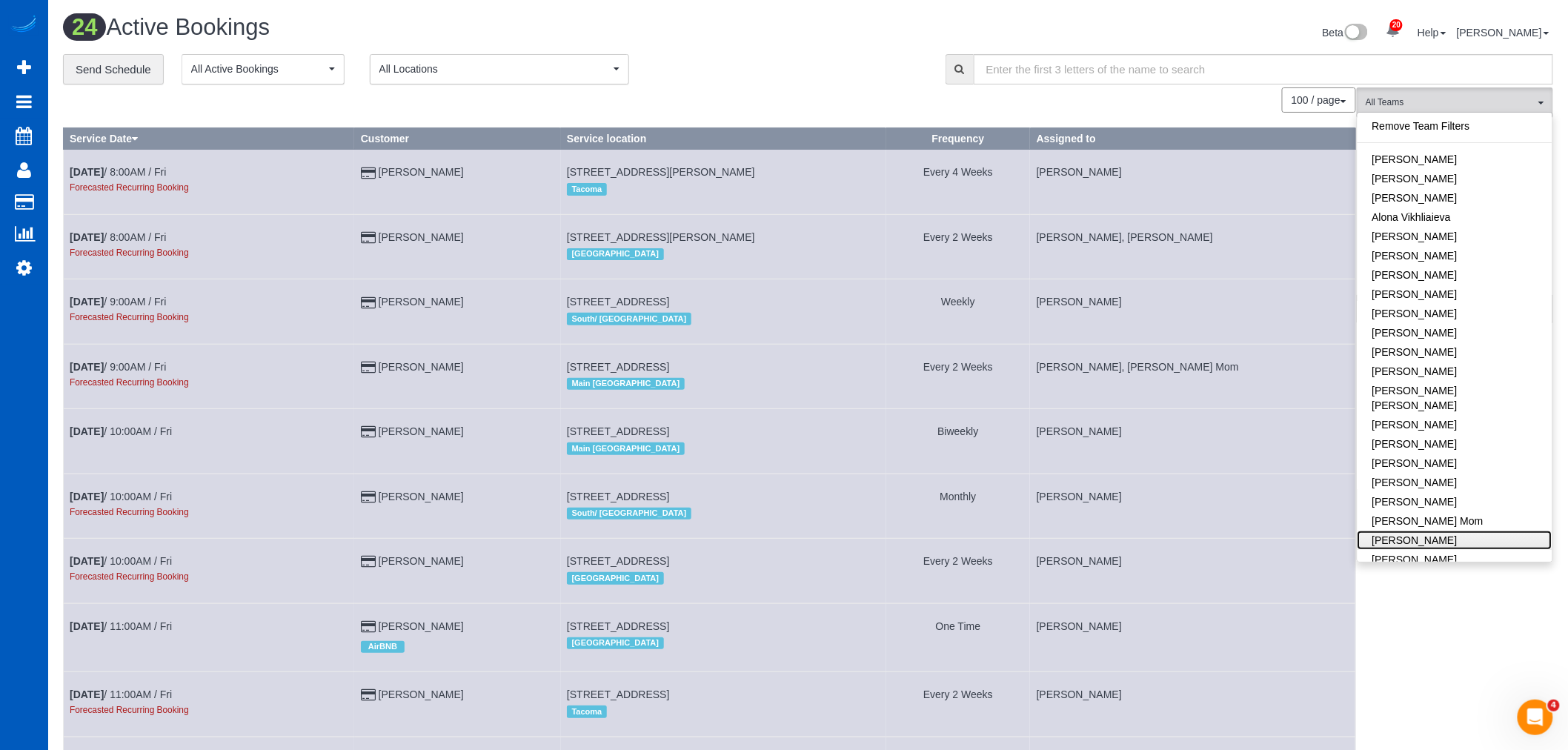
click at [1414, 530] on link "[PERSON_NAME]" at bounding box center [1455, 540] width 195 height 19
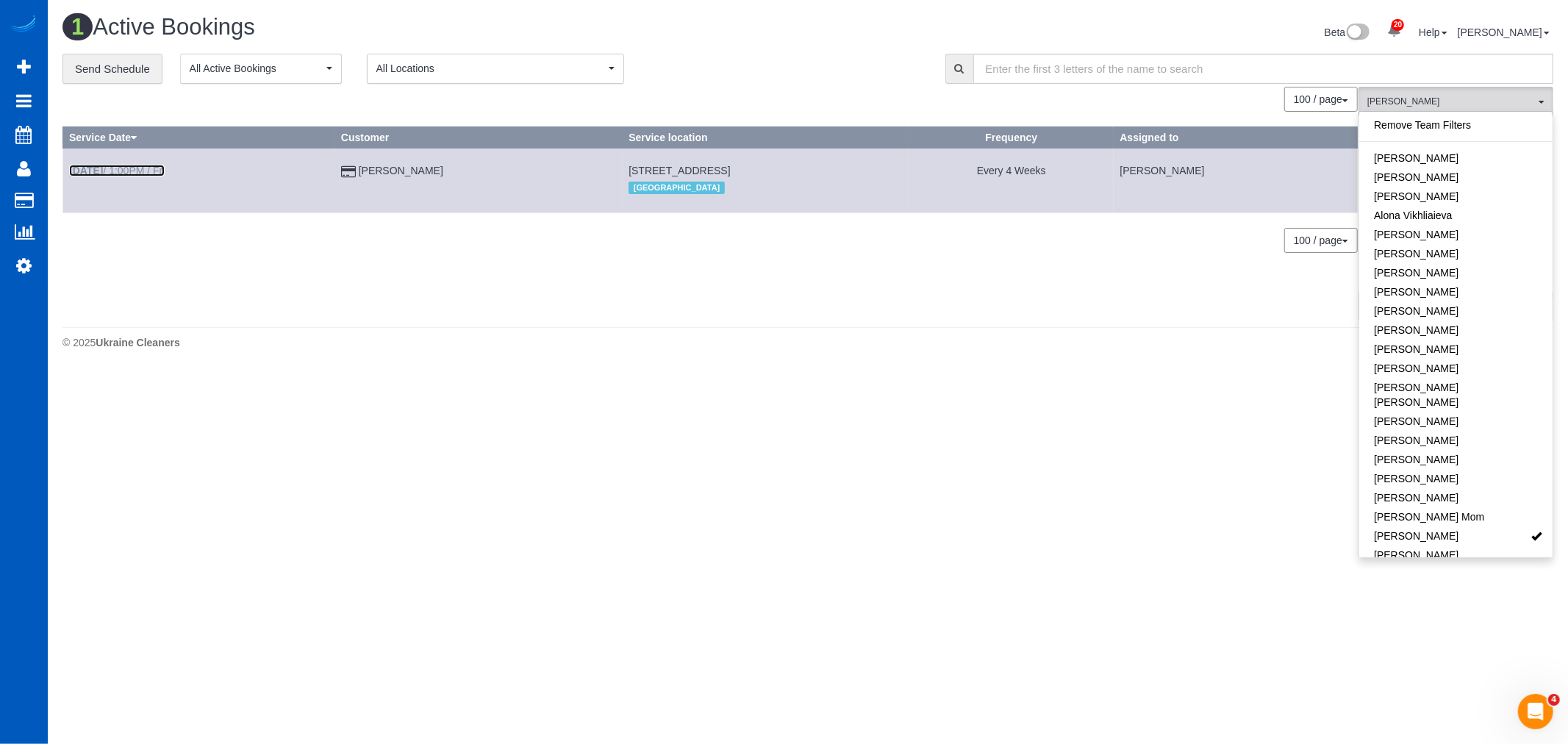
click at [141, 172] on link "Sep 12th / 1:00PM / Fri" at bounding box center [117, 170] width 95 height 12
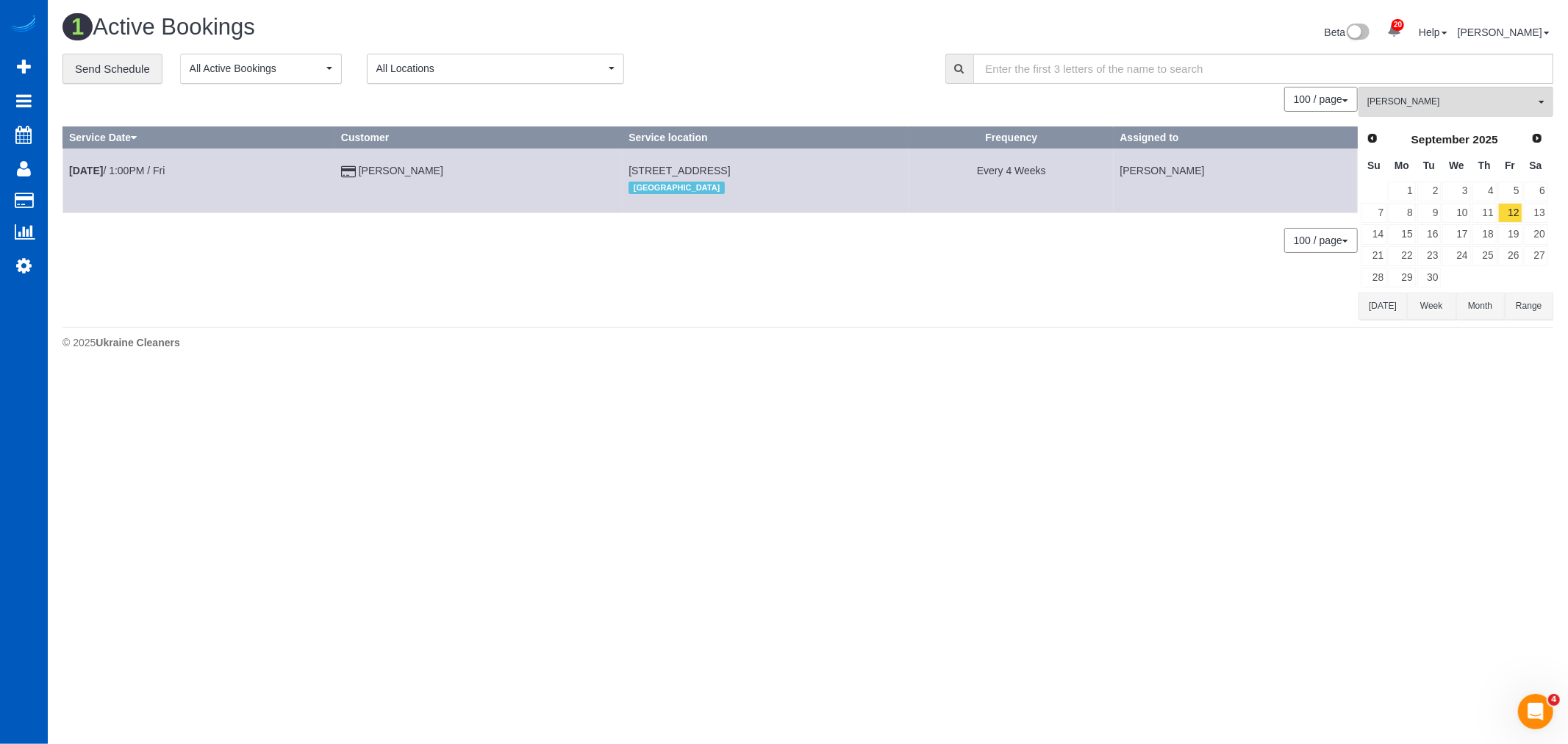
select select "WA"
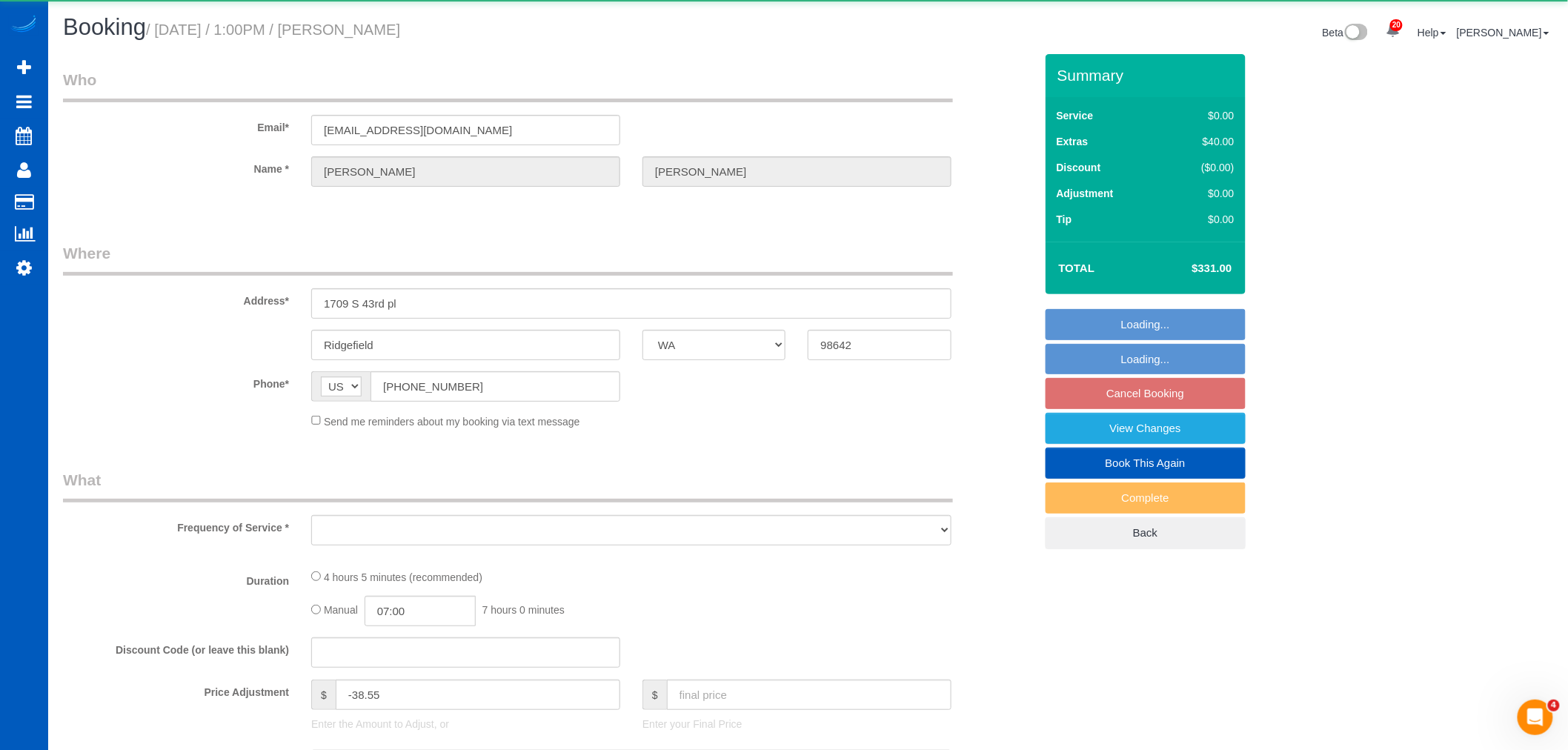
select select "object:21203"
select select "string:fspay-5040e779-f885-45d4-8d71-645031778fa1"
select select "199"
select select "3001"
select select "6"
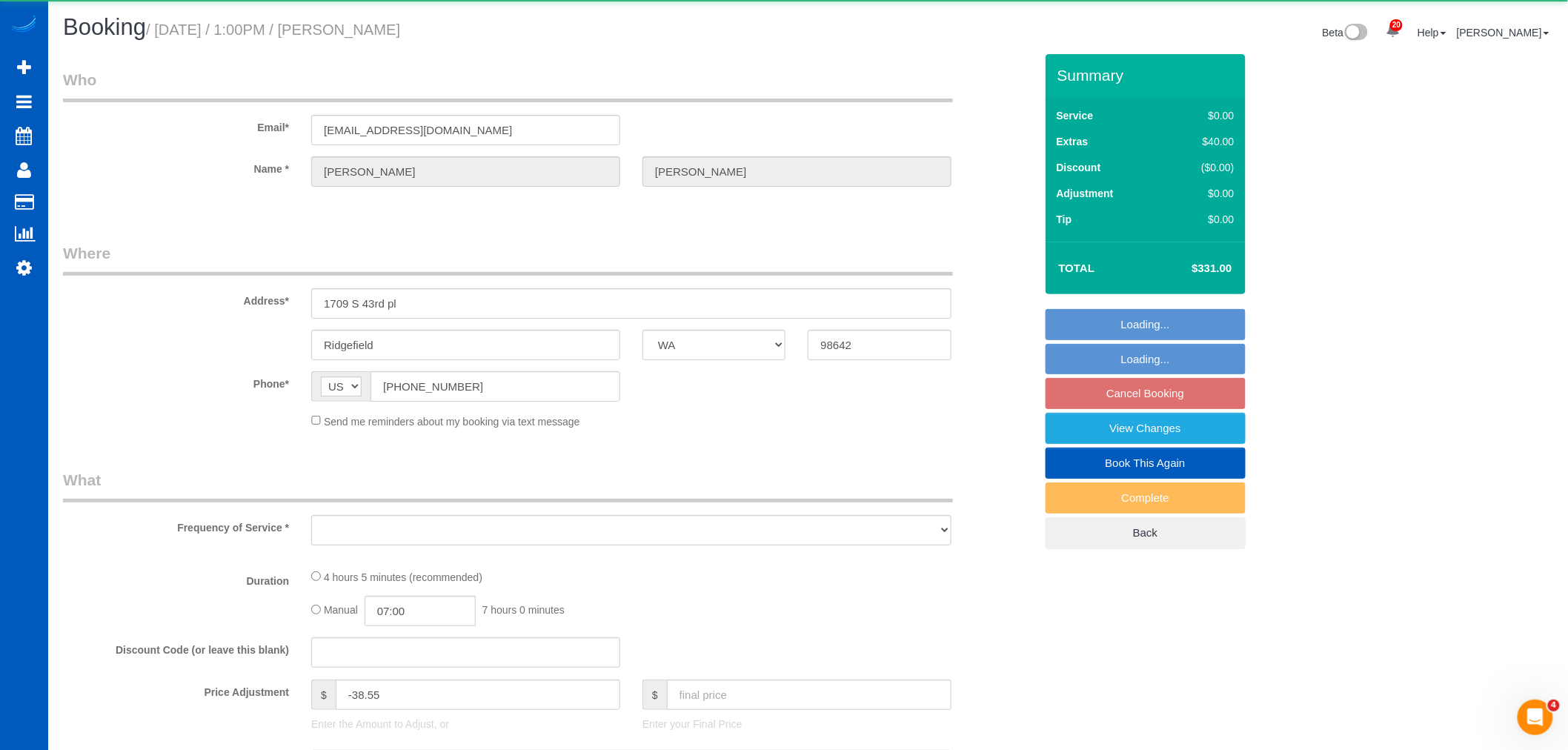
select select "4"
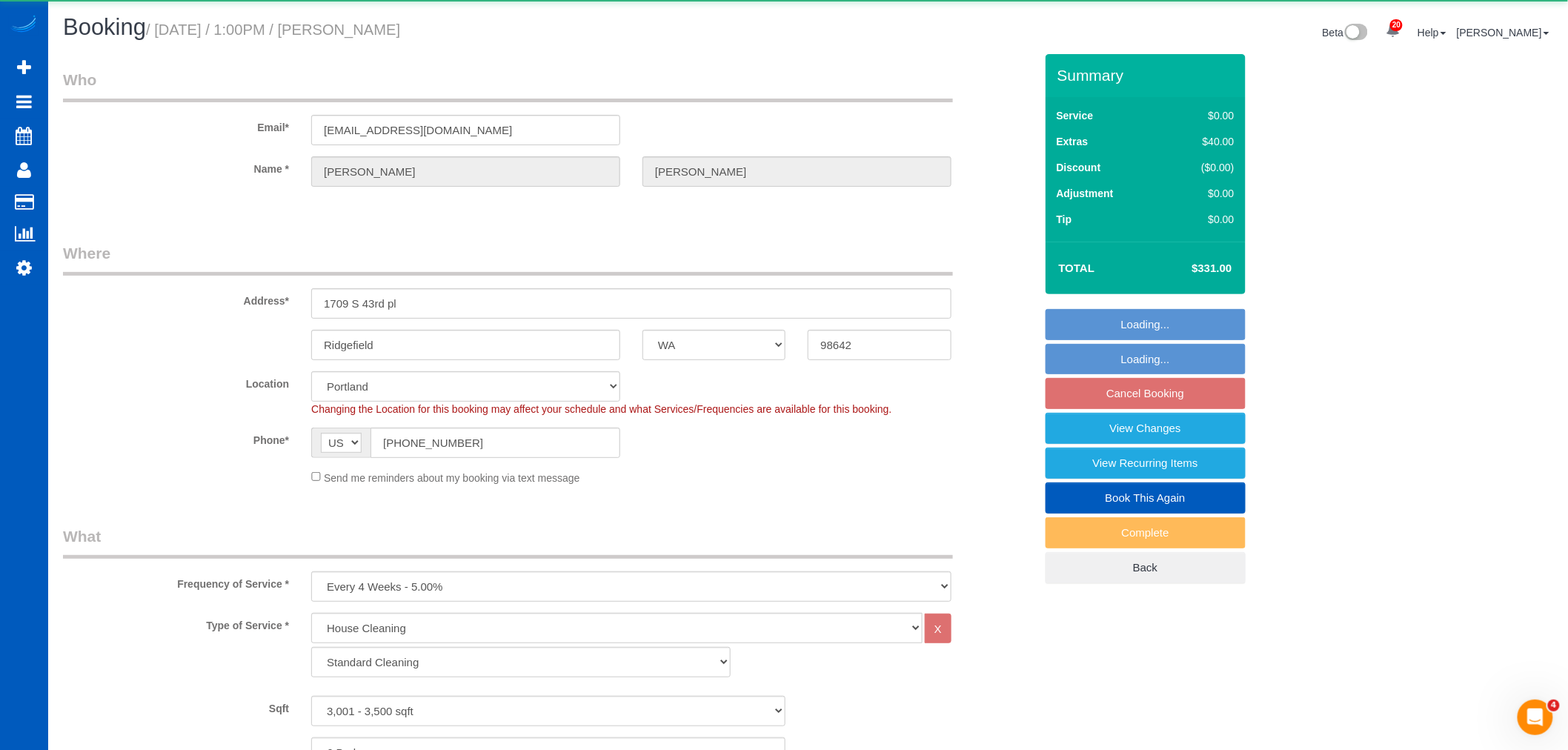
select select "3001"
select select "6"
select select "4"
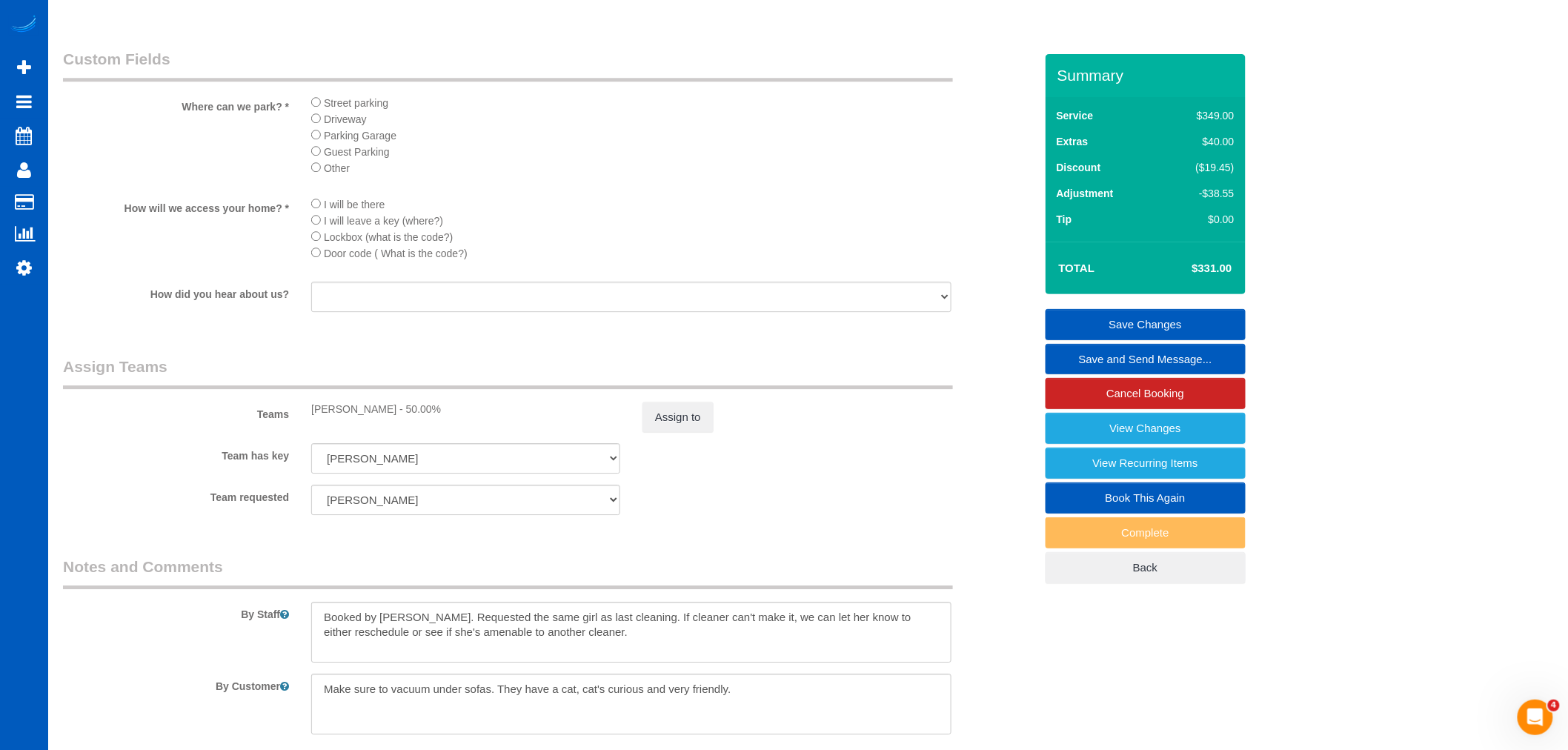
scroll to position [1730, 0]
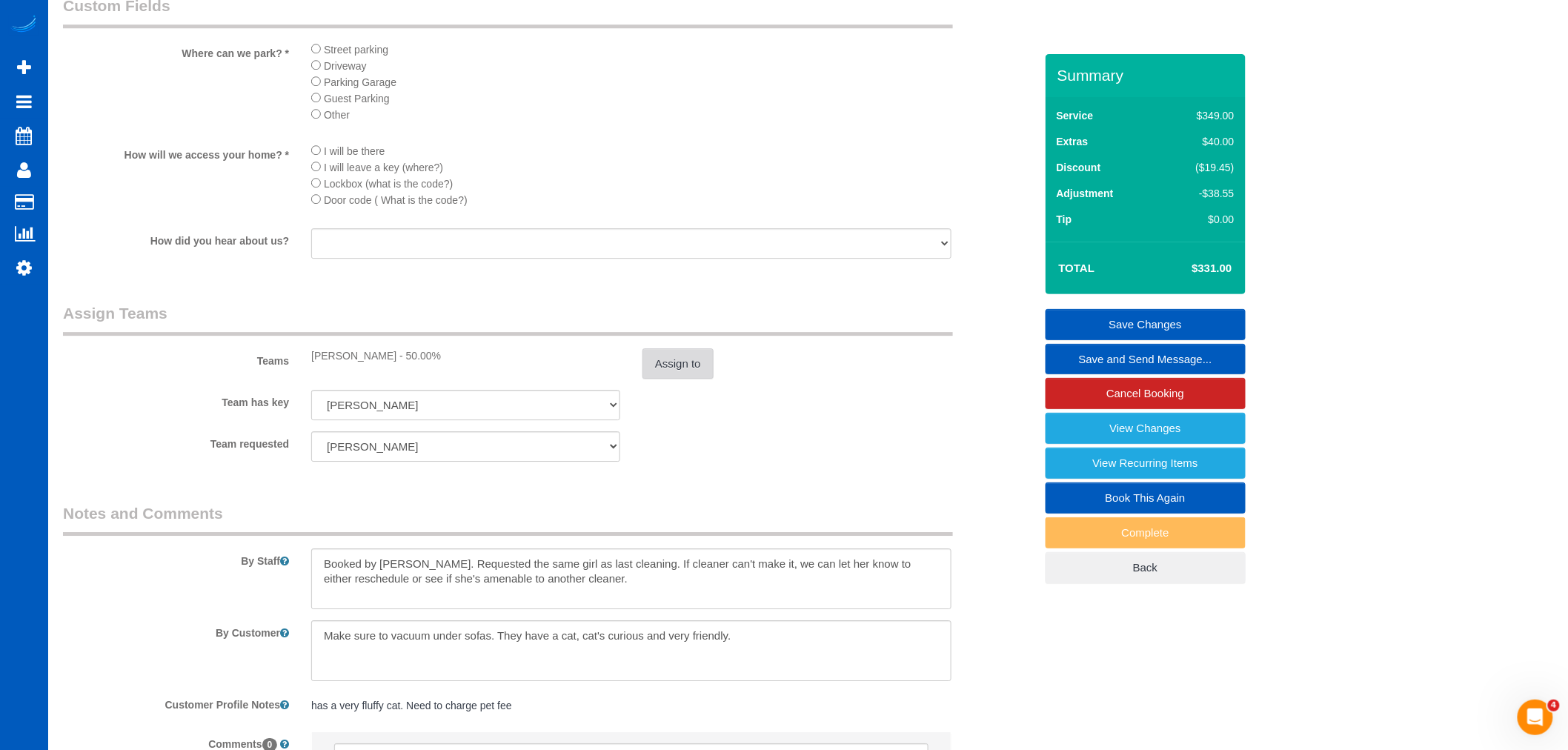
click at [691, 380] on button "Assign to" at bounding box center [678, 364] width 71 height 31
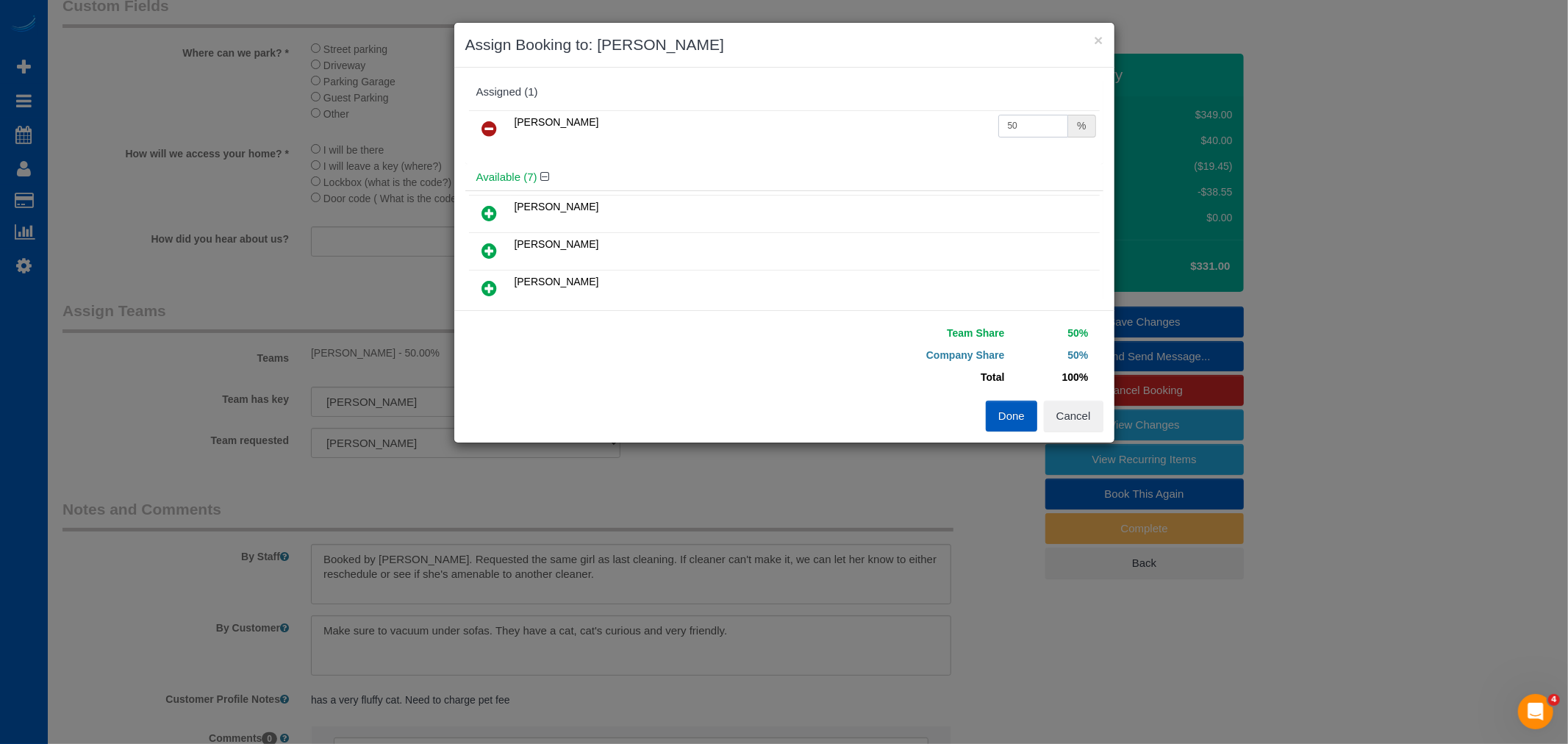
drag, startPoint x: 1041, startPoint y: 136, endPoint x: 864, endPoint y: 136, distance: 177.0
click at [864, 136] on tr "Irina Dunaeva 50 %" at bounding box center [784, 129] width 630 height 38
type input "55"
click at [1017, 422] on button "Done" at bounding box center [1011, 416] width 52 height 31
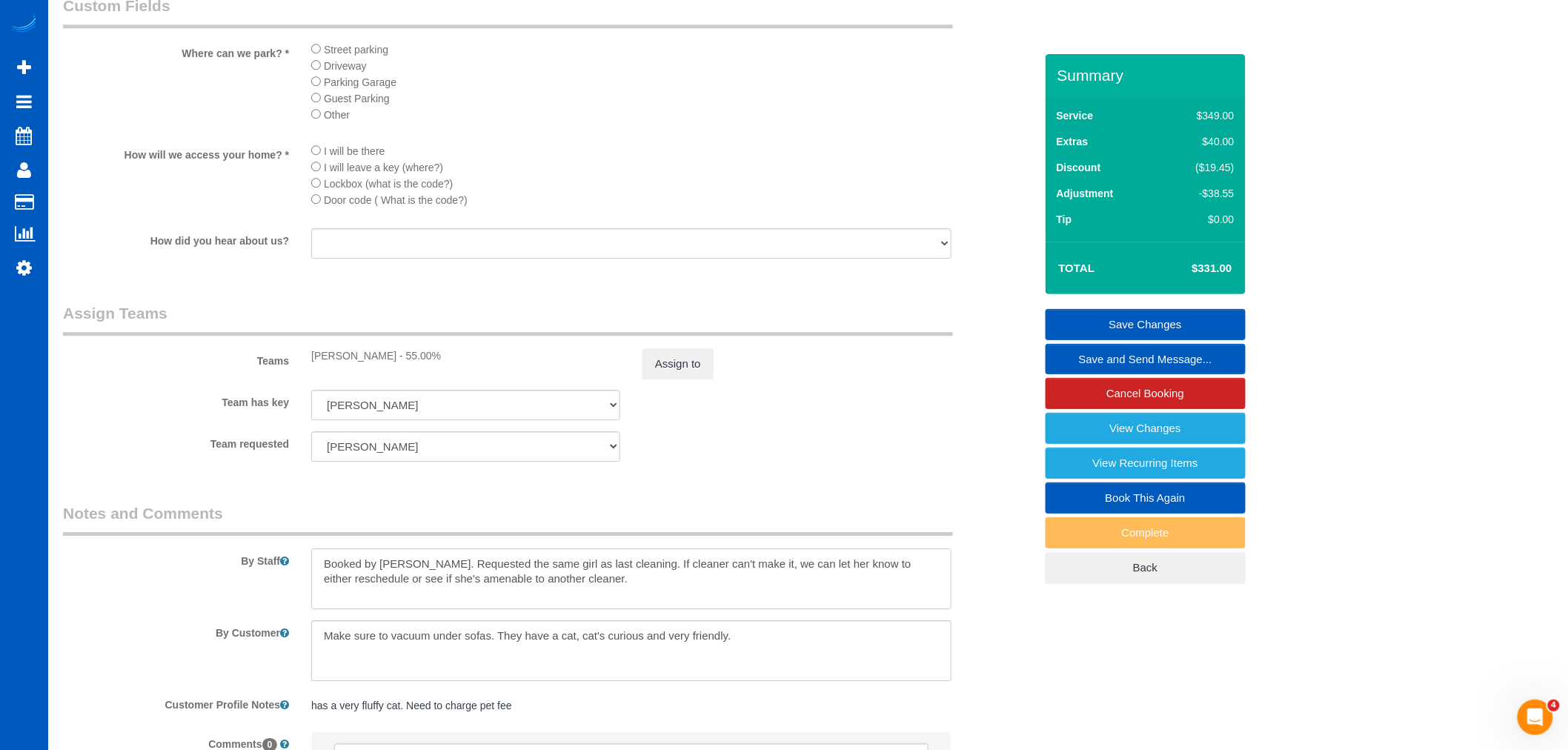
click at [751, 609] on textarea at bounding box center [631, 578] width 640 height 60
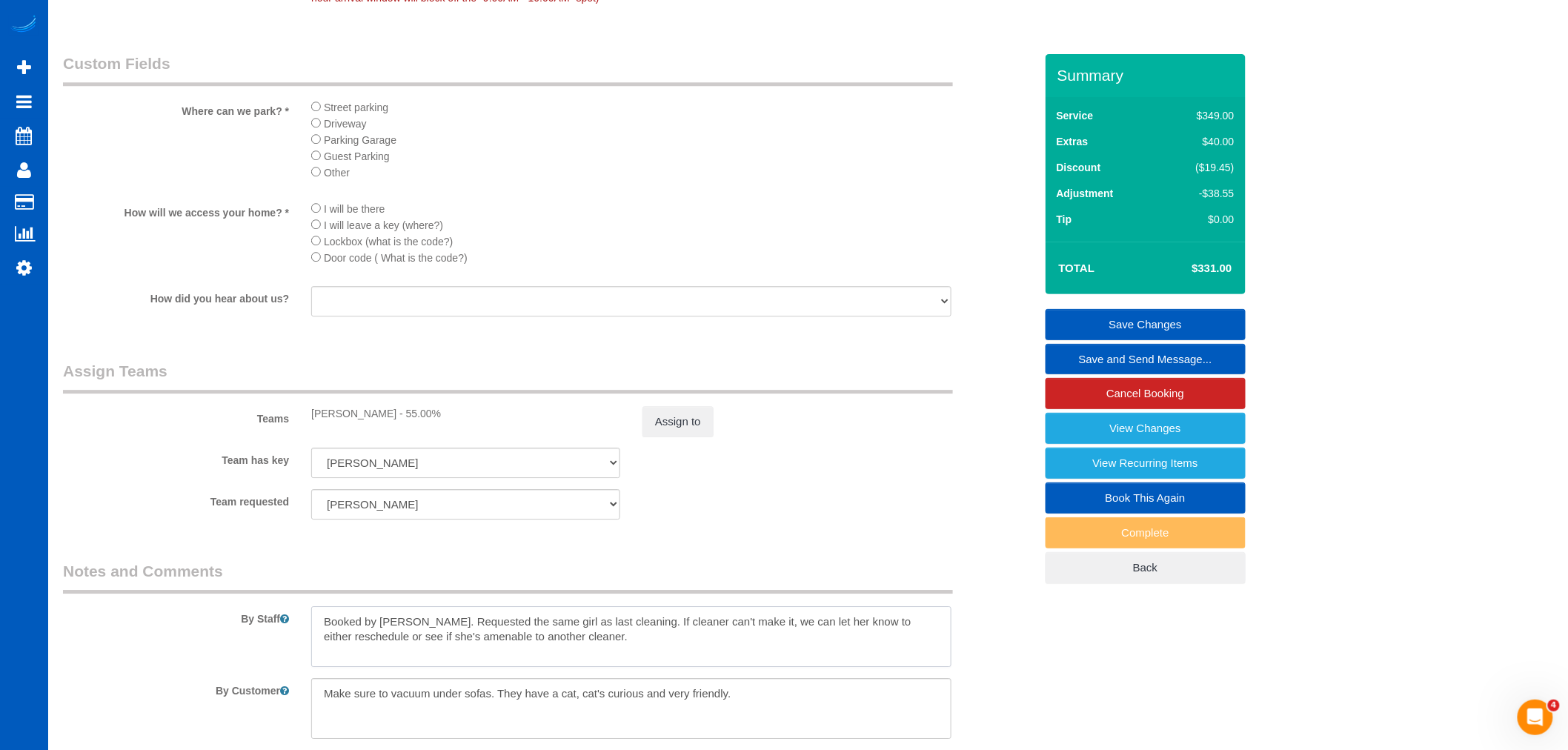
scroll to position [1647, 0]
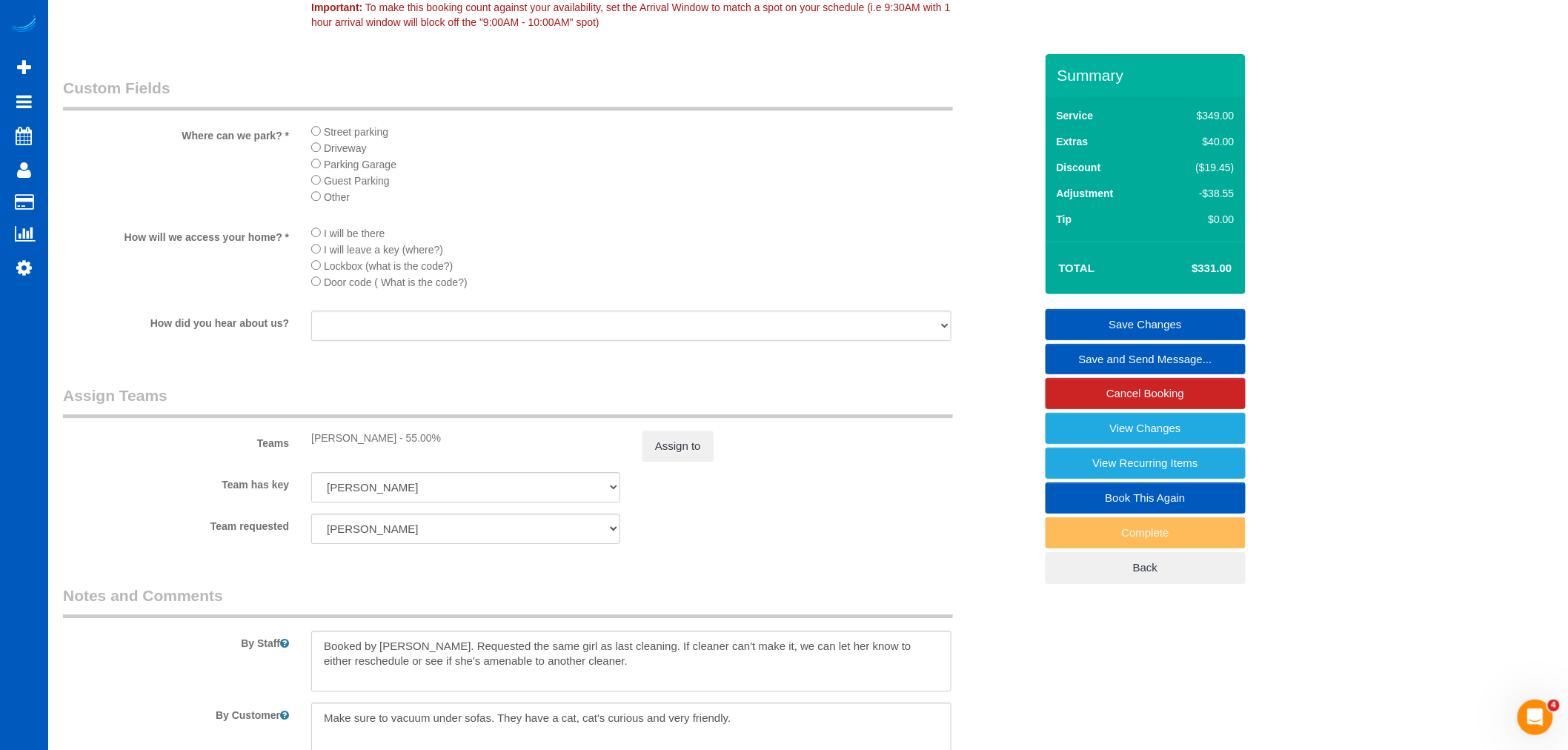
click at [1169, 322] on link "Save Changes" at bounding box center [1146, 325] width 200 height 31
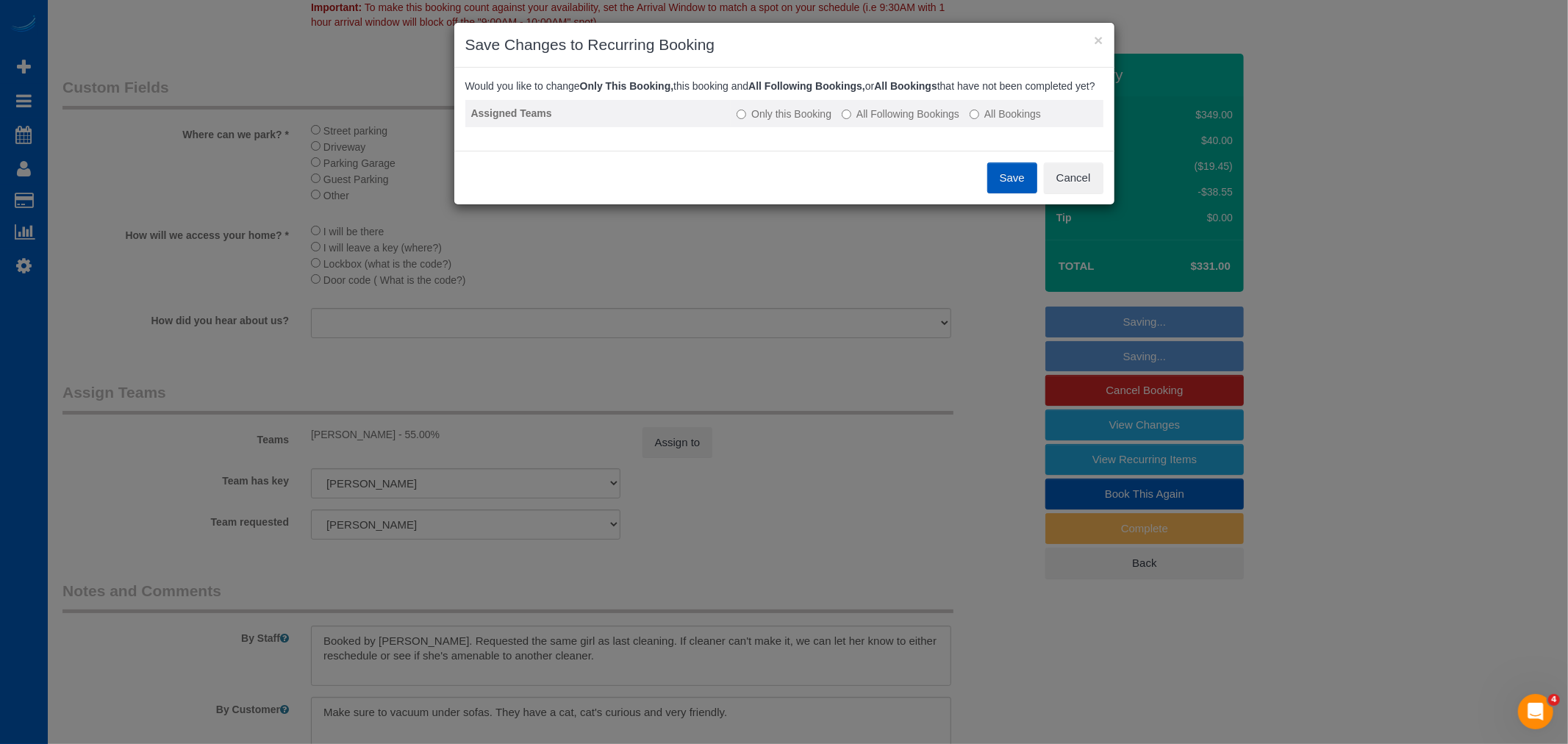
click at [931, 122] on label "All Following Bookings" at bounding box center [900, 114] width 118 height 15
click at [1007, 193] on button "Save" at bounding box center [1012, 178] width 50 height 31
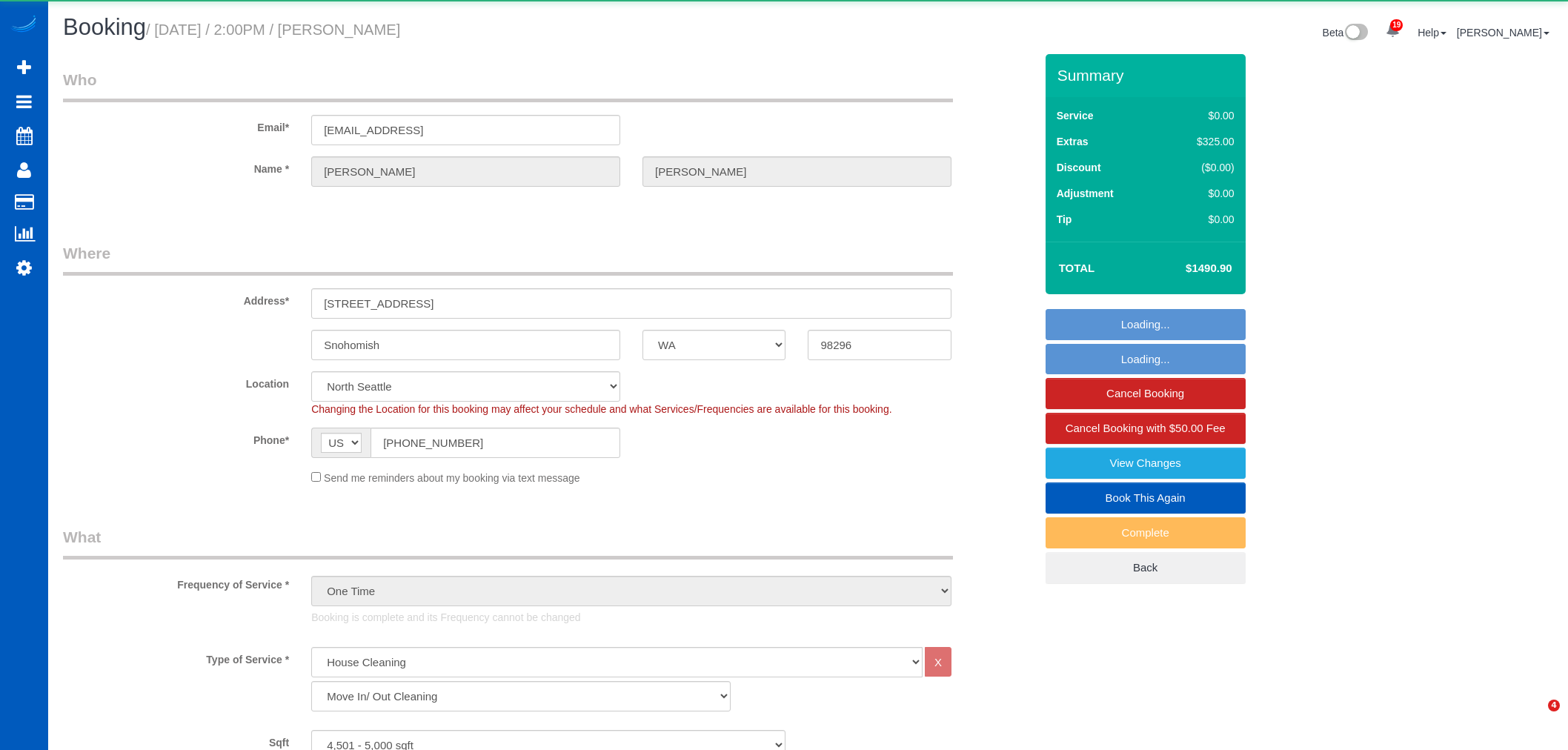
select select "WA"
select select "199"
select select "object:6837"
select select "4501"
select select "4"
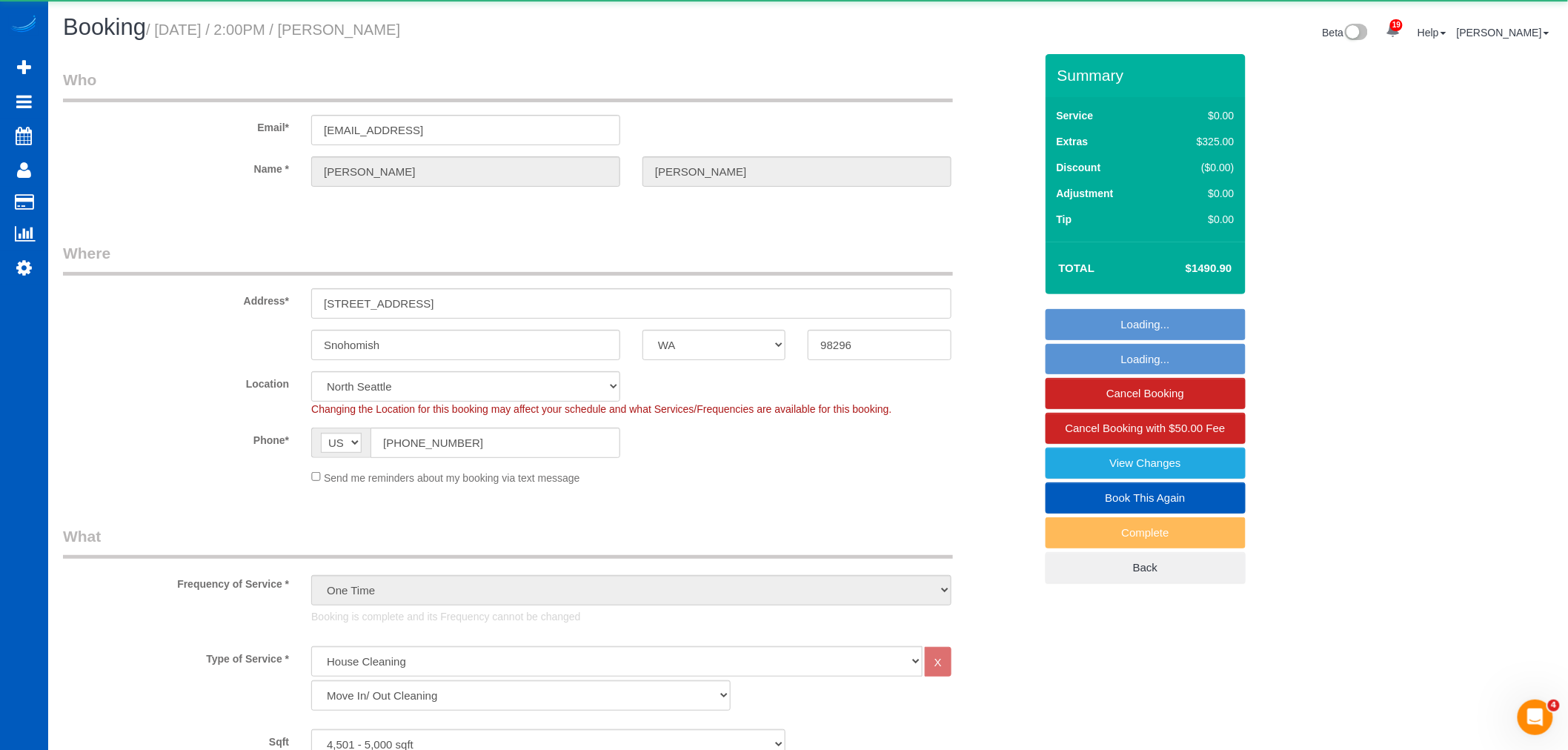
select select "5"
select select "spot15"
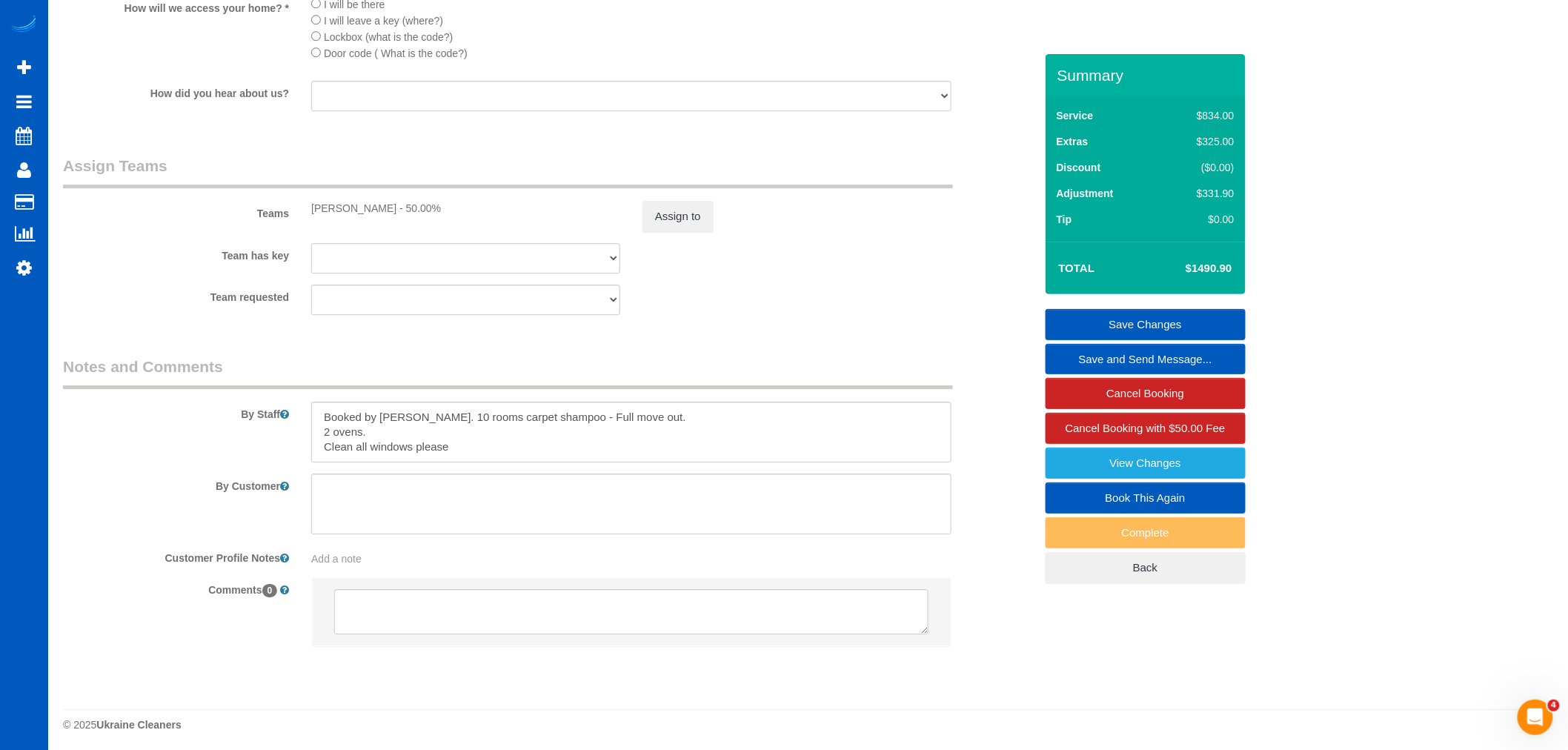
scroll to position [1576, 0]
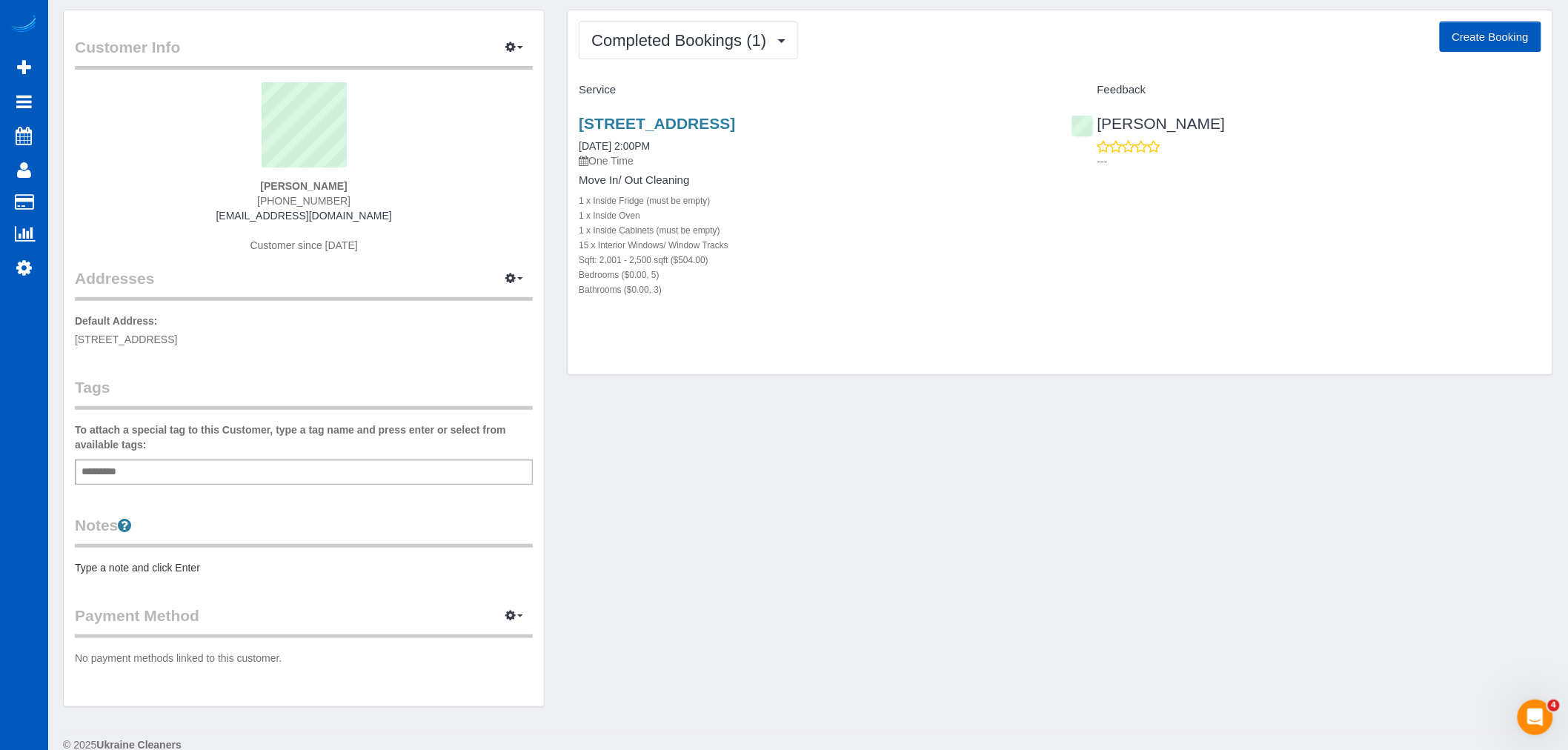
scroll to position [66, 0]
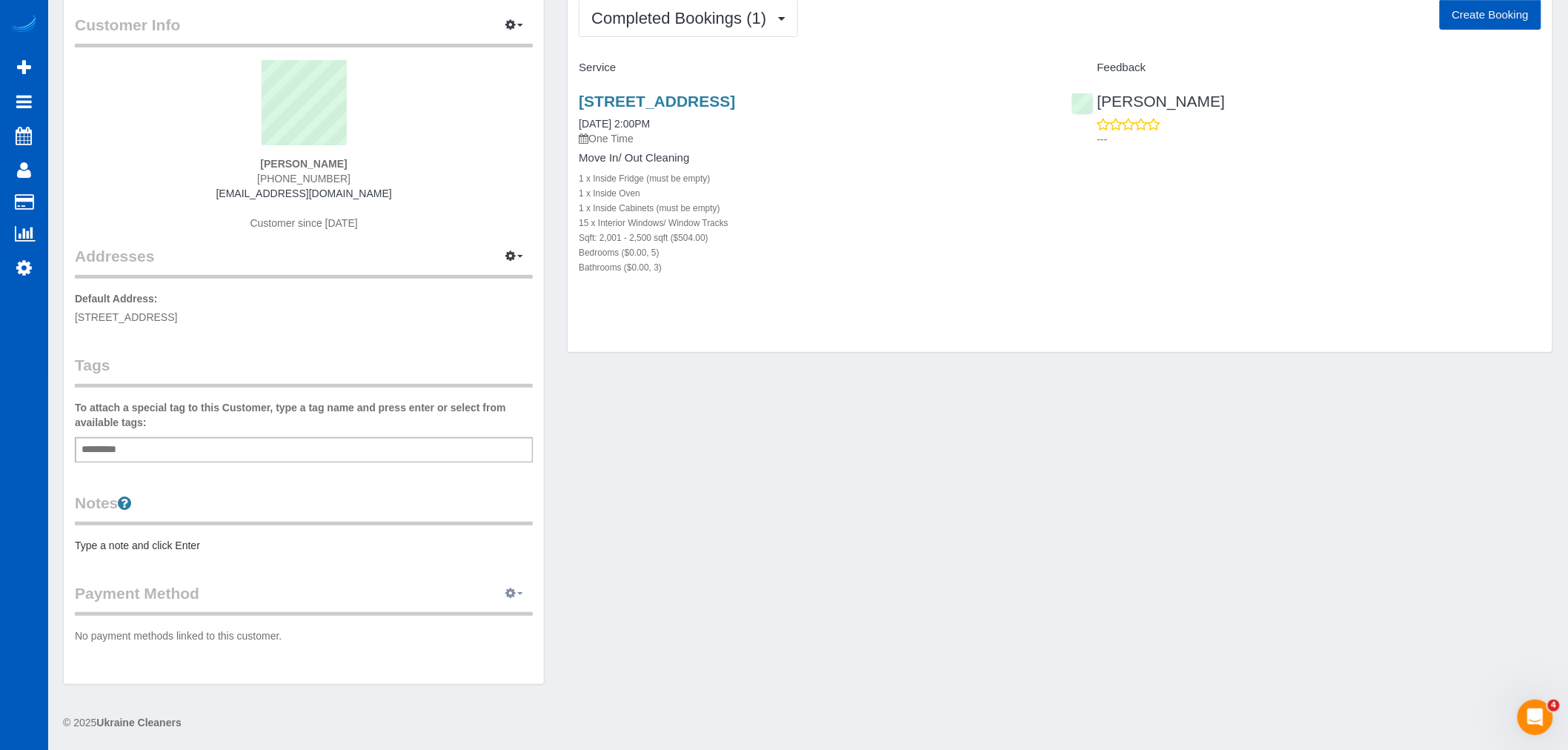
click at [511, 589] on icon "button" at bounding box center [510, 593] width 11 height 9
click at [482, 638] on link "Add Credit/Debit Card" at bounding box center [463, 640] width 138 height 19
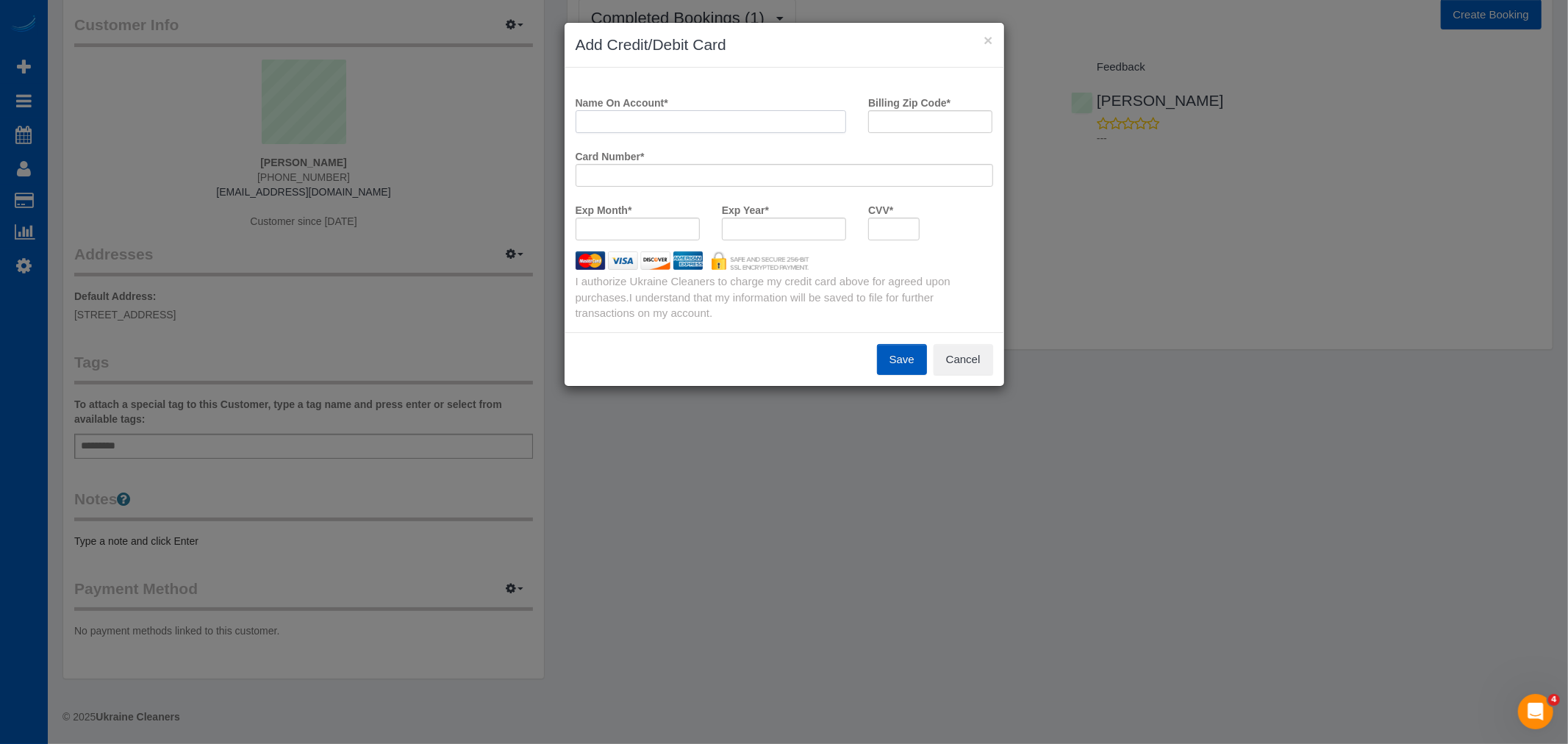
click at [660, 114] on input "Name On Account *" at bounding box center [711, 122] width 271 height 23
type input "Valerie Ditore"
drag, startPoint x: 941, startPoint y: 135, endPoint x: 943, endPoint y: 125, distance: 10.2
click at [941, 134] on div "Billing Zip Code *" at bounding box center [930, 117] width 146 height 53
click at [943, 125] on input "Billing Zip Code *" at bounding box center [929, 122] width 124 height 23
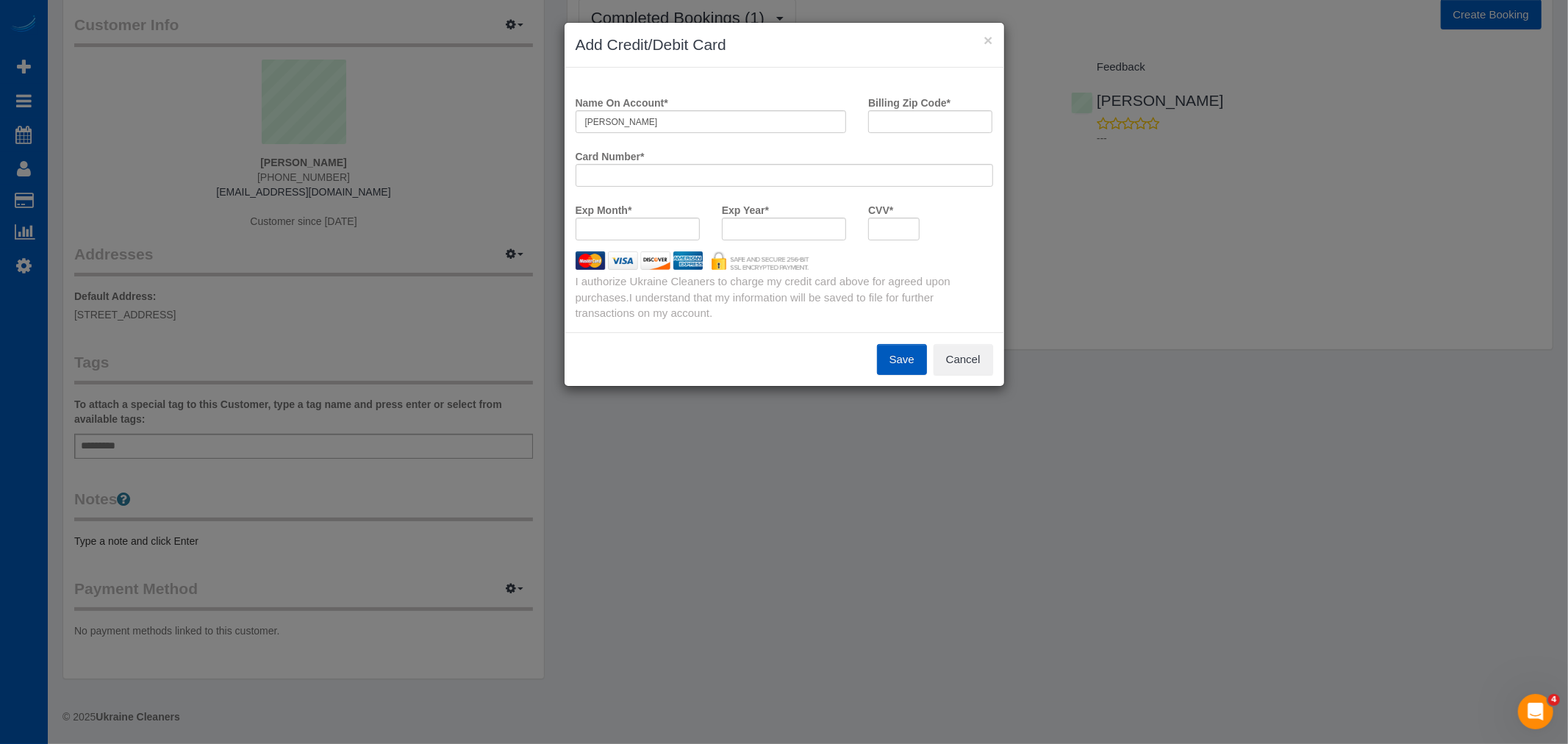
drag, startPoint x: 735, startPoint y: 150, endPoint x: 780, endPoint y: 136, distance: 47.1
click at [735, 150] on div "Card Number *" at bounding box center [784, 165] width 440 height 43
click at [874, 118] on input "Billing Zip Code *" at bounding box center [929, 122] width 124 height 23
click at [669, 129] on div "Name On Account * Valerie Ditore Billing Zip Code * Card Number * Exp Month * E…" at bounding box center [784, 200] width 440 height 265
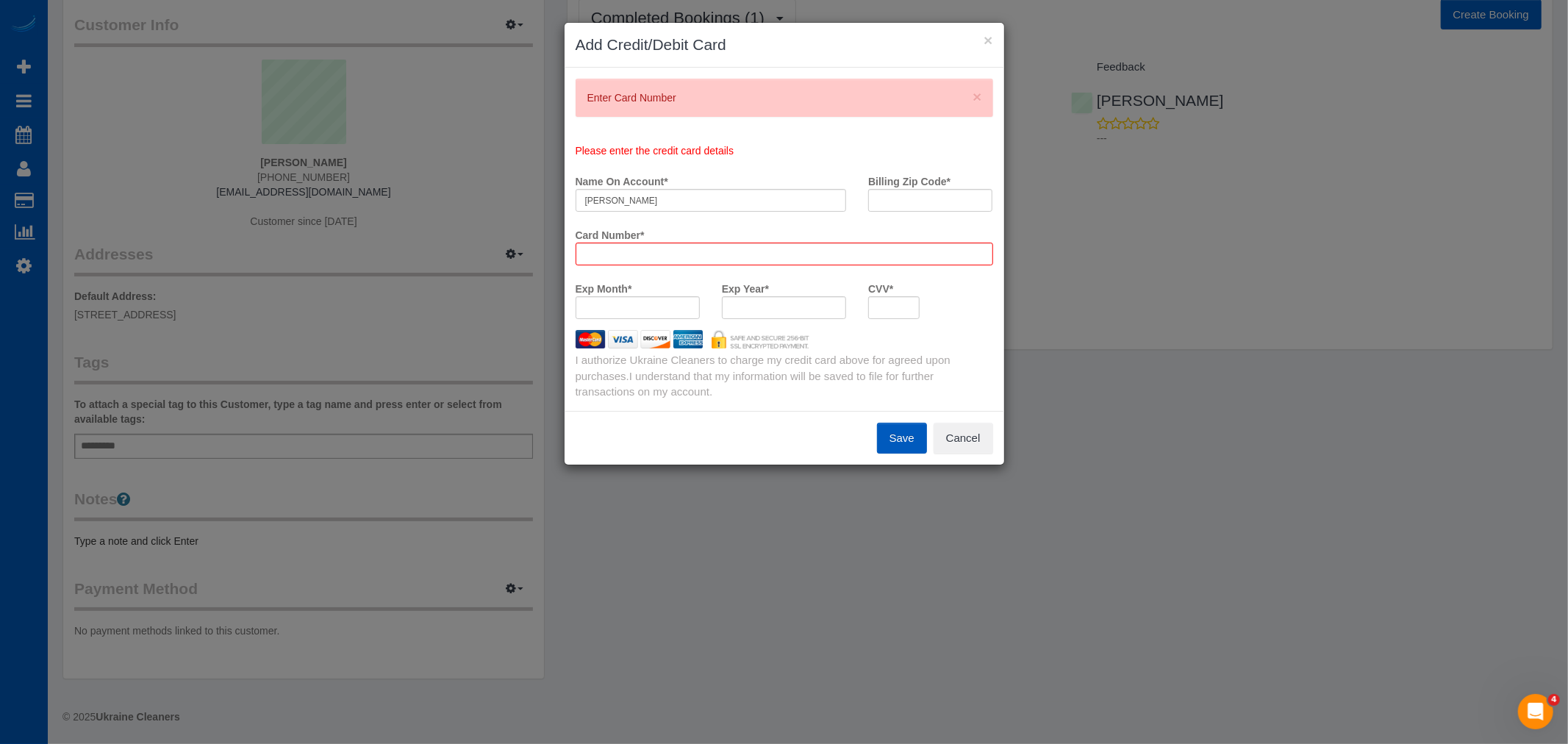
click at [660, 240] on div "Card Number *" at bounding box center [784, 244] width 440 height 43
click at [909, 213] on div "Billing Zip Code *" at bounding box center [930, 196] width 146 height 53
click at [906, 205] on input "Billing Zip Code *" at bounding box center [929, 201] width 124 height 23
click at [764, 261] on div at bounding box center [784, 254] width 417 height 23
click at [985, 449] on button "Cancel" at bounding box center [963, 438] width 59 height 31
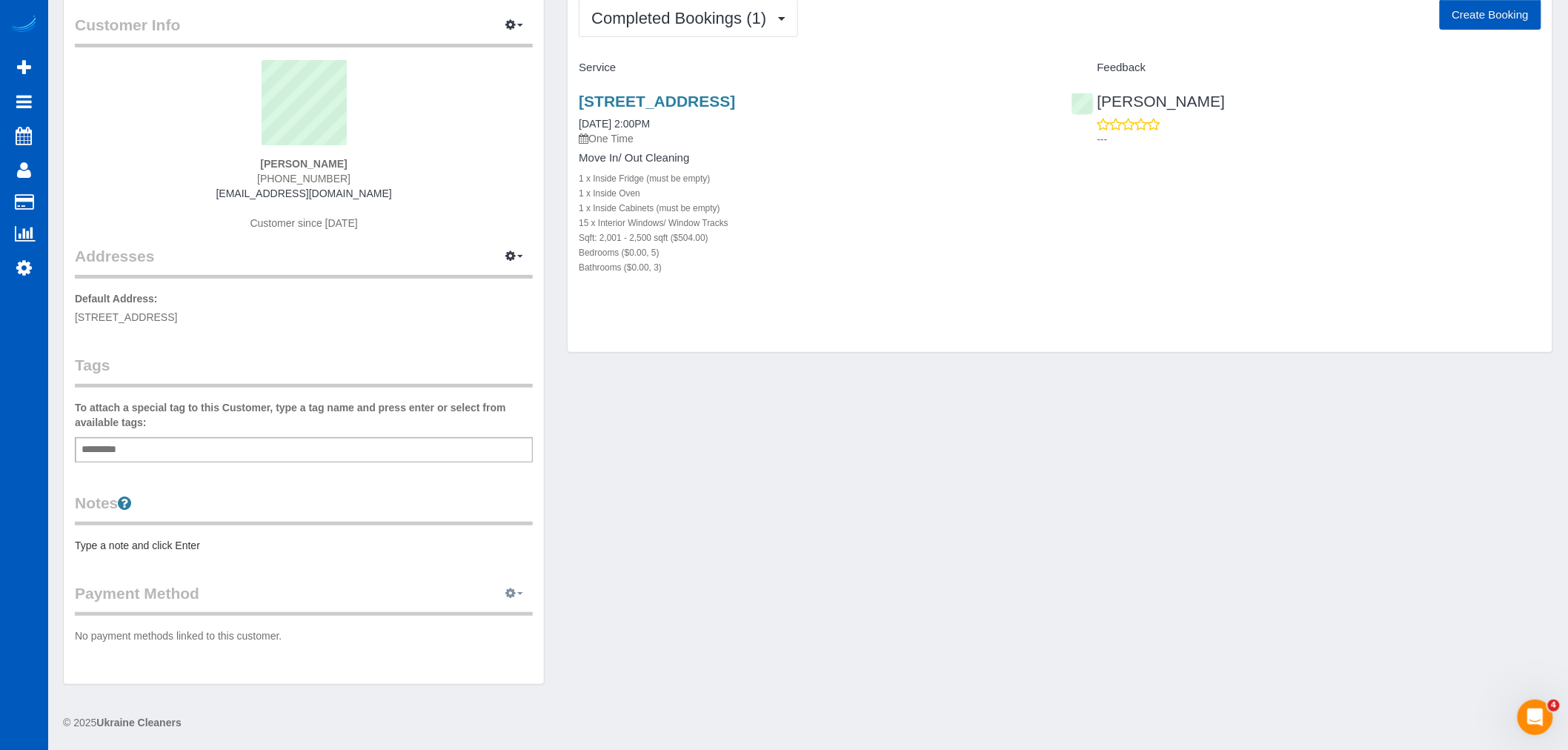
click at [501, 589] on button "button" at bounding box center [514, 594] width 37 height 23
click at [489, 637] on link "Add Credit/Debit Card" at bounding box center [463, 640] width 138 height 19
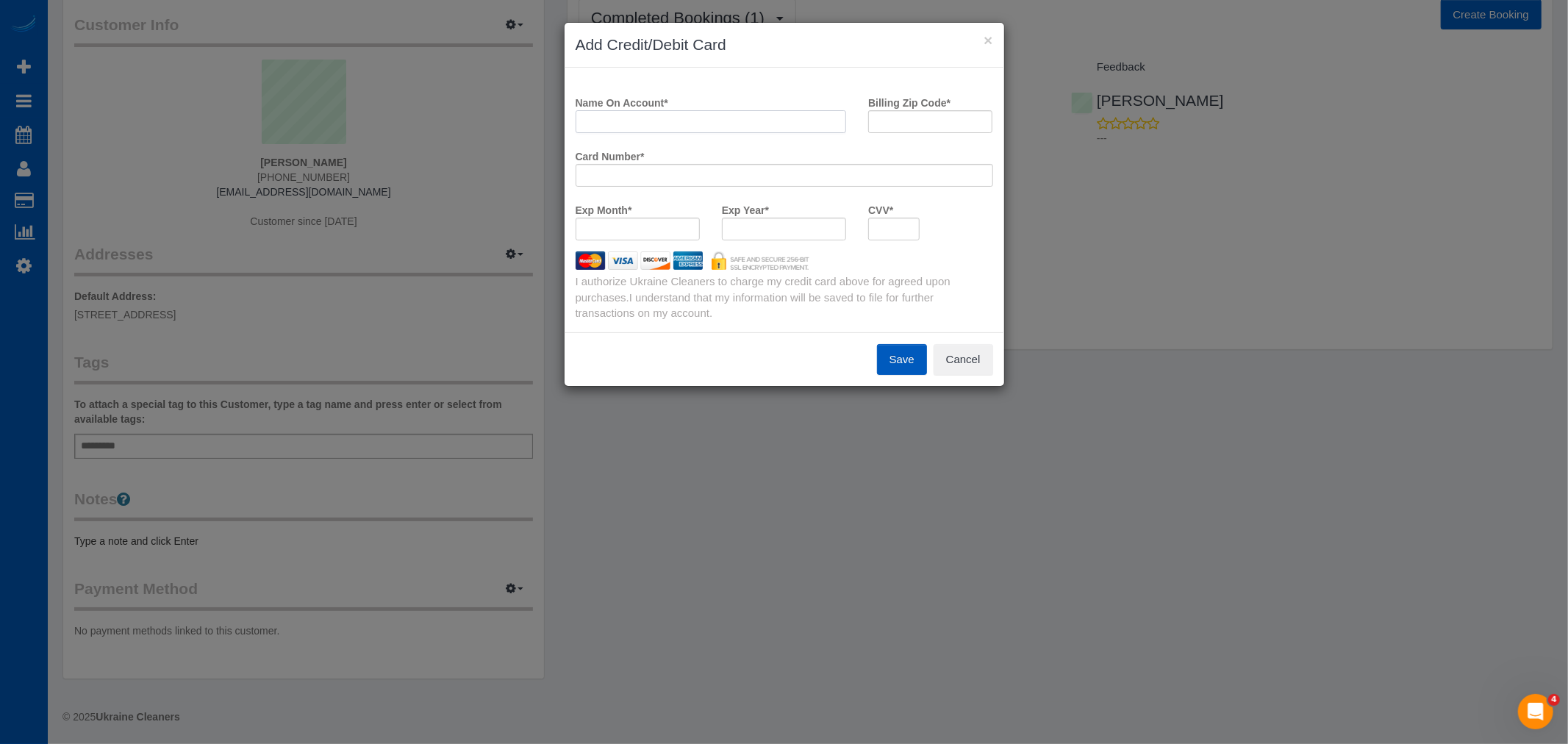
click at [634, 115] on input "Name On Account *" at bounding box center [711, 122] width 271 height 23
click at [611, 125] on input "[PERSON_NAME]" at bounding box center [711, 122] width 271 height 23
click at [672, 122] on input "Valerie J Ditore" at bounding box center [711, 122] width 271 height 23
type input "Valerie J Ditore"
click at [887, 122] on input "Billing Zip Code *" at bounding box center [929, 122] width 124 height 23
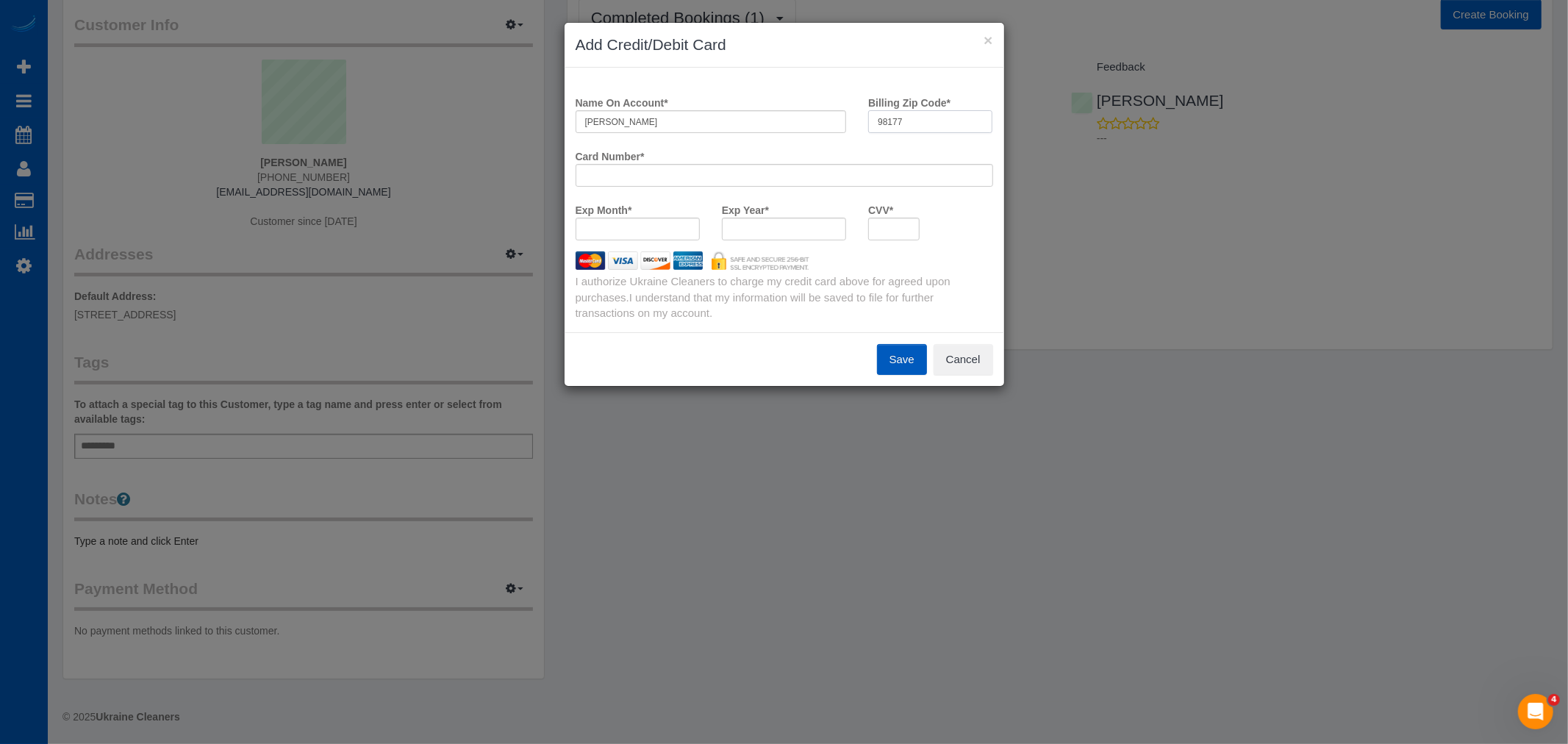
type input "98177"
click at [718, 185] on div at bounding box center [784, 175] width 417 height 23
click at [703, 183] on div at bounding box center [784, 175] width 417 height 23
click at [784, 237] on div at bounding box center [783, 229] width 124 height 23
click at [912, 230] on div at bounding box center [893, 229] width 52 height 23
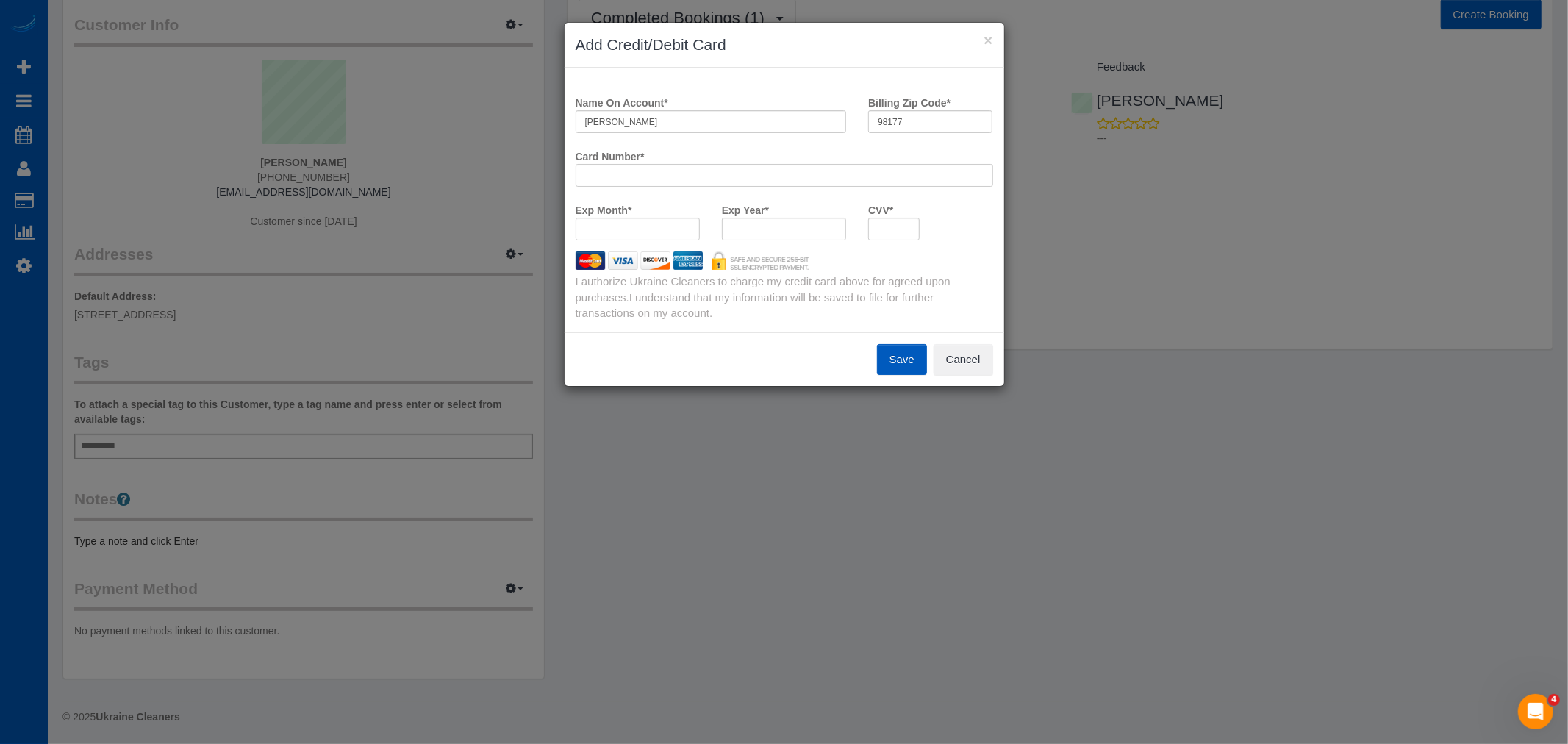
click at [902, 352] on button "Save" at bounding box center [902, 360] width 50 height 31
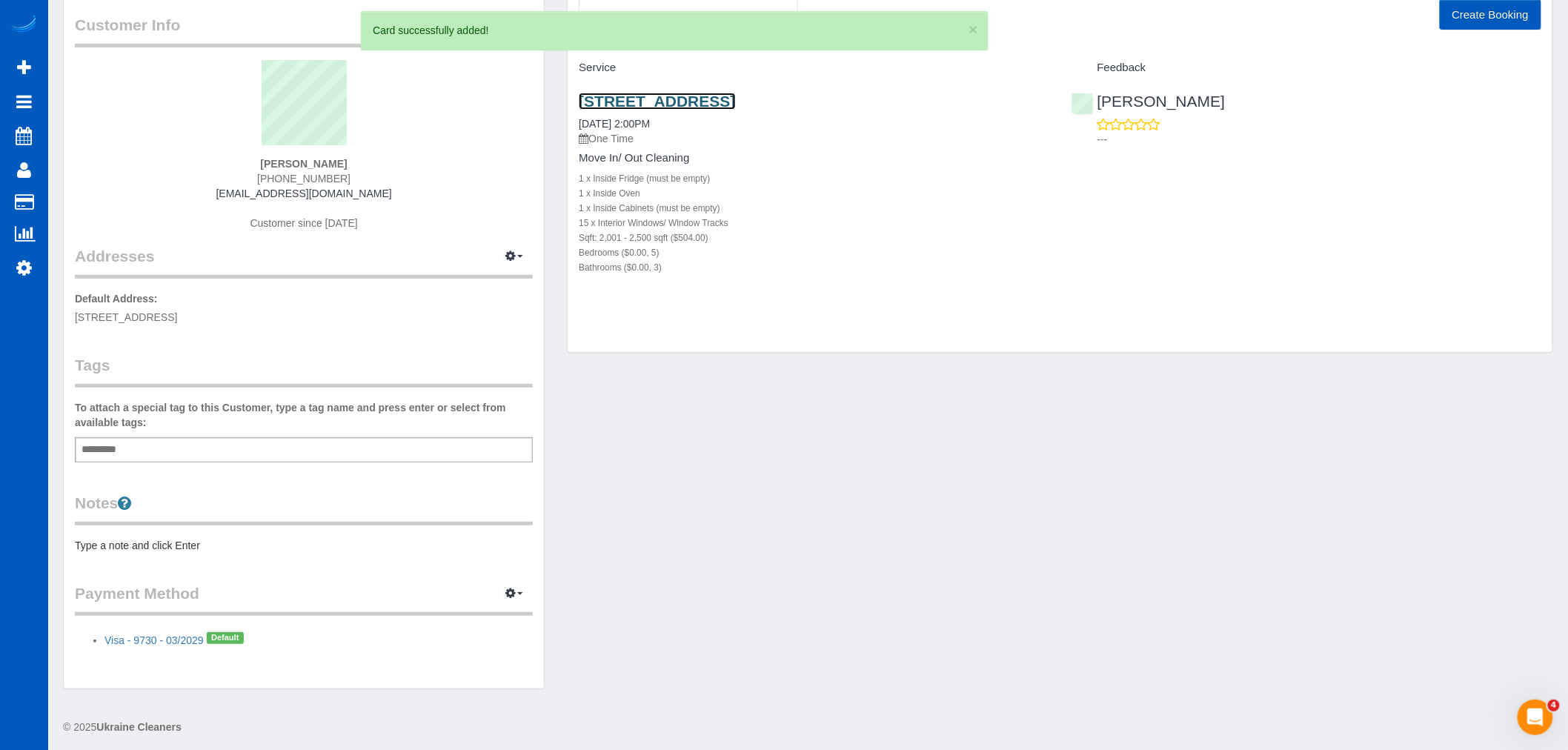
click at [678, 98] on link "[STREET_ADDRESS]" at bounding box center [657, 101] width 157 height 17
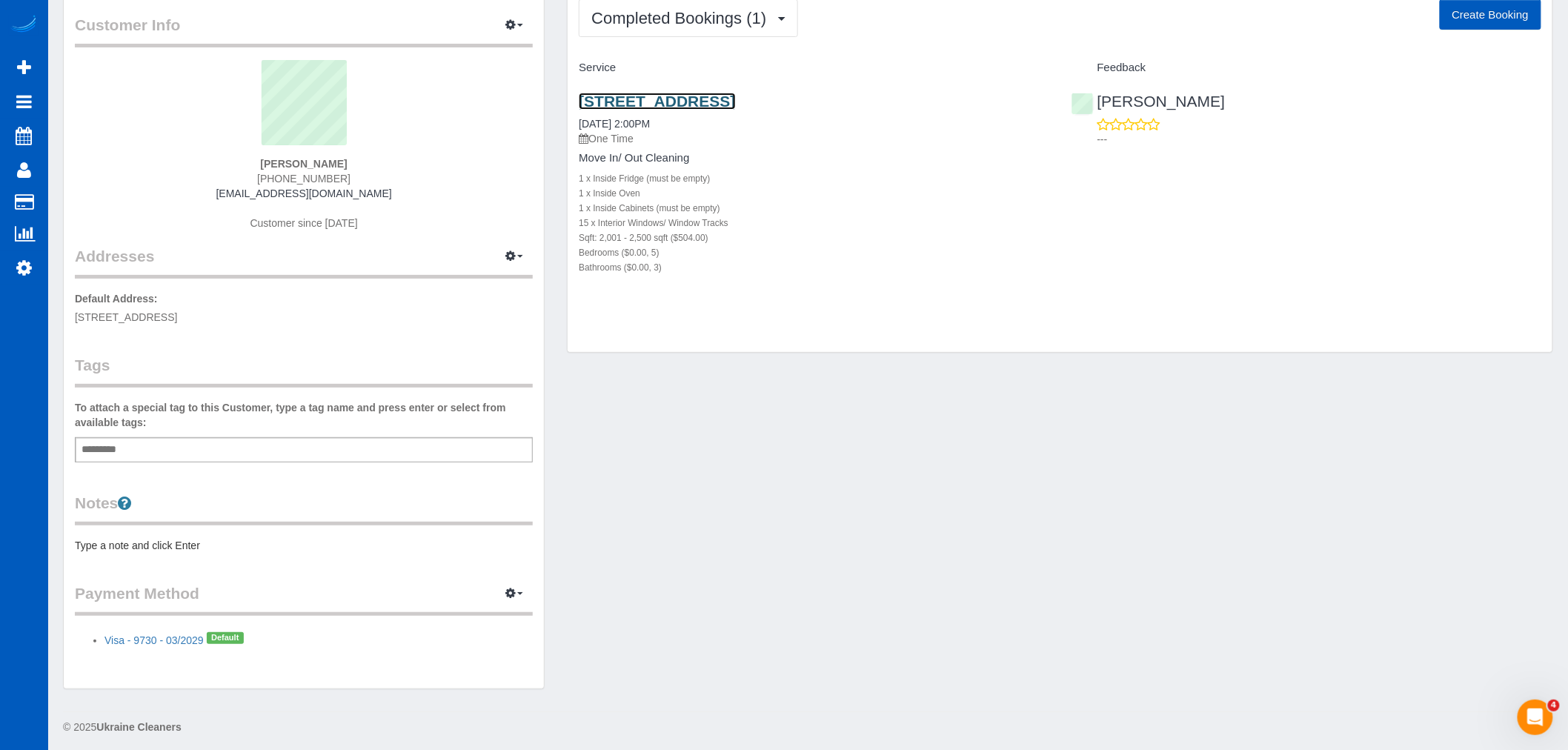
scroll to position [0, 0]
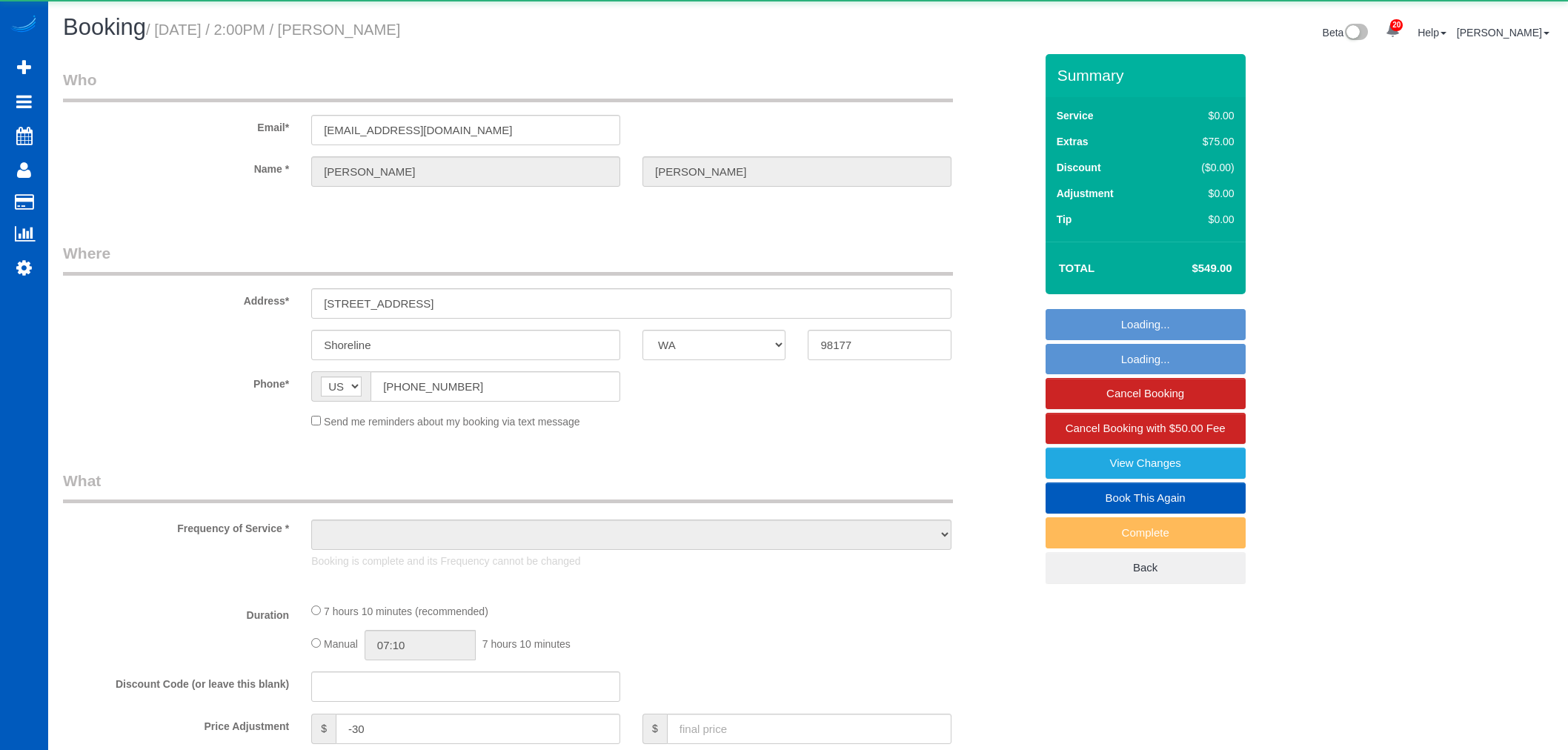
select select "WA"
select select "string:cash"
select select "object:1152"
select select "199"
select select "spot1"
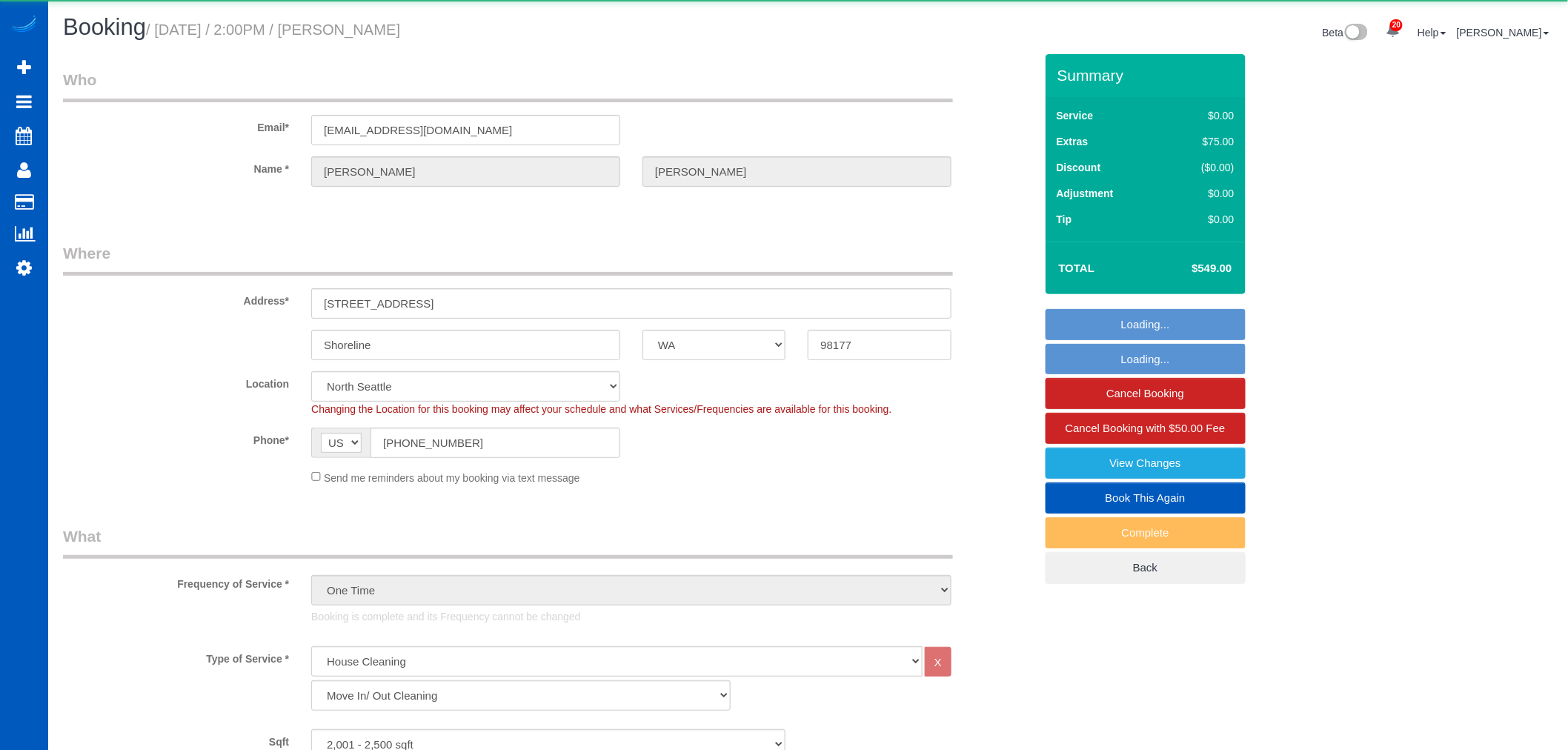
select select "2001"
select select "5"
select select "3"
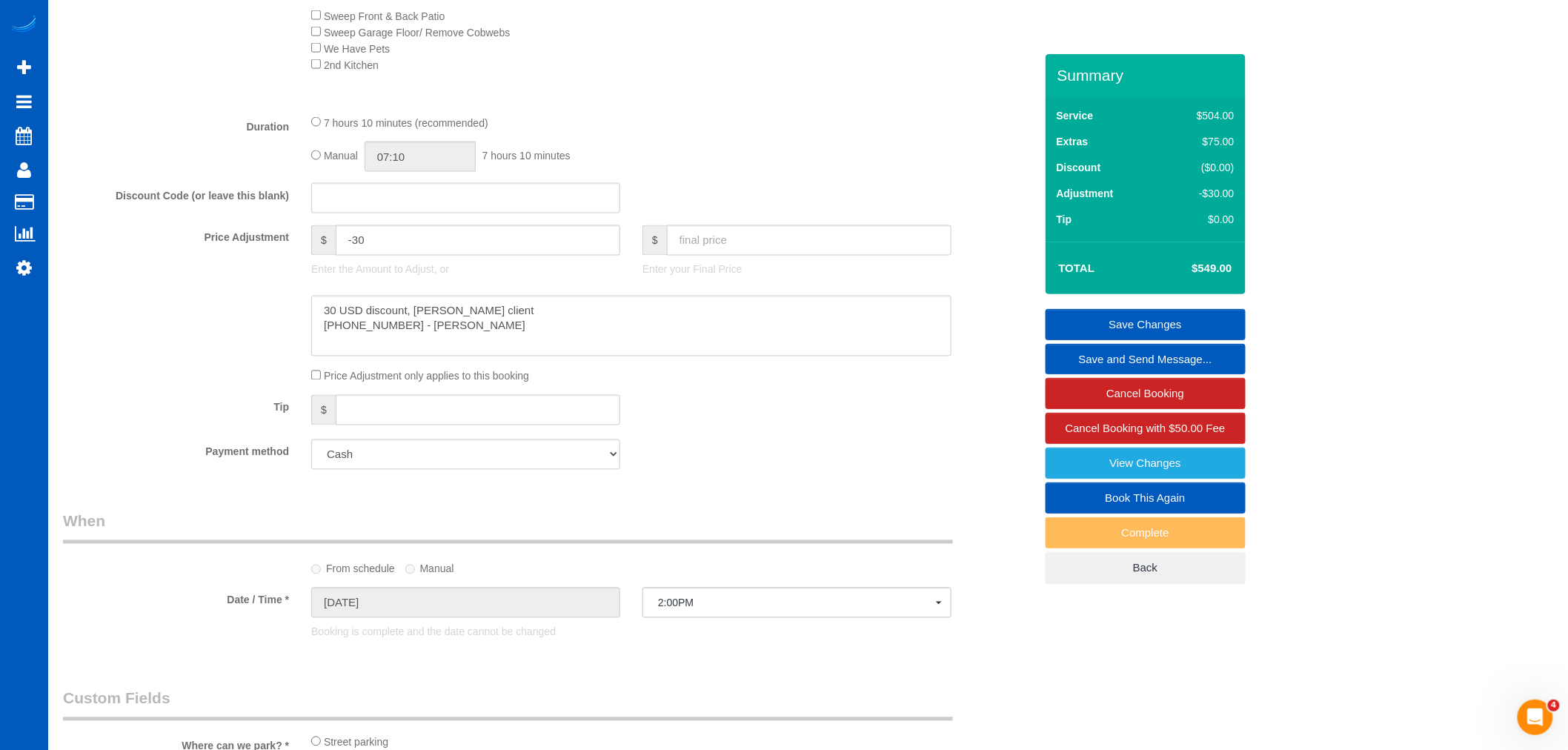
scroll to position [1071, 0]
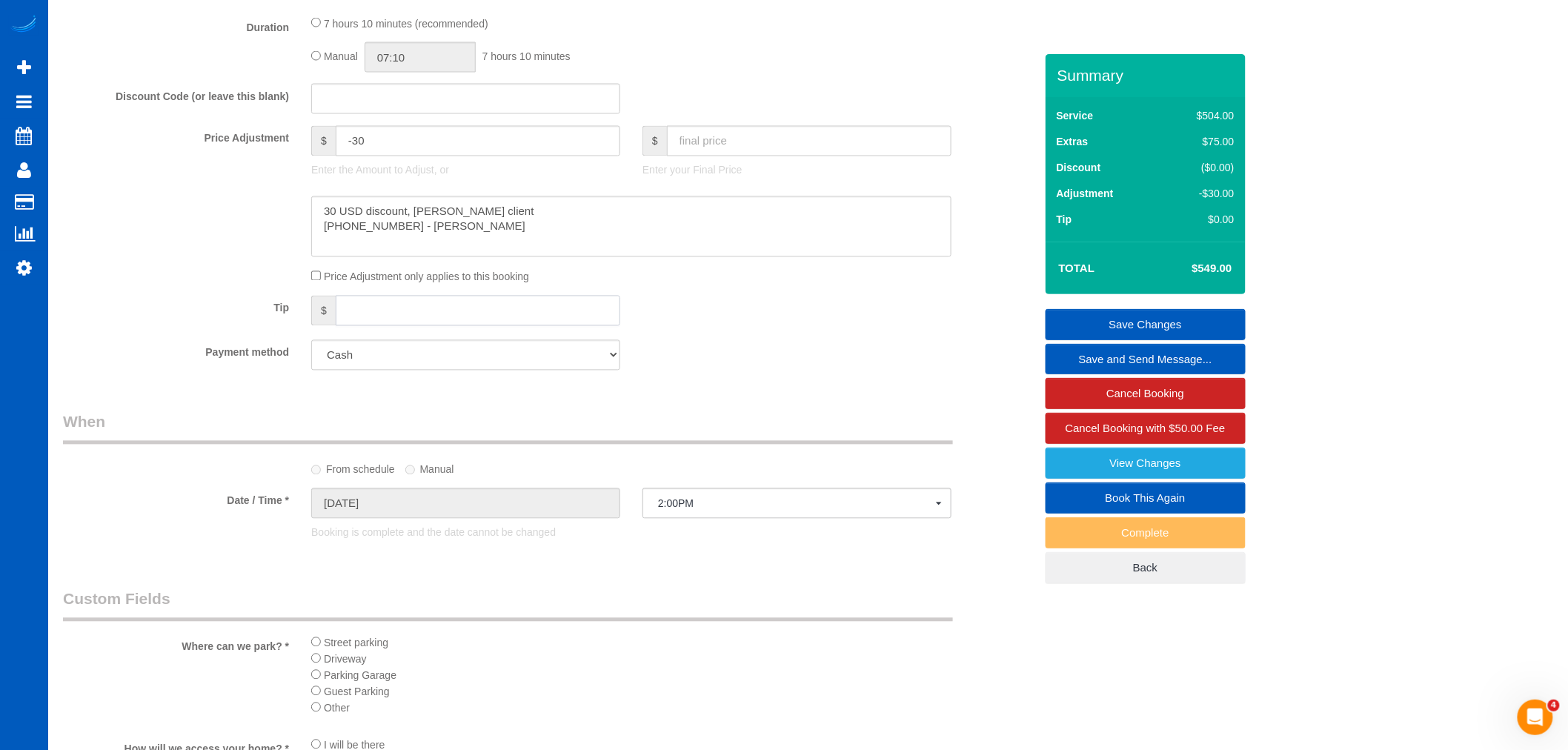
click at [456, 319] on input "text" at bounding box center [477, 311] width 284 height 31
click at [383, 327] on input "text" at bounding box center [477, 311] width 284 height 31
type input "110"
click at [1205, 314] on link "Save Changes" at bounding box center [1146, 325] width 200 height 31
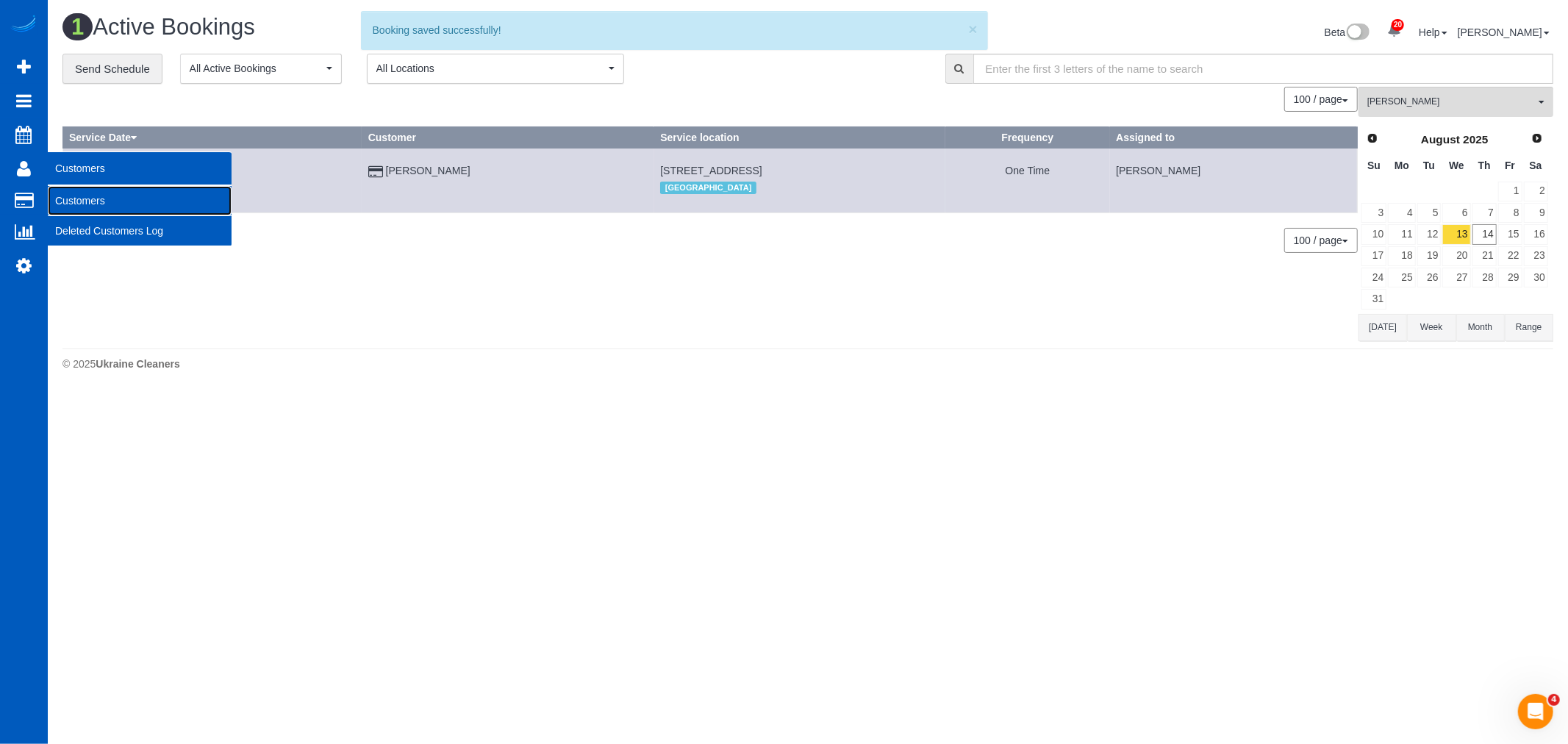
click at [95, 203] on link "Customers" at bounding box center [140, 201] width 184 height 30
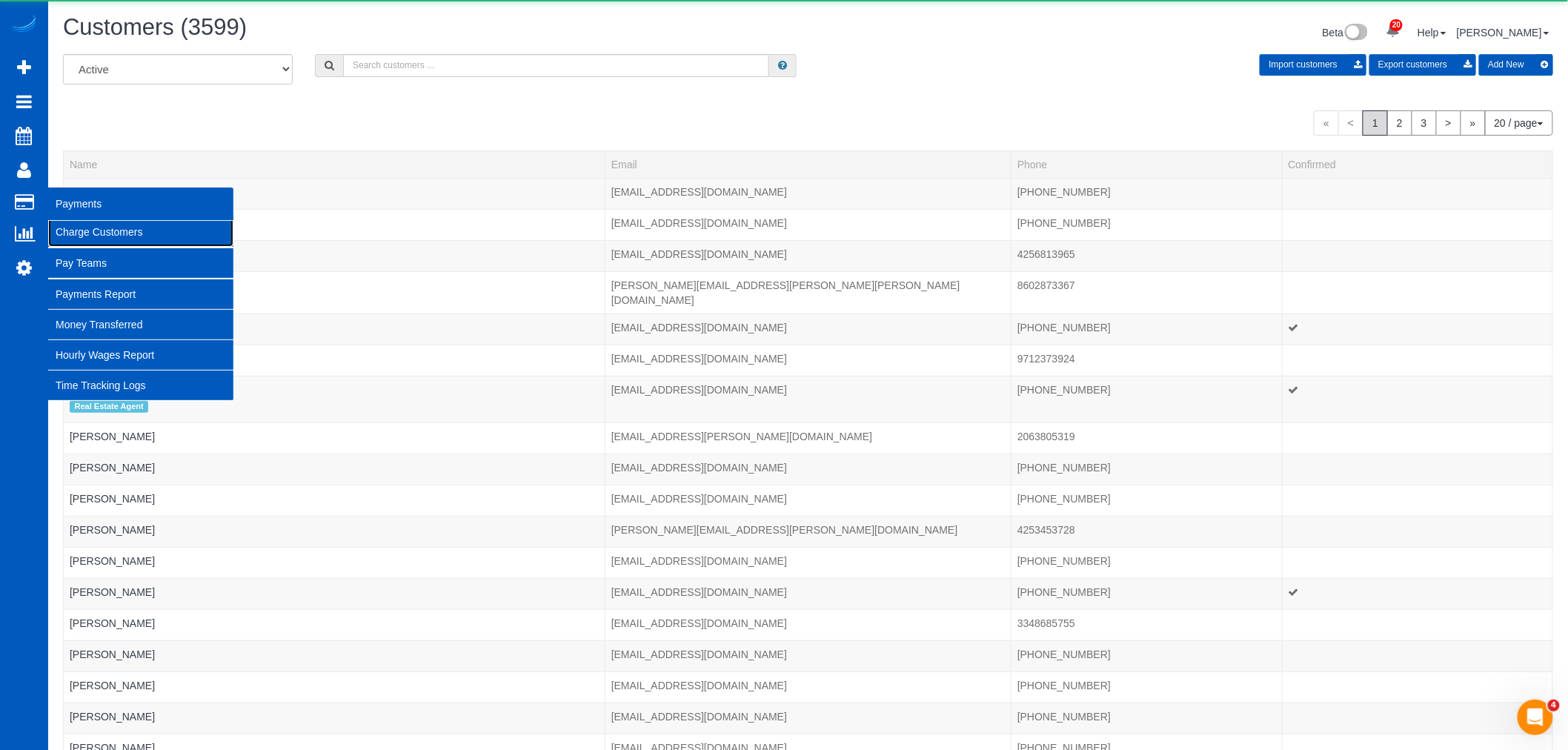
click at [137, 233] on link "Charge Customers" at bounding box center [141, 232] width 186 height 30
select select
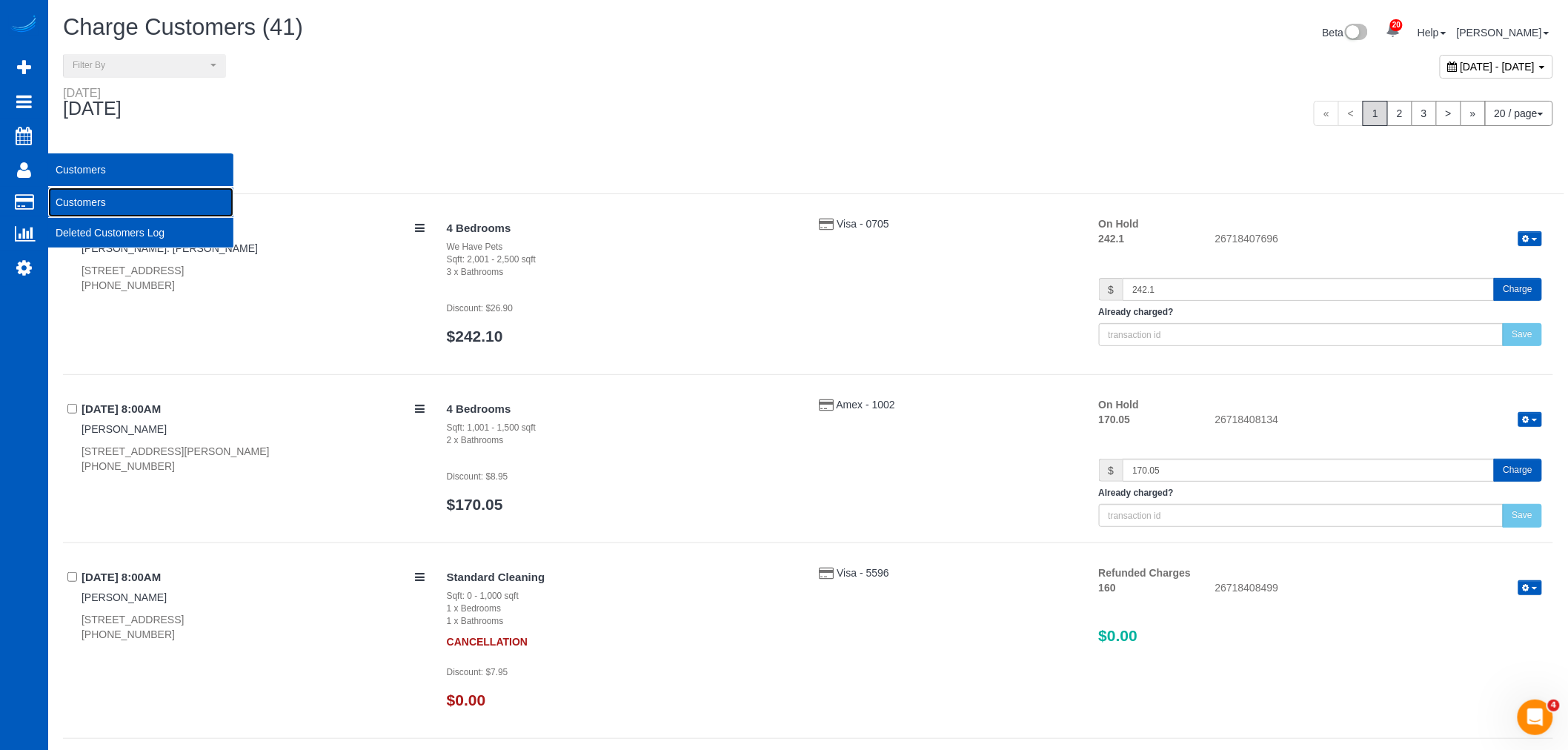
click at [94, 201] on link "Customers" at bounding box center [141, 202] width 186 height 30
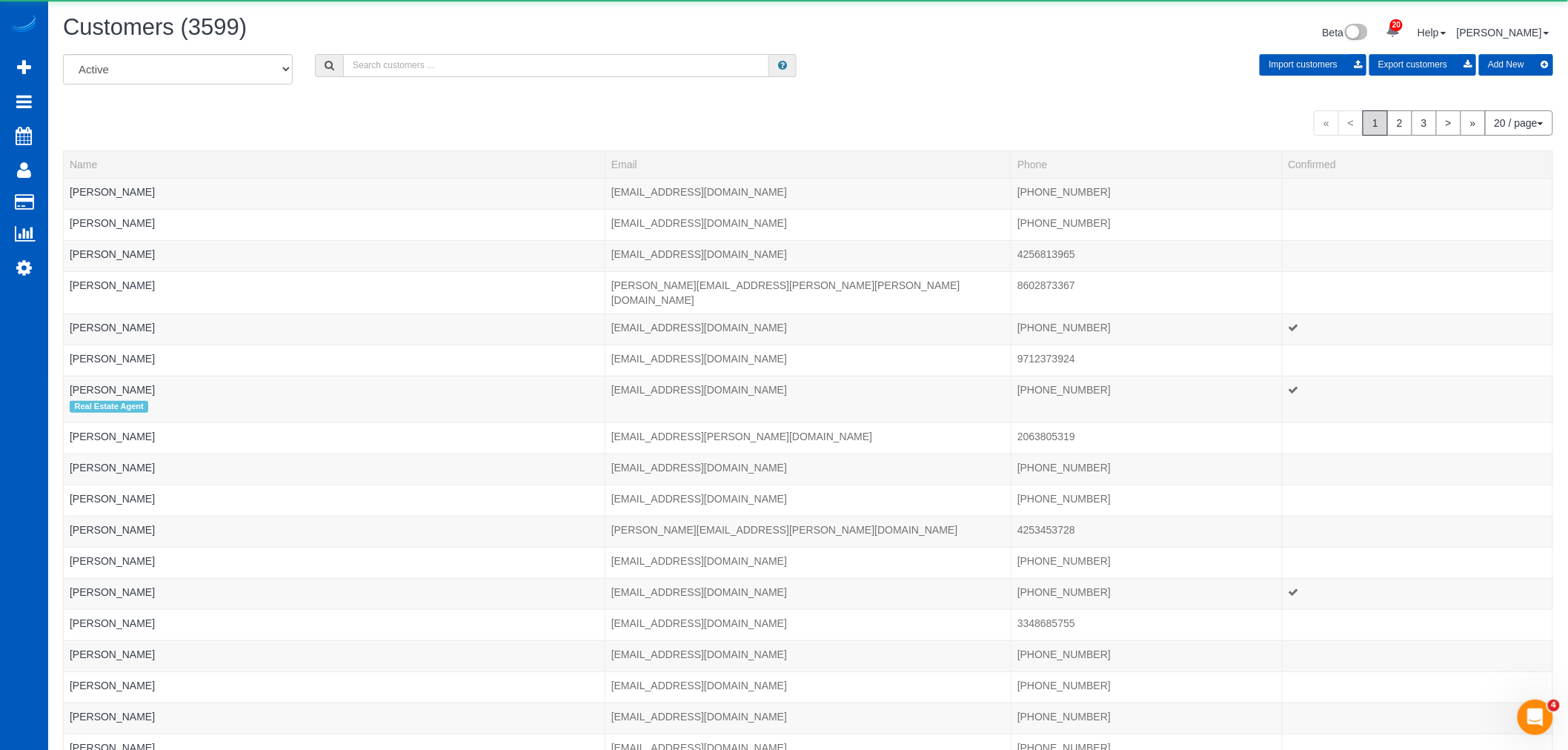
click at [385, 74] on input "text" at bounding box center [556, 65] width 426 height 23
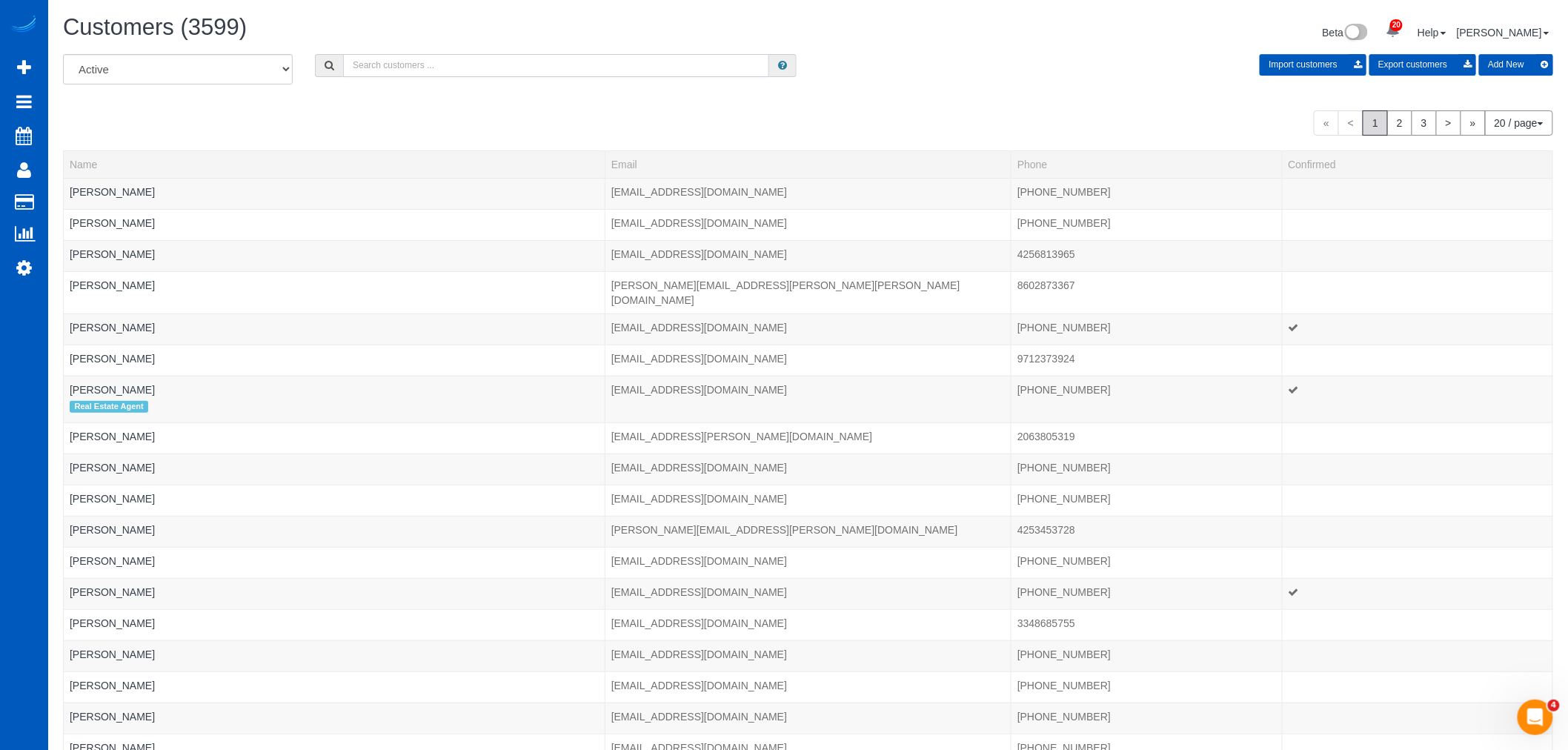
click at [385, 73] on input "text" at bounding box center [556, 65] width 426 height 23
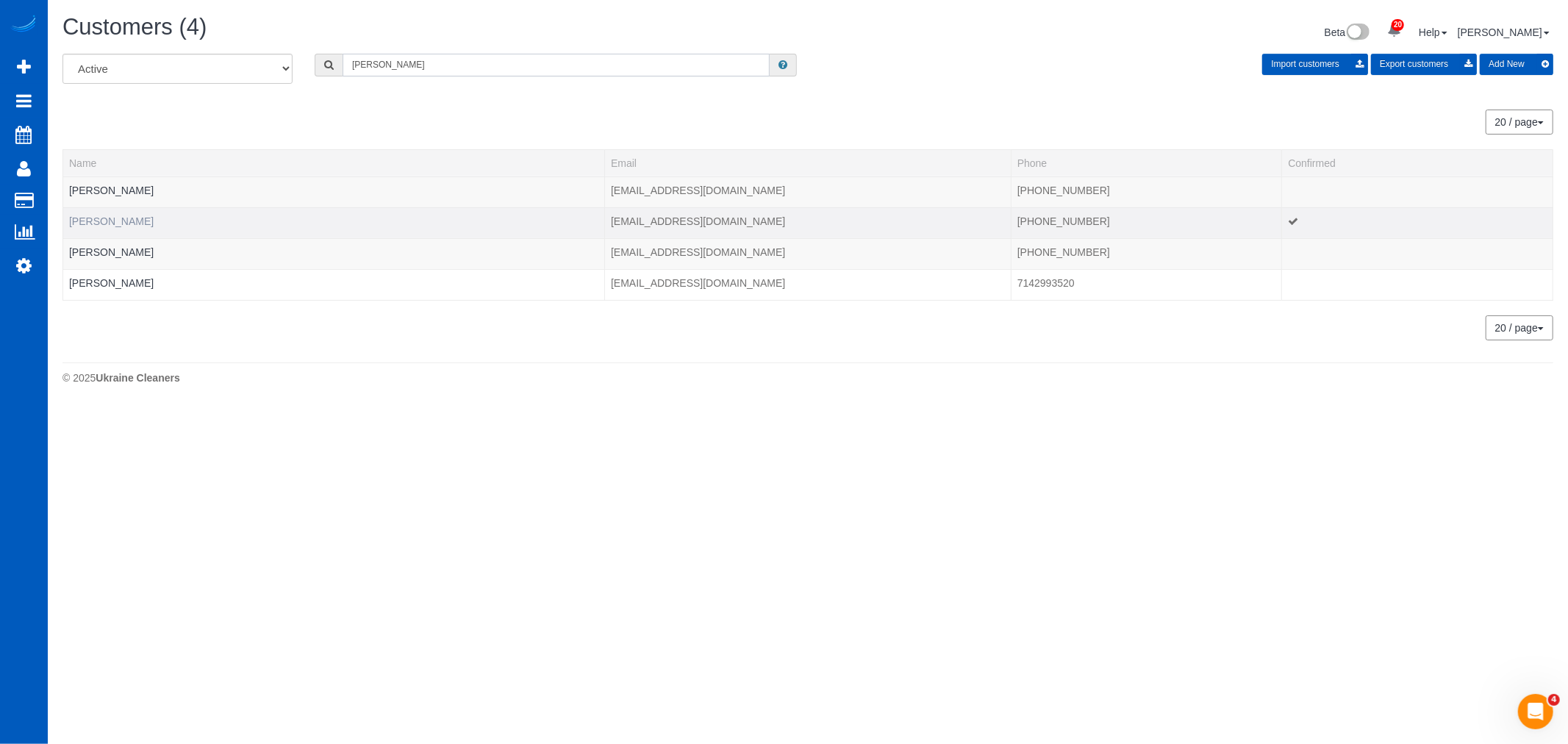
type input "[PERSON_NAME]"
click at [123, 217] on link "[PERSON_NAME]" at bounding box center [111, 221] width 85 height 12
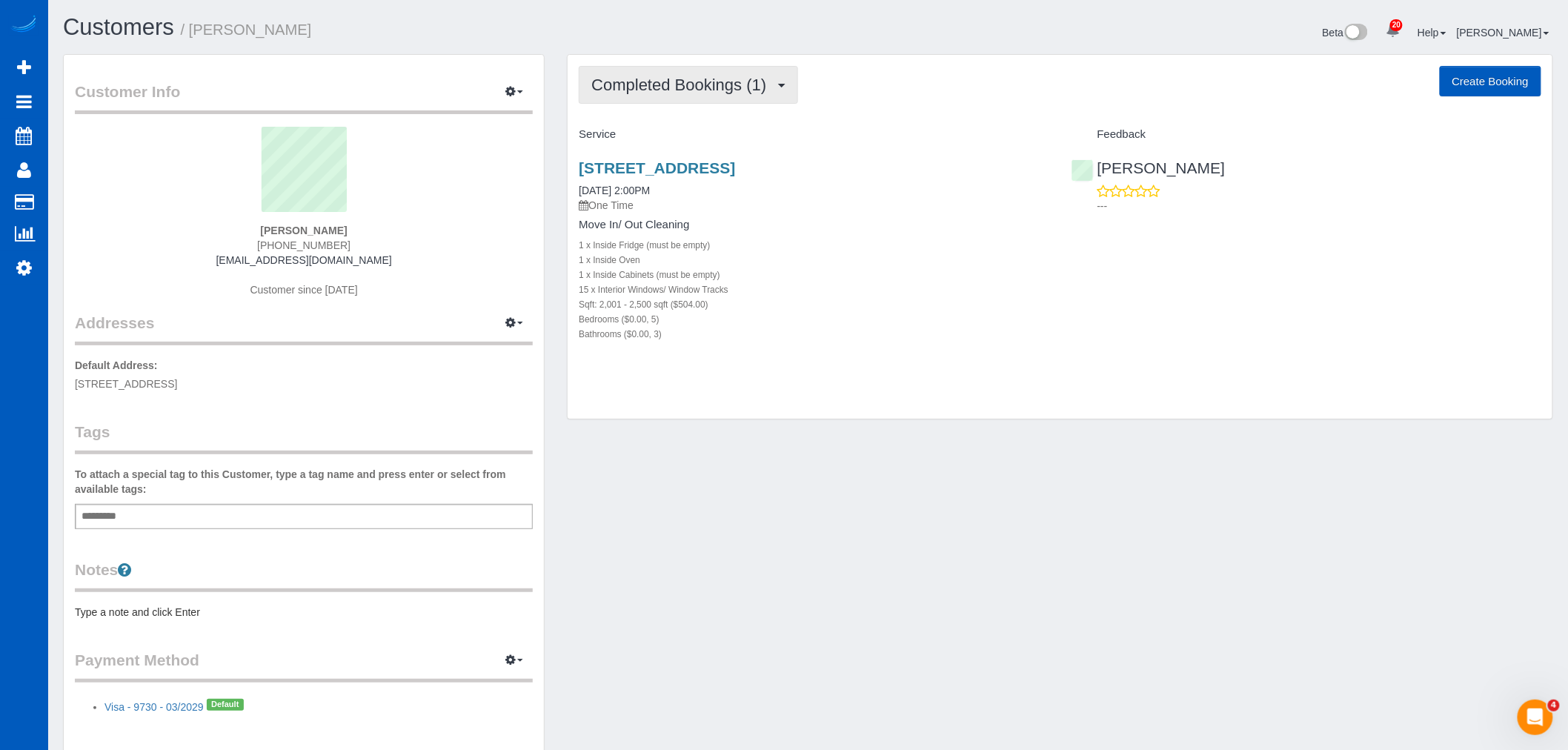
click at [715, 88] on span "Completed Bookings (1)" at bounding box center [683, 85] width 182 height 18
click at [874, 265] on div "1 x Inside Oven" at bounding box center [813, 259] width 470 height 15
click at [735, 167] on link "[STREET_ADDRESS]" at bounding box center [657, 167] width 157 height 17
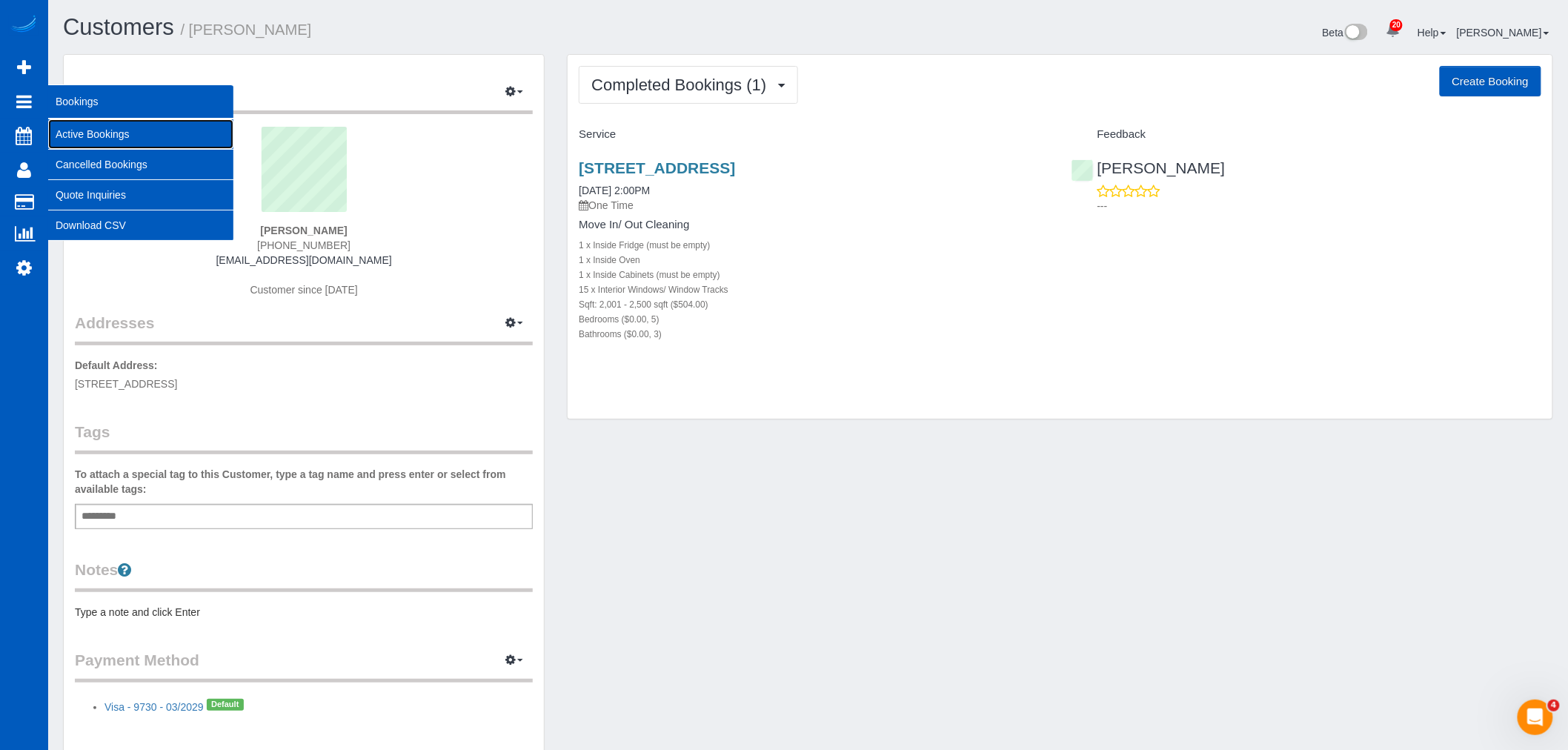
click at [119, 133] on link "Active Bookings" at bounding box center [141, 134] width 186 height 30
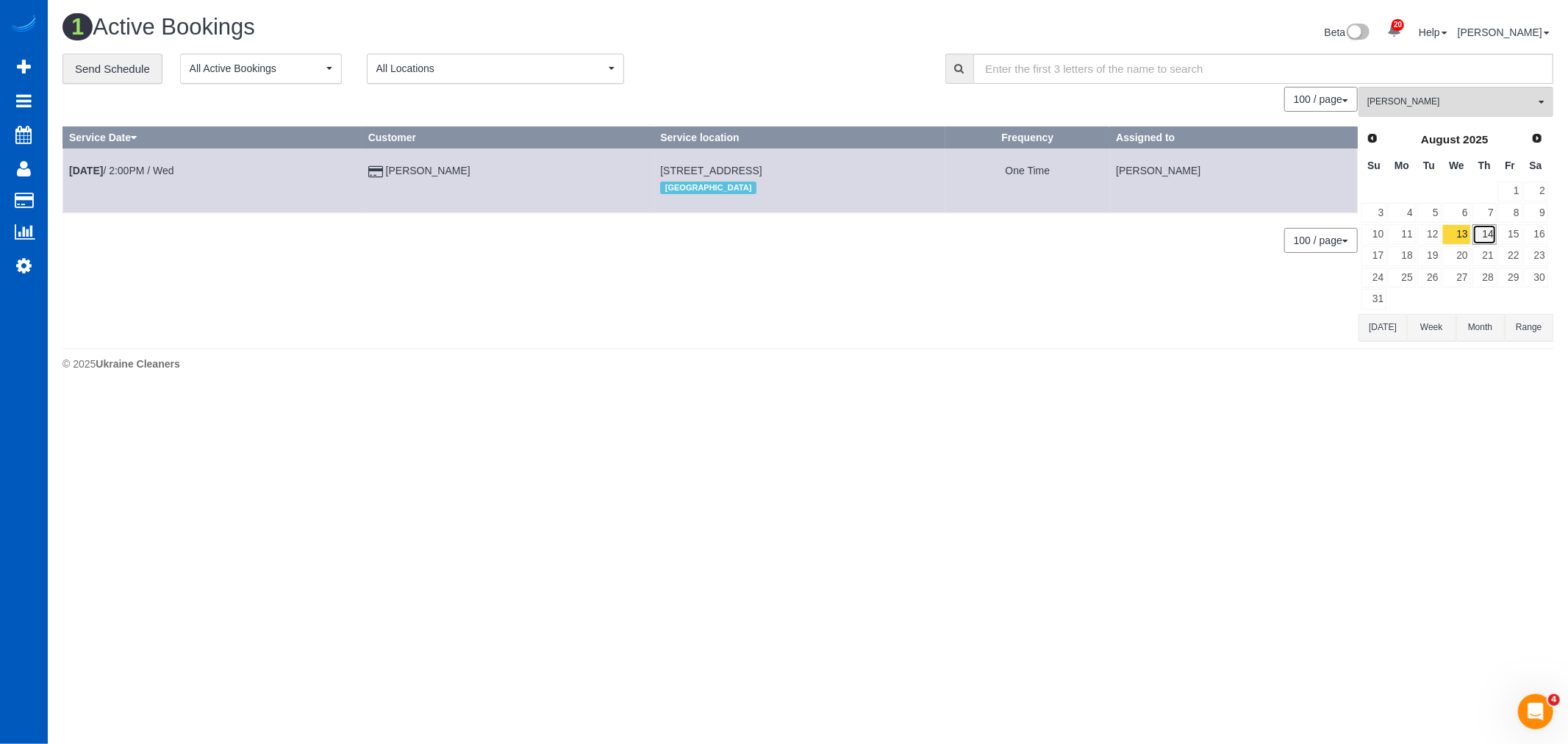
click at [1482, 231] on link "14" at bounding box center [1485, 234] width 25 height 20
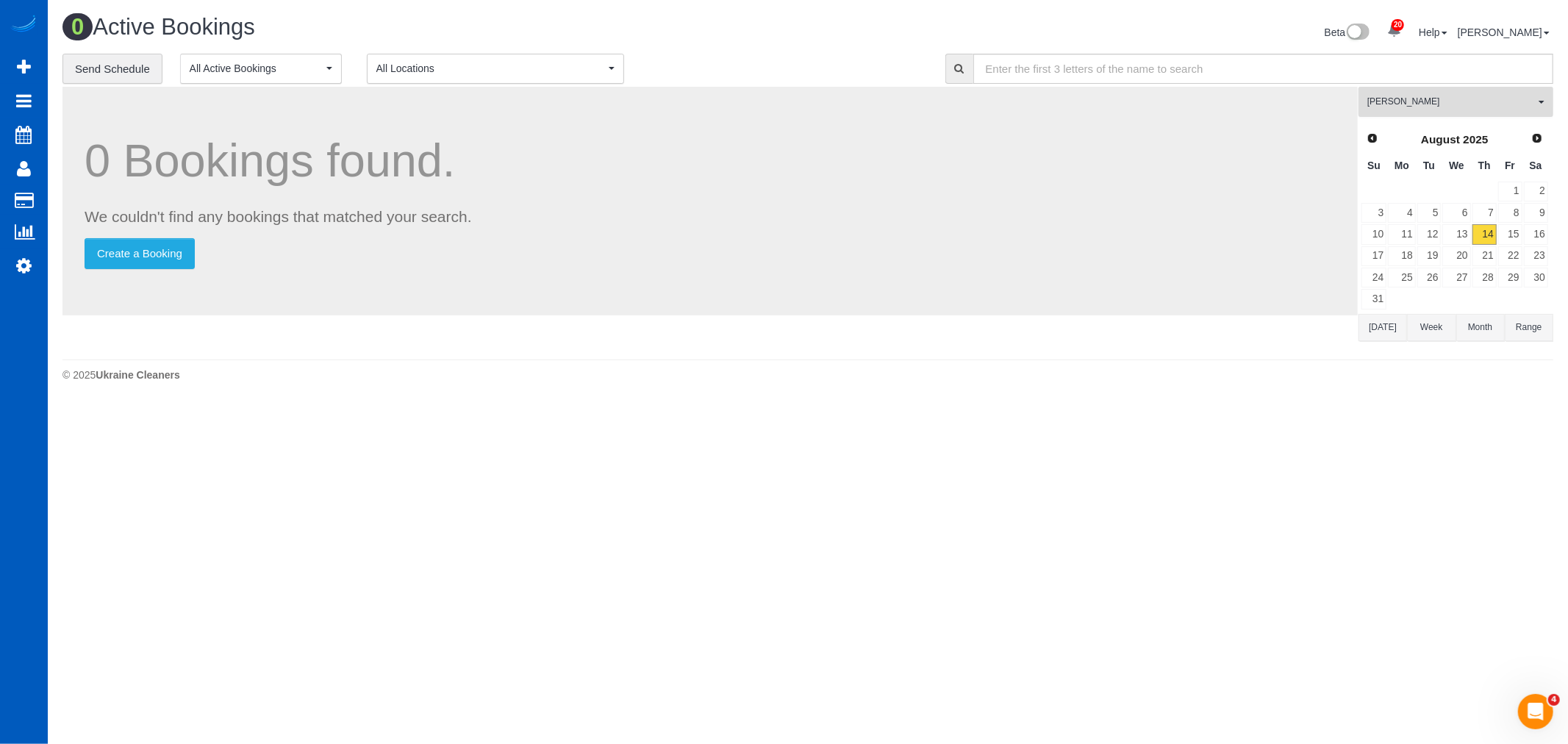
click at [1435, 108] on span "[PERSON_NAME]" at bounding box center [1451, 101] width 168 height 12
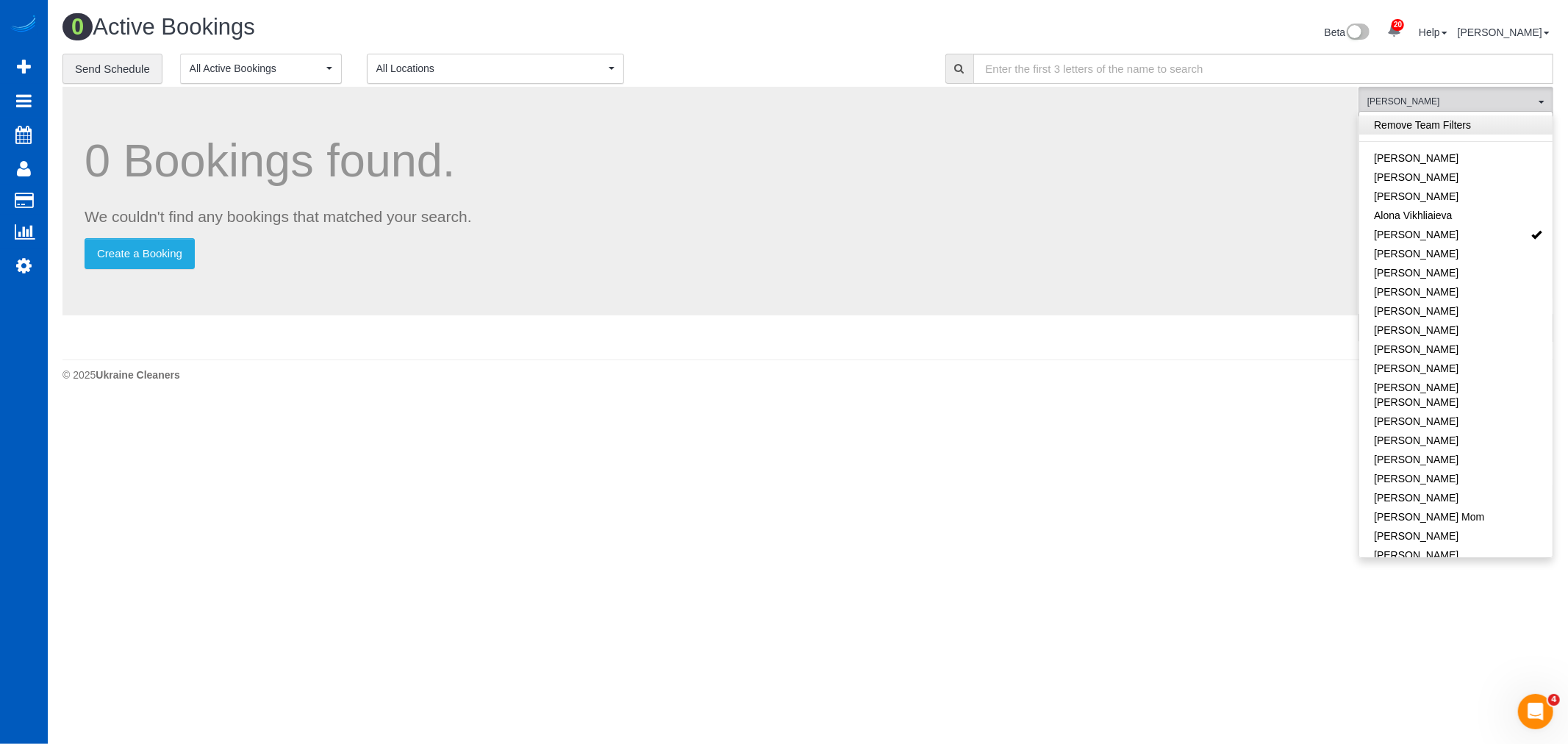
click at [1435, 126] on link "Remove Team Filters" at bounding box center [1455, 124] width 193 height 19
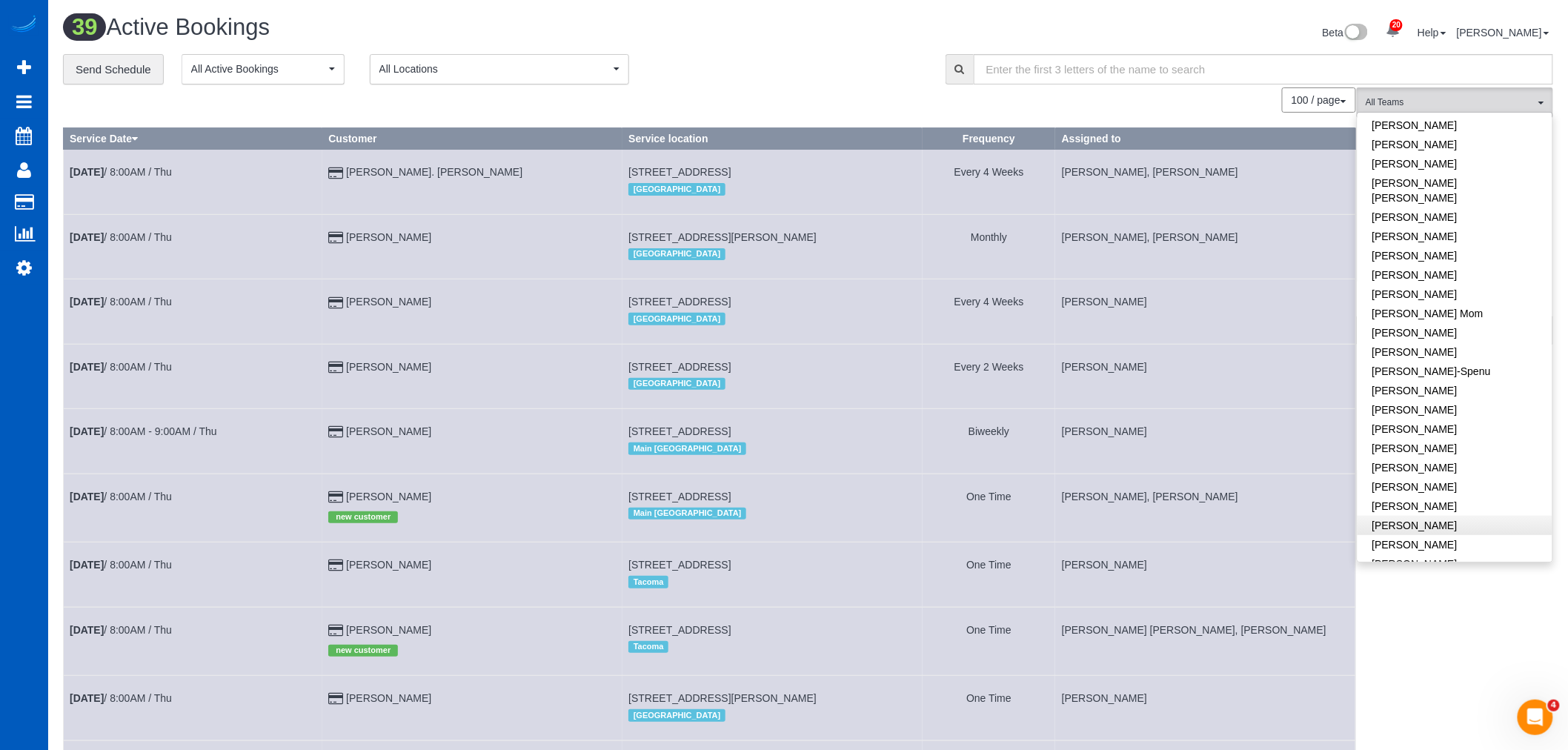
scroll to position [247, 0]
click at [1458, 419] on link "[PERSON_NAME]" at bounding box center [1455, 428] width 195 height 19
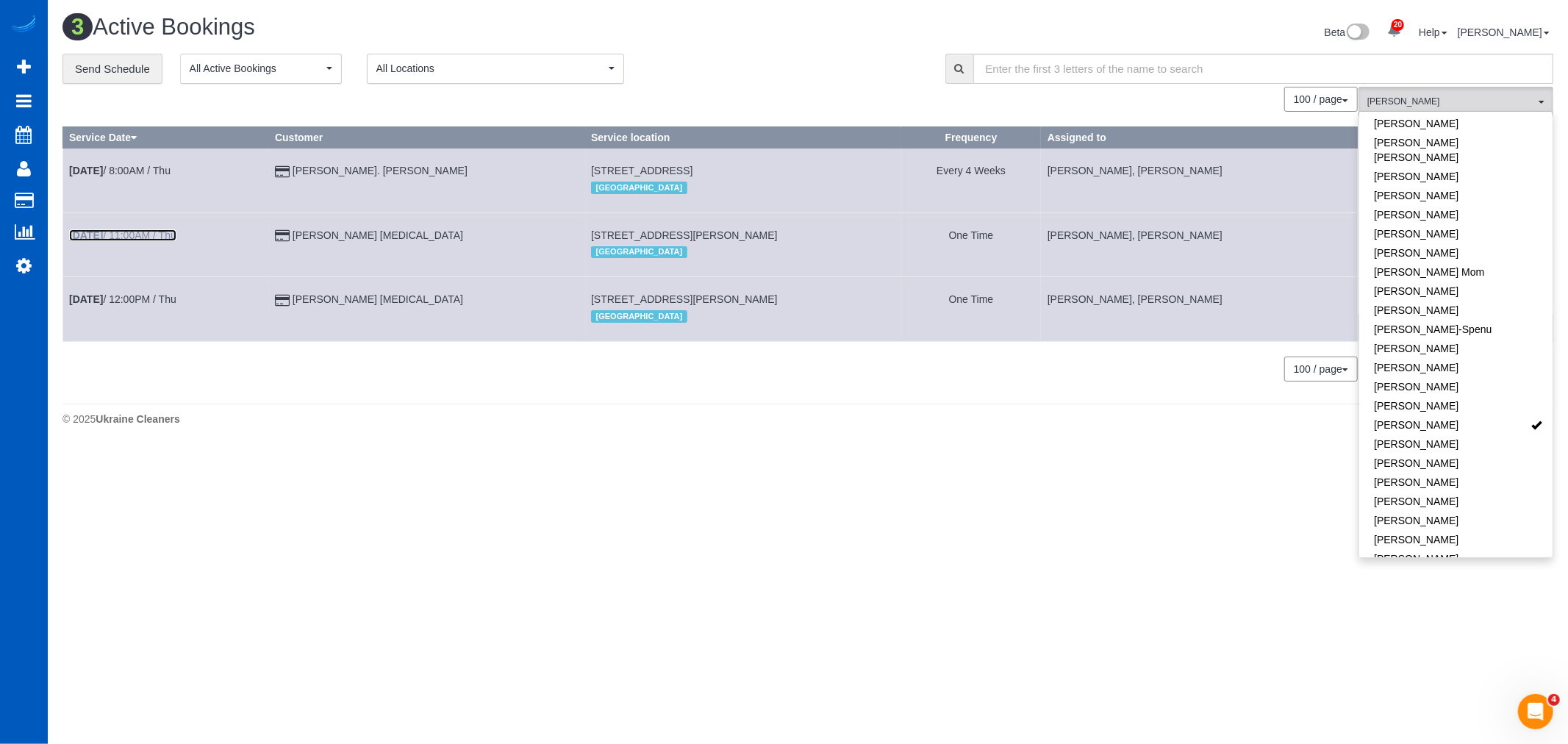
click at [103, 233] on b "Aug 14th" at bounding box center [85, 235] width 34 height 12
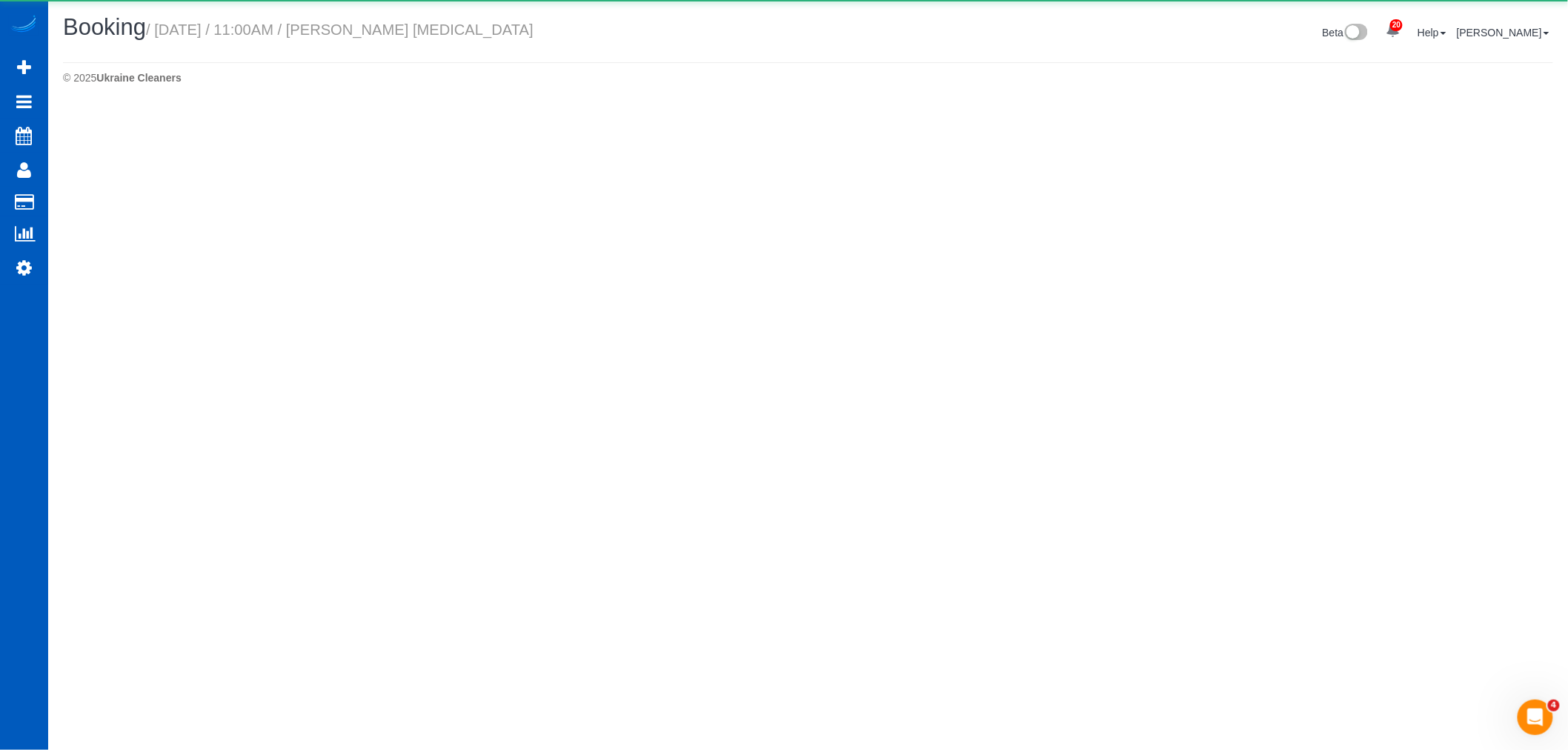
select select "WA"
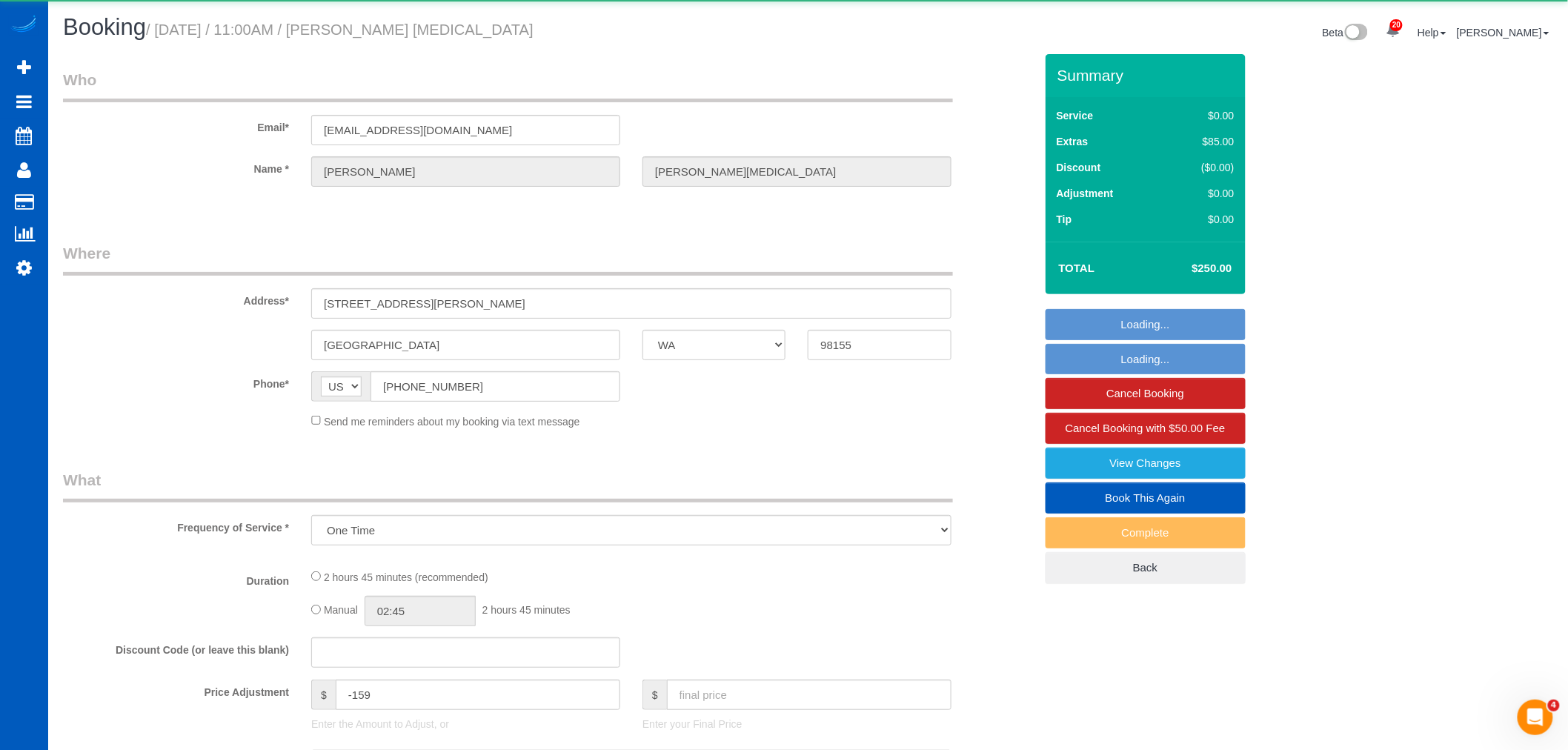
select select "object:4784"
select select "199"
select select "1501"
select select "3"
select select "2"
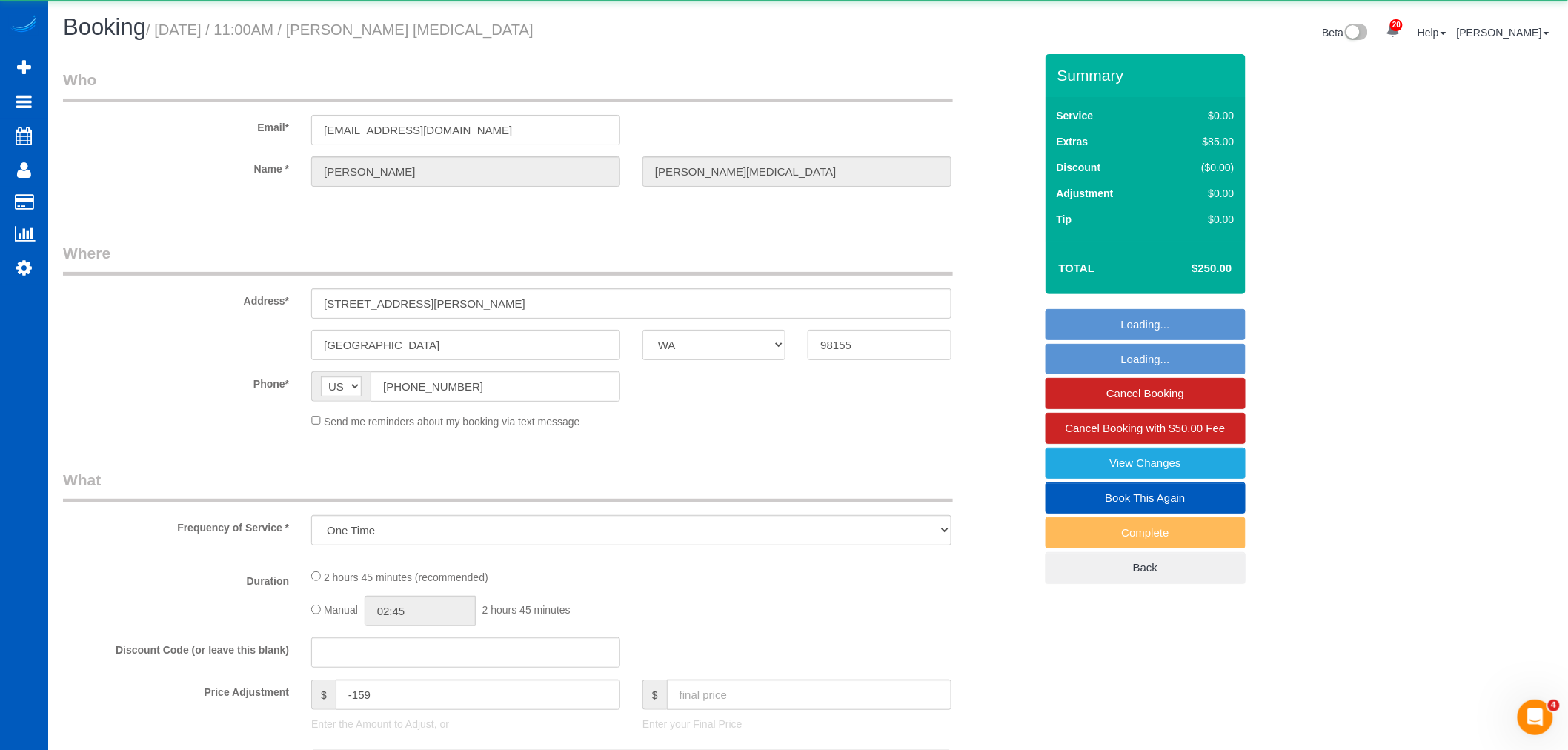
select select "spot9"
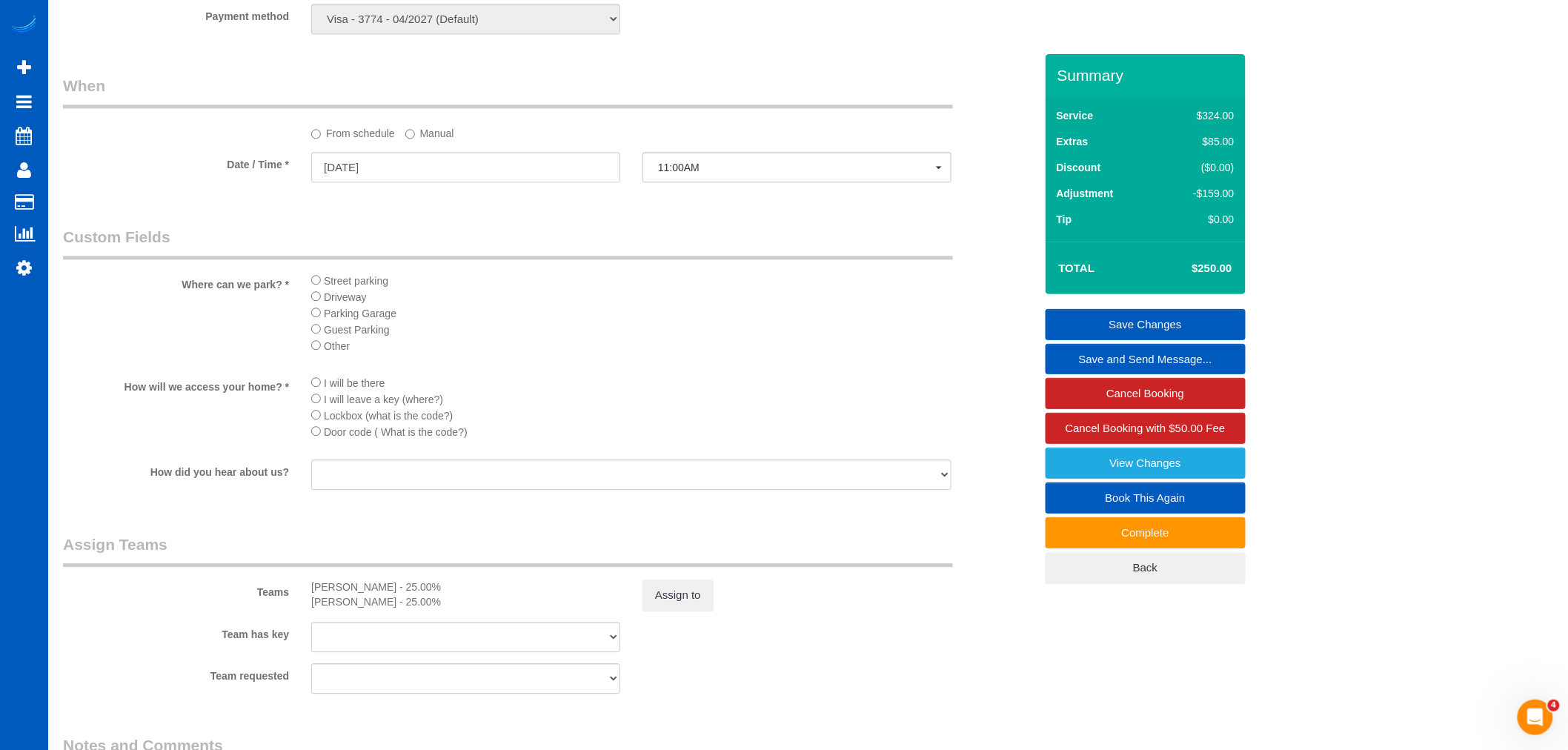
scroll to position [1565, 0]
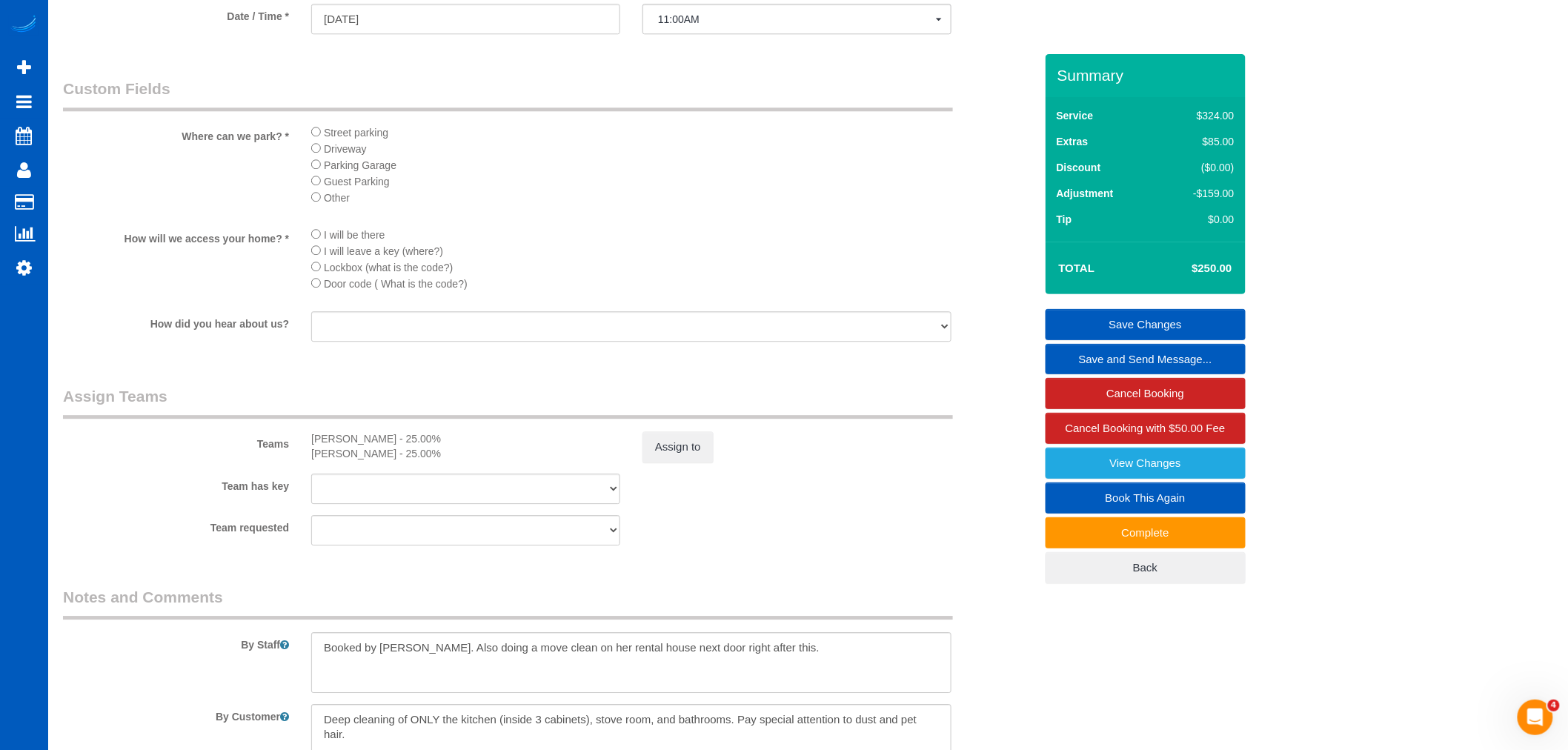
click at [648, 419] on legend "Assign Teams" at bounding box center [508, 402] width 890 height 33
click at [656, 460] on button "Assign to" at bounding box center [678, 448] width 71 height 31
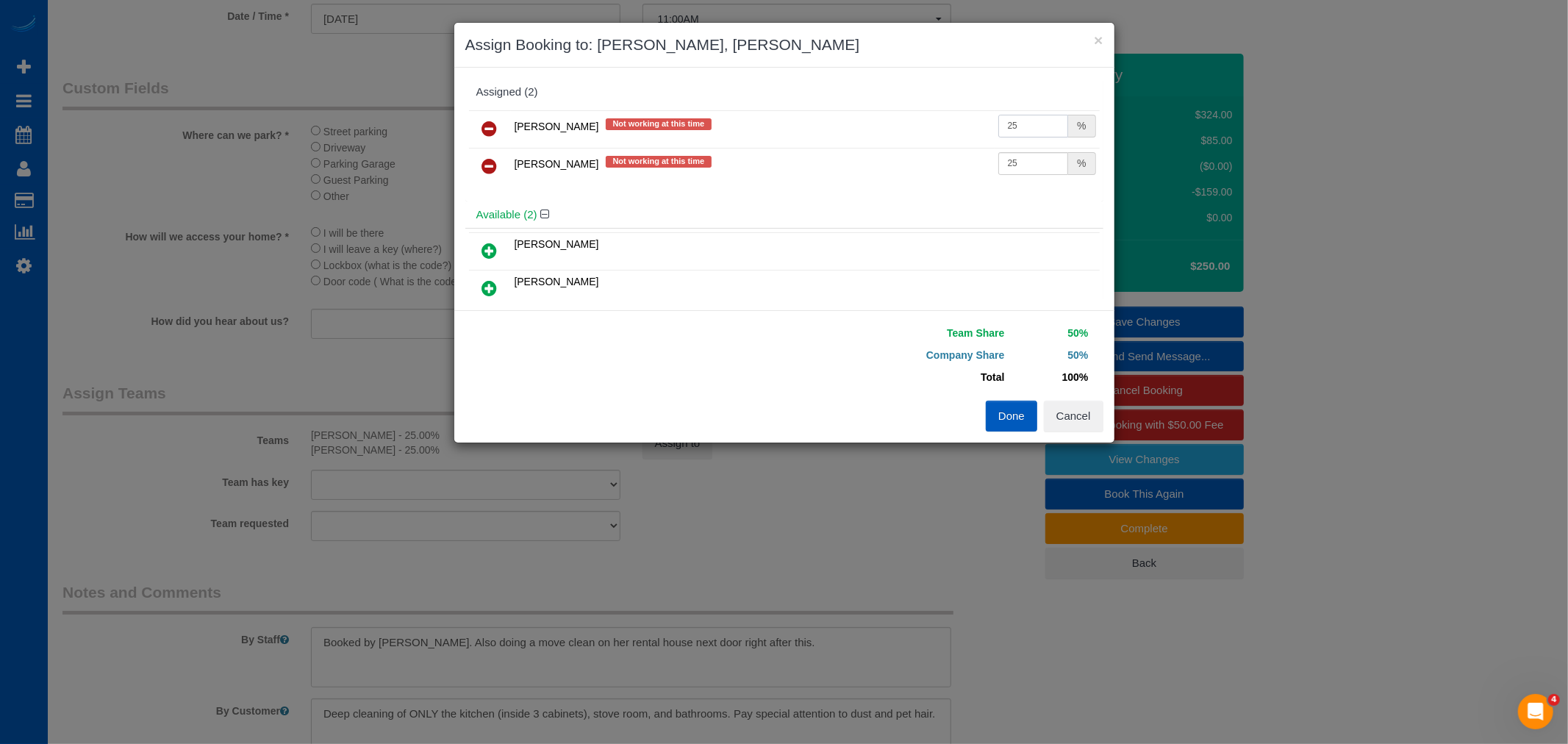
drag, startPoint x: 1003, startPoint y: 122, endPoint x: 1042, endPoint y: 136, distance: 41.4
click at [1042, 136] on input "25" at bounding box center [1034, 127] width 71 height 23
type input "27"
drag, startPoint x: 1005, startPoint y: 160, endPoint x: 1030, endPoint y: 173, distance: 28.2
click at [1030, 173] on input "25" at bounding box center [1034, 164] width 71 height 23
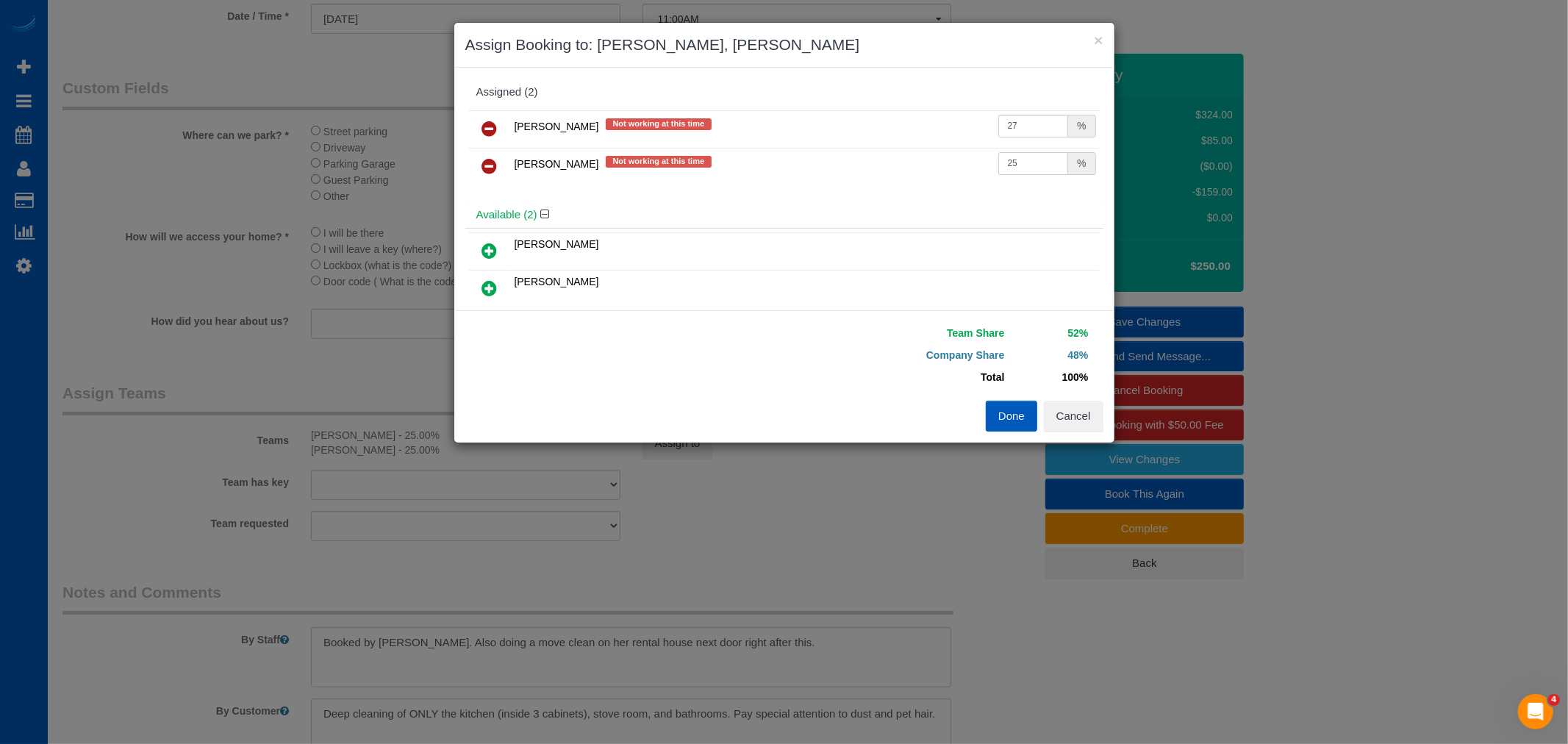
drag, startPoint x: 998, startPoint y: 158, endPoint x: 1025, endPoint y: 165, distance: 27.9
click at [1025, 165] on input "25" at bounding box center [1034, 164] width 71 height 23
type input "27"
click at [1004, 413] on button "Done" at bounding box center [1011, 416] width 52 height 31
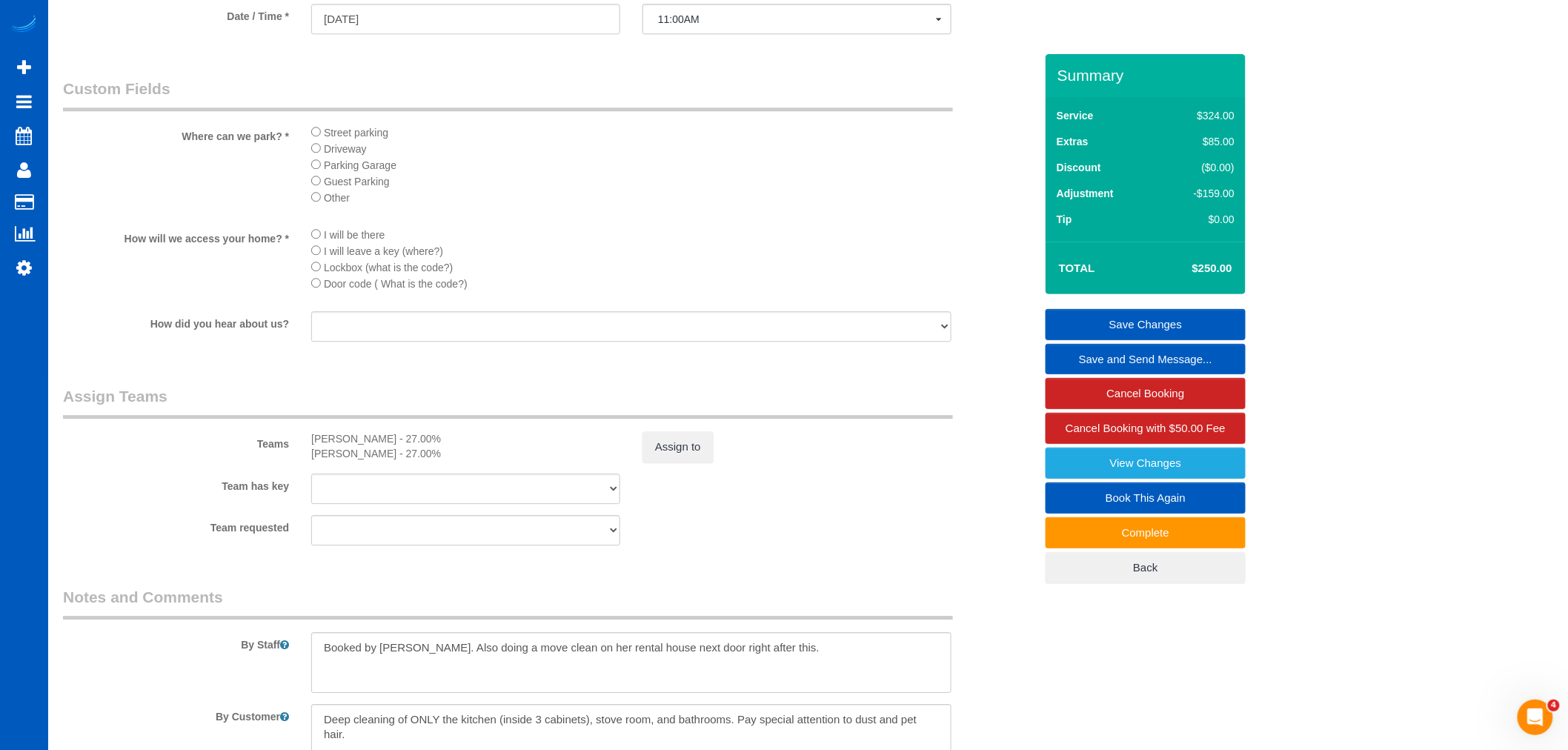
click at [1136, 322] on link "Save Changes" at bounding box center [1146, 325] width 200 height 31
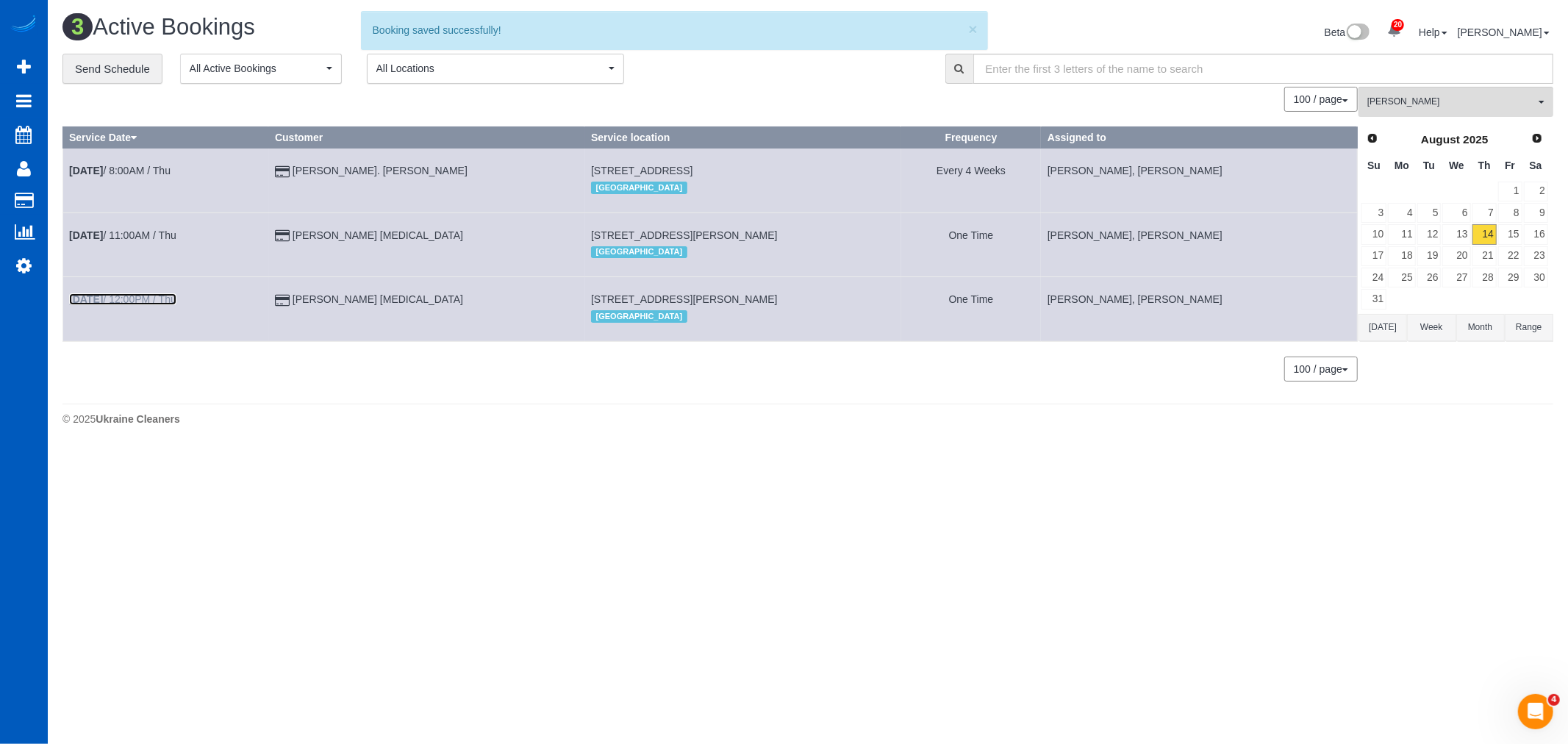
click at [141, 300] on link "Aug 14th / 12:00PM / Thu" at bounding box center [122, 299] width 108 height 12
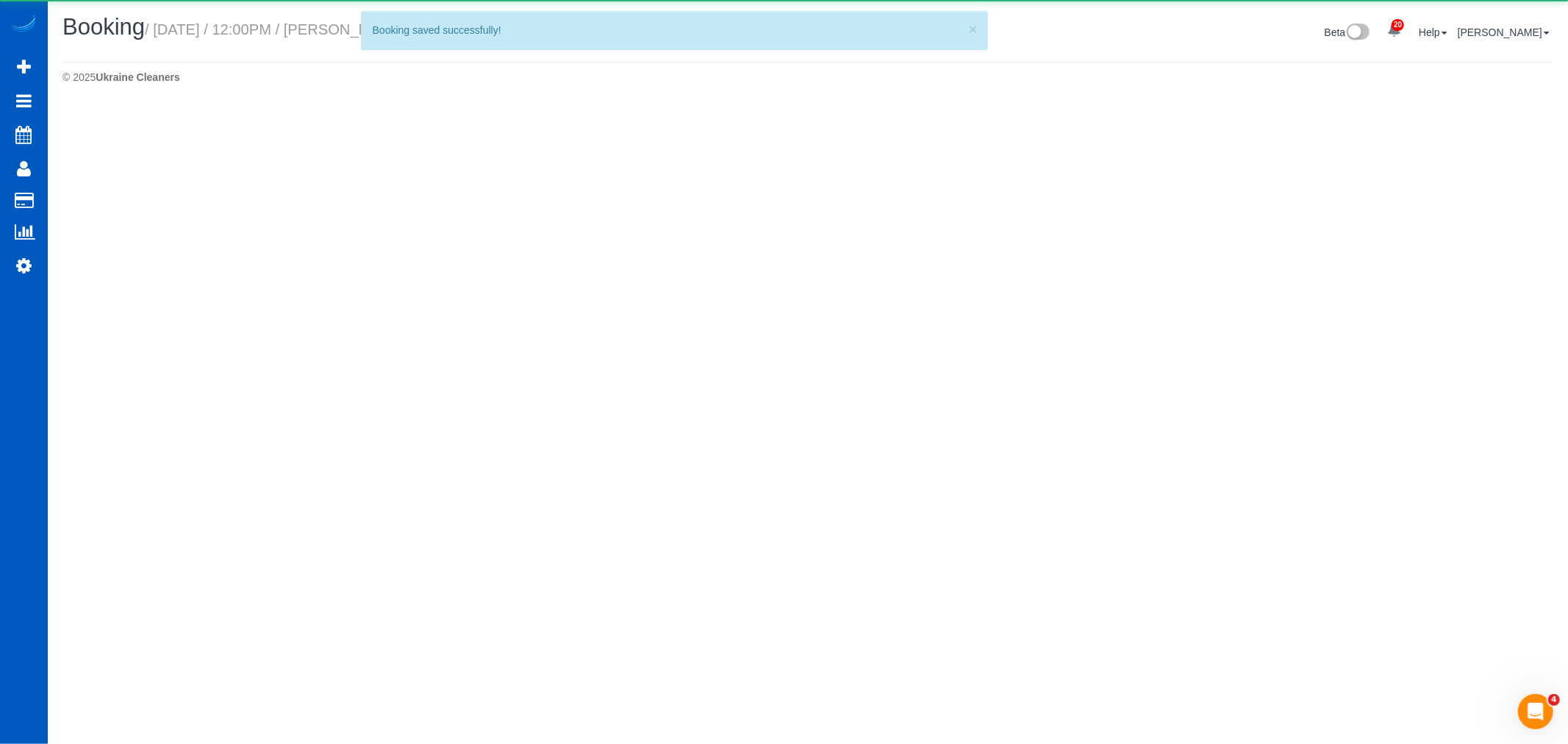
select select "WA"
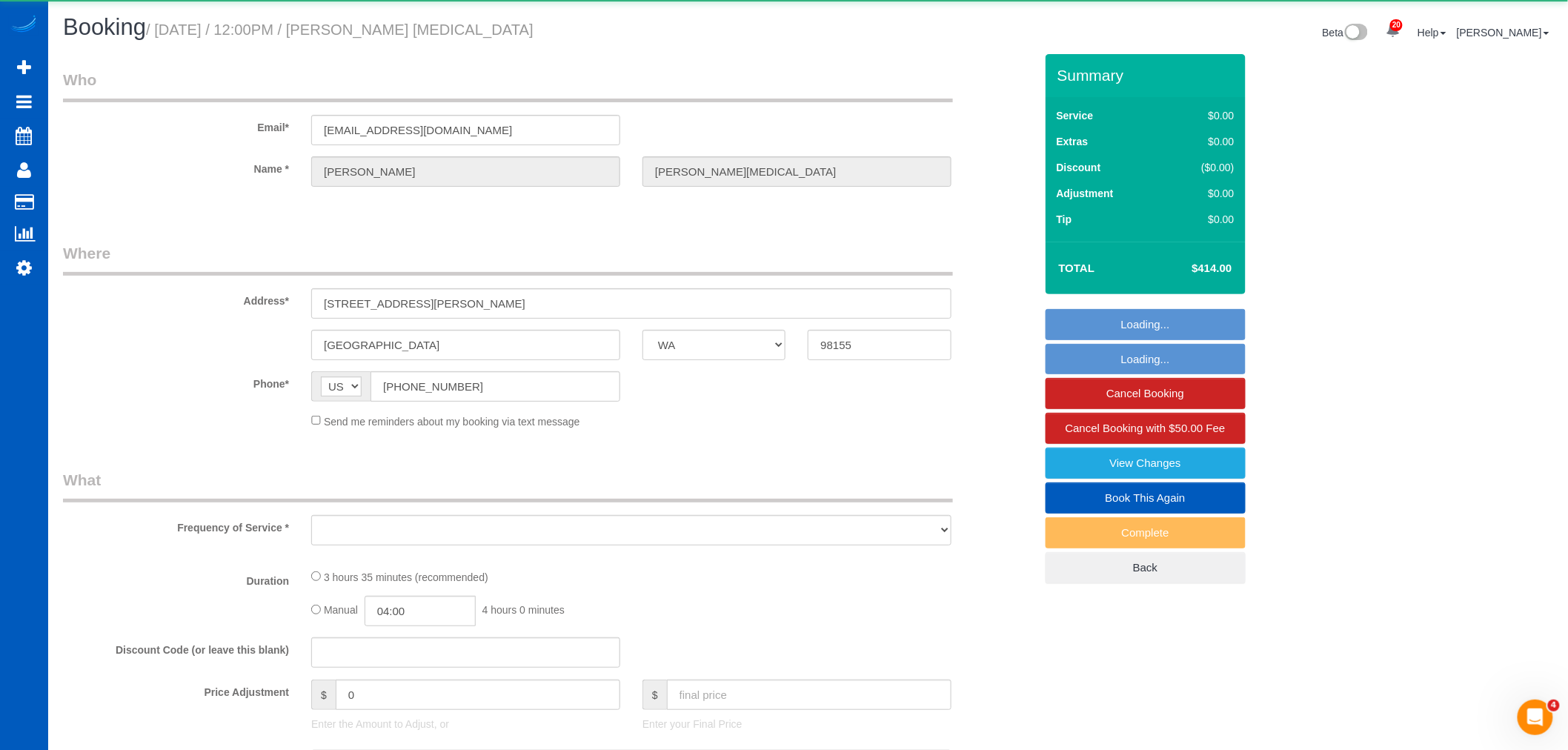
select select "object:6208"
select select "199"
select select "1001"
select select "3"
select select "2"
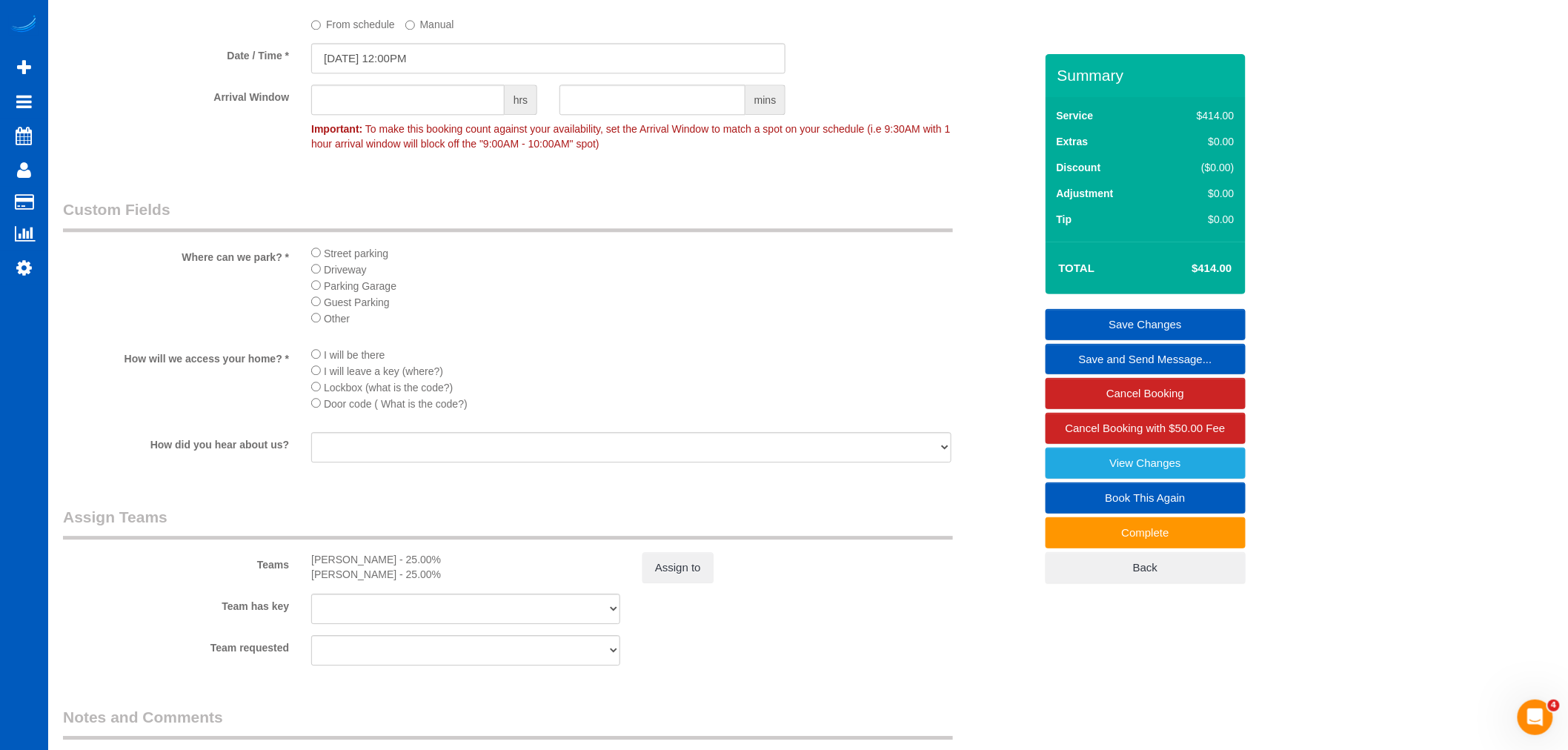
scroll to position [1859, 0]
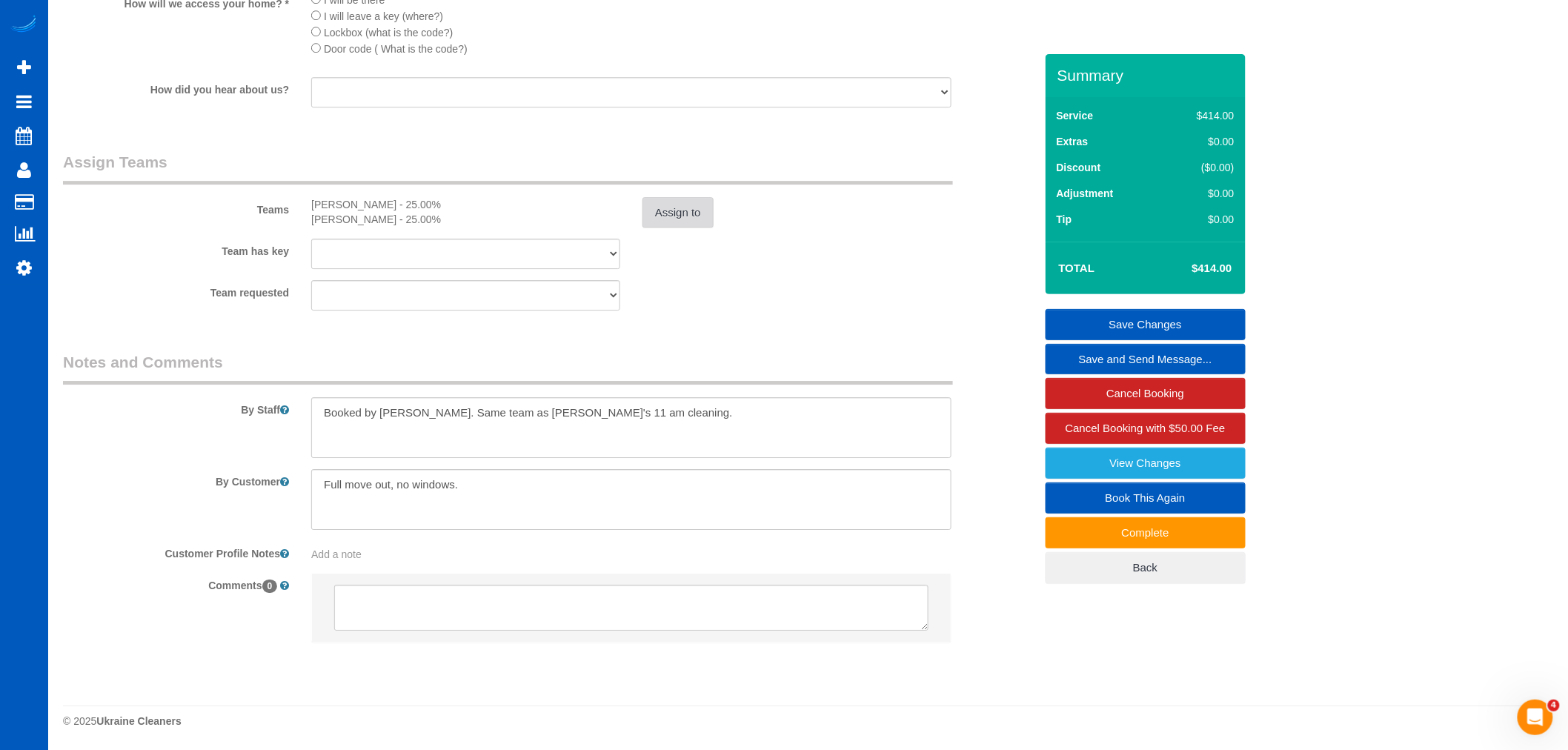
click at [665, 197] on button "Assign to" at bounding box center [678, 213] width 71 height 31
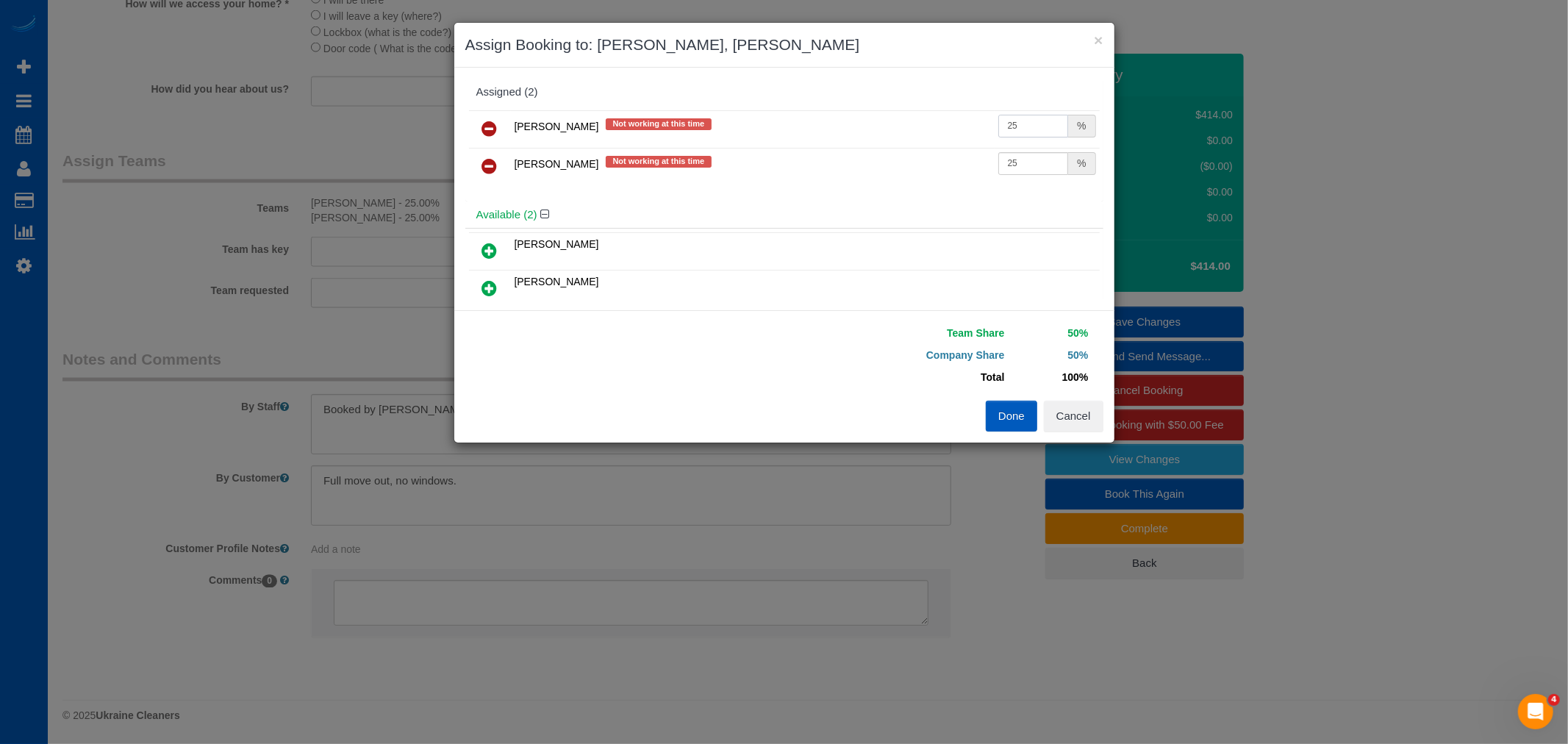
drag, startPoint x: 1004, startPoint y: 131, endPoint x: 1048, endPoint y: 132, distance: 44.0
click at [1048, 132] on input "25" at bounding box center [1034, 127] width 71 height 23
type input "29.3"
drag, startPoint x: 1002, startPoint y: 159, endPoint x: 1041, endPoint y: 174, distance: 41.8
click at [1041, 174] on td "25 %" at bounding box center [1047, 167] width 105 height 38
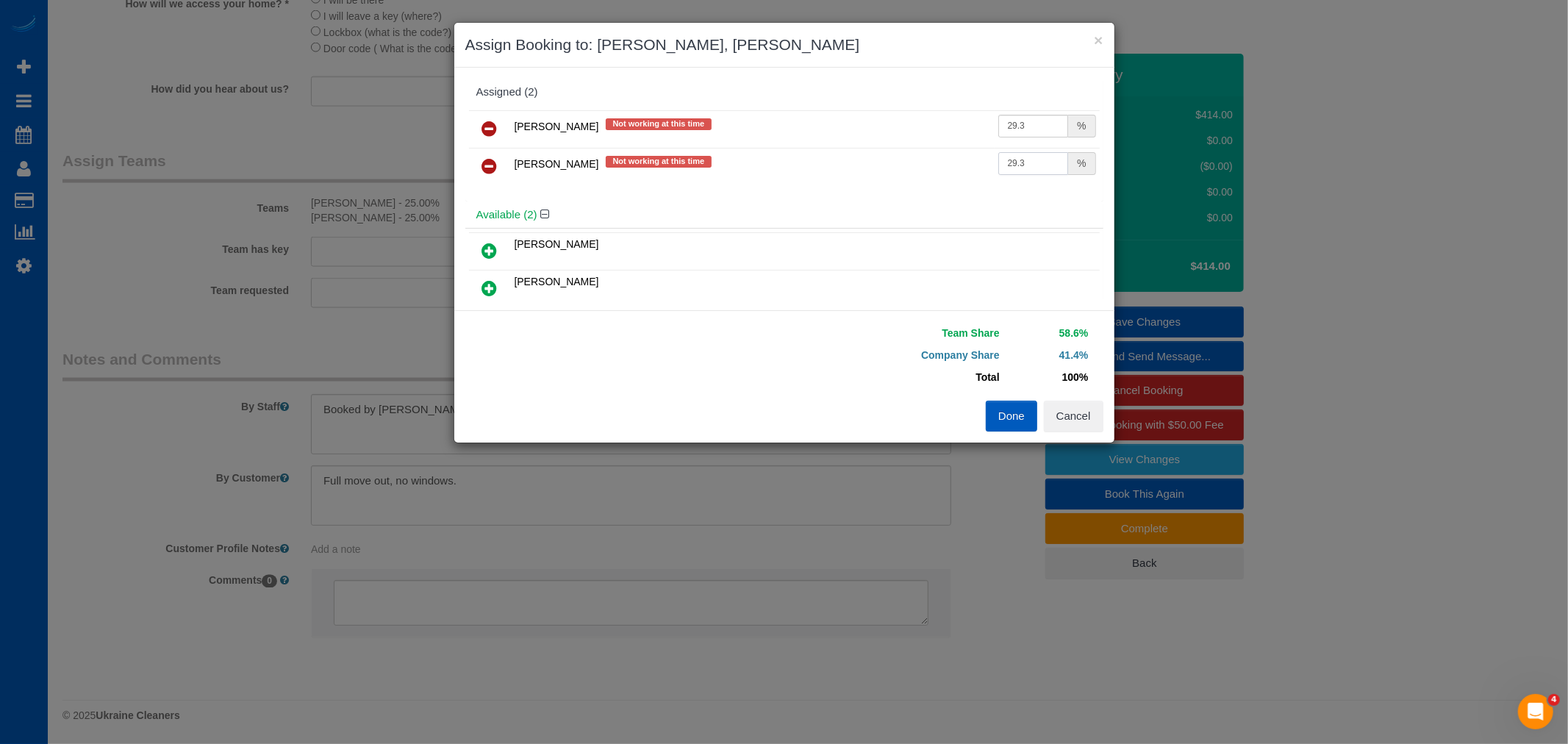
type input "29.3"
click at [1015, 422] on button "Done" at bounding box center [1011, 416] width 52 height 31
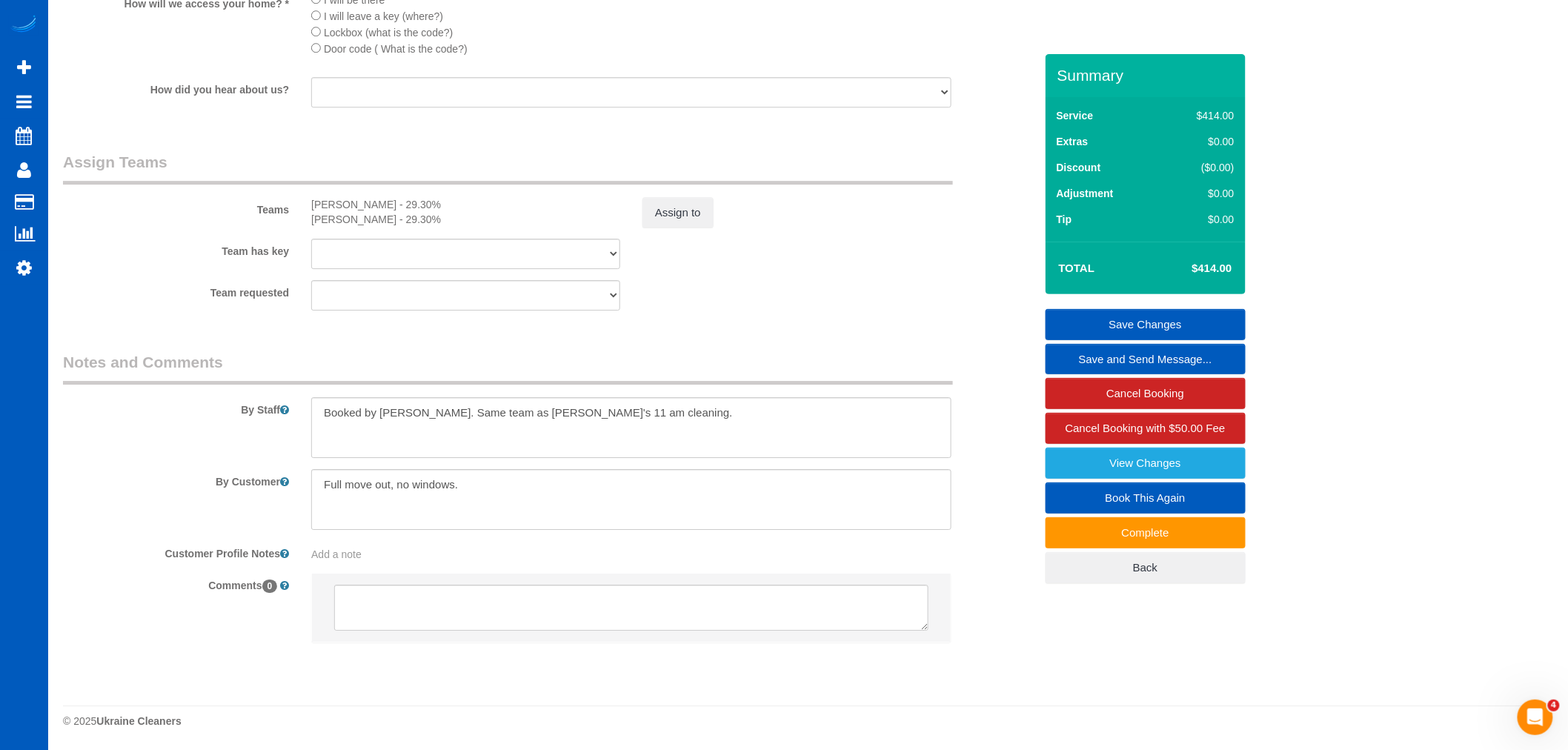
click at [1165, 330] on link "Save Changes" at bounding box center [1146, 325] width 200 height 31
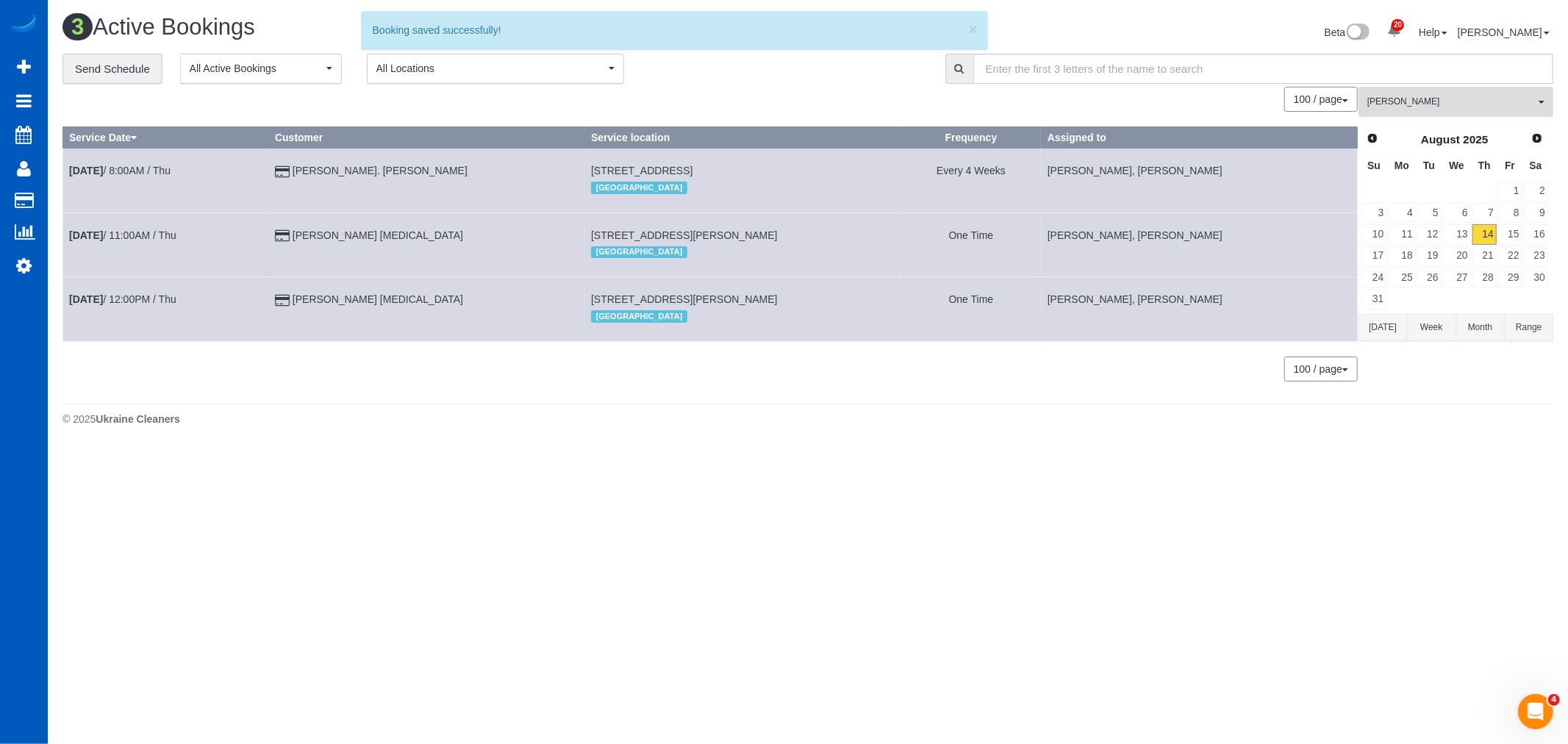
click at [1446, 116] on button "Kateryna Maherovska All Teams" at bounding box center [1455, 102] width 195 height 30
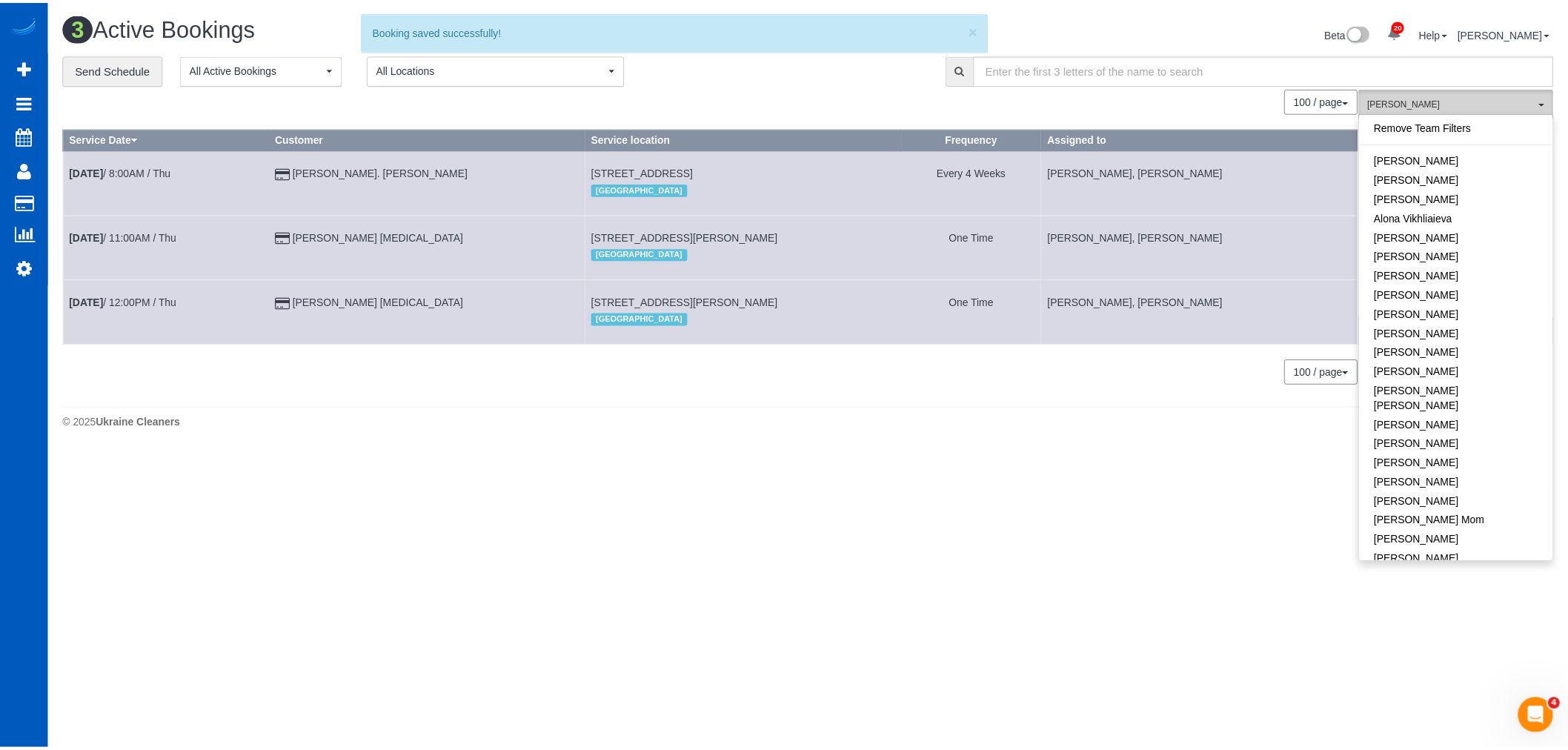
scroll to position [322, 0]
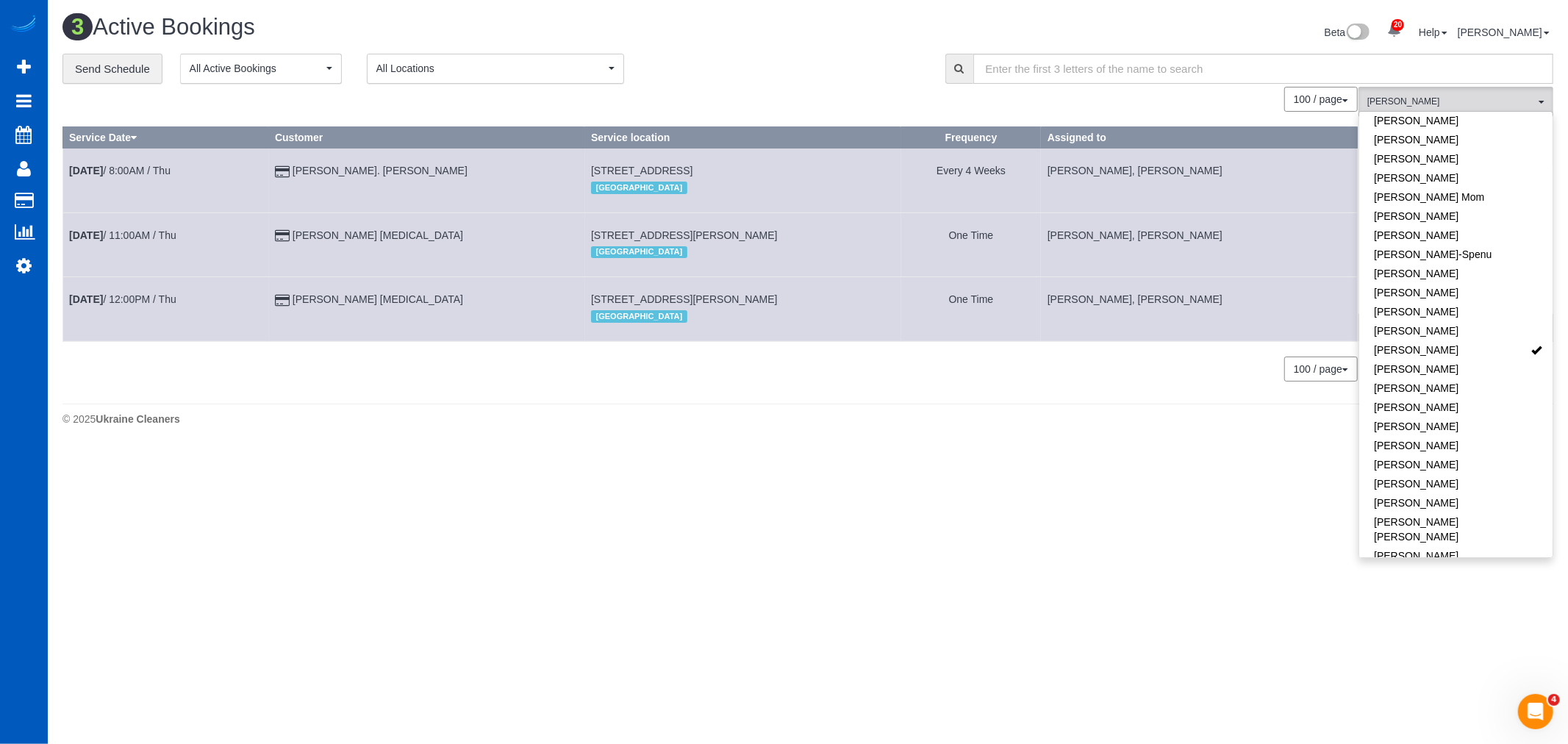
click at [1194, 448] on div "× 1 Booking saved successfully! 3 Active Bookings Beta 20 Your Notifications Yo…" at bounding box center [808, 224] width 1520 height 448
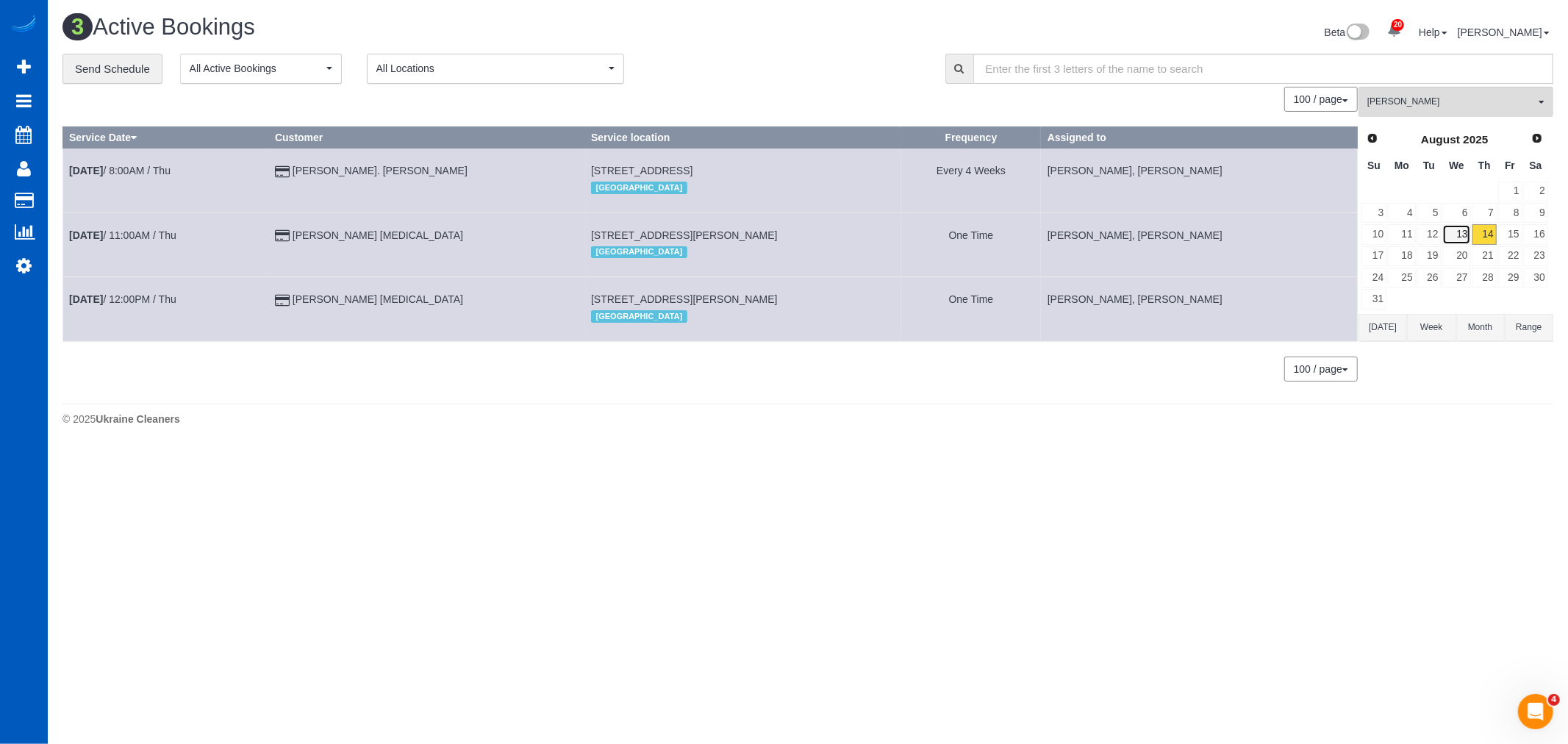
click at [1459, 233] on link "13" at bounding box center [1456, 234] width 28 height 20
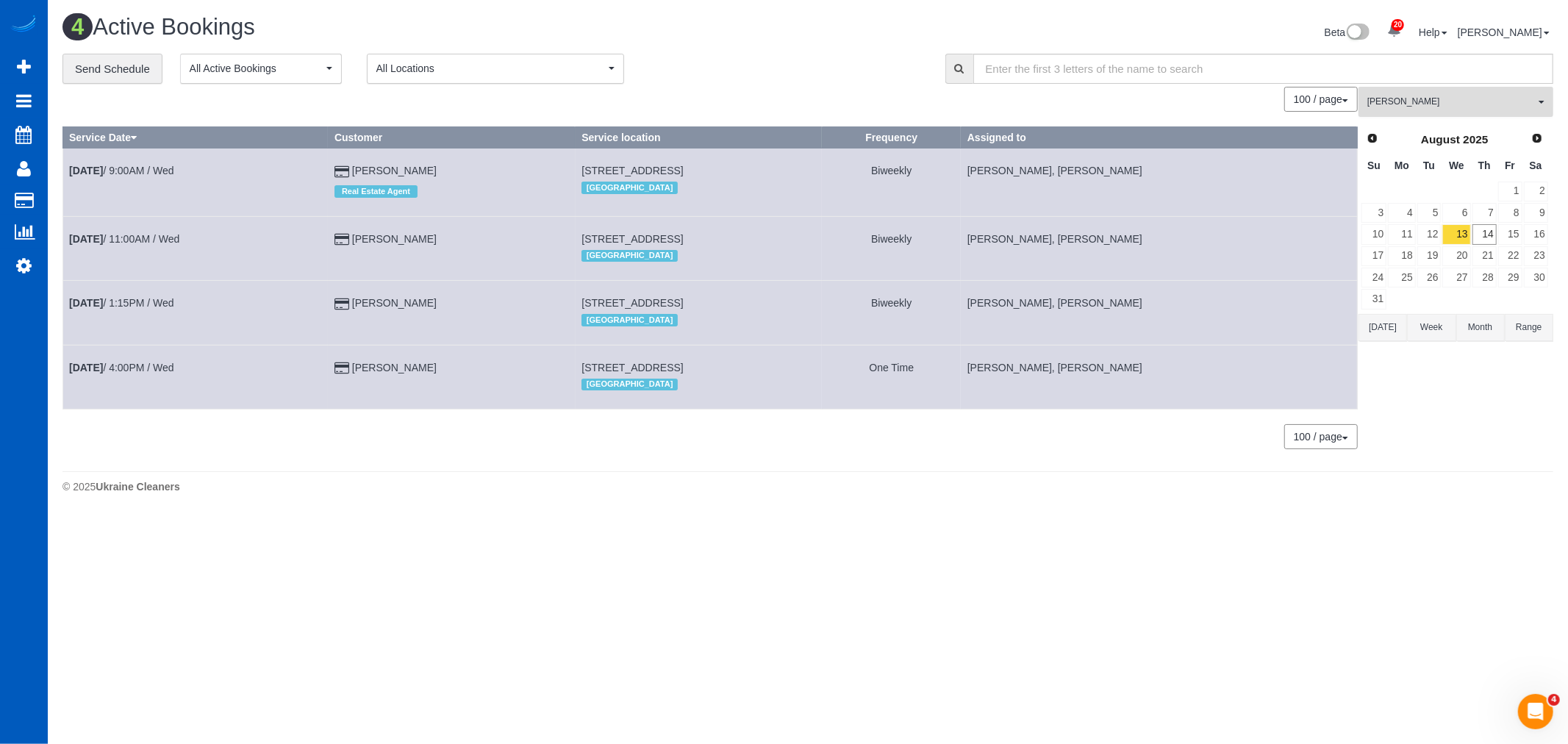
click at [1403, 103] on span "[PERSON_NAME]" at bounding box center [1451, 101] width 168 height 12
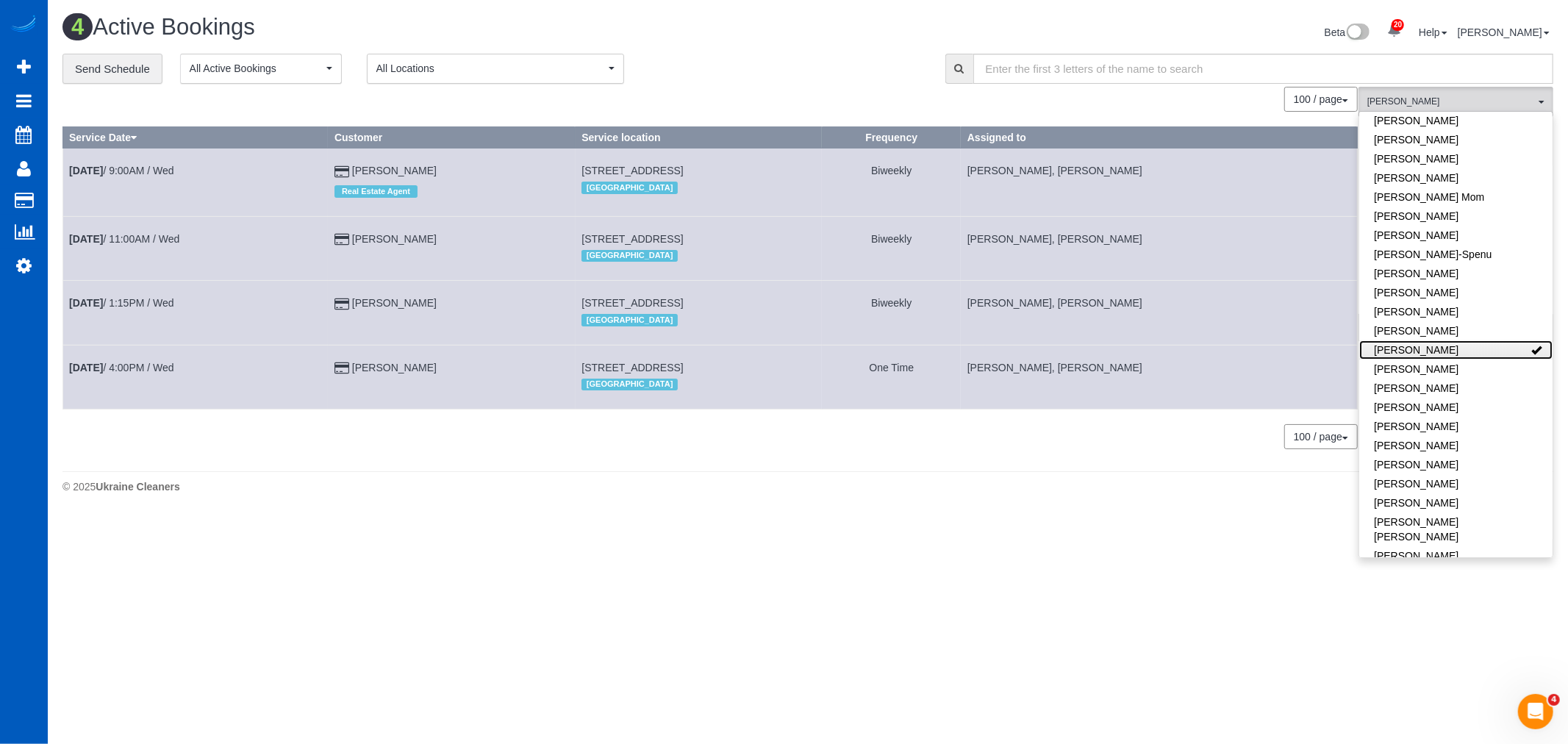
click at [1452, 340] on link "[PERSON_NAME]" at bounding box center [1455, 349] width 193 height 19
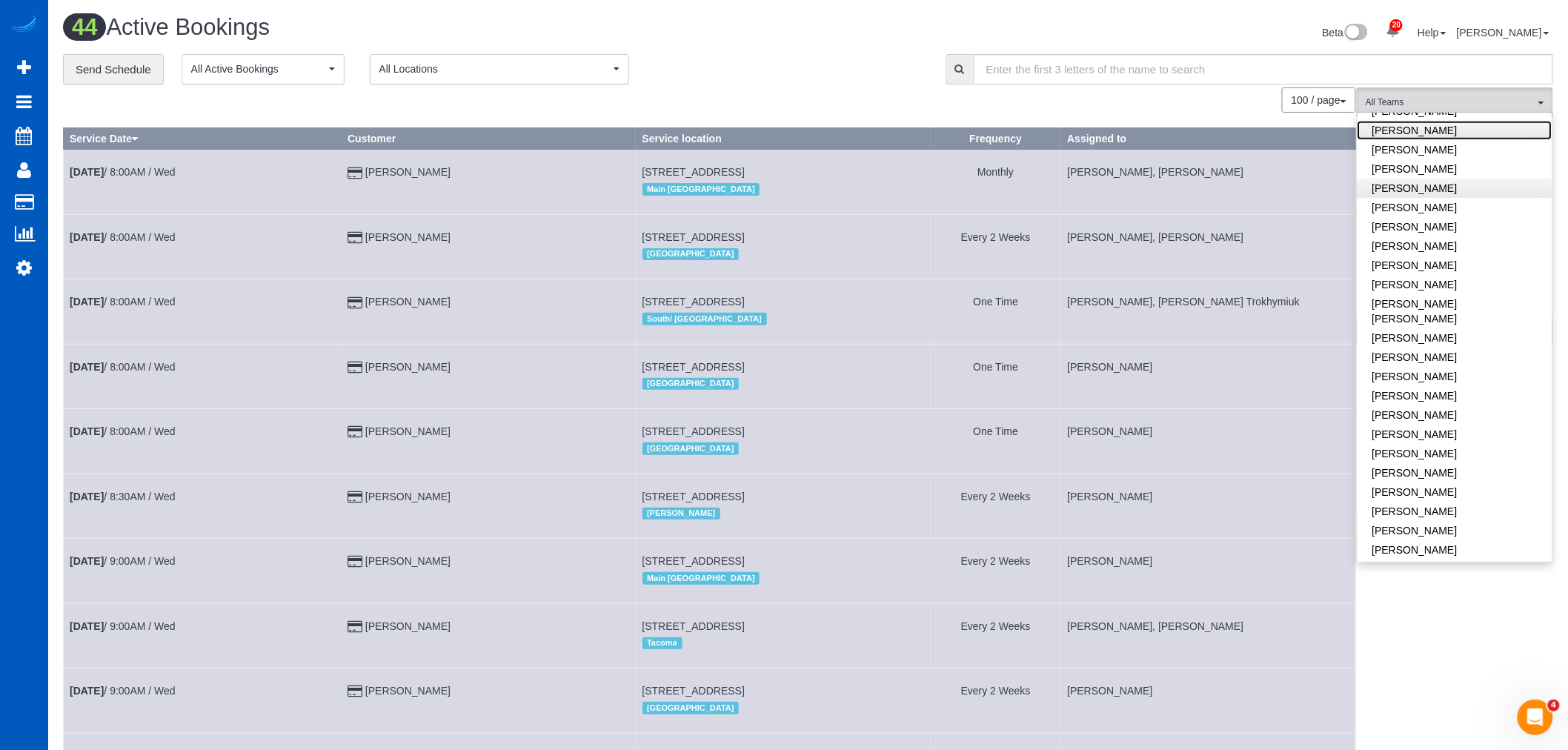
scroll to position [569, 0]
click at [1452, 419] on link "Oksana Milisevych" at bounding box center [1455, 428] width 195 height 19
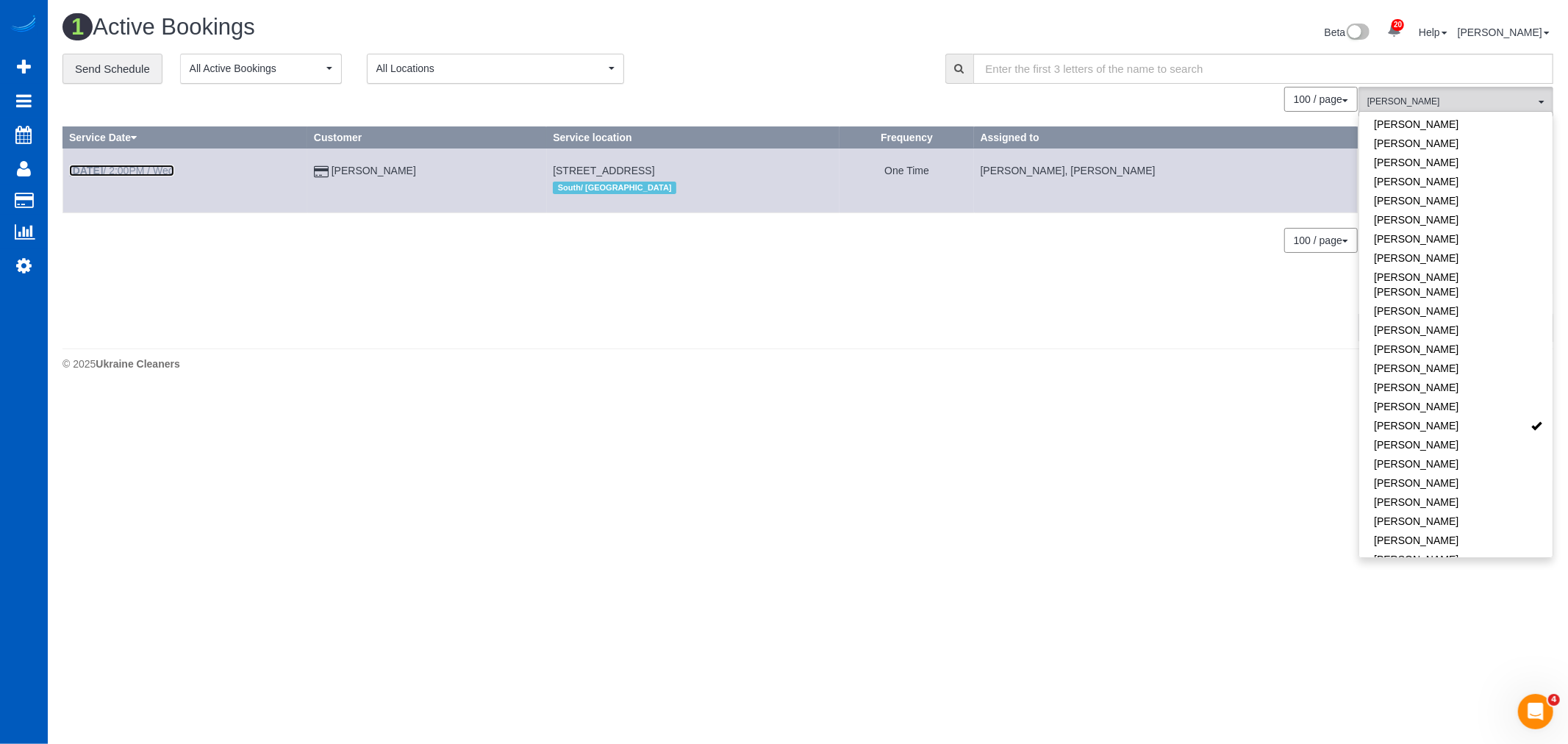
click at [137, 171] on link "Aug 13th / 2:00PM / Wed" at bounding box center [122, 170] width 105 height 12
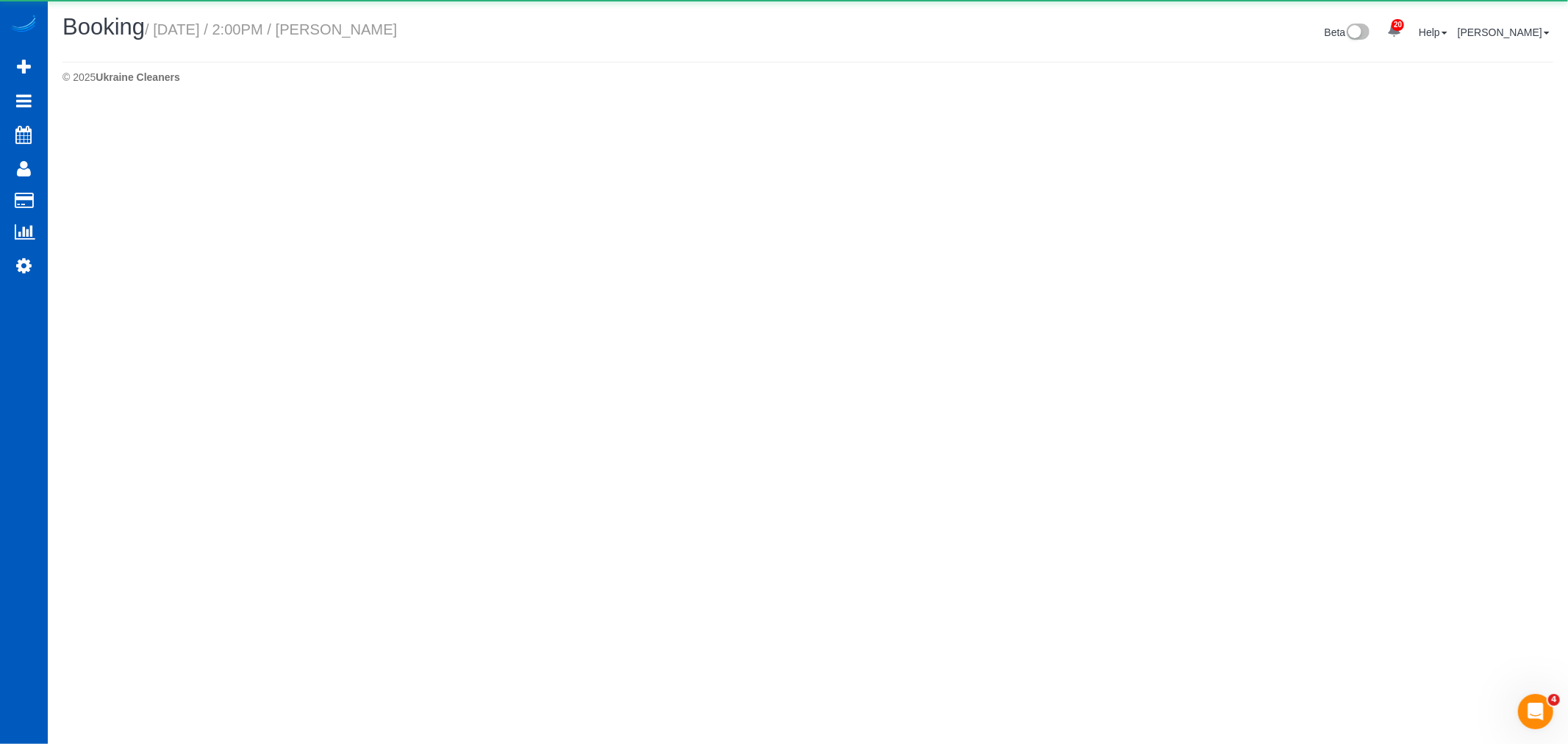
select select "WA"
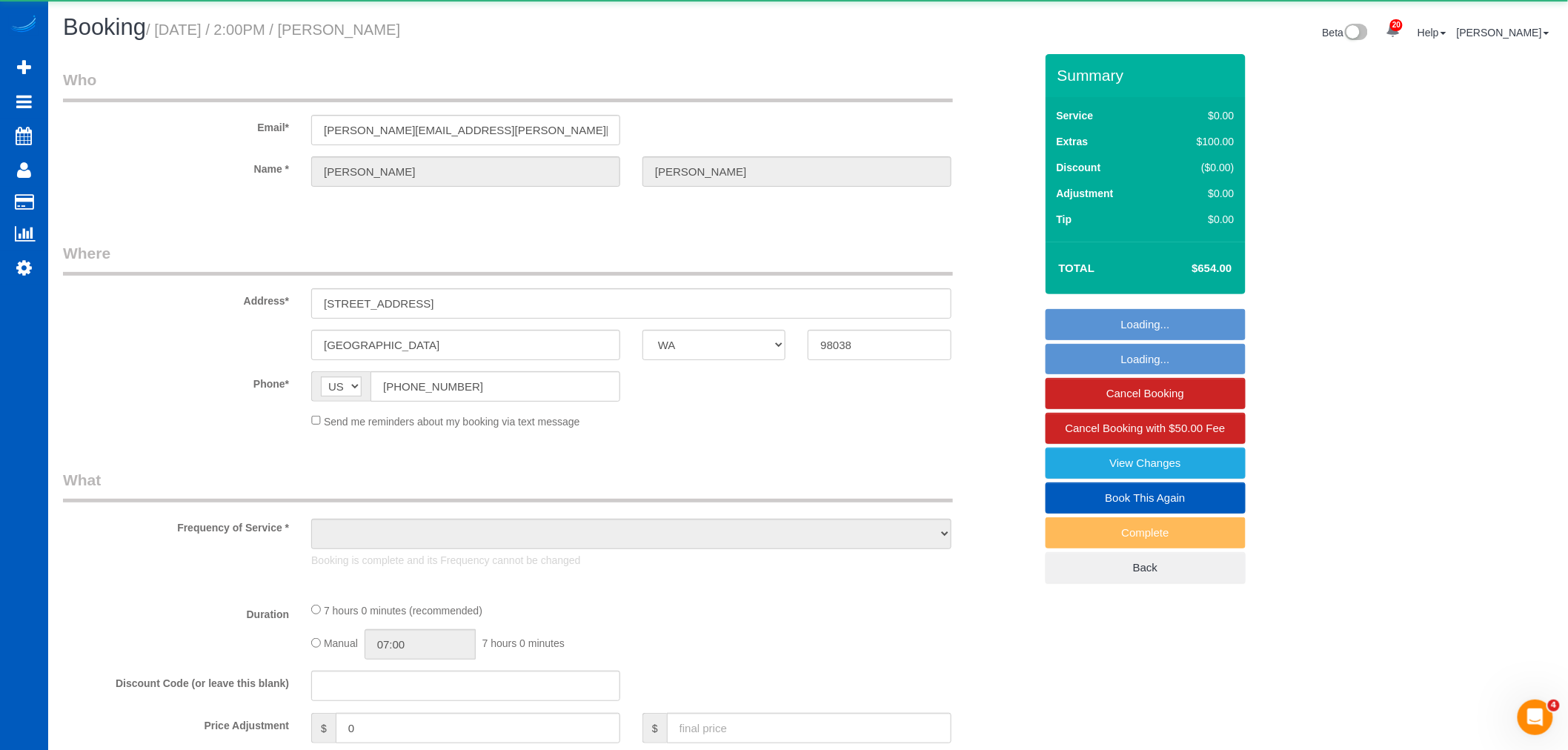
select select "object:8350"
select select "string:fspay-71ad4673-9368-47ba-951e-69fb44871d0a"
select select "199"
select select "spot31"
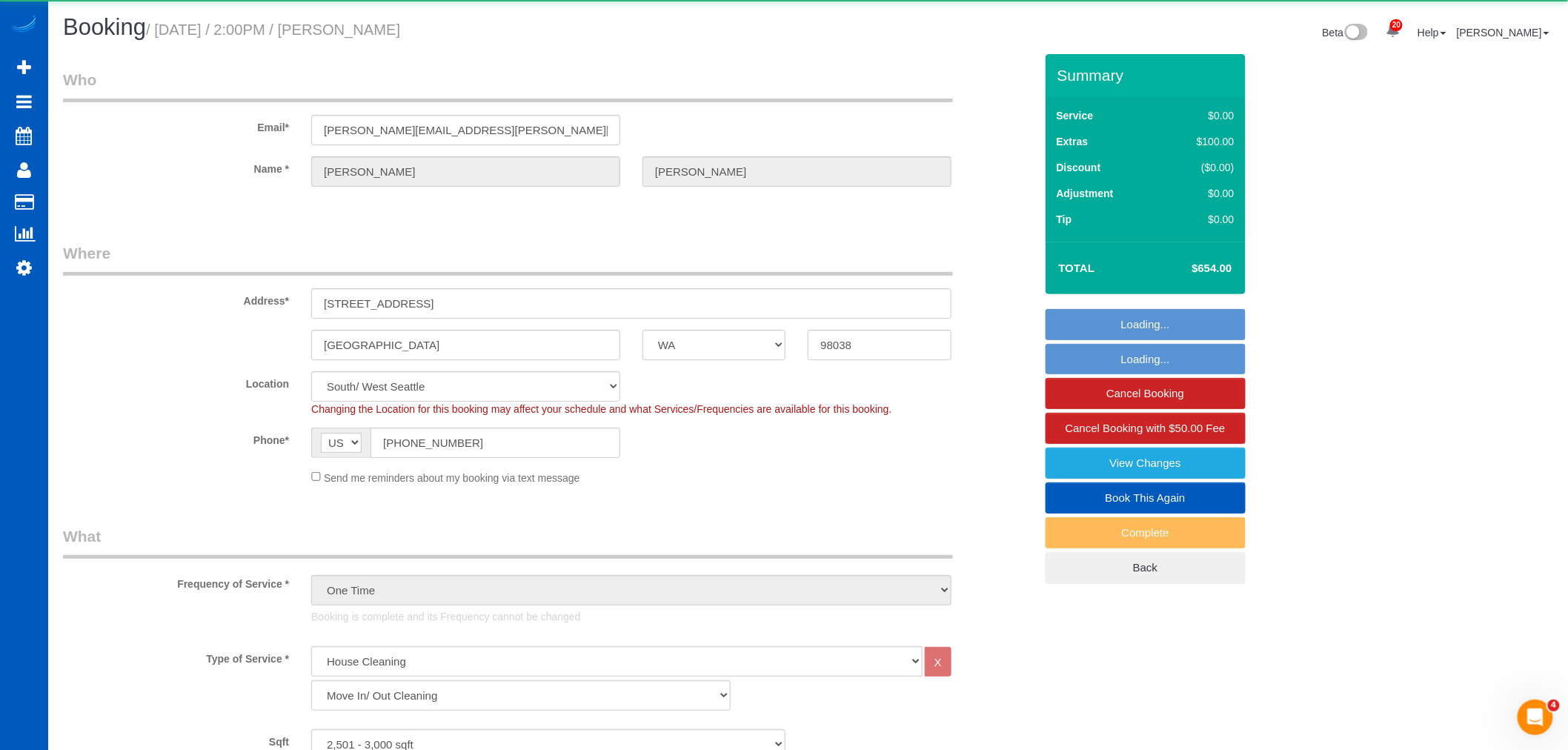
select select "2501"
select select "4"
select select "3"
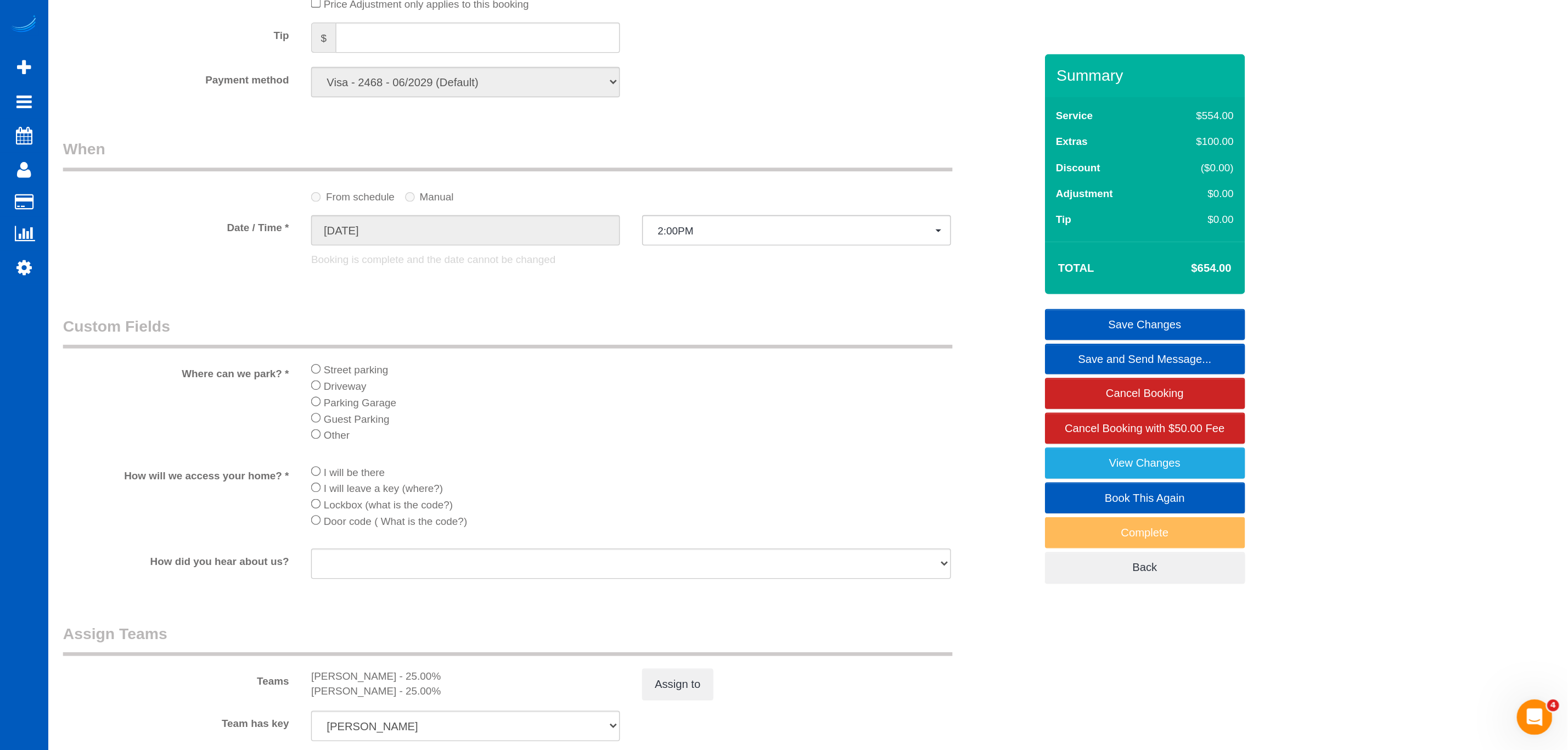
scroll to position [1167, 0]
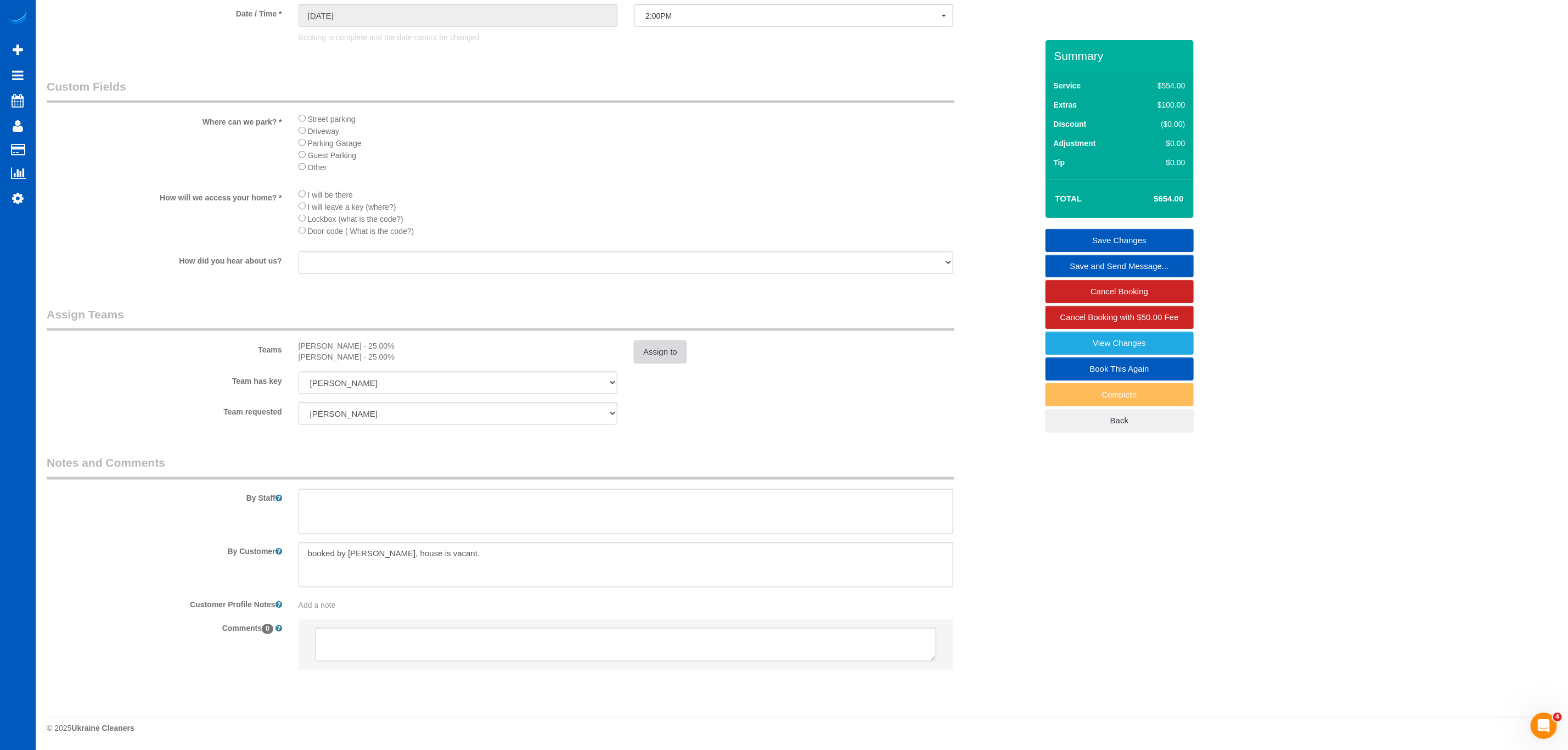
click at [658, 354] on button "Assign to" at bounding box center [660, 352] width 53 height 23
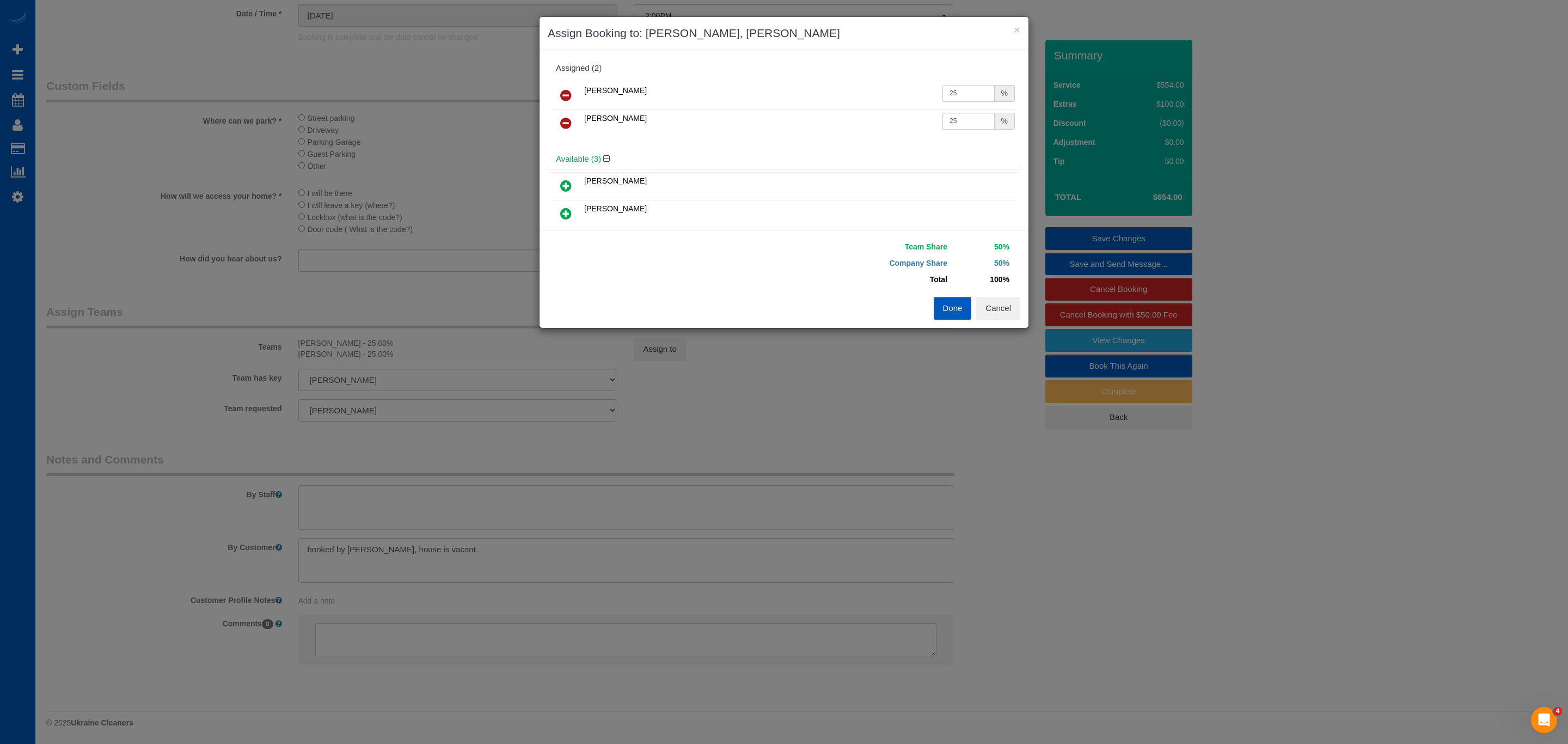
drag, startPoint x: 954, startPoint y: 98, endPoint x: 868, endPoint y: 84, distance: 87.1
click at [868, 84] on tr "Oksana Milisevych 25 %" at bounding box center [783, 96] width 467 height 28
type input "28.8"
drag, startPoint x: 961, startPoint y: 124, endPoint x: 835, endPoint y: 88, distance: 131.0
click at [835, 88] on tbody "Oksana Milisevych 28.8 % Oksana Romaniuk 25 %" at bounding box center [783, 109] width 467 height 55
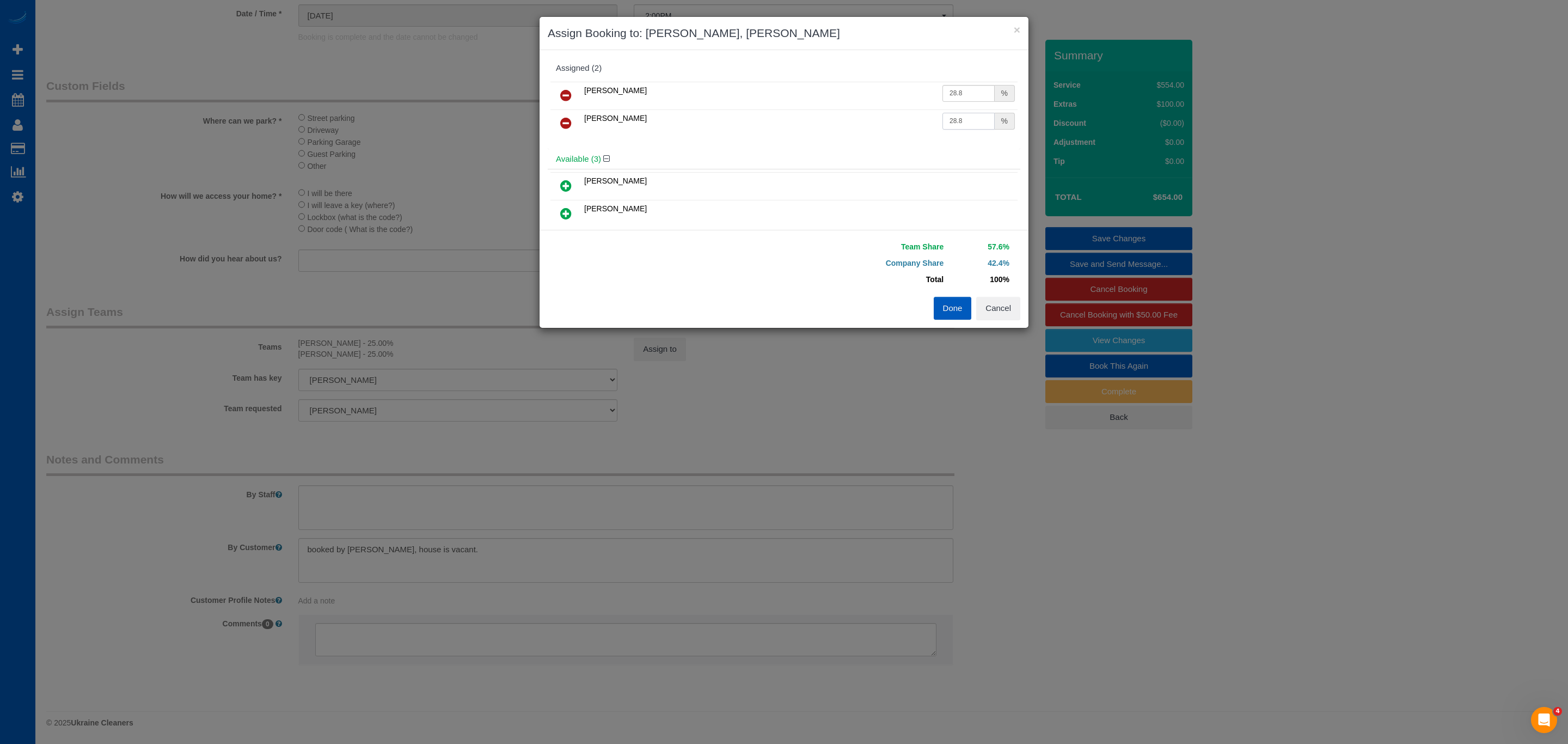
type input "28.8"
click at [959, 307] on button "Done" at bounding box center [953, 308] width 38 height 23
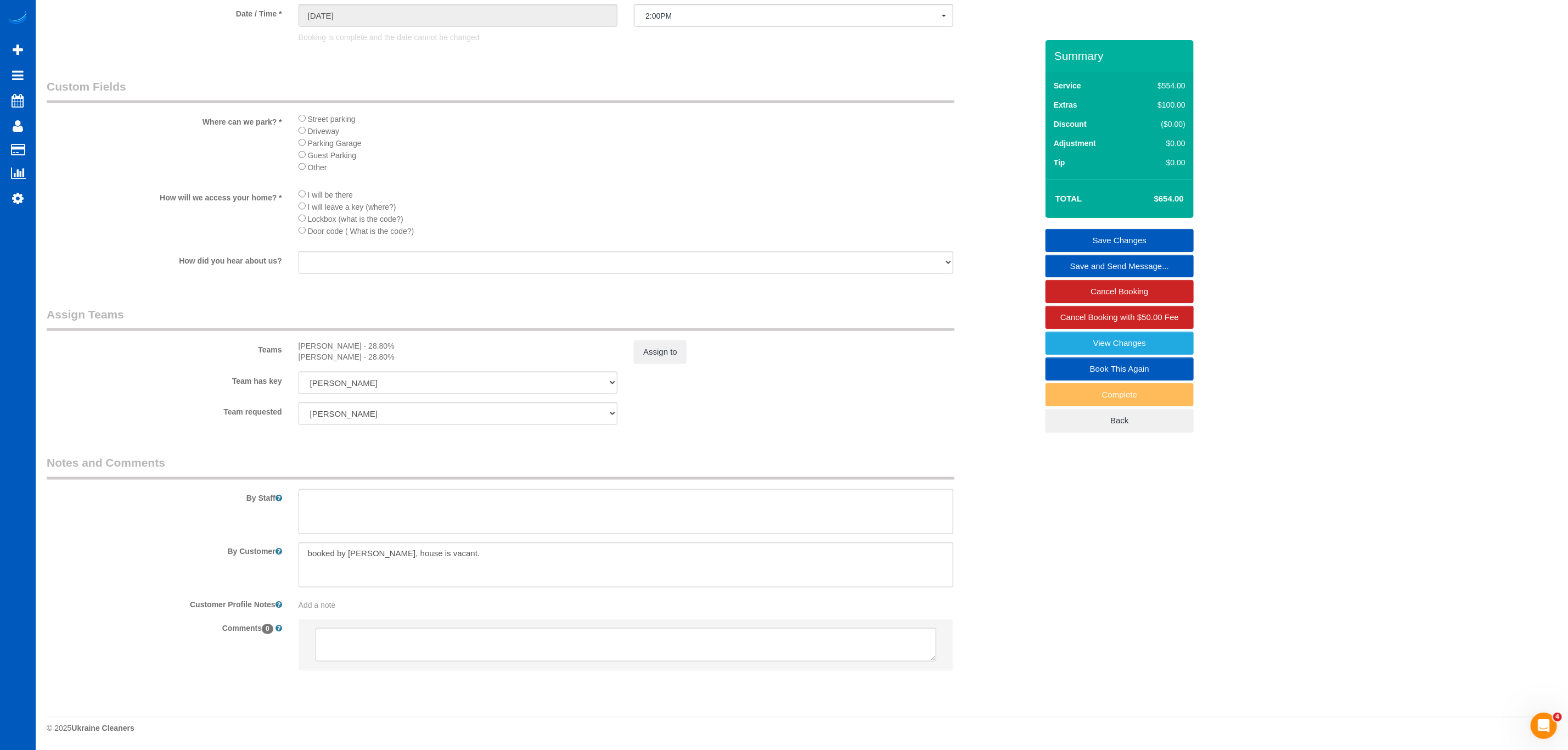
click at [1107, 242] on link "Save Changes" at bounding box center [1120, 241] width 149 height 23
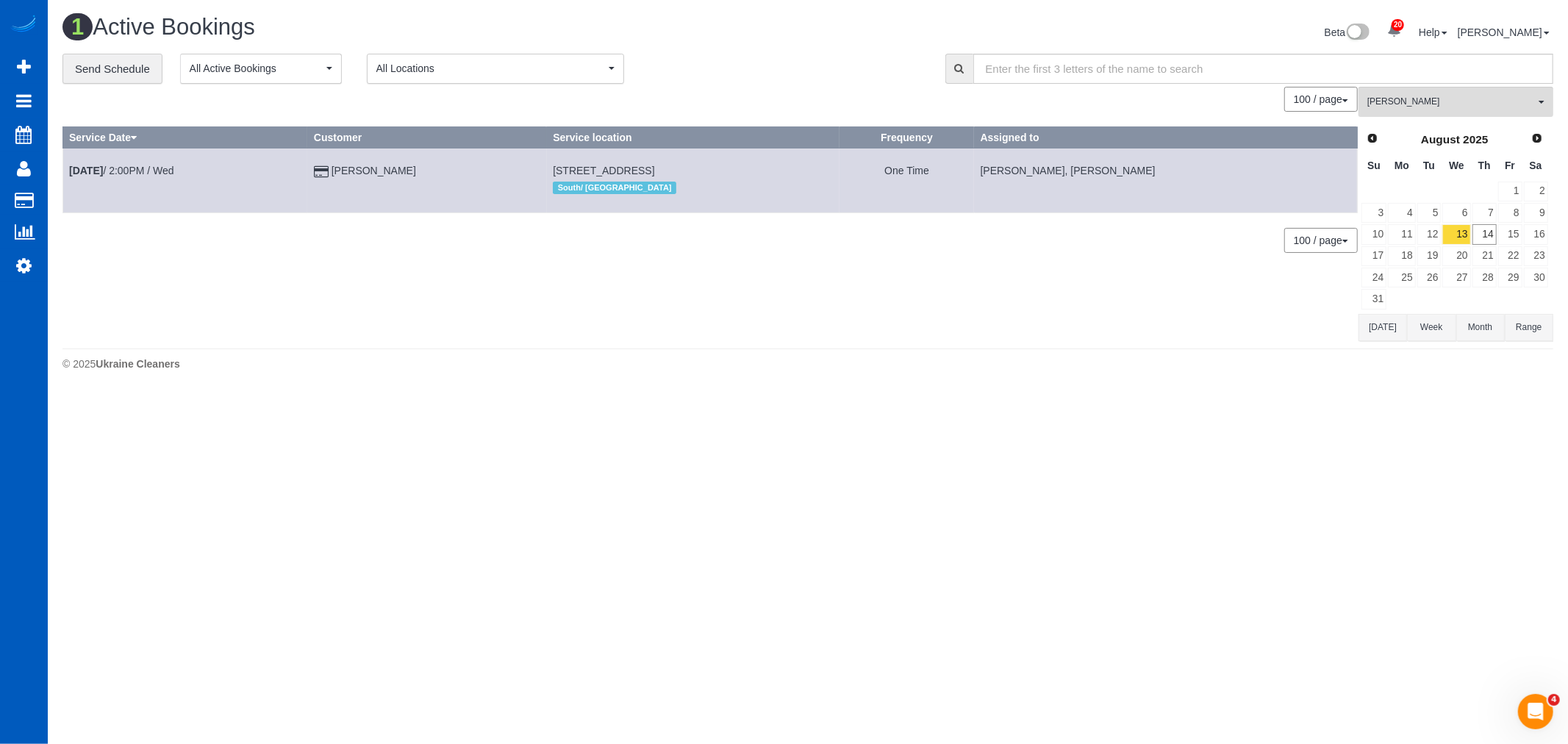
drag, startPoint x: 981, startPoint y: 382, endPoint x: 1150, endPoint y: 339, distance: 174.4
click at [981, 380] on div "1 Active Bookings Beta 20 Your Notifications You have 0 alerts × You have 6 to …" at bounding box center [808, 196] width 1520 height 393
click at [1491, 240] on link "14" at bounding box center [1485, 234] width 25 height 20
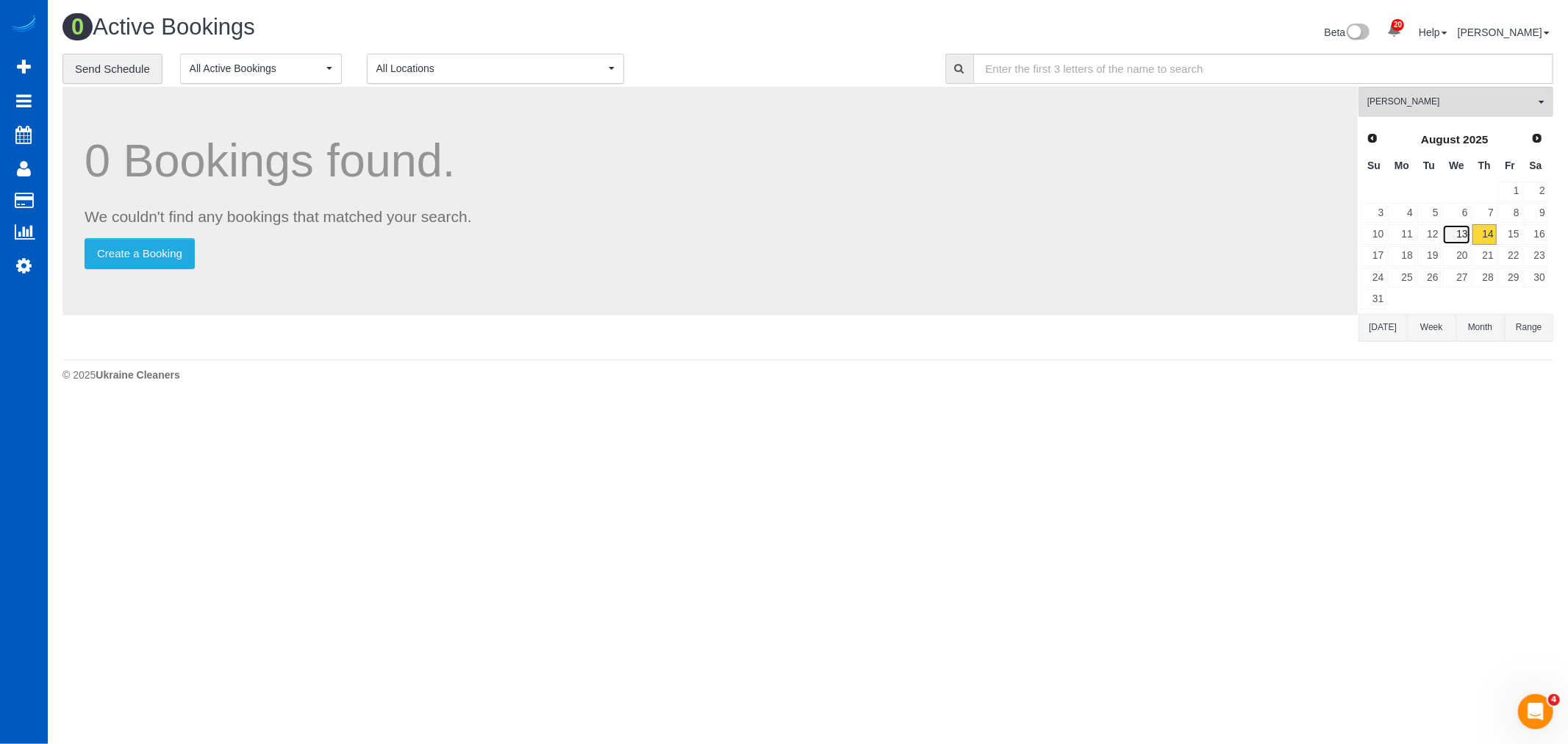
click at [1452, 231] on link "13" at bounding box center [1456, 234] width 28 height 20
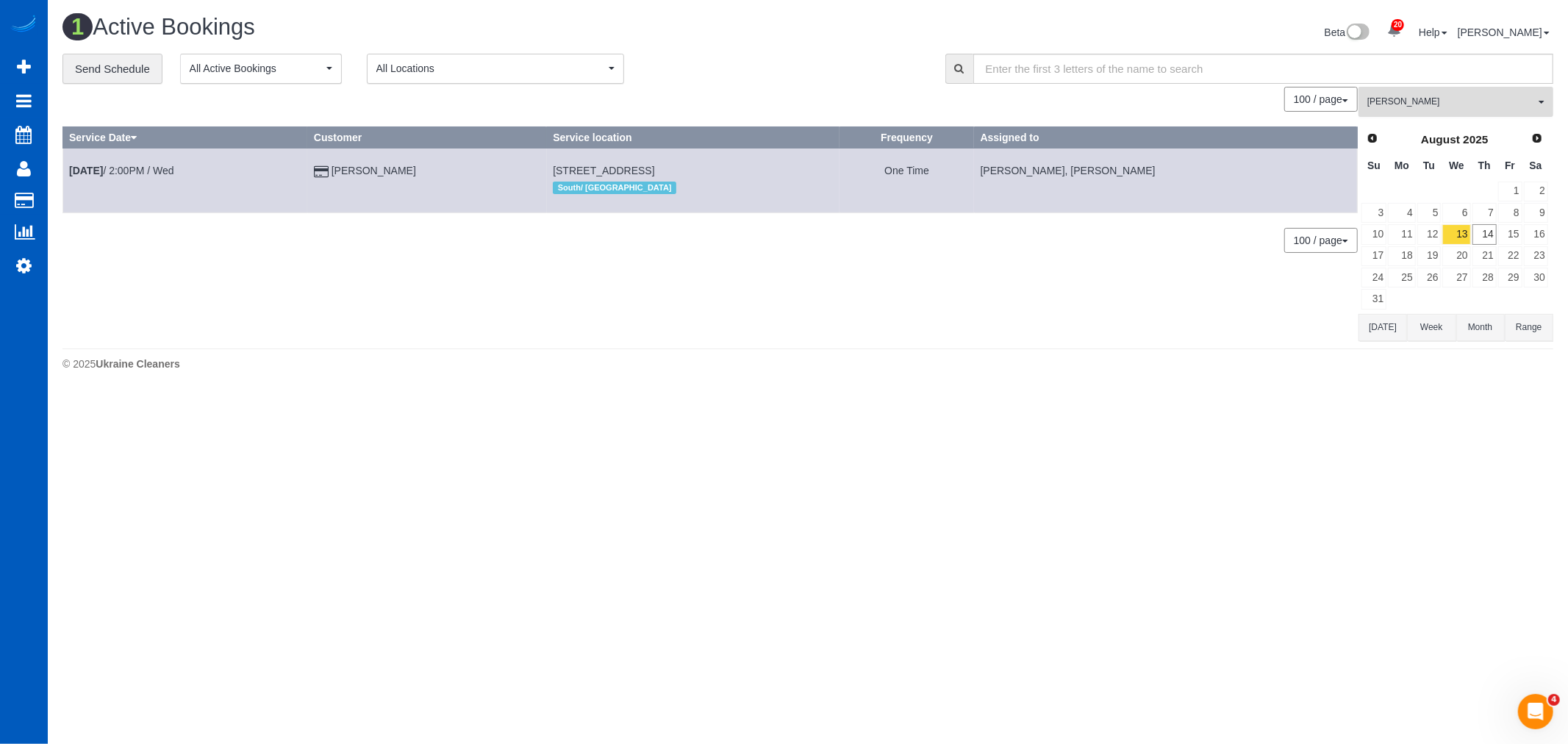
click at [1430, 113] on button "Oksana Milisevych All Teams" at bounding box center [1455, 102] width 195 height 30
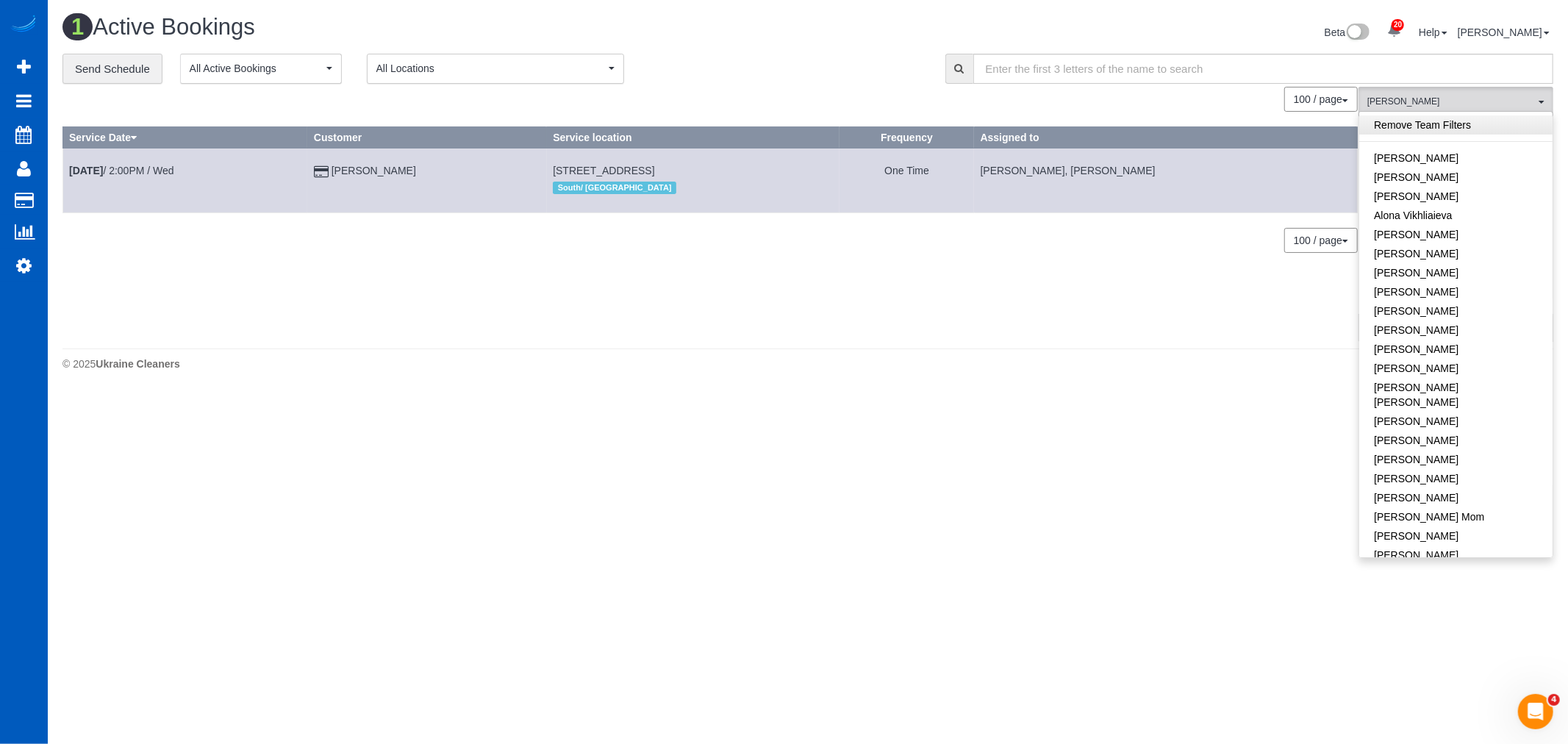
click at [1427, 127] on link "Remove Team Filters" at bounding box center [1455, 124] width 193 height 19
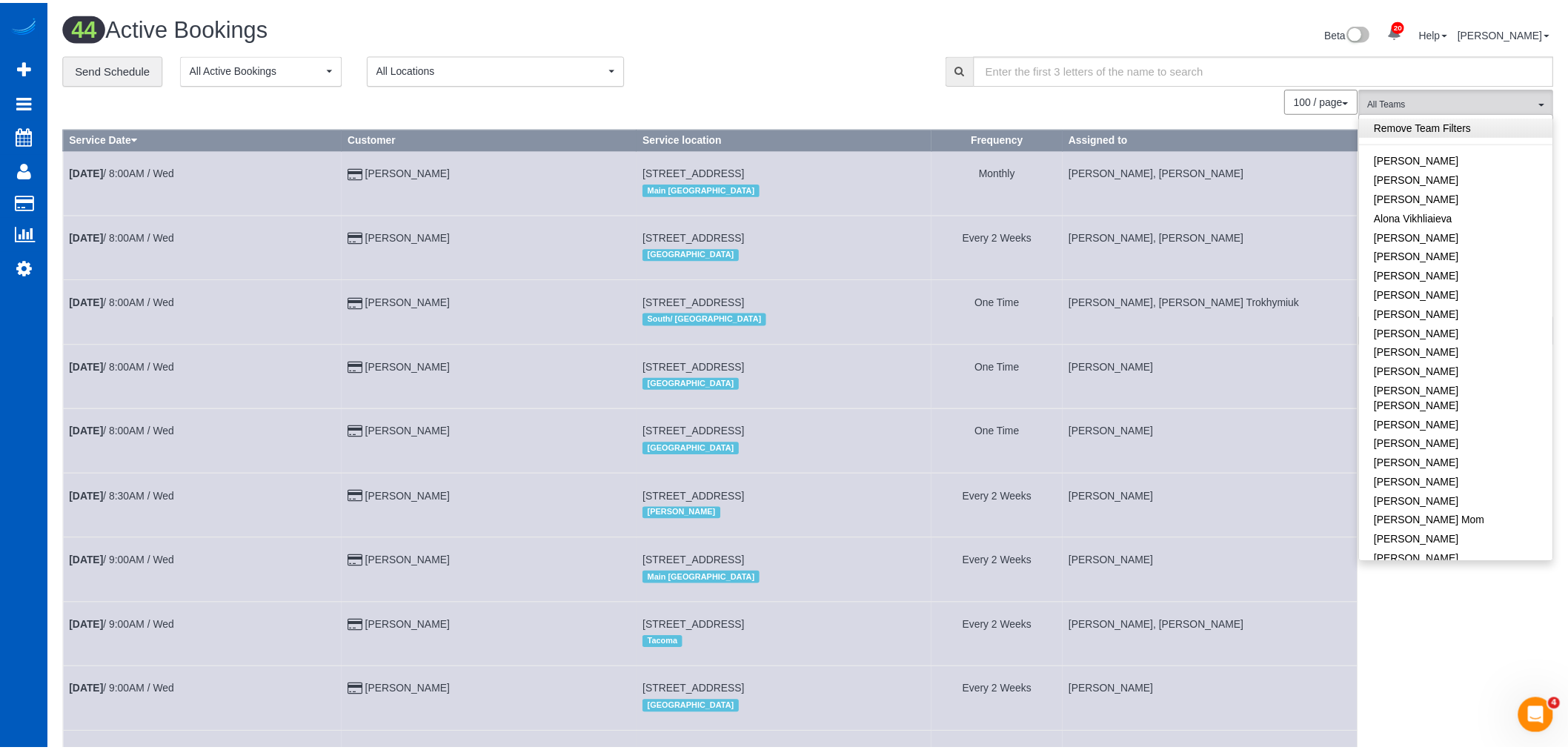
scroll to position [391, 0]
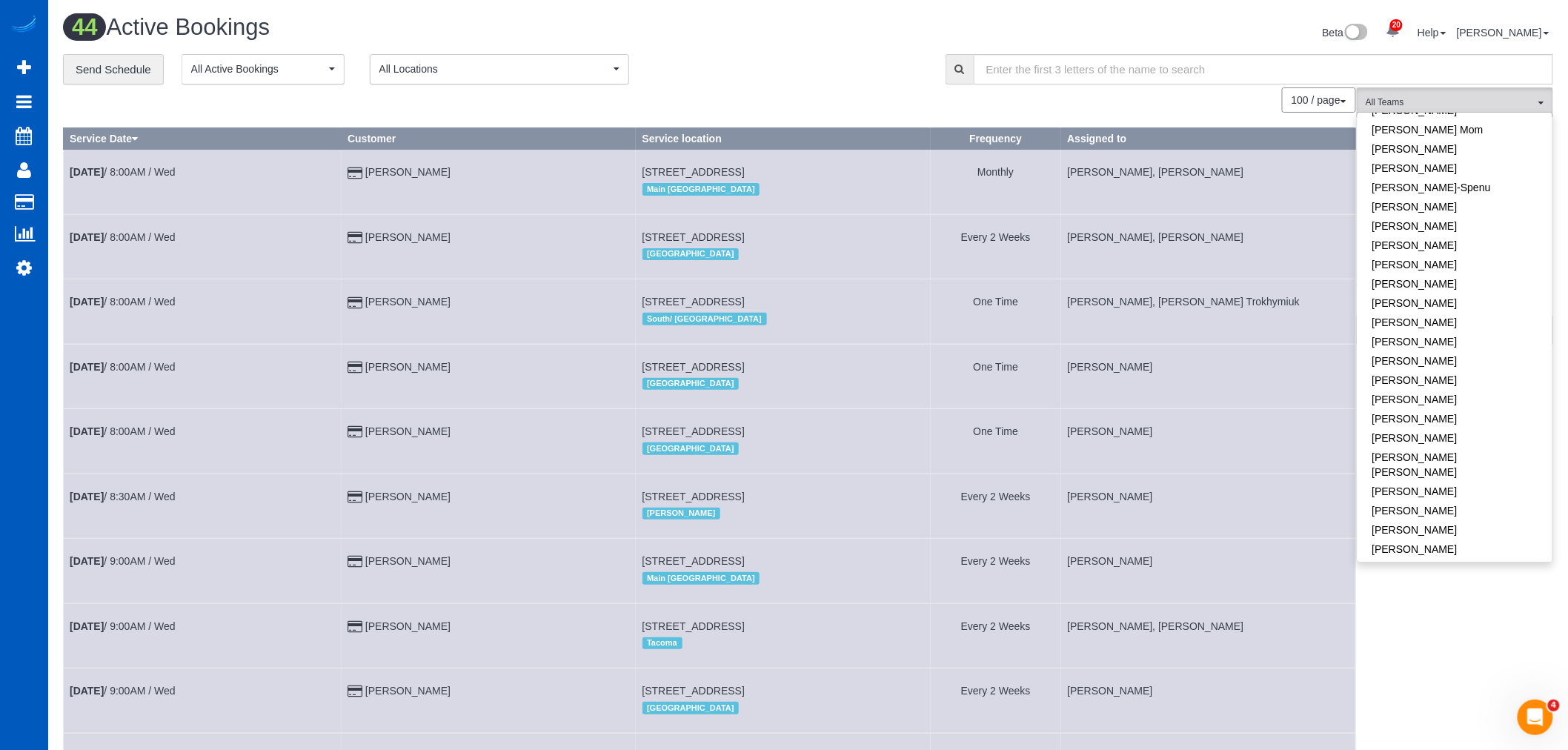
click at [834, 108] on div "100 / page 10 / page 20 / page 30 / page 40 / page 50 / page 100 / page" at bounding box center [709, 100] width 1293 height 25
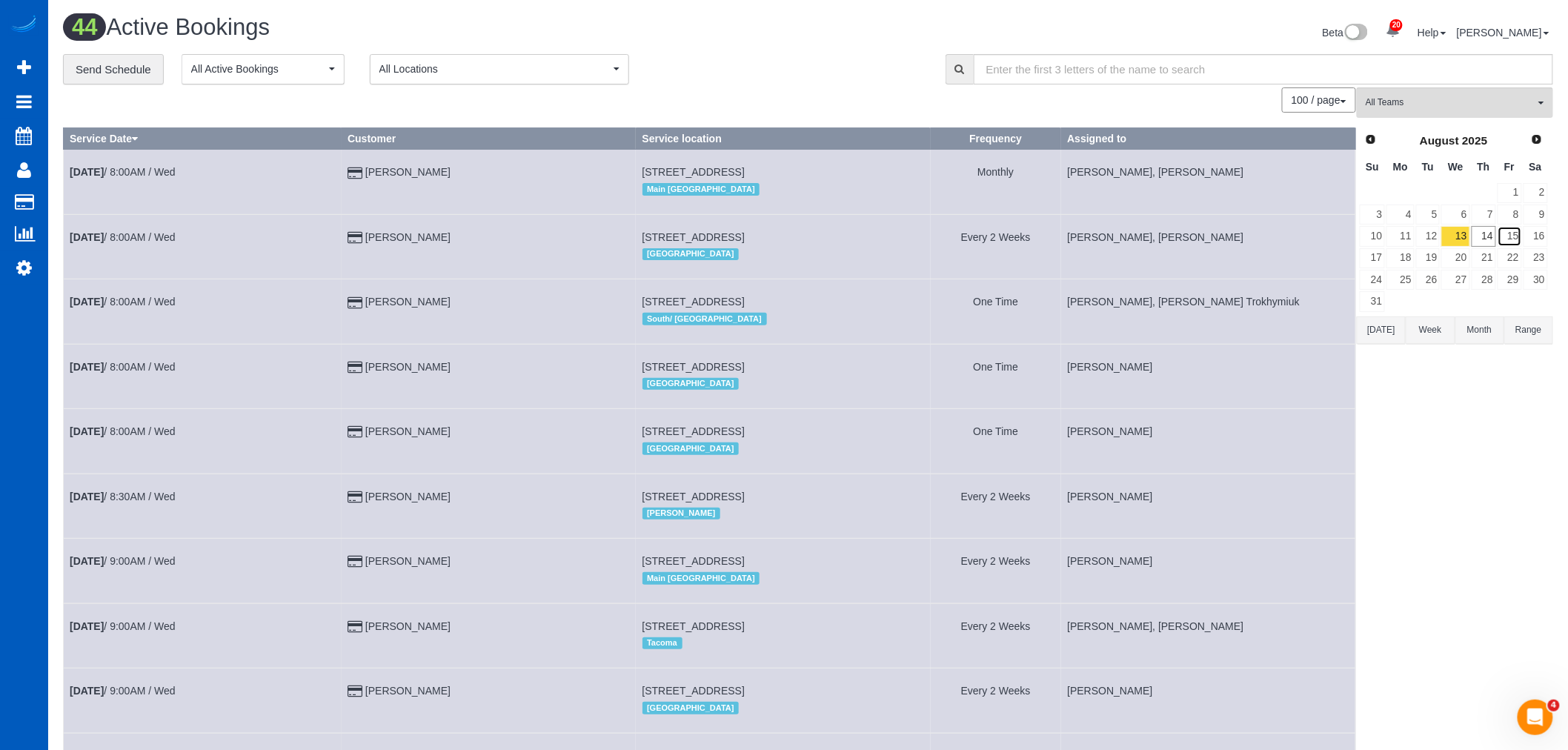
click at [1504, 228] on link "15" at bounding box center [1510, 236] width 25 height 20
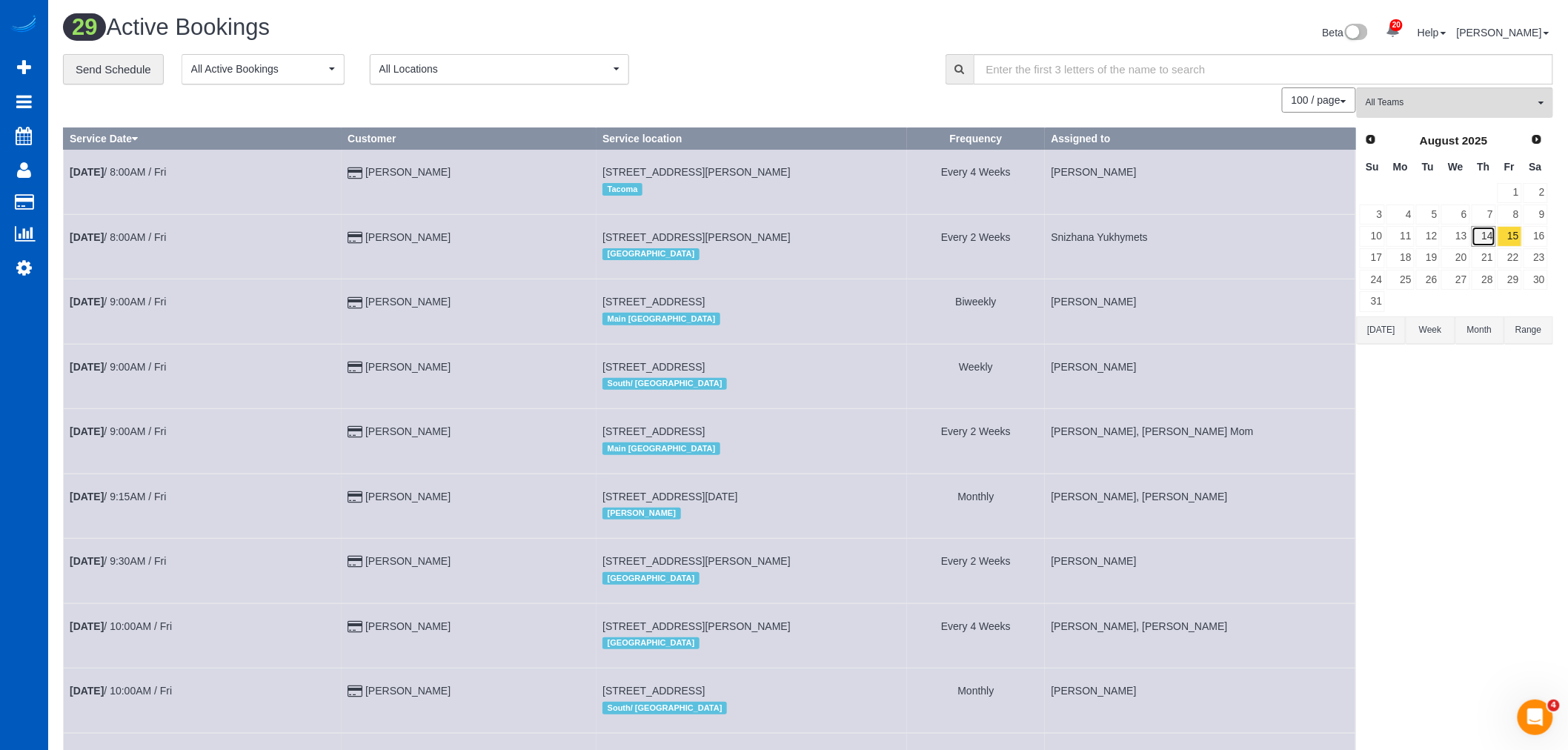
click at [1491, 246] on link "14" at bounding box center [1484, 236] width 25 height 20
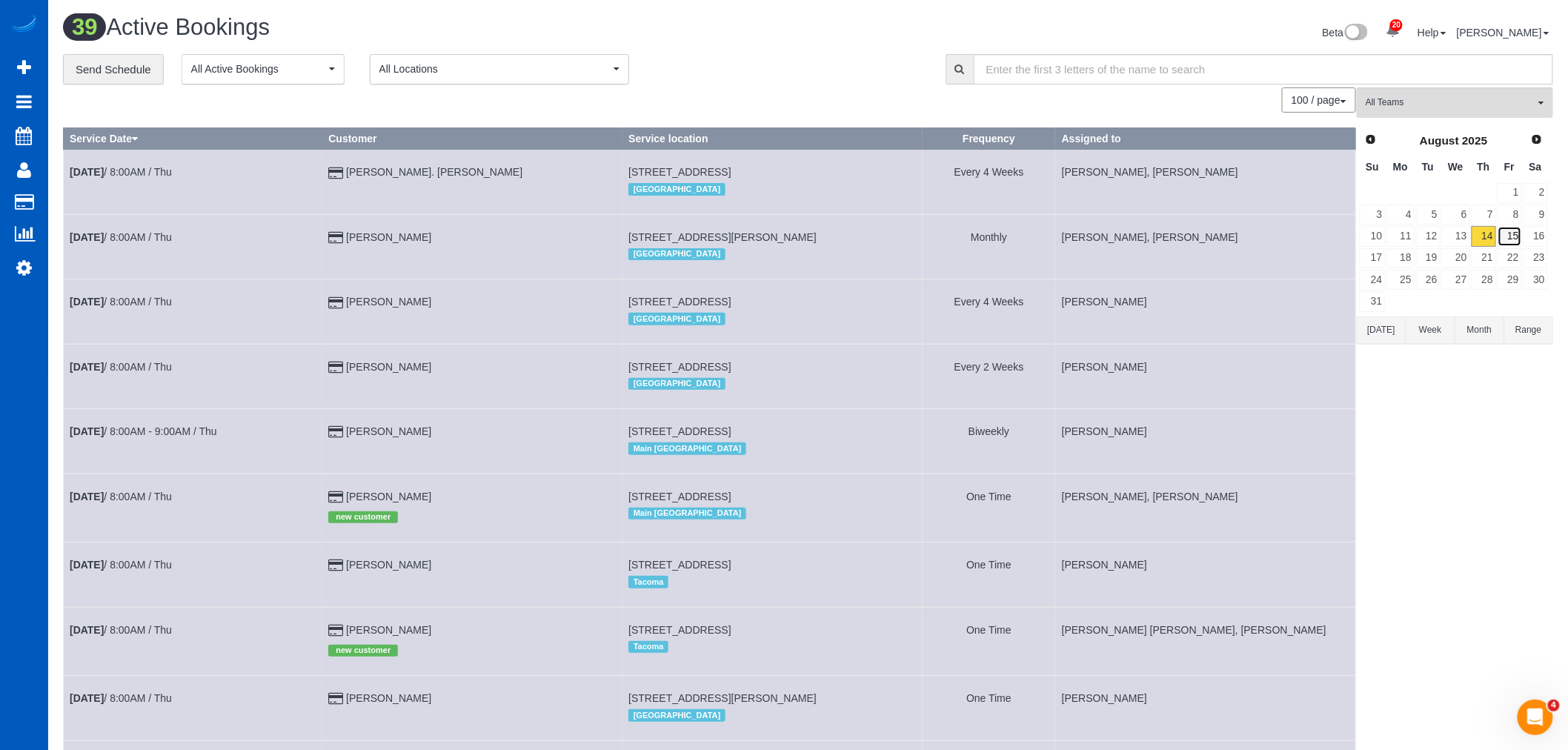
click at [1517, 244] on link "15" at bounding box center [1510, 236] width 25 height 20
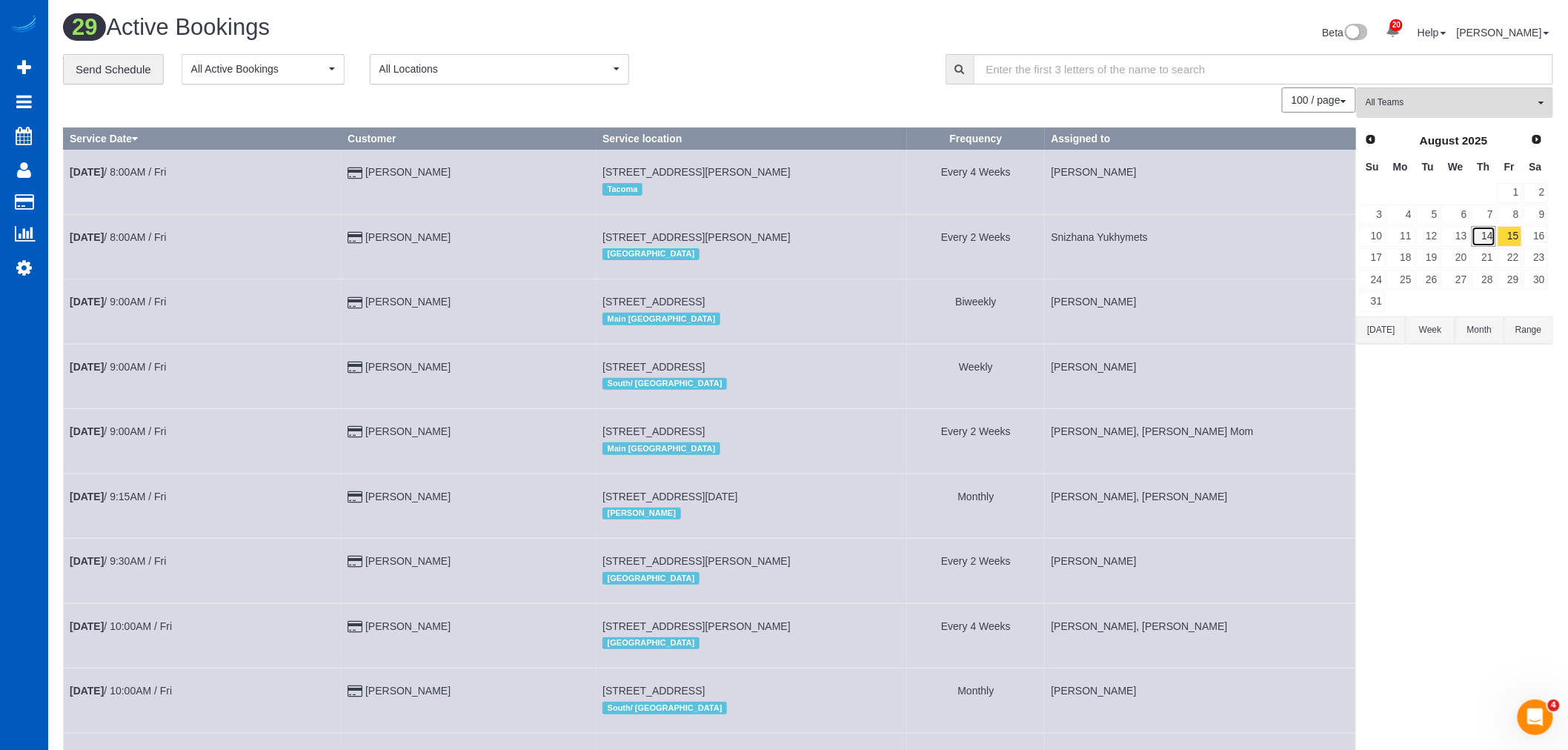
click at [1488, 237] on link "14" at bounding box center [1484, 236] width 25 height 20
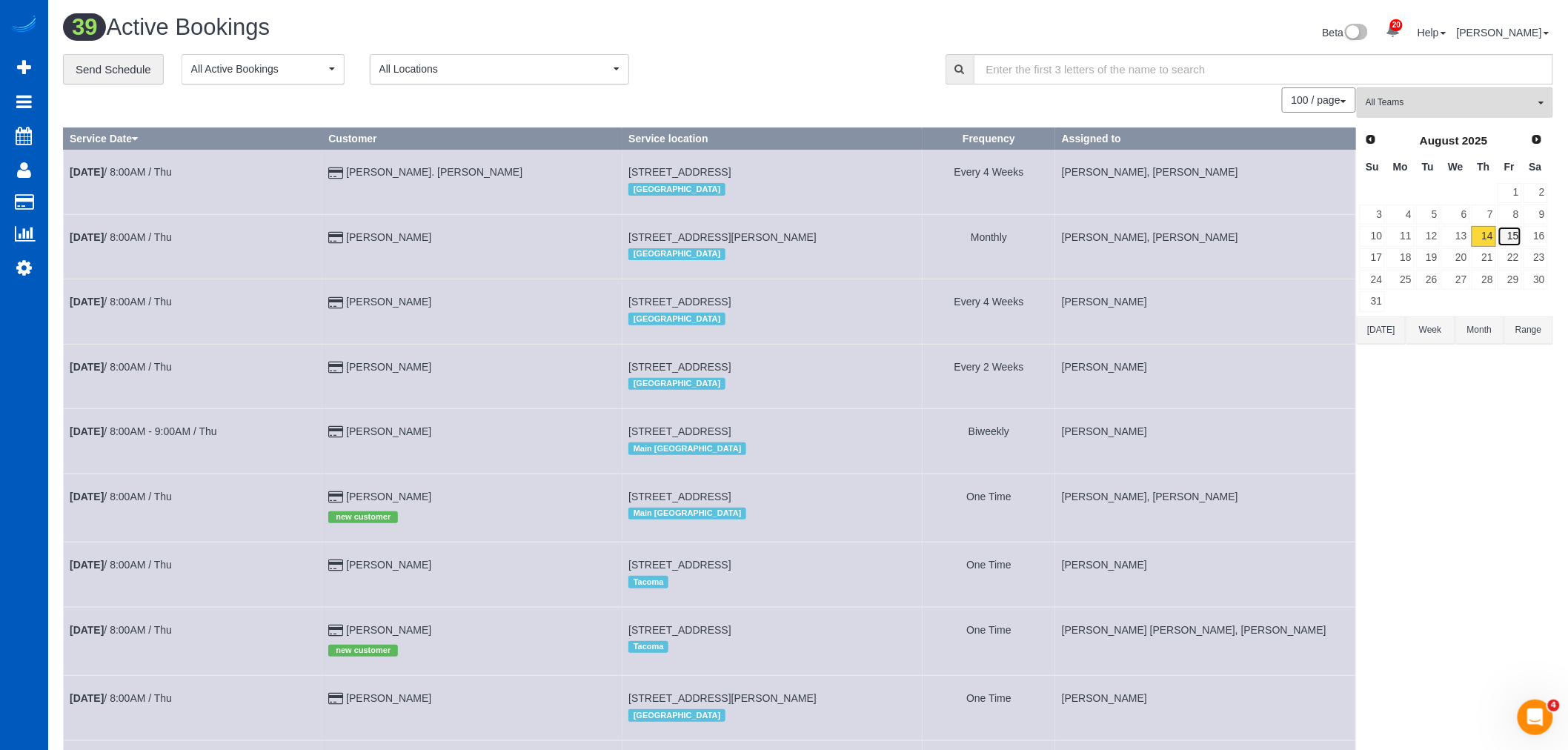
click at [1509, 235] on link "15" at bounding box center [1510, 236] width 25 height 20
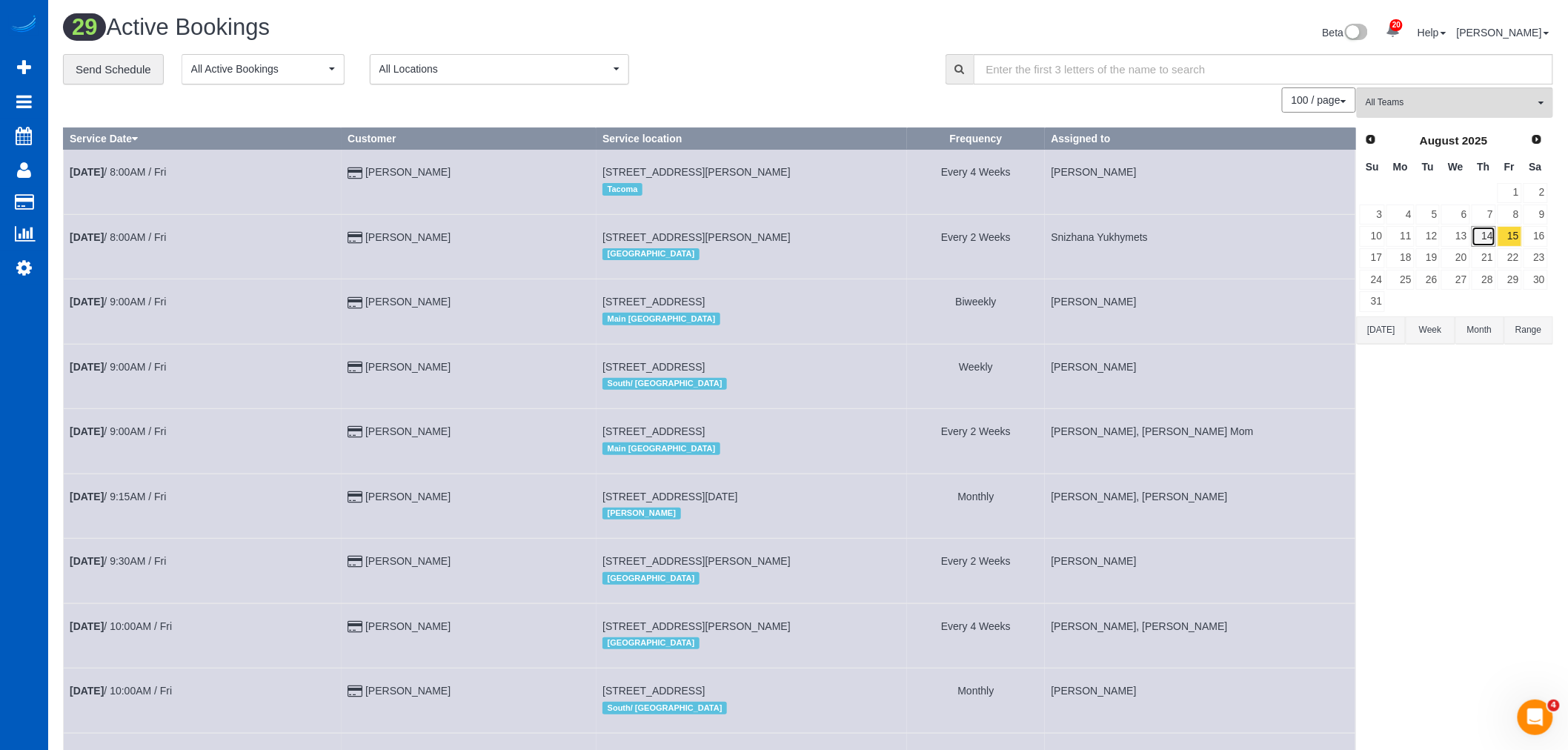
click at [1495, 240] on link "14" at bounding box center [1484, 236] width 25 height 20
click at [1510, 241] on link "15" at bounding box center [1510, 236] width 25 height 20
click at [1488, 246] on link "14" at bounding box center [1484, 236] width 25 height 20
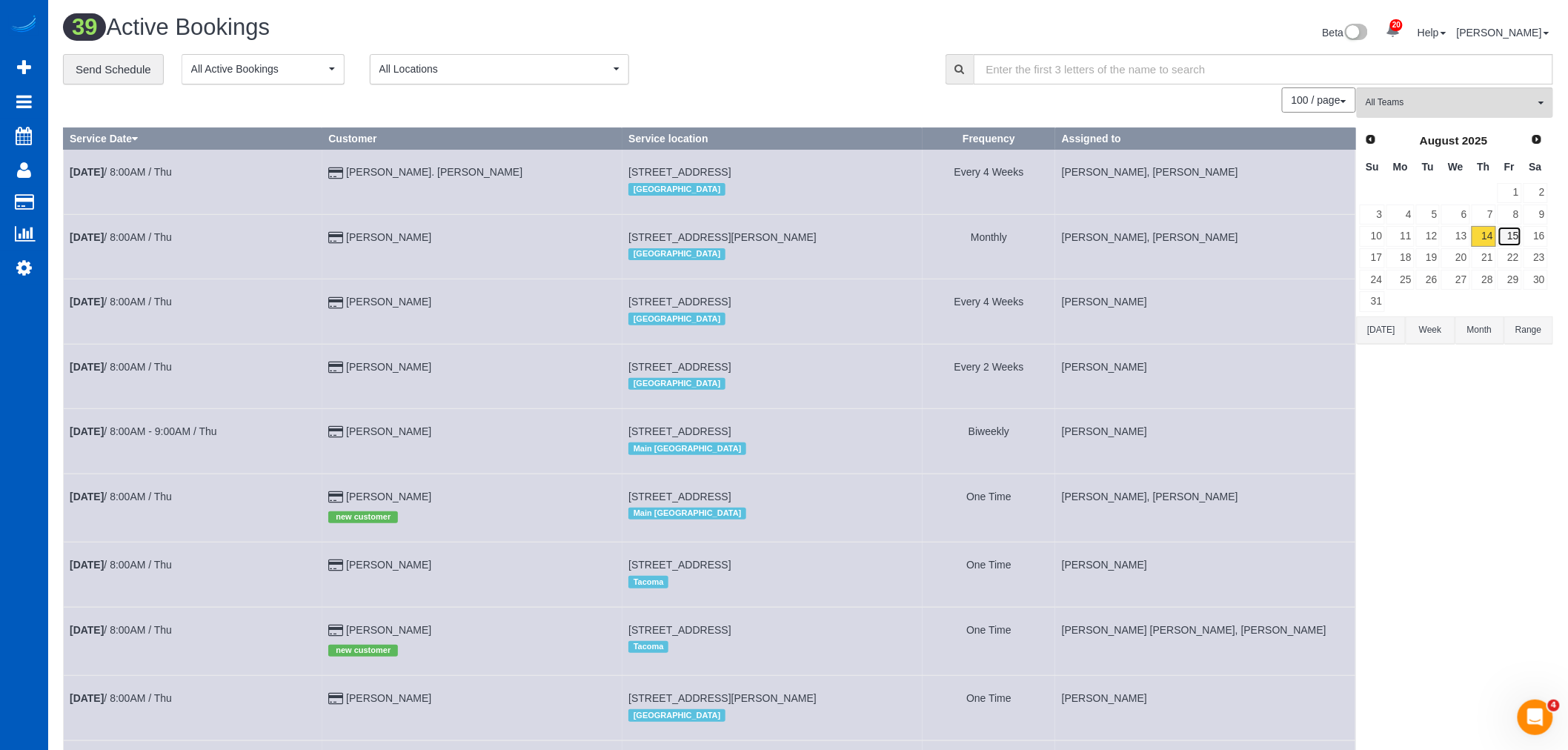
click at [1509, 242] on link "15" at bounding box center [1510, 236] width 25 height 20
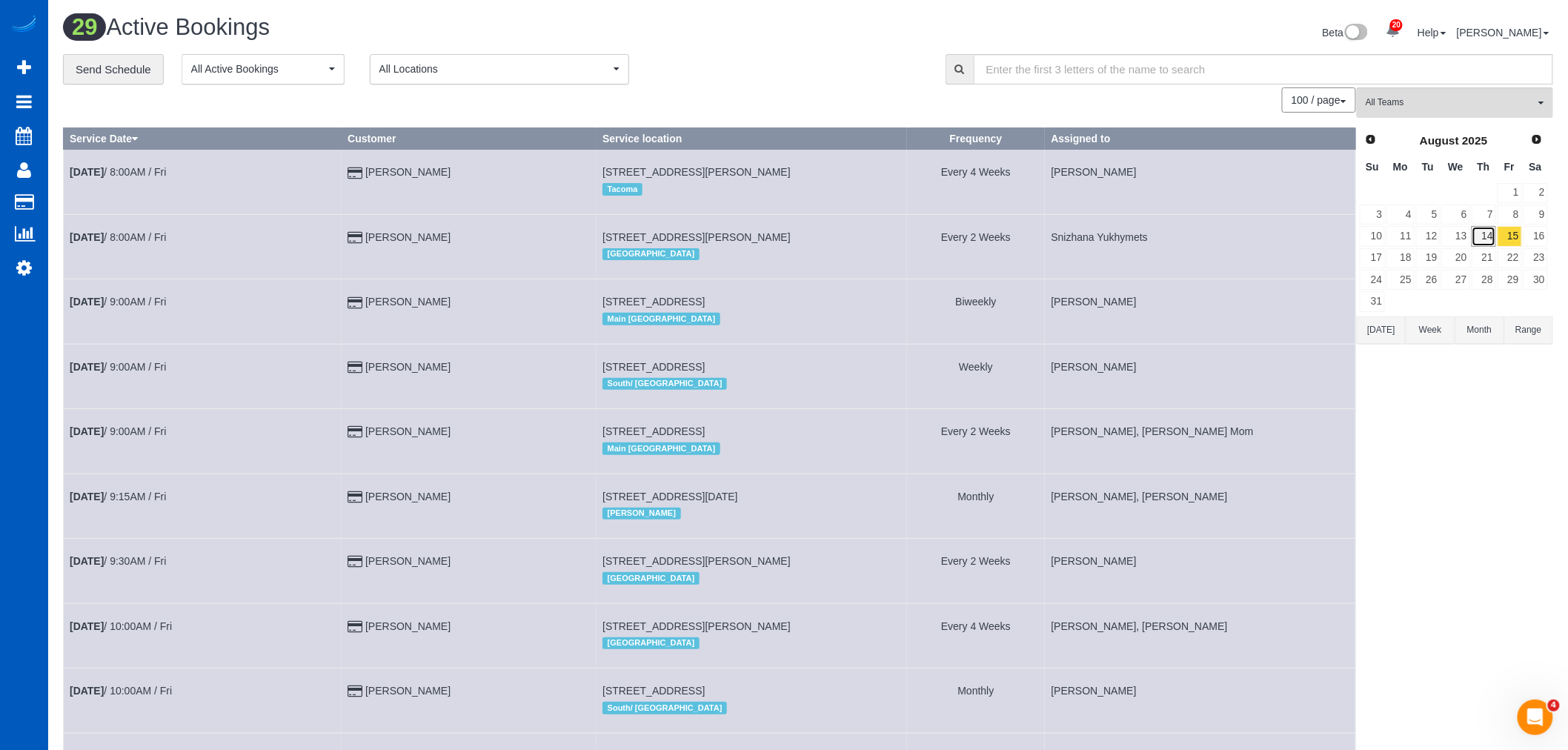
click at [1479, 235] on link "14" at bounding box center [1484, 236] width 25 height 20
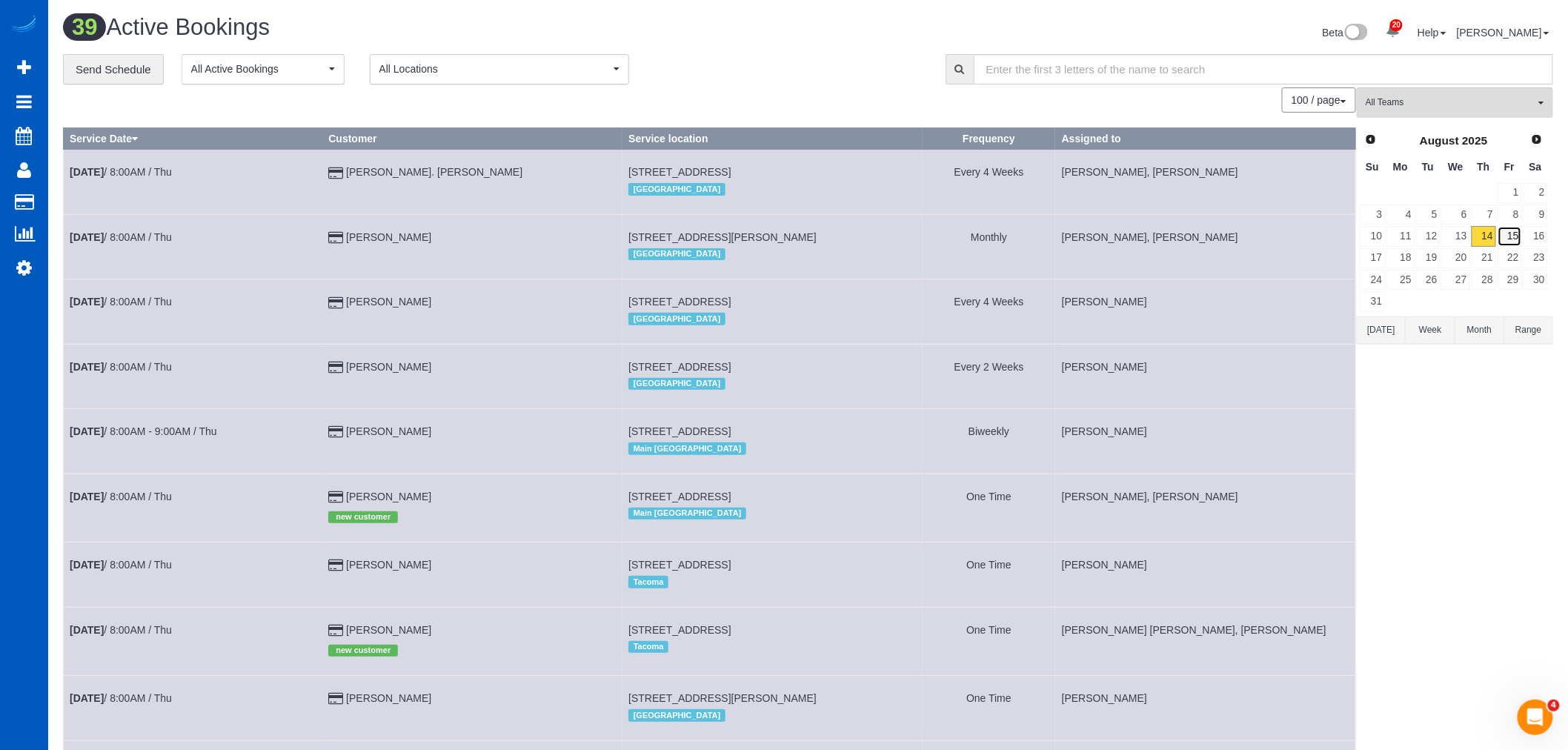
click at [1504, 237] on link "15" at bounding box center [1510, 236] width 25 height 20
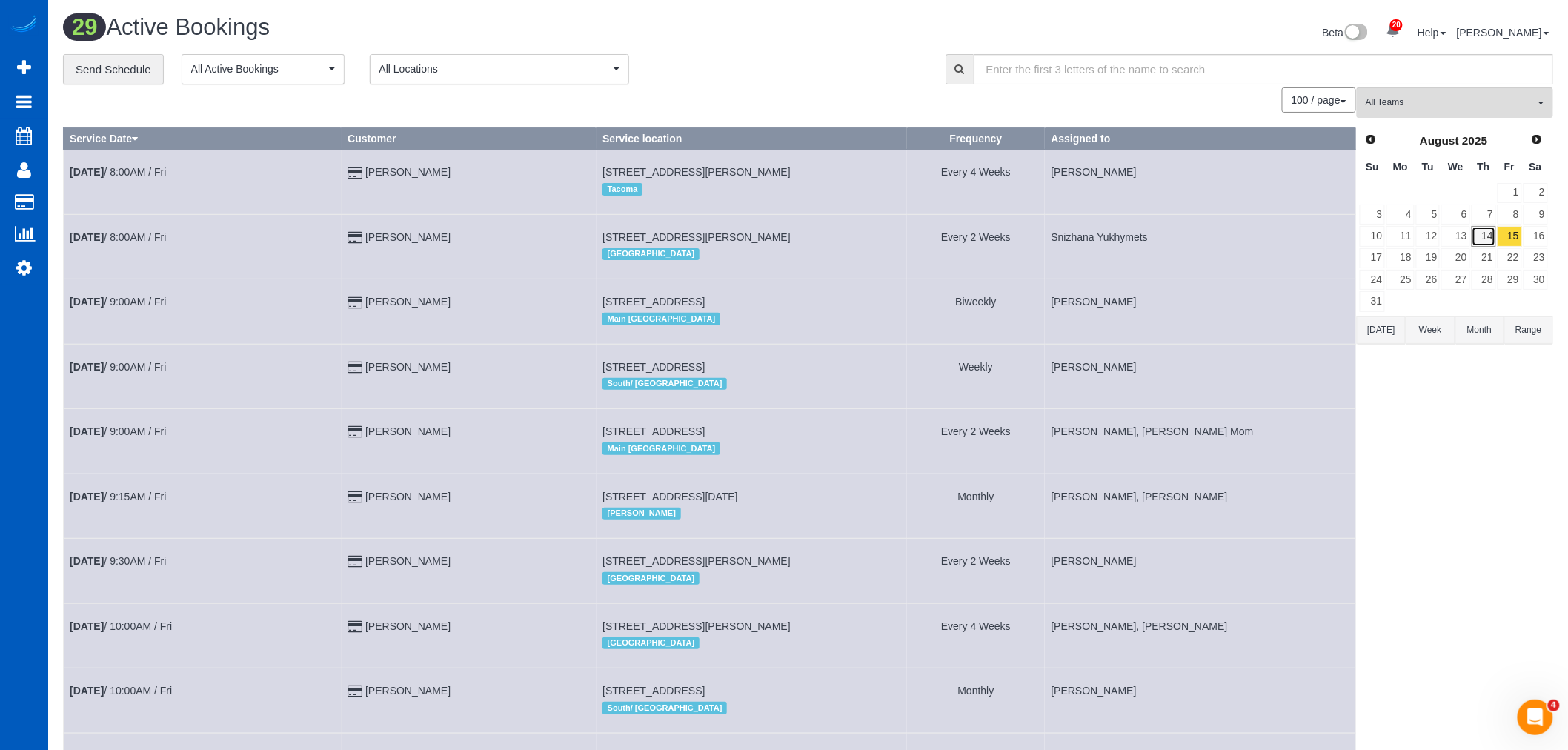
click at [1489, 240] on link "14" at bounding box center [1484, 236] width 25 height 20
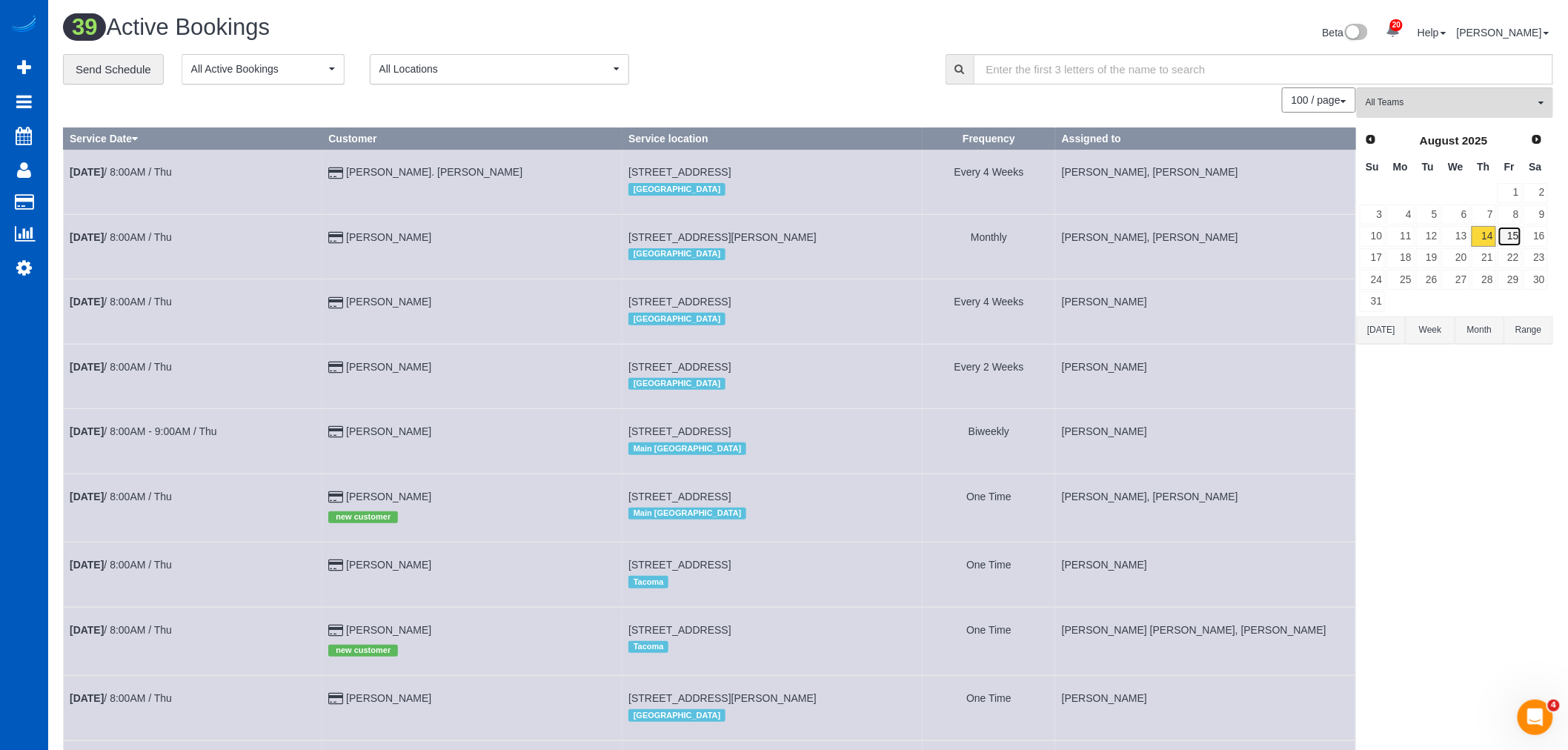
click at [1510, 240] on link "15" at bounding box center [1510, 236] width 25 height 20
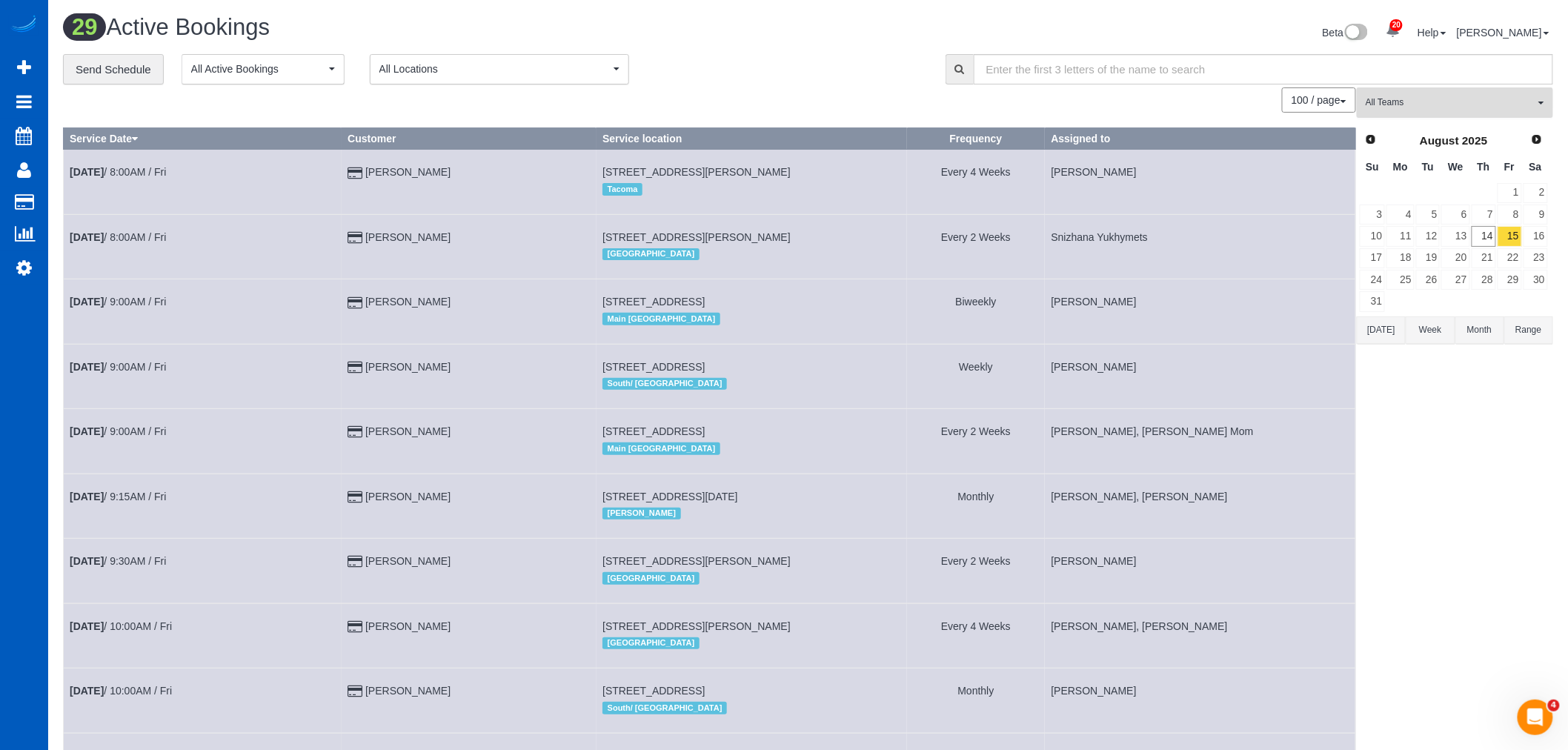
click at [1449, 116] on button "All Teams" at bounding box center [1455, 103] width 196 height 31
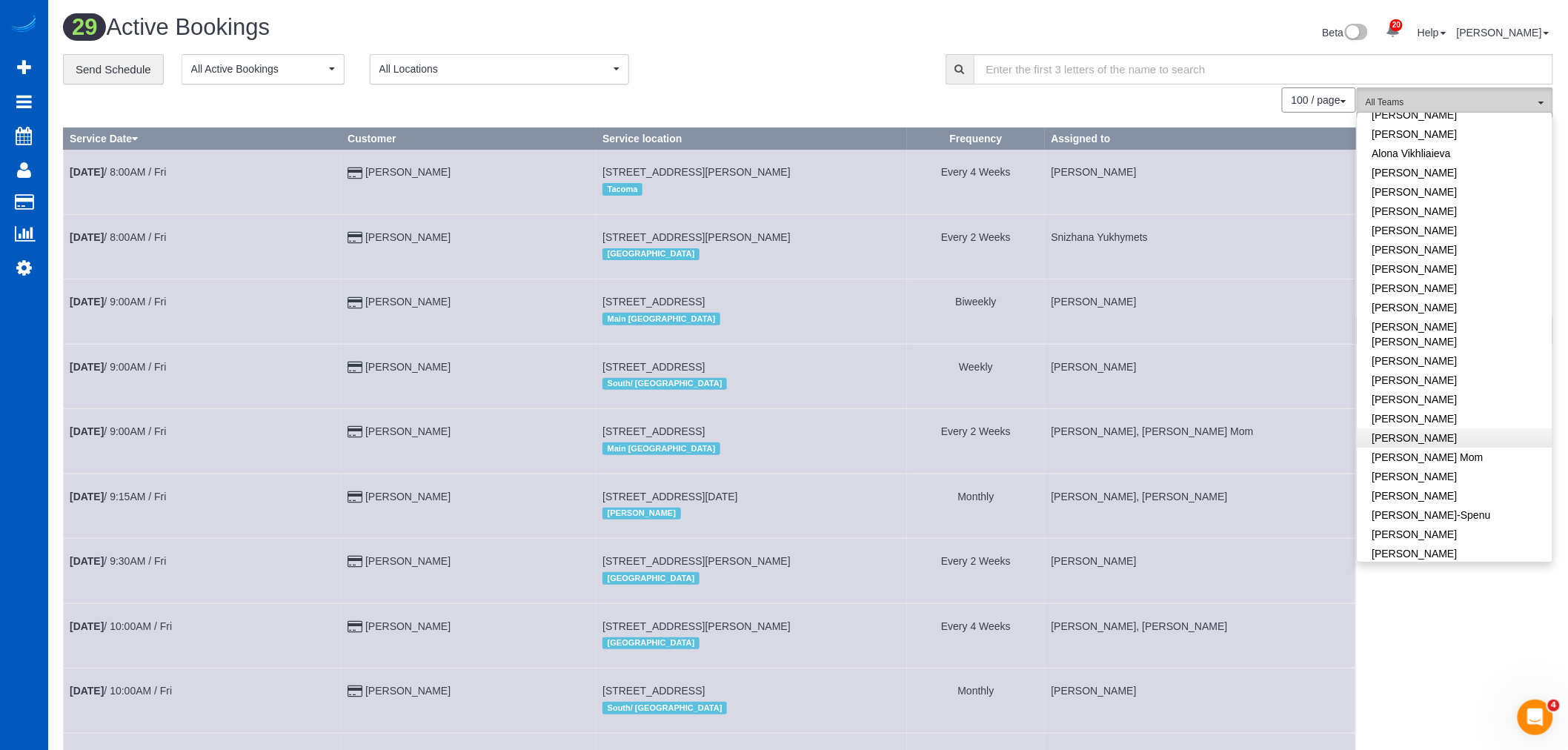
scroll to position [62, 0]
click at [1432, 545] on link "Ivanna Markintovych" at bounding box center [1455, 554] width 195 height 19
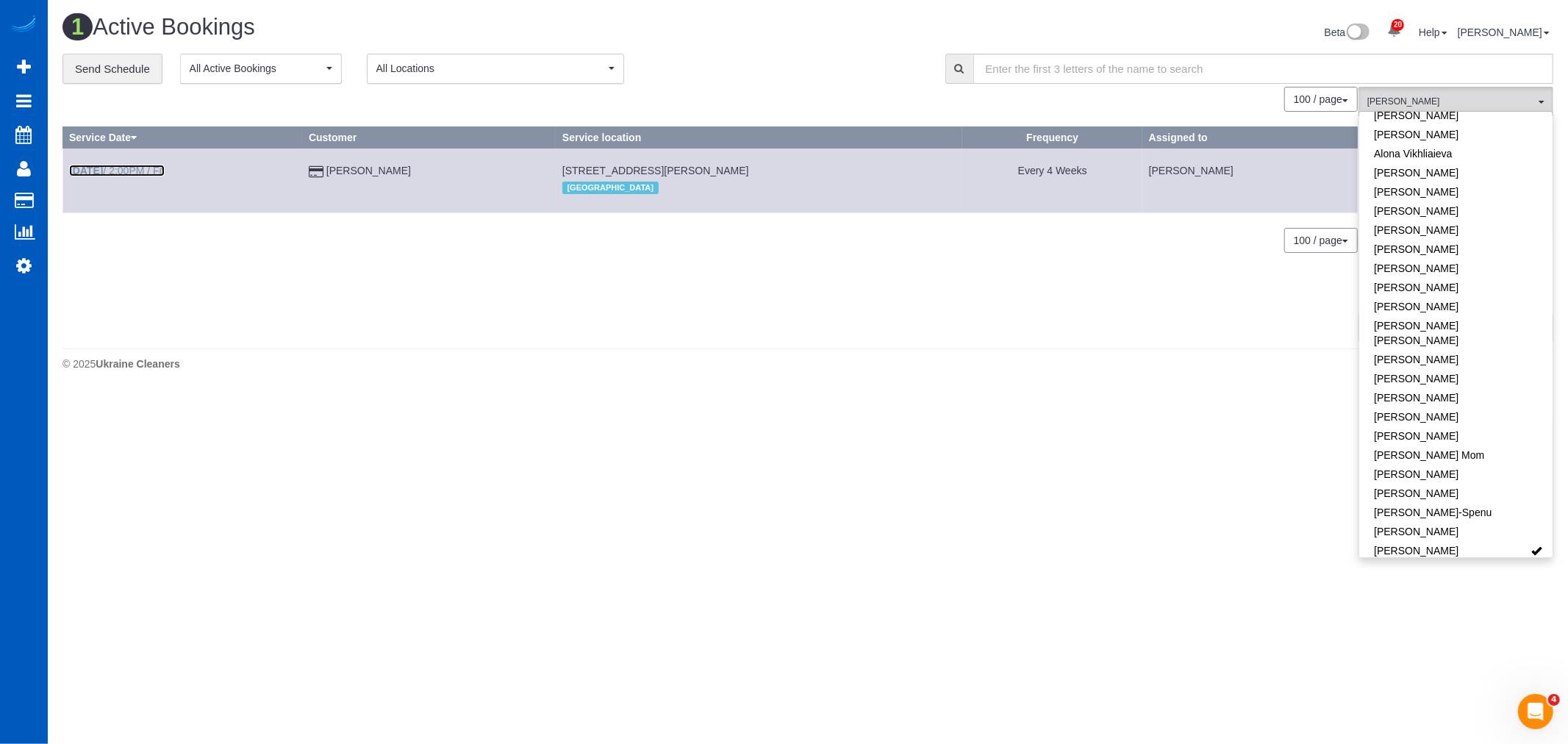
click at [122, 171] on link "Aug 15th / 2:00PM / Fri" at bounding box center [117, 170] width 95 height 12
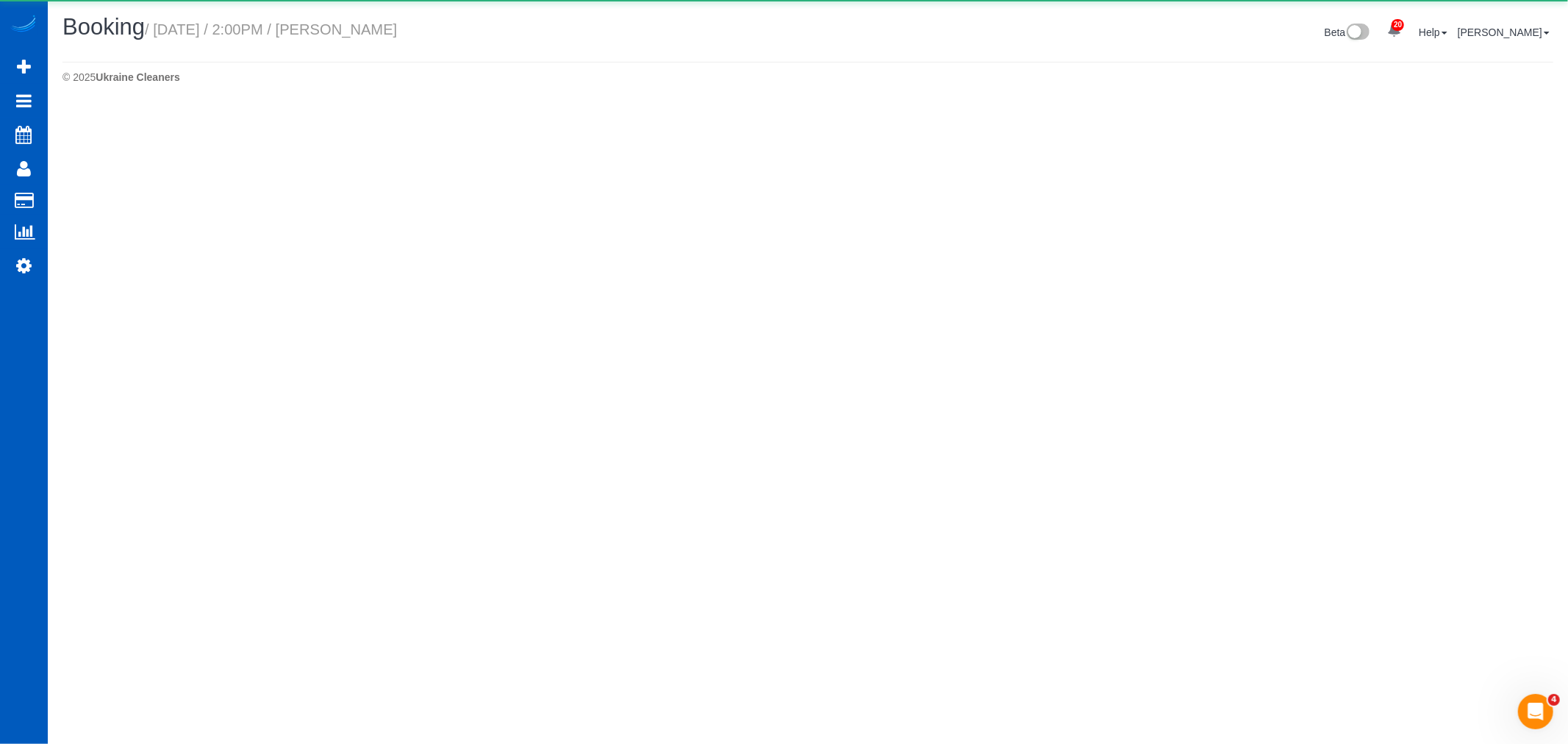
select select "CO"
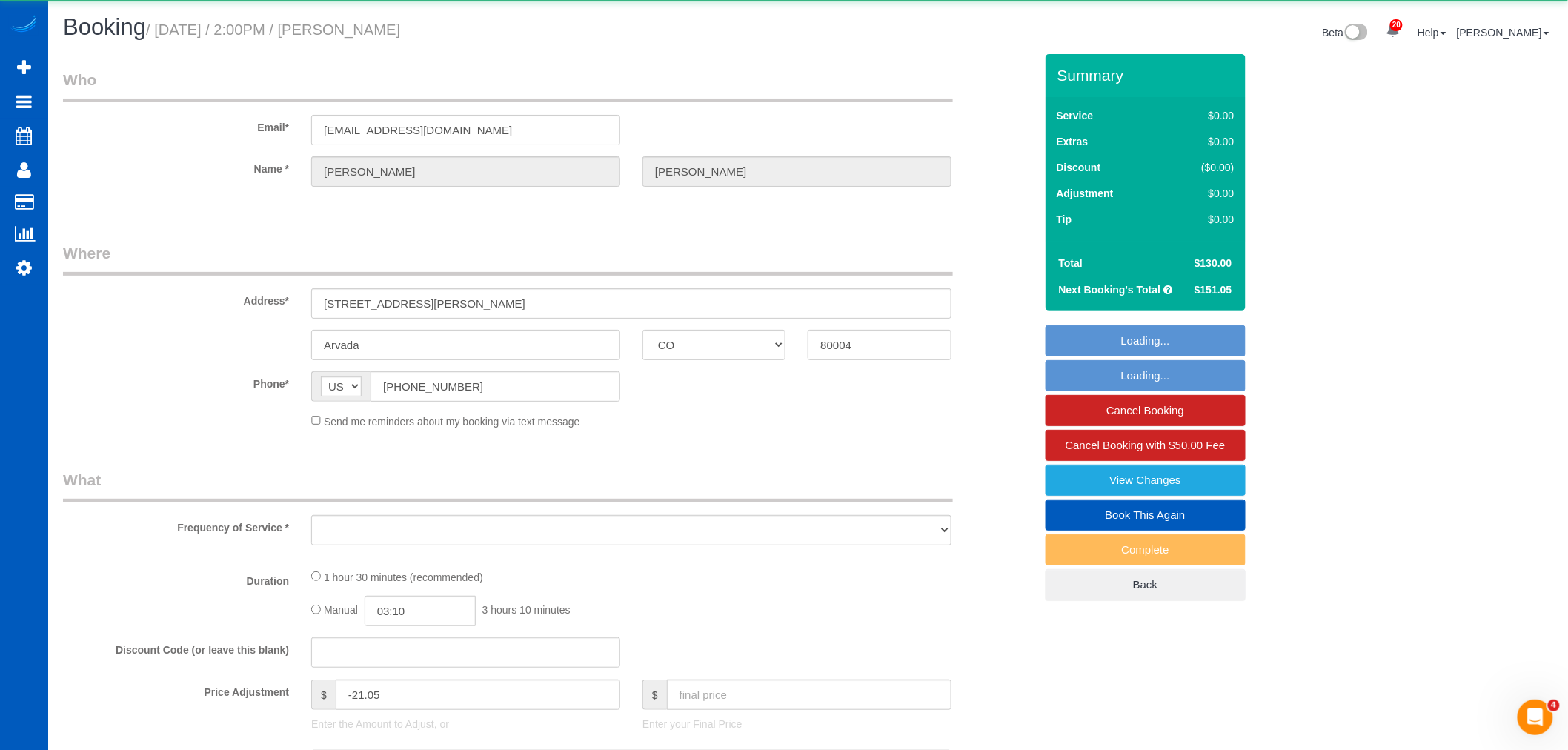
select select "object:15711"
select select "string:fspay-c8a0c354-7515-47f9-aaea-a47062ca881a"
select select "199"
select select "2"
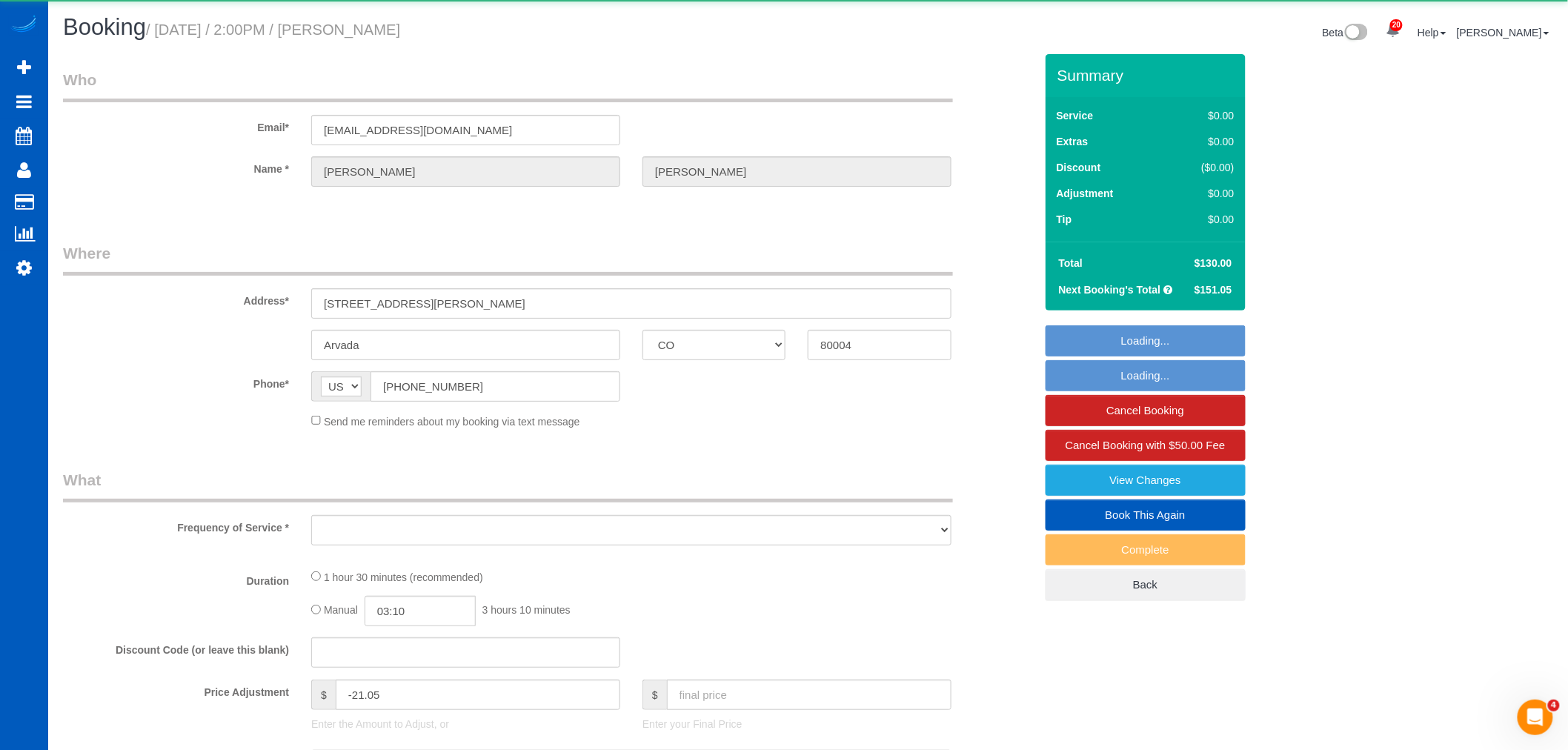
select select "spot37"
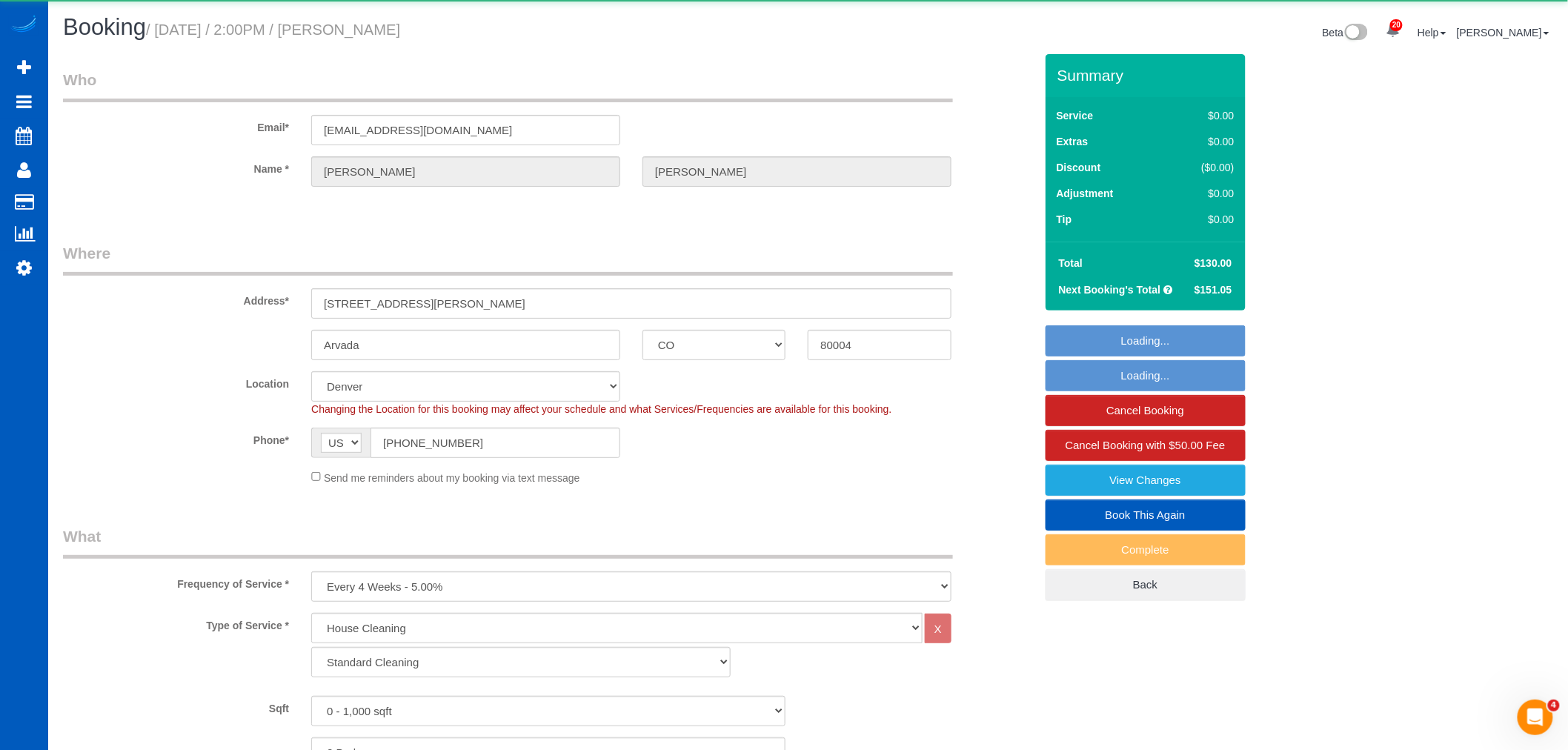
select select "2"
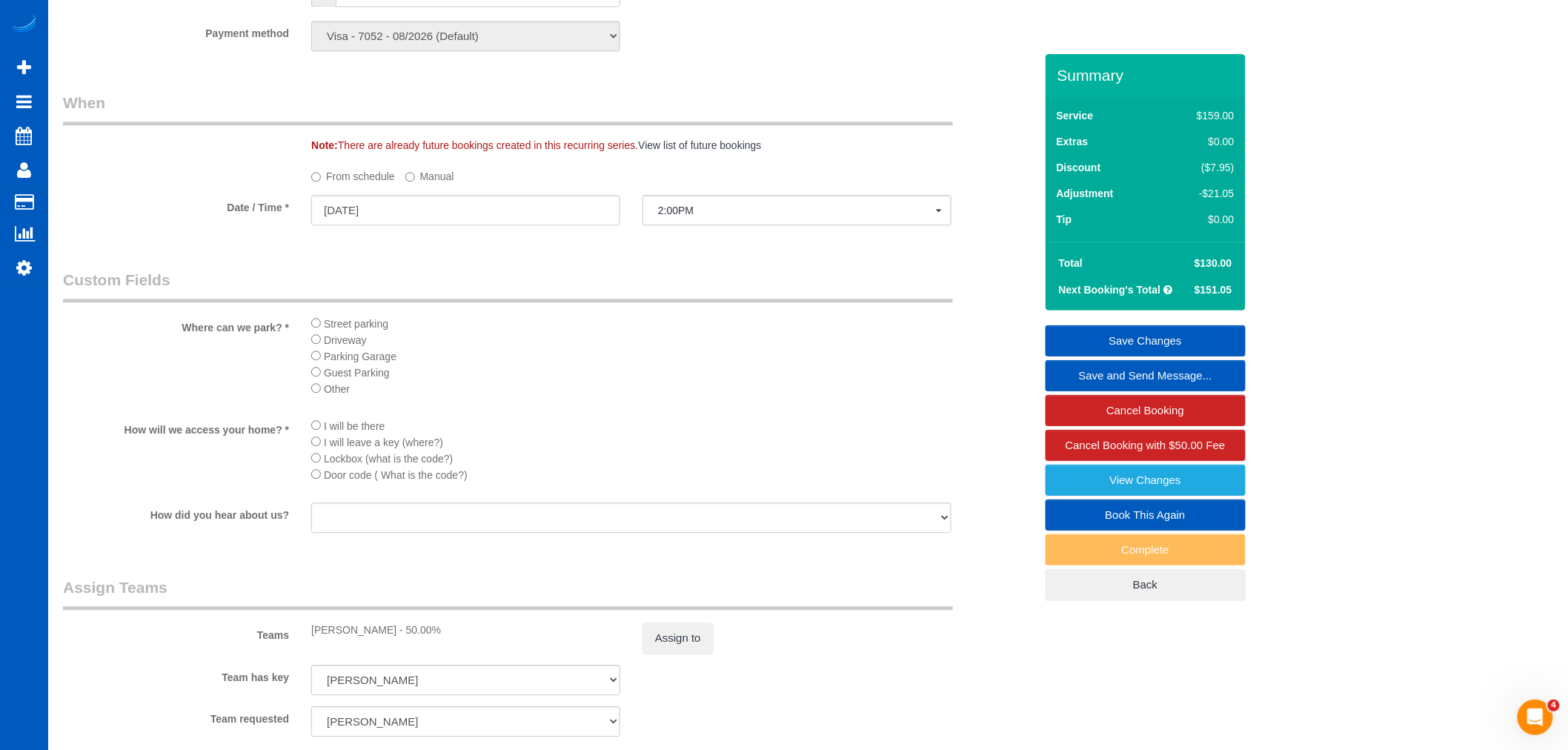
scroll to position [1812, 0]
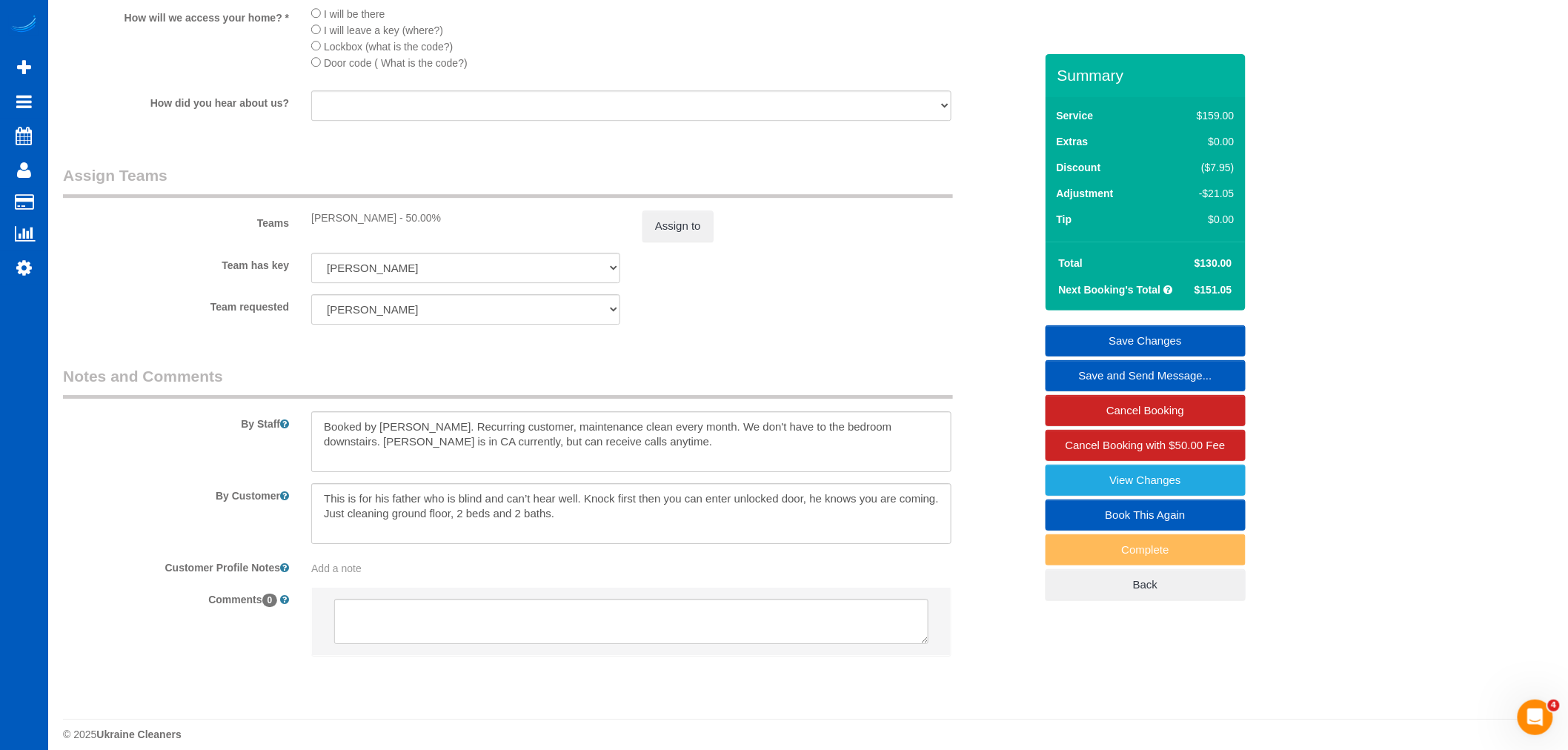
click at [671, 264] on sui-booking-teams "Teams Ivanna Markintovych - 50.00% Assign to Team has key Ivanna Markintovych E…" at bounding box center [548, 244] width 972 height 160
click at [692, 242] on button "Assign to" at bounding box center [678, 226] width 71 height 31
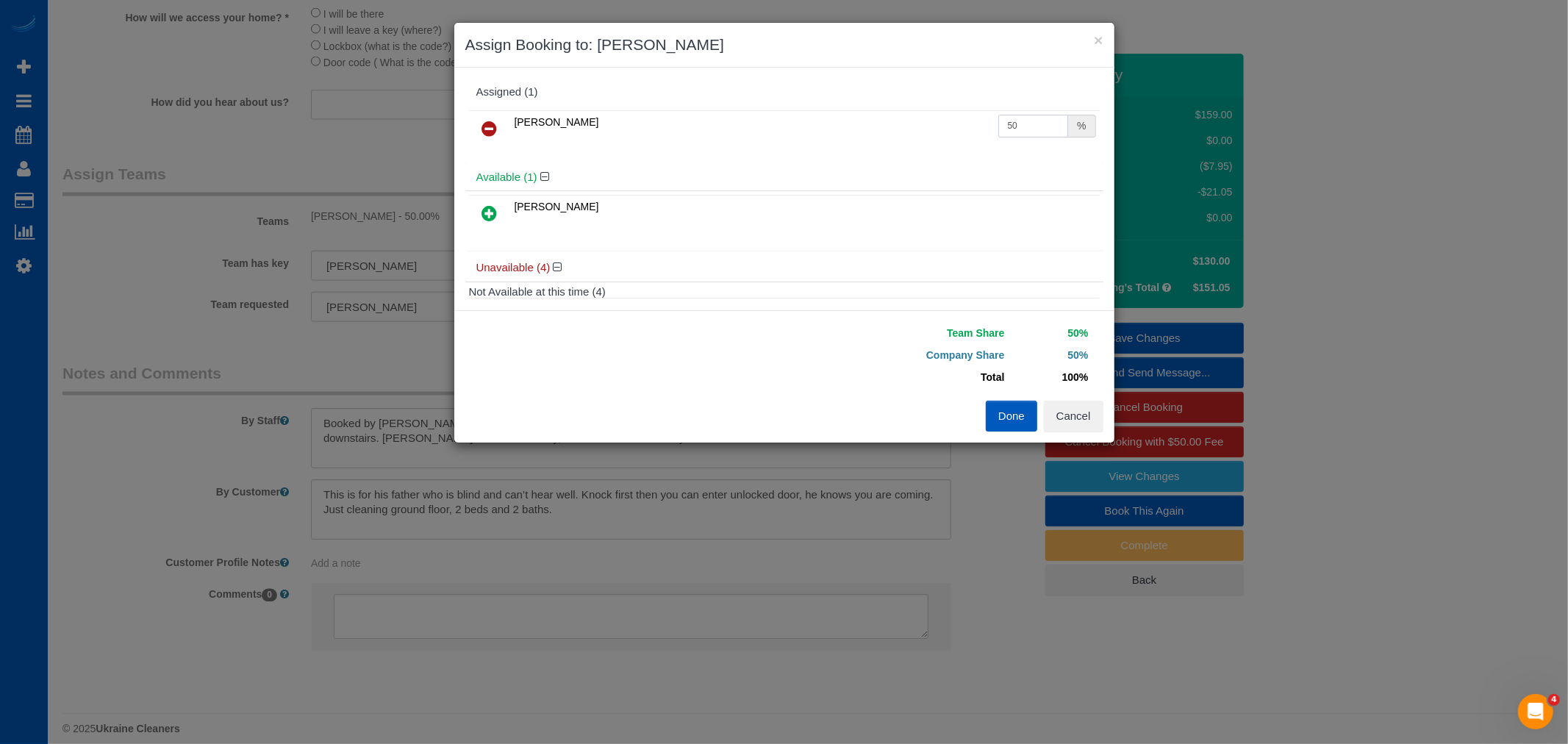
drag, startPoint x: 1020, startPoint y: 122, endPoint x: 754, endPoint y: 132, distance: 266.2
click at [754, 132] on tr "Ivanna Markintovych 50 %" at bounding box center [784, 129] width 630 height 38
type input "64"
click at [1017, 408] on button "Done" at bounding box center [1011, 416] width 52 height 31
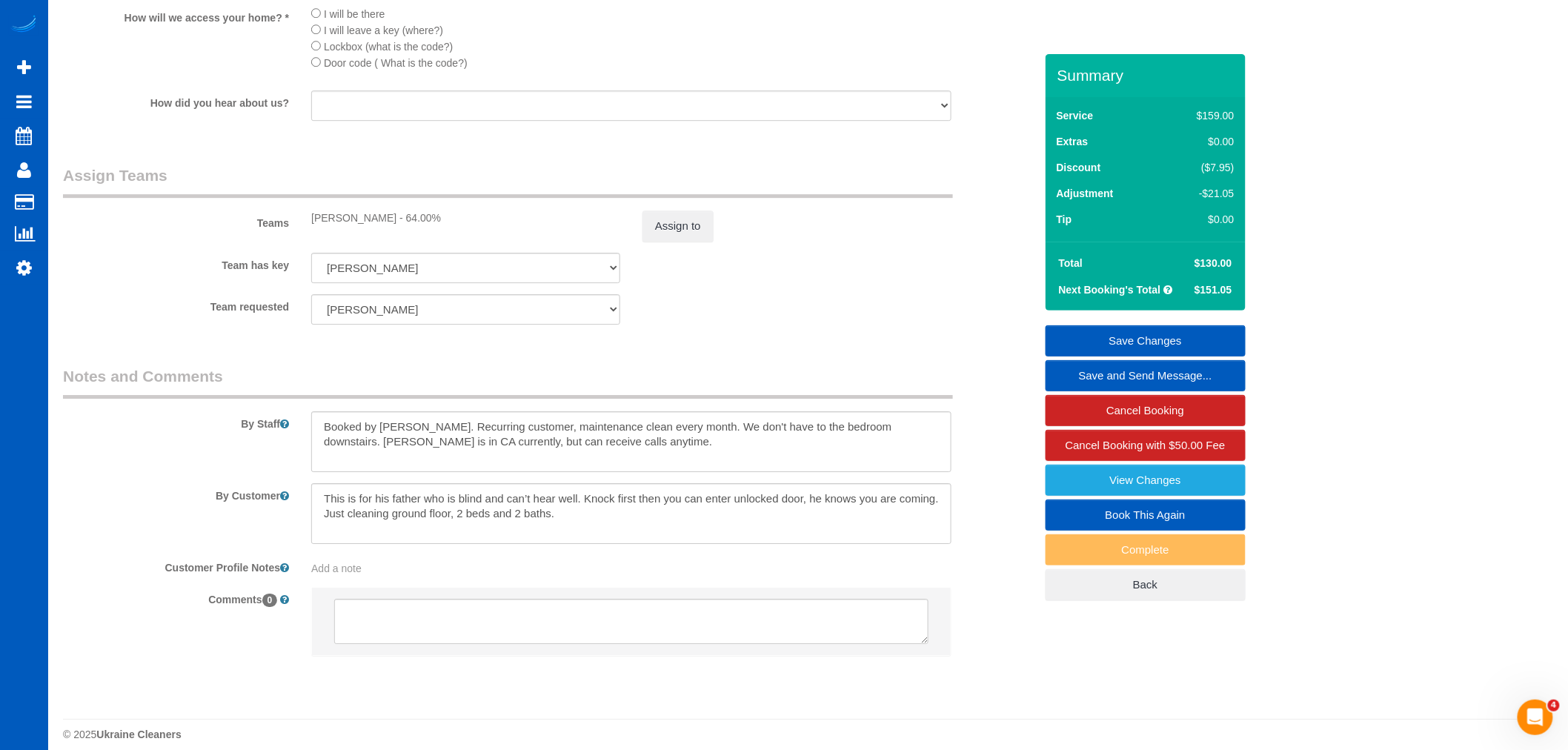
click at [1137, 335] on link "Save Changes" at bounding box center [1146, 341] width 200 height 31
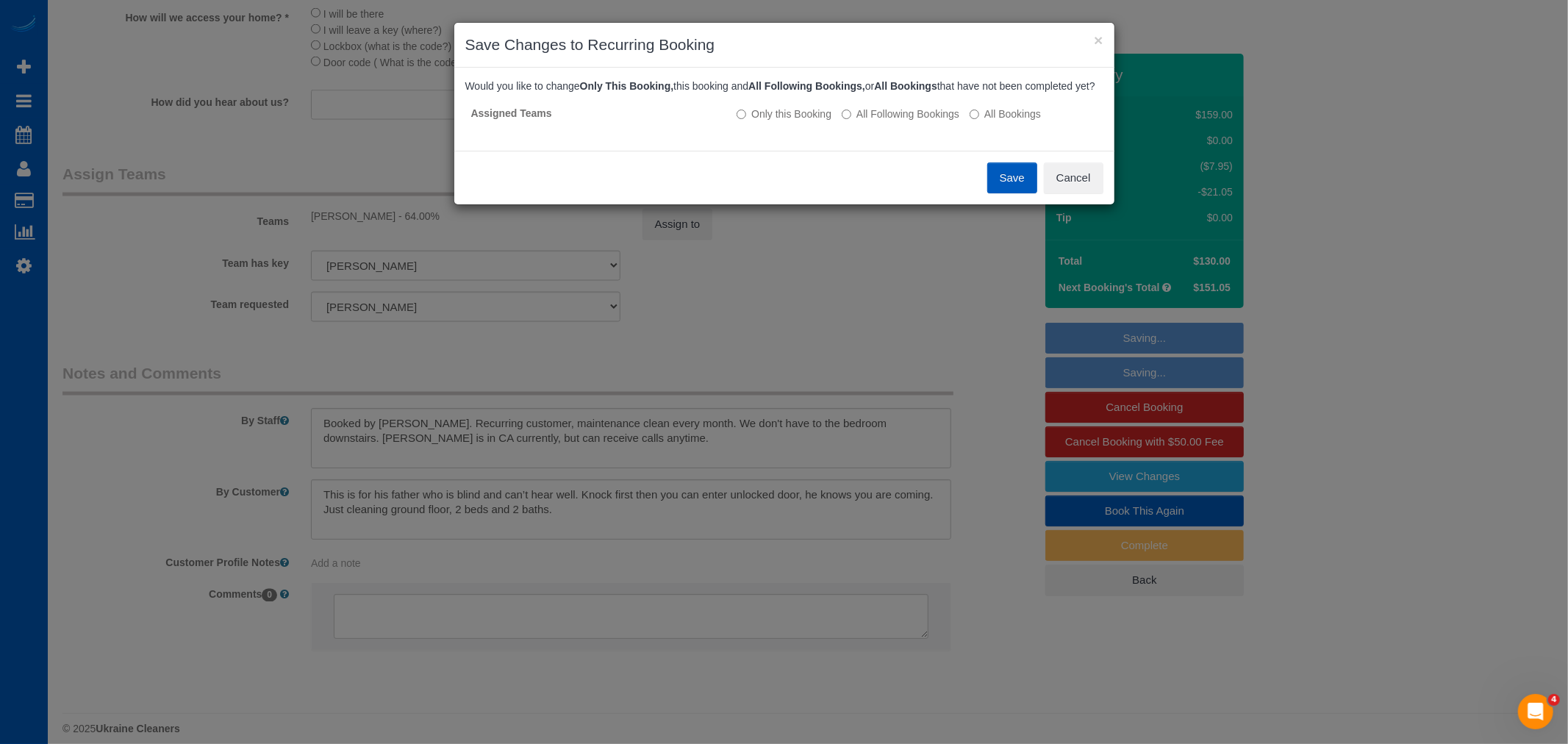
click at [1011, 188] on button "Save" at bounding box center [1012, 178] width 50 height 31
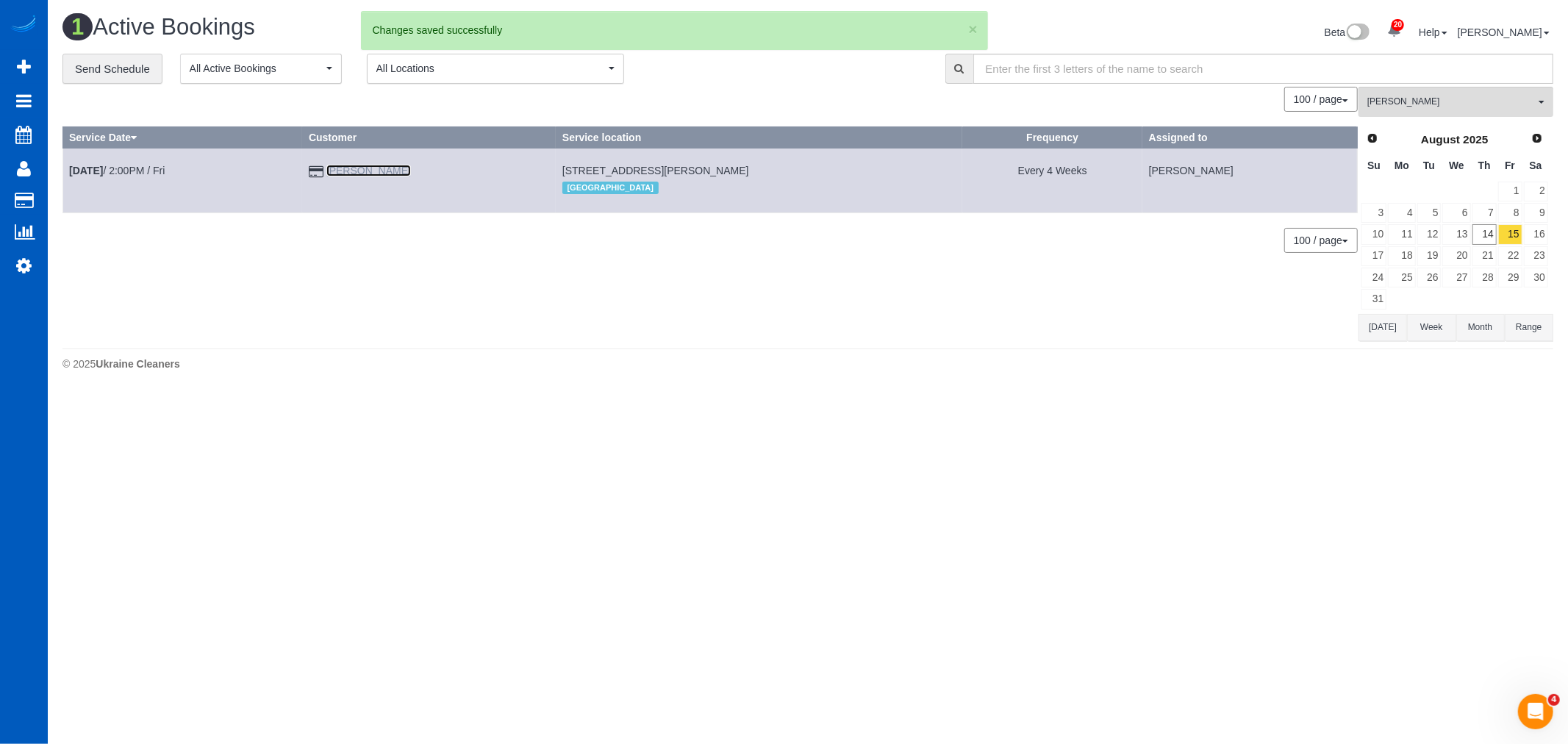
click at [393, 166] on link "Brian Boyer-Hoffman" at bounding box center [368, 170] width 85 height 12
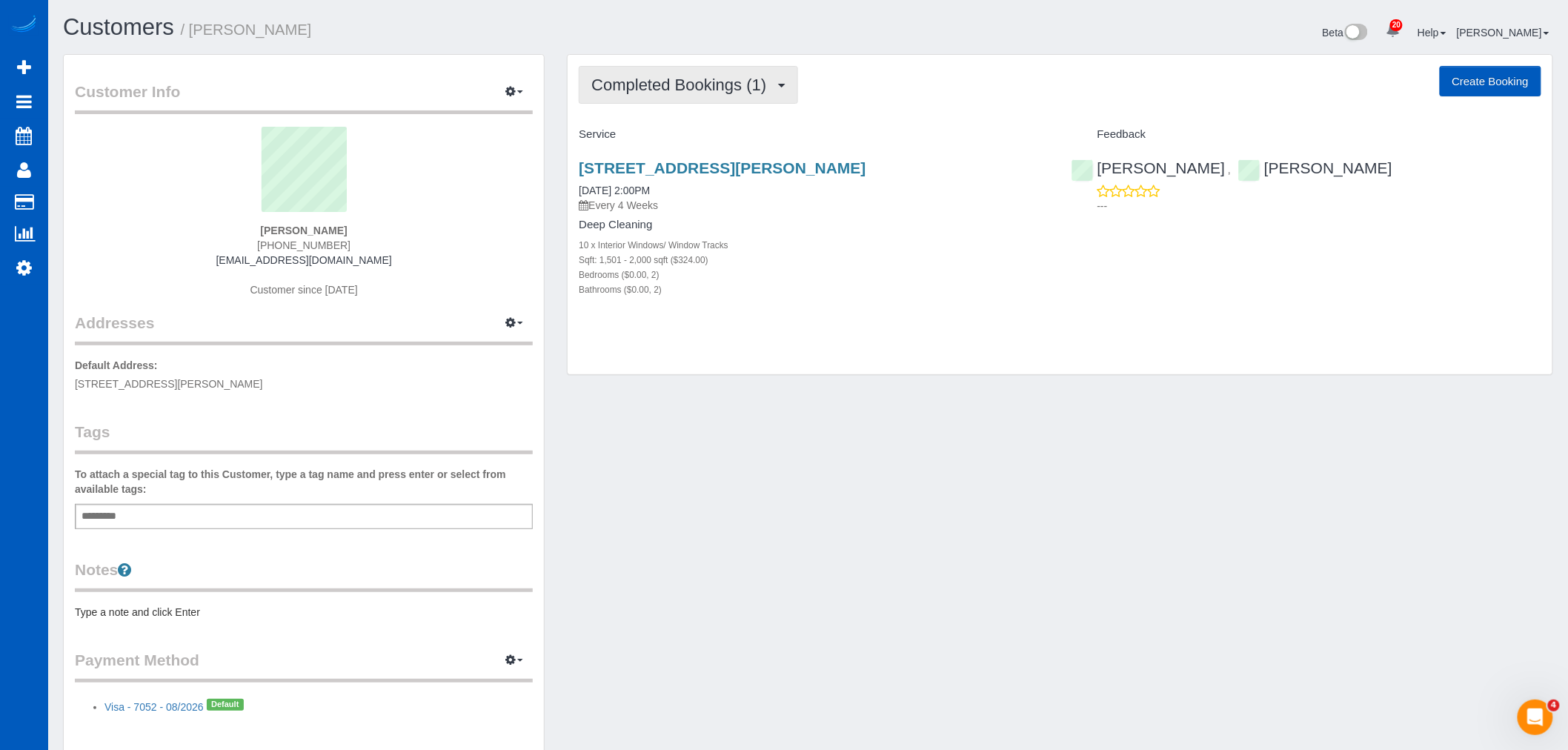
click at [692, 90] on span "Completed Bookings (1)" at bounding box center [683, 85] width 182 height 18
click at [663, 136] on link "Upcoming Bookings (12)" at bounding box center [657, 138] width 157 height 19
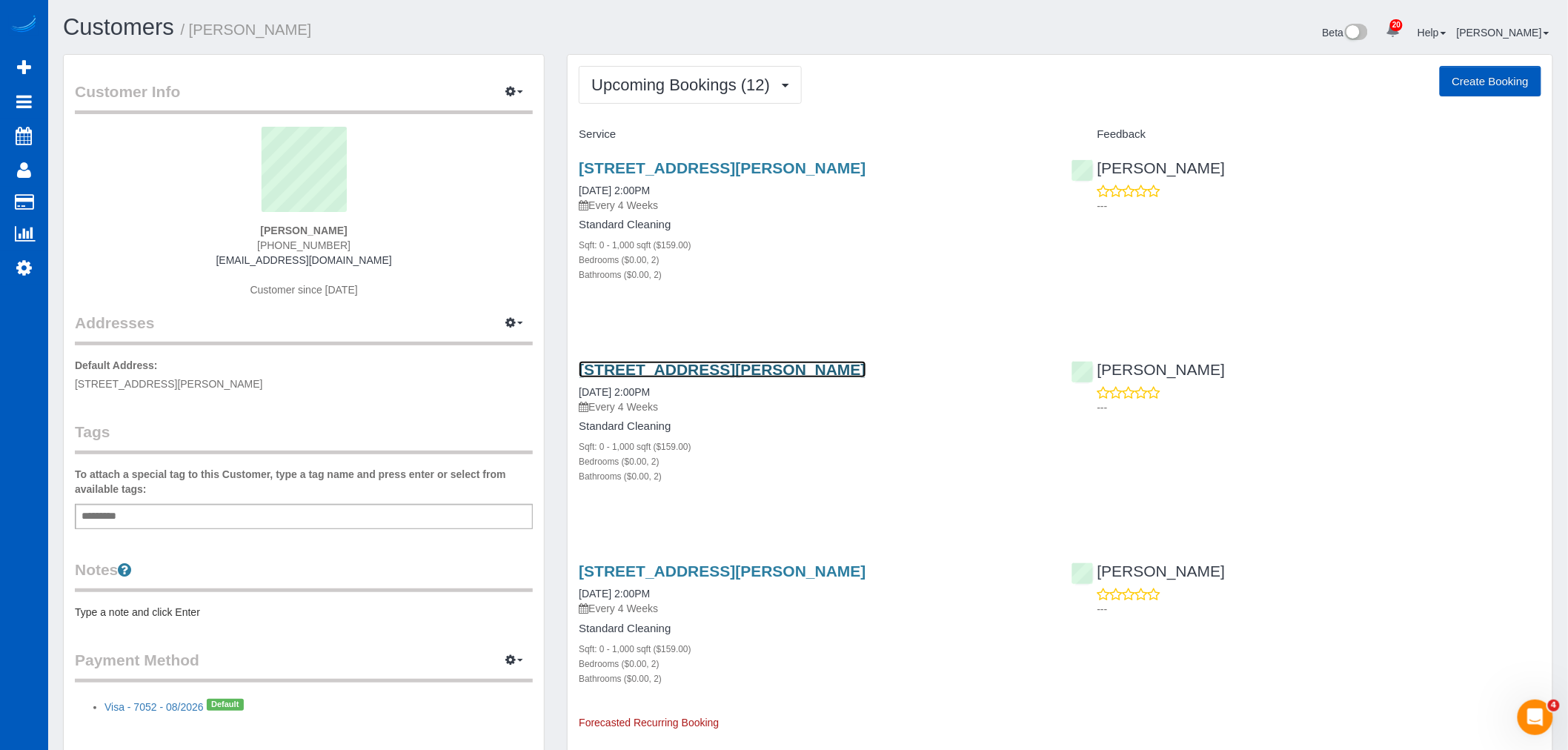
click at [645, 371] on link "6418 Newcomb St, Unit A, Arvada, CO 80004" at bounding box center [722, 370] width 287 height 17
click at [726, 82] on span "Upcoming Bookings (12)" at bounding box center [684, 85] width 186 height 18
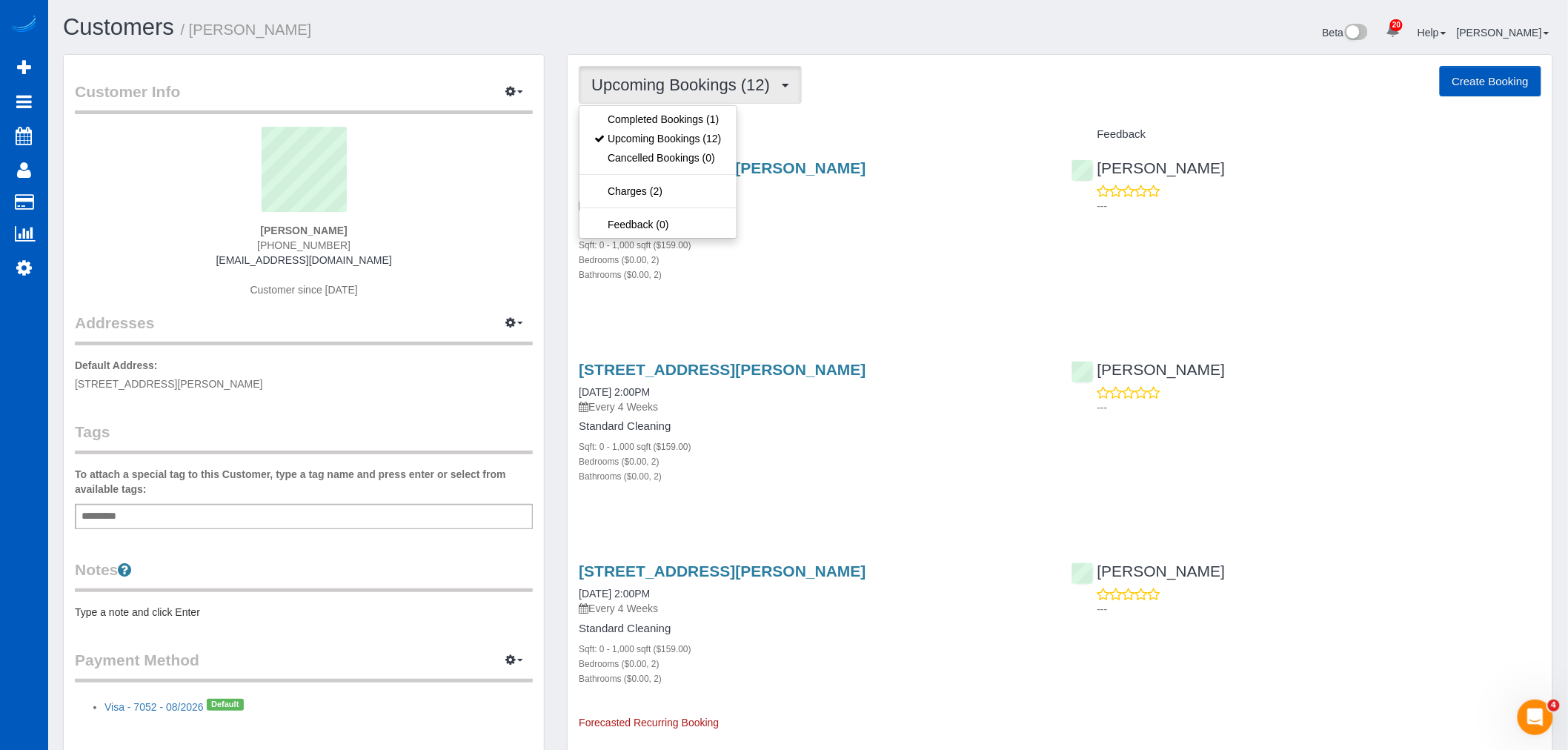
click at [789, 230] on h4 "Standard Cleaning" at bounding box center [813, 225] width 470 height 12
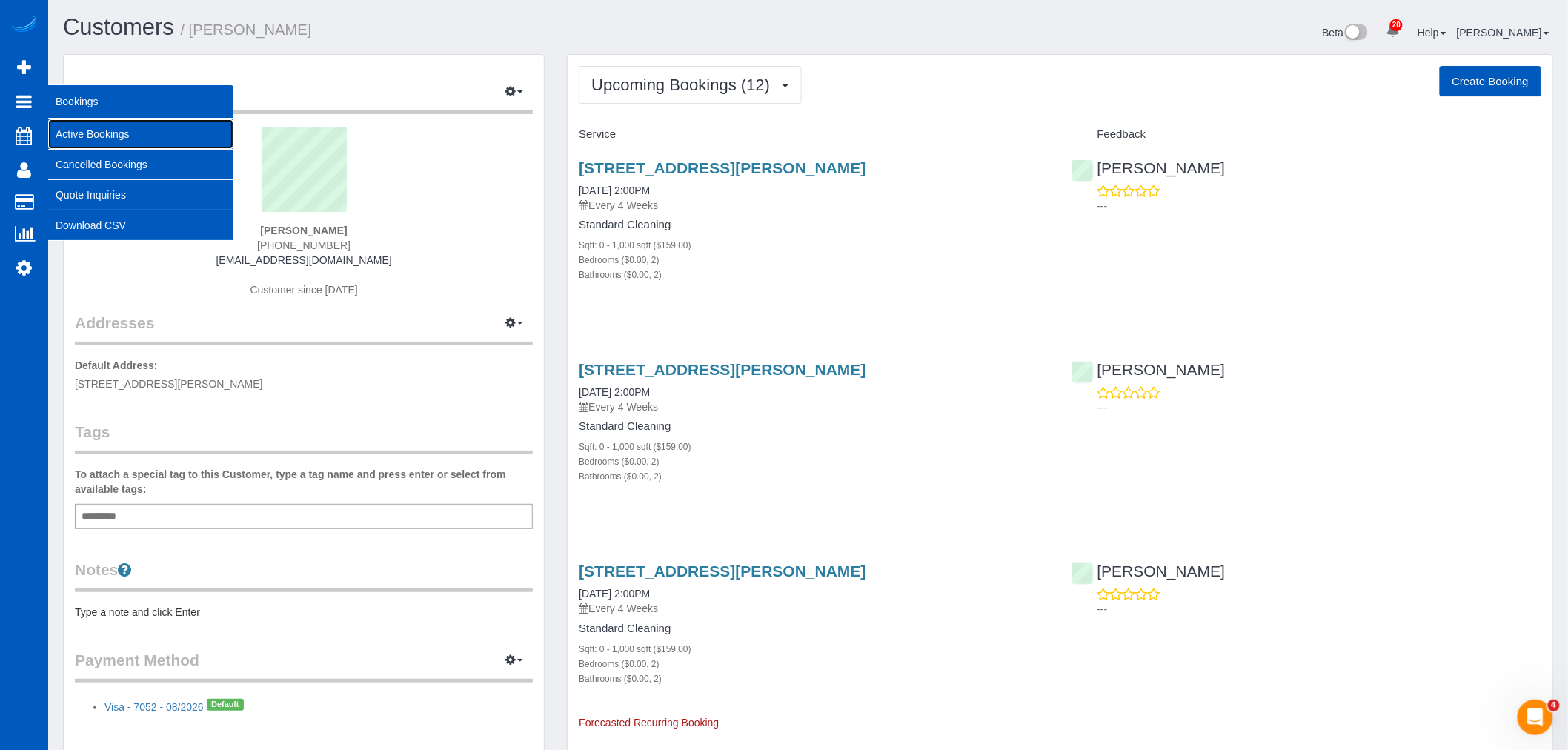
click at [79, 123] on link "Active Bookings" at bounding box center [141, 134] width 186 height 30
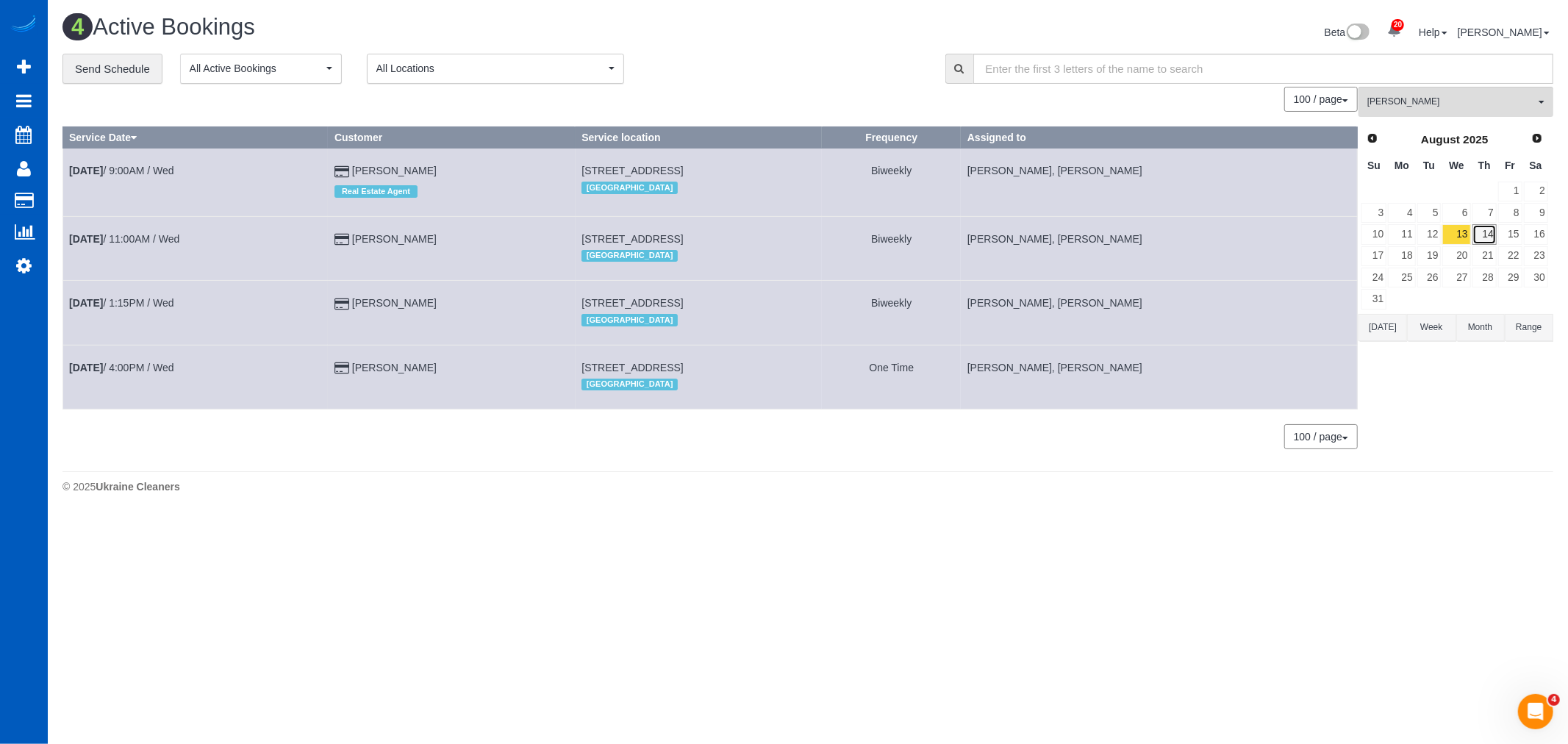
click at [1485, 233] on link "14" at bounding box center [1485, 234] width 25 height 20
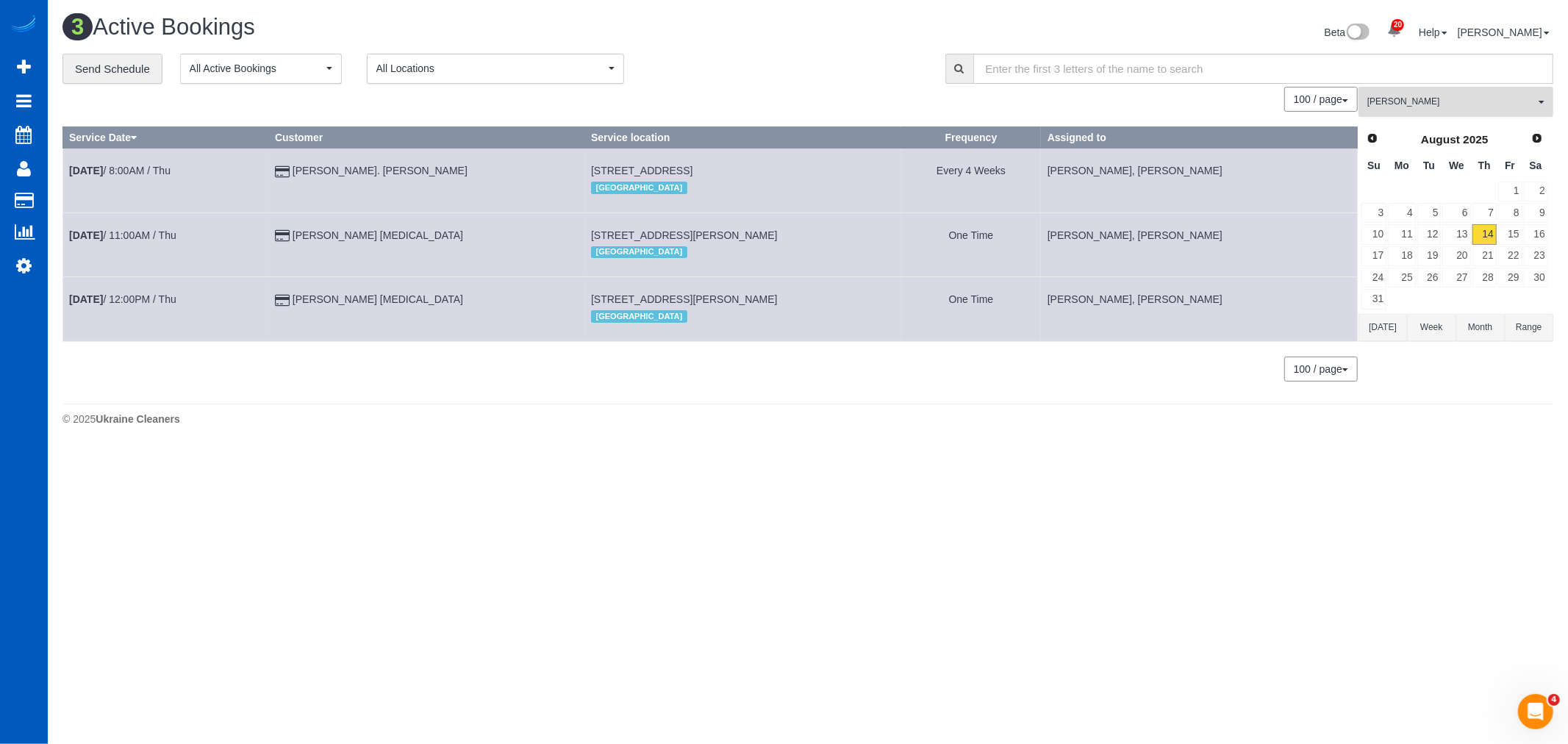
click at [1423, 104] on span "Kateryna Maherovska" at bounding box center [1451, 101] width 168 height 12
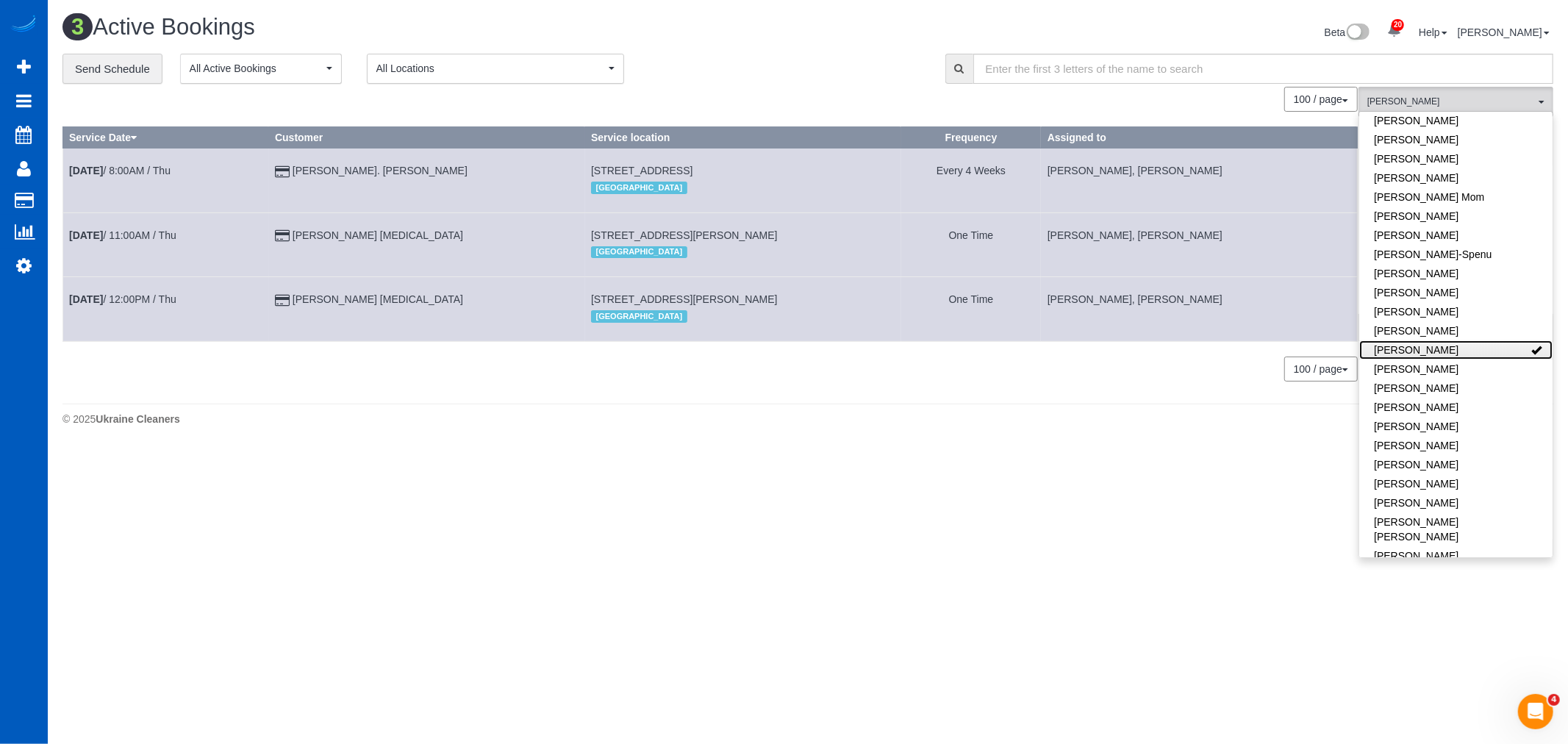
click at [1497, 340] on link "Kateryna Maherovska" at bounding box center [1455, 349] width 193 height 19
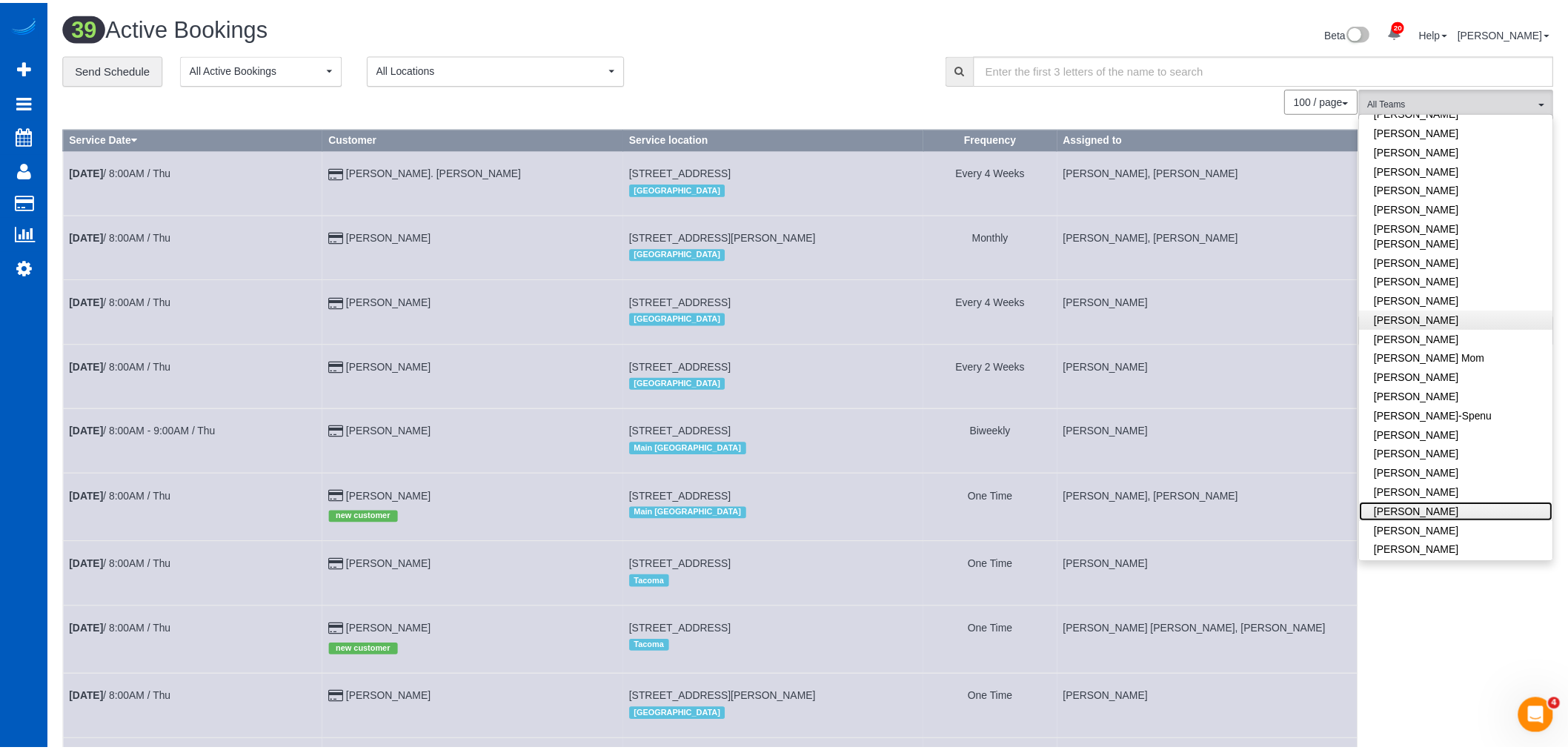
scroll to position [0, 0]
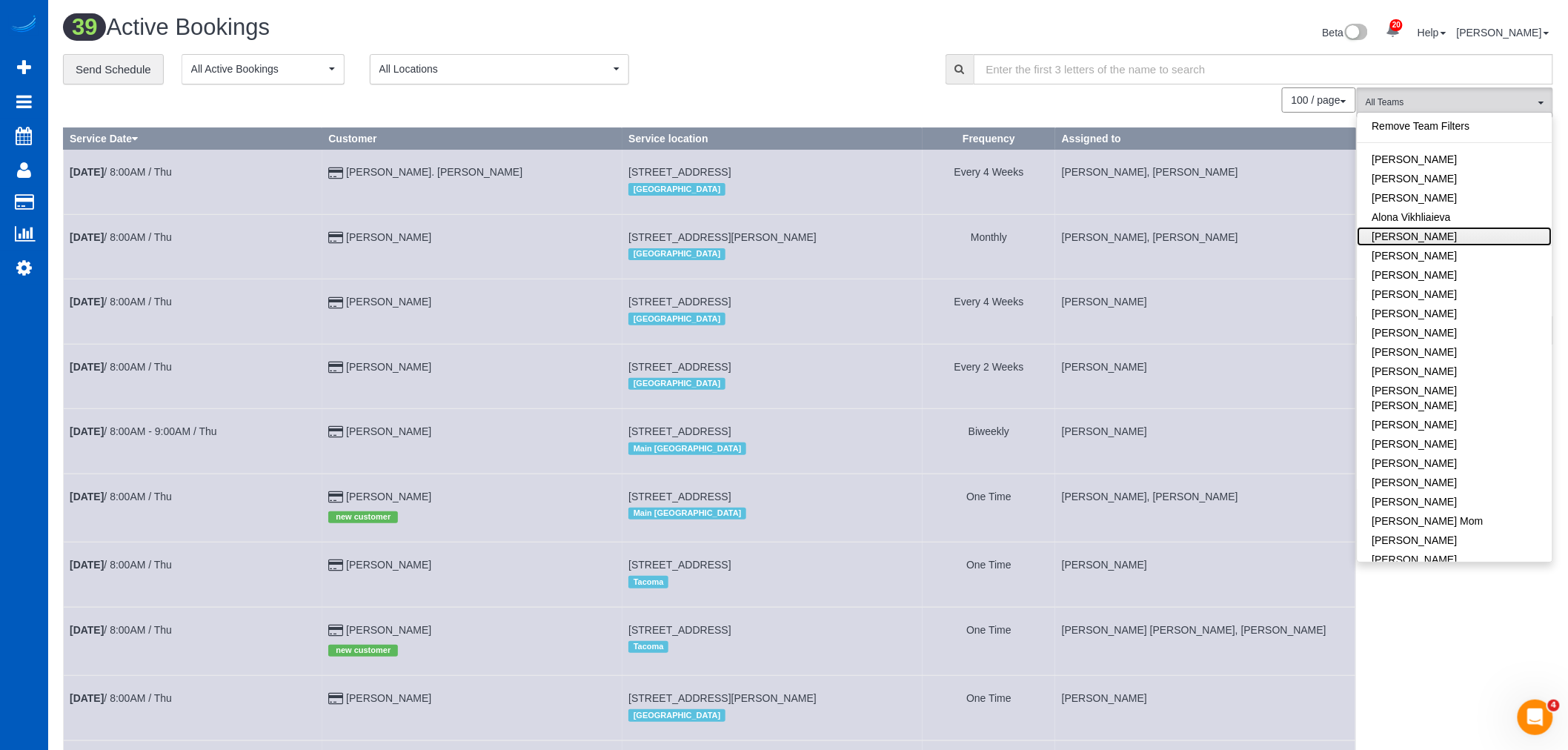
click at [1445, 235] on link "Anastasiia Demchenko" at bounding box center [1455, 236] width 195 height 19
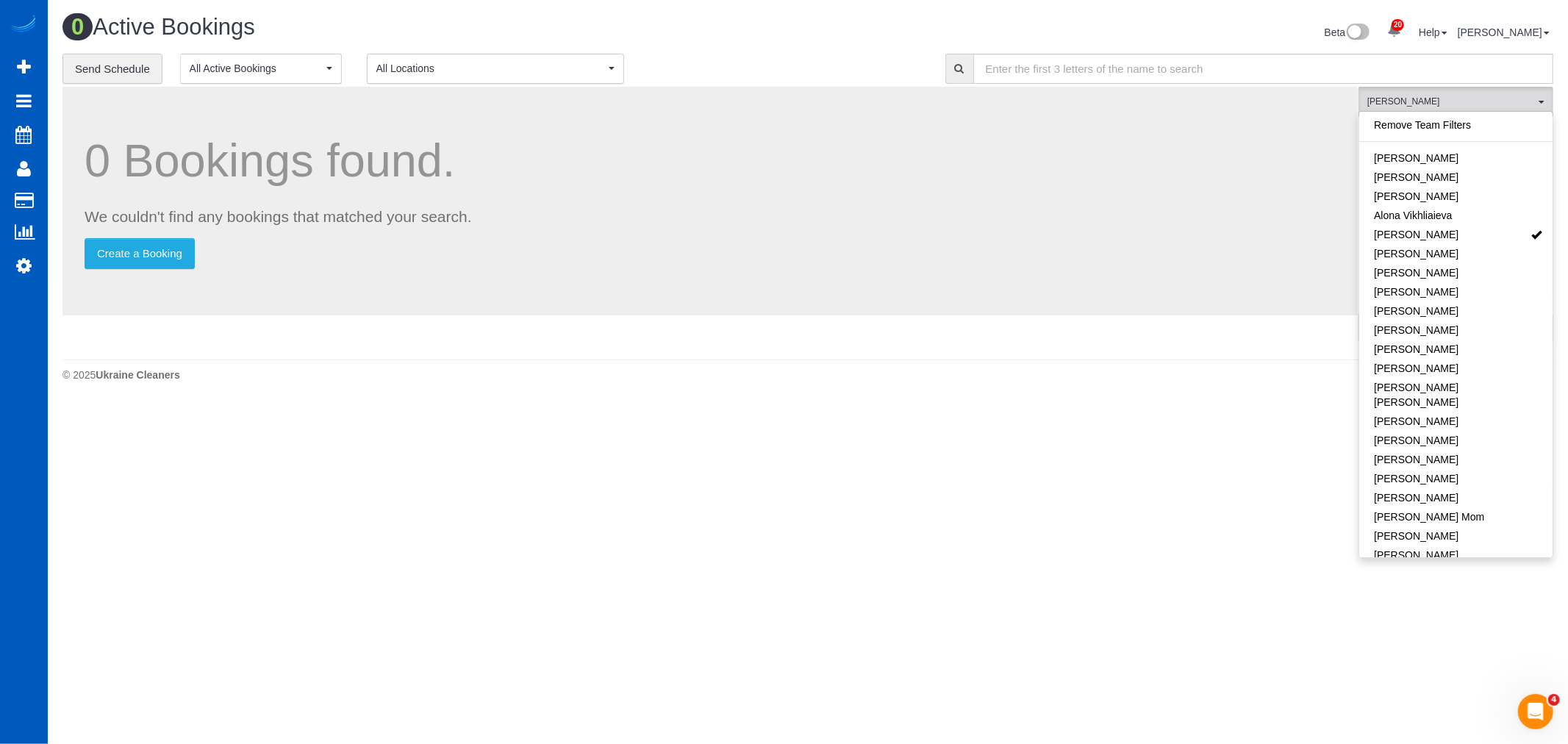
click at [1137, 489] on body "20 Beta Your Notifications You have 0 alerts × You have 6 to charge for 08/13/2…" at bounding box center [784, 372] width 1568 height 744
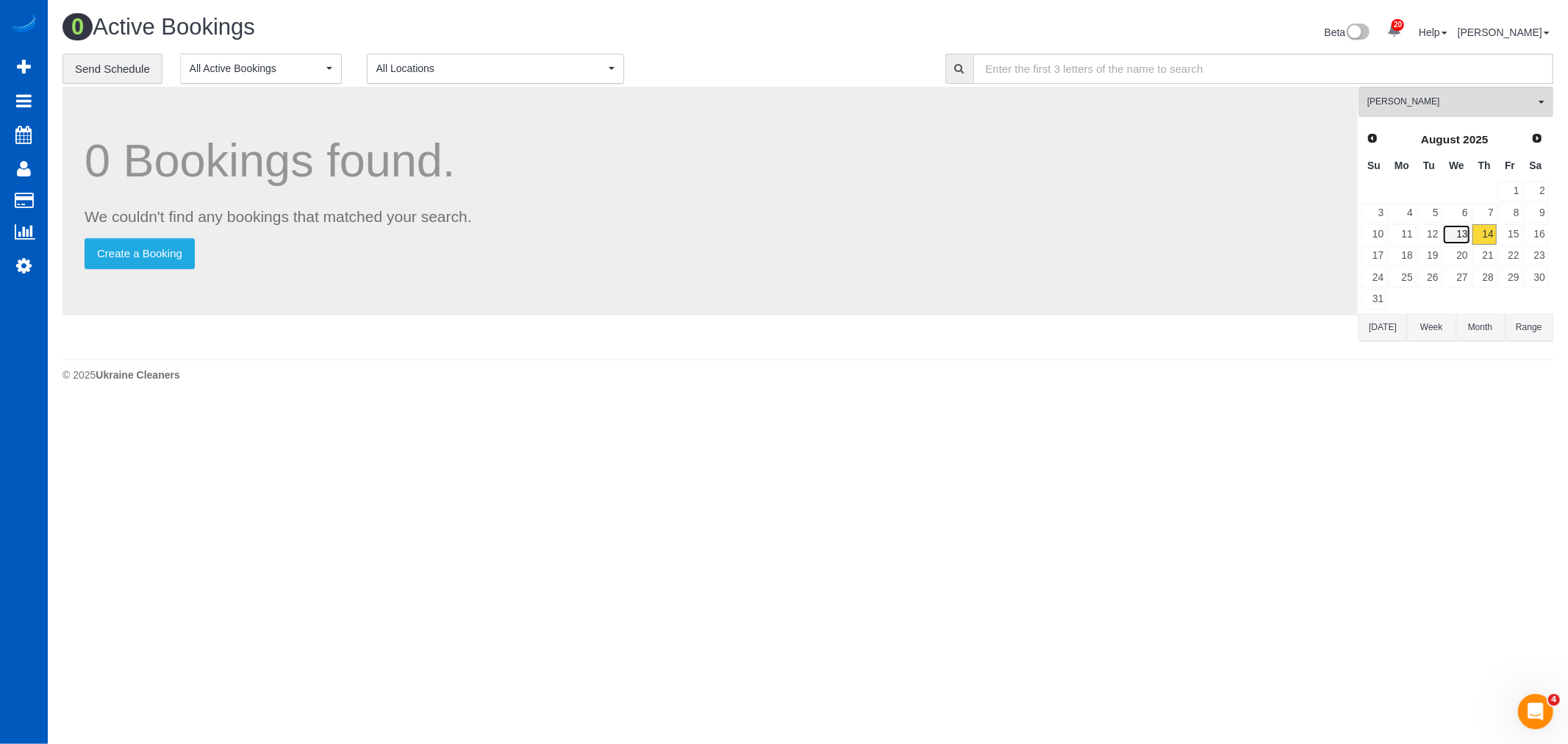
click at [1455, 240] on link "13" at bounding box center [1456, 234] width 28 height 20
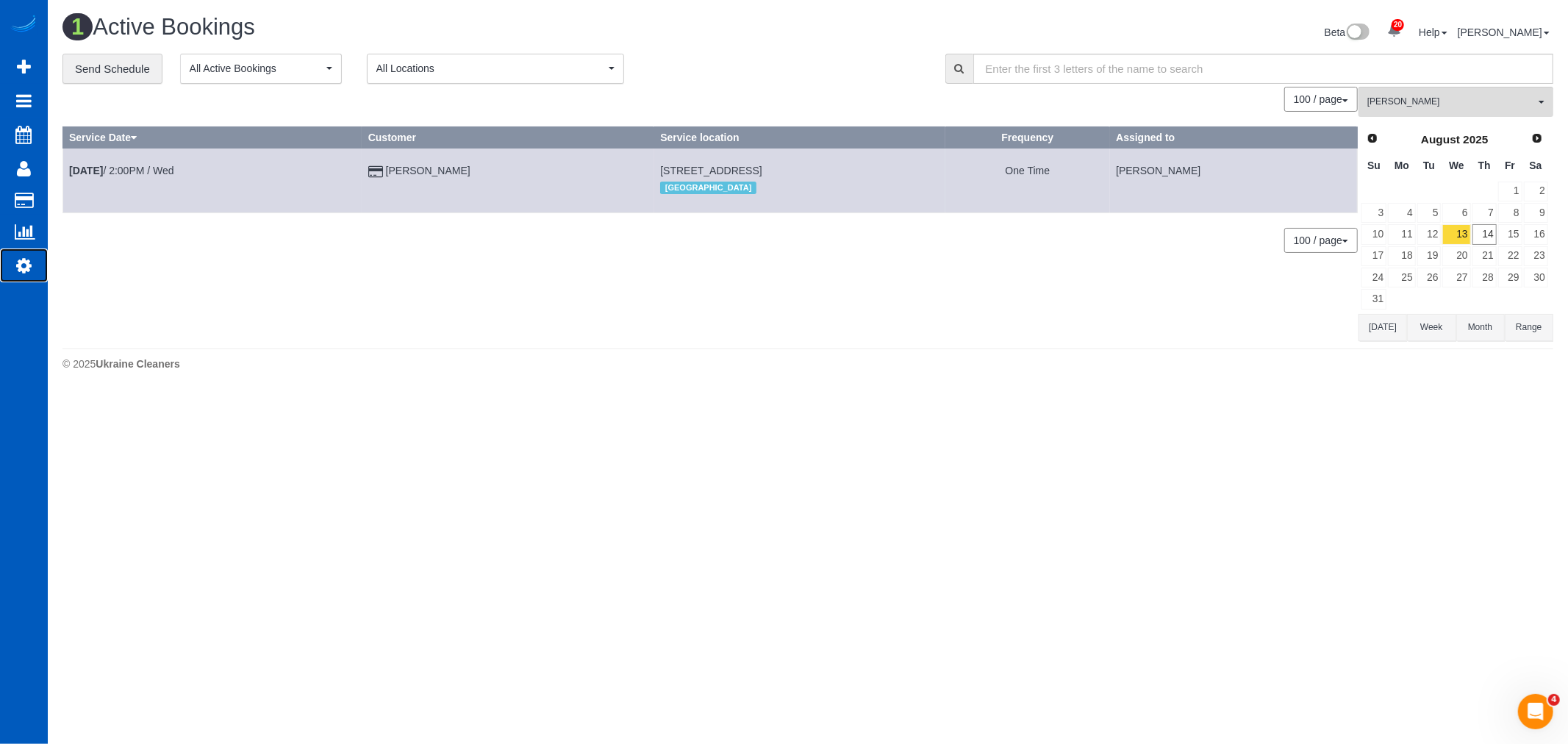
click at [21, 261] on icon at bounding box center [24, 265] width 16 height 17
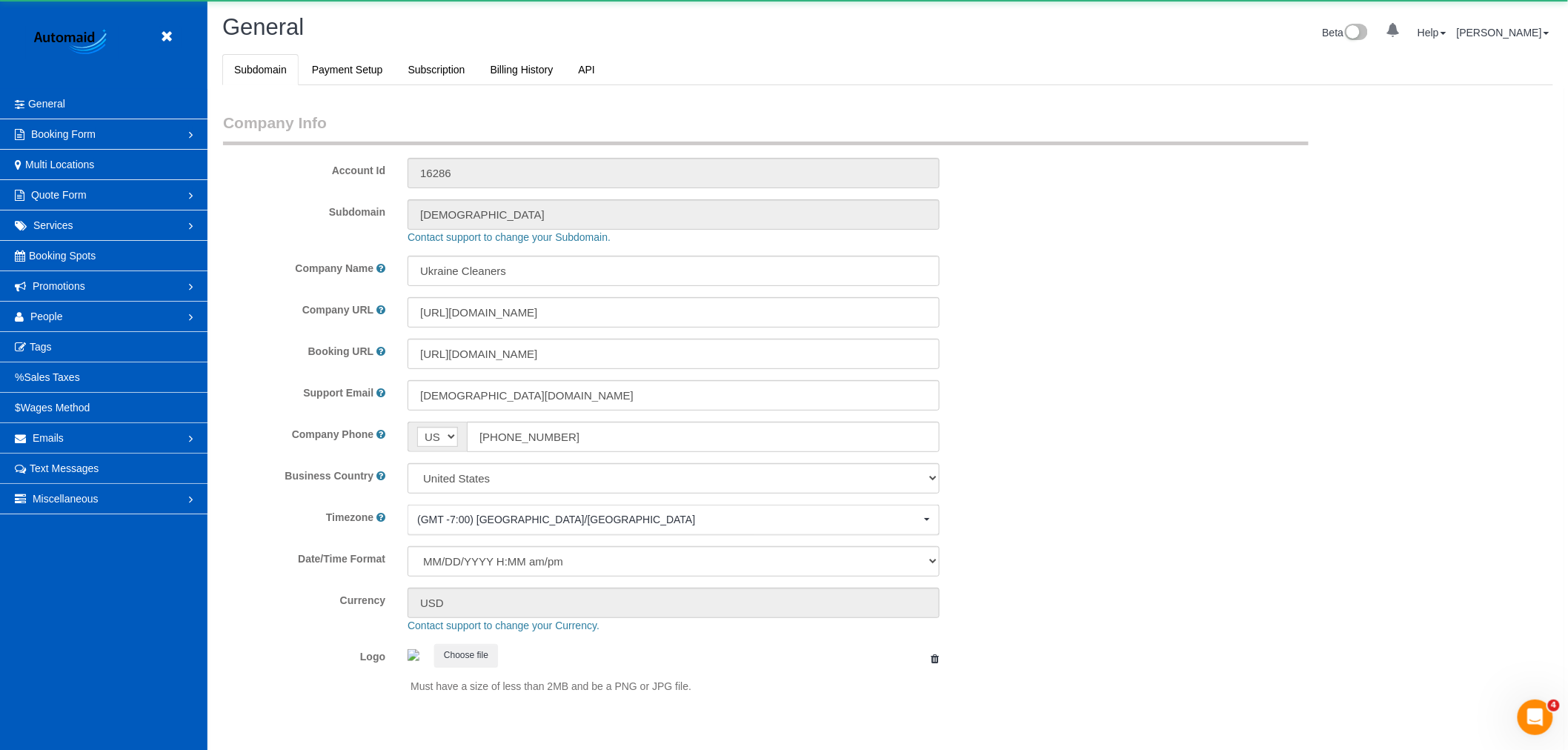
scroll to position [3241, 1568]
select select "1"
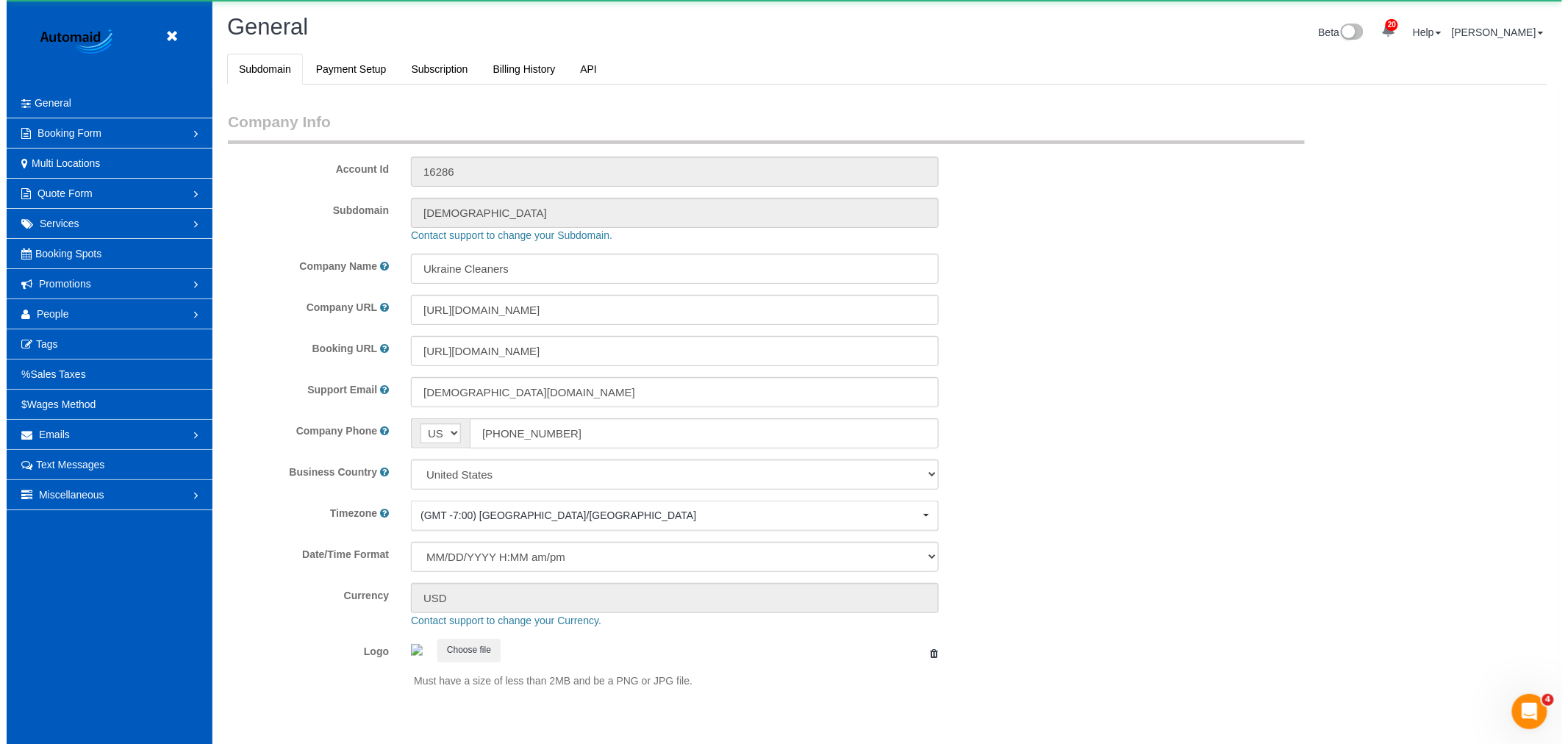
scroll to position [0, 0]
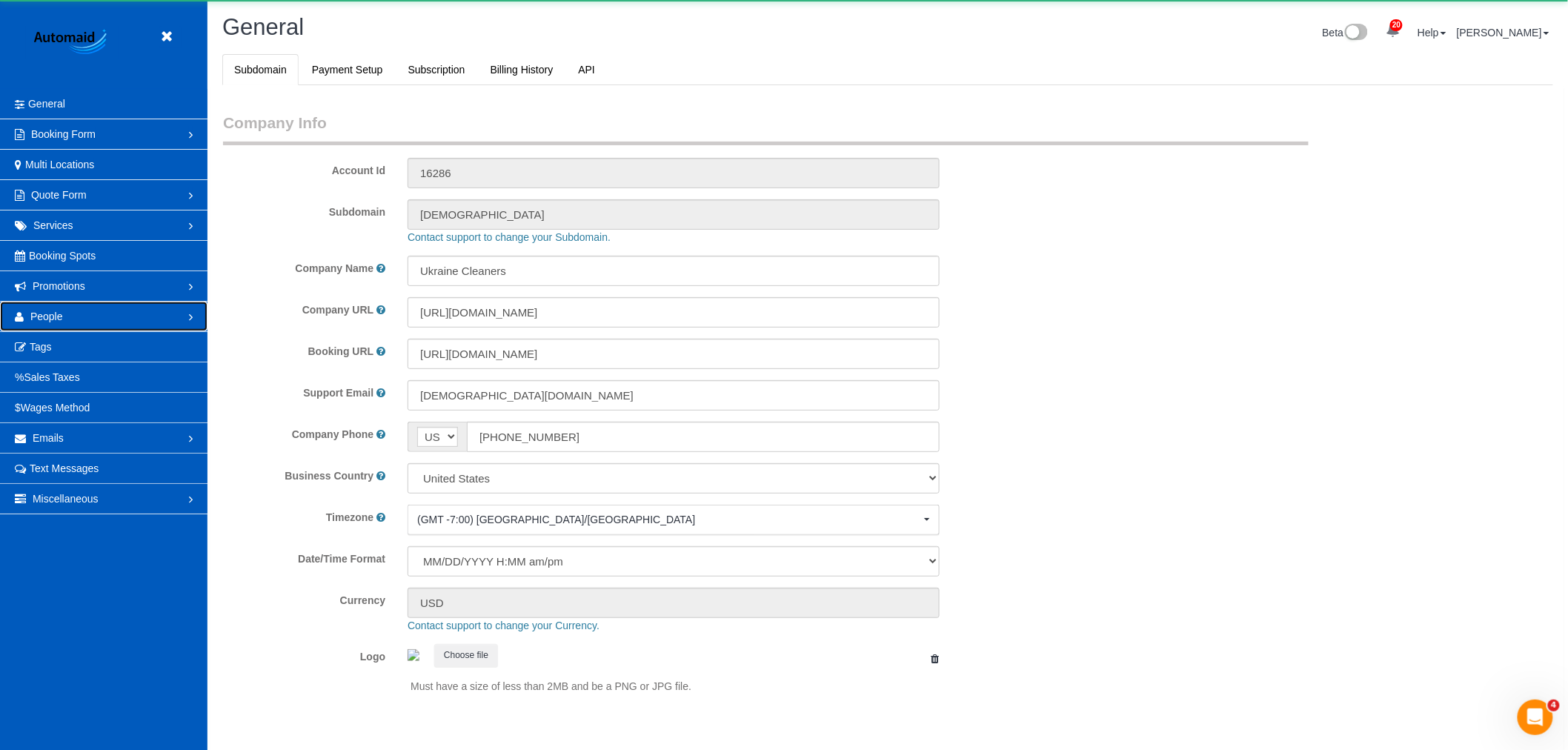
click at [75, 322] on link "People" at bounding box center [104, 317] width 207 height 30
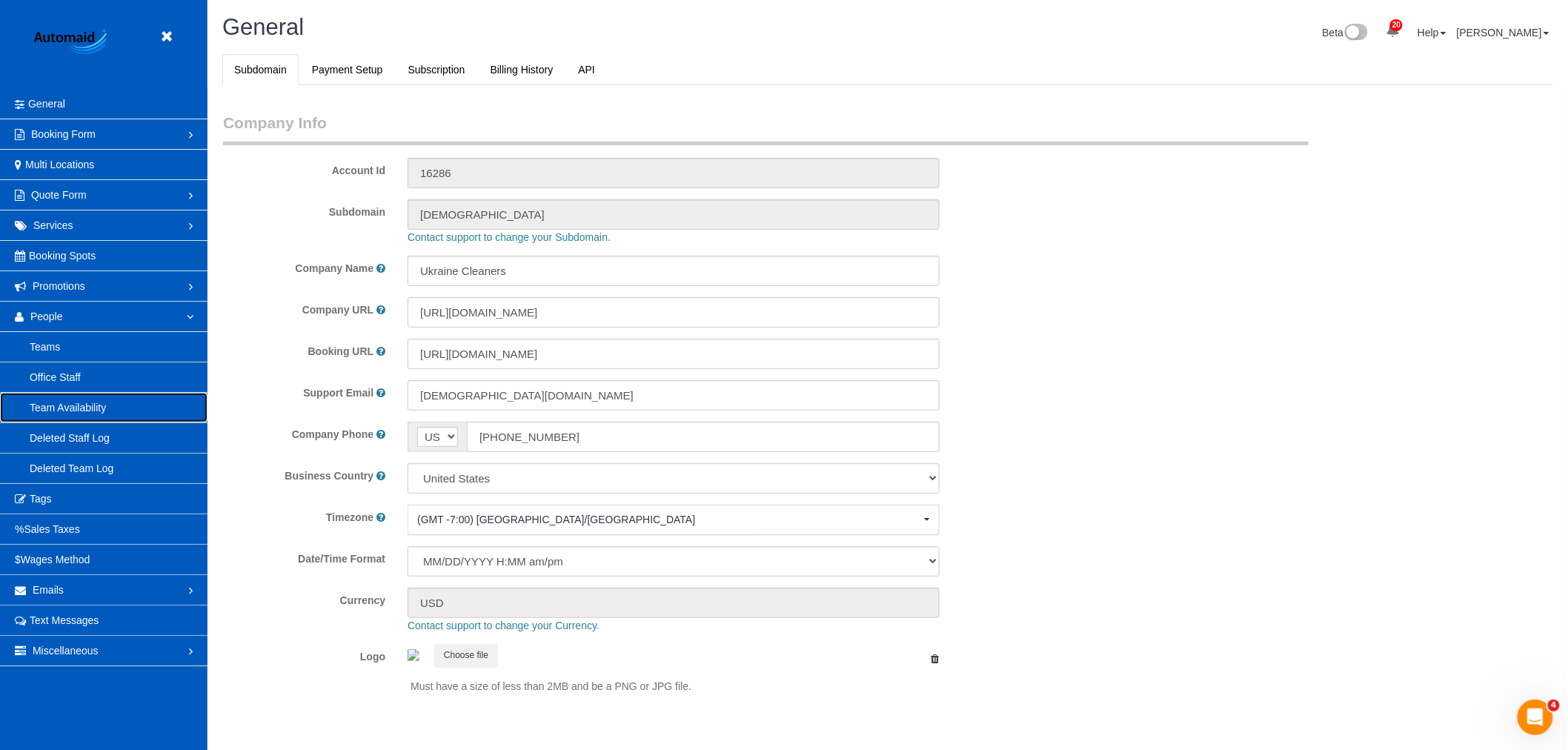
click at [91, 404] on link "Team Availability" at bounding box center [104, 408] width 207 height 30
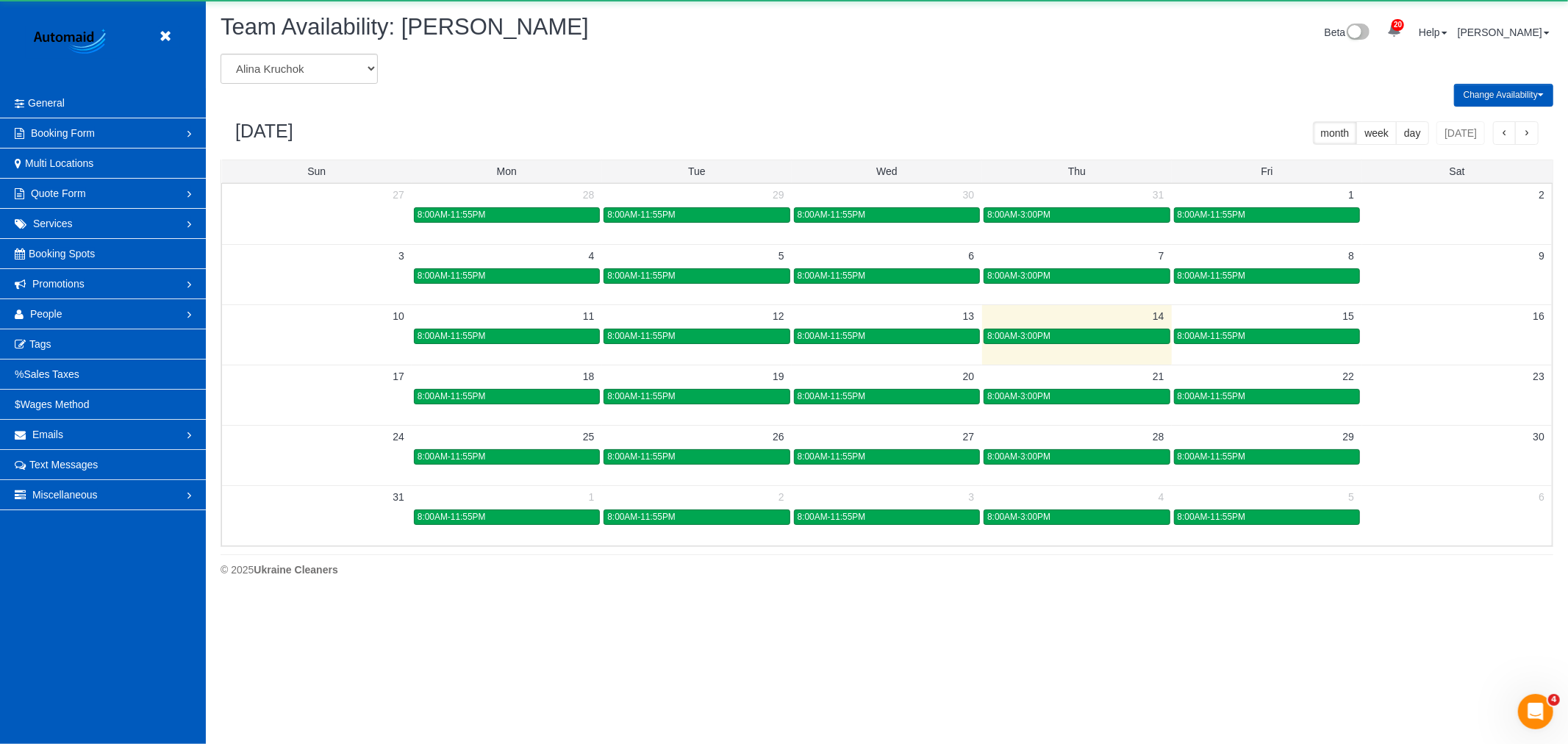
click at [327, 90] on div "Change Availability Default Availability Specific Date Request Time Off Exclude…" at bounding box center [887, 95] width 1354 height 23
click at [325, 78] on select "Alina Kruchok Alona Kulish Alona Tarasiuk Alona Vikhliaieva Anastasiia Demchenk…" at bounding box center [298, 68] width 157 height 30
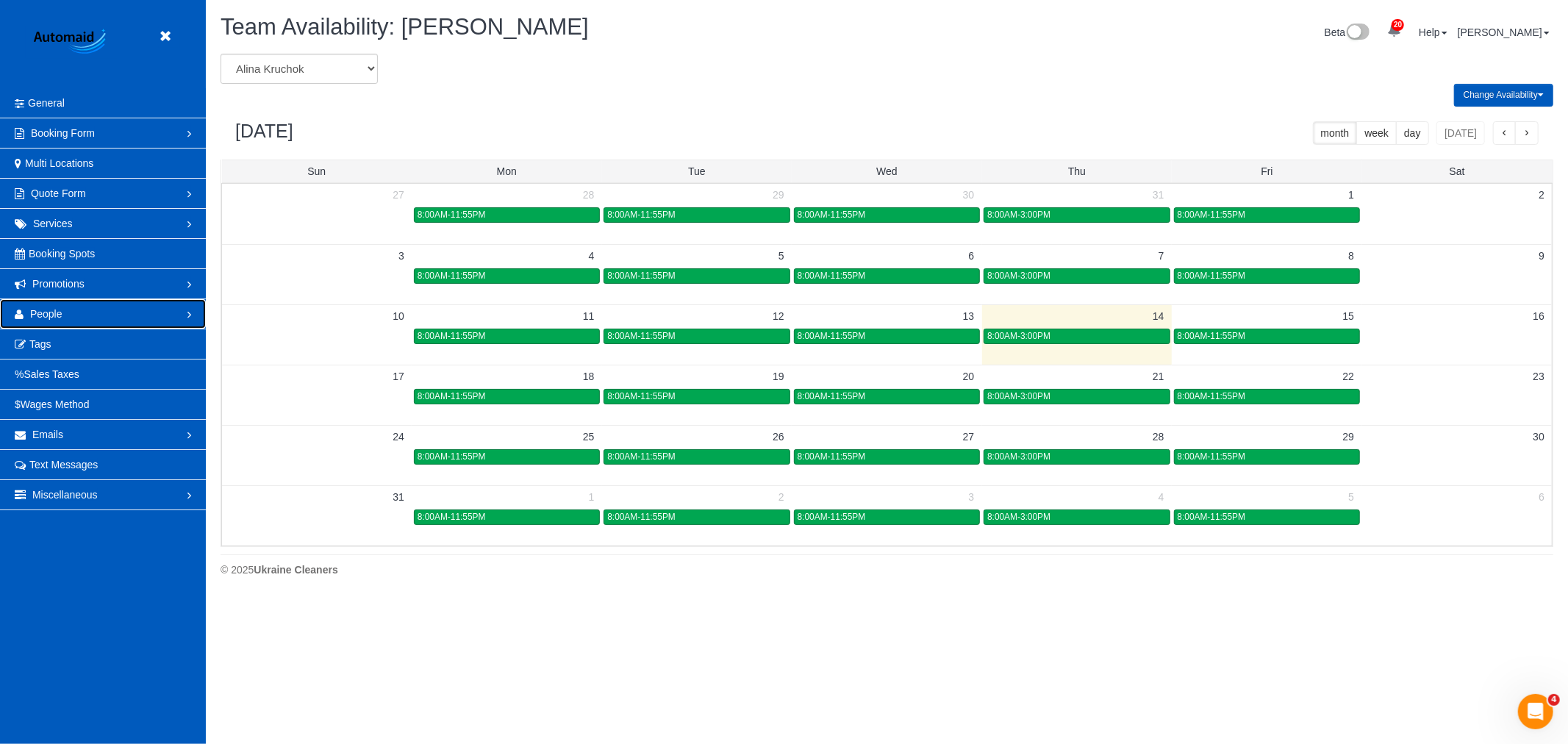
click at [150, 317] on link "People" at bounding box center [103, 314] width 205 height 30
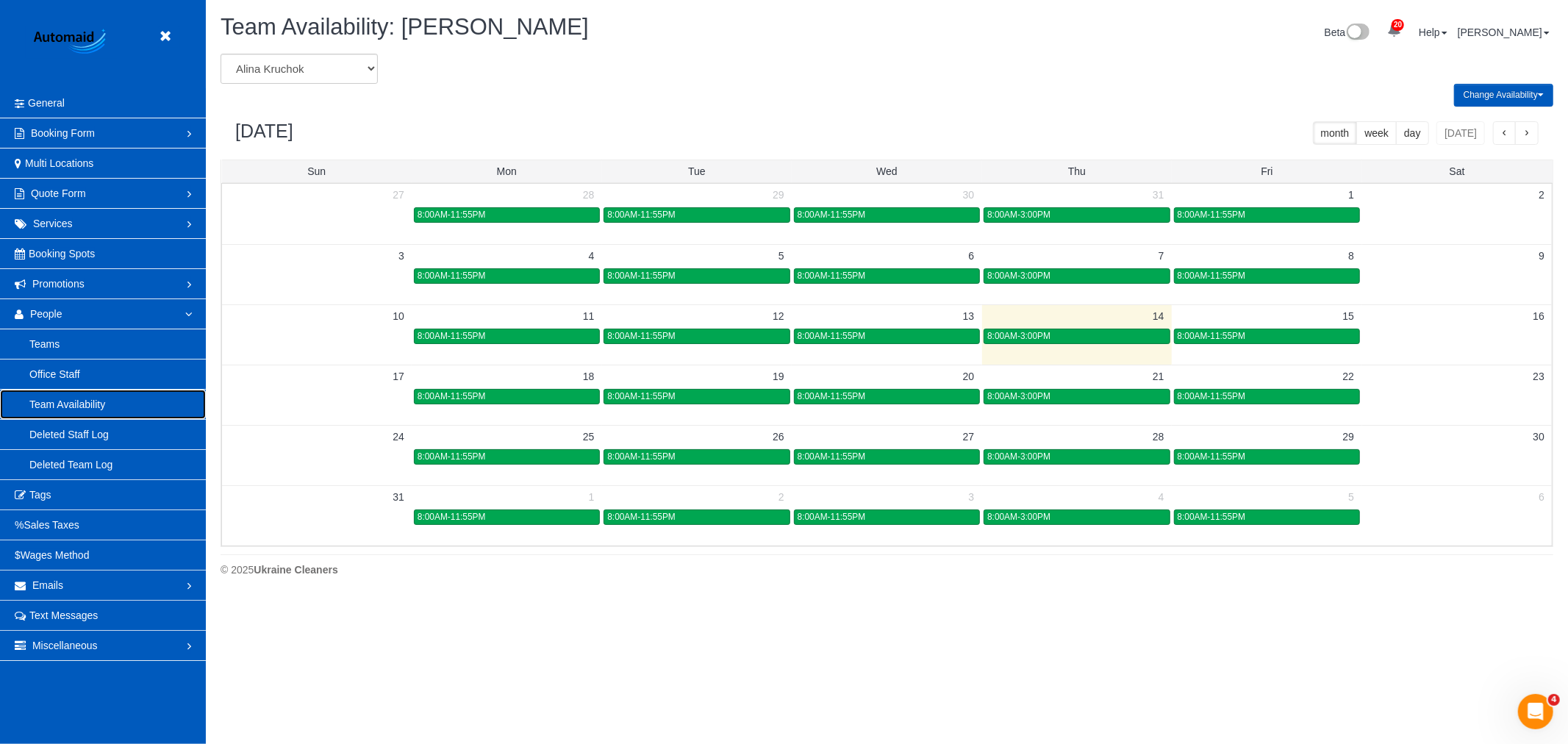
click at [71, 400] on link "Team Availability" at bounding box center [103, 404] width 205 height 30
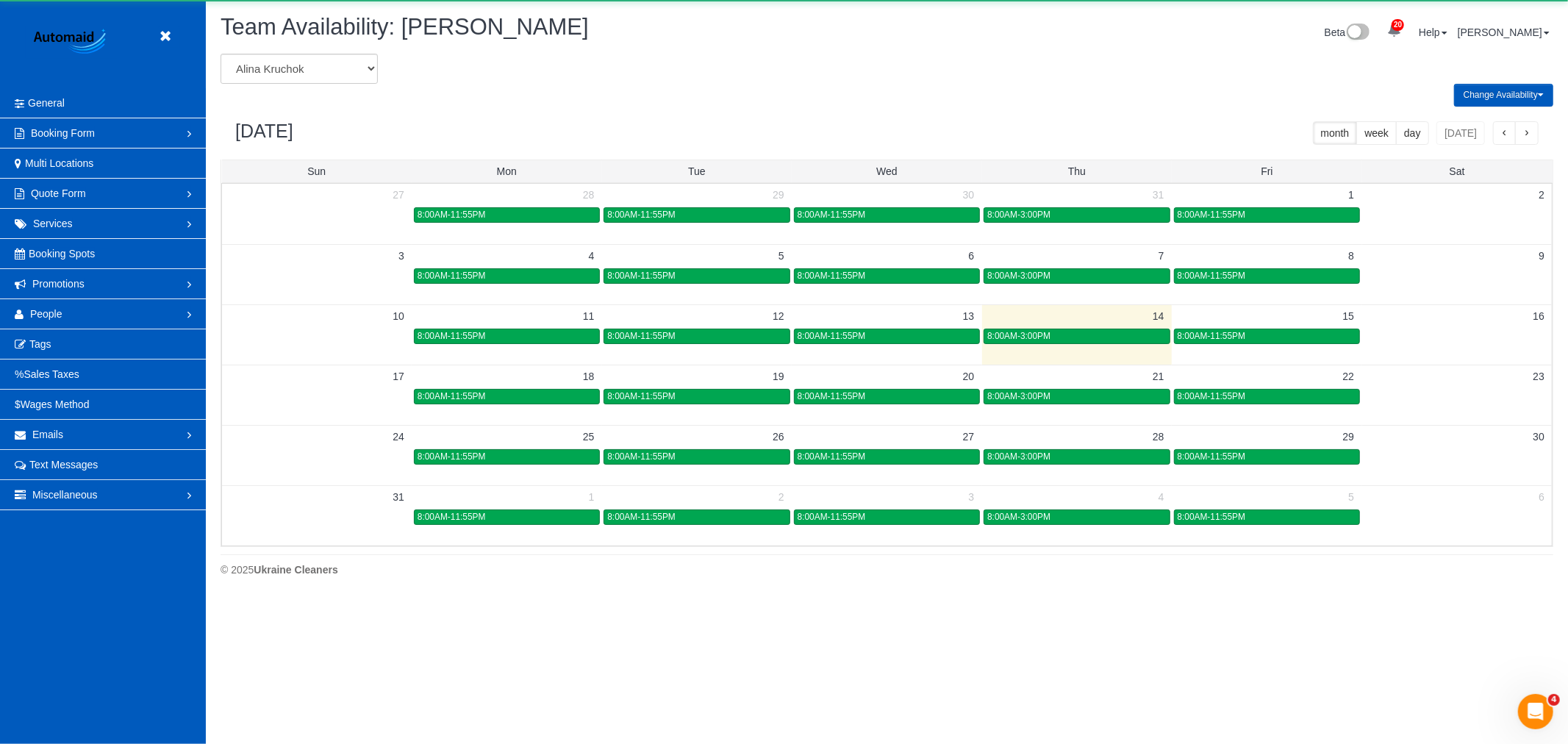
scroll to position [600, 1568]
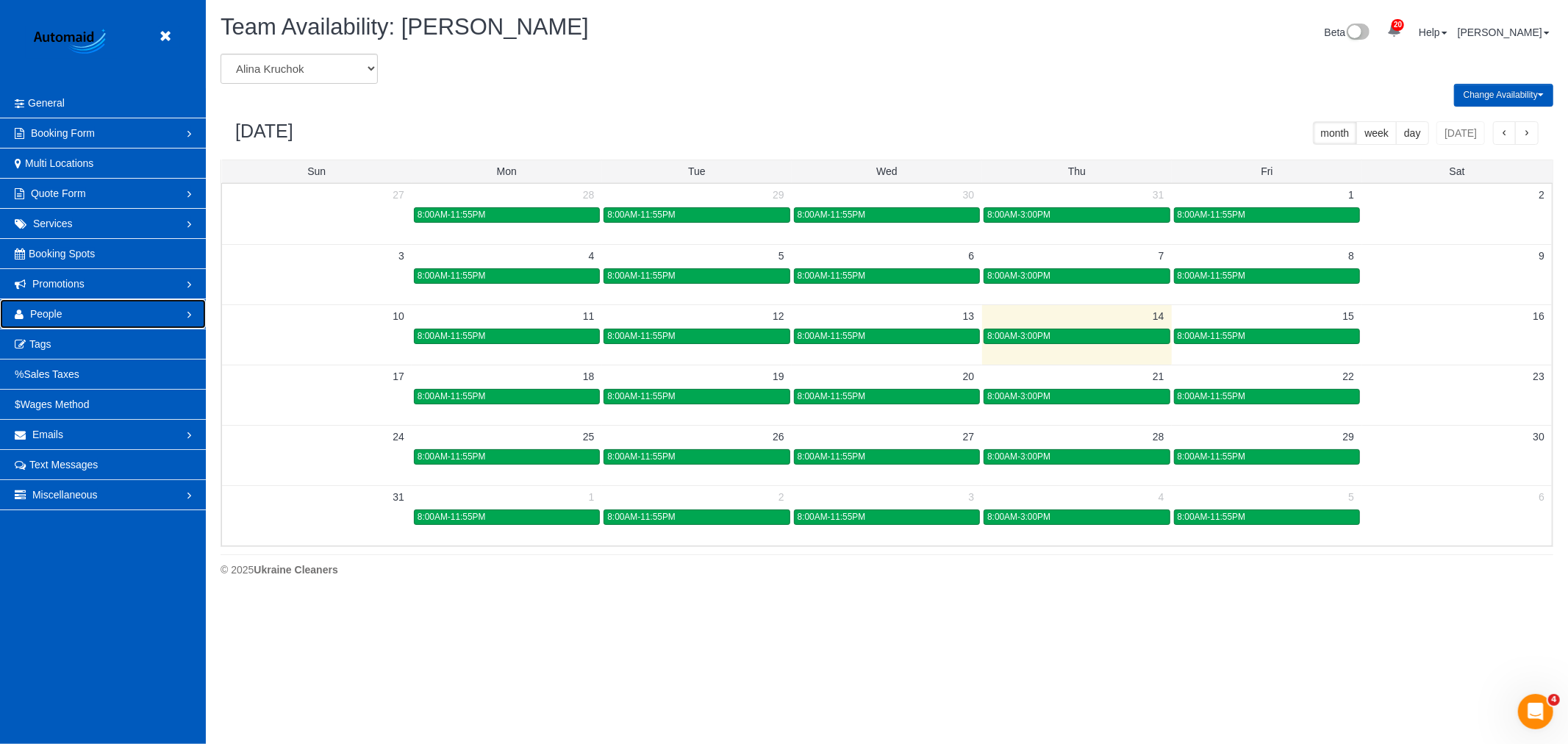
click at [81, 312] on link "People" at bounding box center [103, 314] width 205 height 30
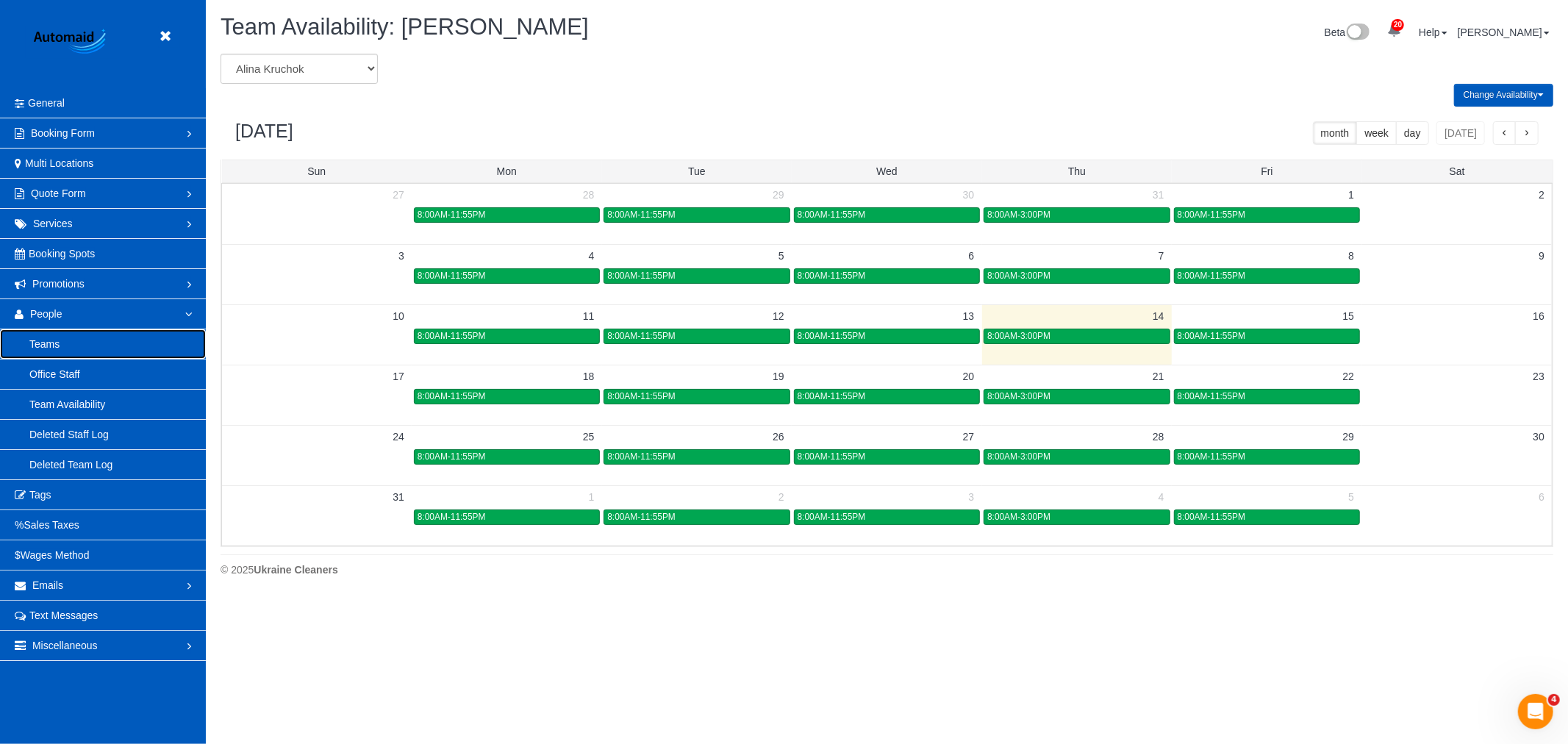
click at [71, 339] on link "Teams" at bounding box center [103, 344] width 205 height 30
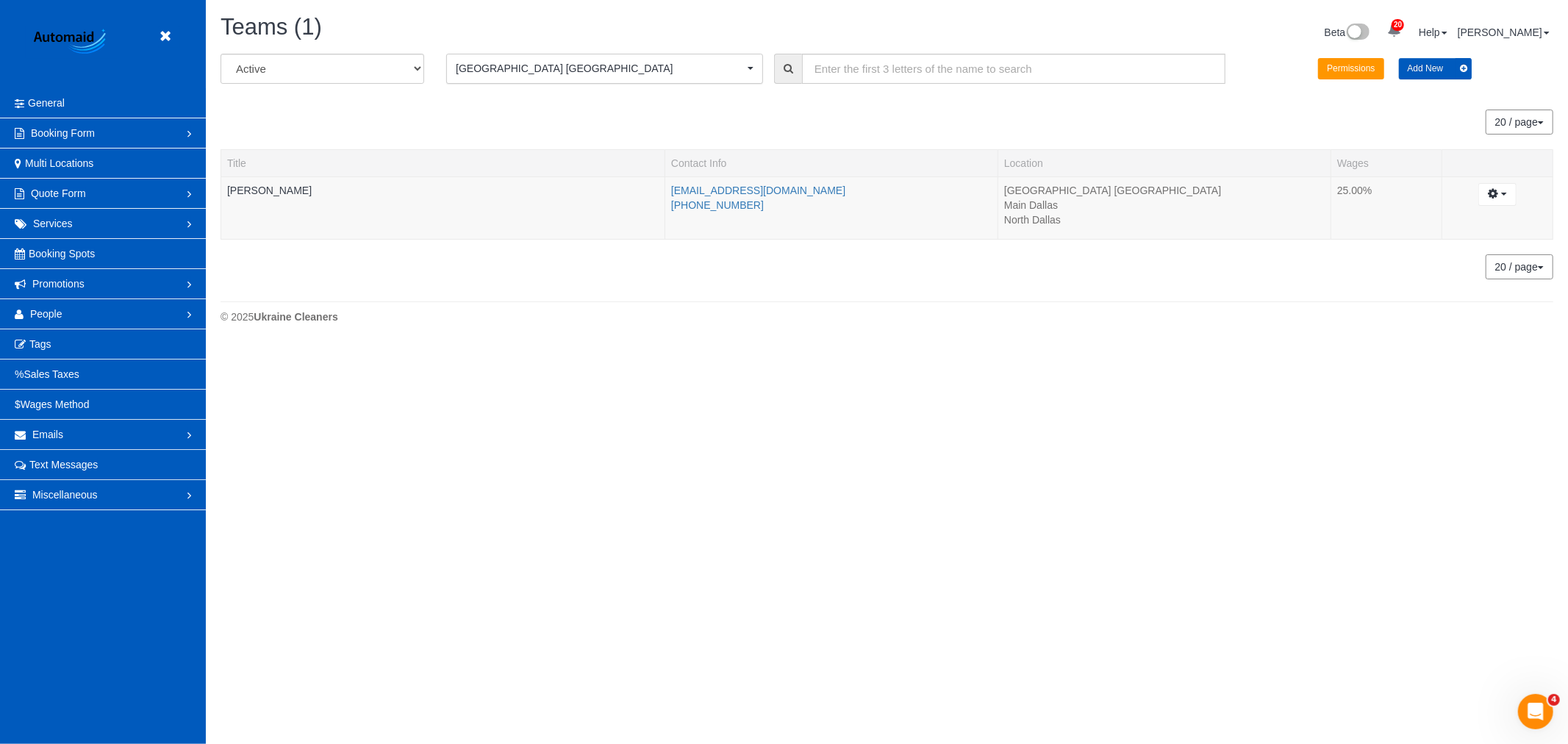
click at [616, 80] on button "Fort Worth TX Fort Worth TX" at bounding box center [605, 68] width 317 height 30
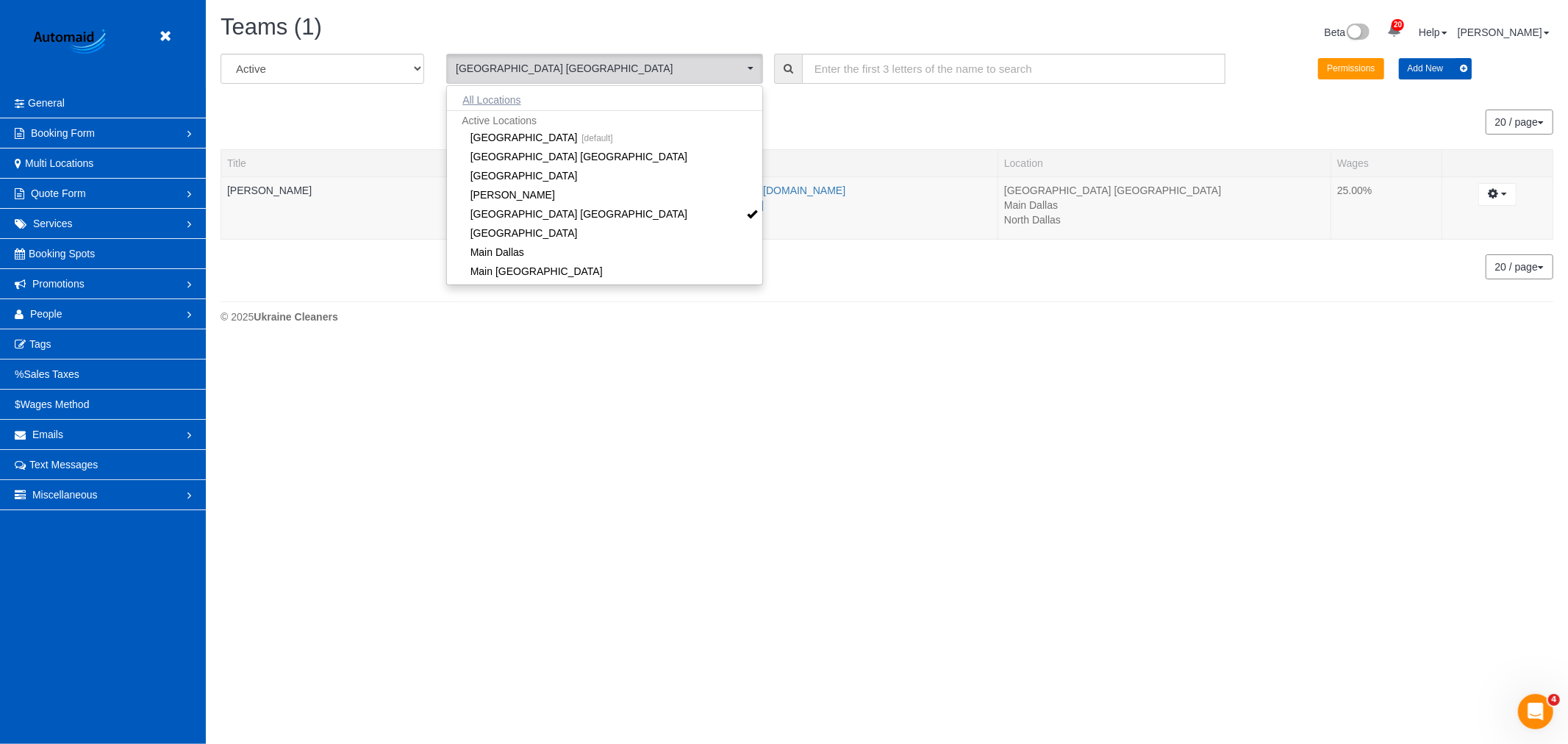
click at [488, 104] on button "All Locations" at bounding box center [491, 99] width 89 height 21
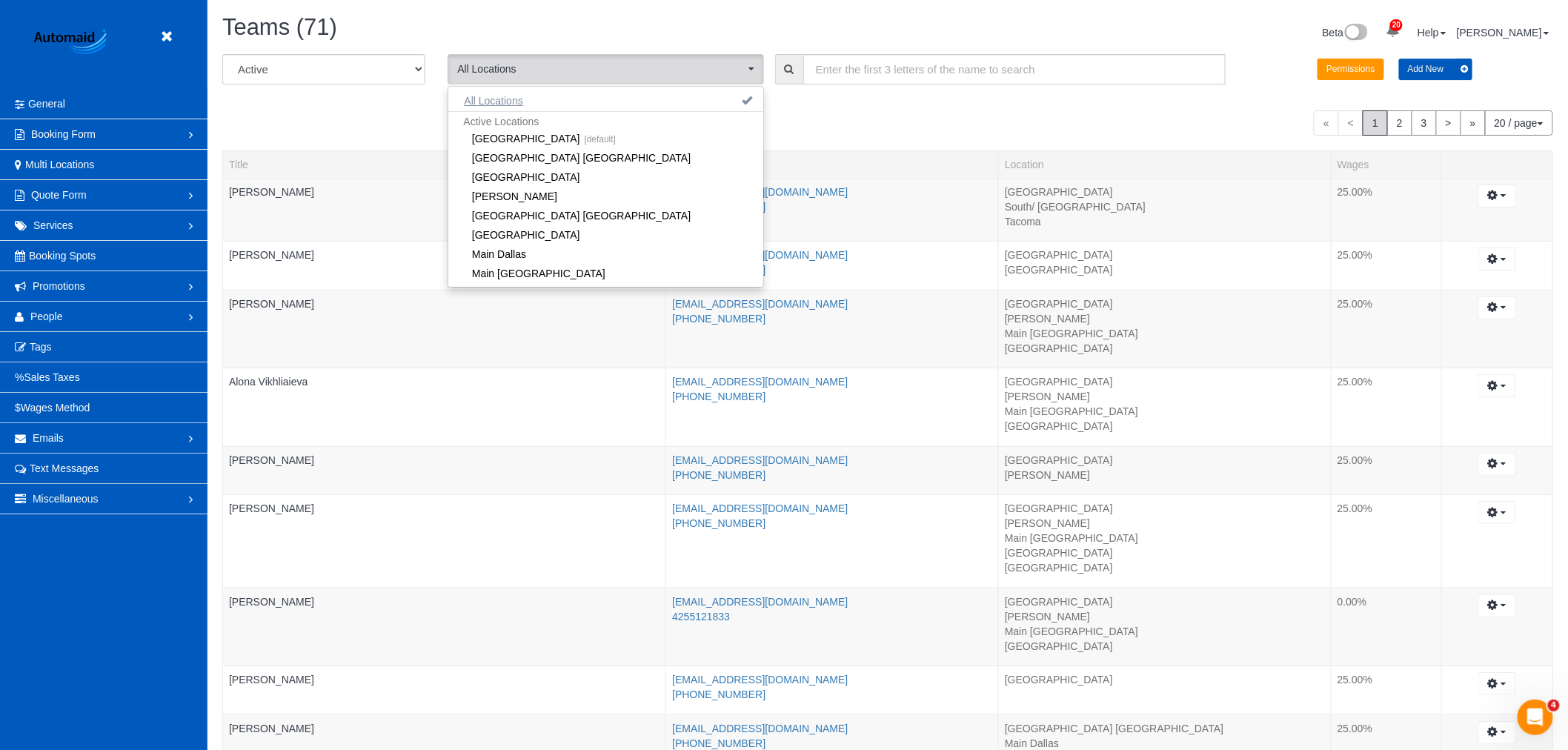
scroll to position [1469, 1568]
click at [560, 70] on span "All Locations" at bounding box center [601, 69] width 287 height 15
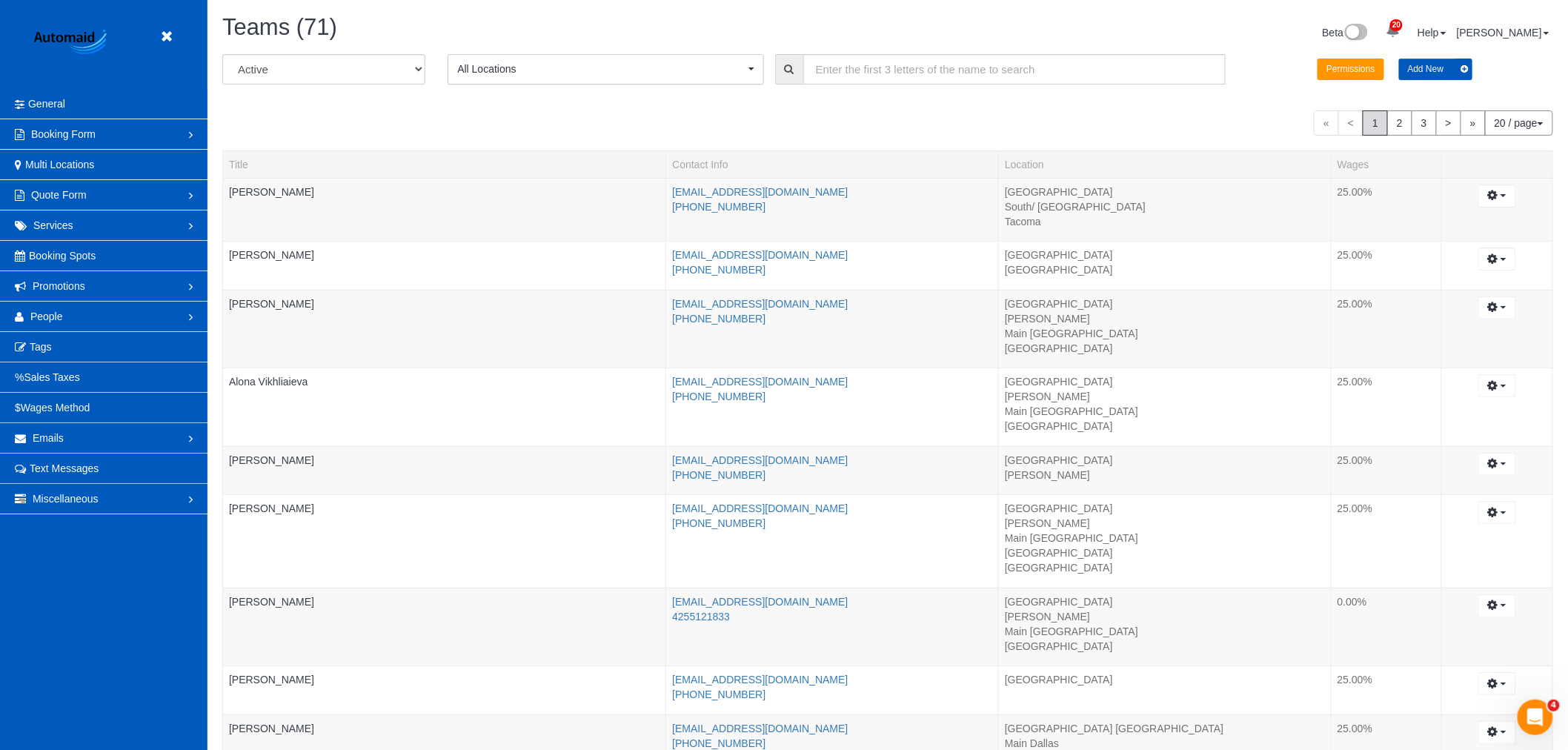
click at [560, 69] on span "All Locations" at bounding box center [601, 69] width 287 height 15
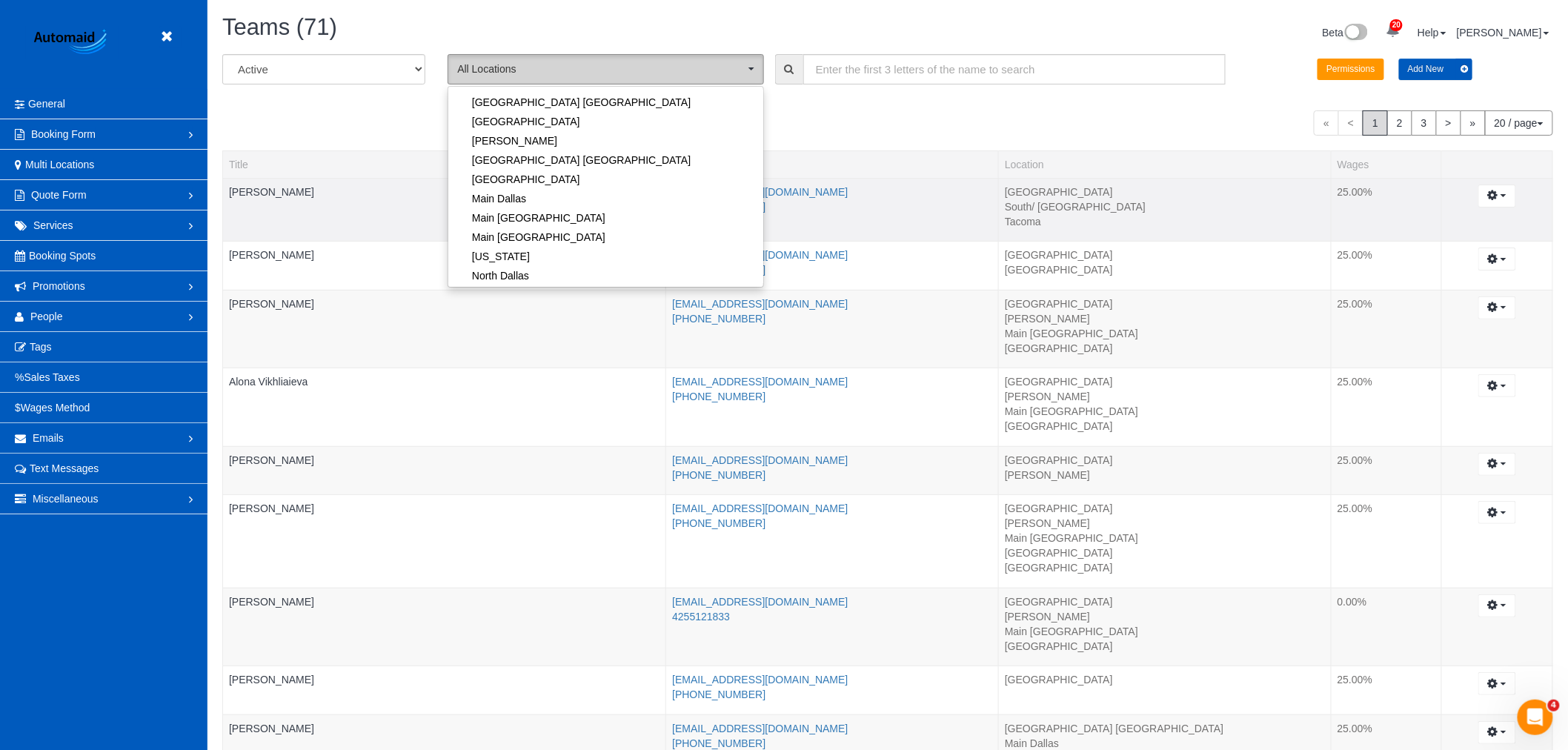
scroll to position [82, 0]
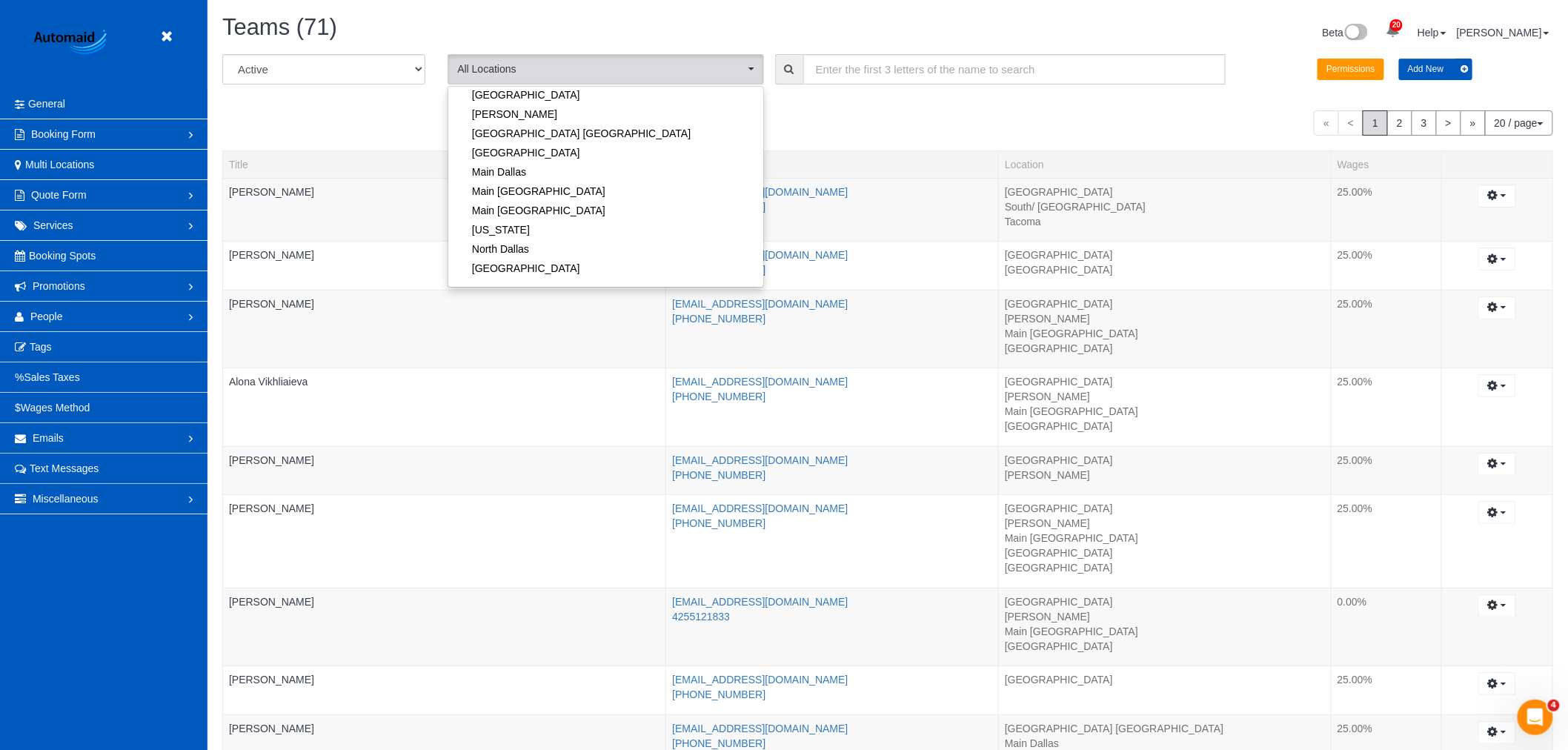
click at [329, 127] on div "« < 1 2 3 > » 20 / page 10 / page 20 / page 30 / page 40 / page 50 / page 100 /…" at bounding box center [887, 123] width 1330 height 25
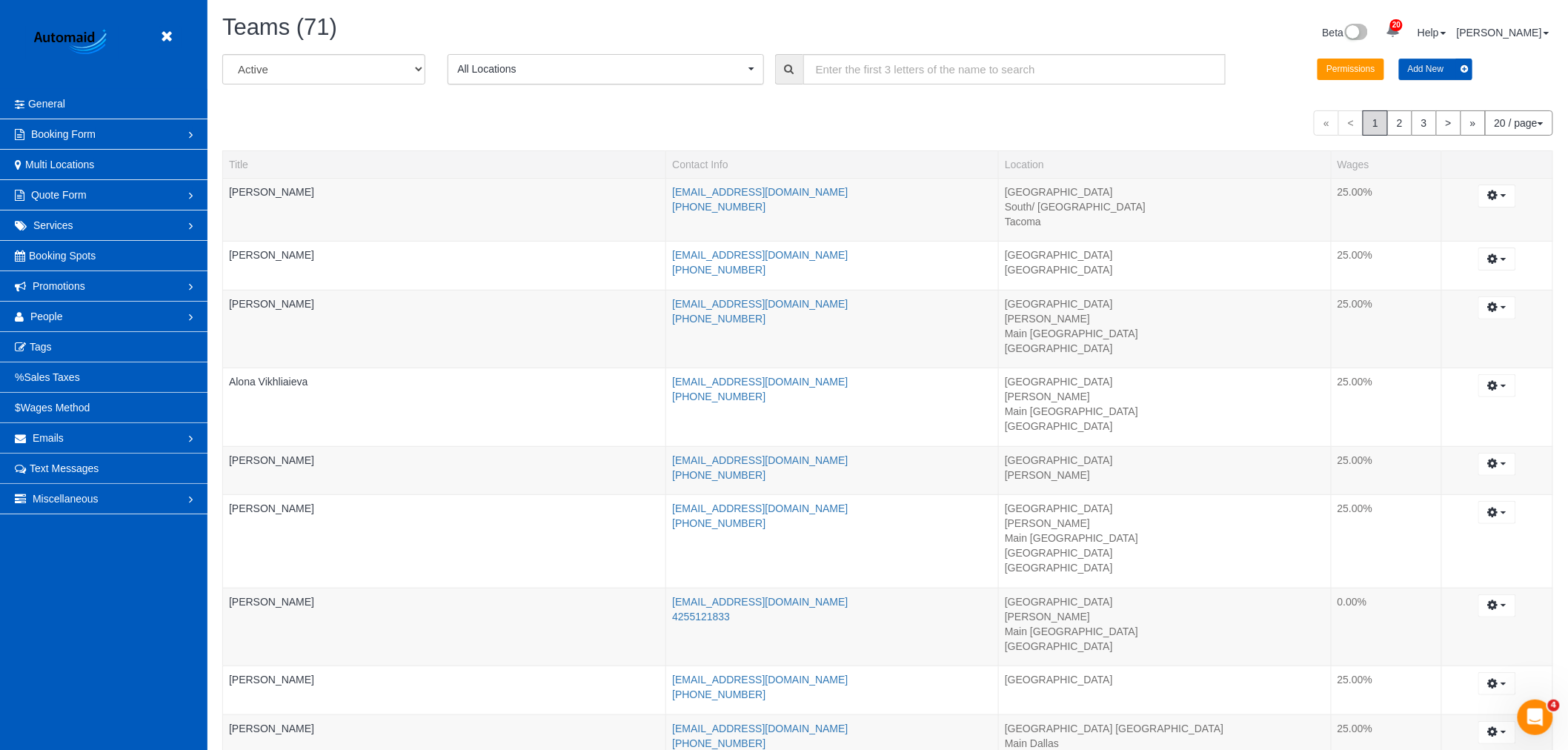
click at [522, 66] on span "All Locations" at bounding box center [601, 69] width 287 height 15
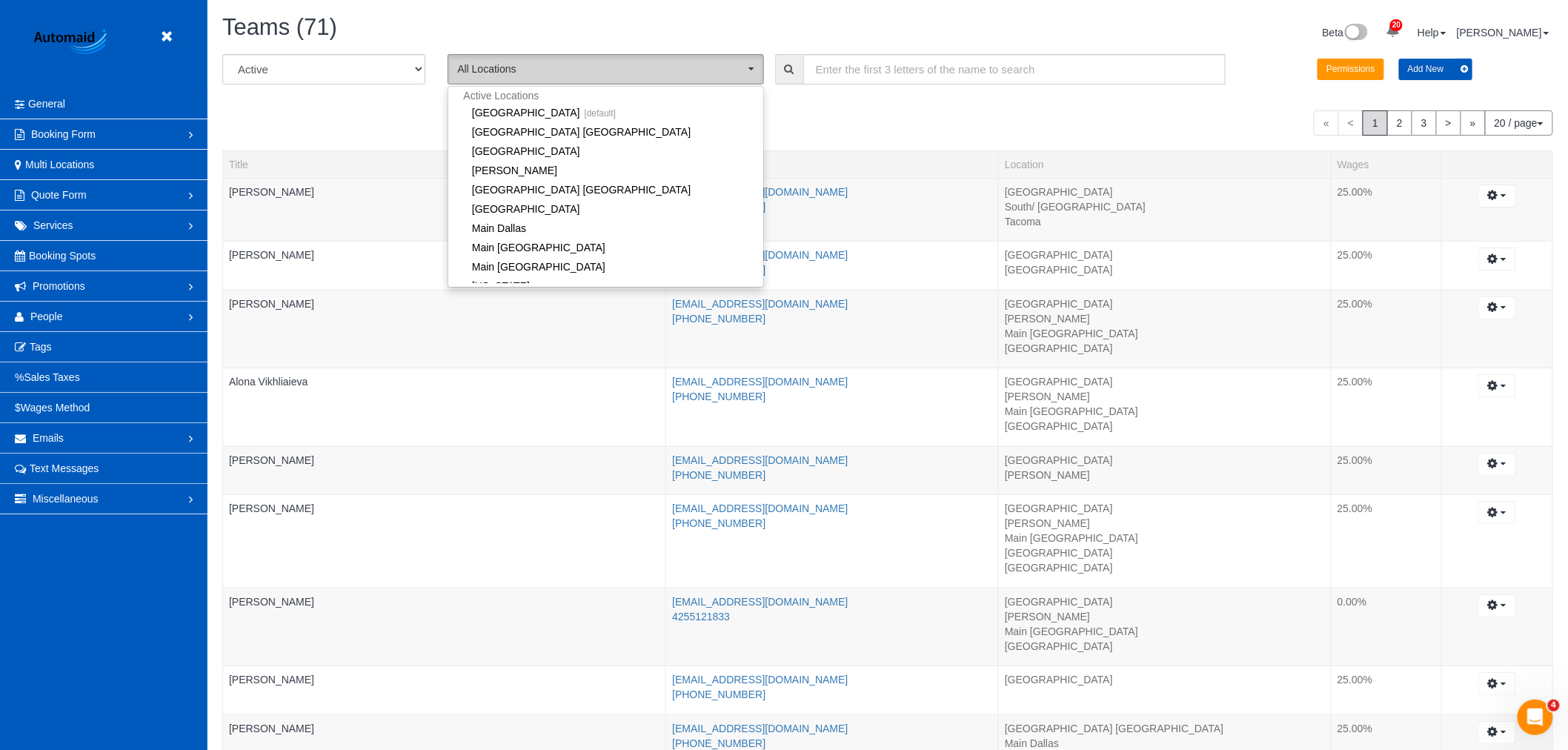
scroll to position [0, 0]
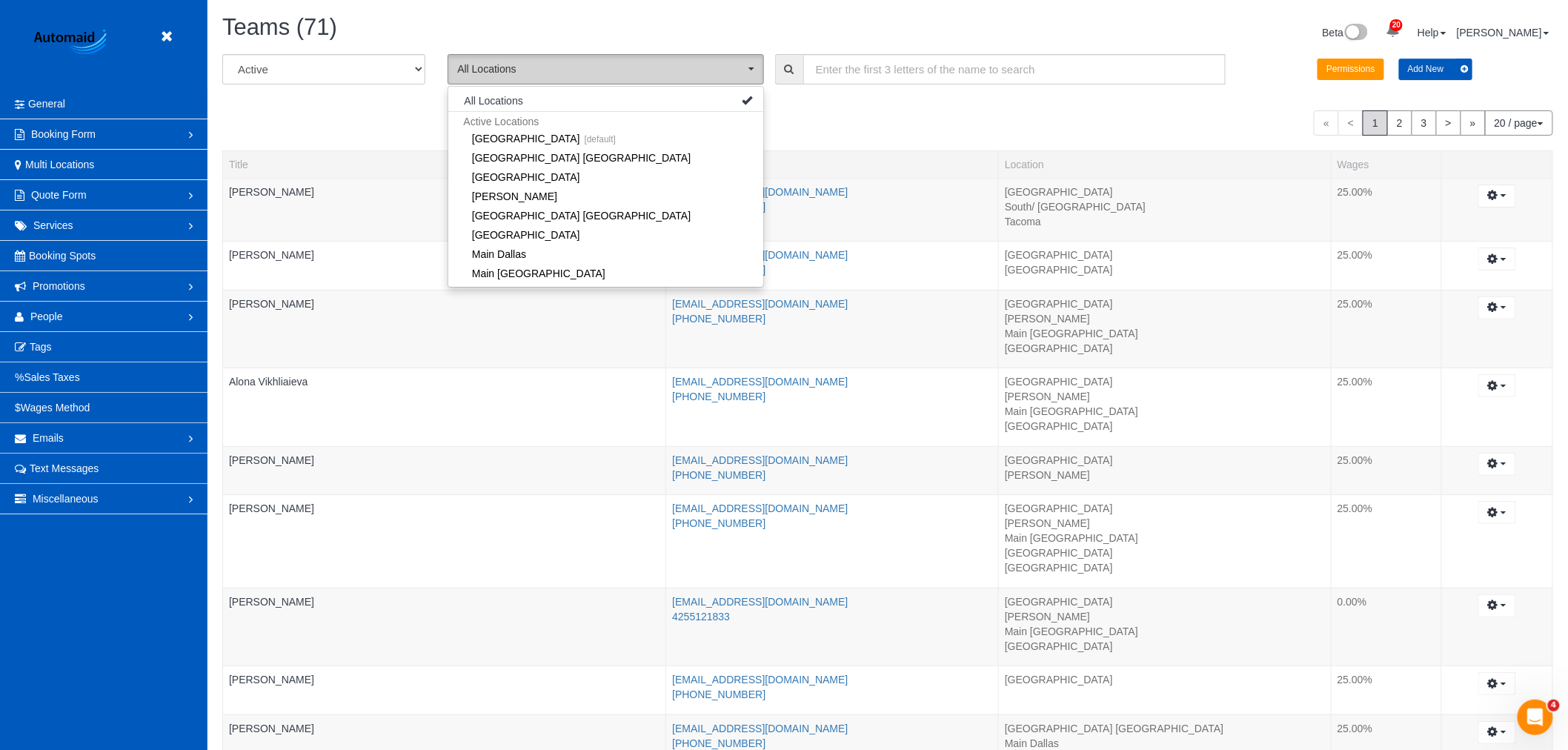
click at [565, 65] on span "All Locations" at bounding box center [601, 69] width 287 height 15
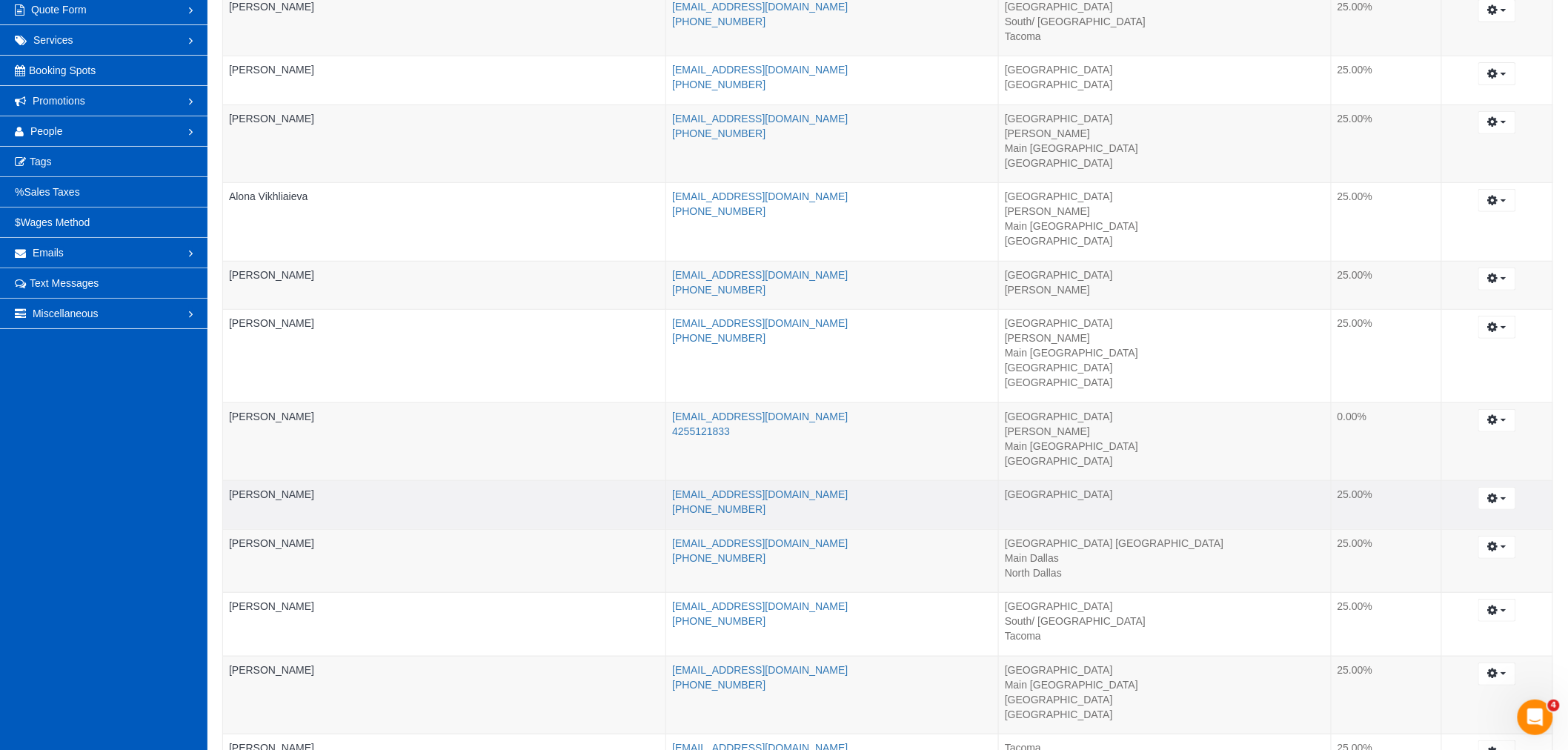
scroll to position [247, 0]
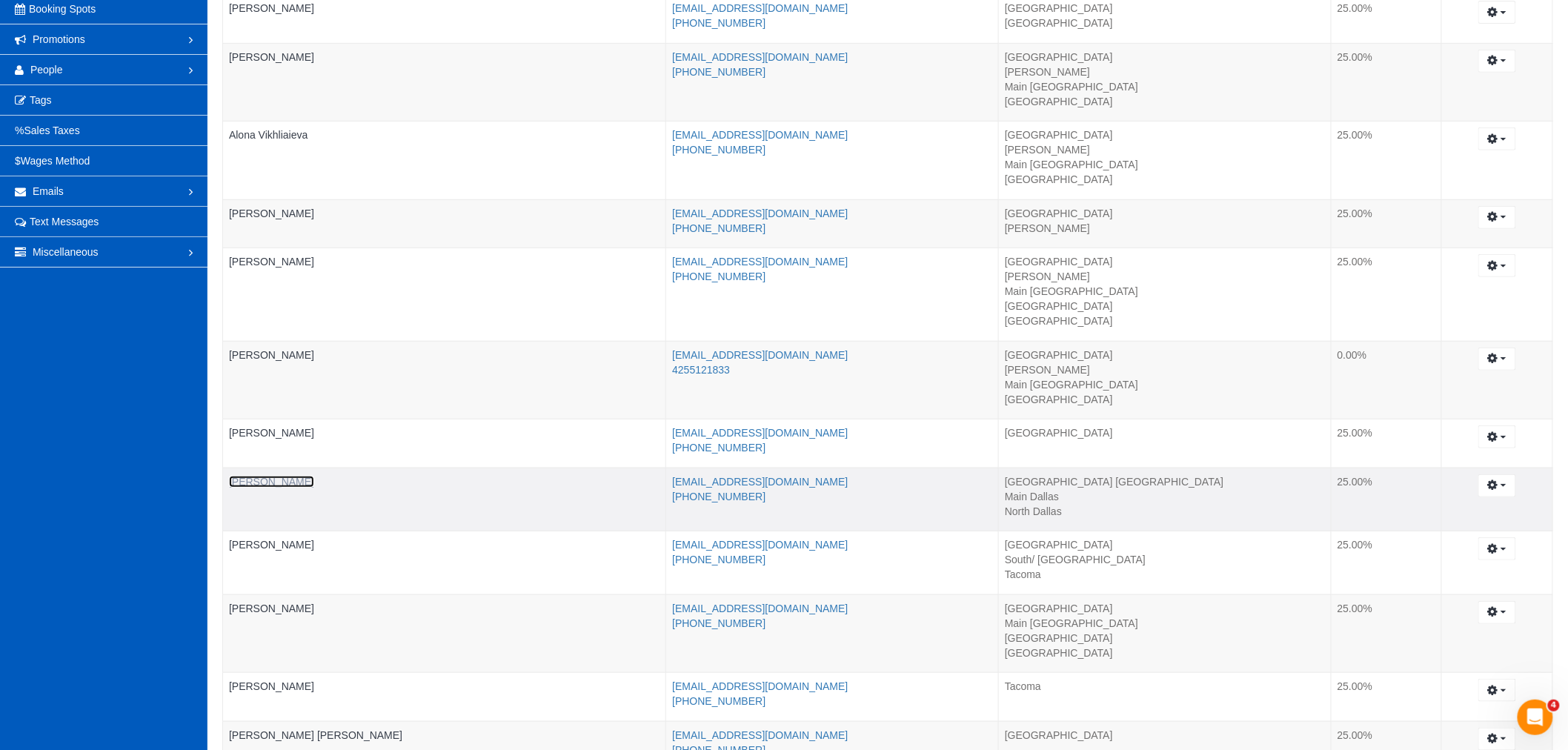
click at [263, 484] on link "Anna Vakarchuk" at bounding box center [271, 481] width 85 height 12
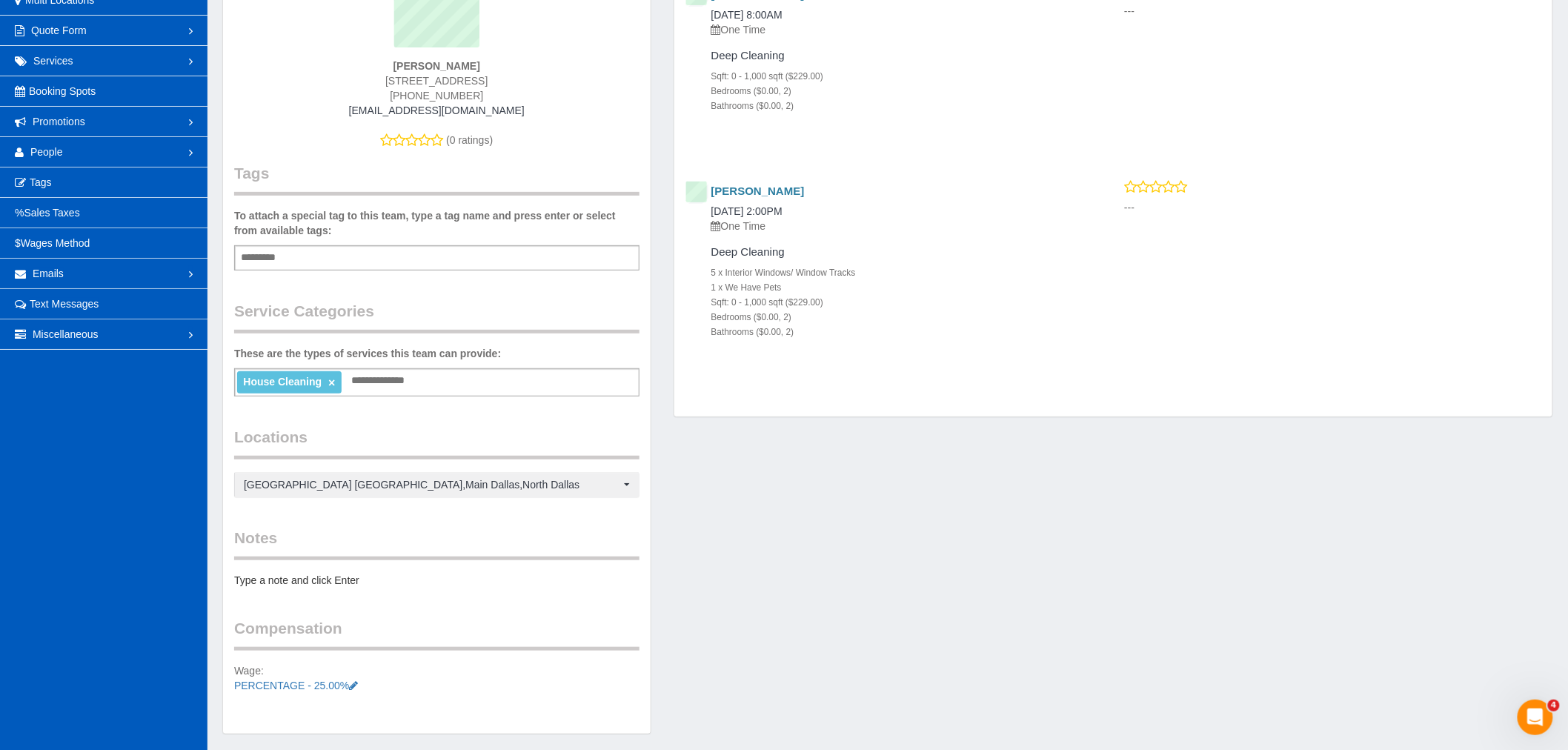
scroll to position [214, 0]
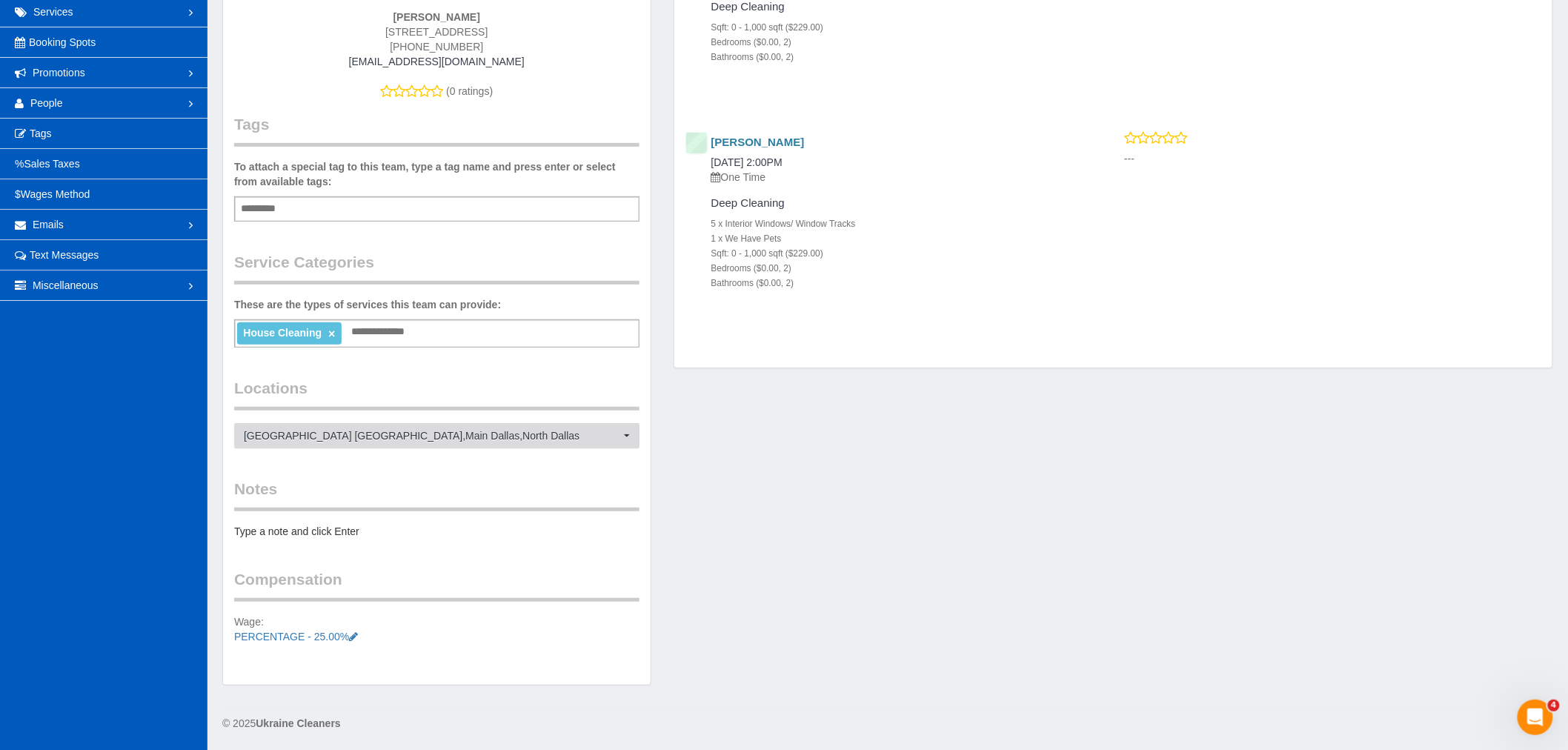
click at [436, 432] on span "Fort Worth TX , Main Dallas , North Dallas" at bounding box center [432, 436] width 376 height 15
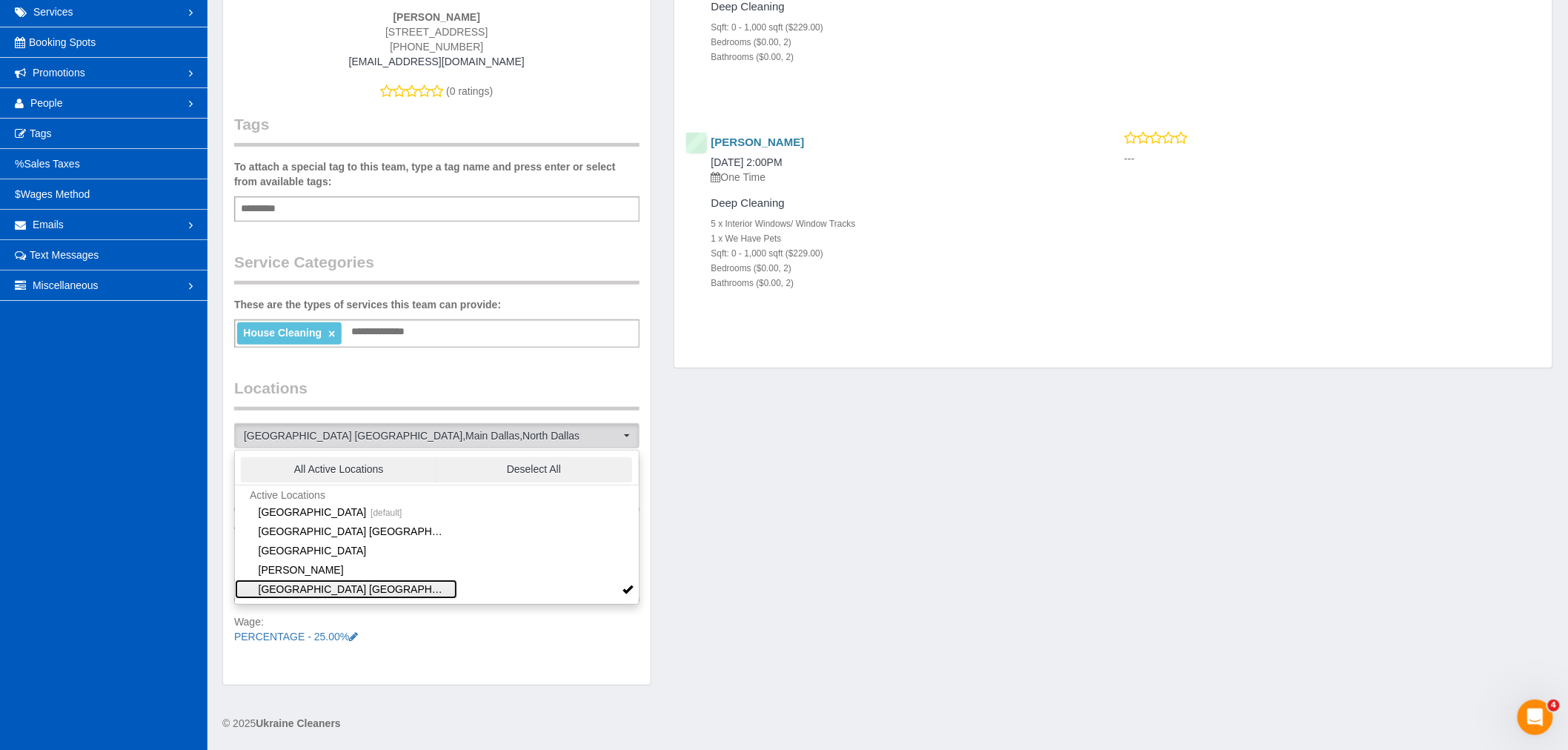
click at [623, 587] on span at bounding box center [628, 589] width 11 height 11
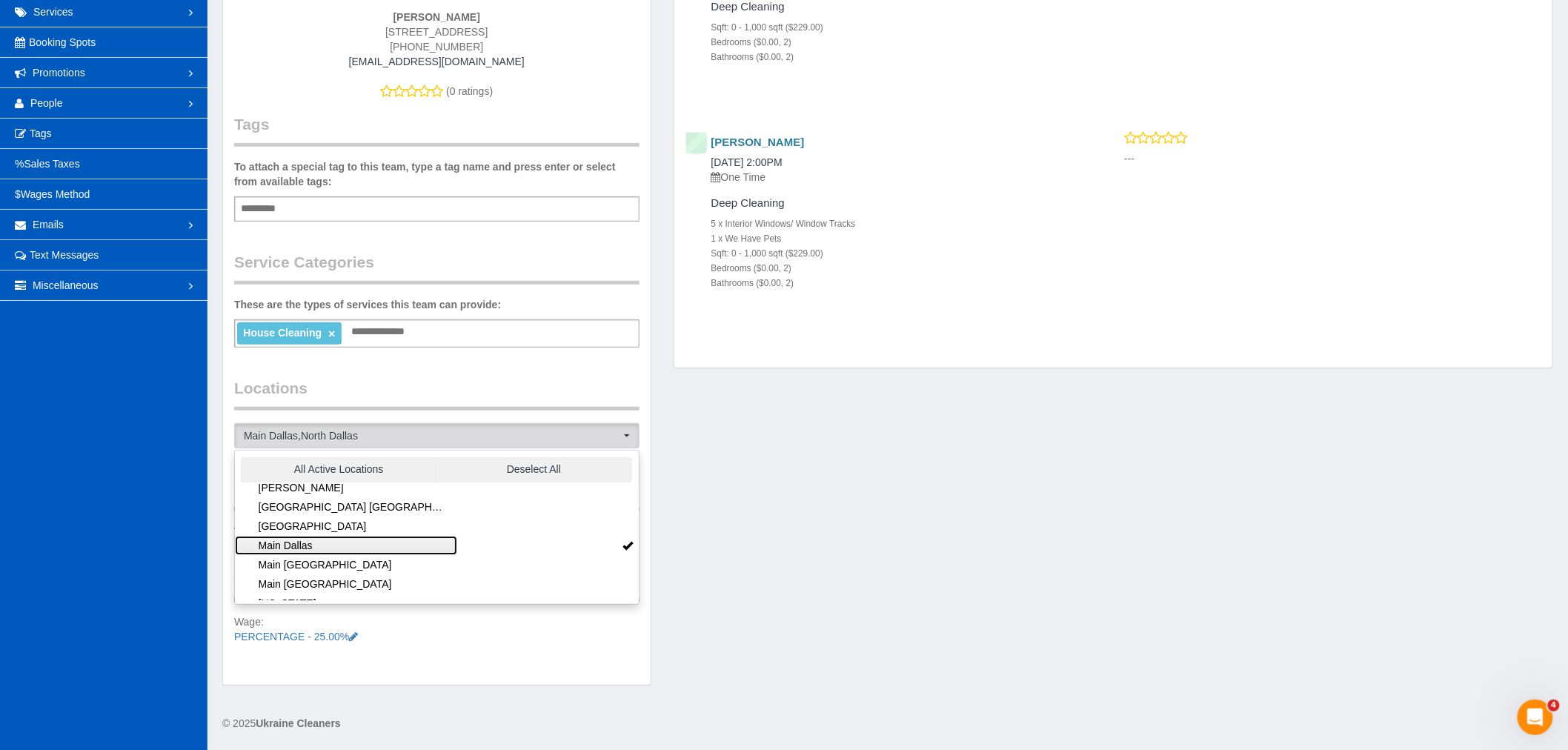
click at [326, 541] on link "Main Dallas" at bounding box center [346, 545] width 222 height 19
click at [417, 439] on span "North Dallas" at bounding box center [432, 436] width 376 height 15
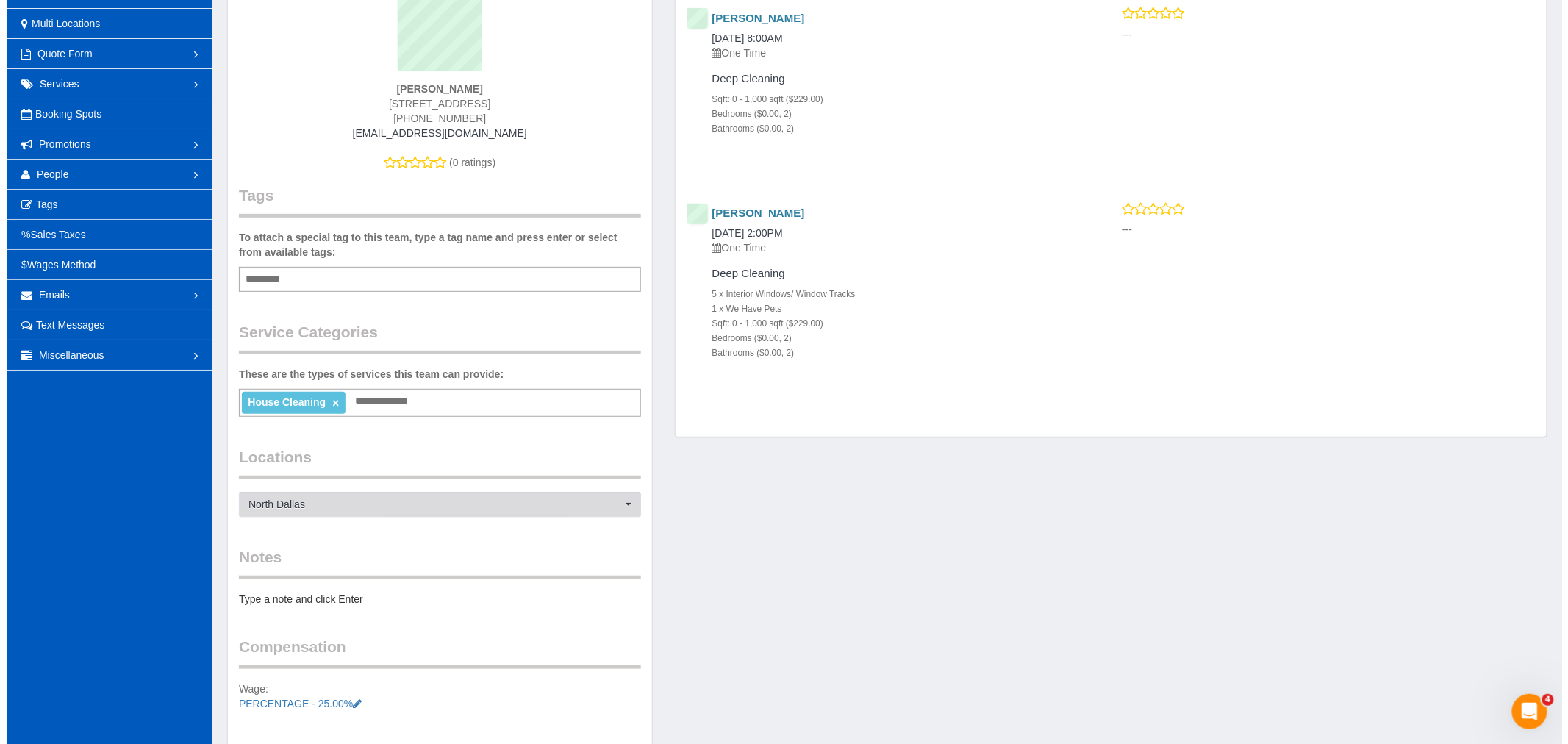
scroll to position [0, 0]
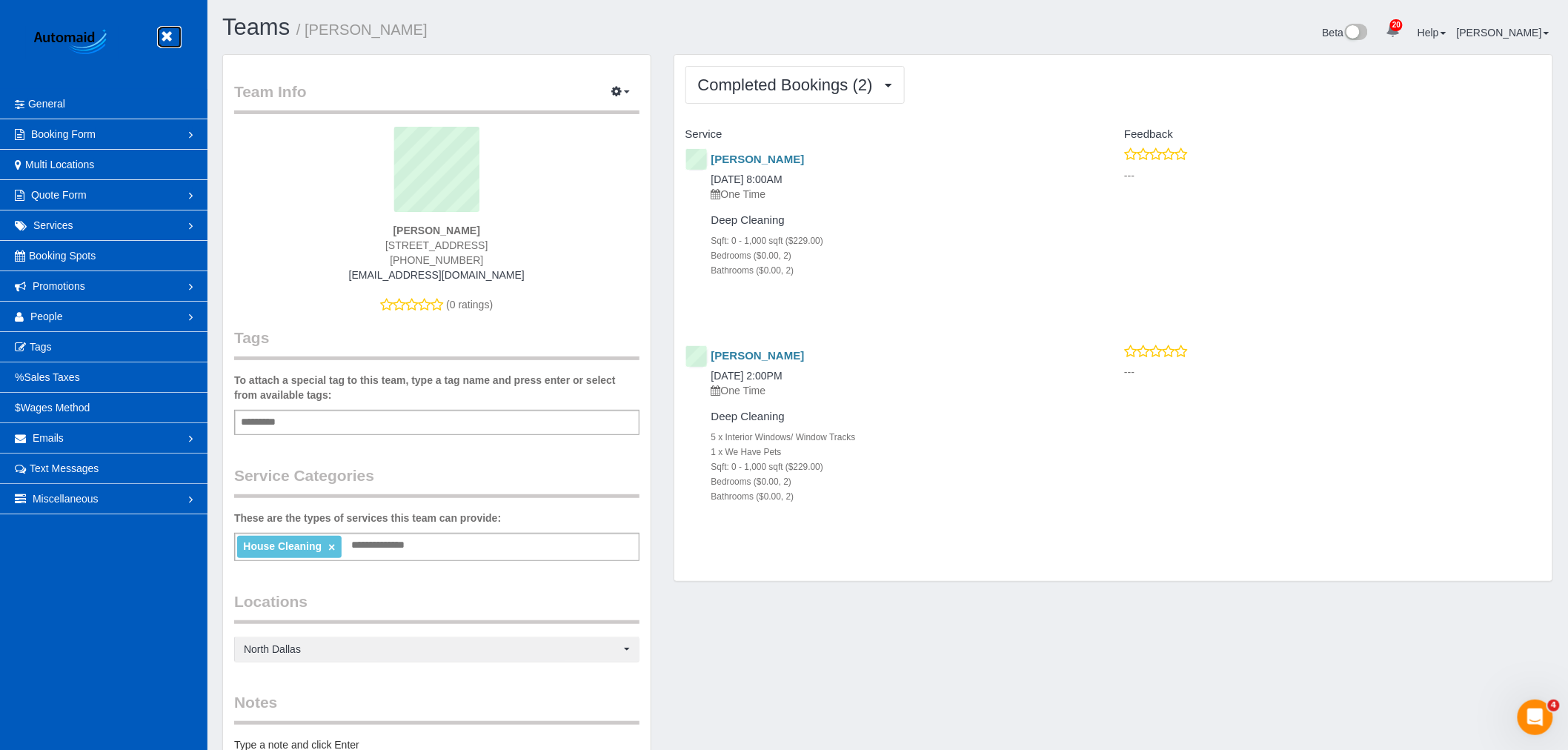
click at [159, 41] on link at bounding box center [170, 36] width 22 height 22
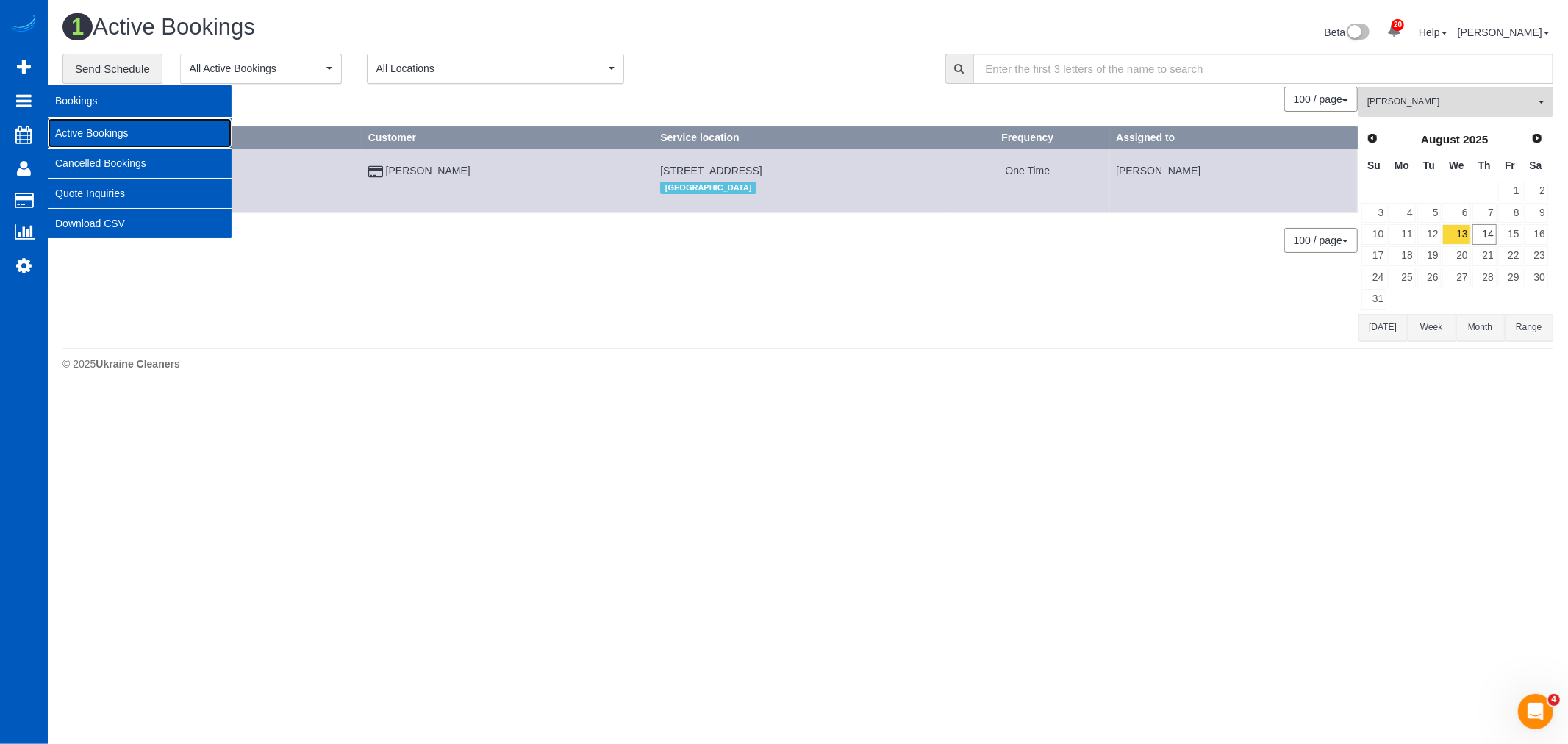
click at [130, 129] on link "Active Bookings" at bounding box center [140, 133] width 184 height 30
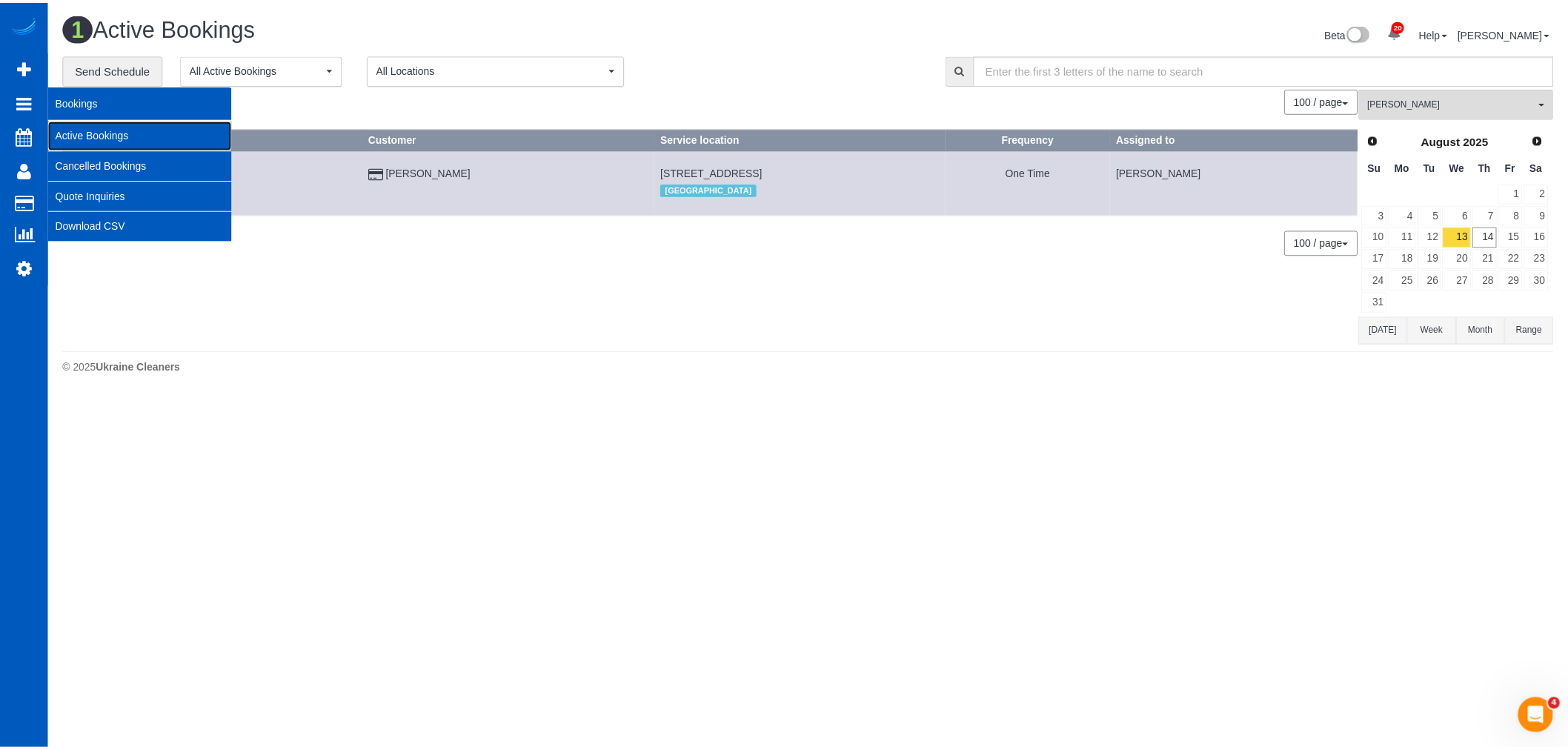
scroll to position [397, 1580]
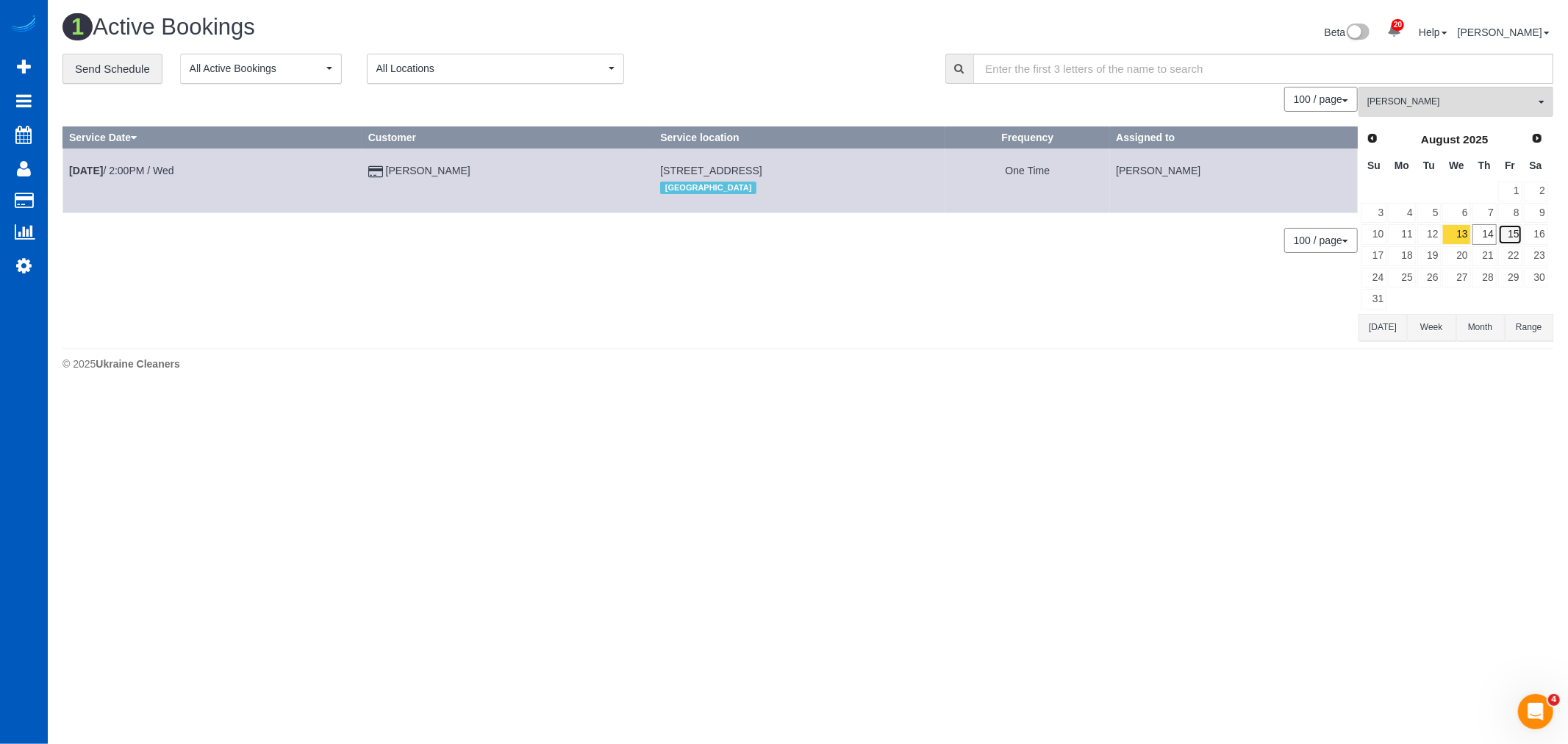
click at [1509, 238] on link "15" at bounding box center [1510, 234] width 25 height 20
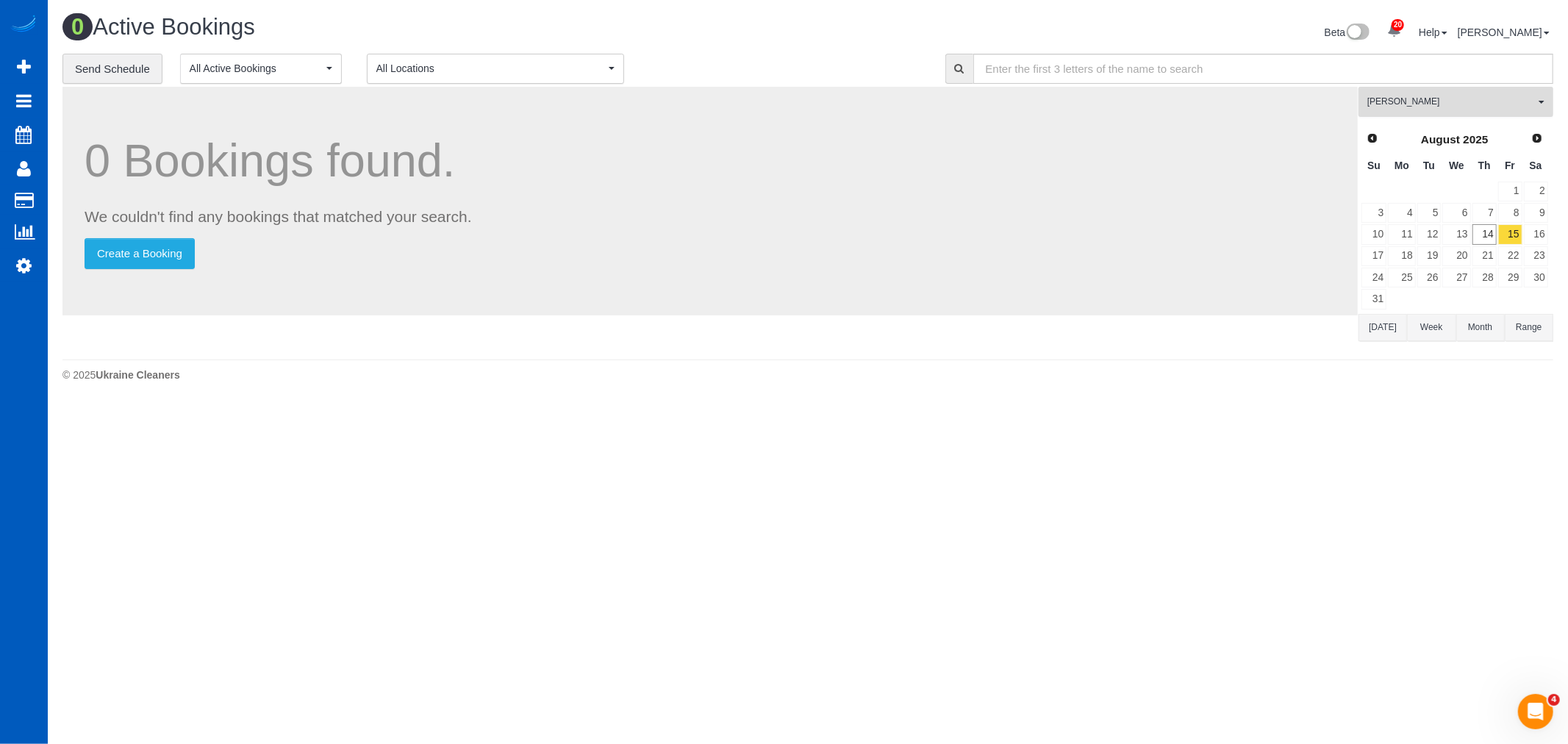
click at [1474, 112] on button "Anastasiia Demchenko All Teams" at bounding box center [1455, 102] width 195 height 30
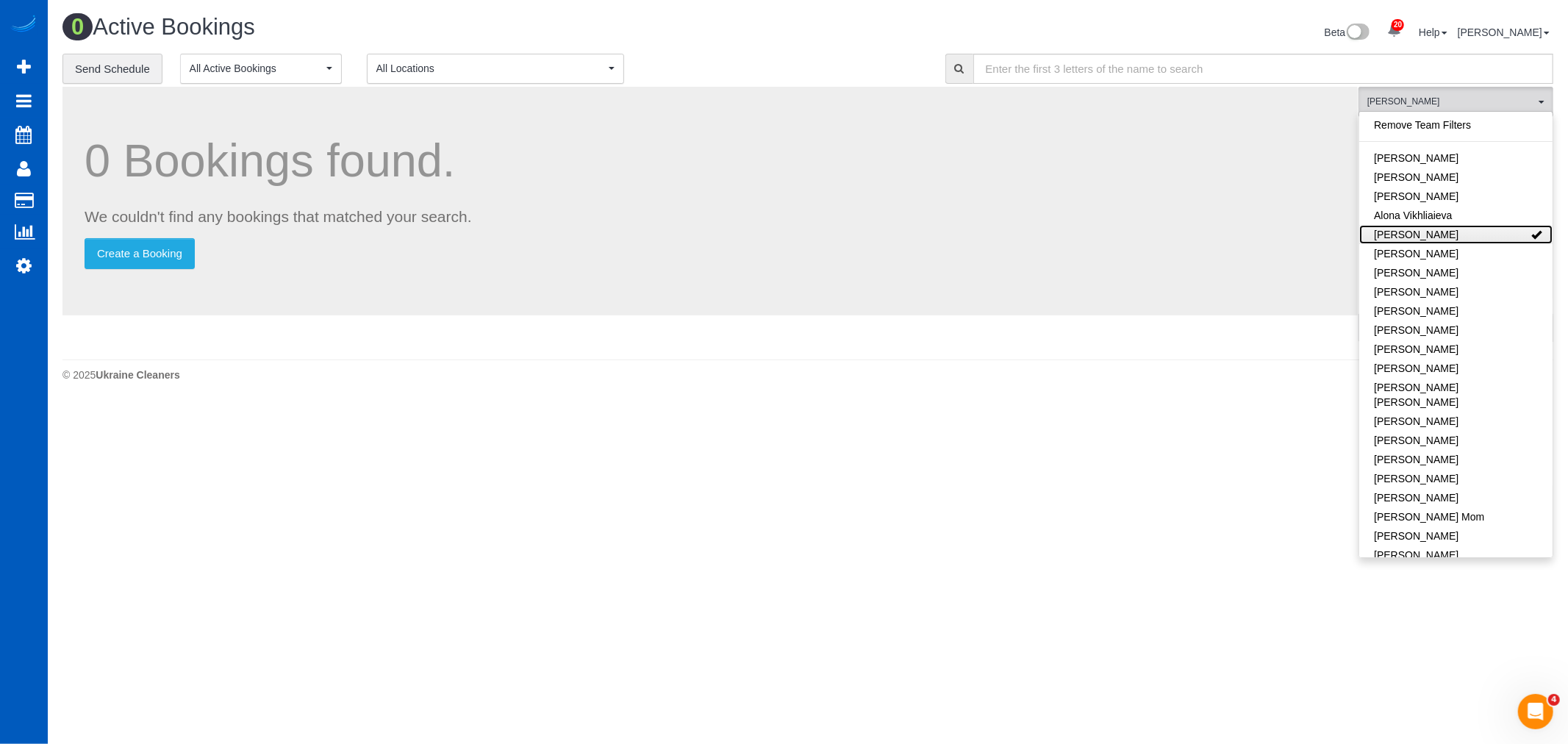
click at [1455, 228] on link "Anastasiia Demchenko" at bounding box center [1455, 234] width 193 height 19
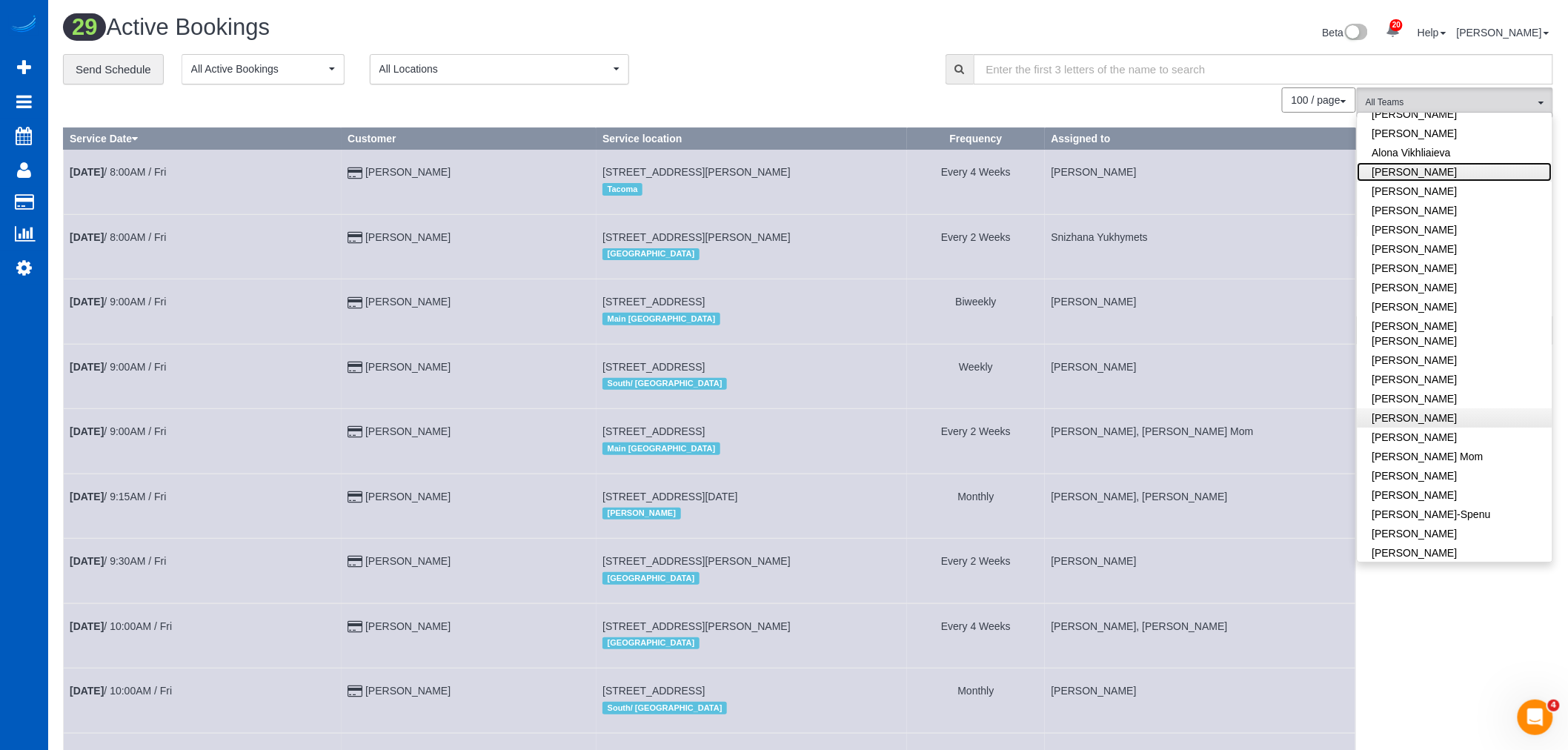
scroll to position [165, 0]
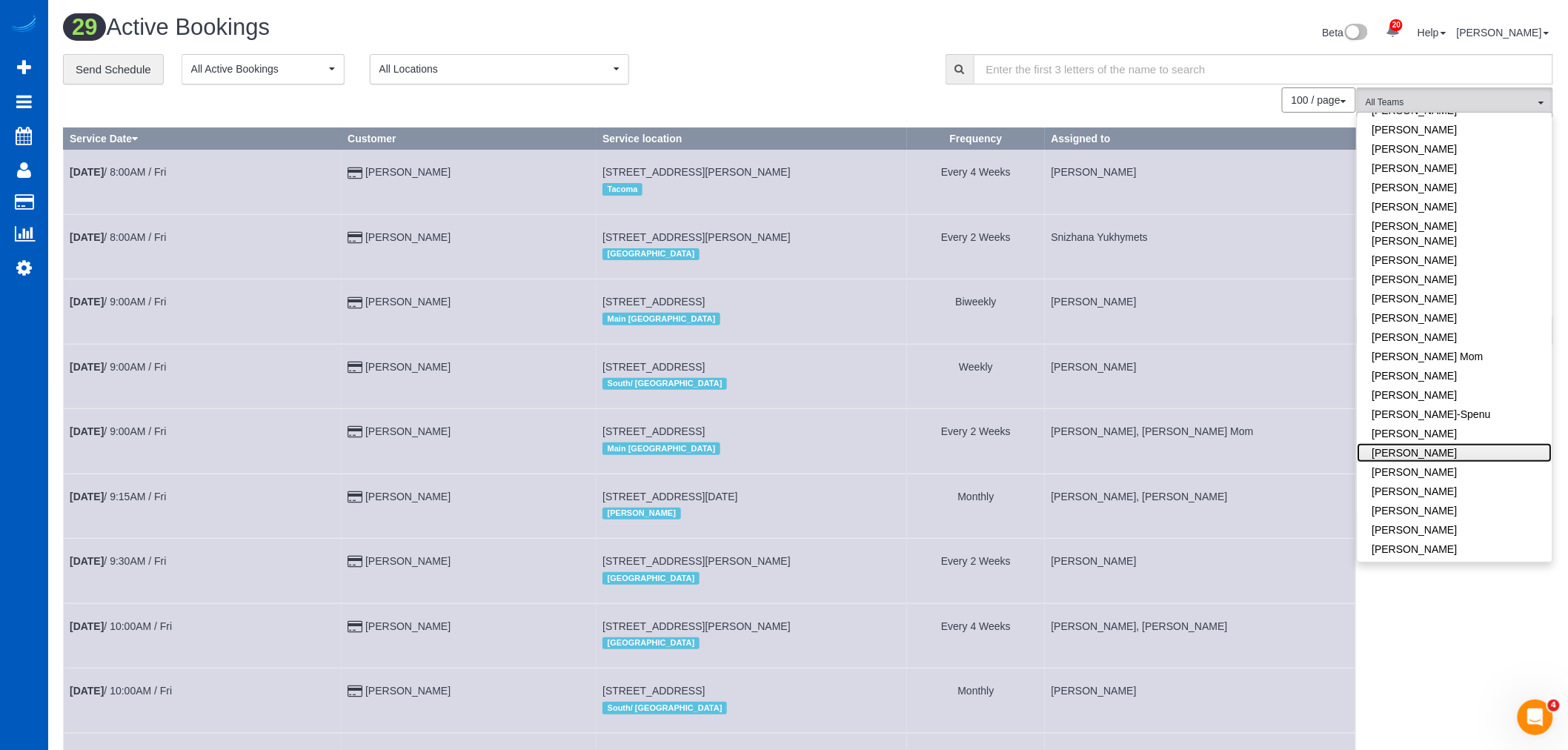
click at [1415, 443] on link "Ivanna Markintovych" at bounding box center [1455, 452] width 195 height 19
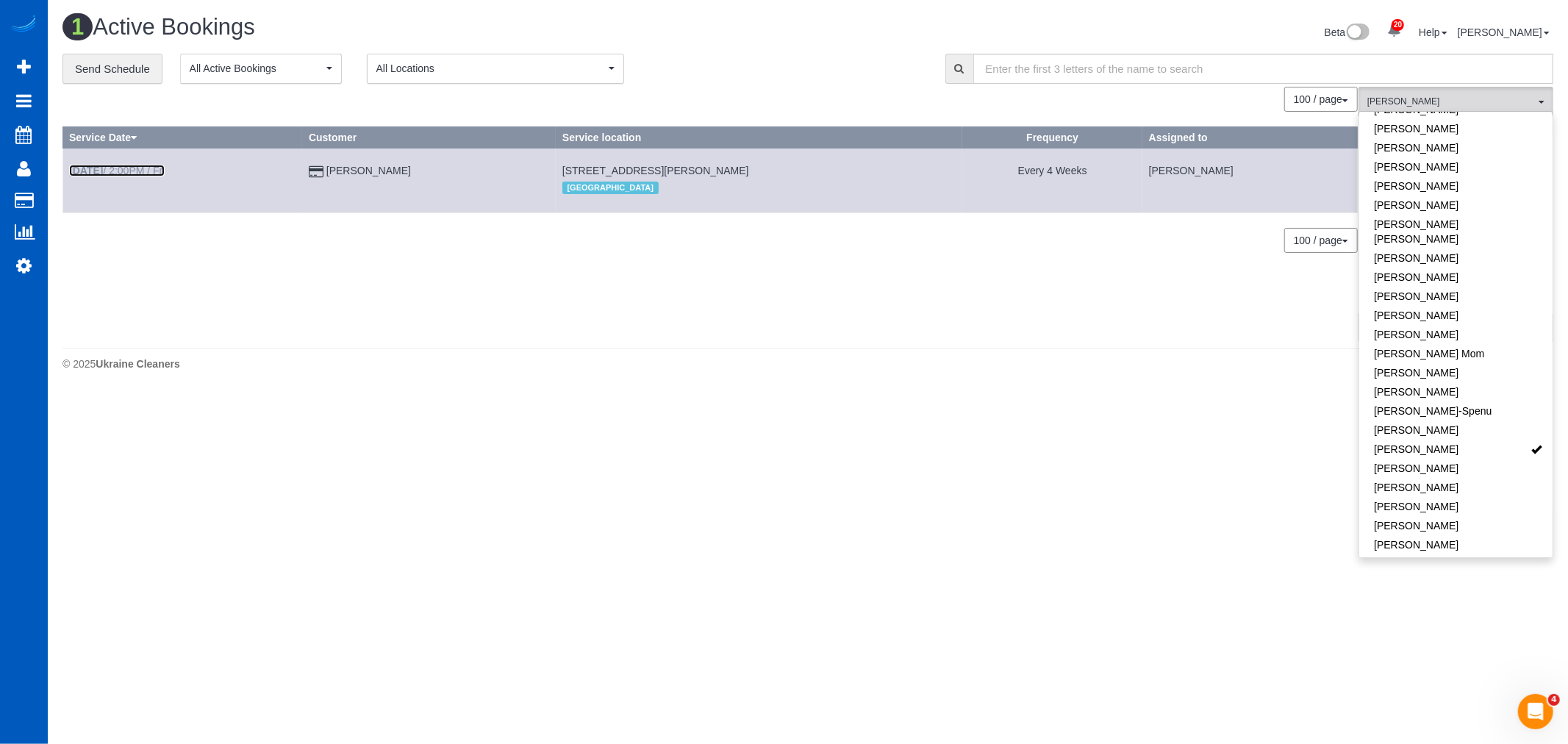
click at [122, 173] on link "Aug 15th / 2:00PM / Fri" at bounding box center [117, 170] width 95 height 12
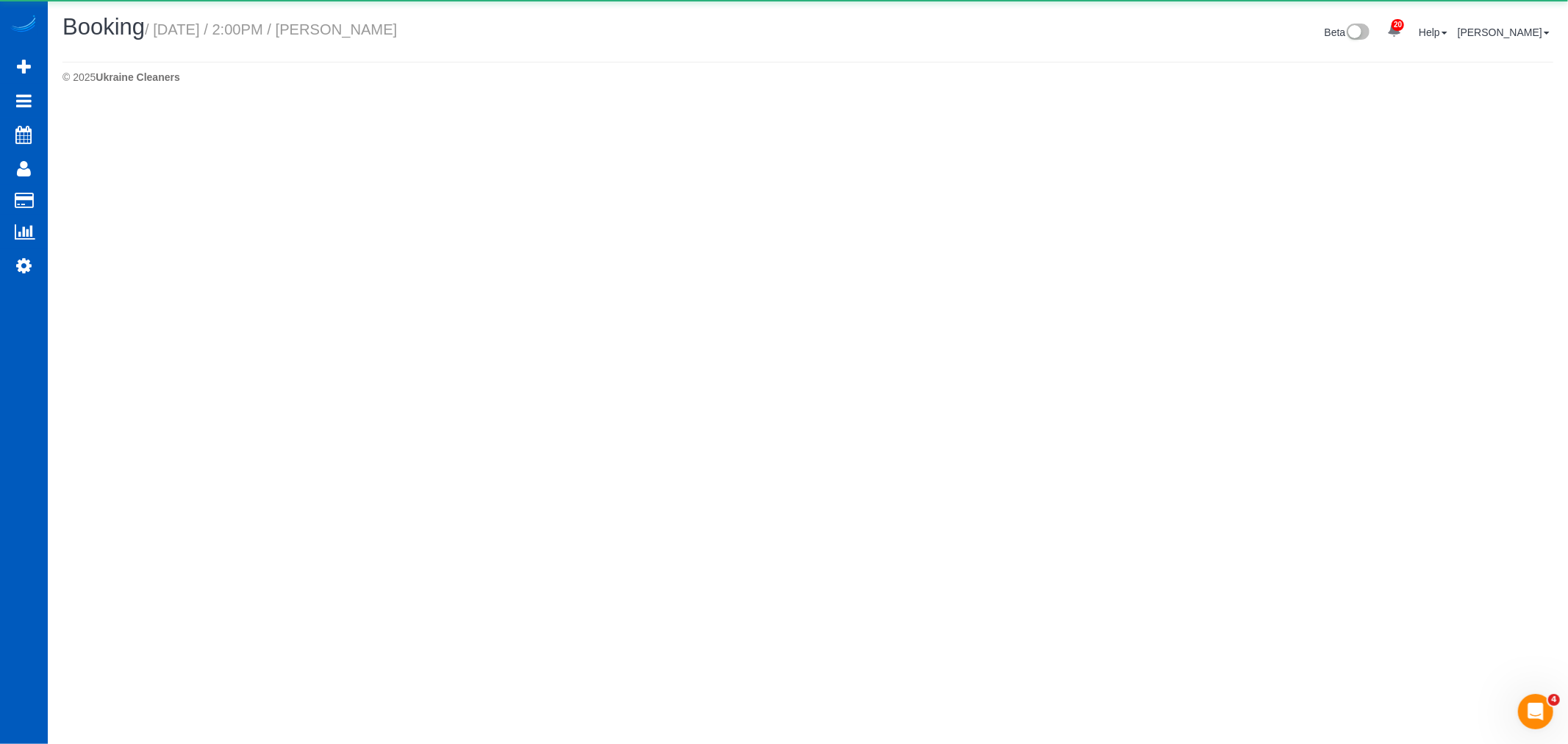
select select "CO"
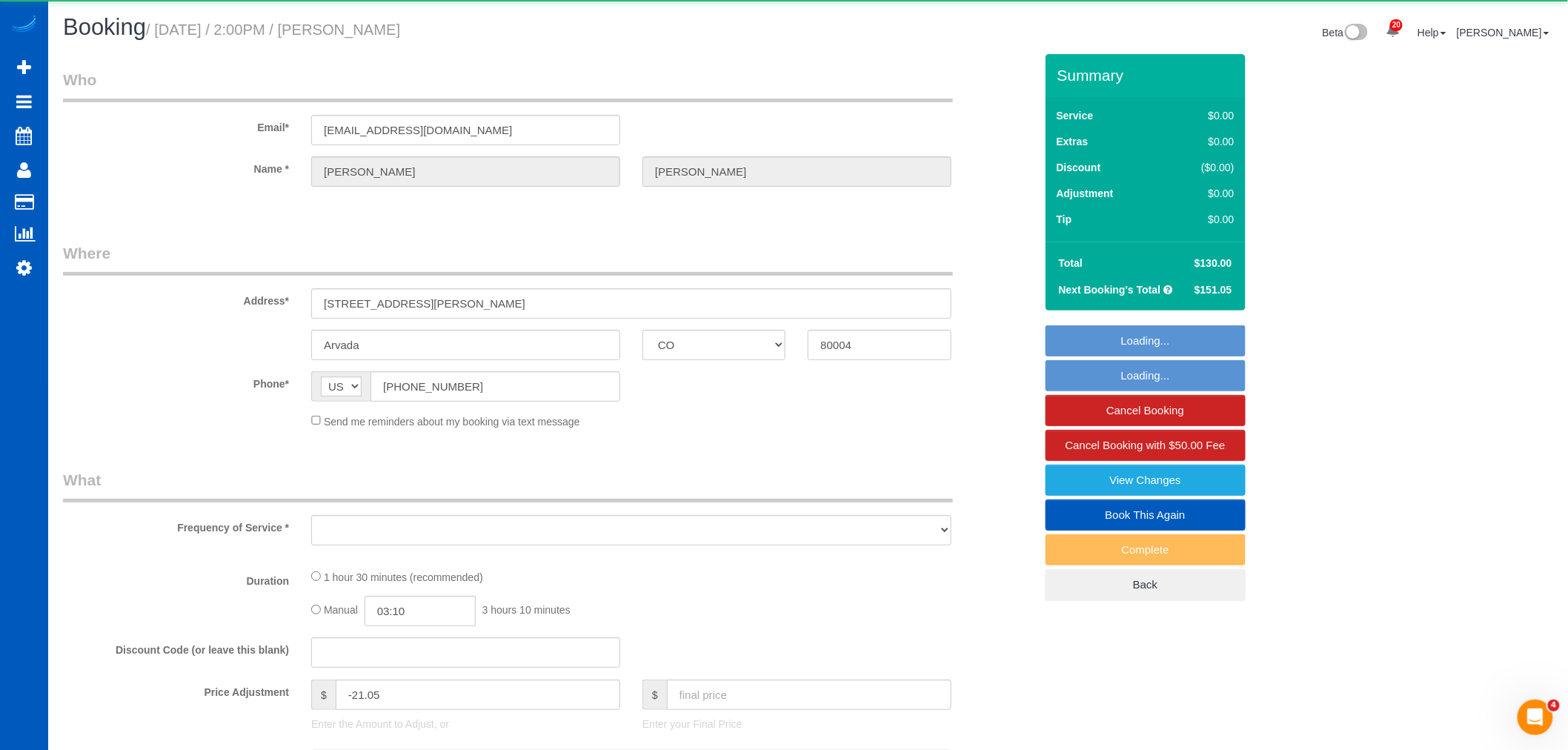
select select "object:22344"
select select "string:fspay-c8a0c354-7515-47f9-aaea-a47062ca881a"
select select "199"
select select "2"
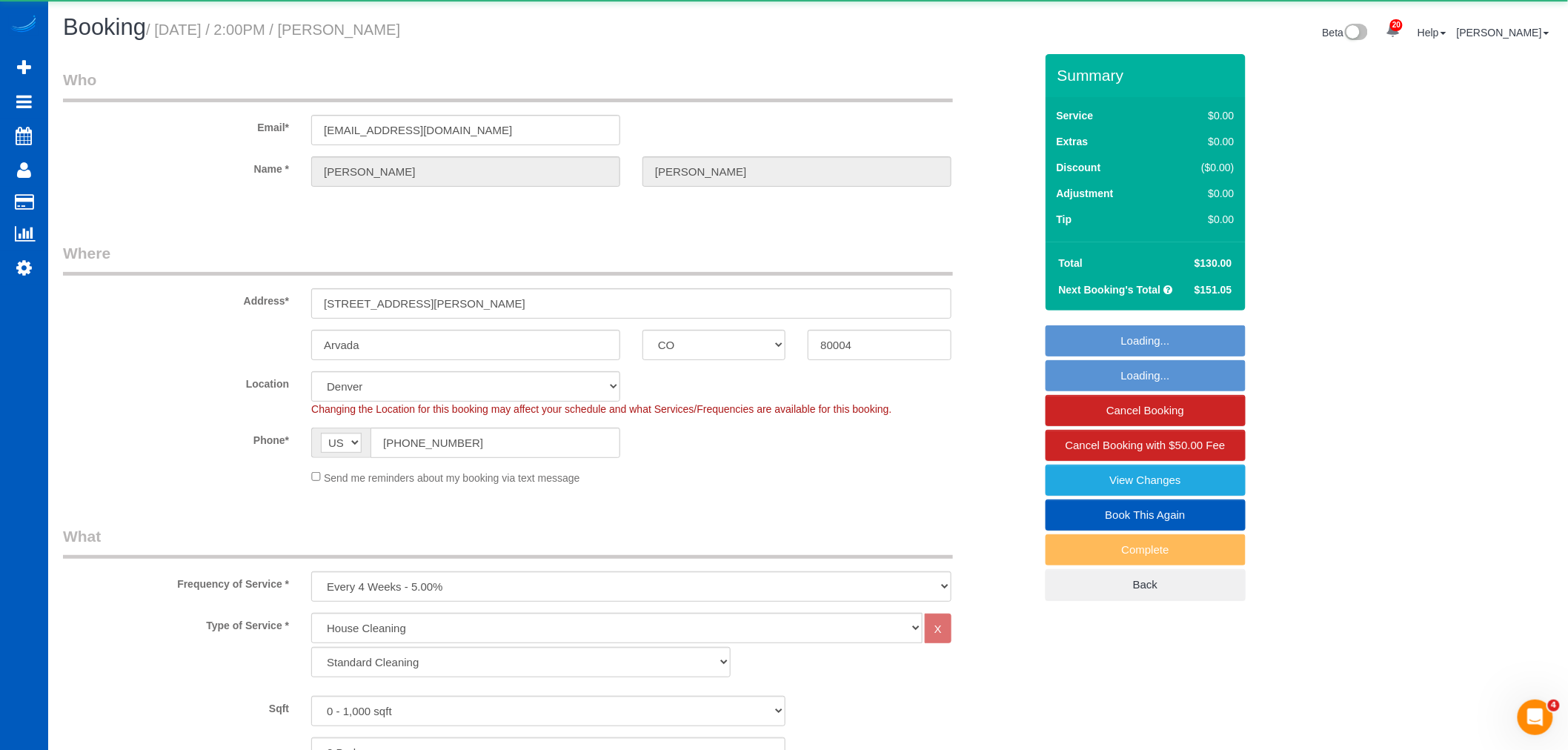
select select "object:22626"
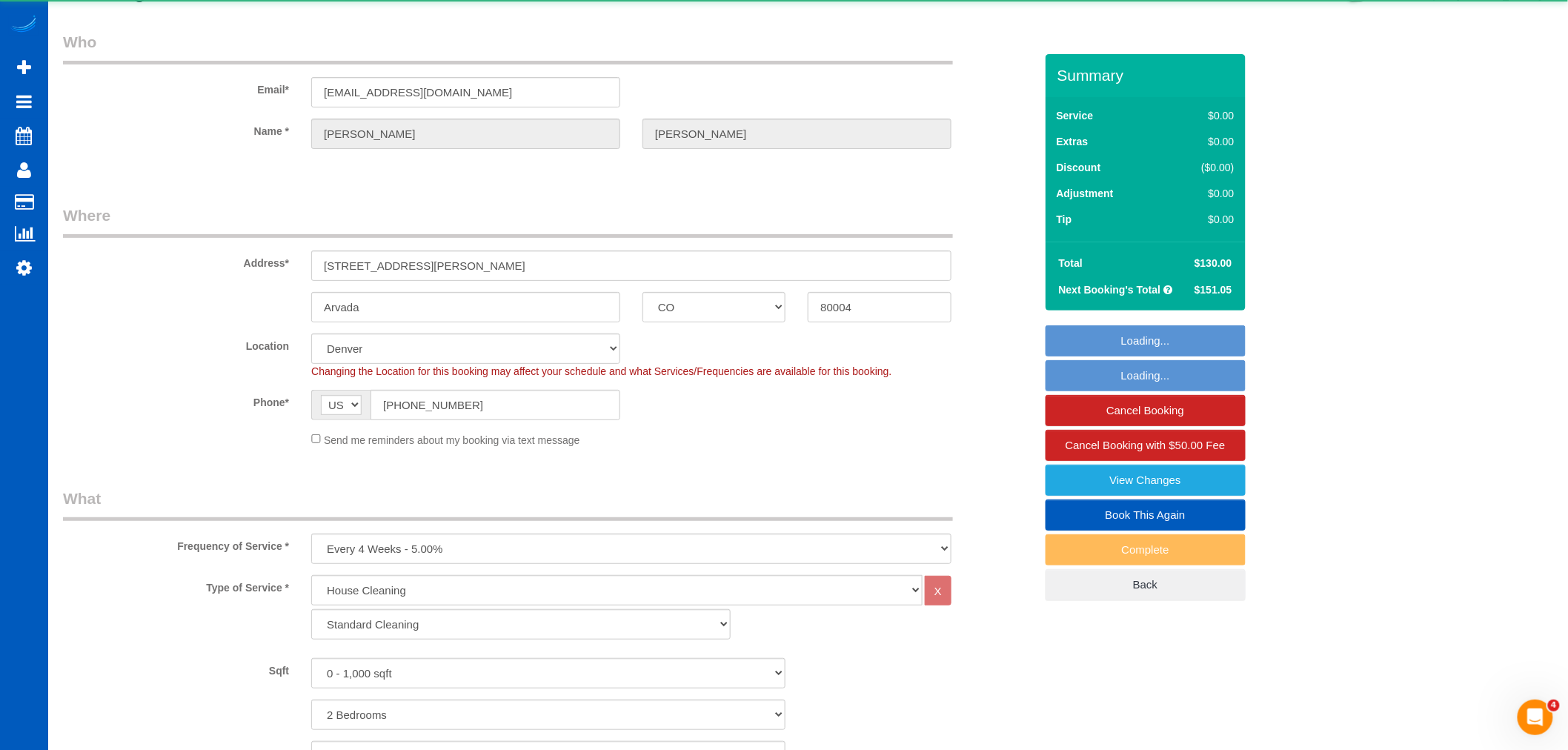
select select "2"
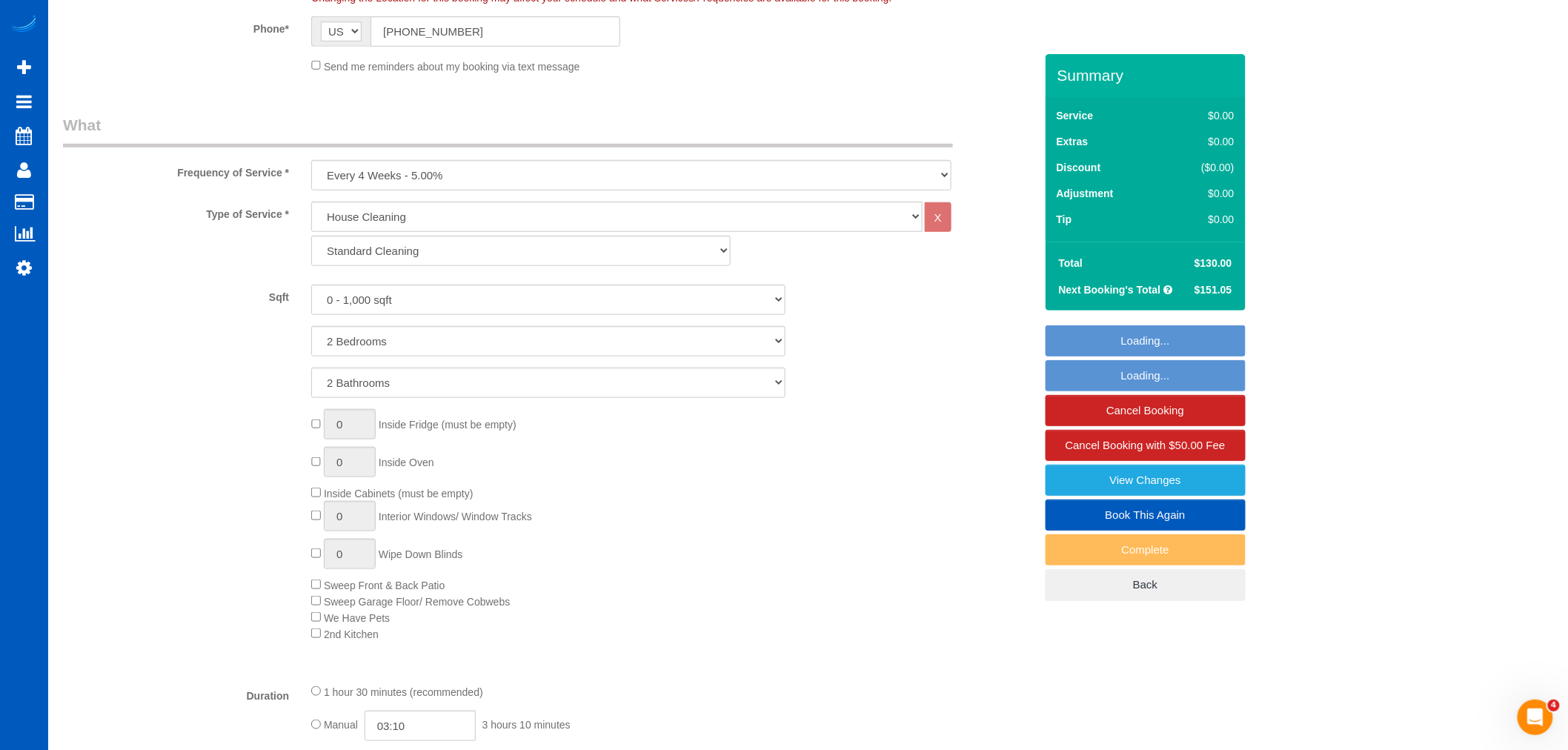
select select "spot44"
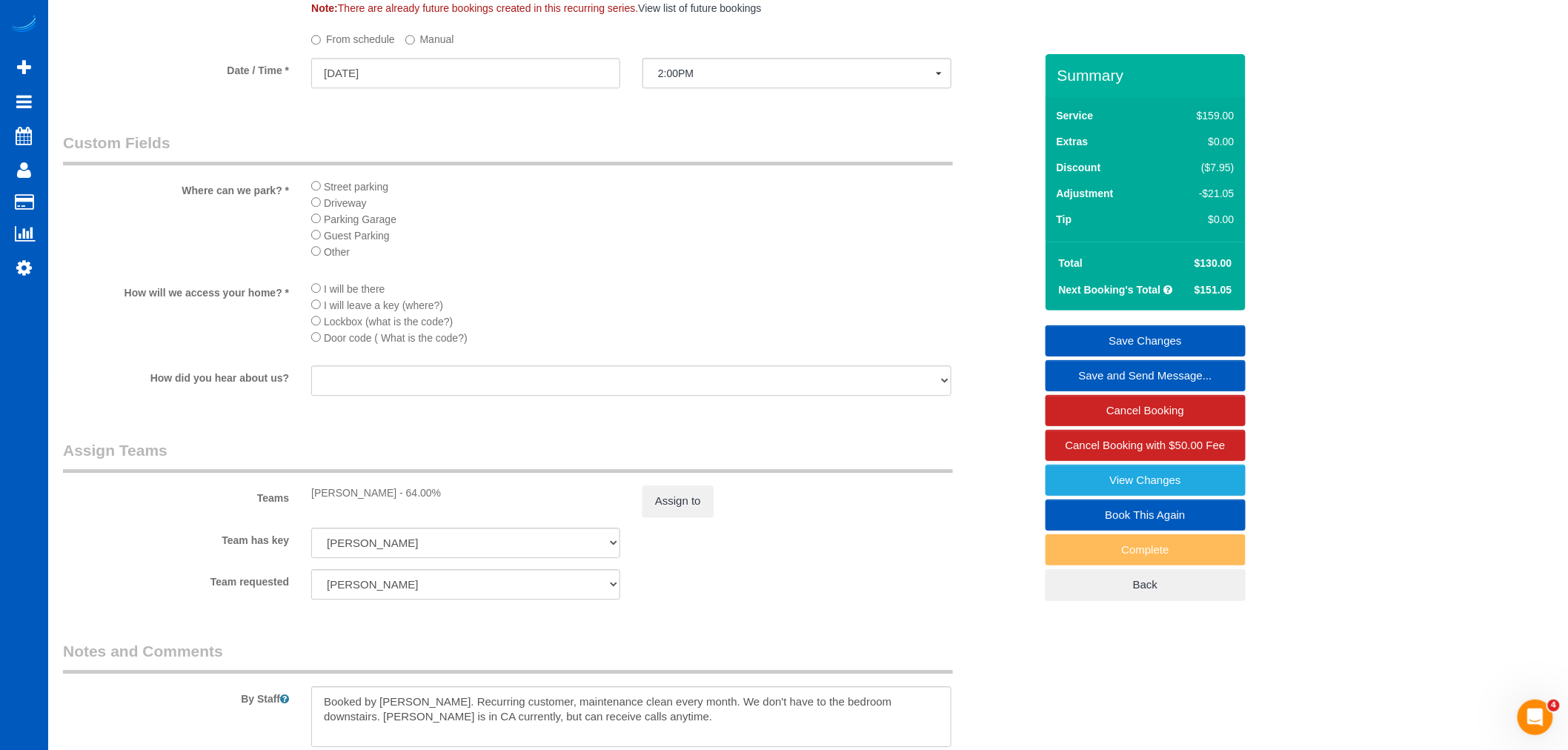
scroll to position [1565, 0]
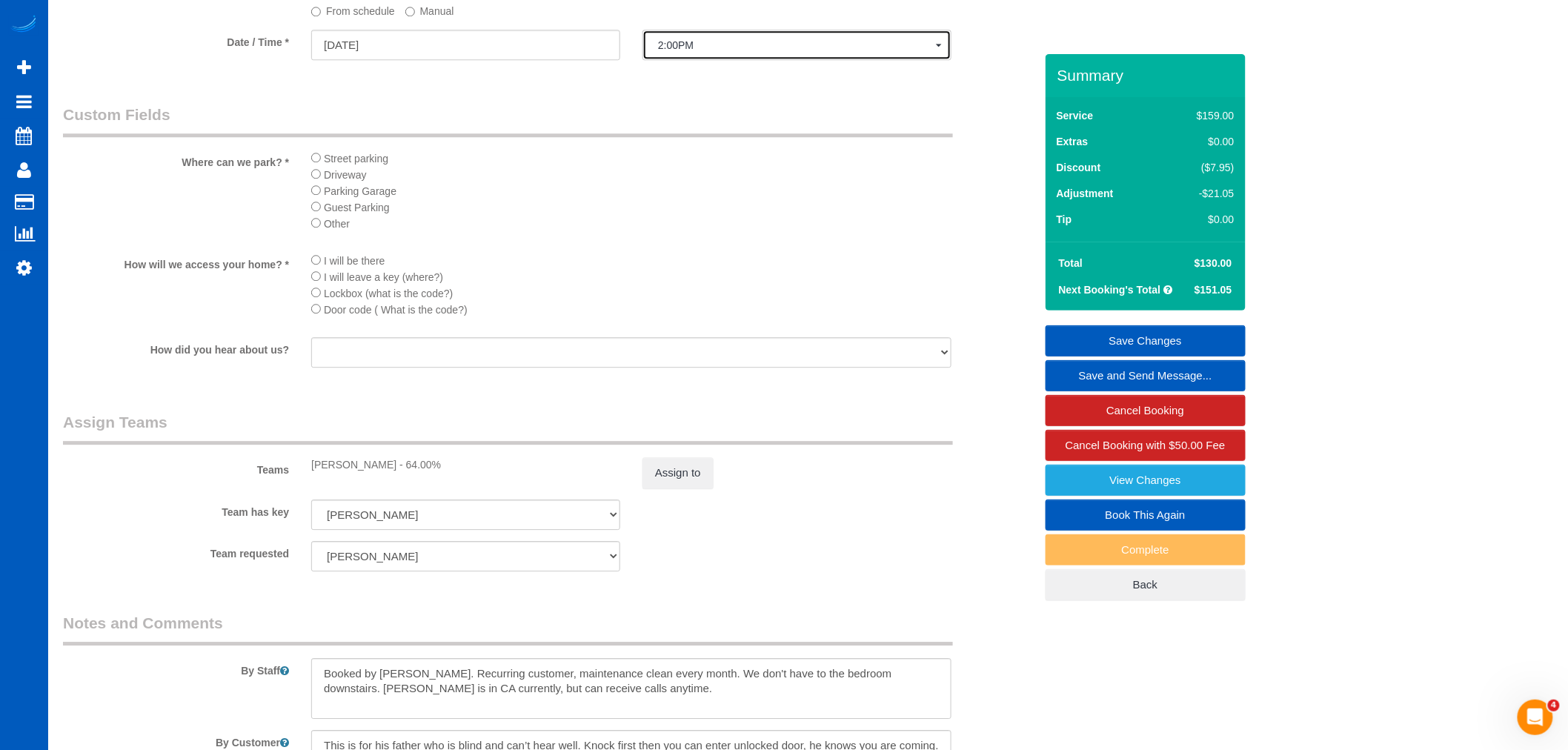
click at [669, 46] on button "2:00PM" at bounding box center [796, 45] width 309 height 31
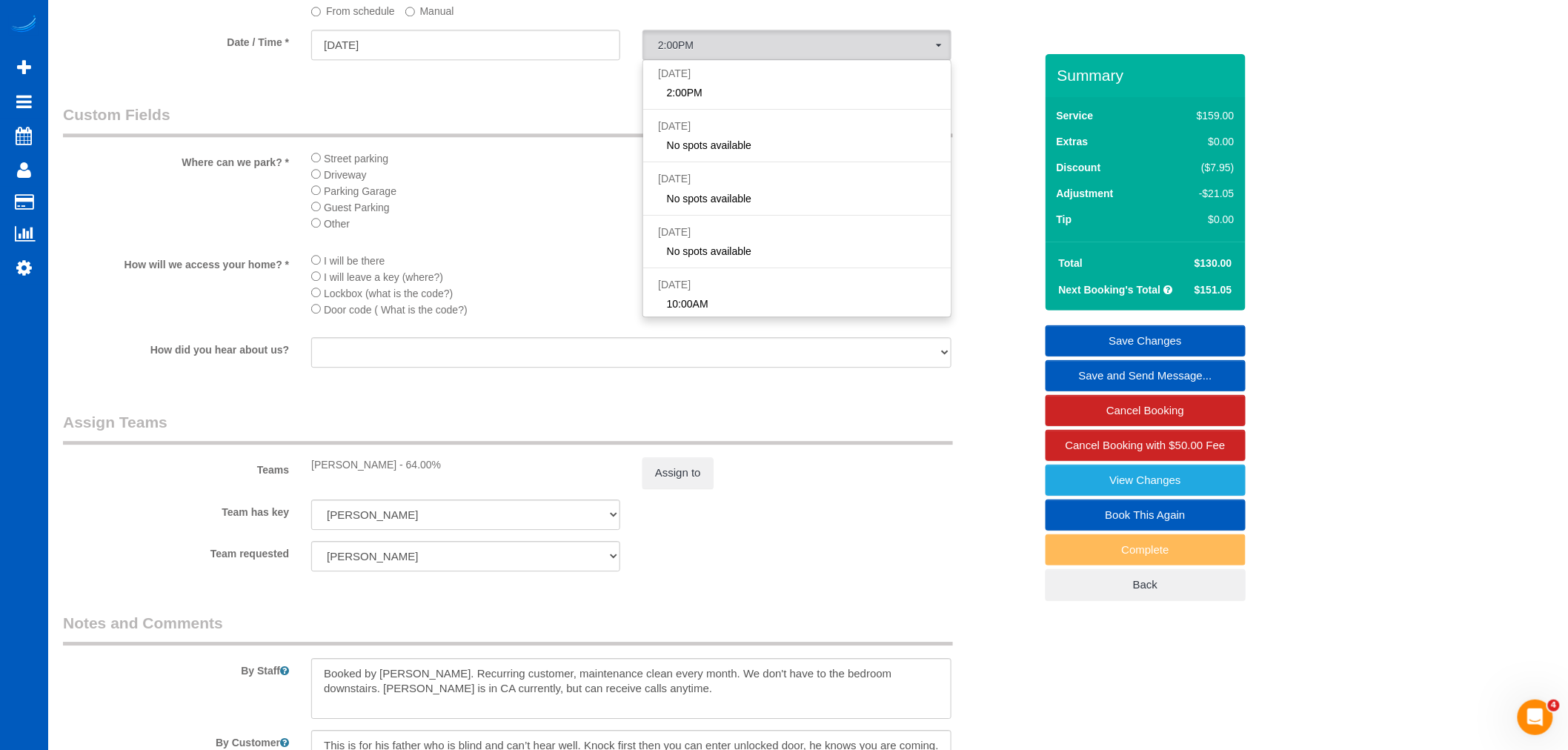
click at [433, 18] on label "Manual" at bounding box center [429, 8] width 49 height 20
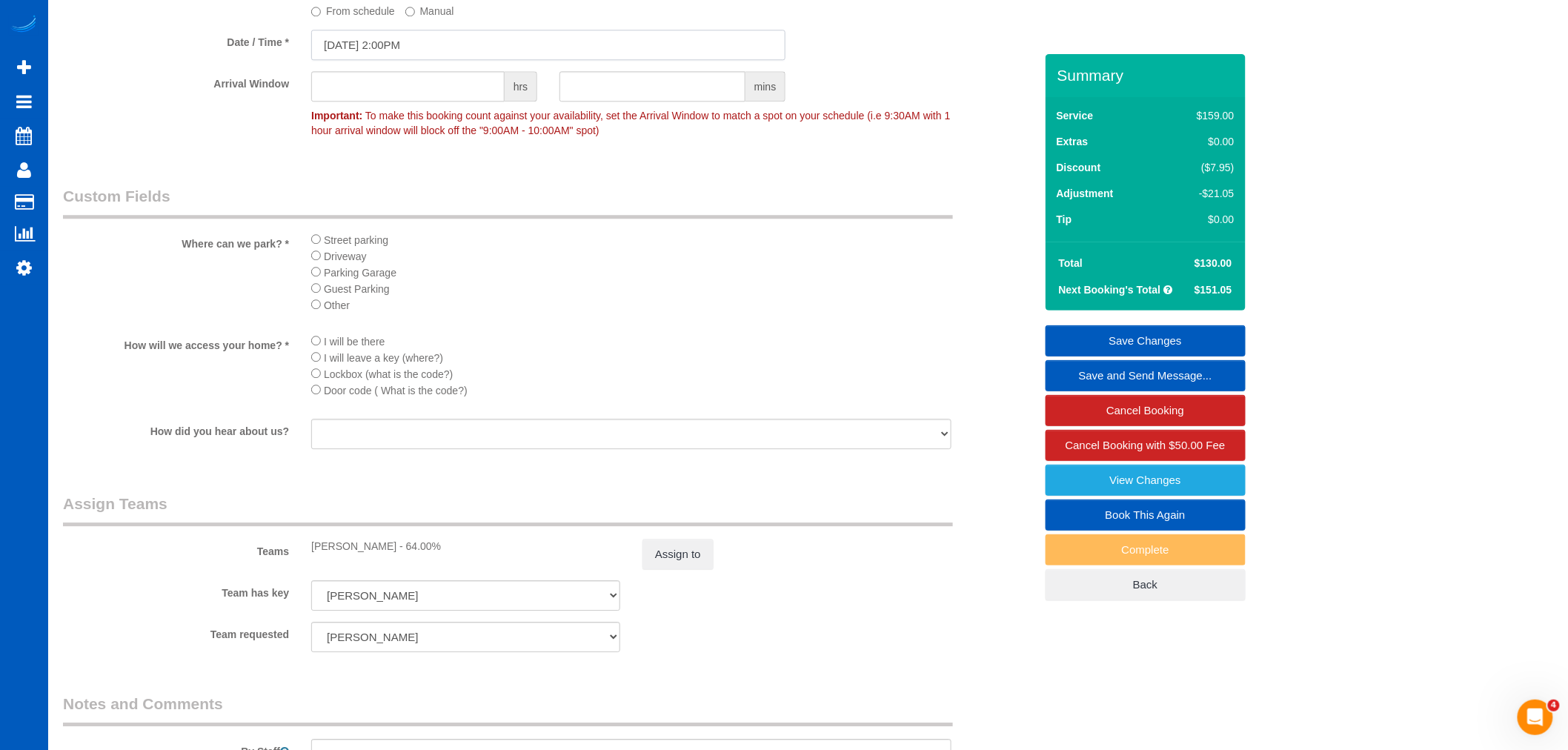
click at [397, 60] on input "08/15/2025 2:00PM" at bounding box center [548, 45] width 474 height 31
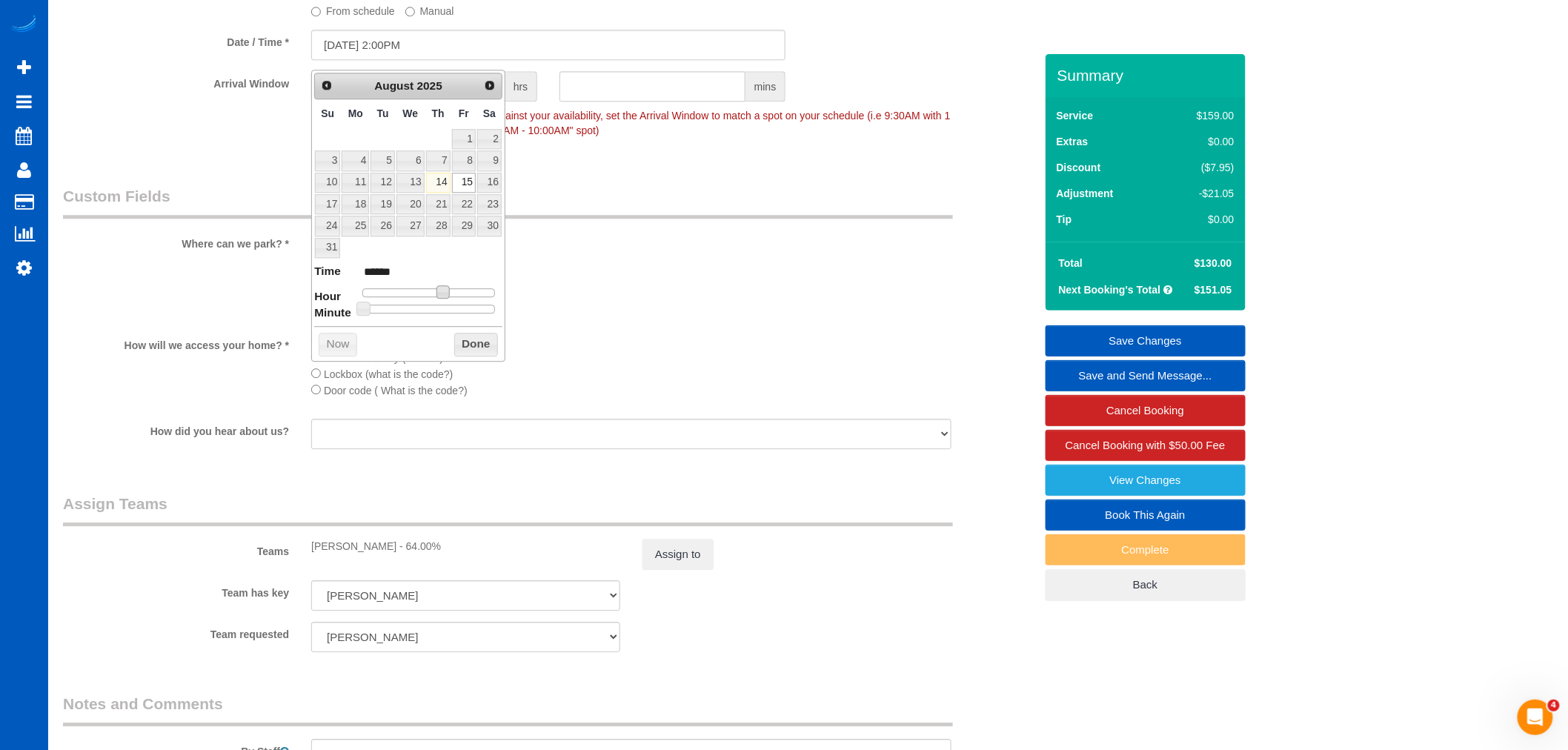
type input "08/15/2025 1:00PM"
type input "******"
type input "08/15/2025 12:00PM"
type input "*******"
type input "08/15/2025 11:00AM"
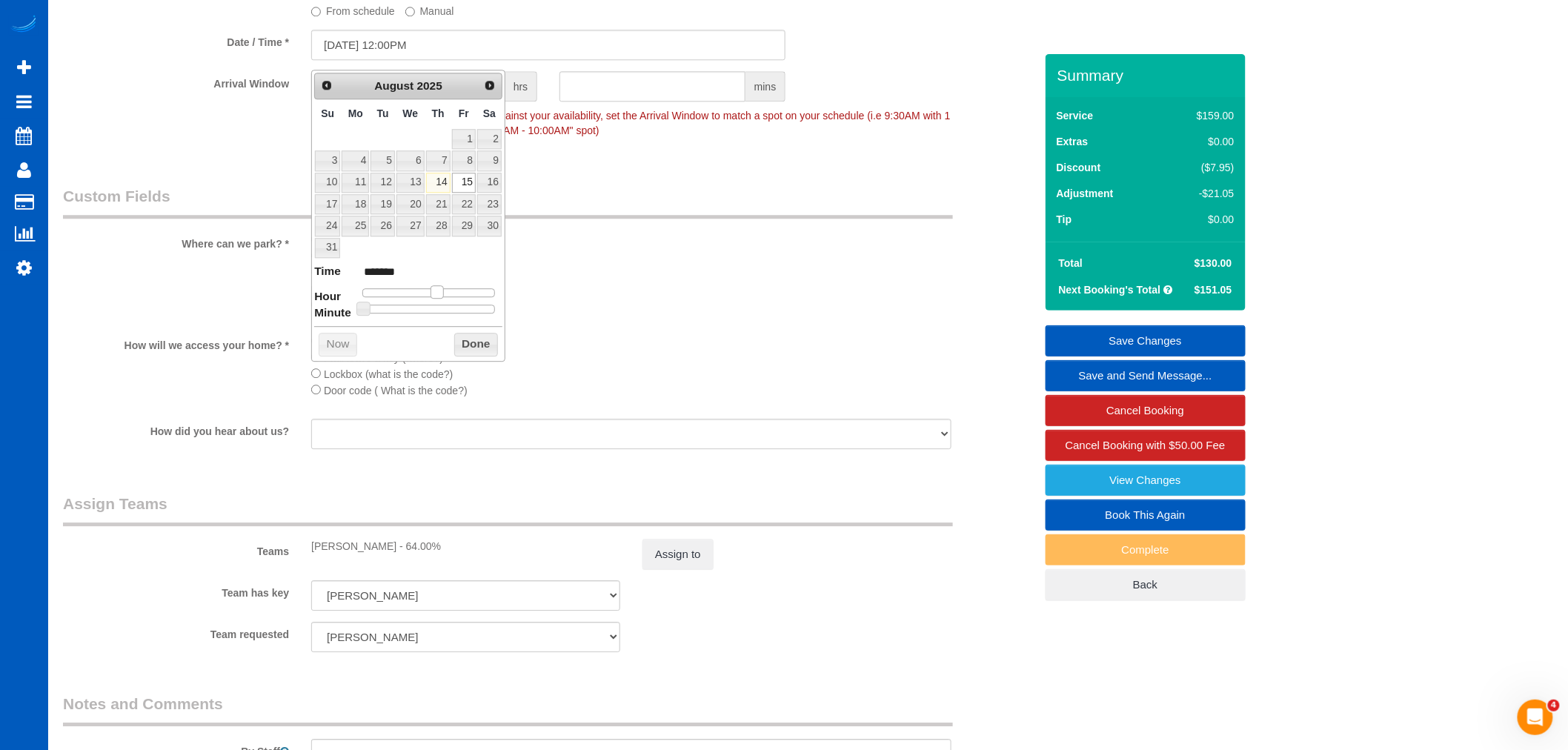
type input "*******"
type input "08/15/2025 10:00AM"
type input "*******"
type input "08/15/2025 9:00AM"
type input "******"
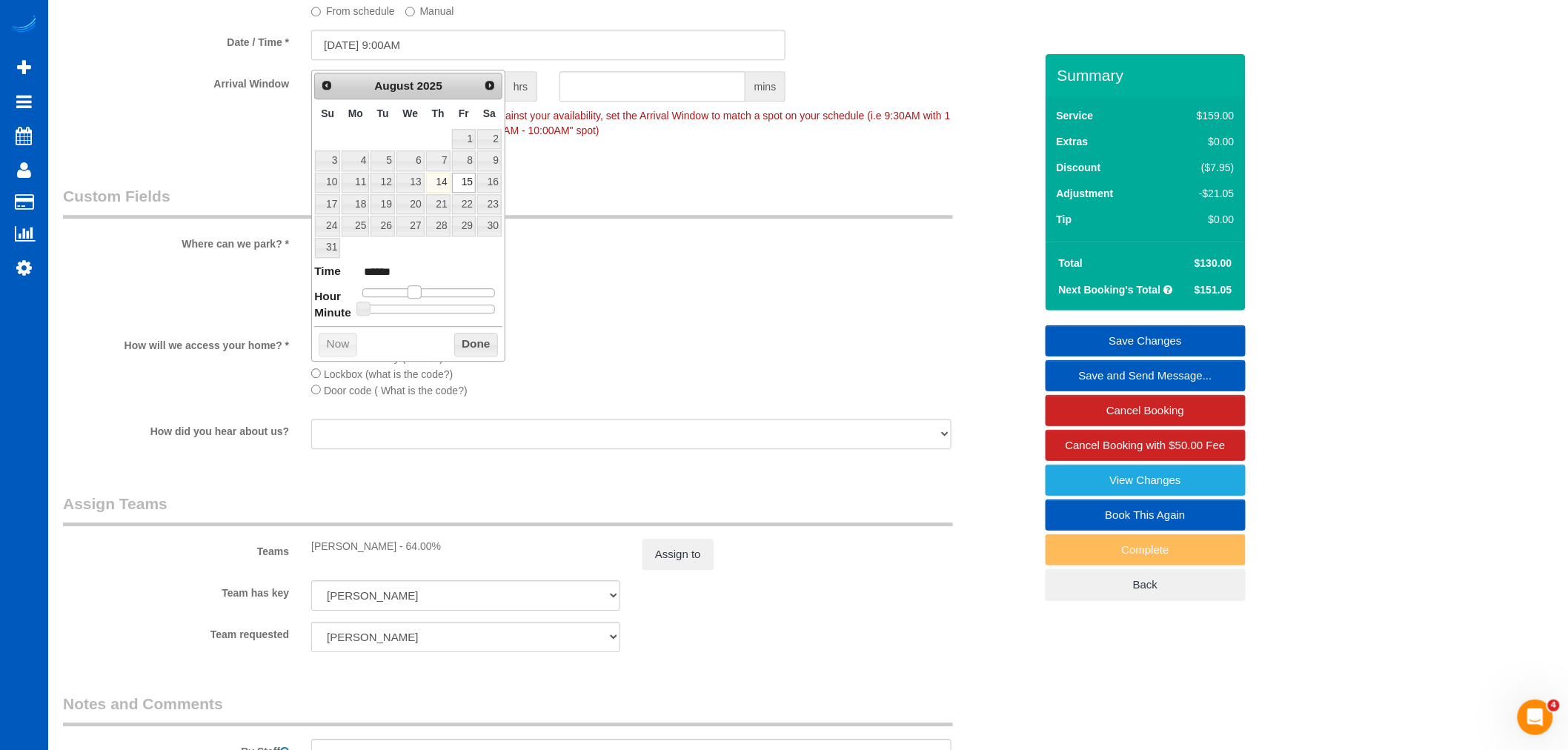
drag, startPoint x: 445, startPoint y: 293, endPoint x: 418, endPoint y: 294, distance: 27.0
click at [418, 294] on span at bounding box center [414, 292] width 13 height 13
click at [454, 339] on button "Done" at bounding box center [475, 345] width 44 height 24
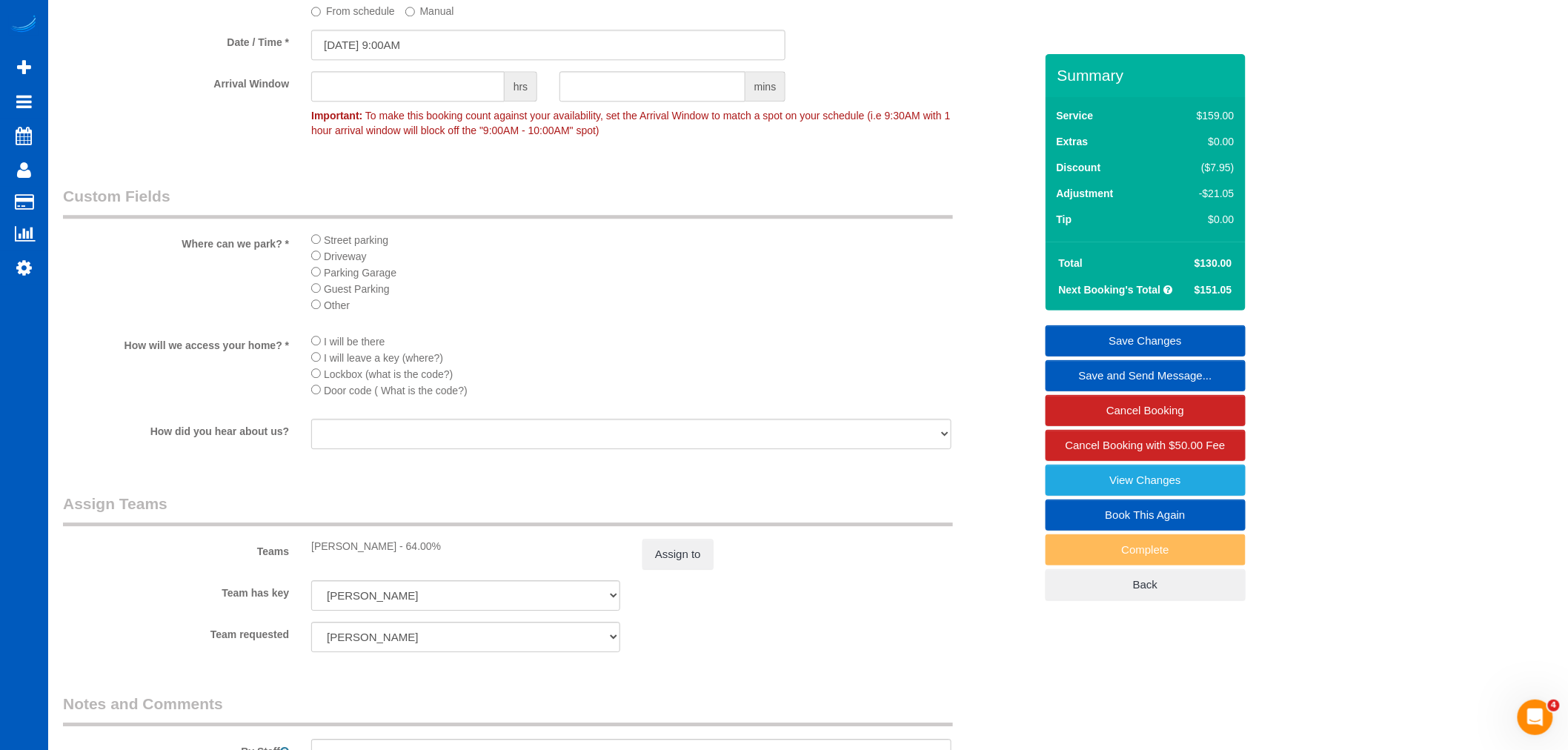
click at [1161, 327] on link "Save Changes" at bounding box center [1146, 341] width 200 height 31
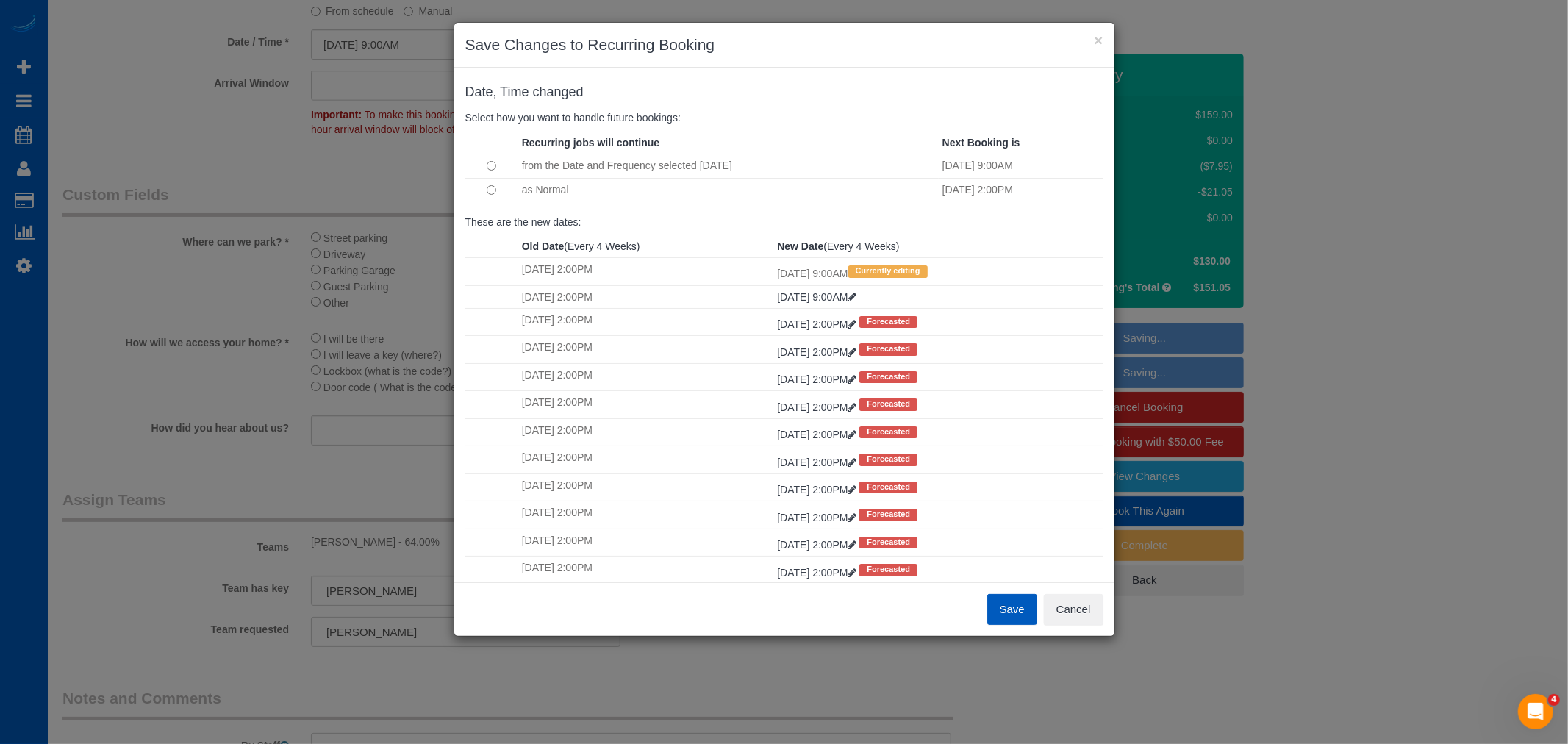
click at [498, 187] on td at bounding box center [491, 189] width 53 height 24
click at [483, 188] on td at bounding box center [491, 189] width 53 height 24
click at [1000, 612] on button "Save" at bounding box center [1012, 610] width 50 height 31
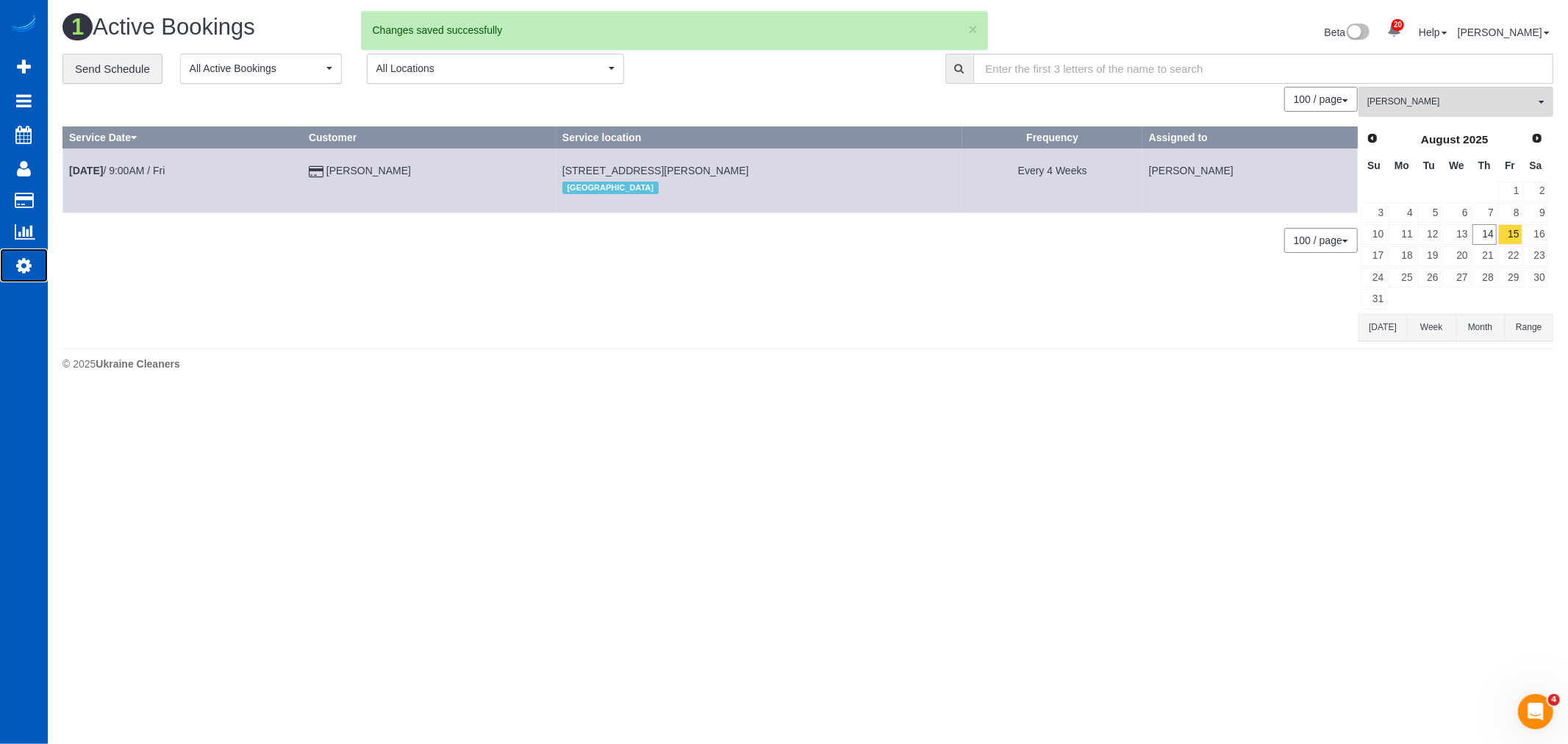
click at [30, 258] on link "Settings" at bounding box center [24, 265] width 48 height 34
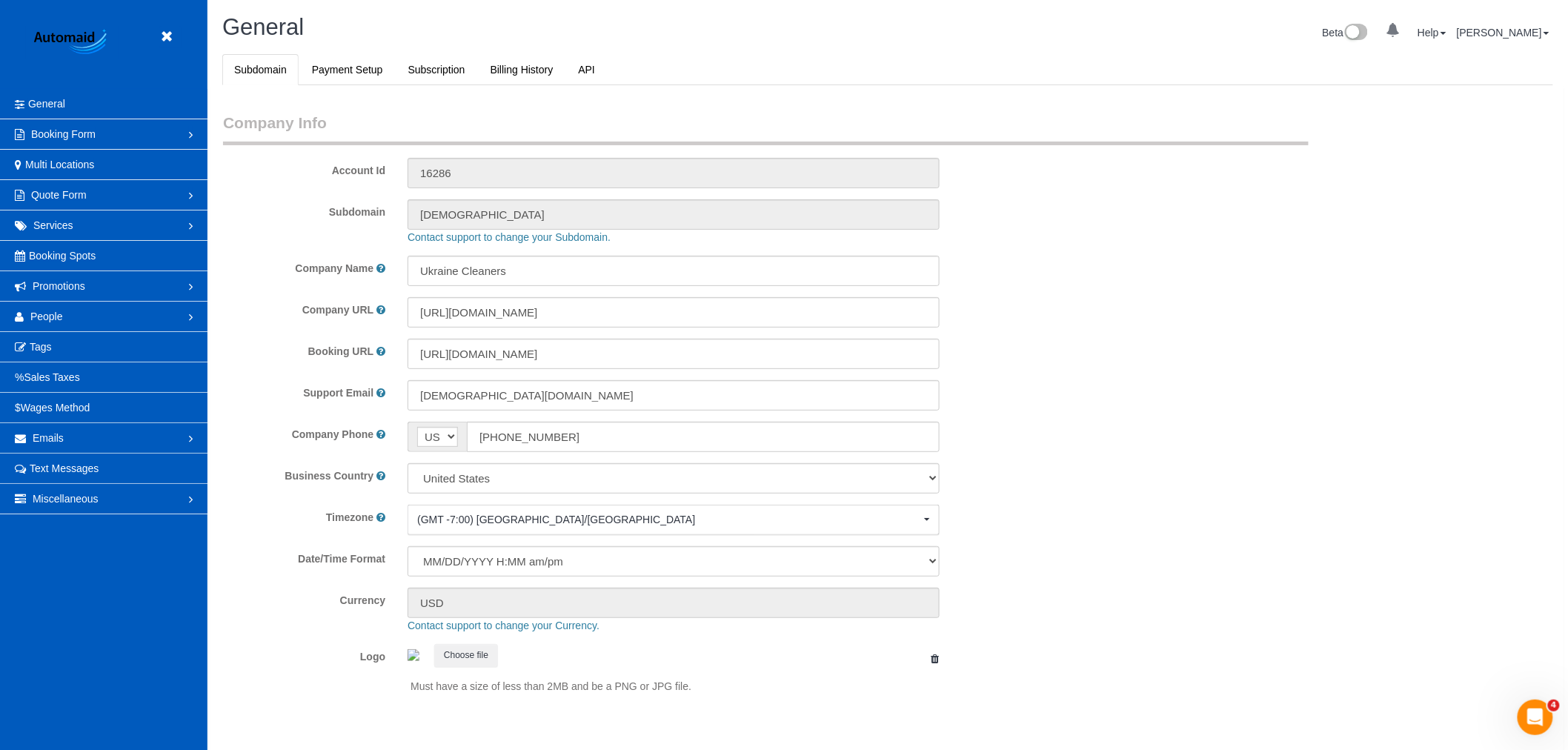
select select "1"
click at [60, 317] on span "People" at bounding box center [46, 317] width 32 height 12
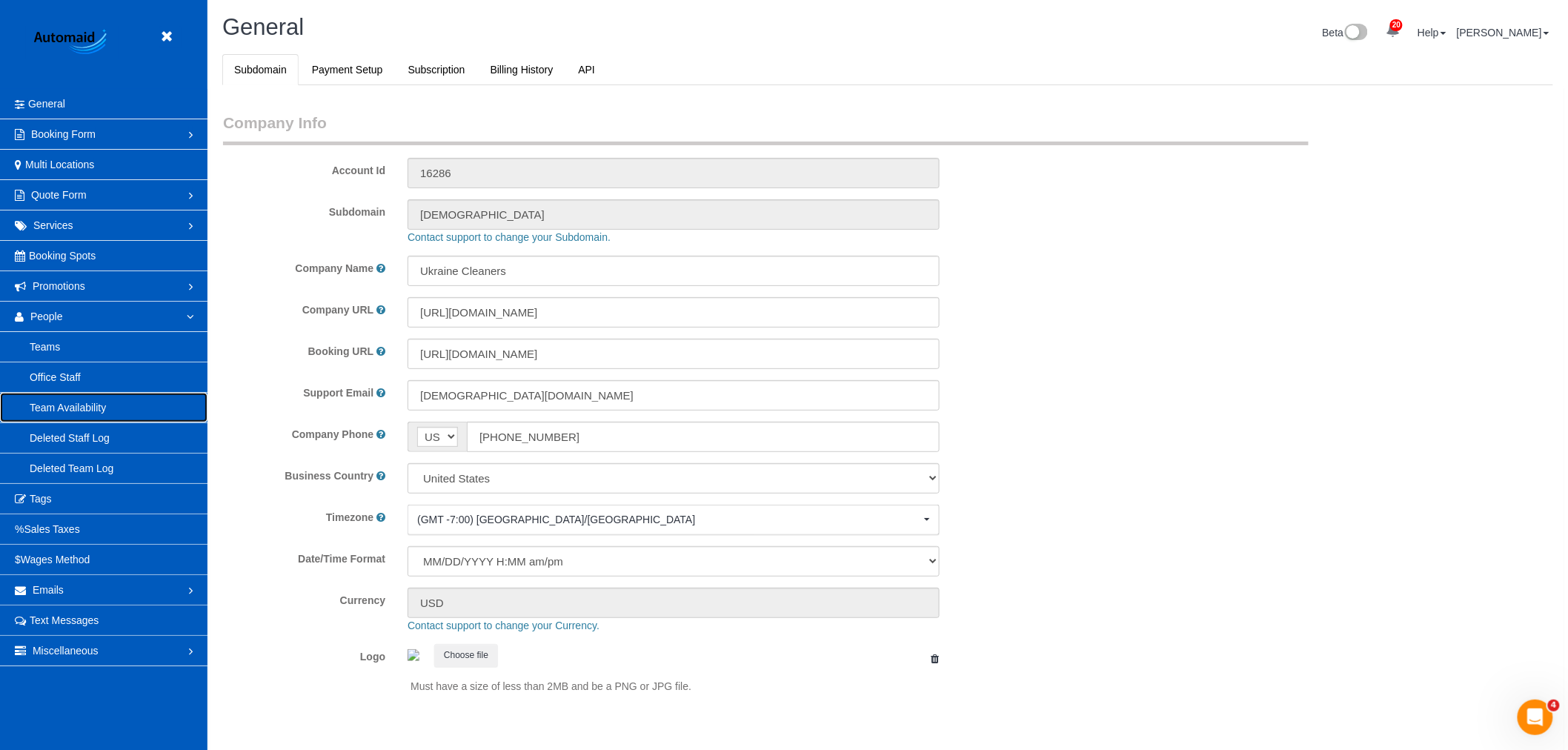
click at [76, 404] on link "Team Availability" at bounding box center [104, 408] width 207 height 30
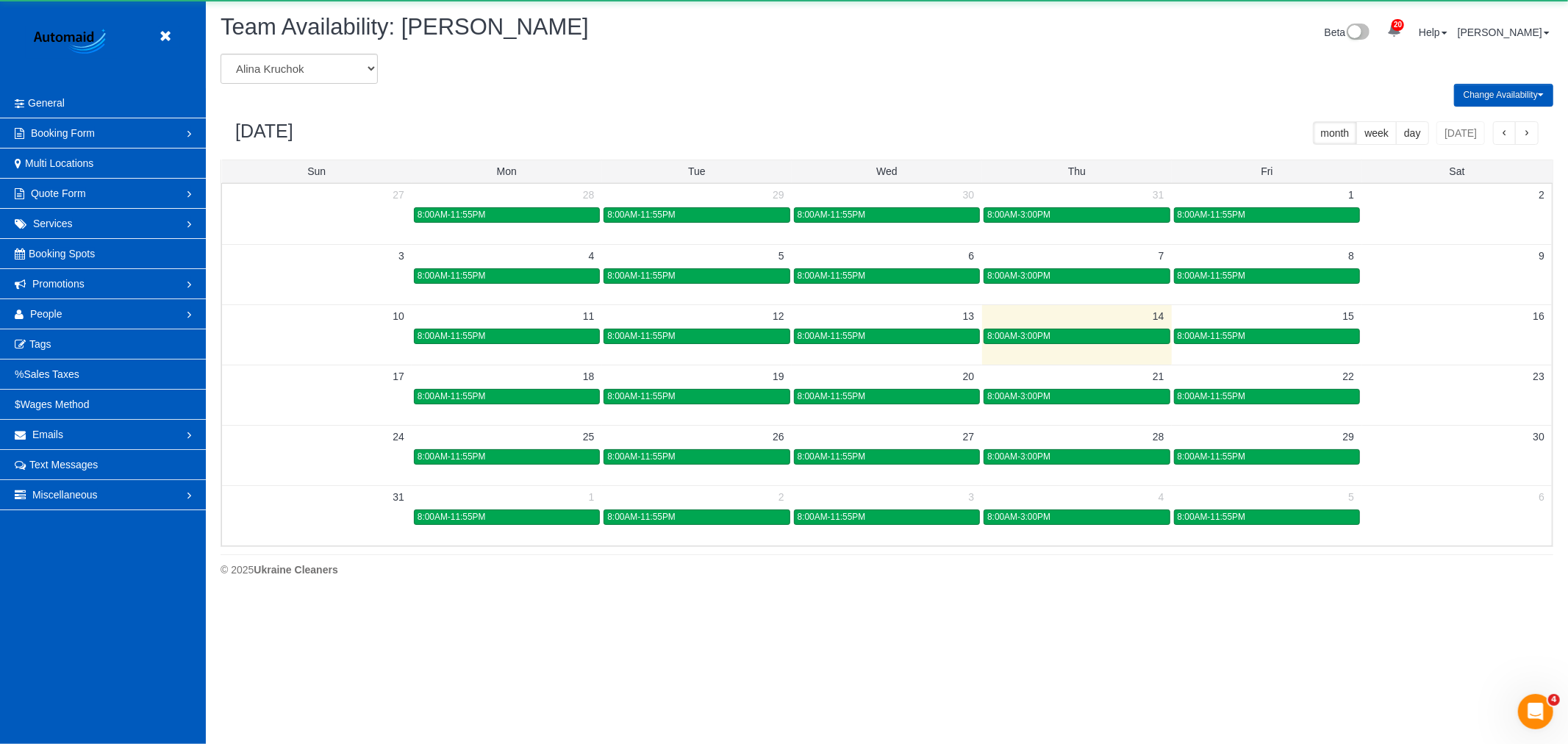
scroll to position [600, 1568]
click at [284, 62] on select "Alina Kruchok Alona Kulish Alona Tarasiuk Alona Vikhliaieva Anastasiia Demchenk…" at bounding box center [298, 68] width 157 height 30
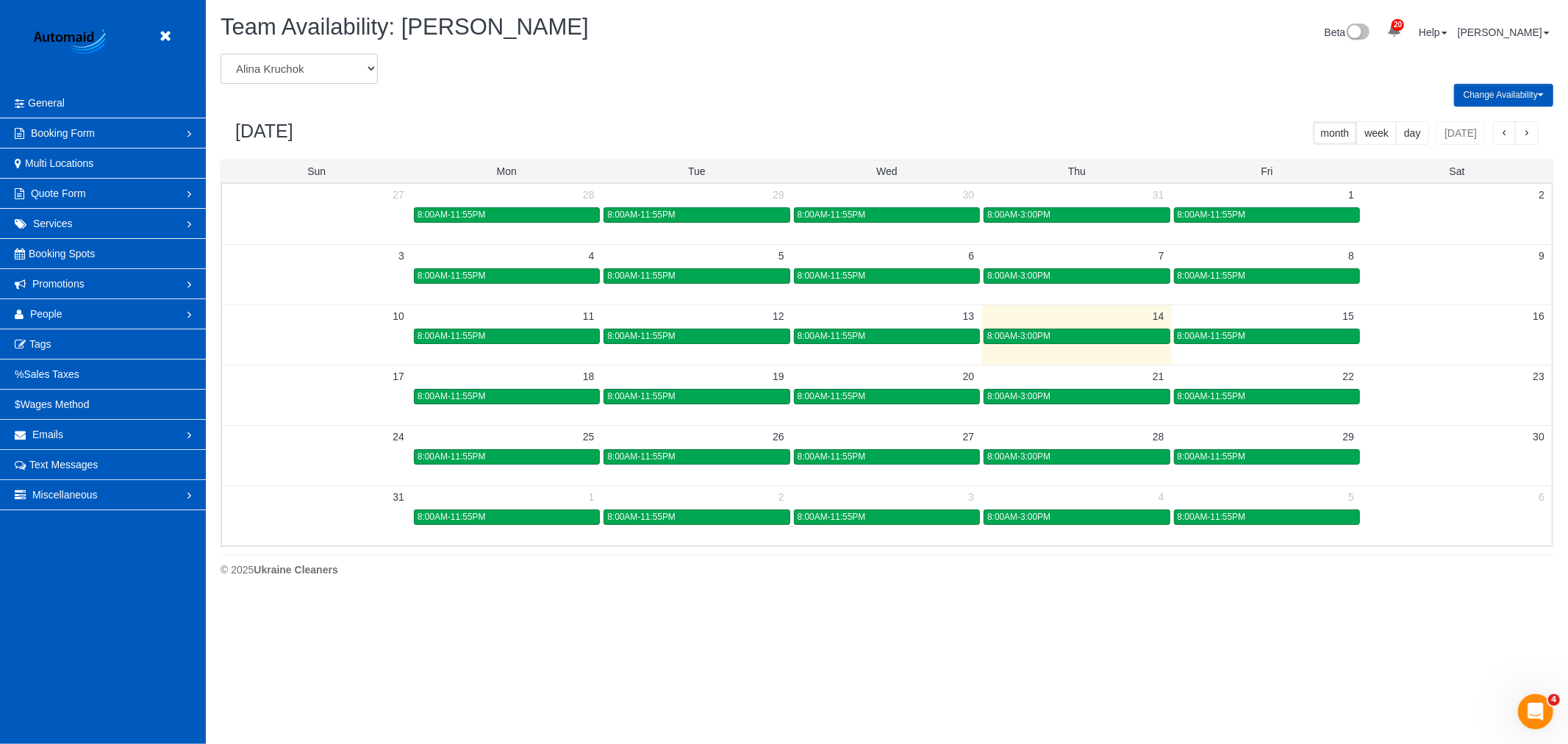
select select "number:20197"
click at [220, 54] on select "Alina Kruchok Alona Kulish Alona Tarasiuk Alona Vikhliaieva Anastasiia Demchenk…" at bounding box center [298, 68] width 157 height 30
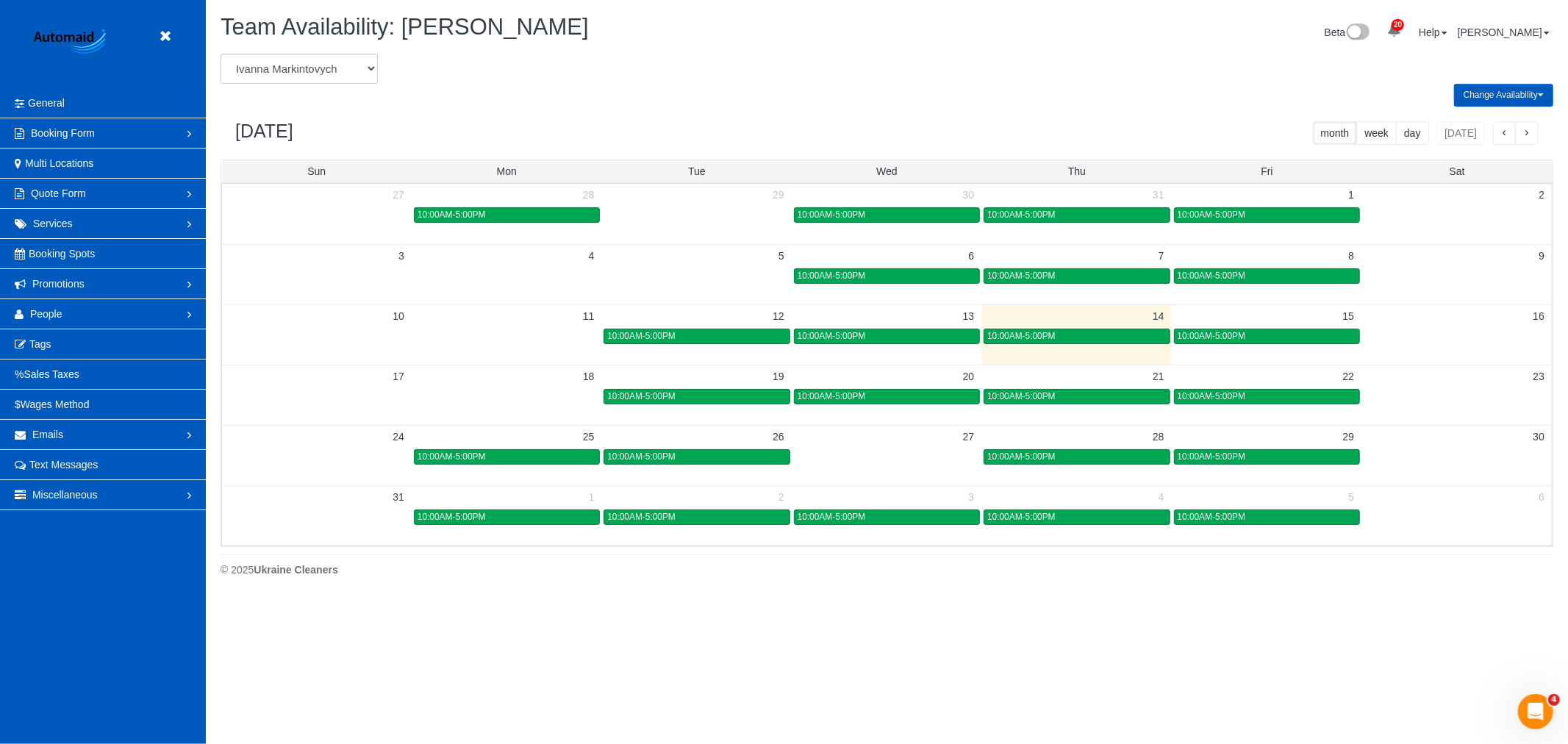
click at [1533, 82] on div "Alina Kruchok Alona Kulish Alona Tarasiuk Alona Vikhliaieva Anastasiia Demchenk…" at bounding box center [887, 68] width 1354 height 30
click at [1509, 88] on button "Change Availability" at bounding box center [1503, 95] width 99 height 23
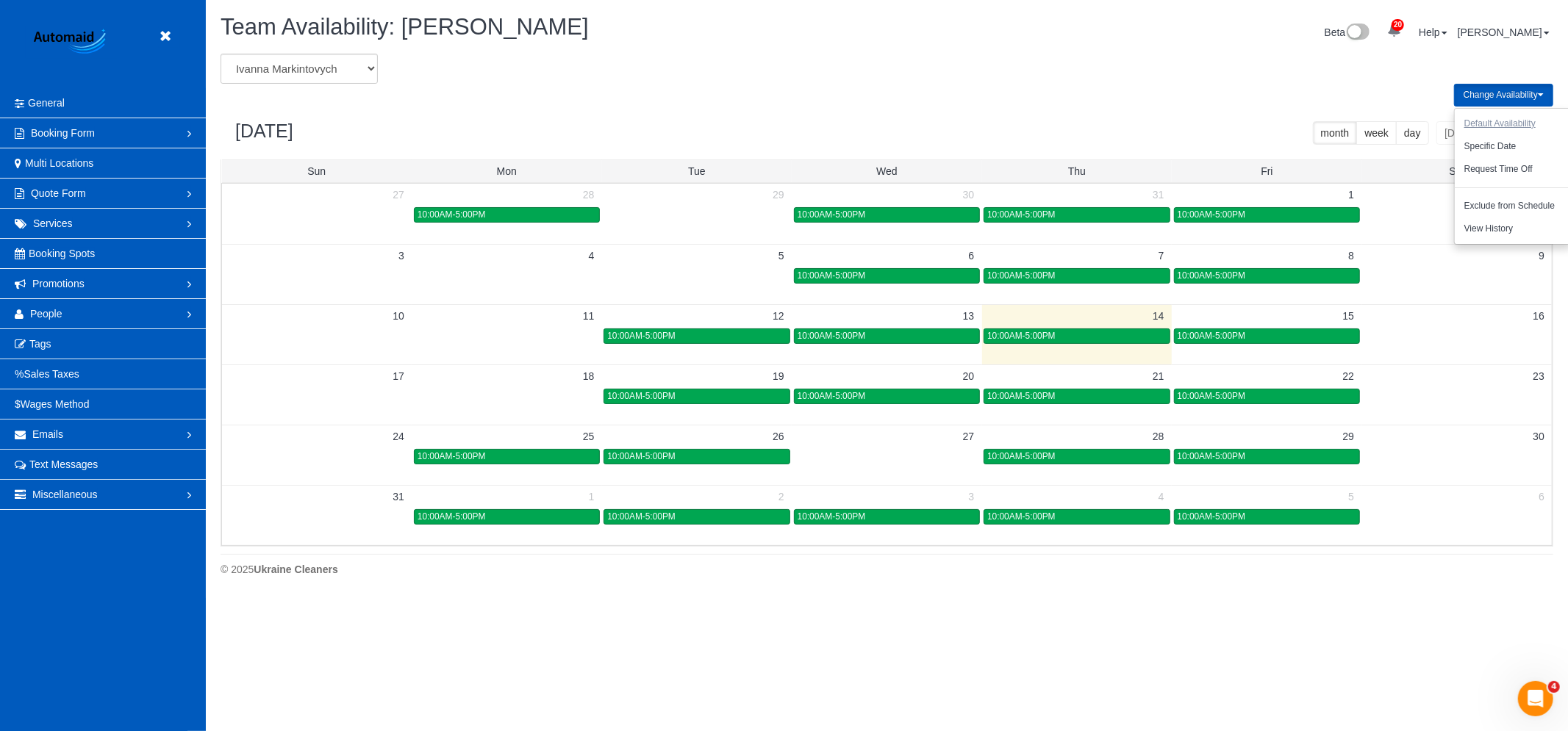
click at [1508, 120] on button "Default Availability" at bounding box center [1500, 124] width 90 height 23
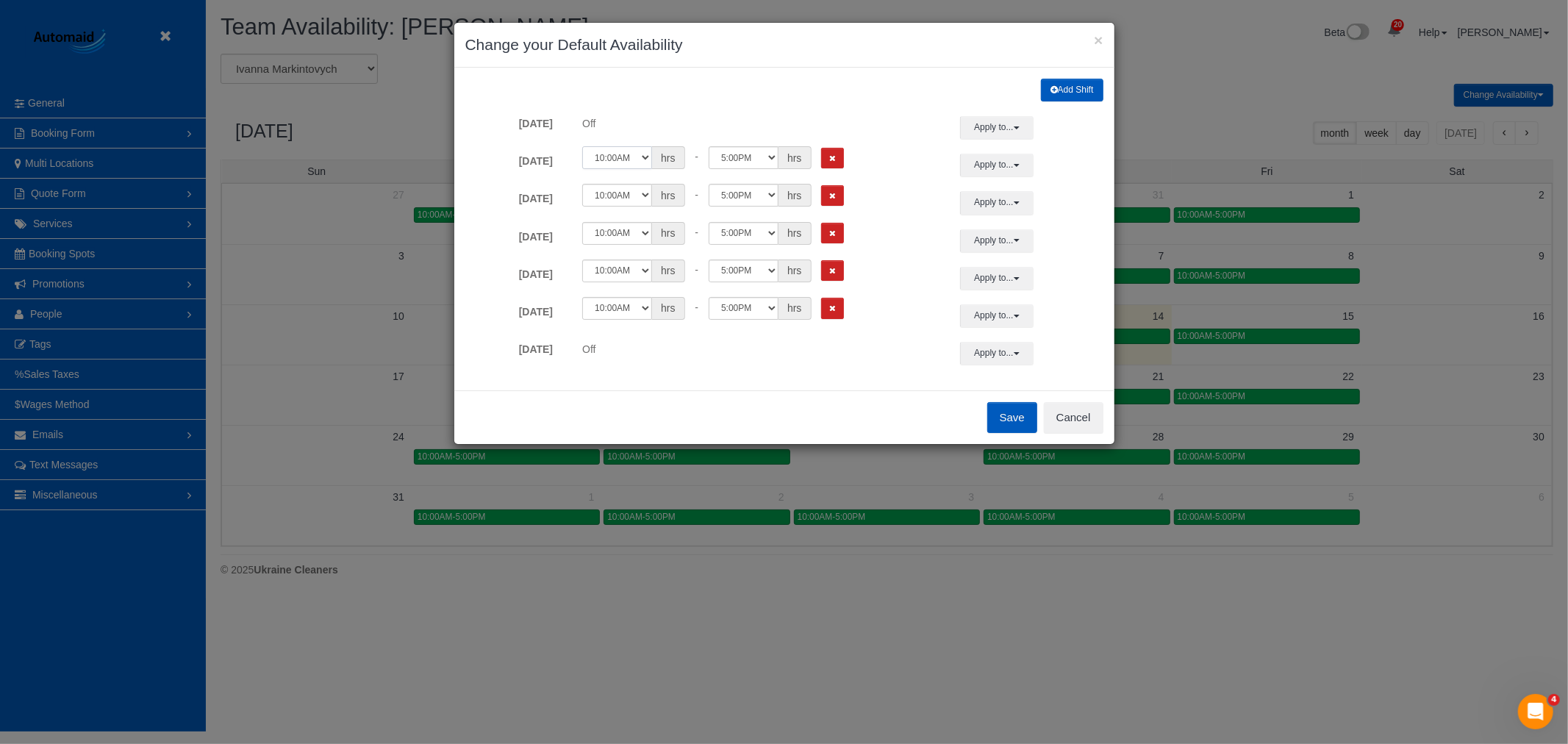
click at [622, 163] on select "12:00AM 12:05AM 12:10AM 12:15AM 12:20AM 12:25AM 12:30AM 12:35AM 12:40AM 12:45AM…" at bounding box center [616, 158] width 70 height 23
select select "string:09:00"
click at [582, 146] on select "12:00AM 12:05AM 12:10AM 12:15AM 12:20AM 12:25AM 12:30AM 12:35AM 12:40AM 12:45AM…" at bounding box center [616, 158] width 70 height 23
click at [751, 157] on select "12:00AM 12:05AM 12:10AM 12:15AM 12:20AM 12:25AM 12:30AM 12:35AM 12:40AM 12:45AM…" at bounding box center [743, 158] width 70 height 23
select select "string:13:00"
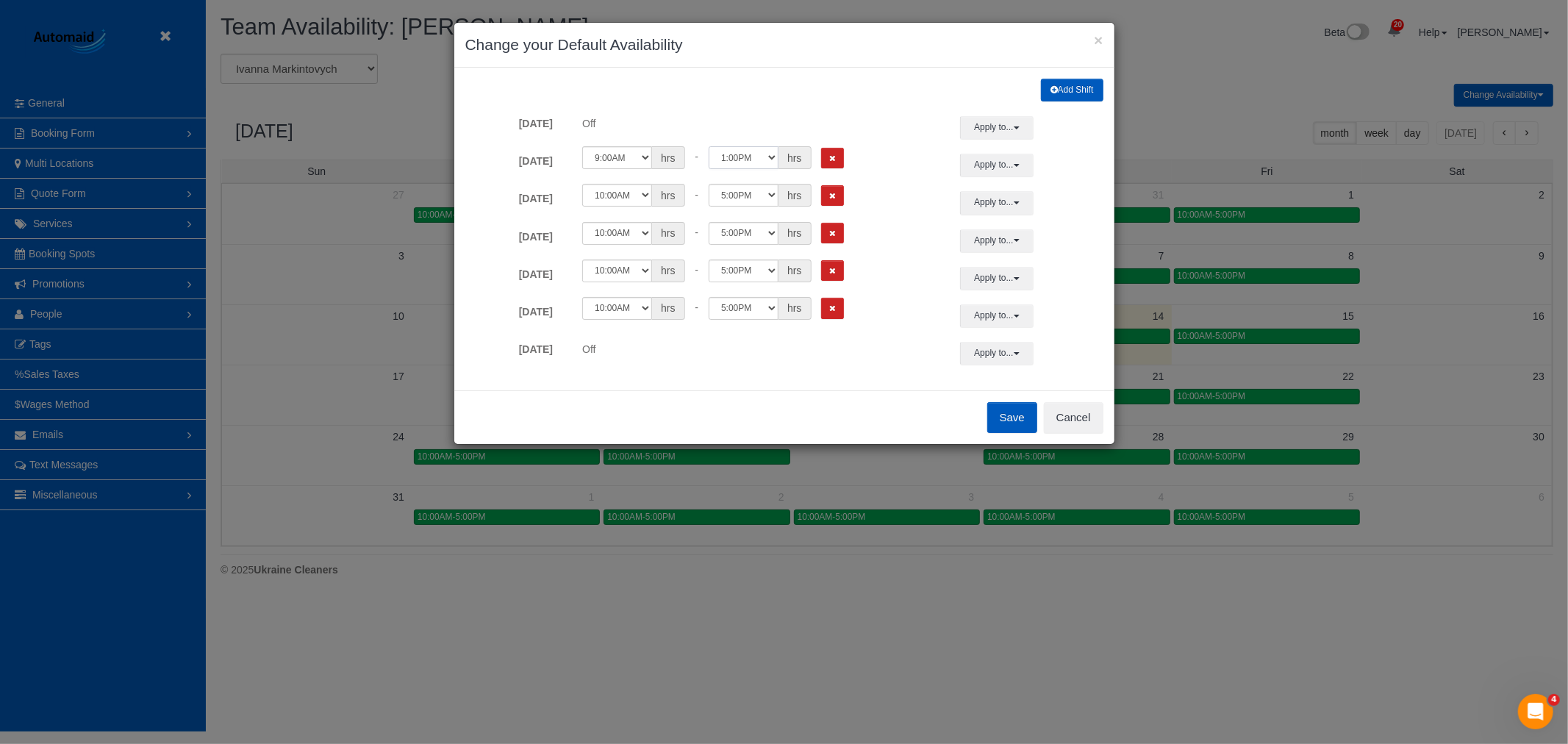
click at [708, 146] on select "12:00AM 12:05AM 12:10AM 12:15AM 12:20AM 12:25AM 12:30AM 12:35AM 12:40AM 12:45AM…" at bounding box center [743, 158] width 70 height 23
click at [1011, 159] on button "Apply to..." at bounding box center [996, 165] width 73 height 23
click at [996, 340] on link "Friday" at bounding box center [1053, 330] width 122 height 21
click at [1000, 173] on button "Apply to..." at bounding box center [996, 165] width 73 height 23
click at [1003, 335] on link "Friday" at bounding box center [1053, 330] width 122 height 21
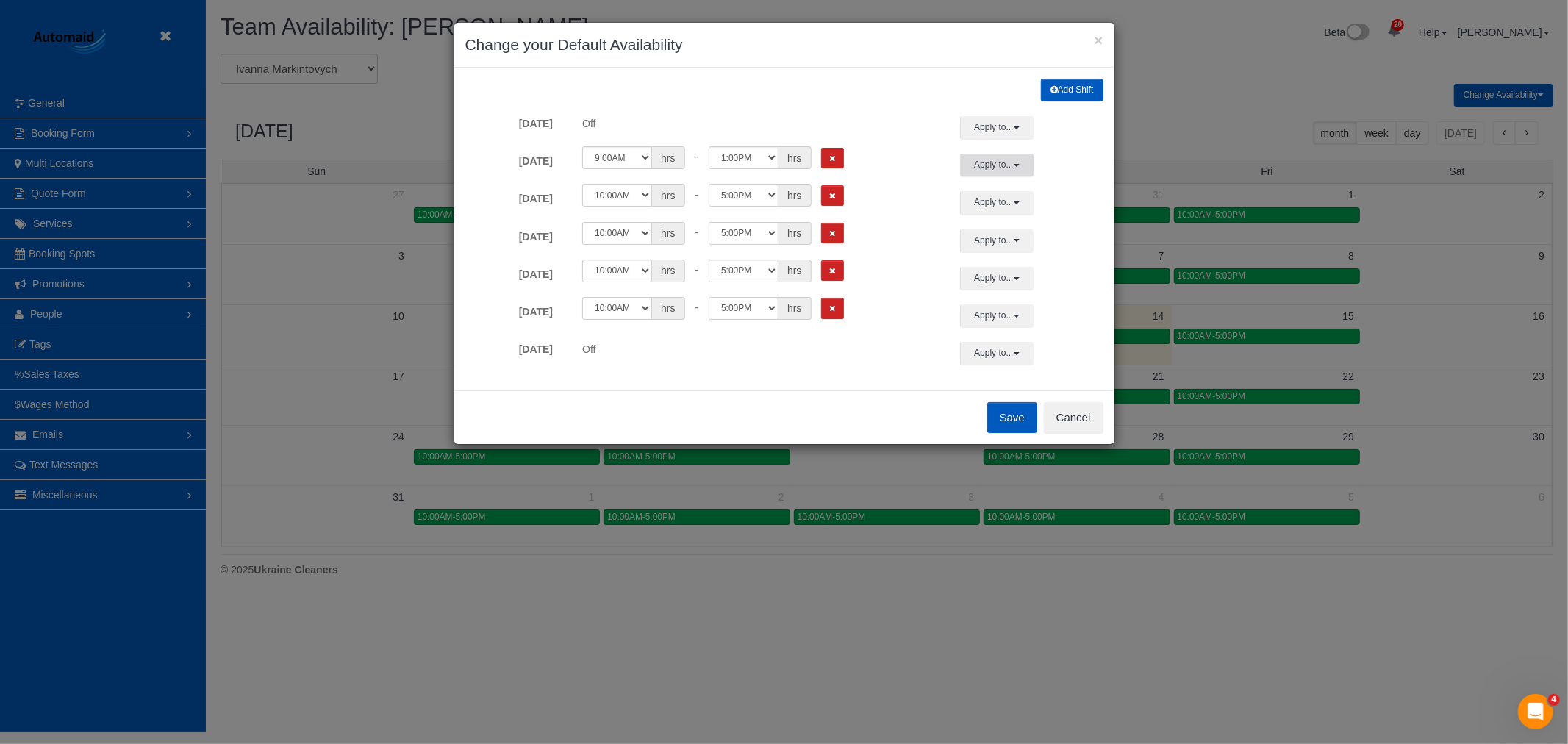
click at [1003, 164] on button "Apply to..." at bounding box center [996, 165] width 73 height 23
click at [1003, 387] on button "Apply" at bounding box center [1021, 379] width 37 height 21
click at [1007, 429] on button "Save" at bounding box center [1012, 418] width 50 height 31
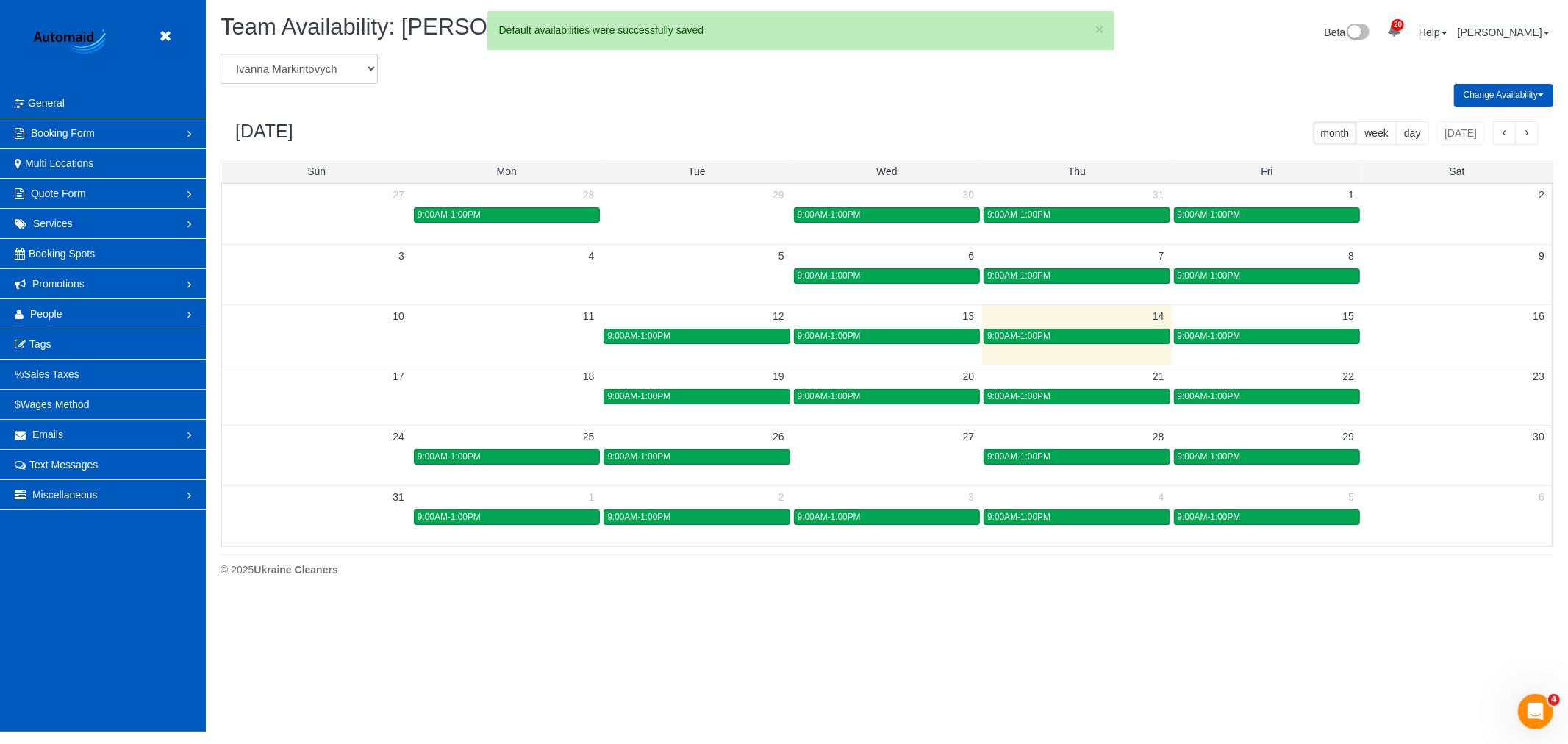
click at [328, 84] on div "Change Availability Default Availability Specific Date Request Time Off Exclude…" at bounding box center [887, 95] width 1354 height 23
click at [328, 71] on select "Alina Kruchok Alona Kulish Alona Tarasiuk Alona Vikhliaieva Anastasiia Demchenk…" at bounding box center [298, 68] width 157 height 30
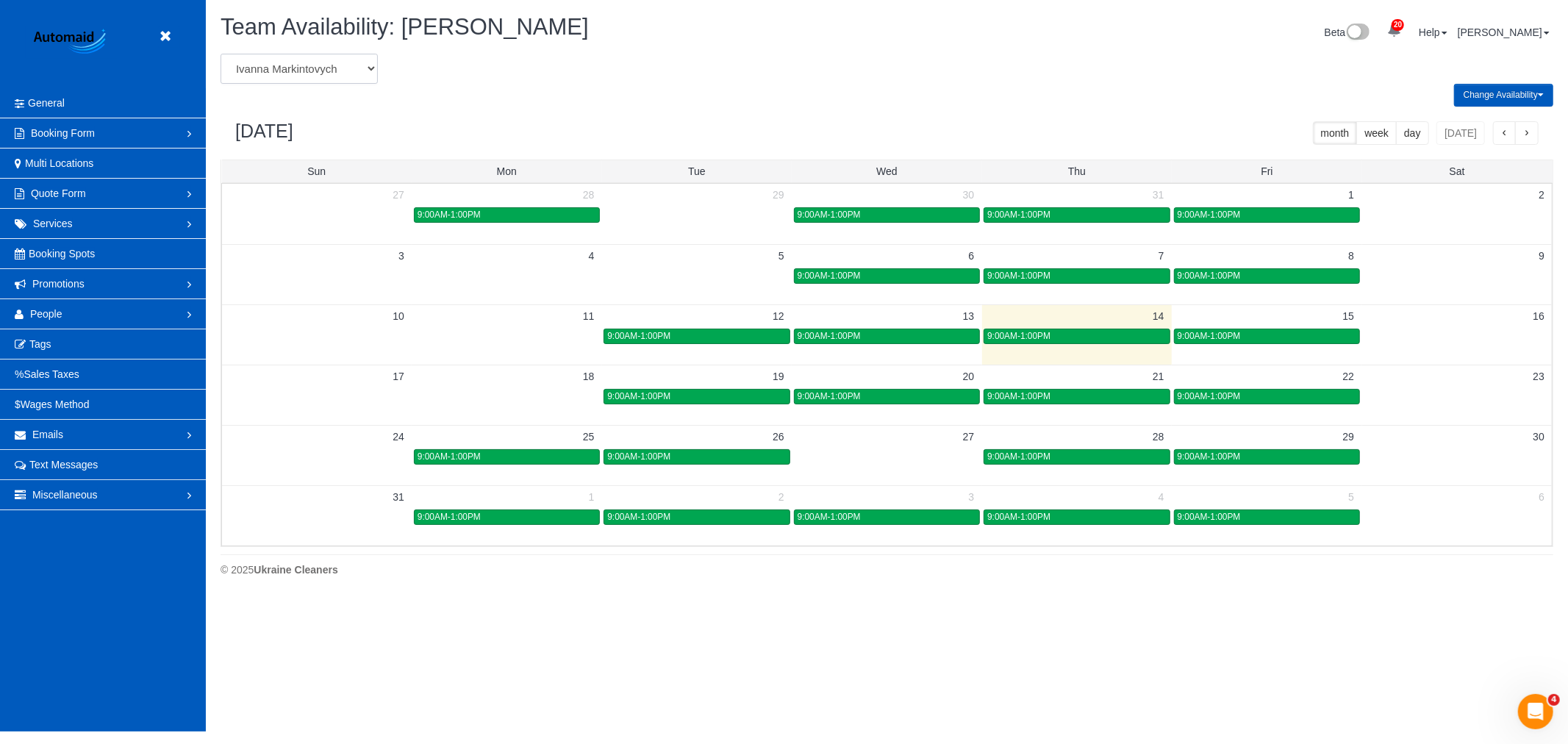
select select "number:20511"
click at [220, 54] on select "Alina Kruchok Alona Kulish Alona Tarasiuk Alona Vikhliaieva Anastasiia Demchenk…" at bounding box center [298, 68] width 157 height 30
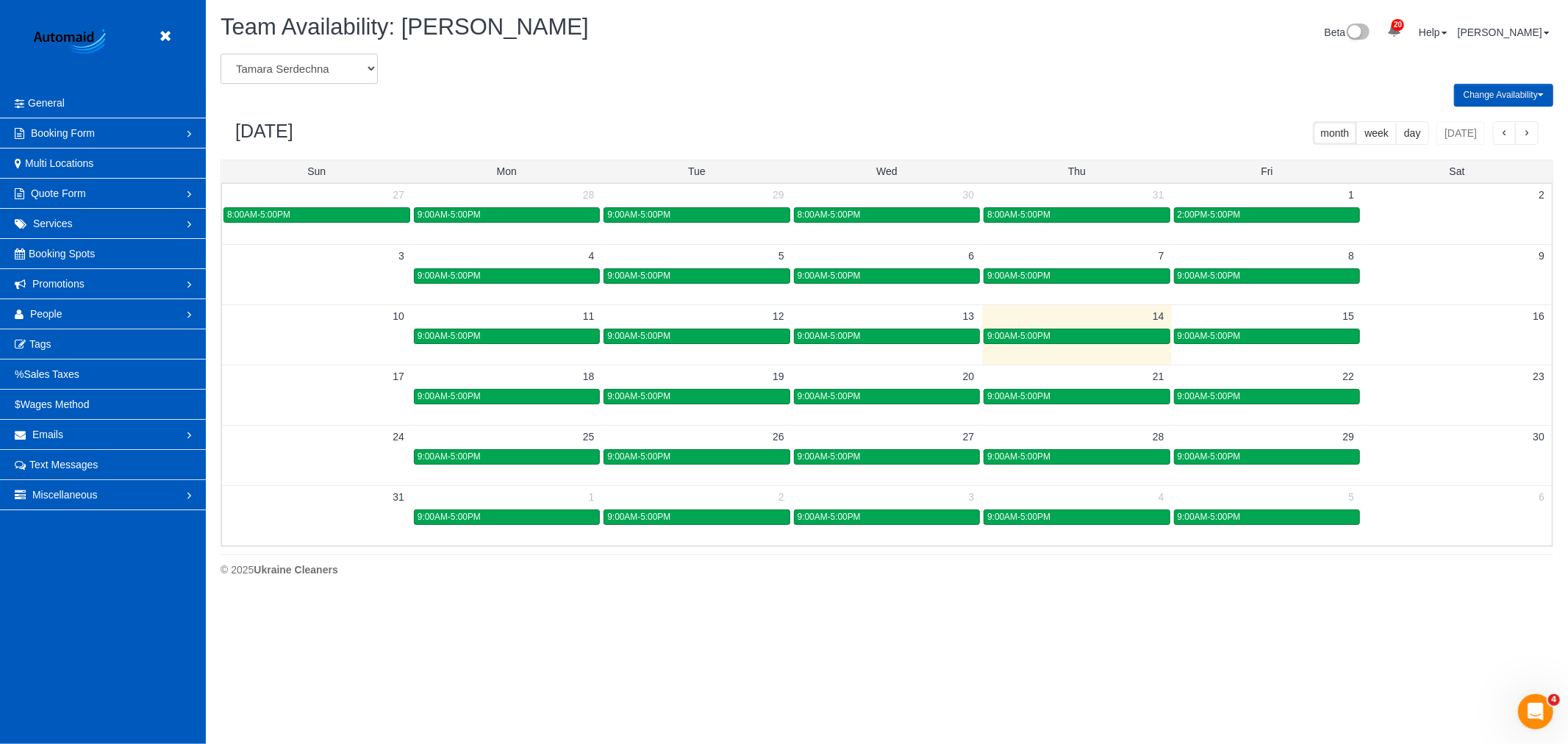
click at [312, 69] on select "Alina Kruchok Alona Kulish Alona Tarasiuk Alona Vikhliaieva Anastasiia Demchenk…" at bounding box center [298, 68] width 157 height 30
click at [85, 325] on link "People" at bounding box center [103, 314] width 205 height 30
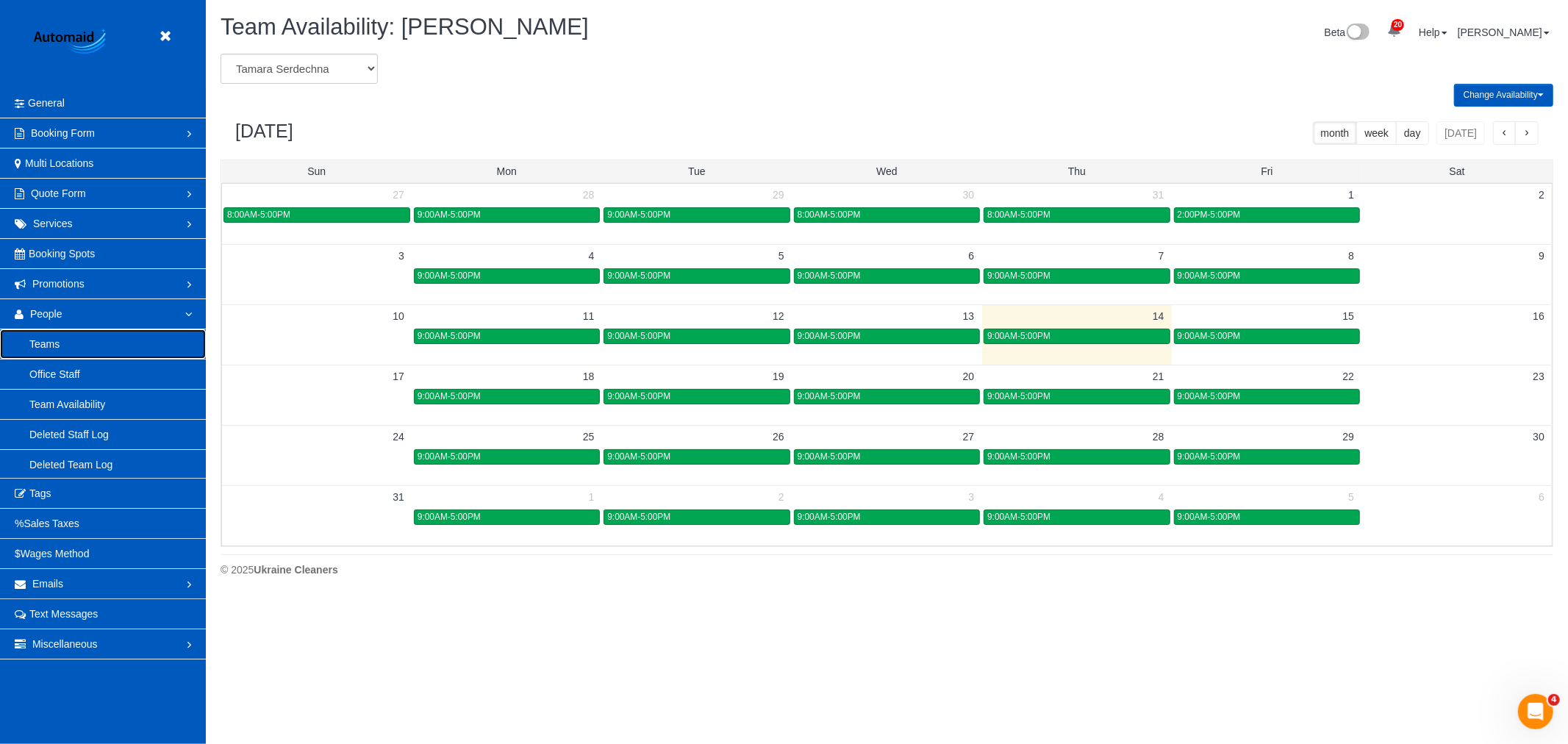
click at [76, 341] on link "Teams" at bounding box center [103, 344] width 205 height 30
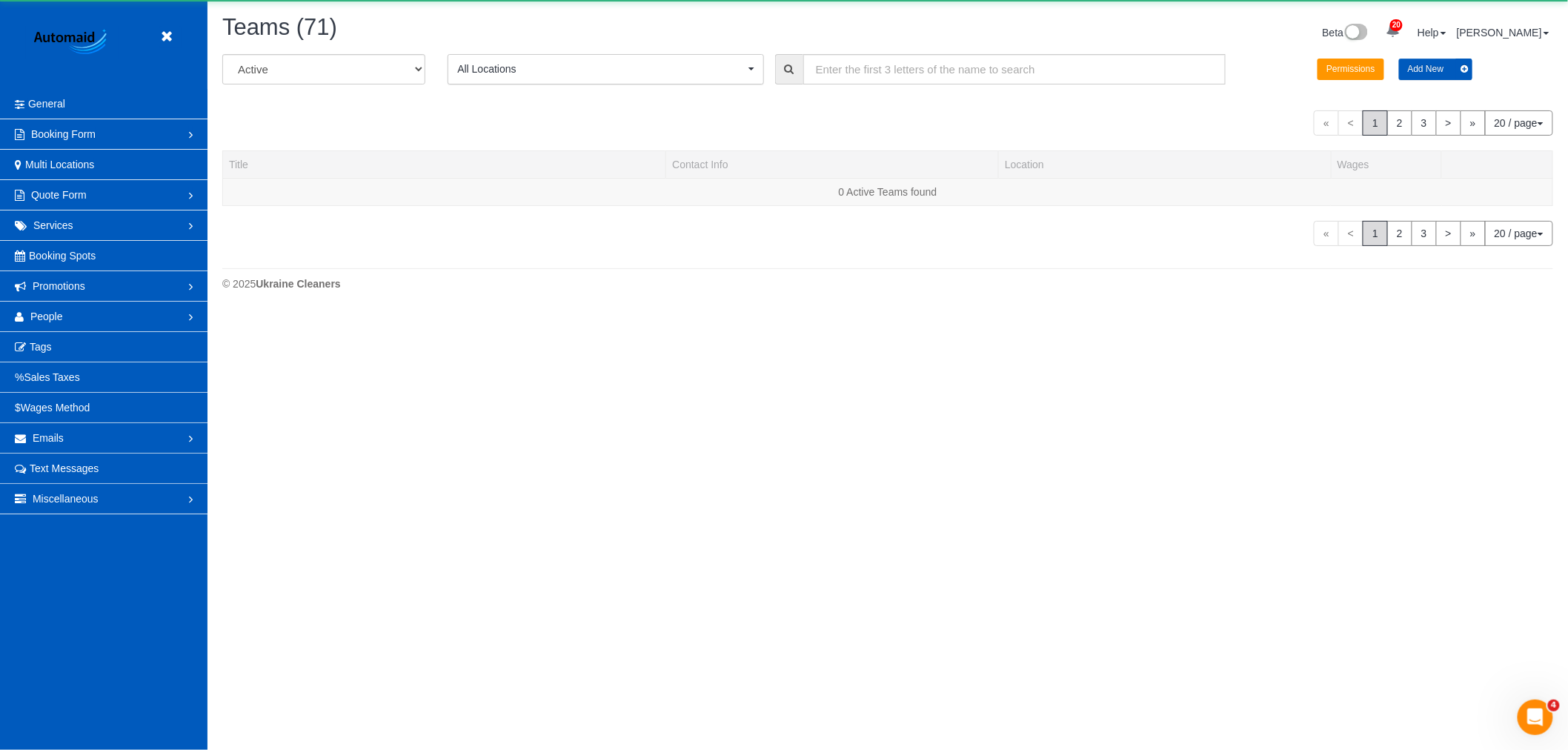
scroll to position [1454, 1568]
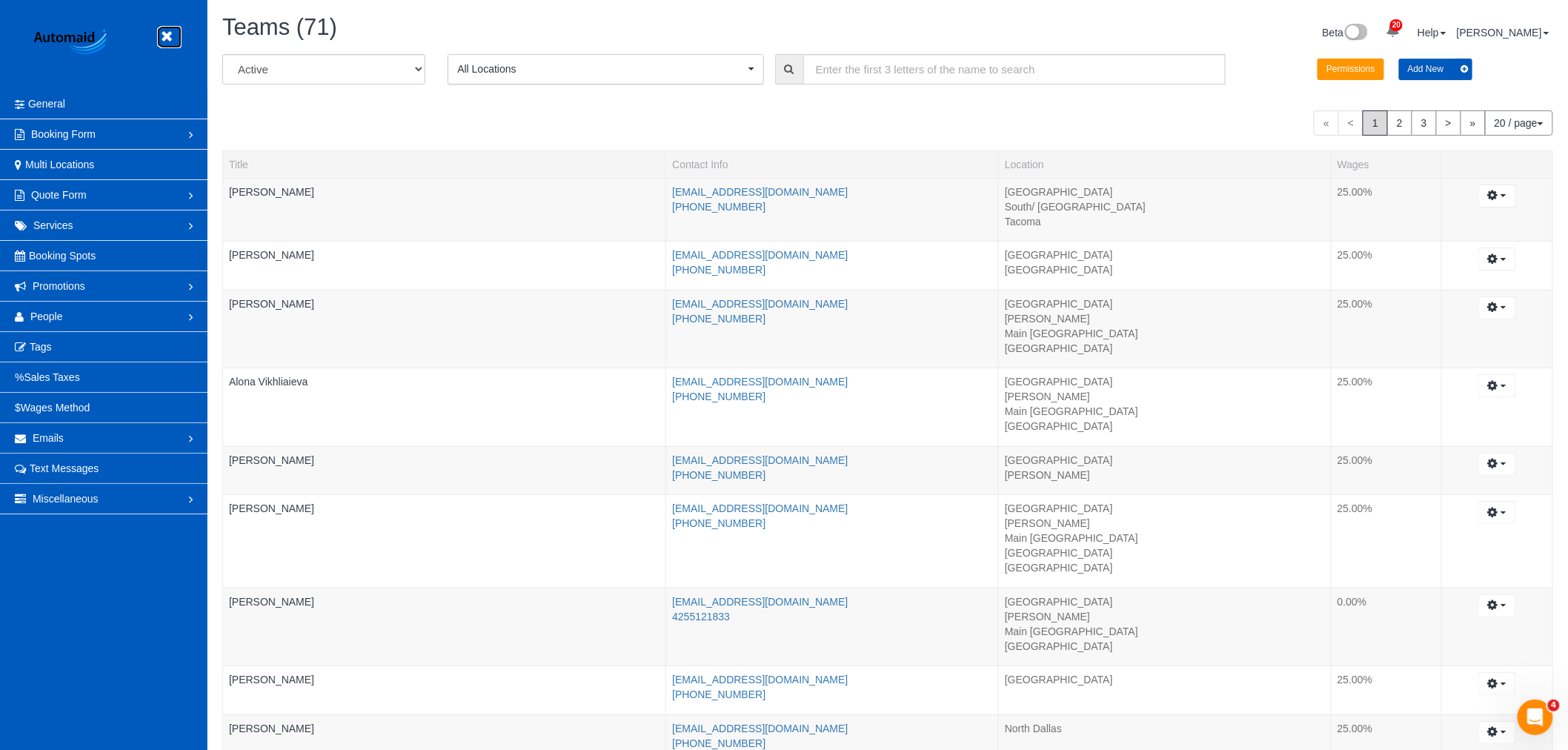
click at [167, 37] on icon at bounding box center [166, 36] width 18 height 18
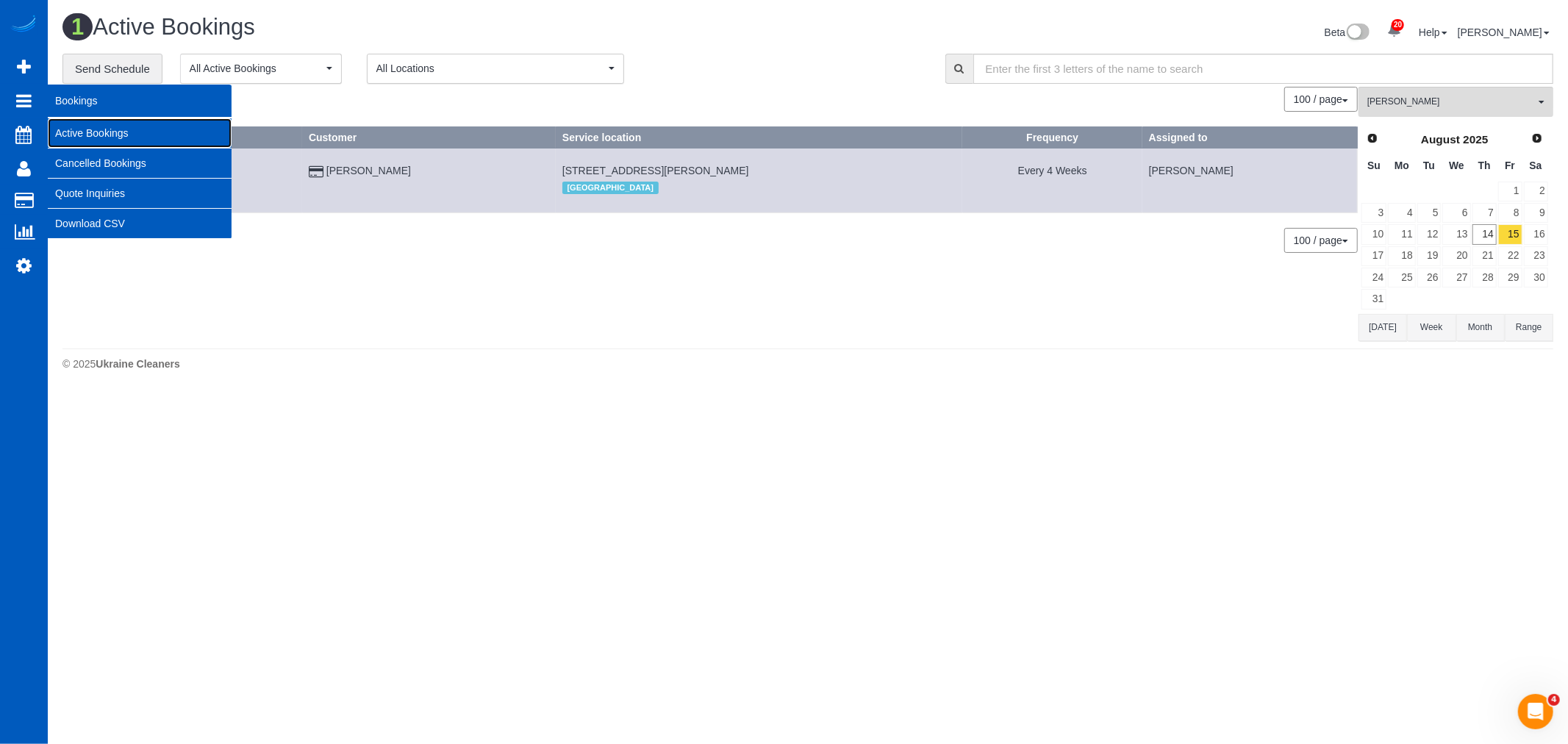
click at [79, 132] on link "Active Bookings" at bounding box center [140, 133] width 184 height 30
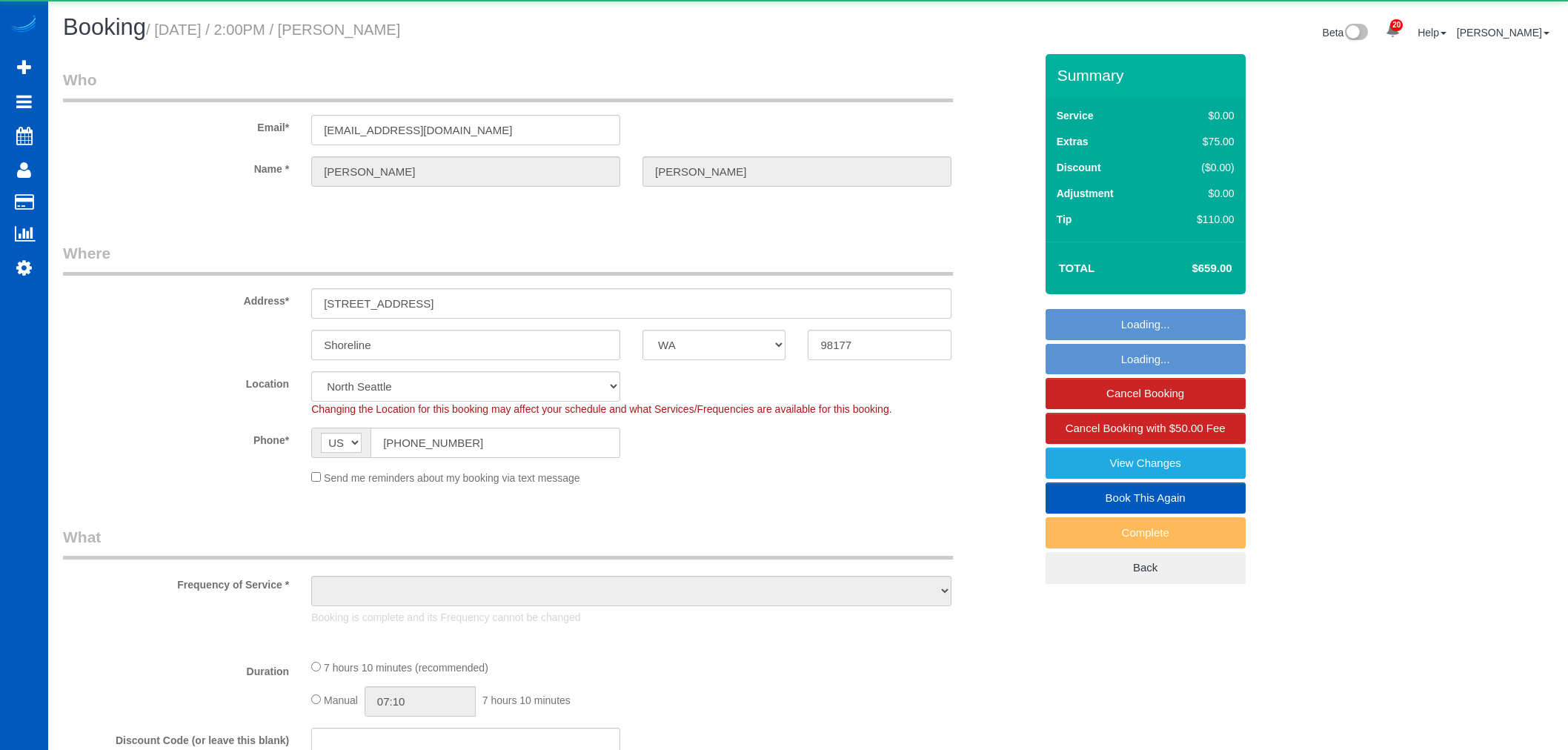
select select "WA"
select select "string:cash"
select select "object:889"
select select "199"
select select "2001"
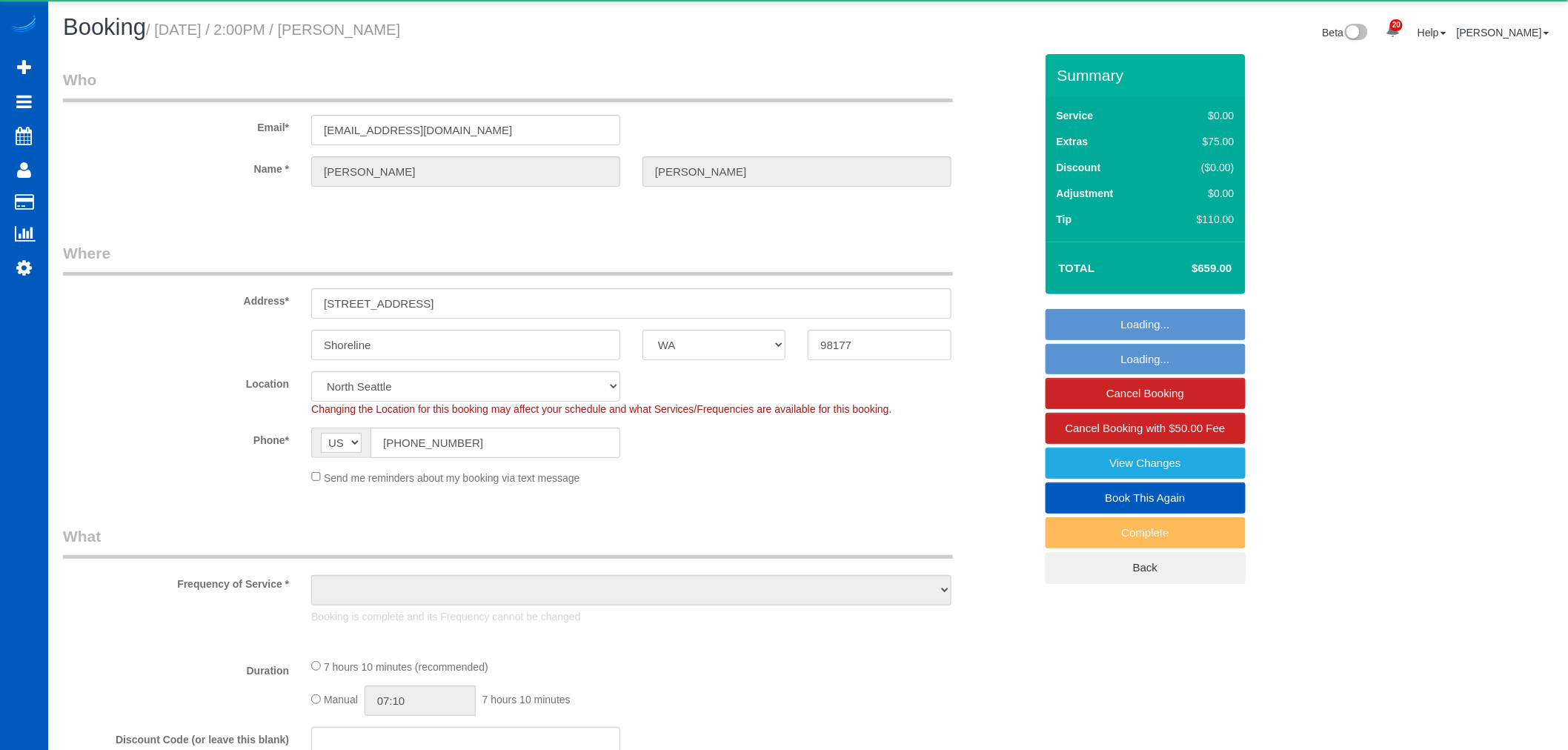
select select "5"
select select "3"
select select "spot1"
select select "object:1236"
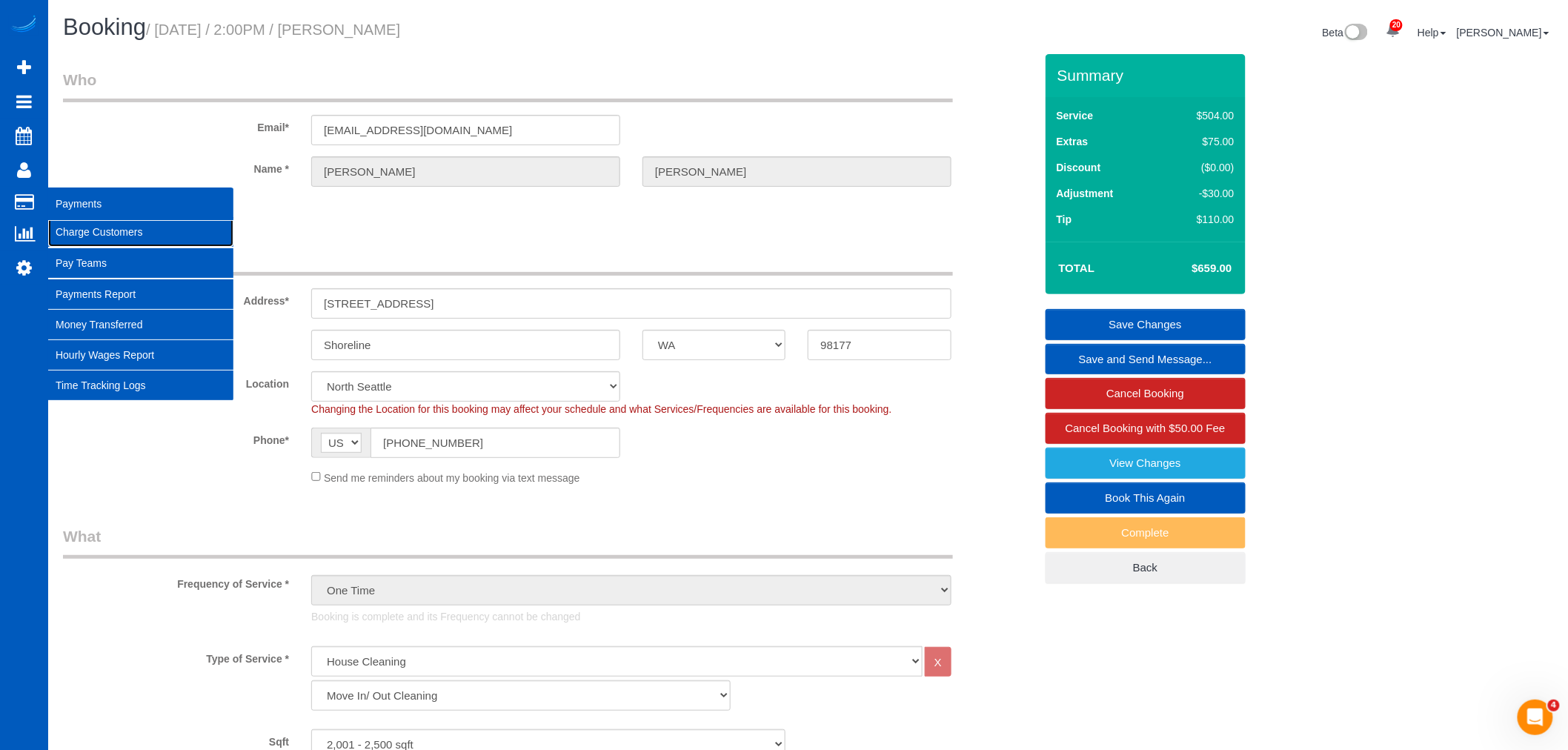
click at [87, 228] on link "Charge Customers" at bounding box center [141, 232] width 186 height 30
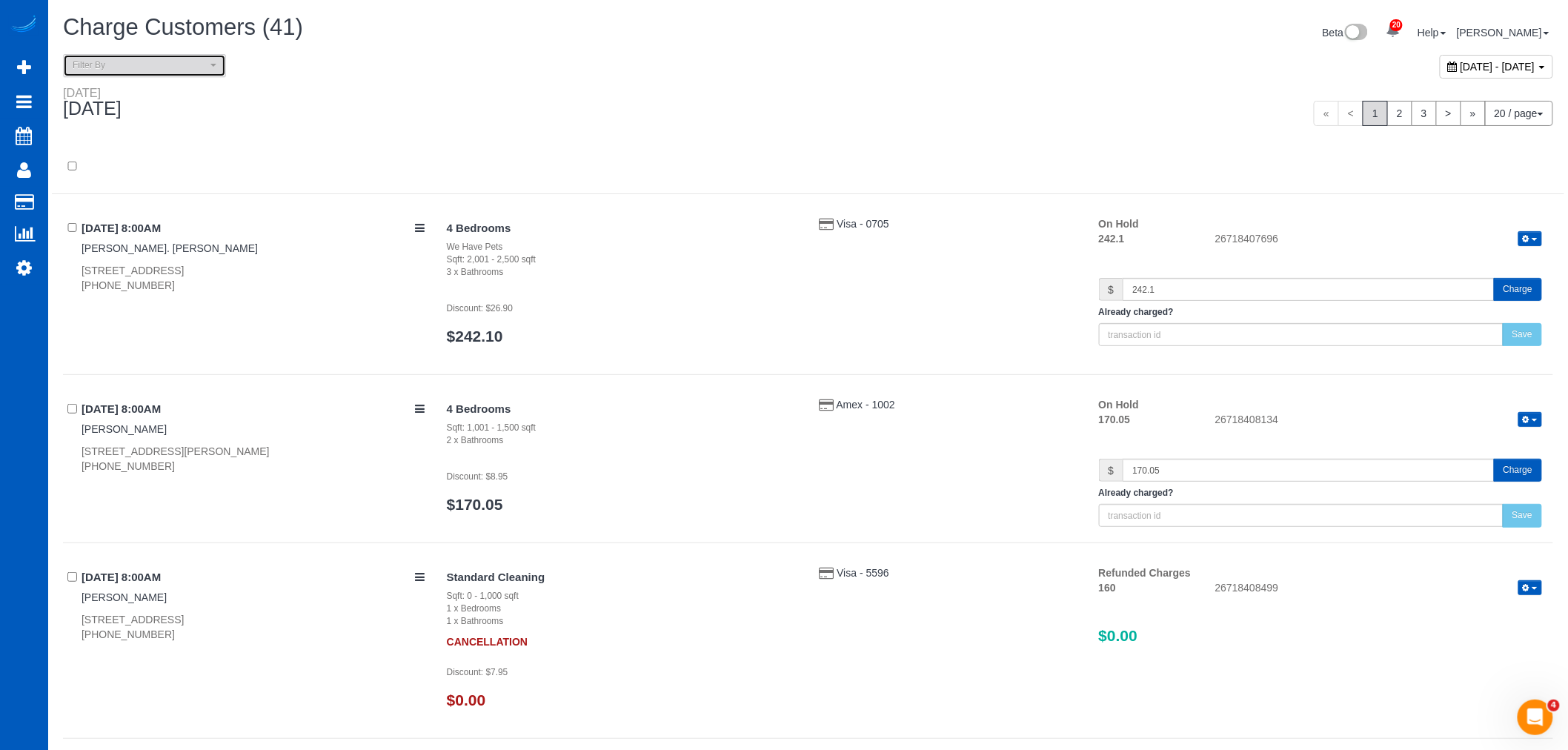
click at [181, 71] on span "Filter By" at bounding box center [140, 65] width 134 height 12
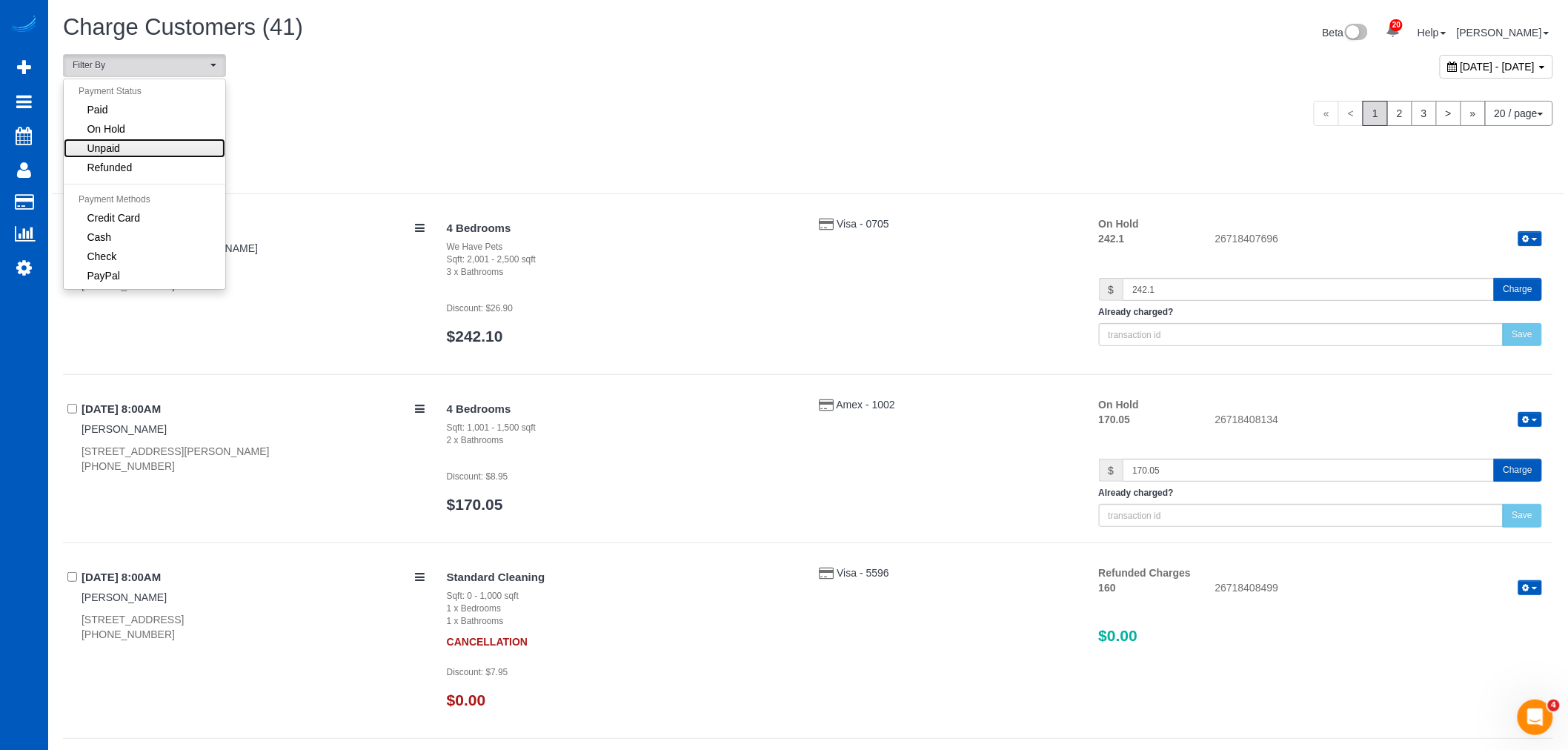
click at [168, 143] on link "Unpaid" at bounding box center [144, 148] width 162 height 19
select select "******"
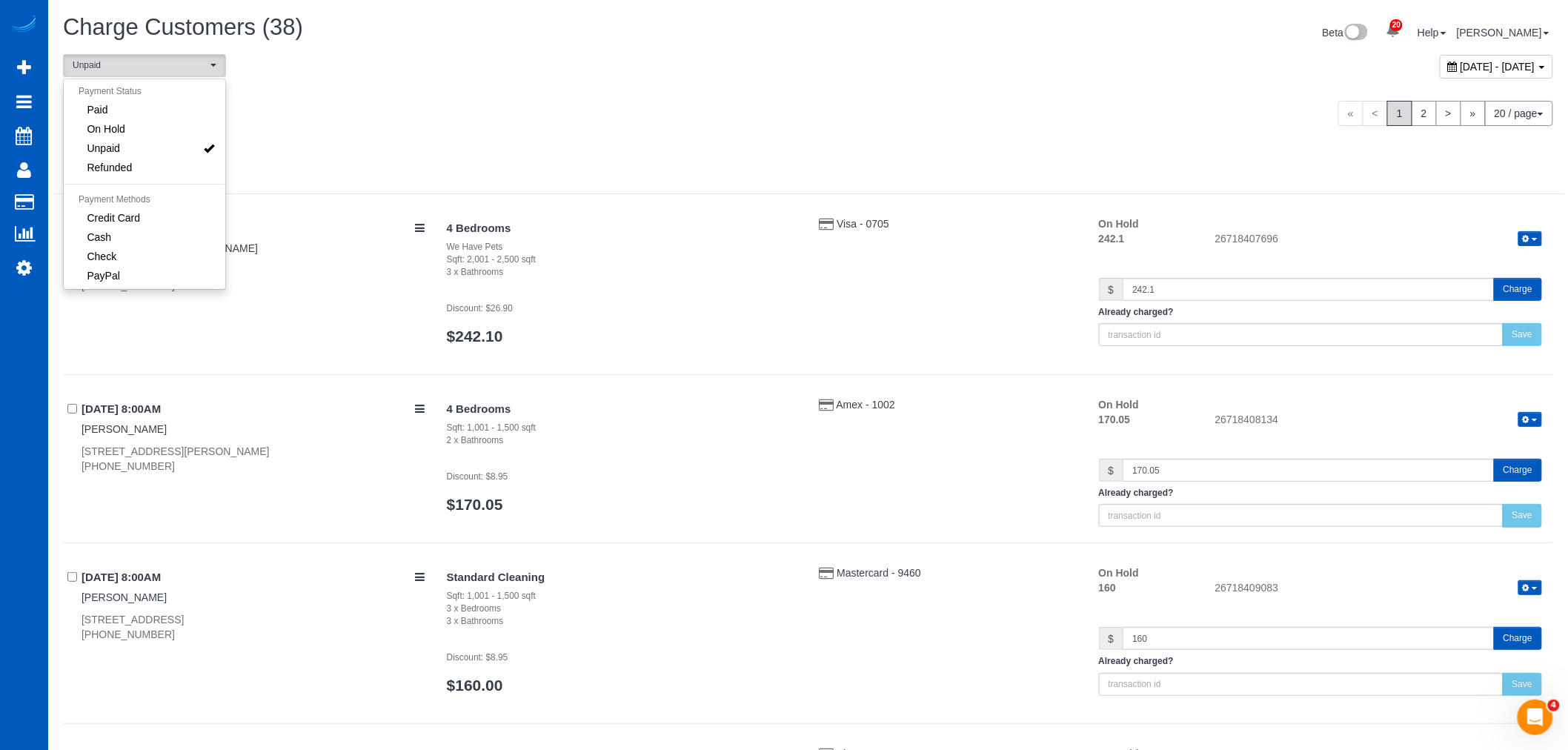
click at [1440, 75] on div "[DATE] - [DATE]" at bounding box center [1496, 66] width 113 height 24
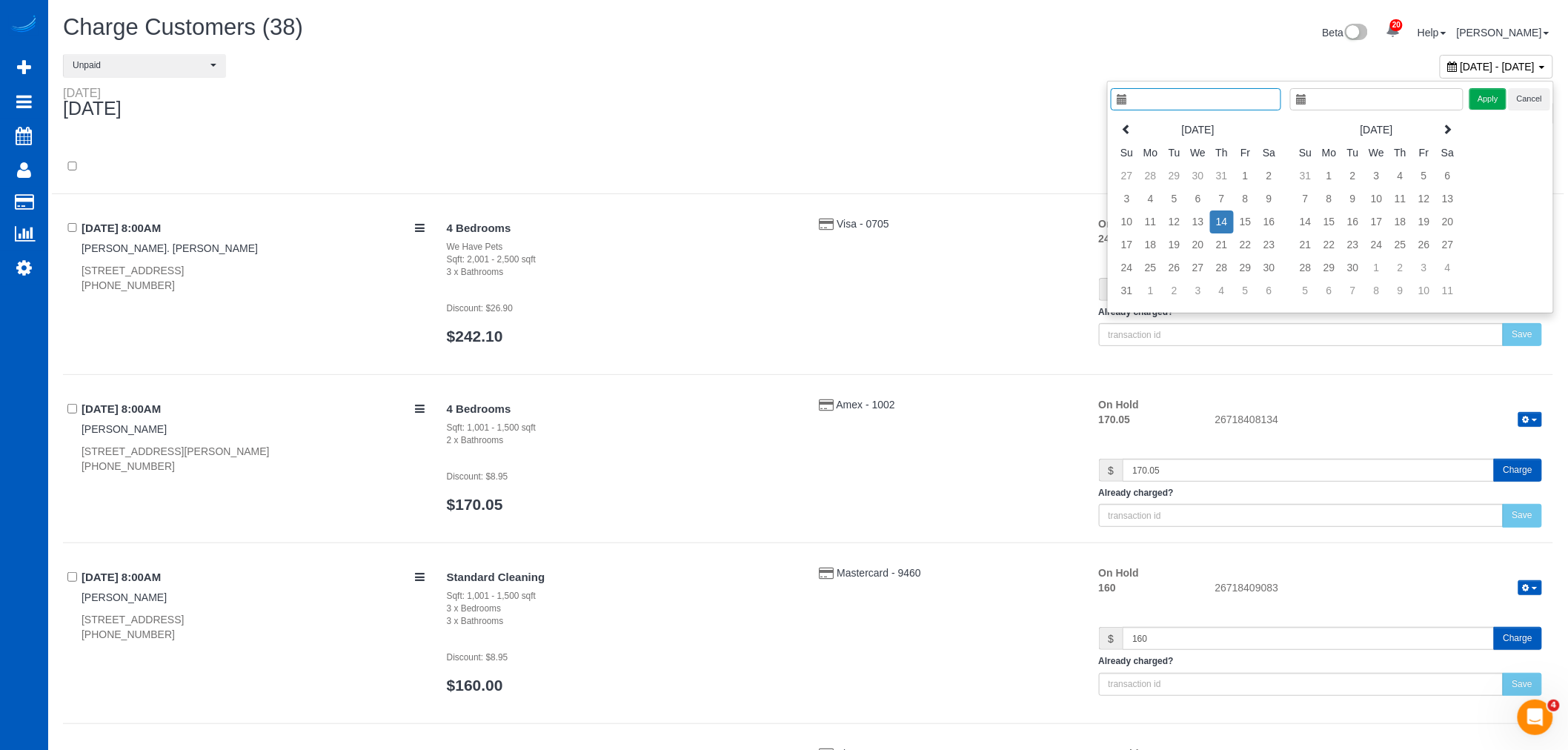
type input "**********"
click at [1168, 215] on td "12" at bounding box center [1174, 222] width 24 height 23
type input "**********"
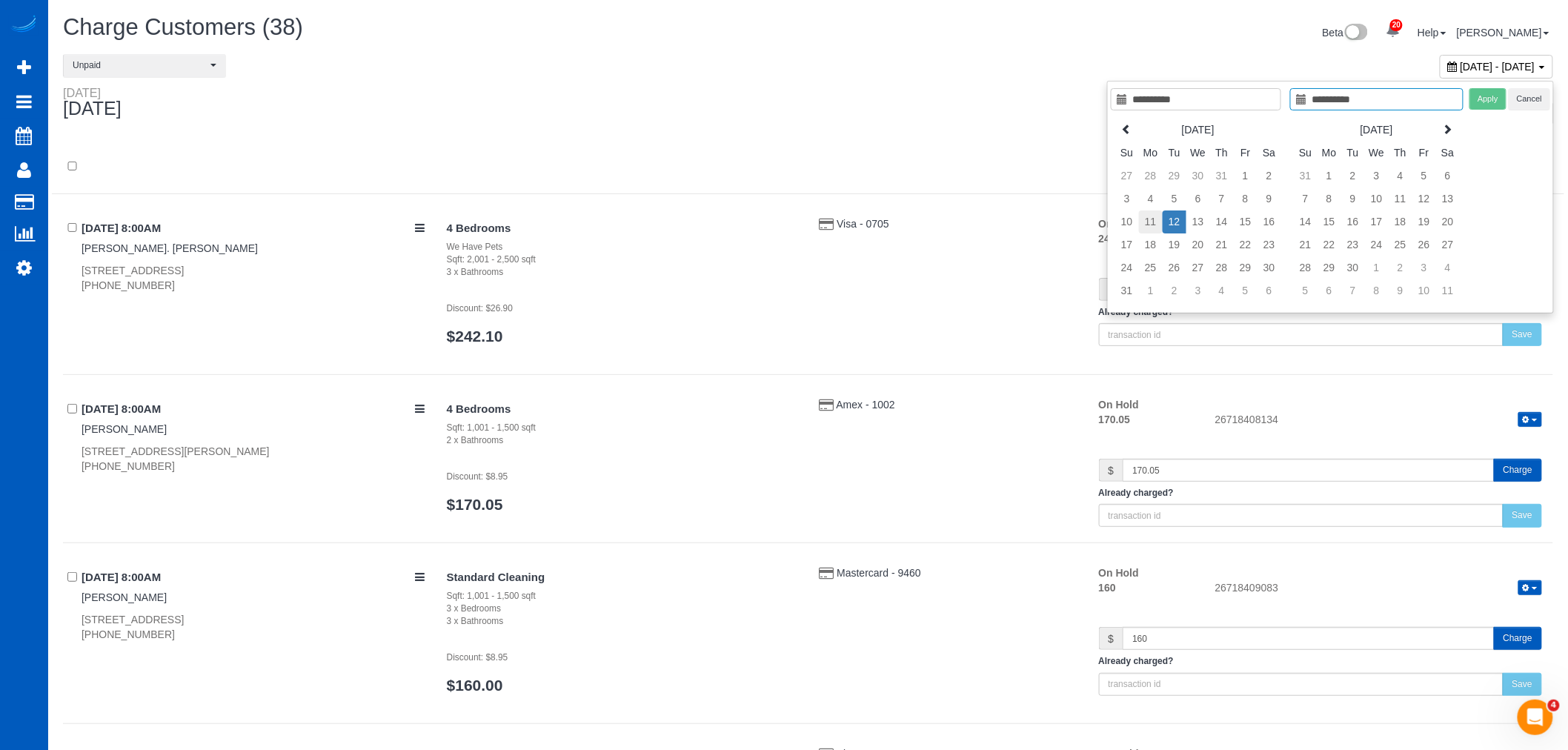
click at [1155, 215] on td "11" at bounding box center [1151, 222] width 24 height 23
click at [1483, 101] on button "Apply" at bounding box center [1488, 99] width 37 height 22
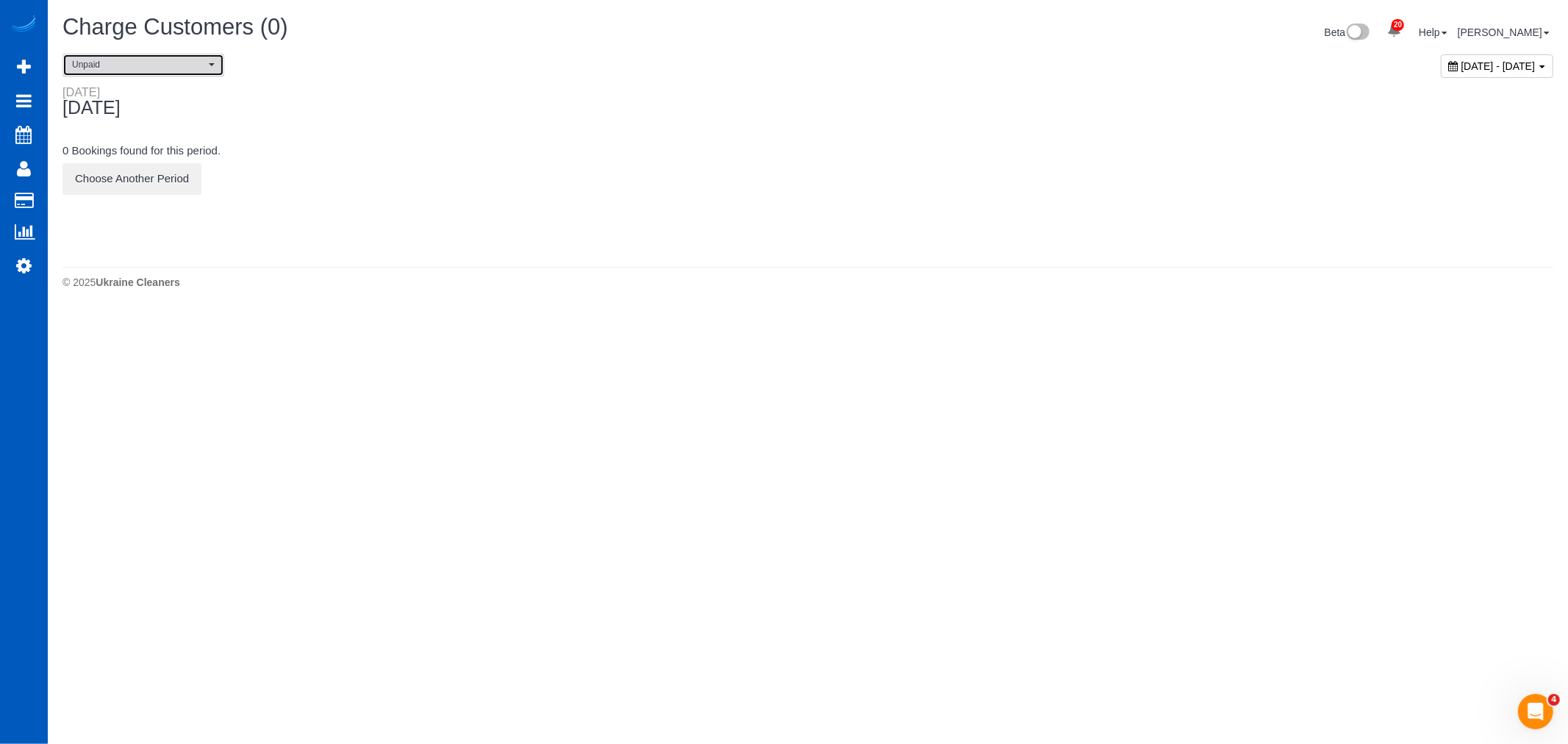
click at [129, 60] on span "Unpaid" at bounding box center [139, 65] width 133 height 12
click at [1461, 62] on span "[DATE] - [DATE]" at bounding box center [1498, 66] width 74 height 12
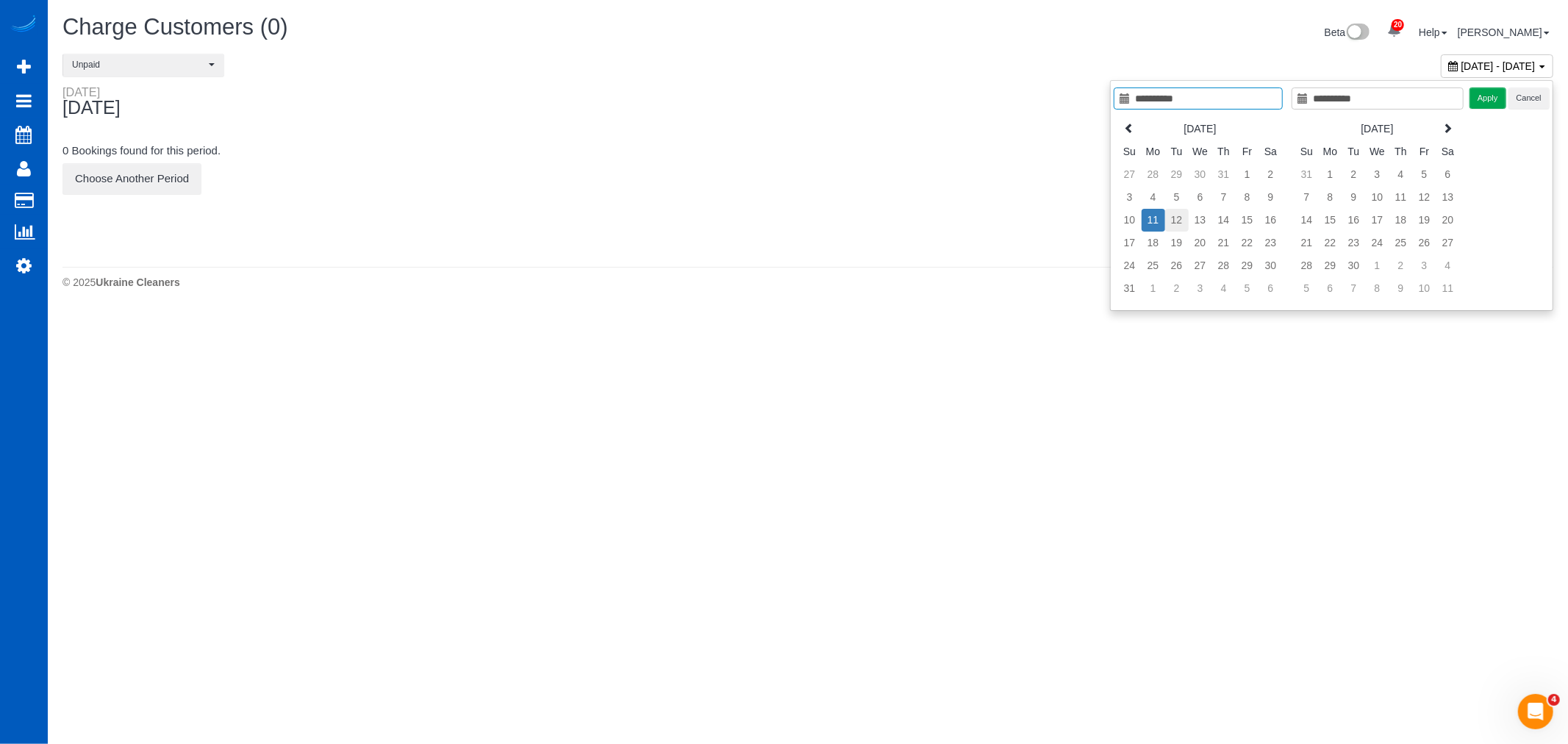
type input "**********"
click at [1184, 220] on td "12" at bounding box center [1177, 220] width 24 height 23
type input "**********"
click at [1184, 220] on td "12" at bounding box center [1177, 220] width 24 height 23
type input "**********"
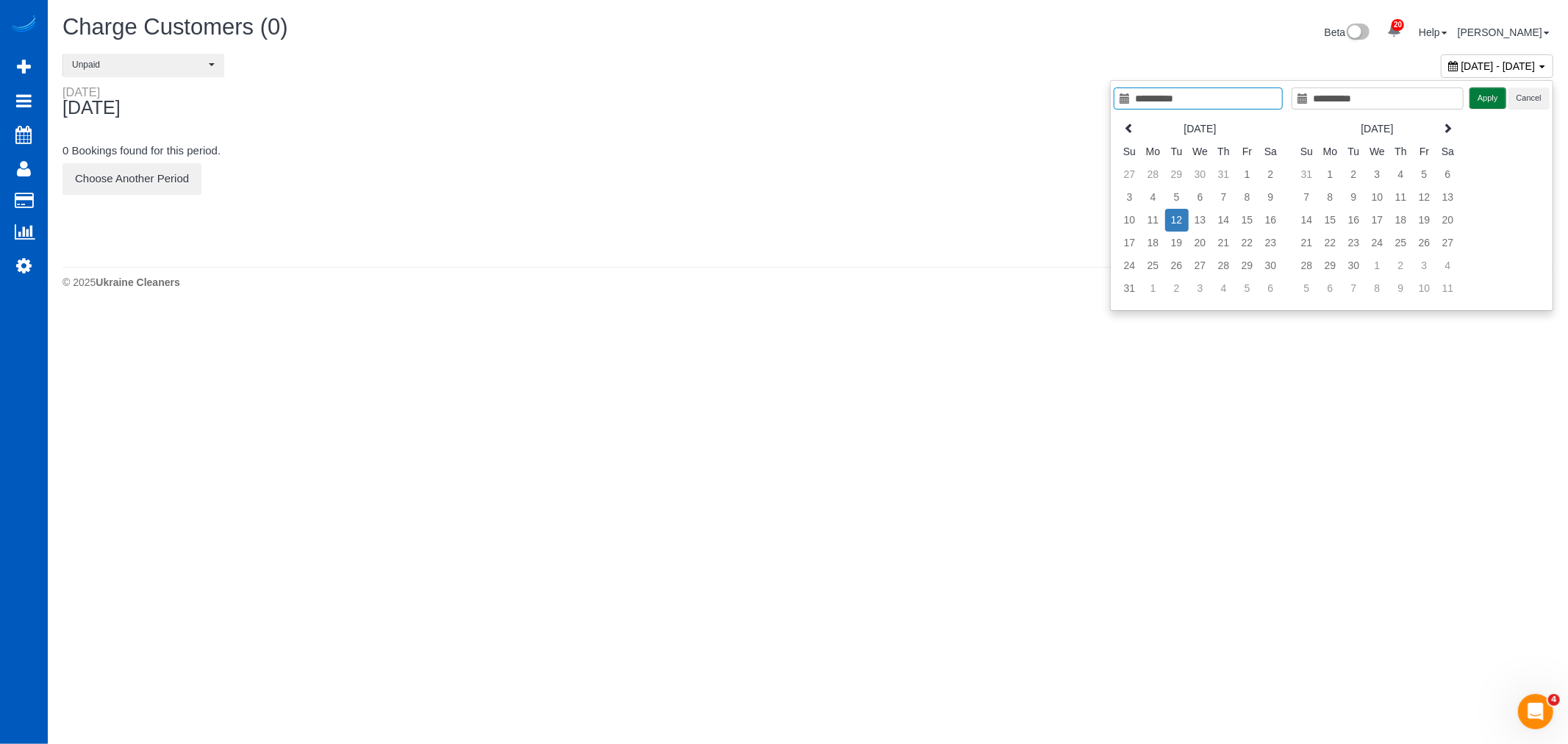
click at [1493, 96] on button "Apply" at bounding box center [1487, 98] width 37 height 21
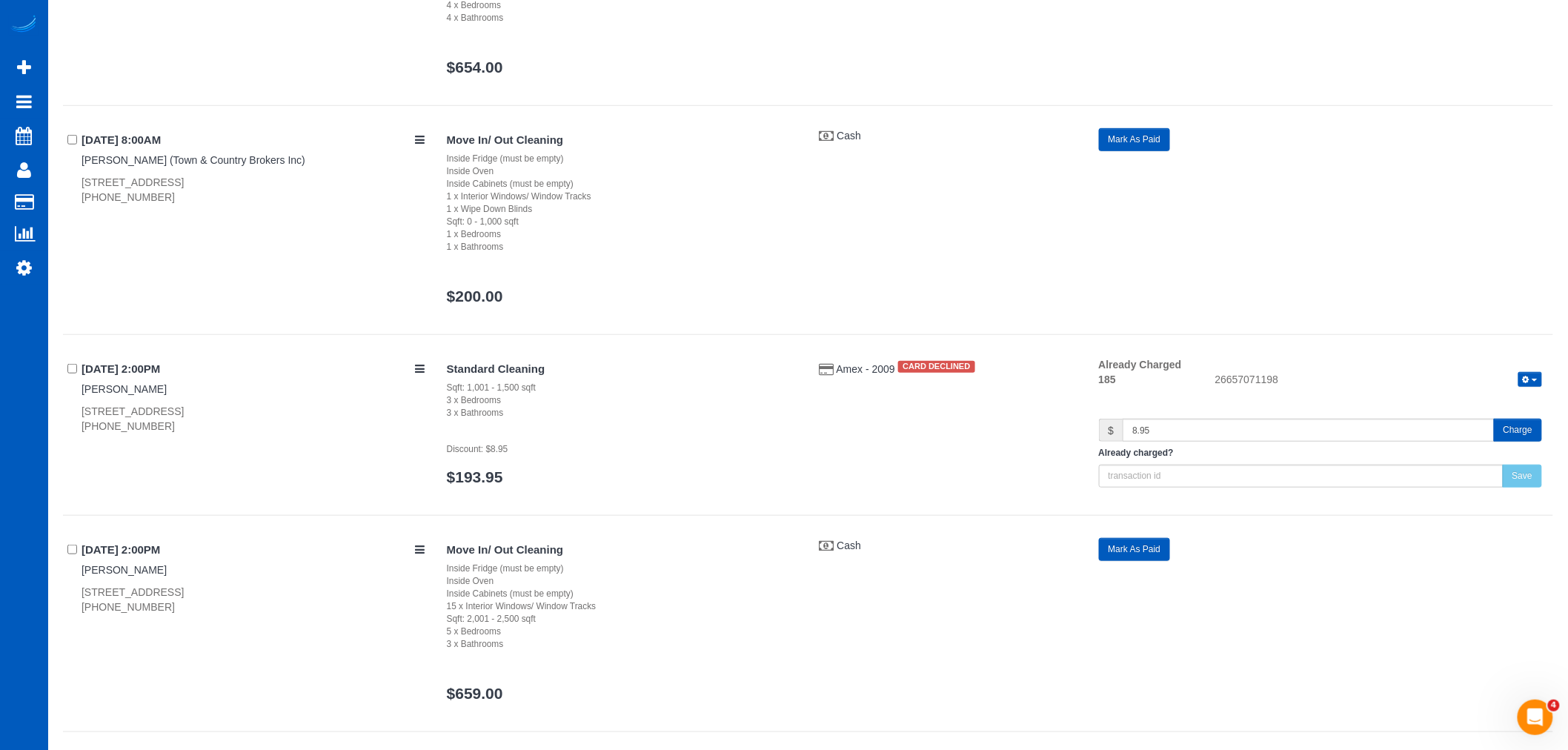
scroll to position [402, 0]
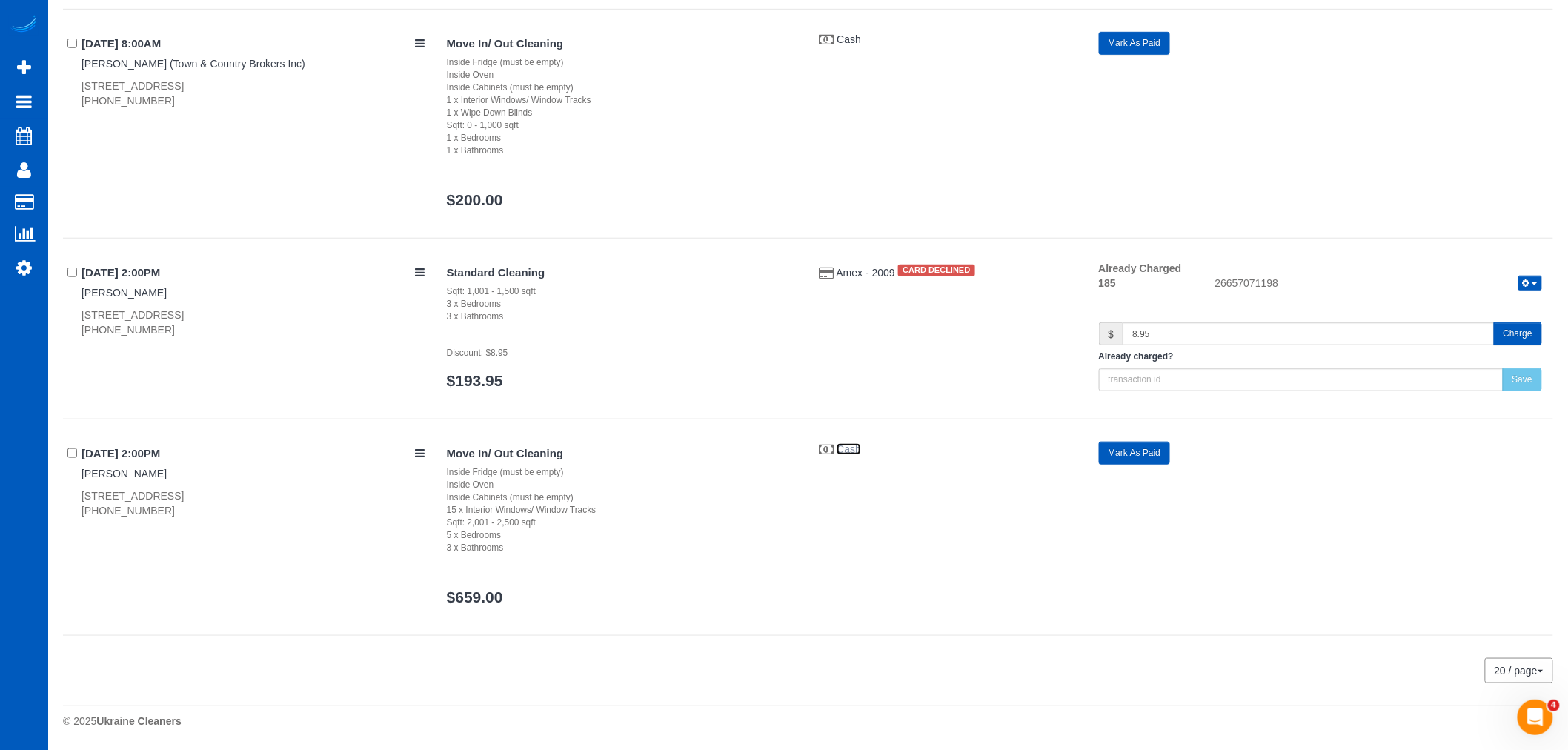
click at [842, 452] on span "Cash" at bounding box center [849, 449] width 25 height 12
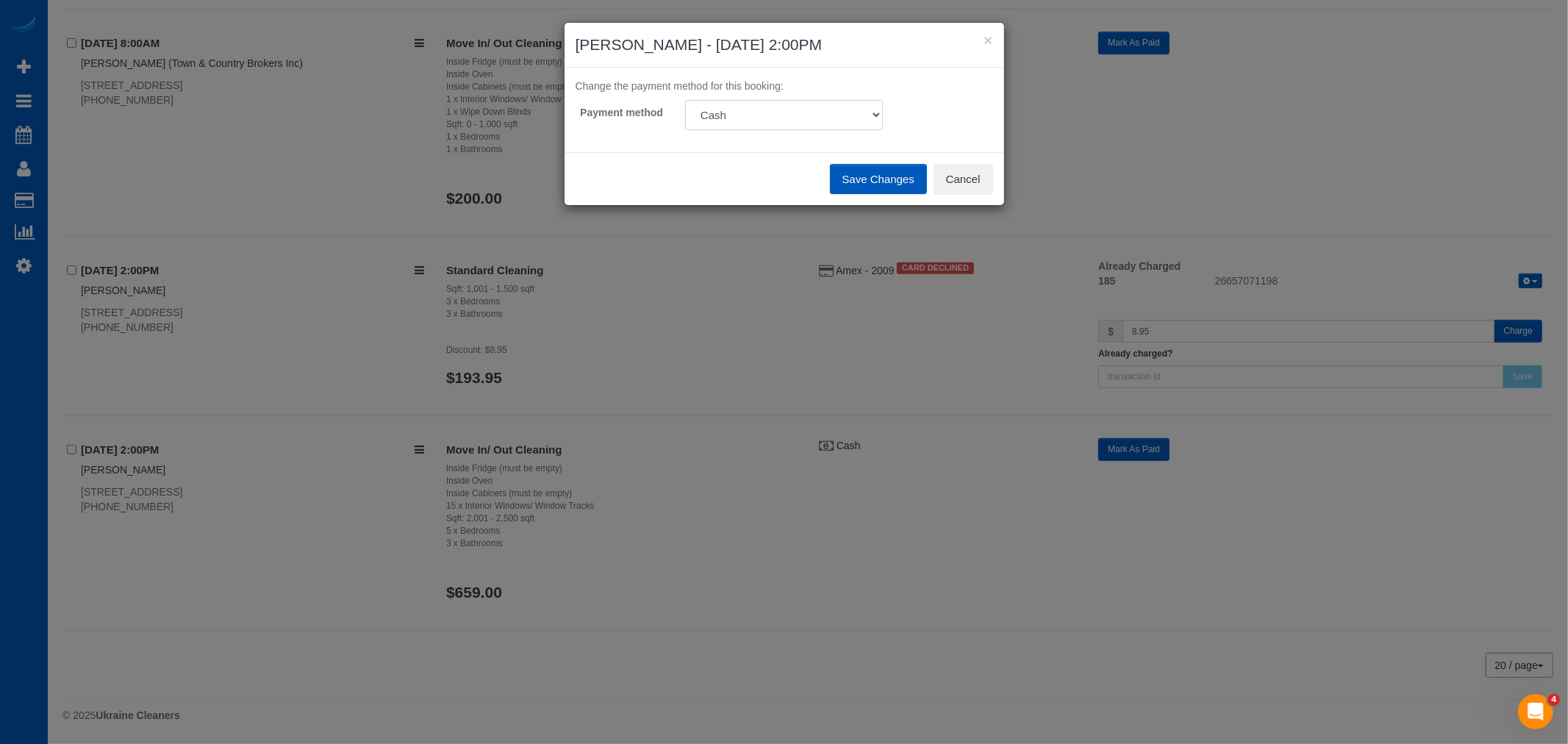
click at [724, 101] on select "Visa - 9730 - 03/2029 (Default) Add Credit Card ─────────────── Cash Check Payp…" at bounding box center [784, 115] width 198 height 30
select select "string:fspay-698fc102-c763-48ef-a85f-bdea2819cb60"
click at [685, 100] on select "Visa - 9730 - 03/2029 (Default) Add Credit Card ─────────────── Cash Check Payp…" at bounding box center [784, 115] width 198 height 30
click at [870, 184] on button "Save Changes" at bounding box center [879, 179] width 97 height 31
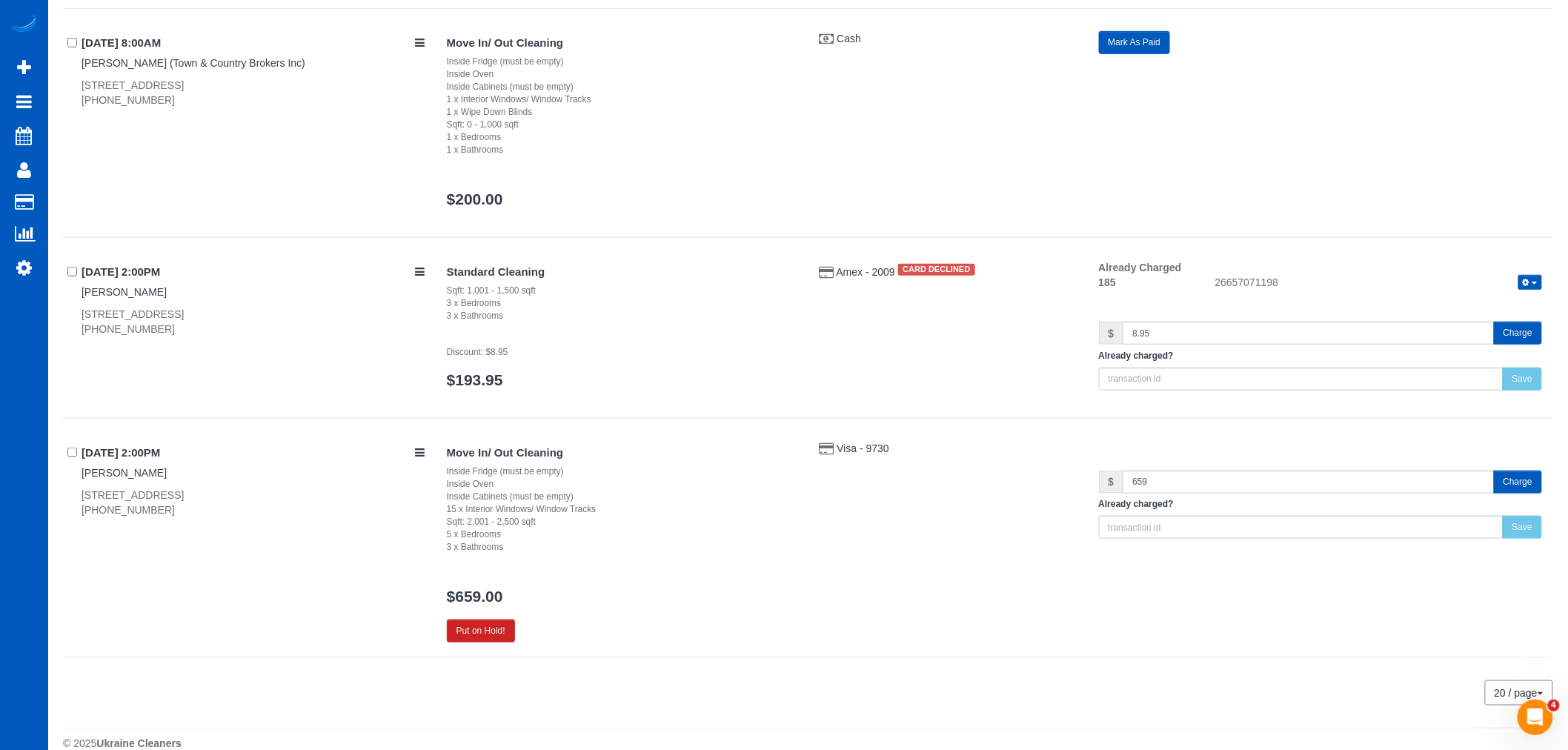
click at [1515, 479] on button "Charge" at bounding box center [1517, 482] width 48 height 23
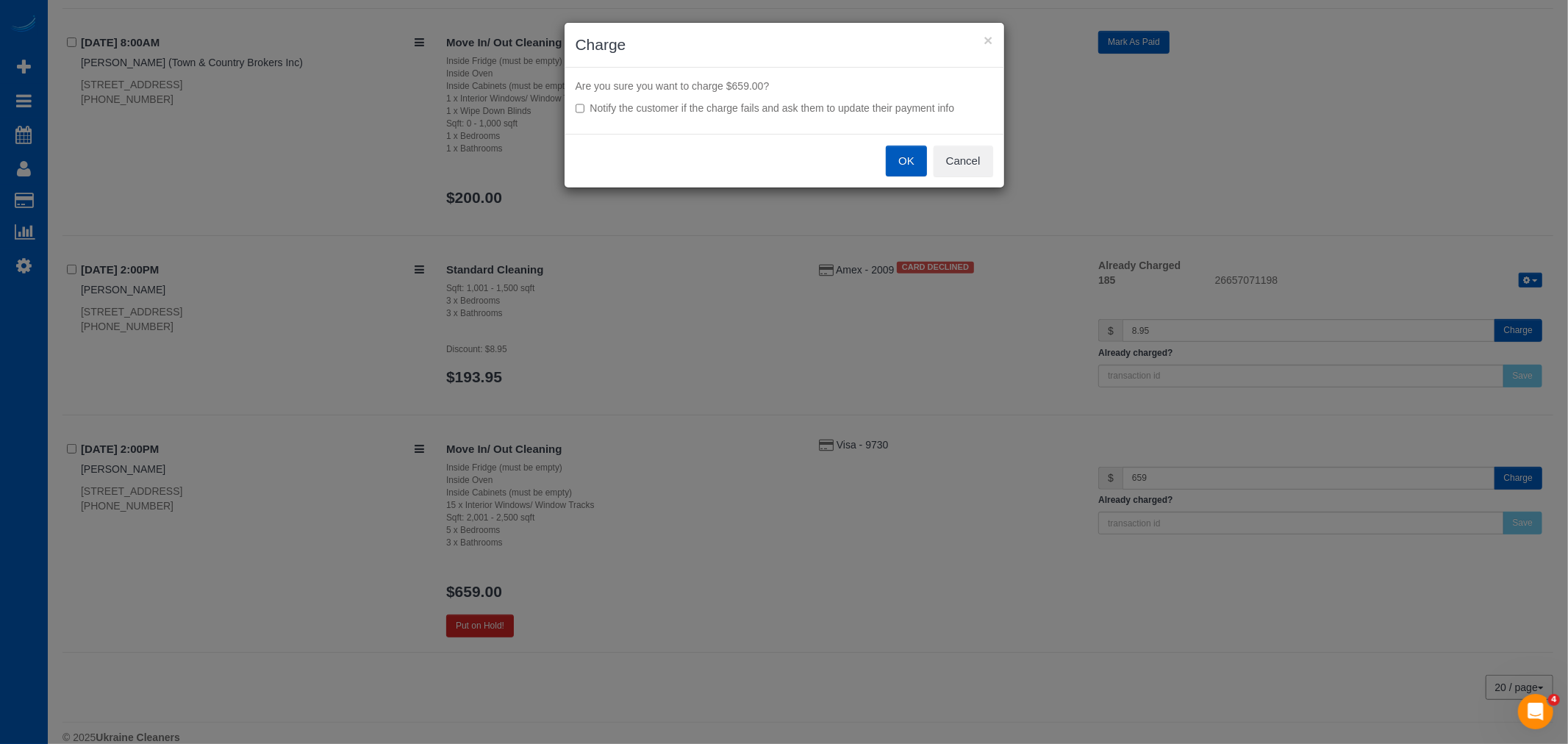
click at [902, 164] on button "OK" at bounding box center [906, 161] width 41 height 31
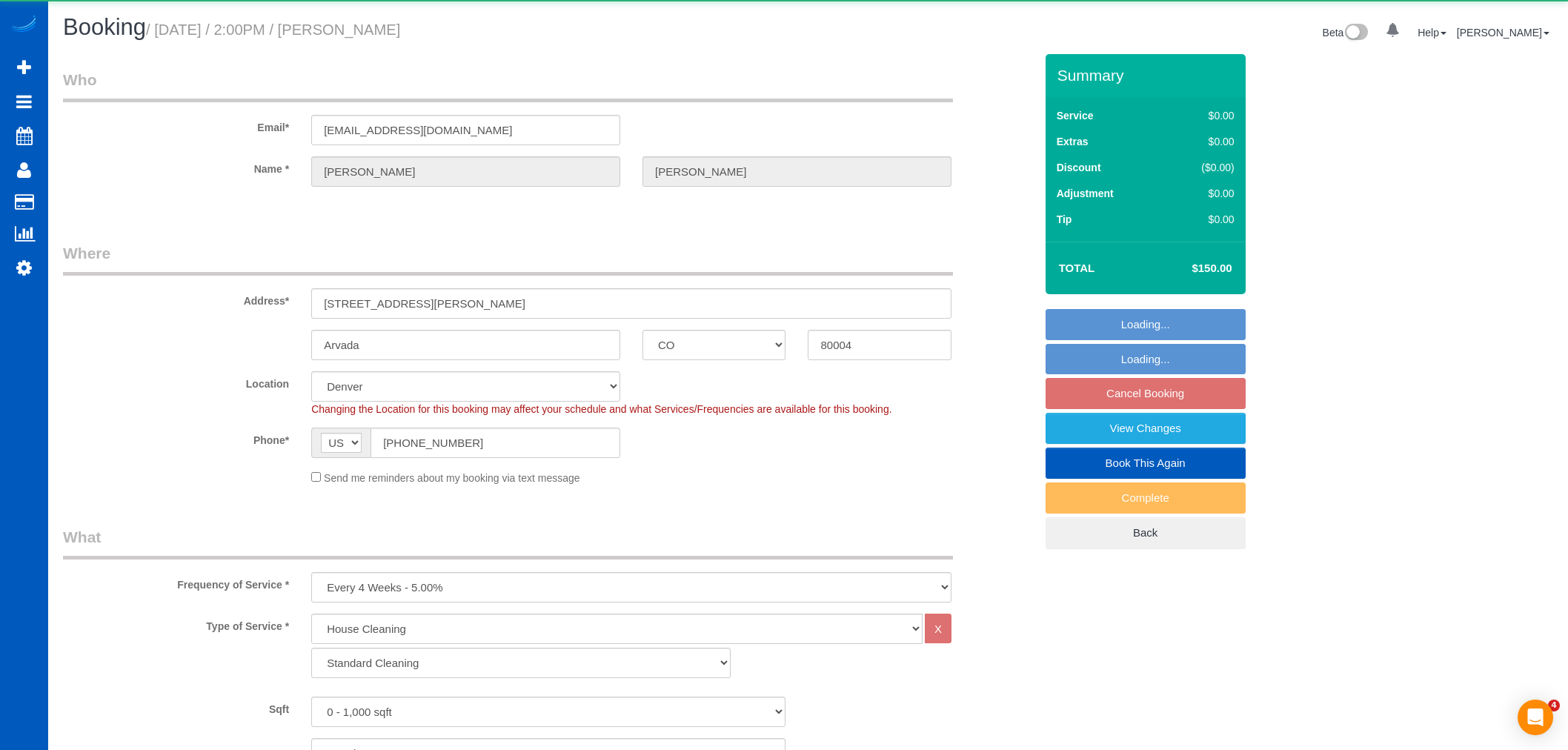
select select "CO"
select select "199"
select select "object:1079"
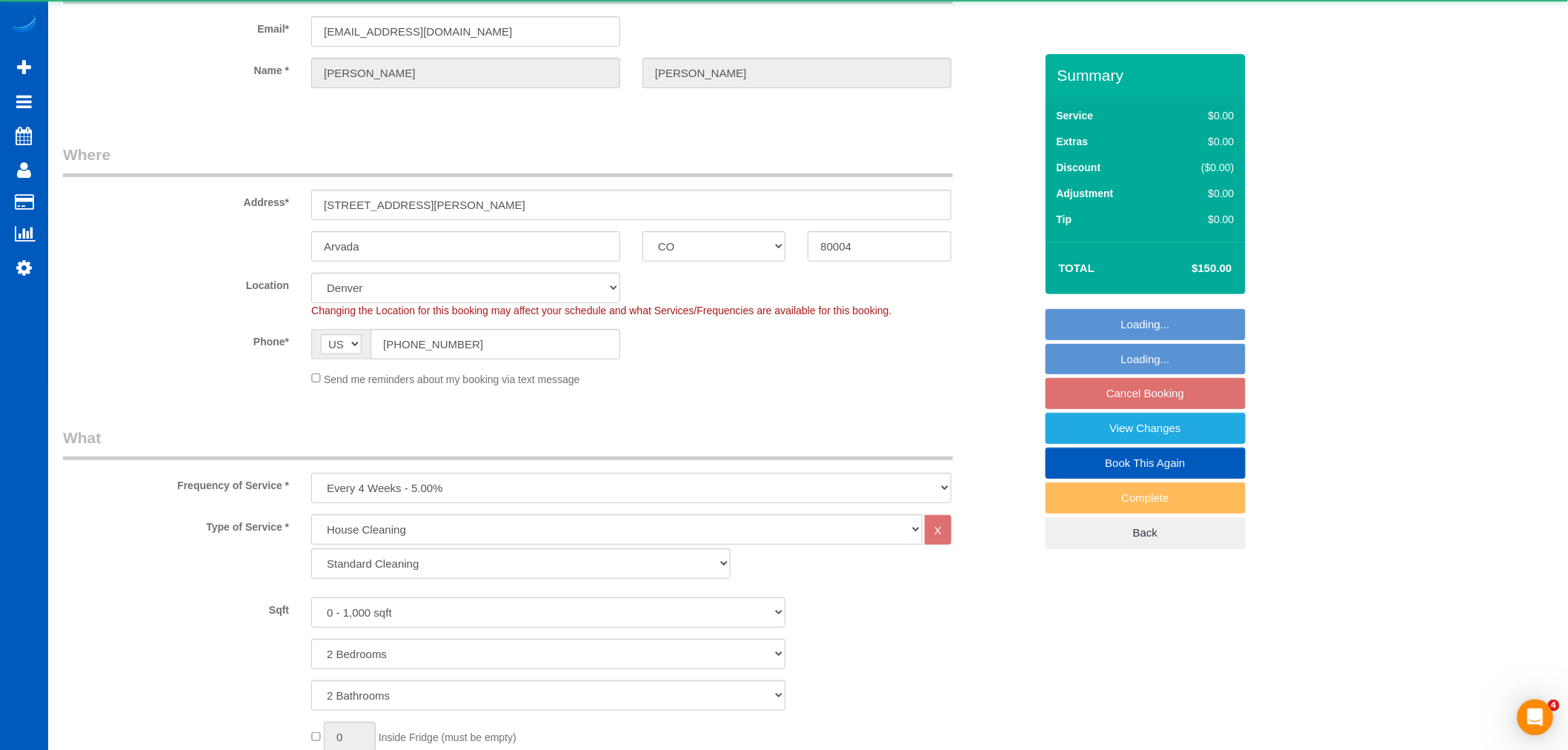
select select "2"
select select "spot2"
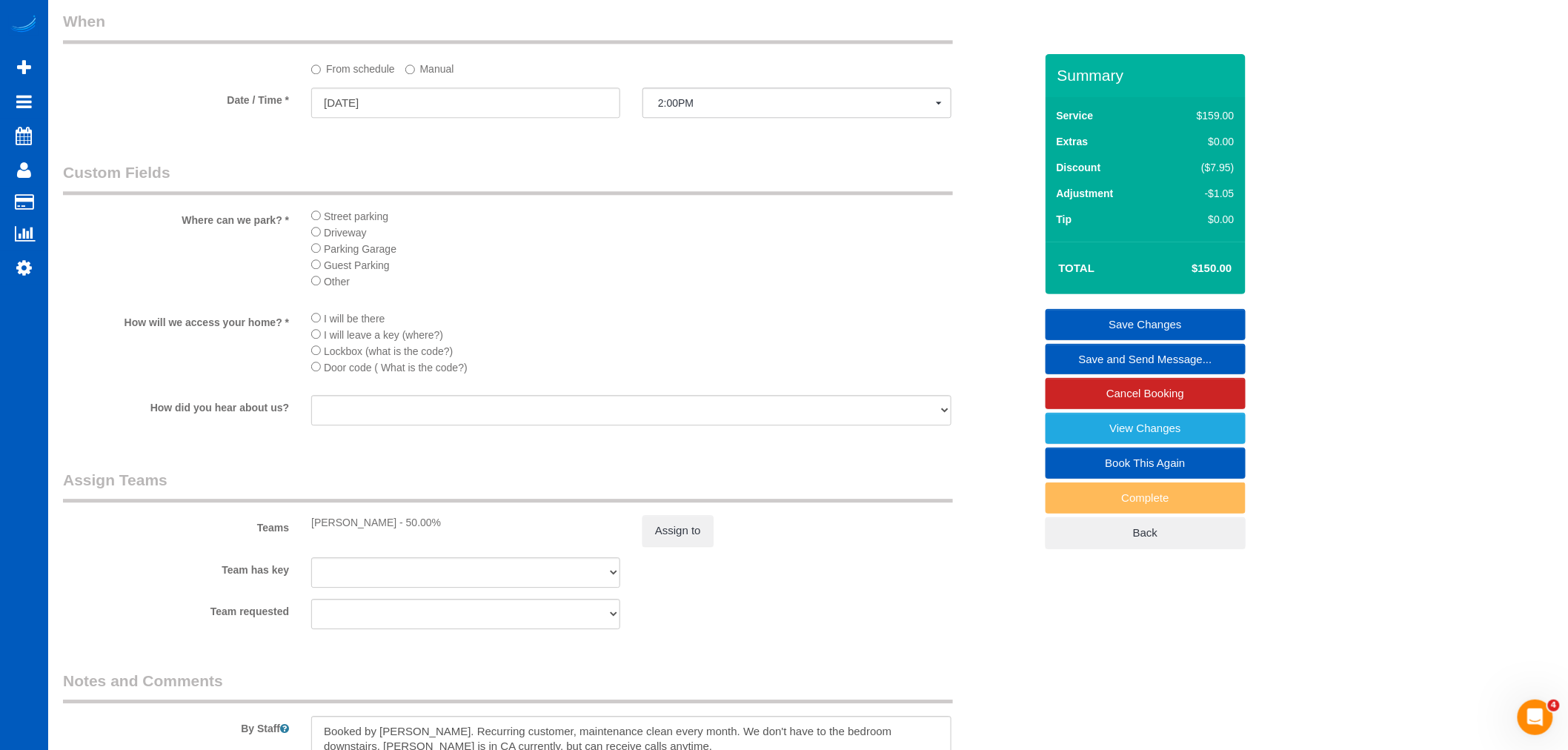
scroll to position [1483, 0]
click at [674, 544] on button "Assign to" at bounding box center [678, 530] width 71 height 31
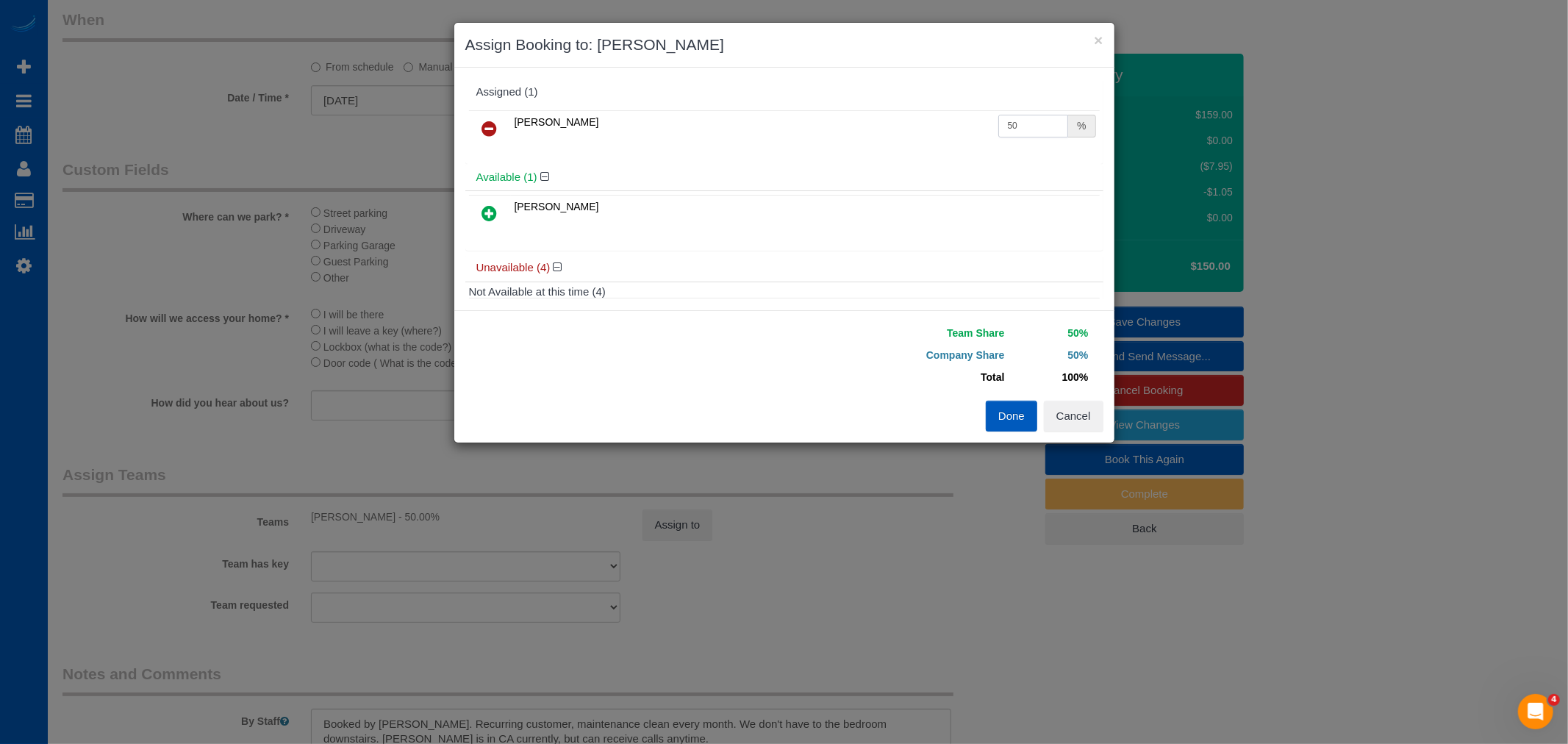
drag, startPoint x: 1003, startPoint y: 130, endPoint x: 1054, endPoint y: 135, distance: 51.2
click at [1054, 135] on input "50" at bounding box center [1034, 127] width 71 height 23
type input "55"
click at [1018, 413] on button "Done" at bounding box center [1011, 416] width 52 height 31
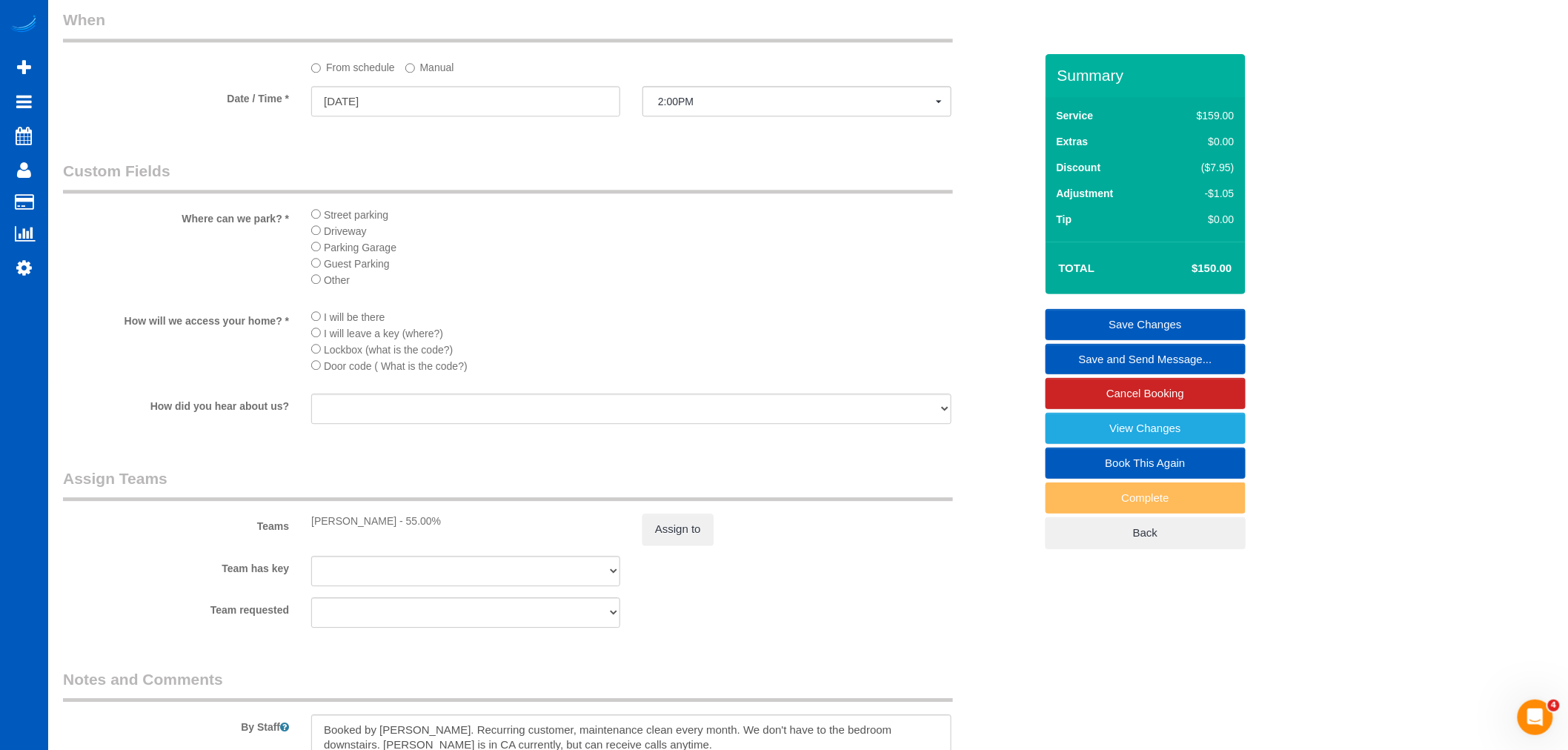
click at [1178, 321] on link "Save Changes" at bounding box center [1146, 325] width 200 height 31
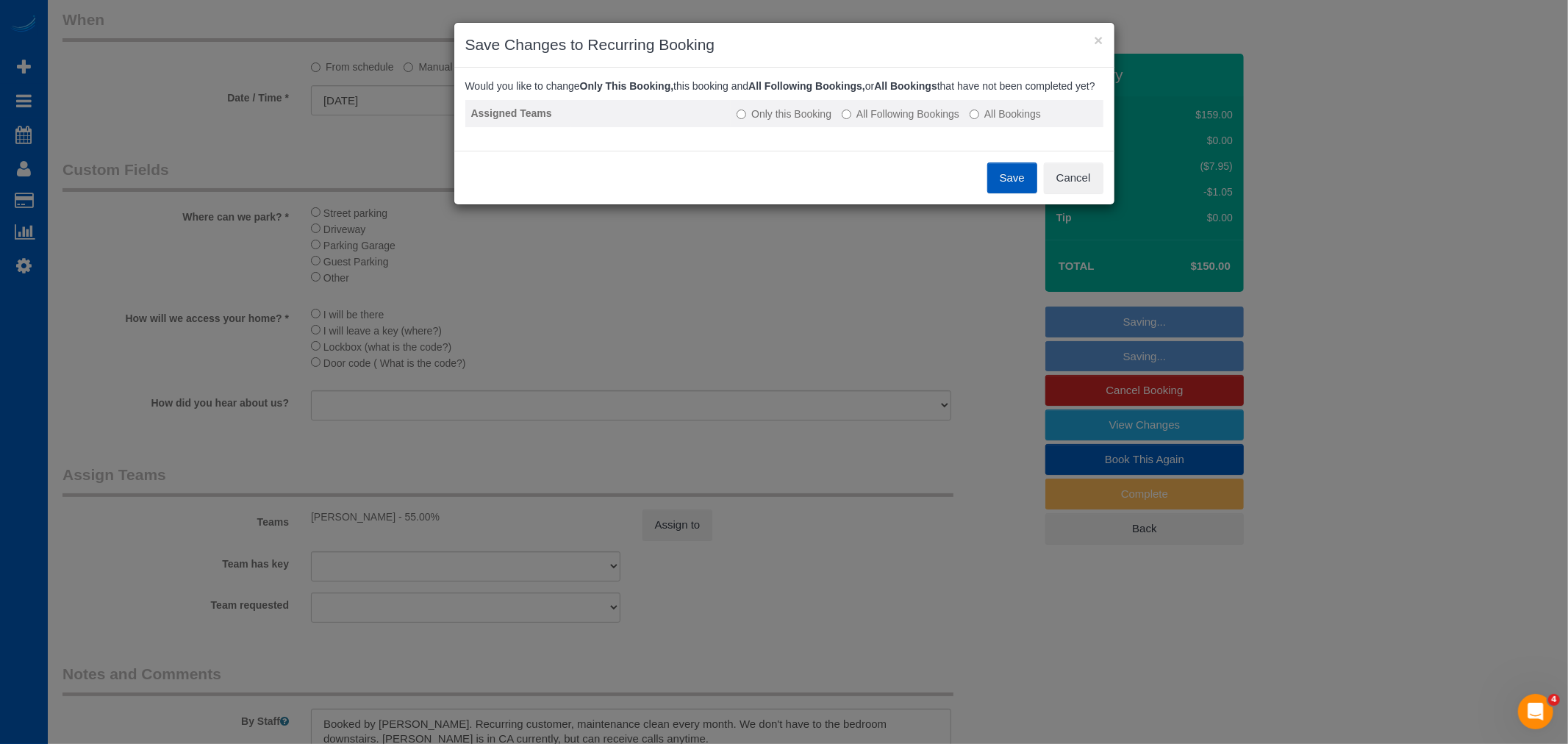
click at [909, 119] on td "Only this Booking All Following Bookings All Bookings" at bounding box center [916, 113] width 372 height 27
click at [901, 121] on label "All Following Bookings" at bounding box center [900, 114] width 118 height 15
click at [1010, 187] on button "Save" at bounding box center [1012, 178] width 50 height 31
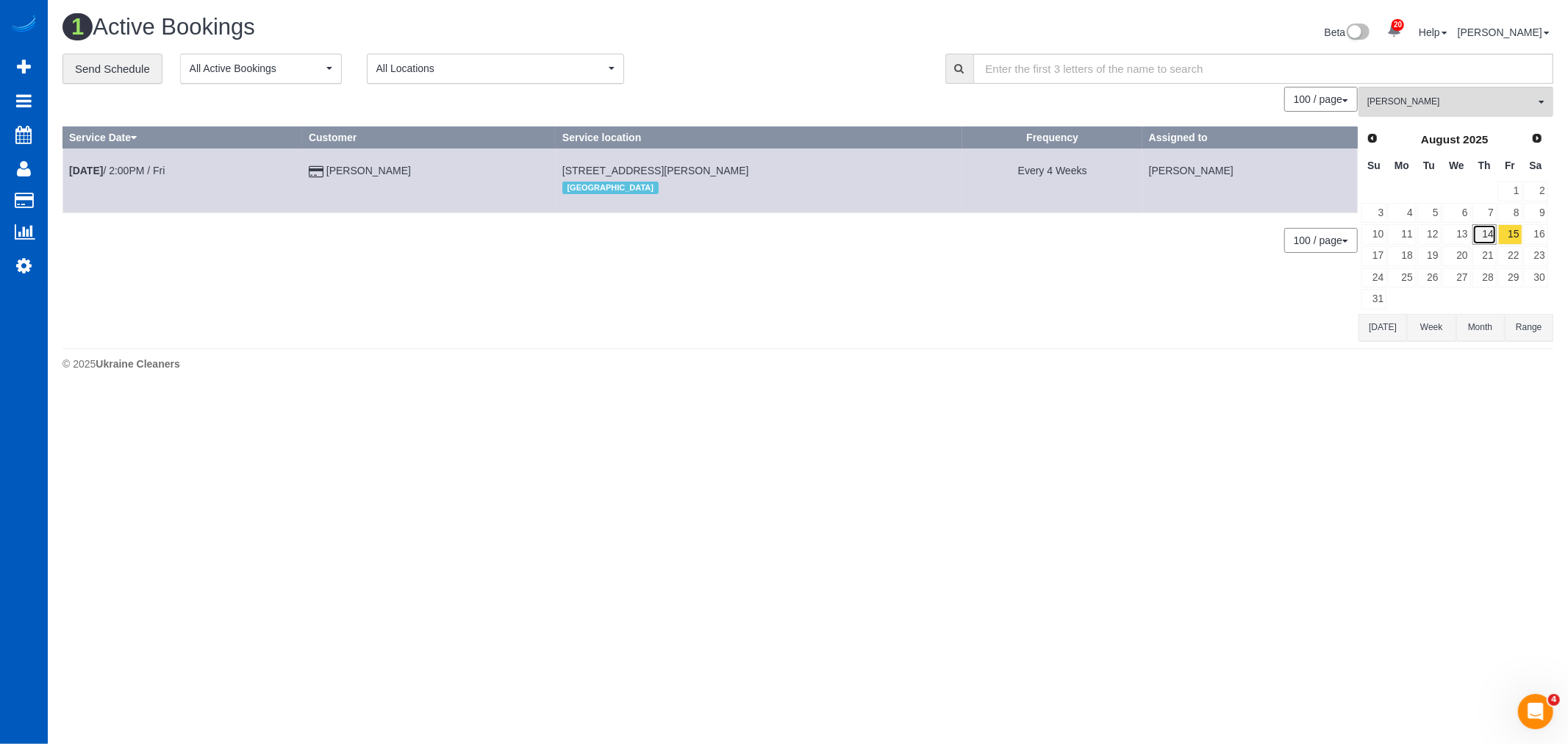
click at [1494, 239] on link "14" at bounding box center [1485, 234] width 25 height 20
click at [457, 81] on button "All Locations" at bounding box center [495, 68] width 257 height 30
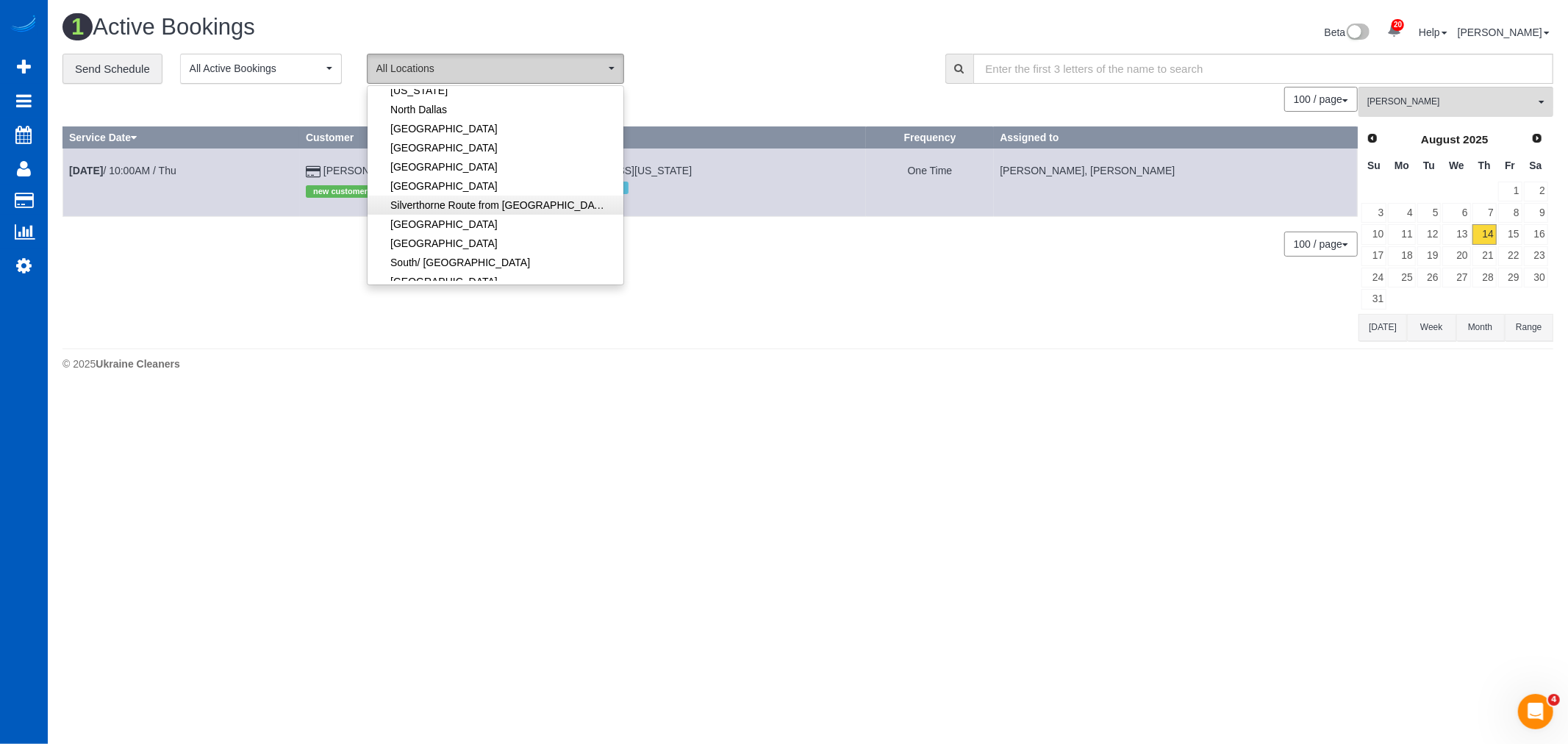
scroll to position [245, 0]
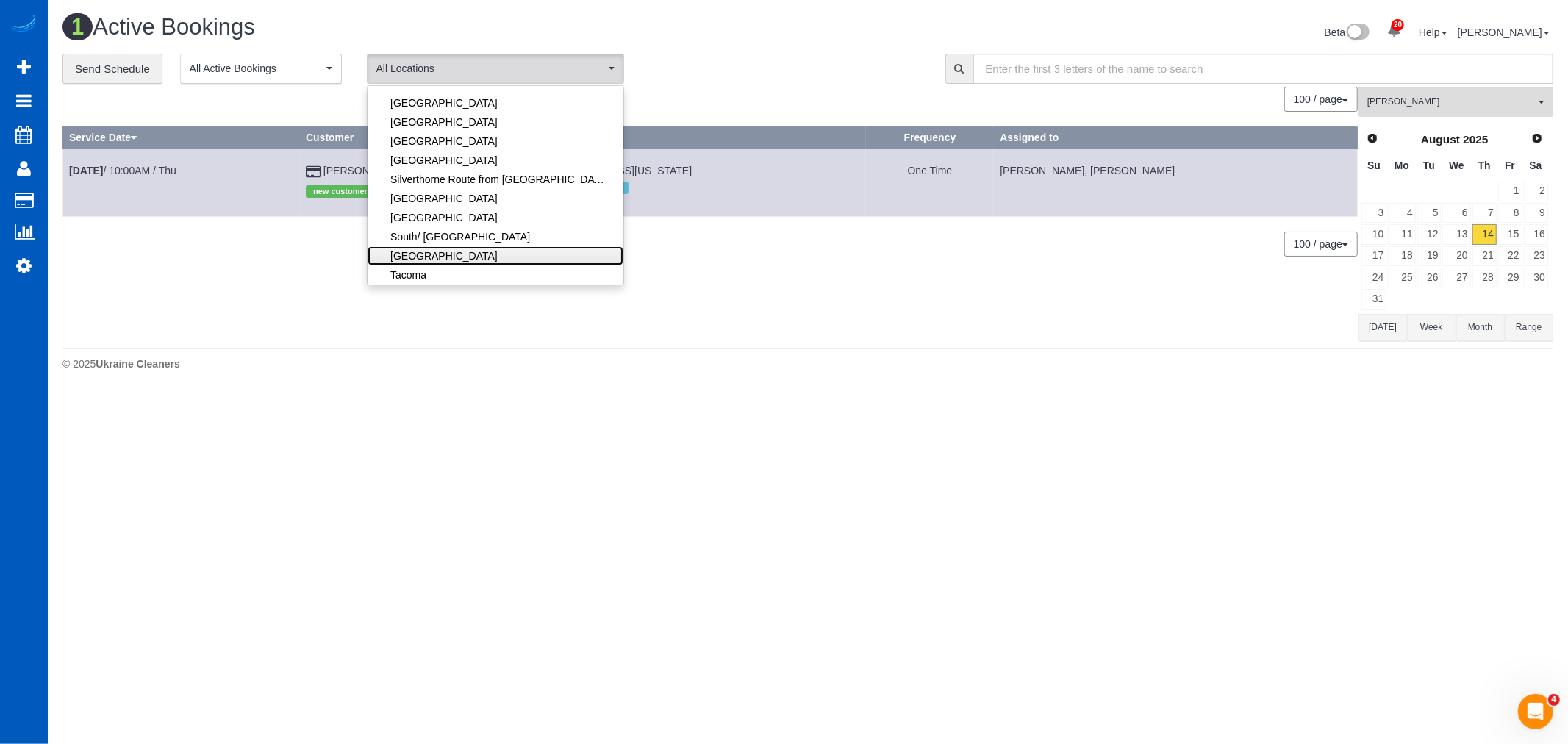
click at [454, 254] on link "[GEOGRAPHIC_DATA]" at bounding box center [495, 256] width 256 height 19
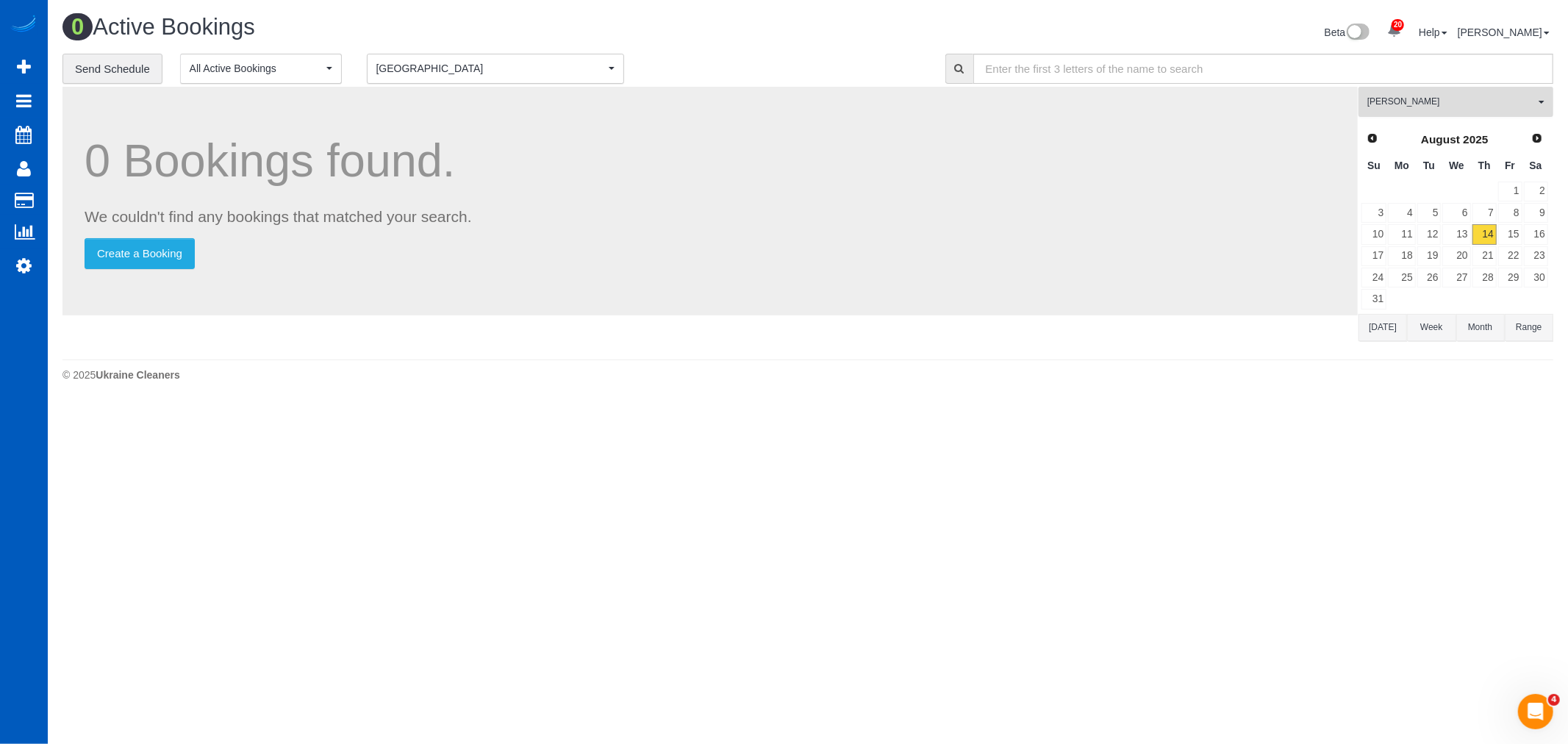
click at [1455, 104] on span "Ivanna Markintovych" at bounding box center [1451, 101] width 168 height 12
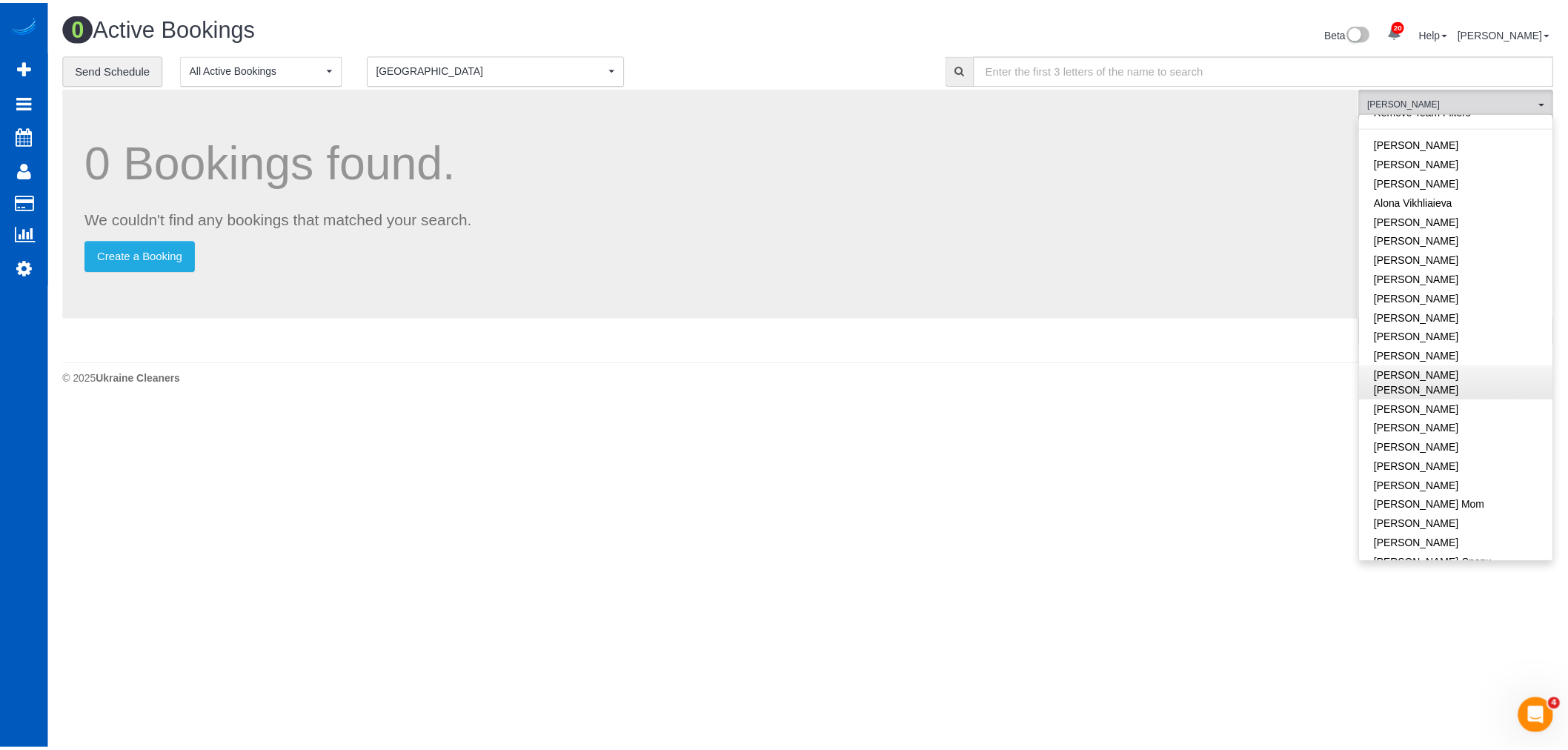
scroll to position [0, 0]
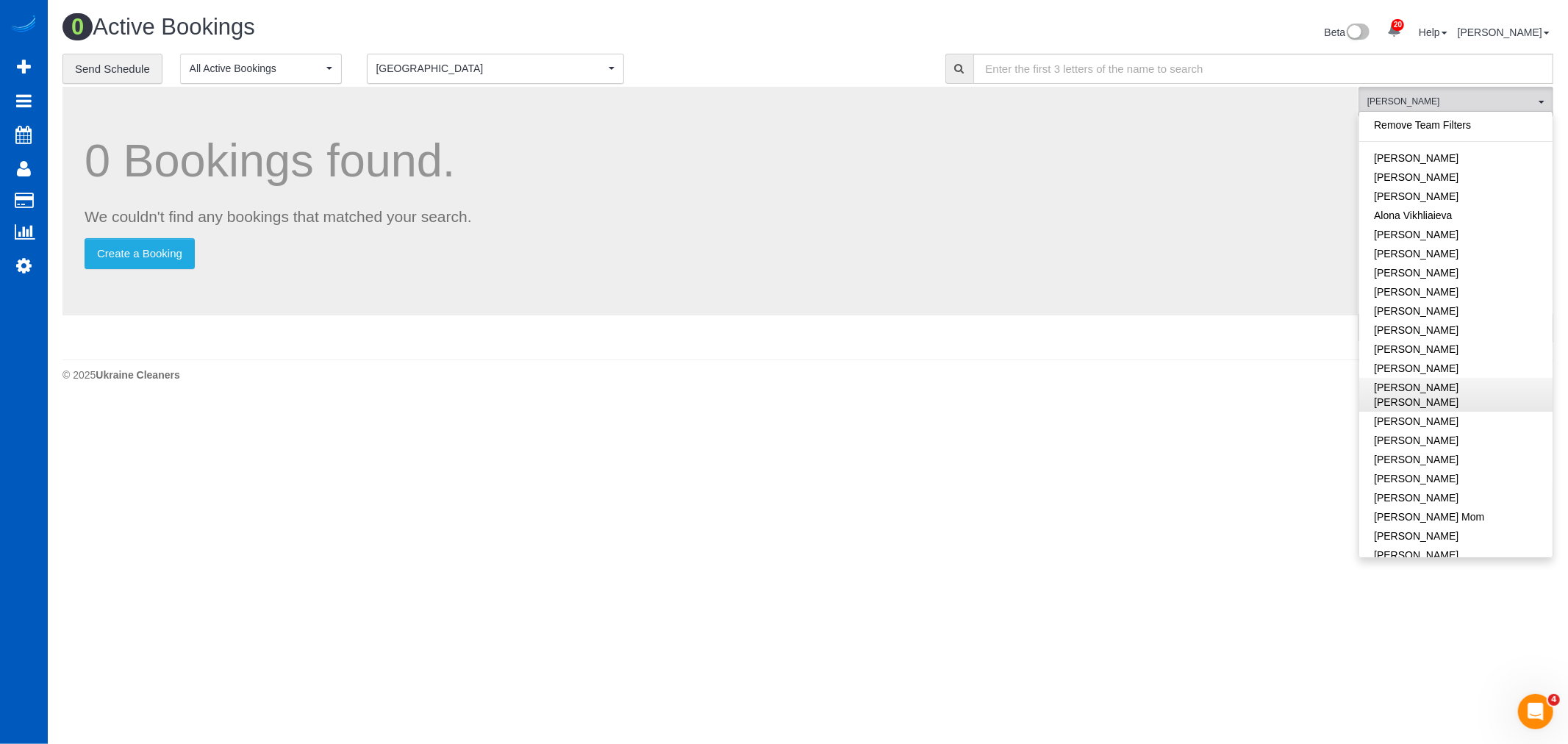
click at [1419, 122] on link "Remove Team Filters" at bounding box center [1455, 124] width 193 height 19
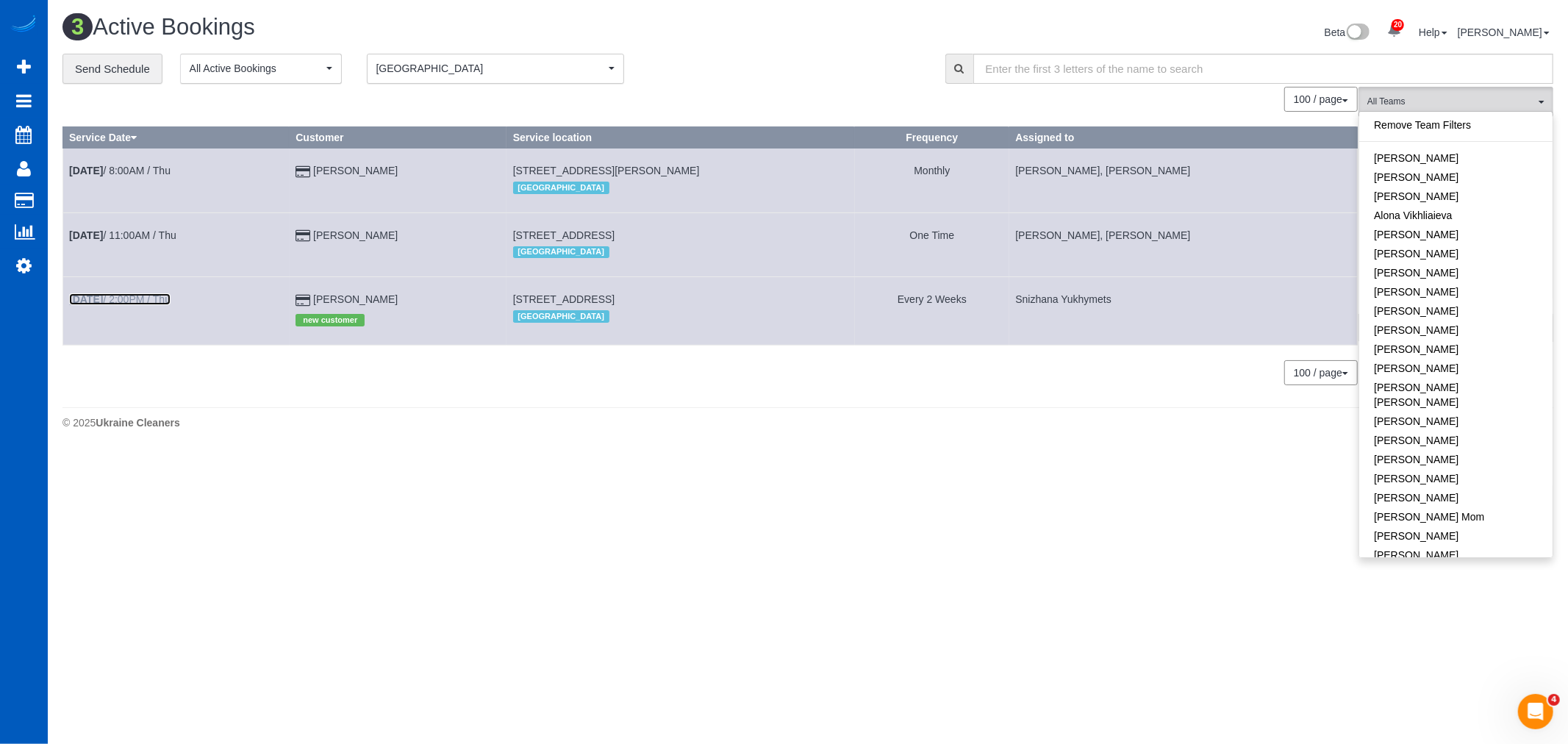
click at [162, 303] on link "Aug 14th / 2:00PM / Thu" at bounding box center [119, 299] width 101 height 12
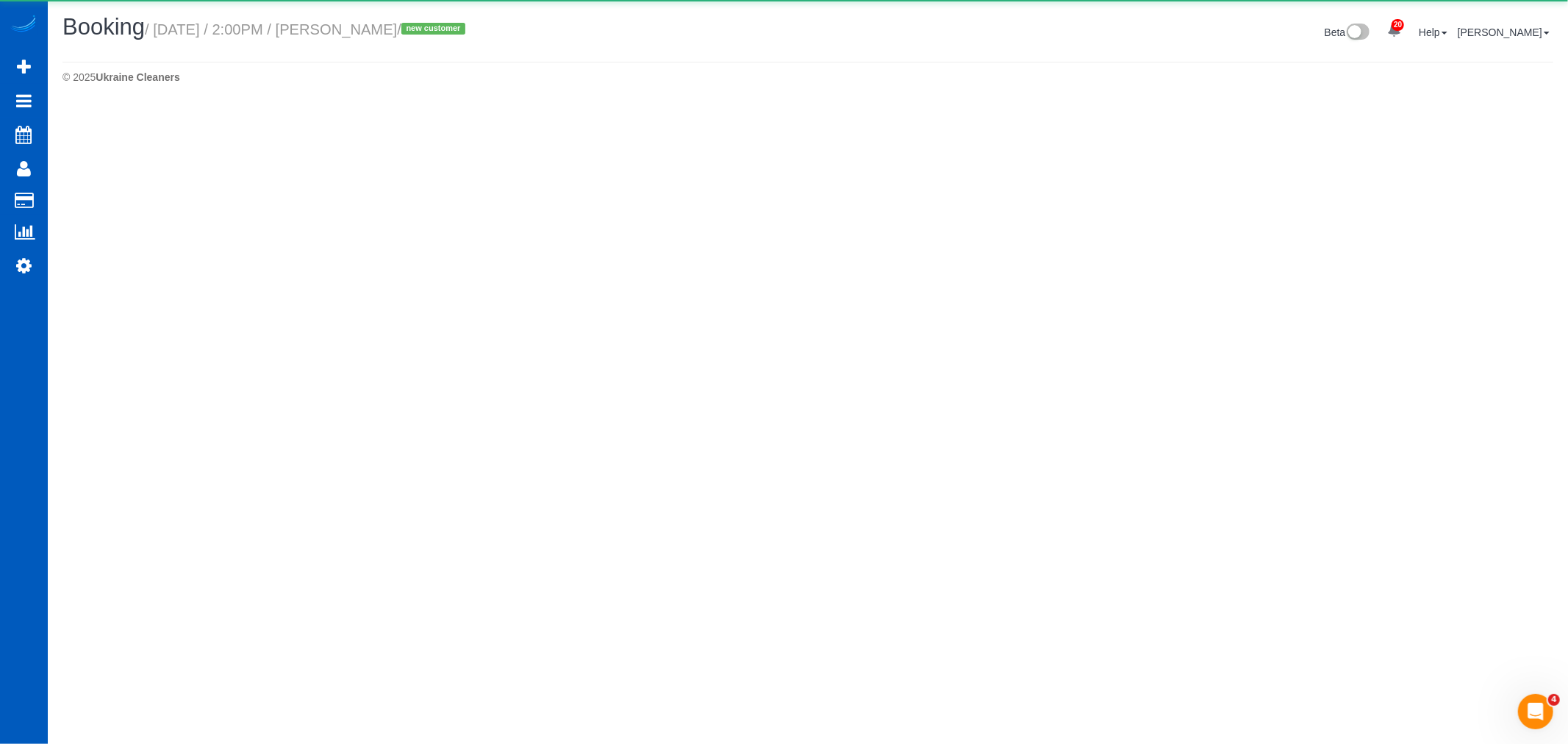
select select "WA"
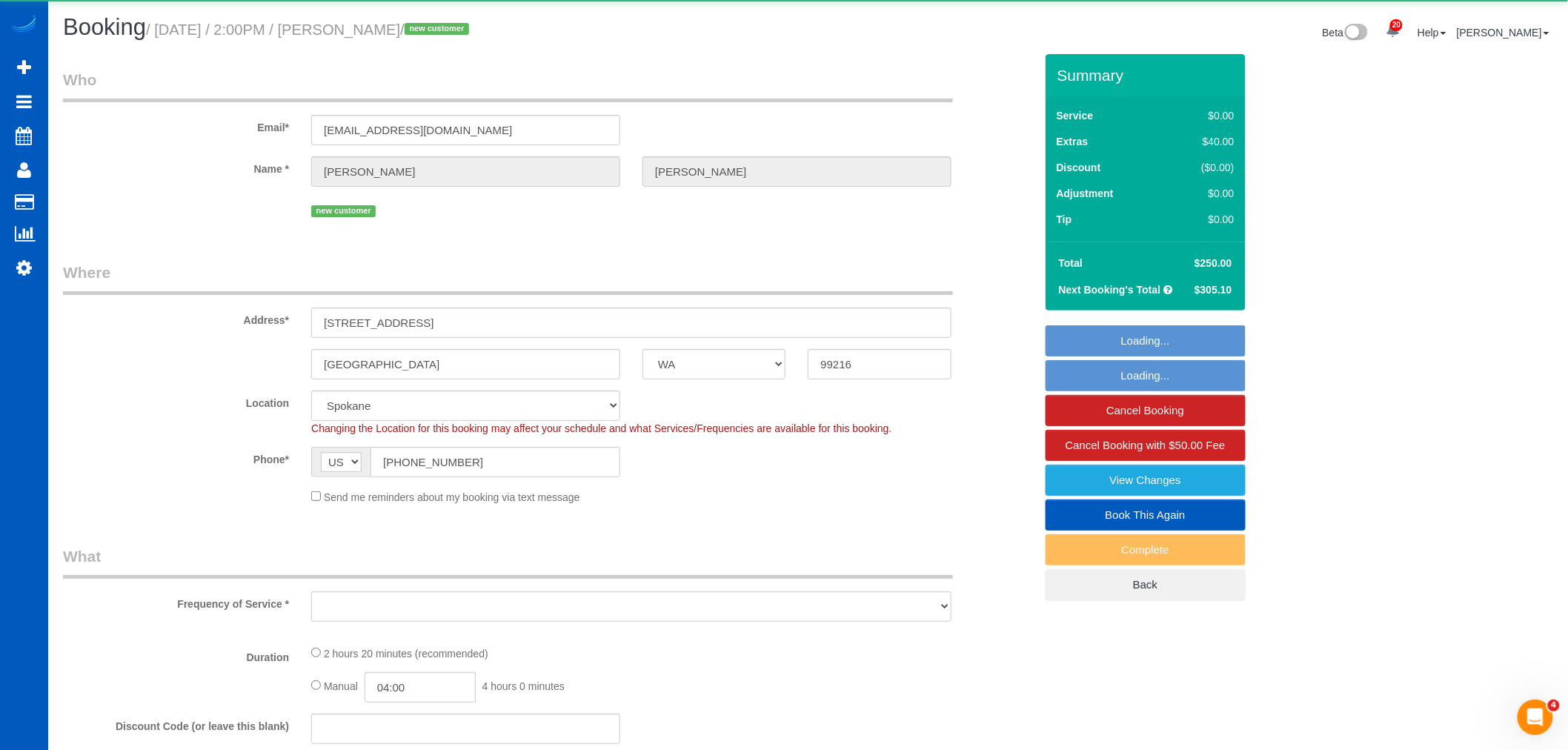
select select "object:2145"
select select "199"
select select "2501"
select select "2"
select select "3"
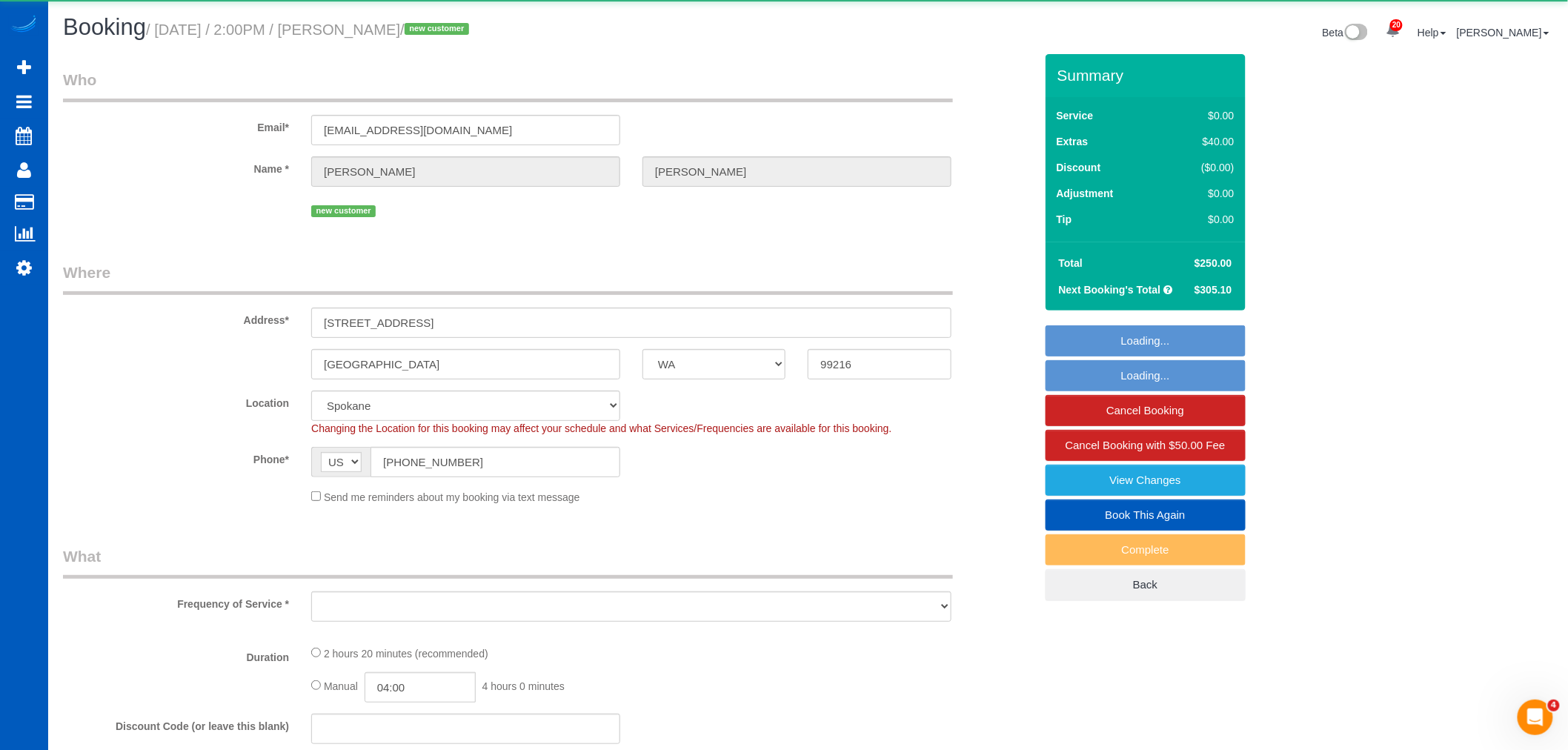
select select "spot10"
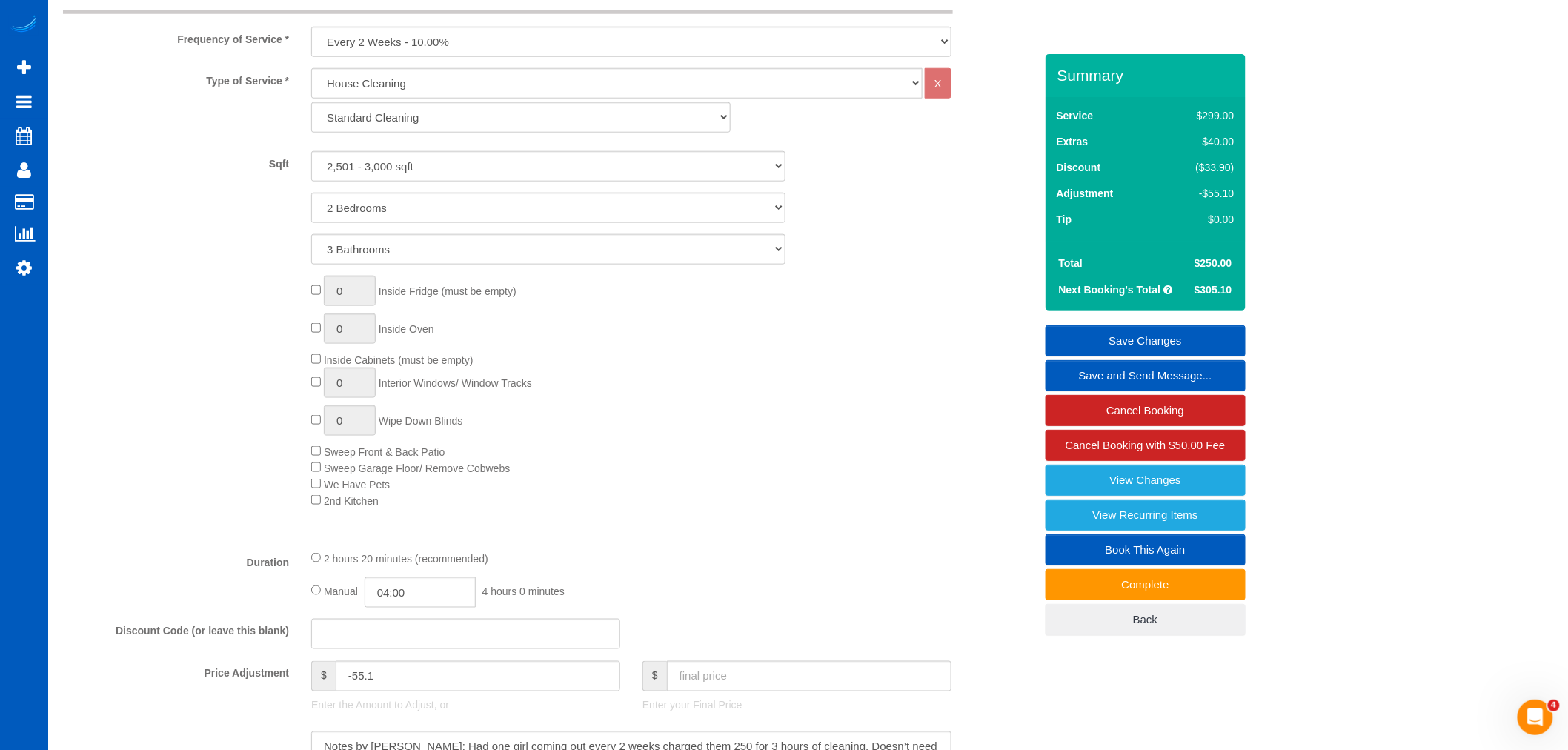
scroll to position [549, 0]
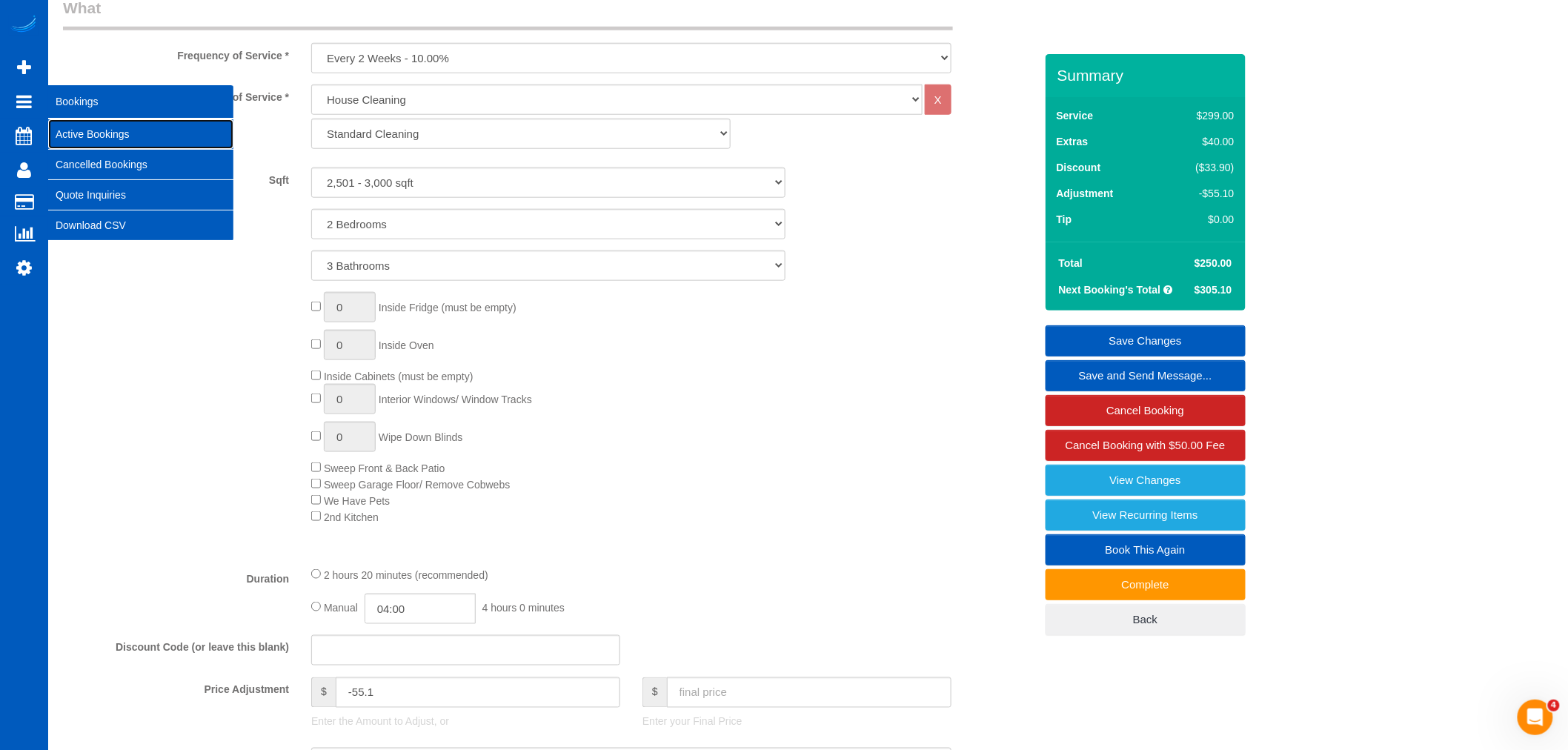
click at [84, 128] on link "Active Bookings" at bounding box center [141, 134] width 186 height 30
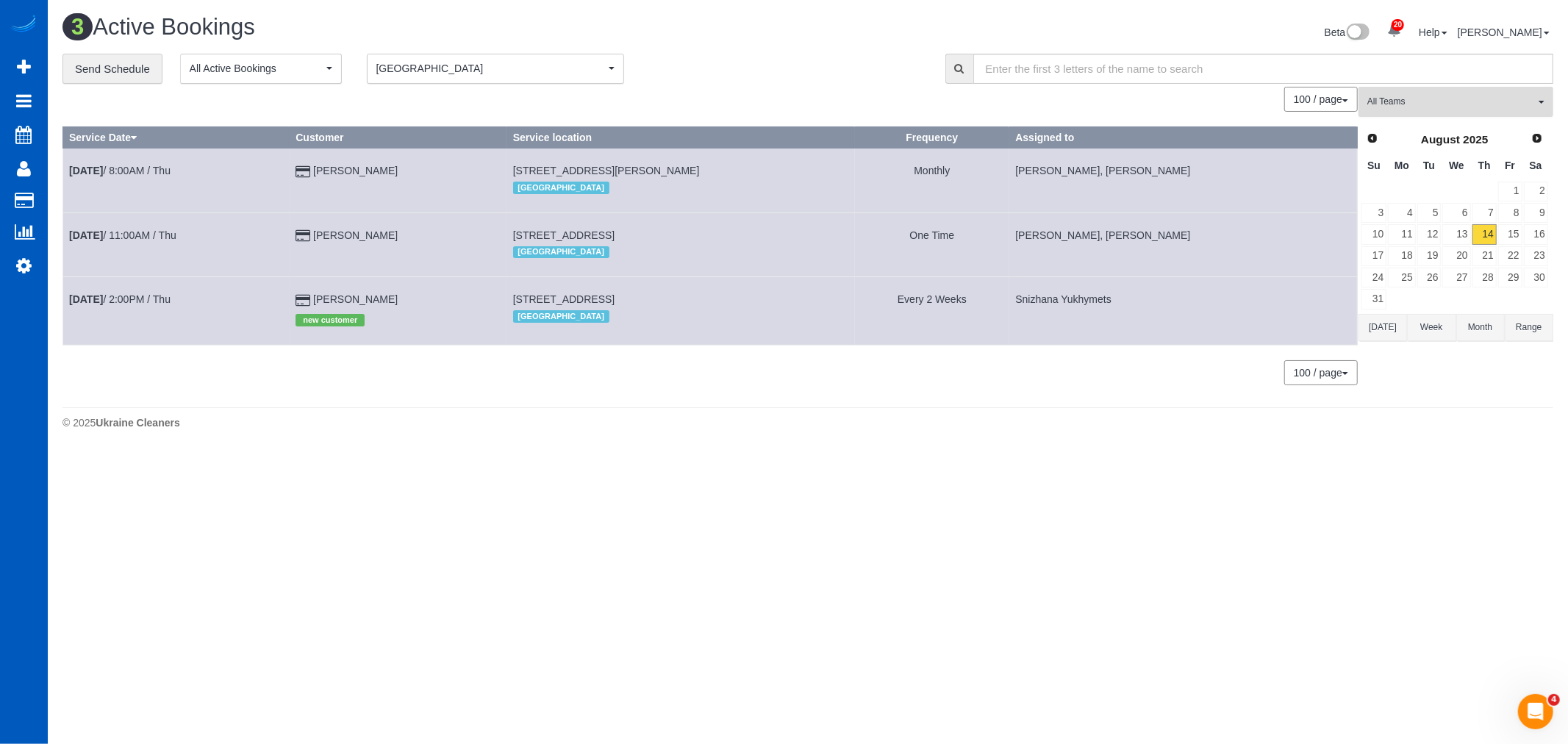
click at [1417, 117] on button "All Teams" at bounding box center [1455, 102] width 195 height 30
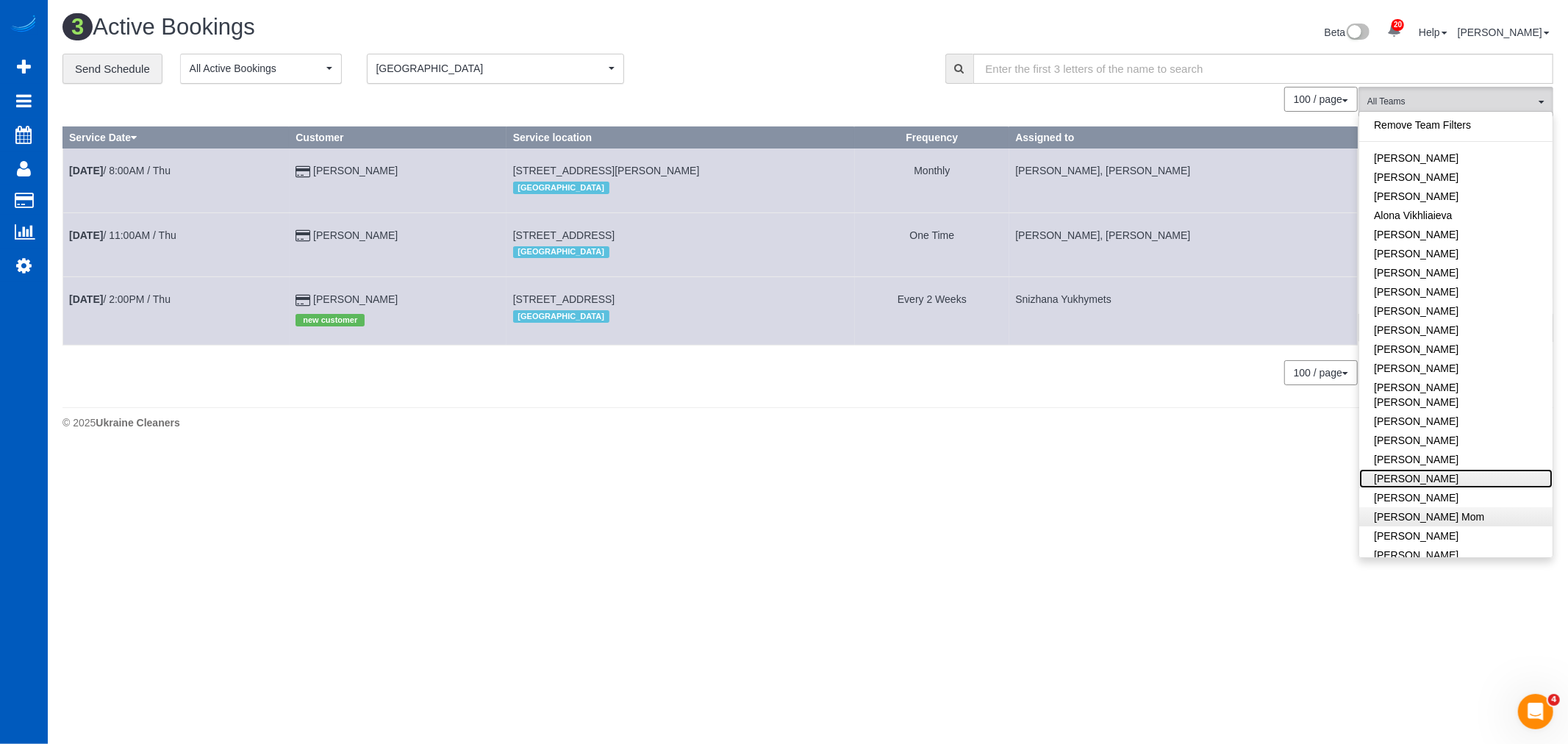
drag, startPoint x: 1424, startPoint y: 470, endPoint x: 1418, endPoint y: 494, distance: 24.7
drag, startPoint x: 1418, startPoint y: 494, endPoint x: 1095, endPoint y: 549, distance: 327.6
click at [1095, 549] on body "20 Beta Your Notifications You have 0 alerts × You have 6 to charge for 08/13/2…" at bounding box center [784, 372] width 1568 height 744
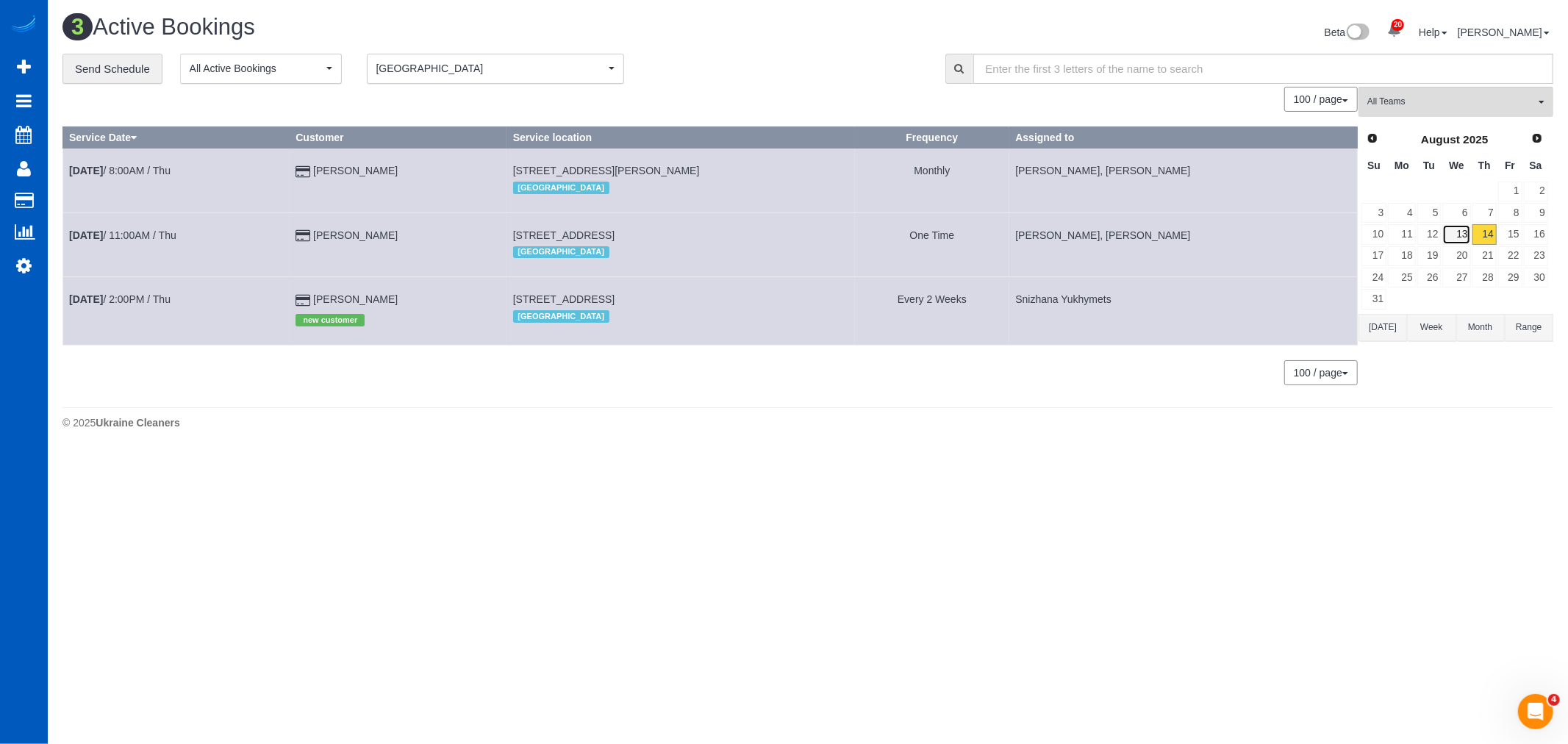
click at [1450, 238] on link "13" at bounding box center [1456, 234] width 28 height 20
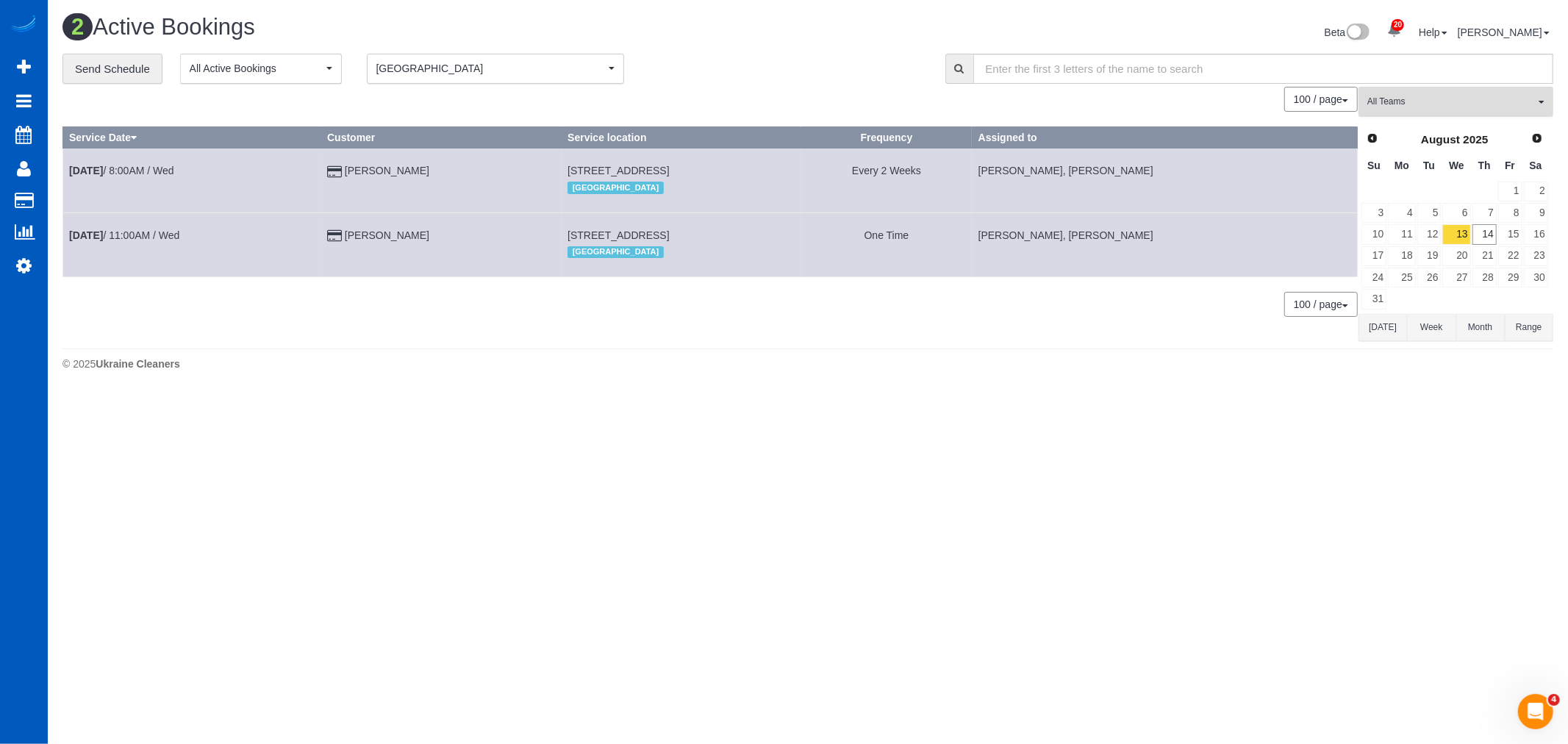
click at [1409, 113] on button "All Teams" at bounding box center [1455, 102] width 195 height 30
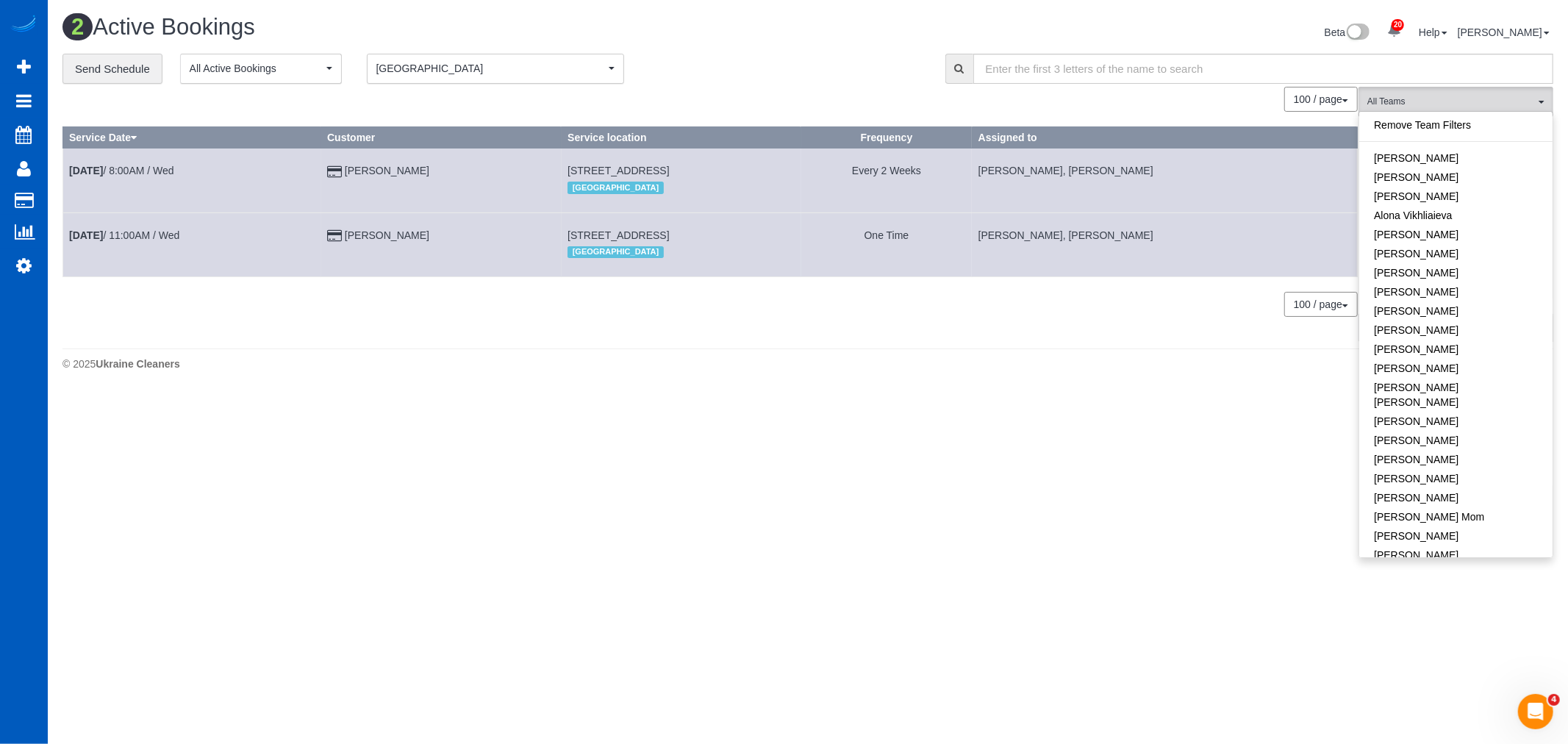
click at [509, 65] on span "[GEOGRAPHIC_DATA]" at bounding box center [491, 68] width 228 height 15
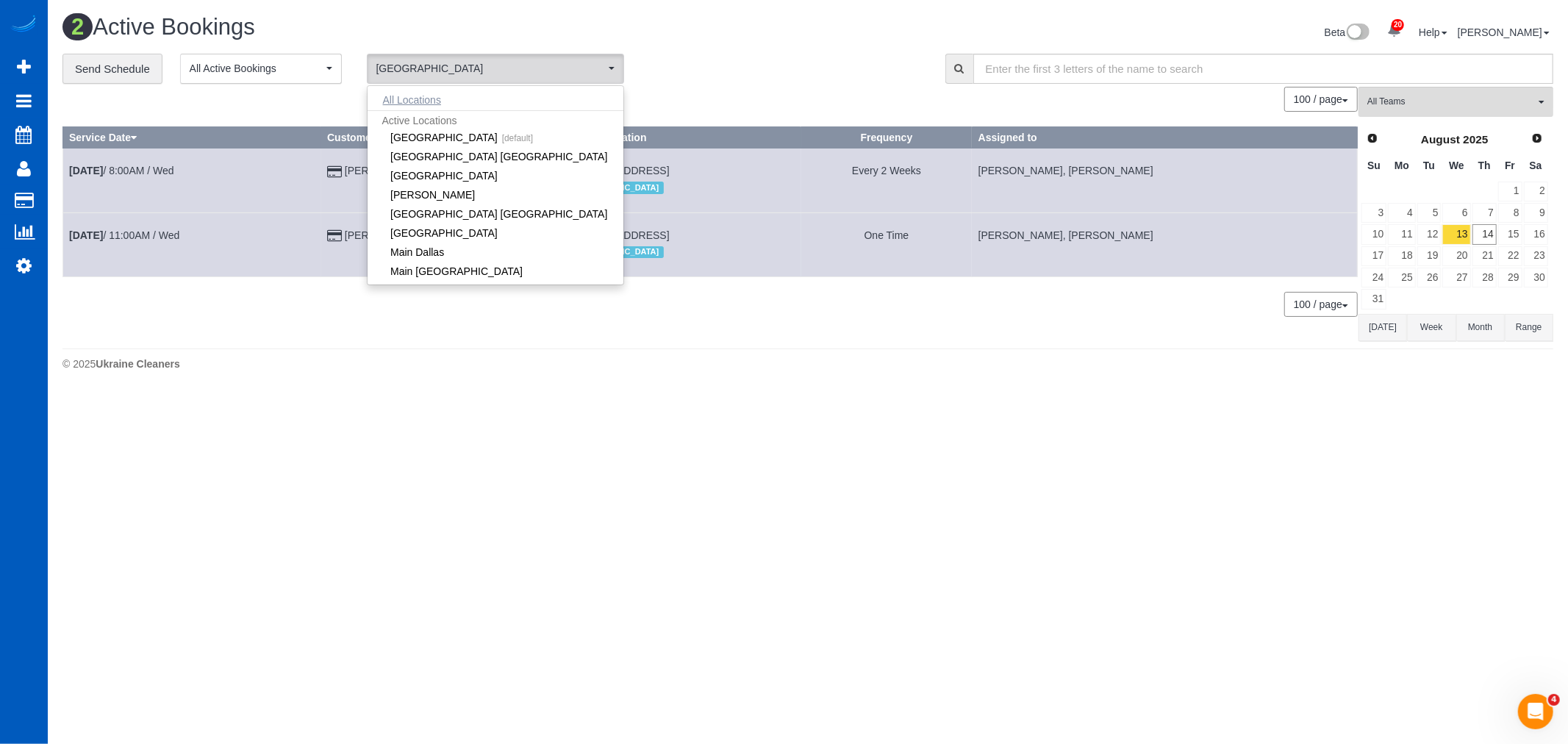
click at [421, 96] on button "All Locations" at bounding box center [412, 99] width 89 height 21
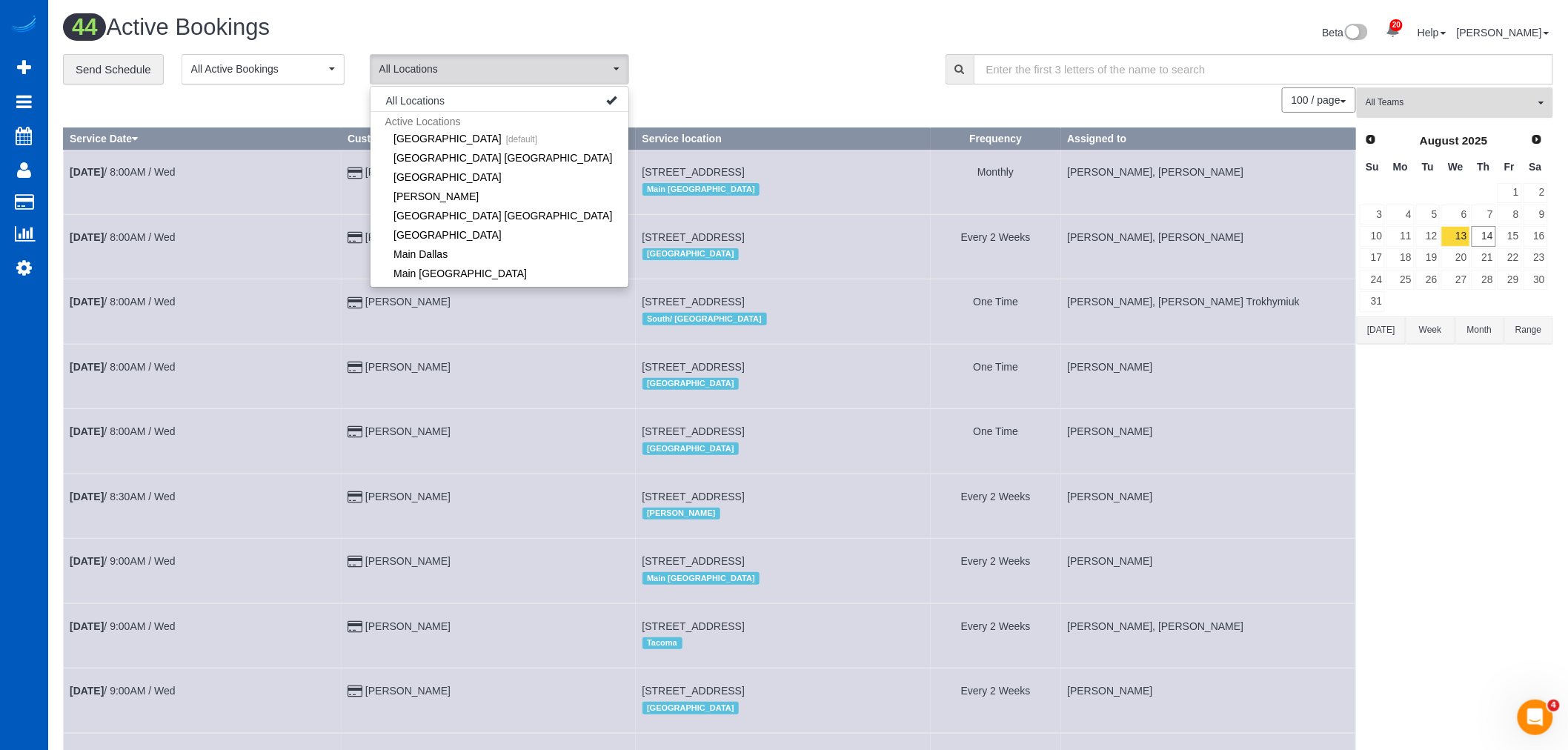
click at [1441, 106] on span "All Teams" at bounding box center [1450, 102] width 169 height 12
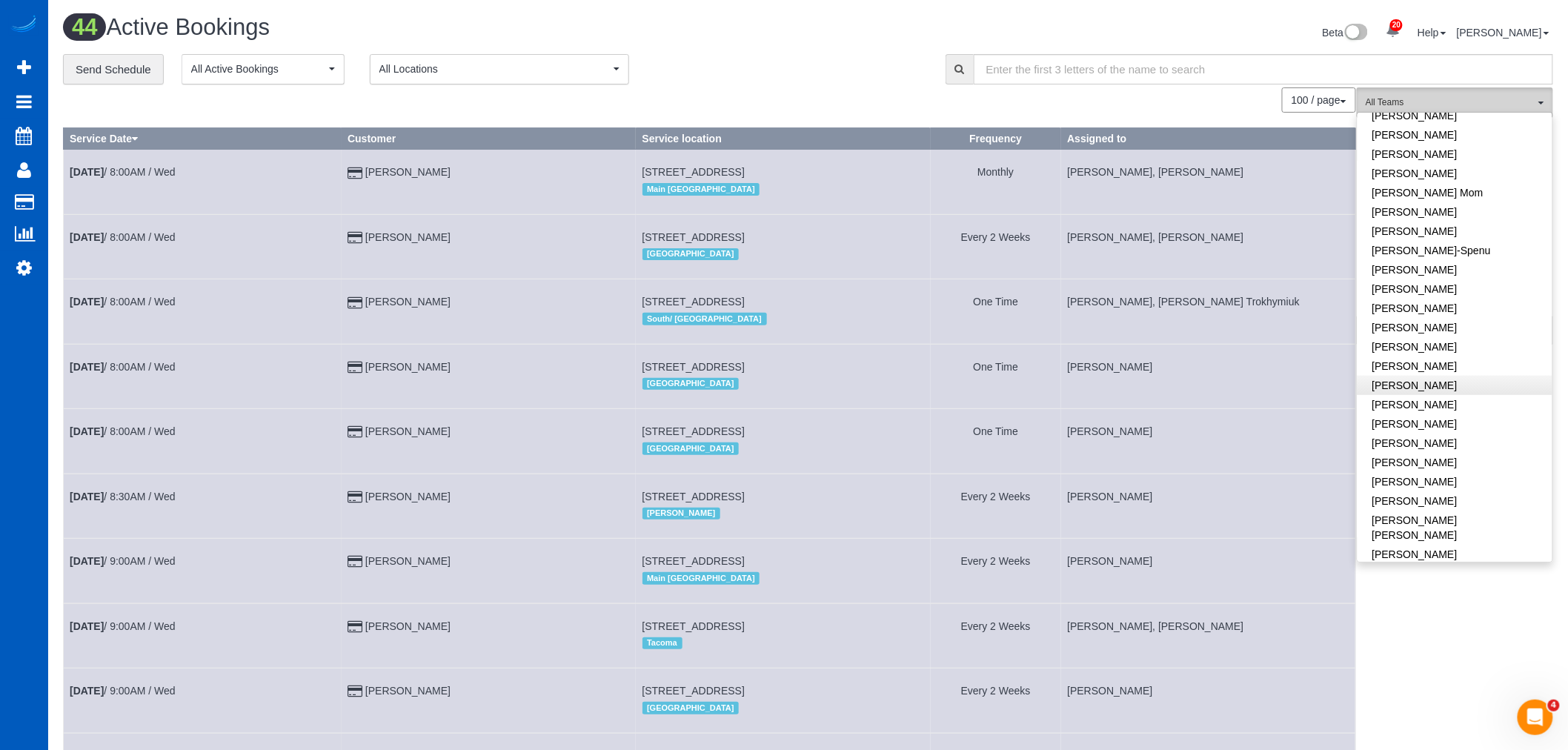
scroll to position [329, 0]
click at [1443, 336] on link "Kateryna Maherovska" at bounding box center [1455, 346] width 195 height 19
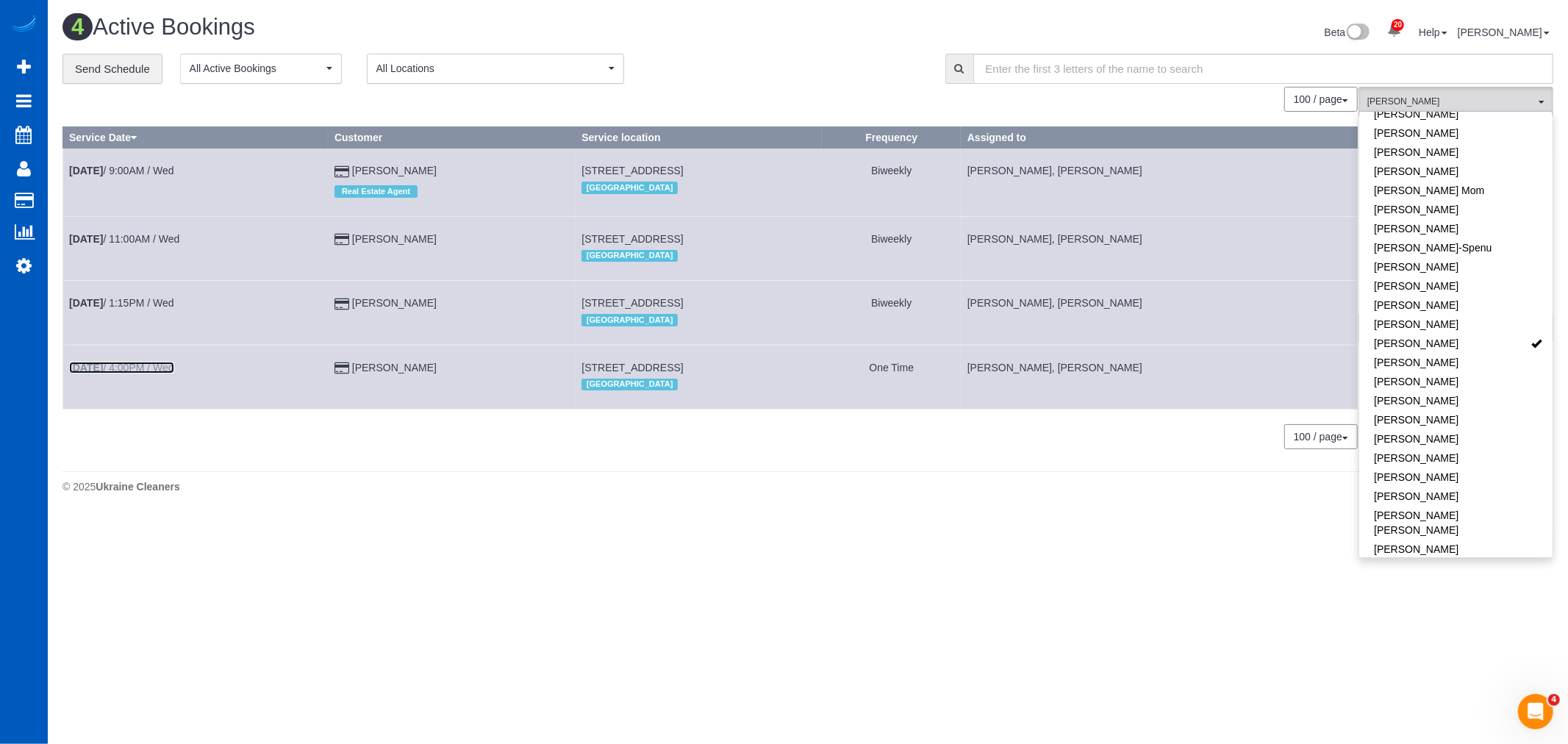
click at [122, 372] on link "Aug 13th / 4:00PM / Wed" at bounding box center [122, 367] width 105 height 12
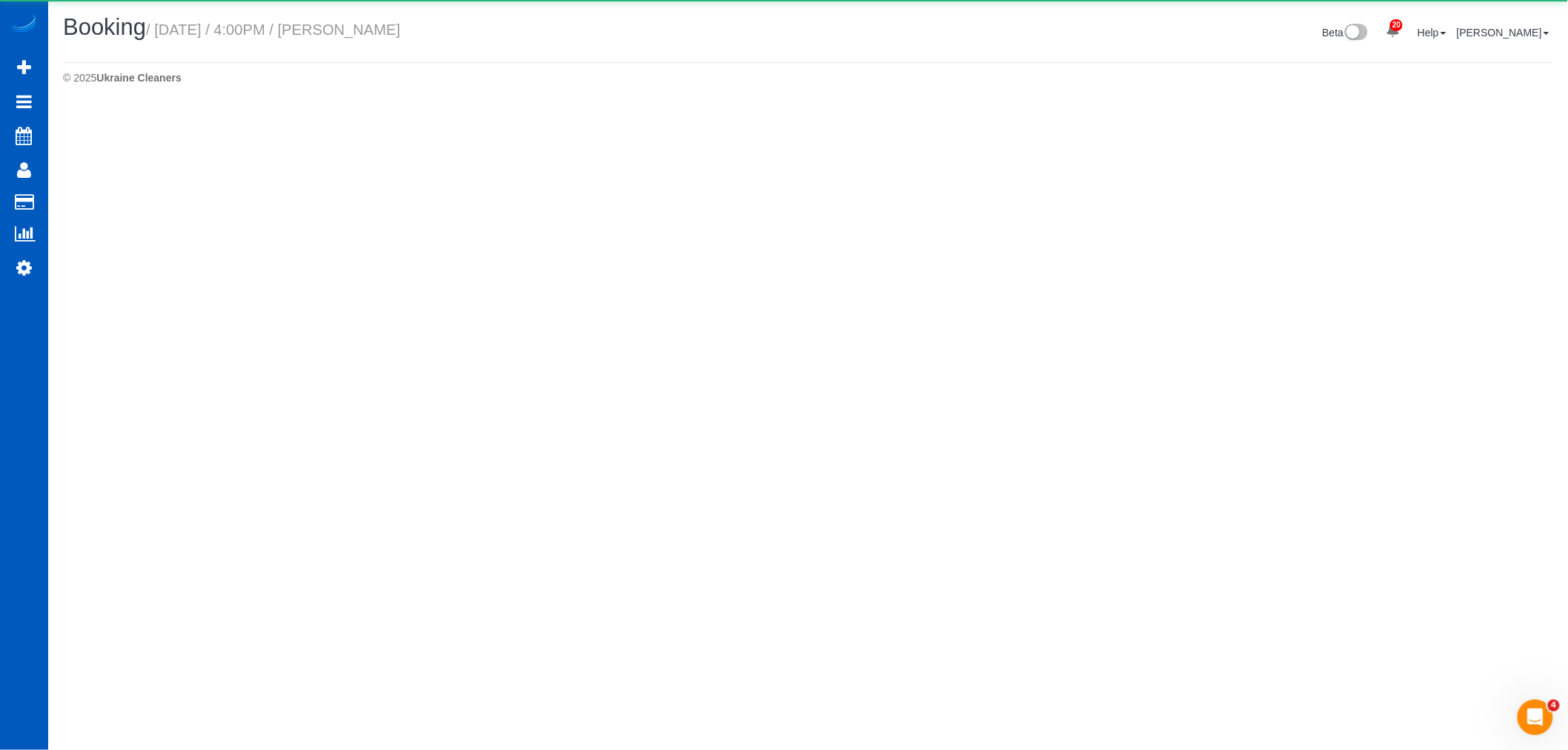
select select "WA"
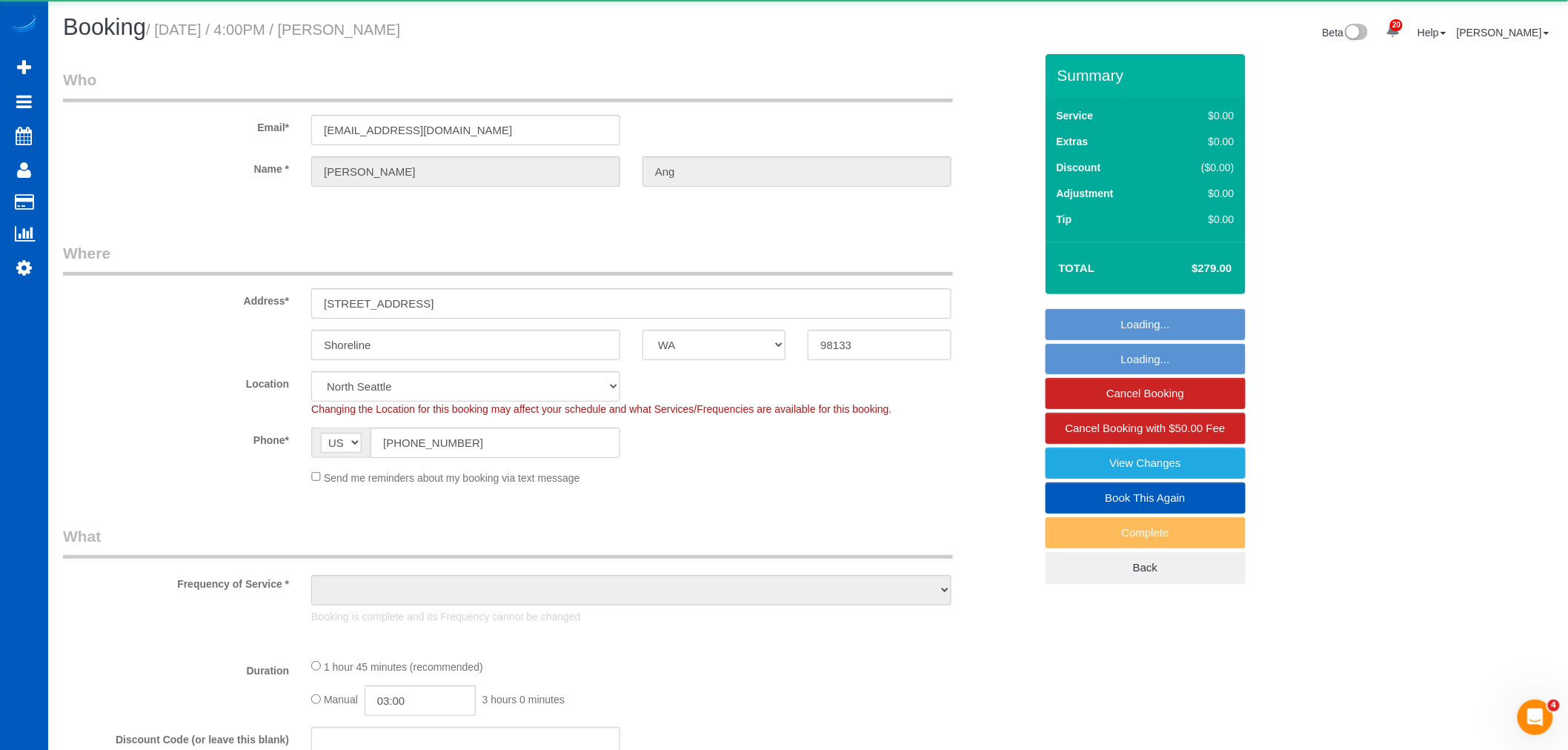
select select "object:4281"
select select "199"
select select "1001"
select select "4"
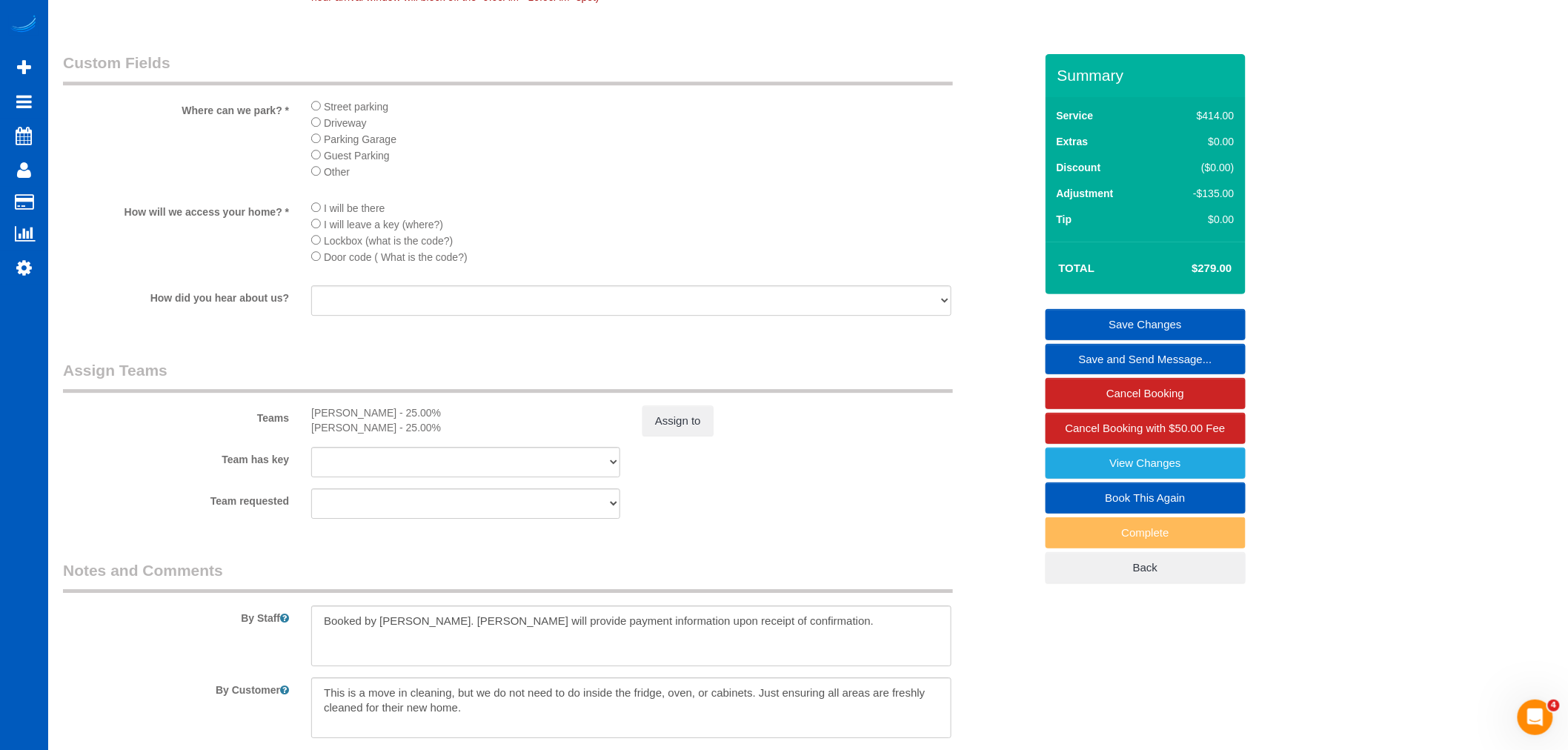
scroll to position [1919, 0]
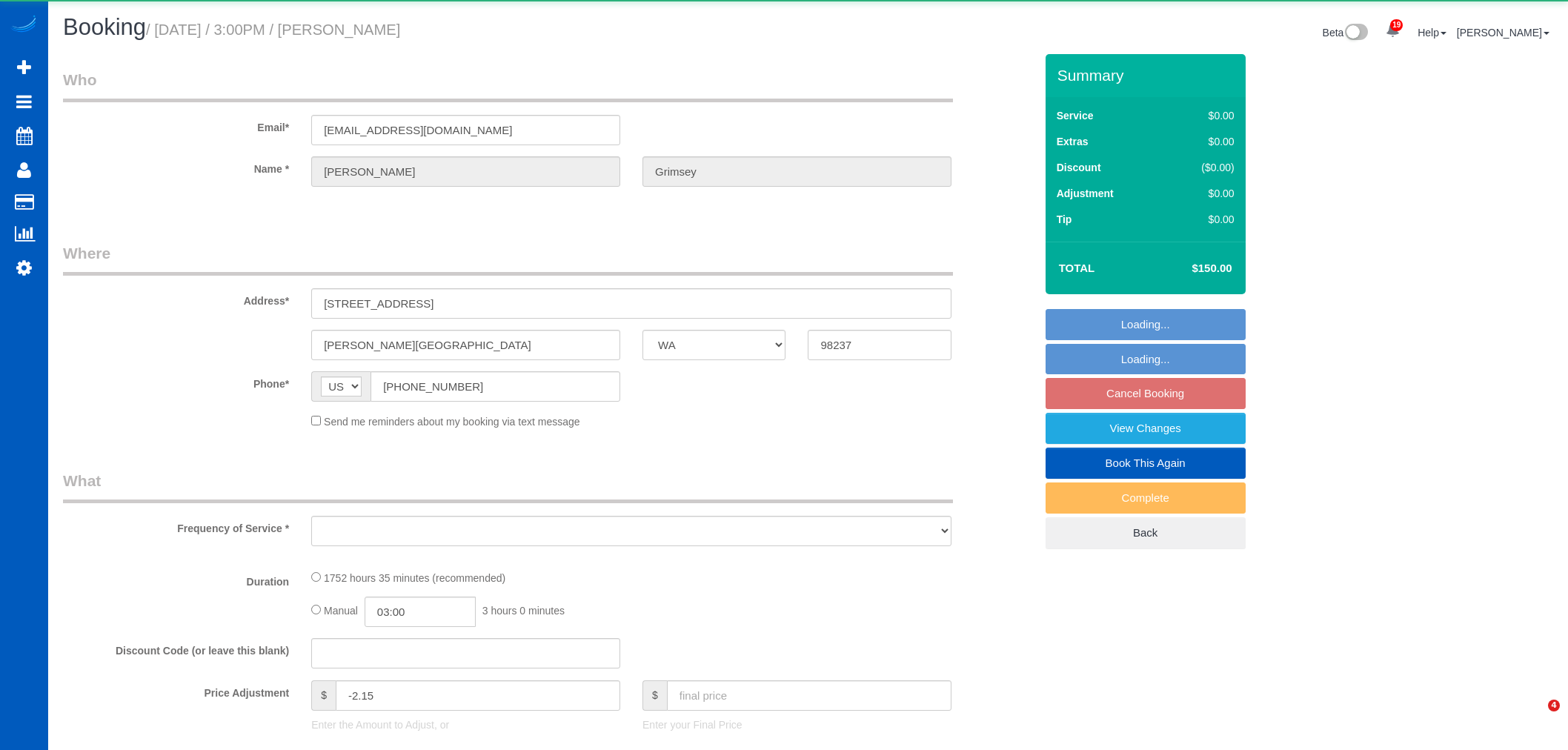
select select "WA"
select select "object:28389"
select select "string:fspay-83143d9f-e15e-456f-9d8a-121767398f1d"
select select "1001"
select select "2"
